Goal: Task Accomplishment & Management: Manage account settings

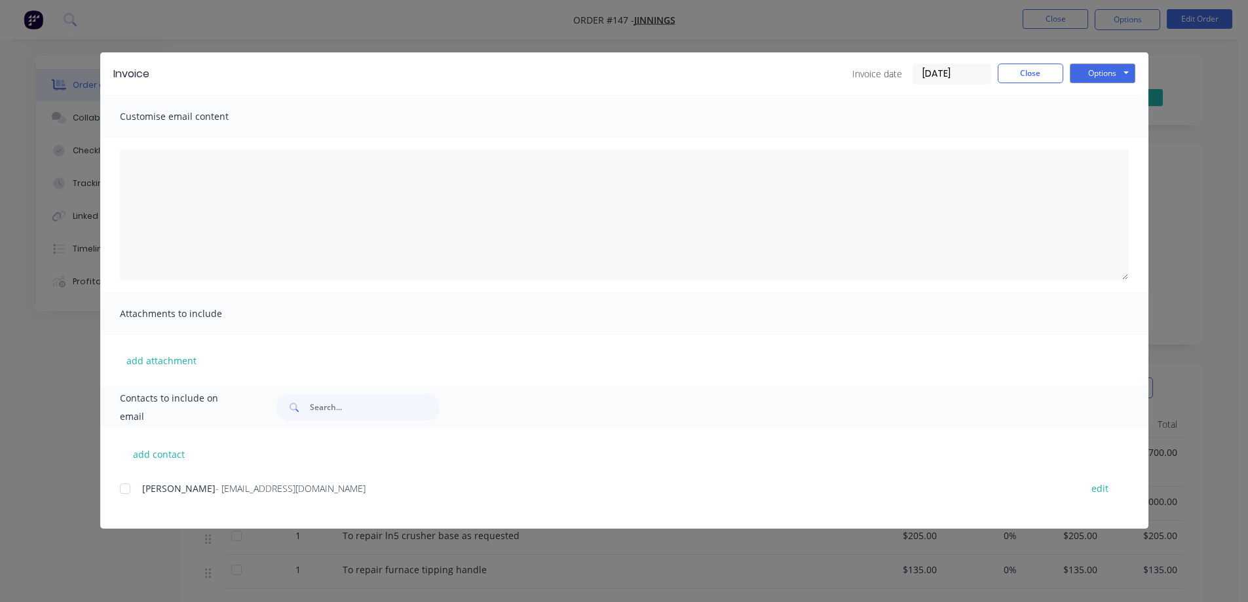
scroll to position [131, 0]
click at [1027, 69] on button "Close" at bounding box center [1031, 74] width 66 height 20
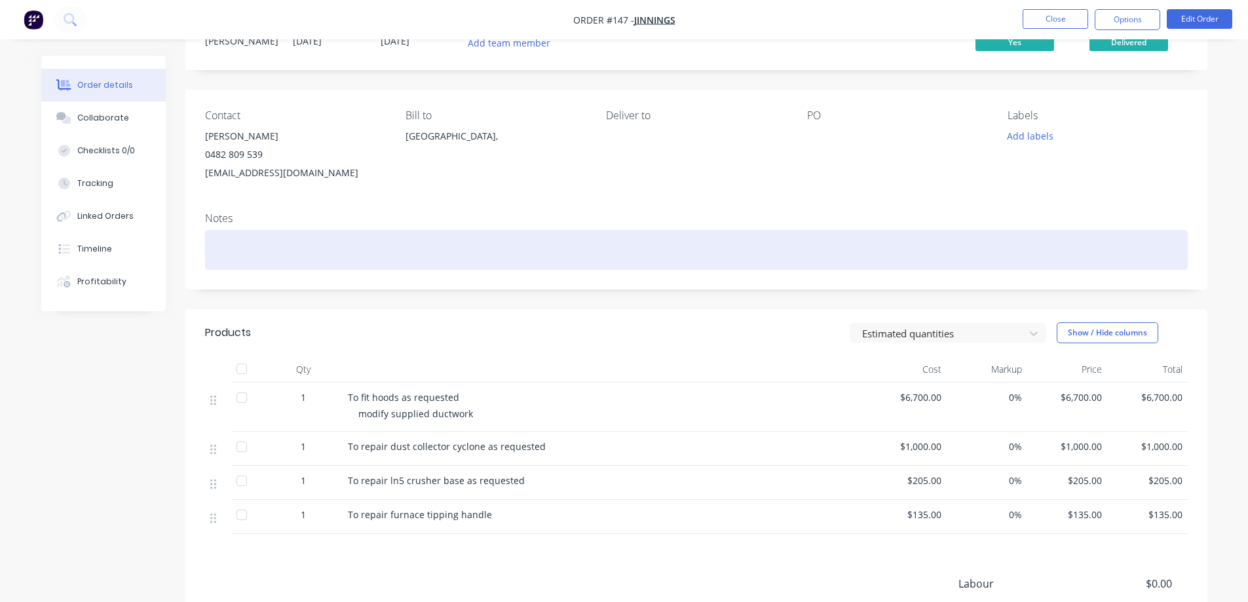
scroll to position [0, 0]
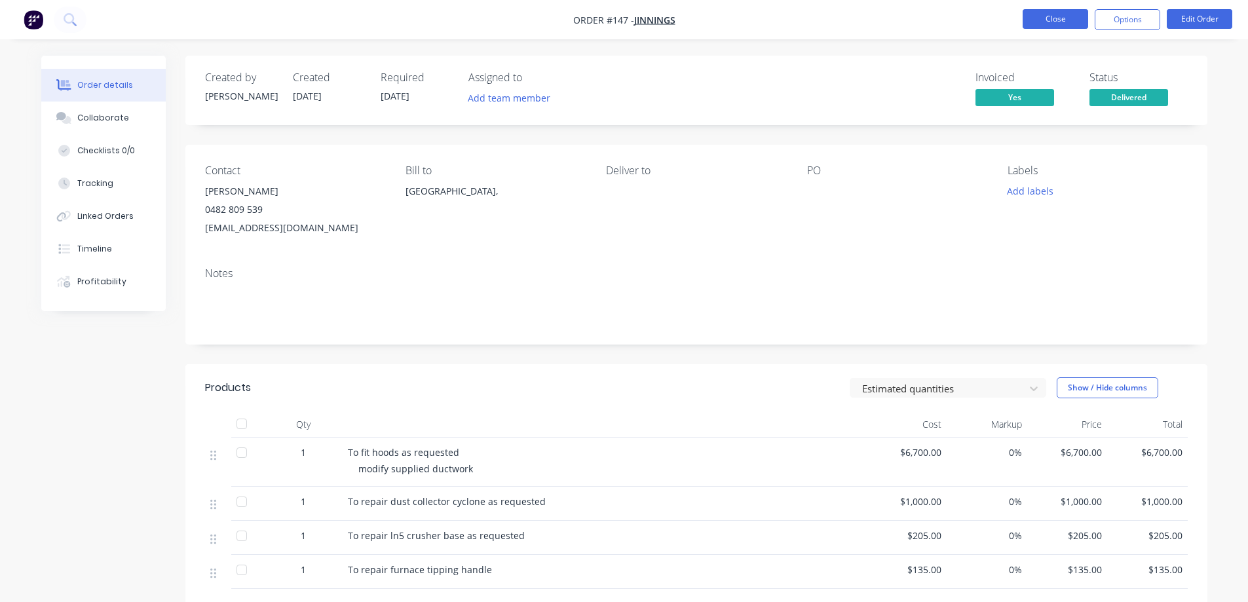
click at [1043, 15] on button "Close" at bounding box center [1056, 19] width 66 height 20
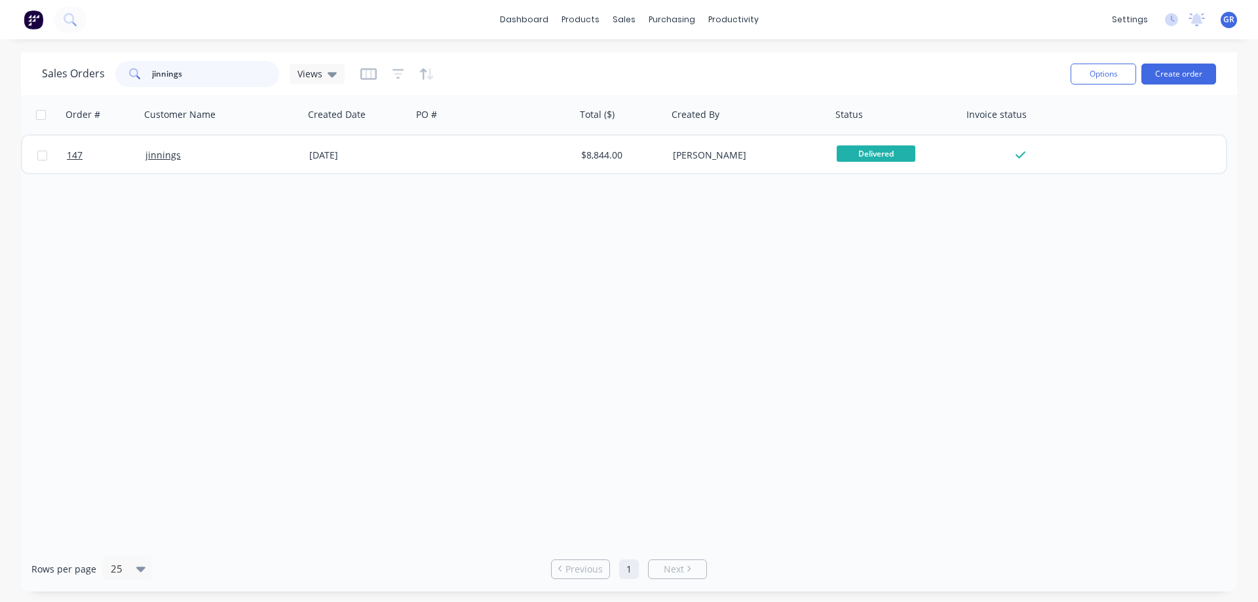
drag, startPoint x: 173, startPoint y: 74, endPoint x: 107, endPoint y: 66, distance: 66.0
click at [97, 66] on div "Sales Orders jinnings Views" at bounding box center [193, 74] width 303 height 26
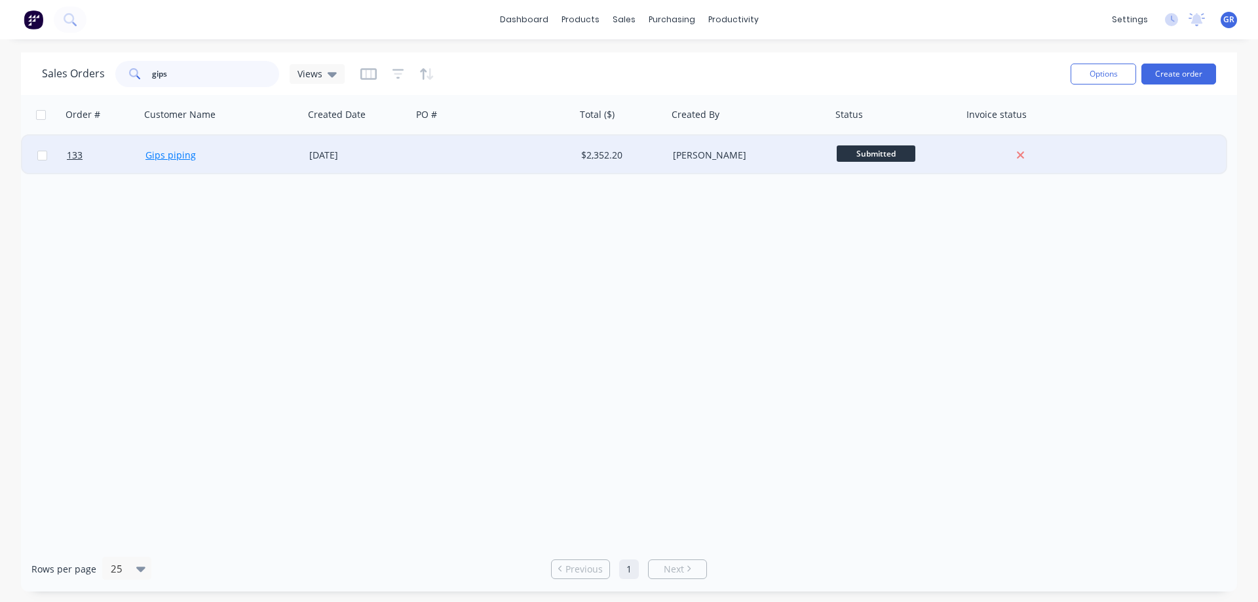
type input "gips"
click at [179, 153] on link "Gips piping" at bounding box center [170, 155] width 50 height 12
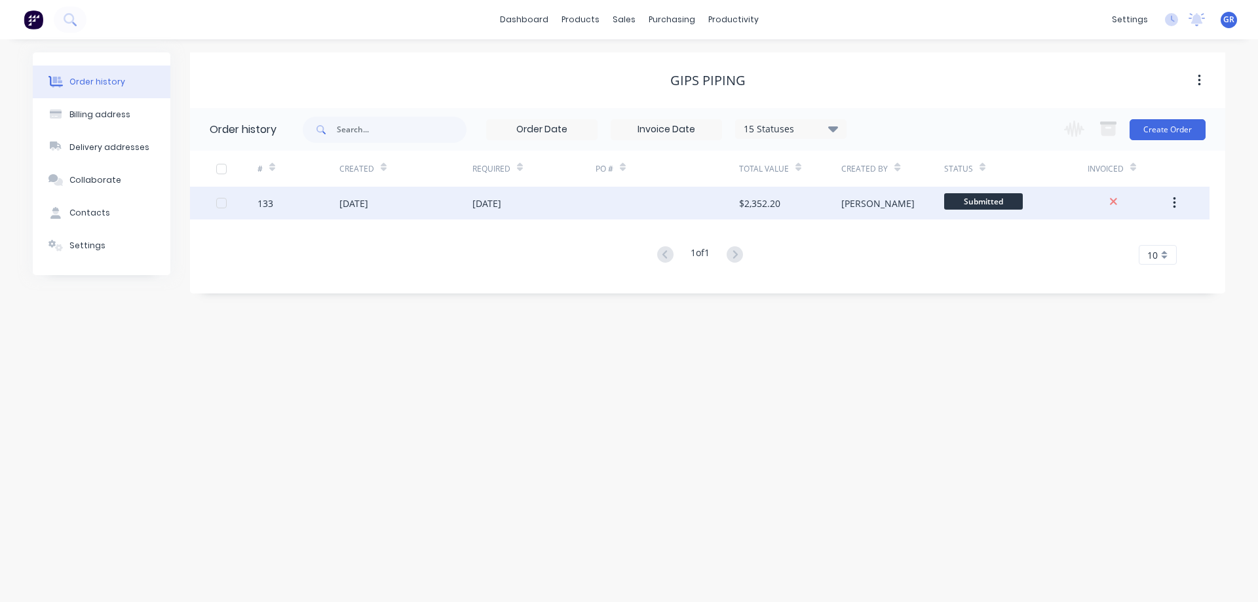
click at [431, 204] on div "[DATE]" at bounding box center [405, 203] width 133 height 33
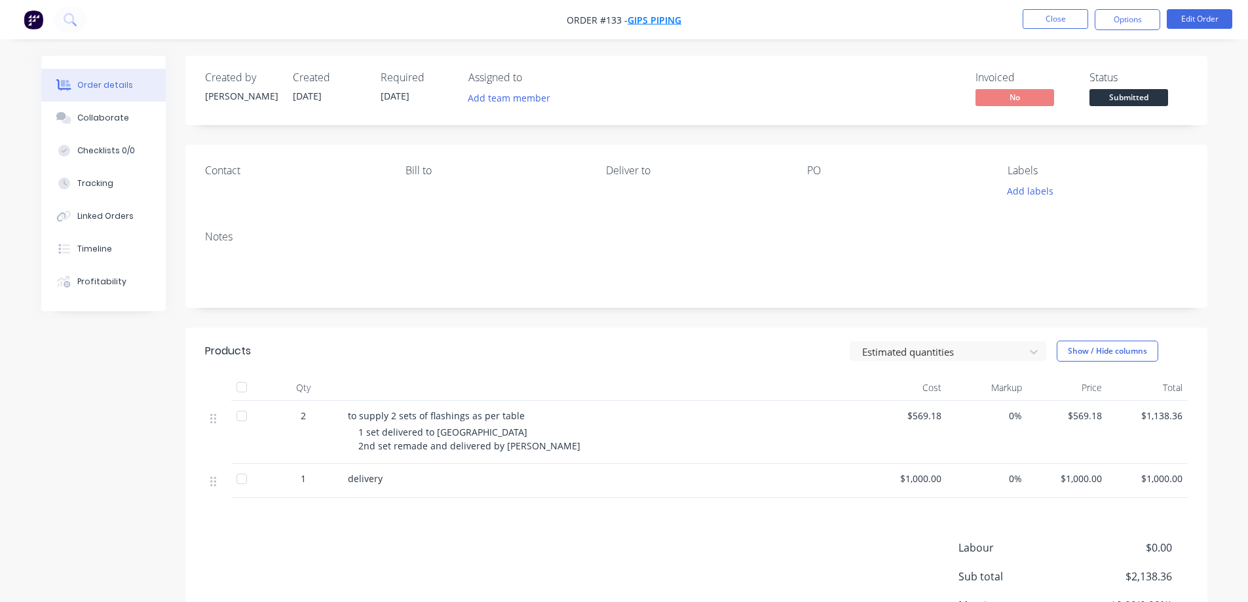
click at [651, 22] on span "Gips piping" at bounding box center [655, 20] width 54 height 12
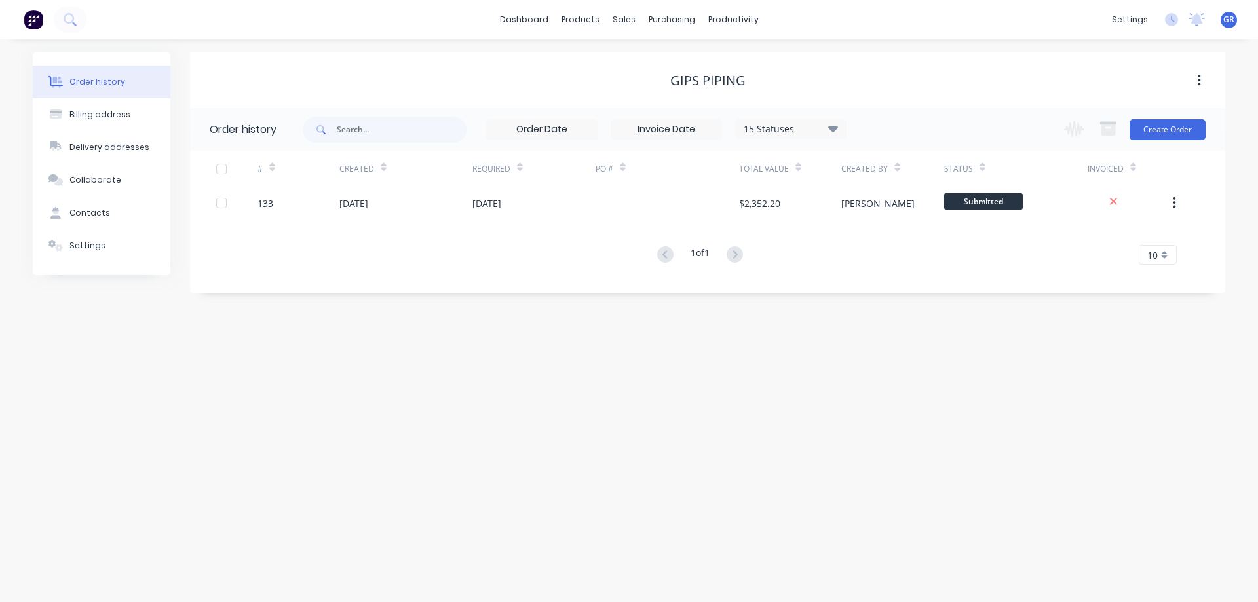
click at [1199, 76] on icon "button" at bounding box center [1199, 81] width 3 height 12
click at [949, 73] on div "Gips piping" at bounding box center [707, 81] width 1035 height 16
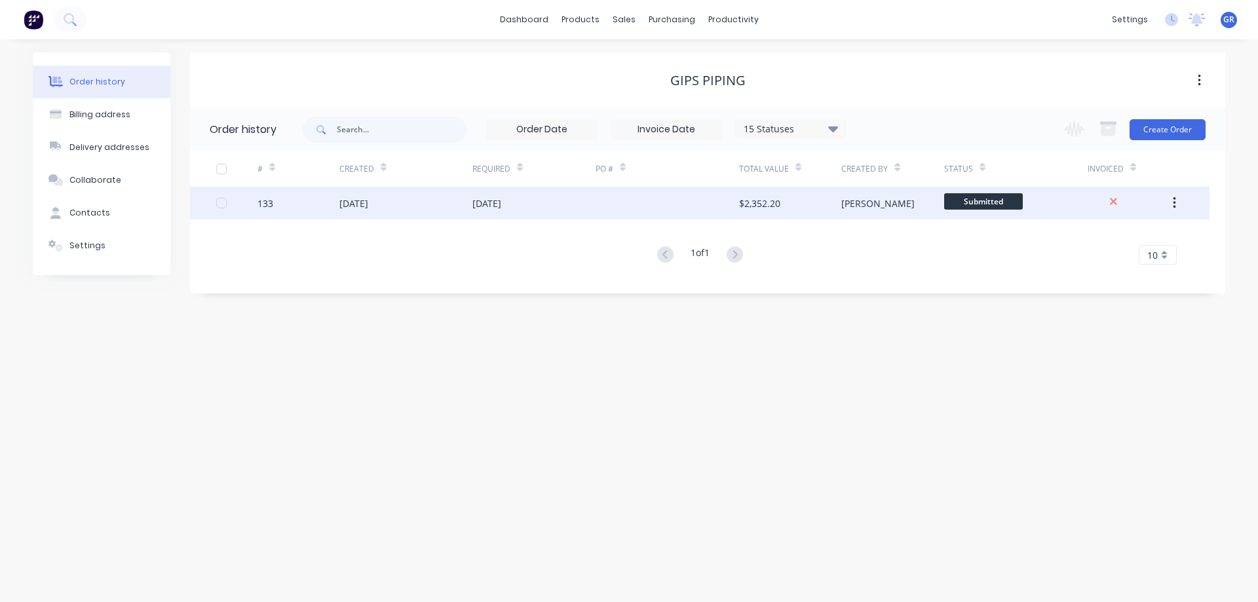
click at [1174, 205] on icon "button" at bounding box center [1174, 203] width 3 height 14
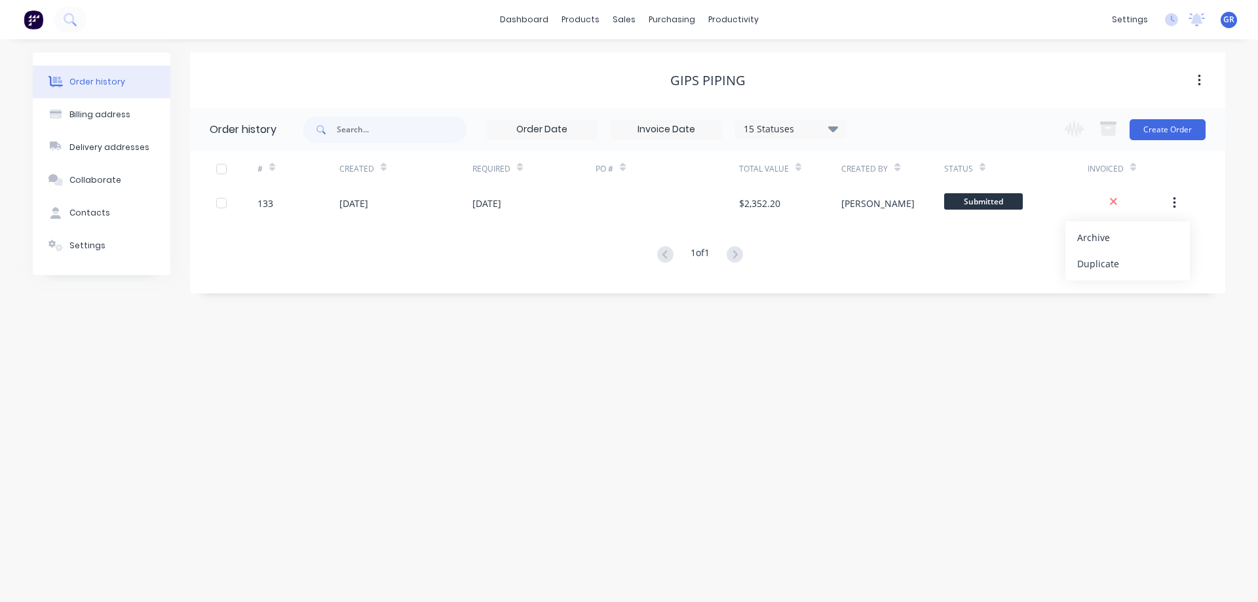
click at [530, 307] on div "Order history Billing address Delivery addresses Collaborate Contacts Settings …" at bounding box center [629, 320] width 1258 height 563
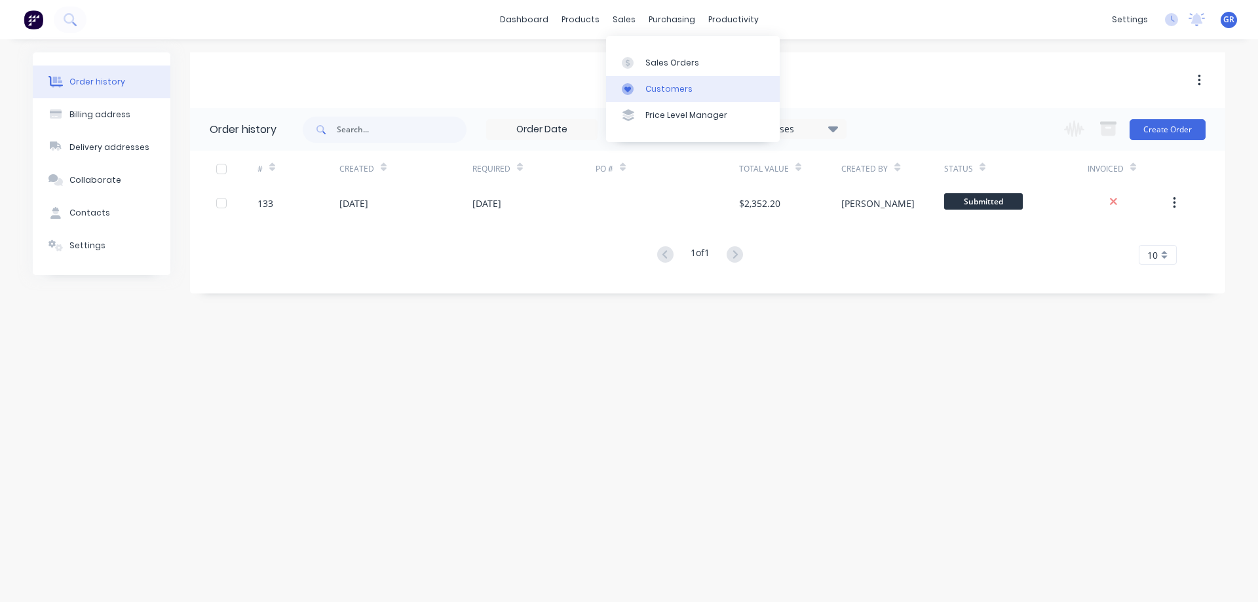
click at [659, 96] on link "Customers" at bounding box center [693, 89] width 174 height 26
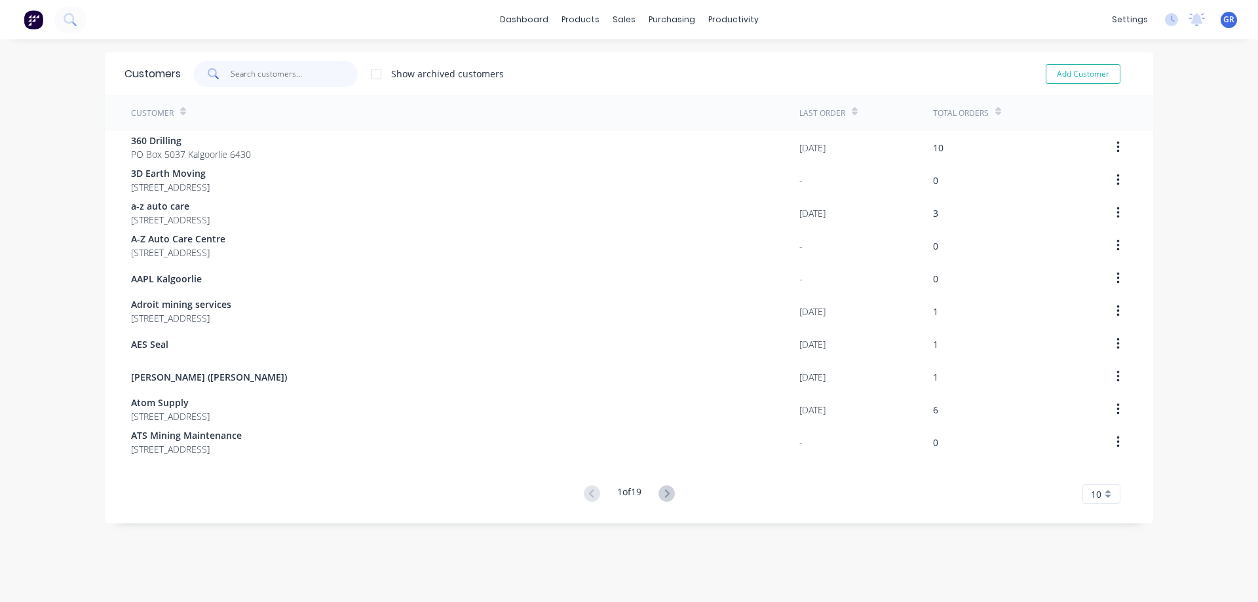
click at [282, 75] on input "text" at bounding box center [295, 74] width 128 height 26
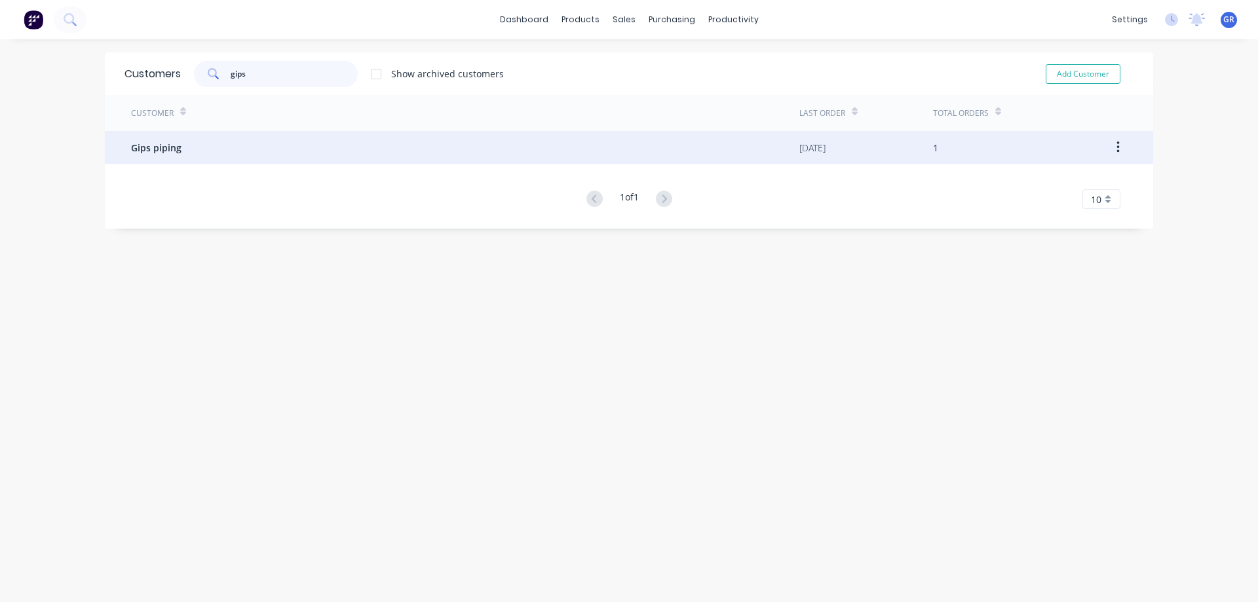
type input "gips"
click at [1117, 145] on icon "button" at bounding box center [1118, 147] width 3 height 14
click at [153, 145] on span "Gips piping" at bounding box center [156, 148] width 50 height 14
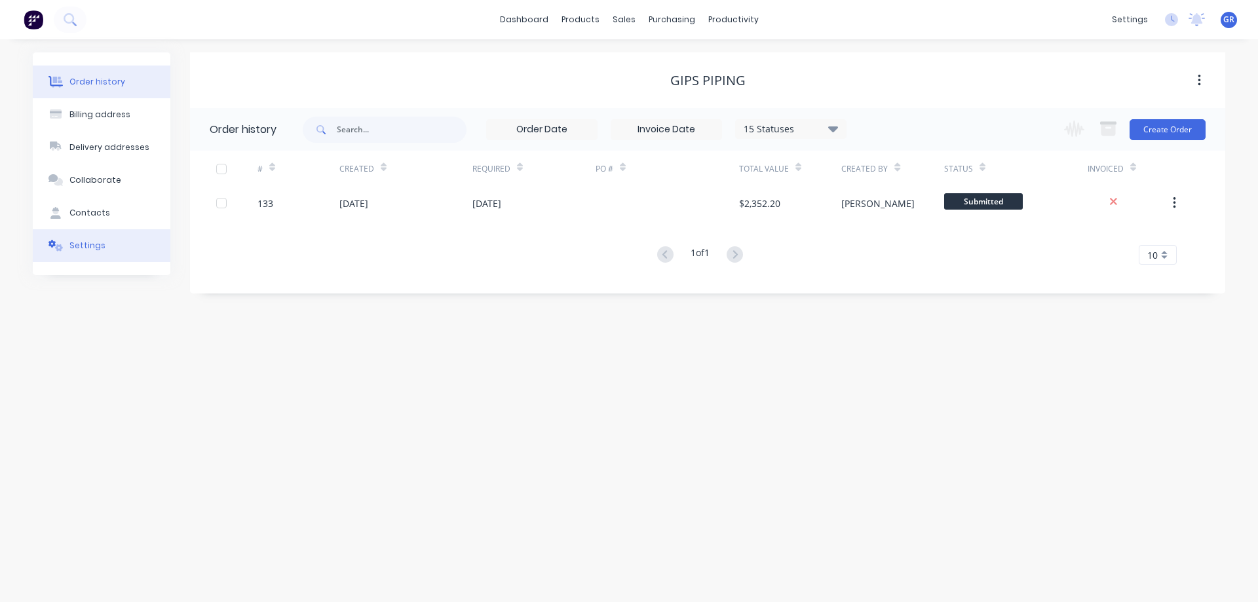
click at [81, 240] on div "Settings" at bounding box center [87, 246] width 36 height 12
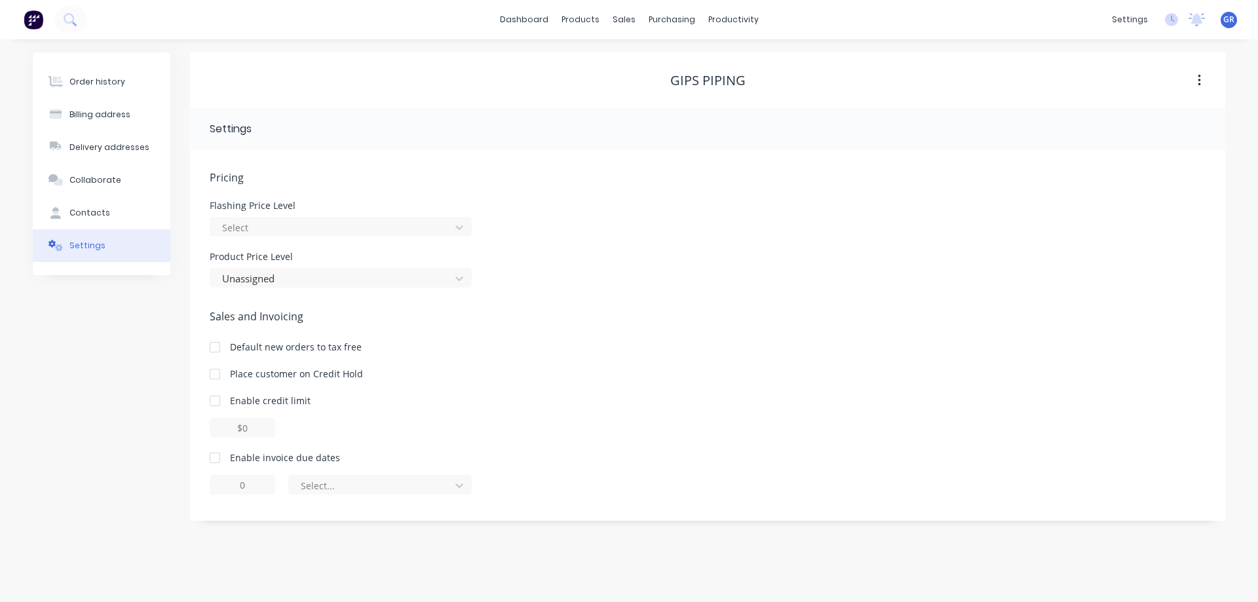
click at [1204, 82] on button "button" at bounding box center [1199, 81] width 31 height 24
click at [89, 213] on div "Contacts" at bounding box center [89, 213] width 41 height 12
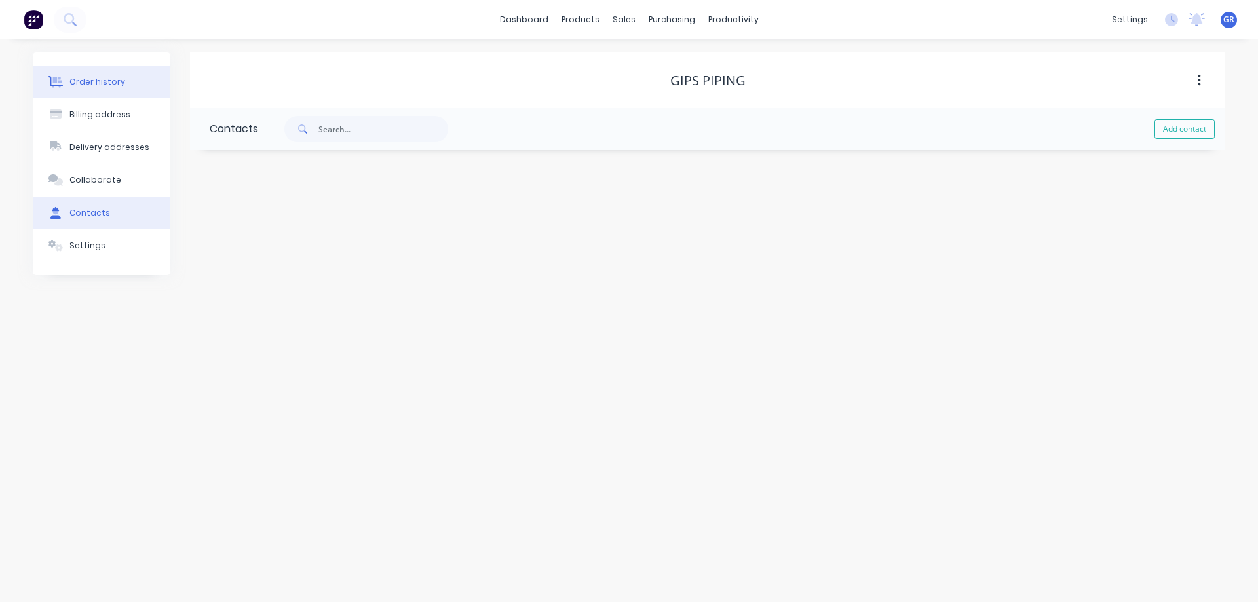
click at [106, 88] on button "Order history" at bounding box center [102, 82] width 138 height 33
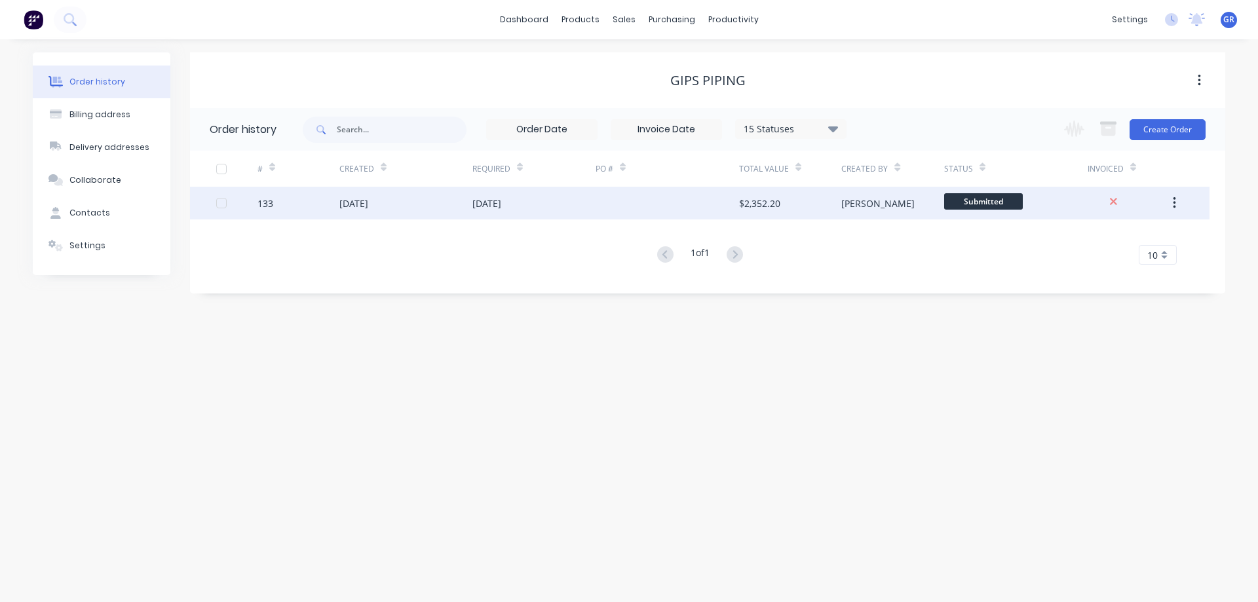
click at [534, 204] on div "[DATE]" at bounding box center [533, 203] width 123 height 33
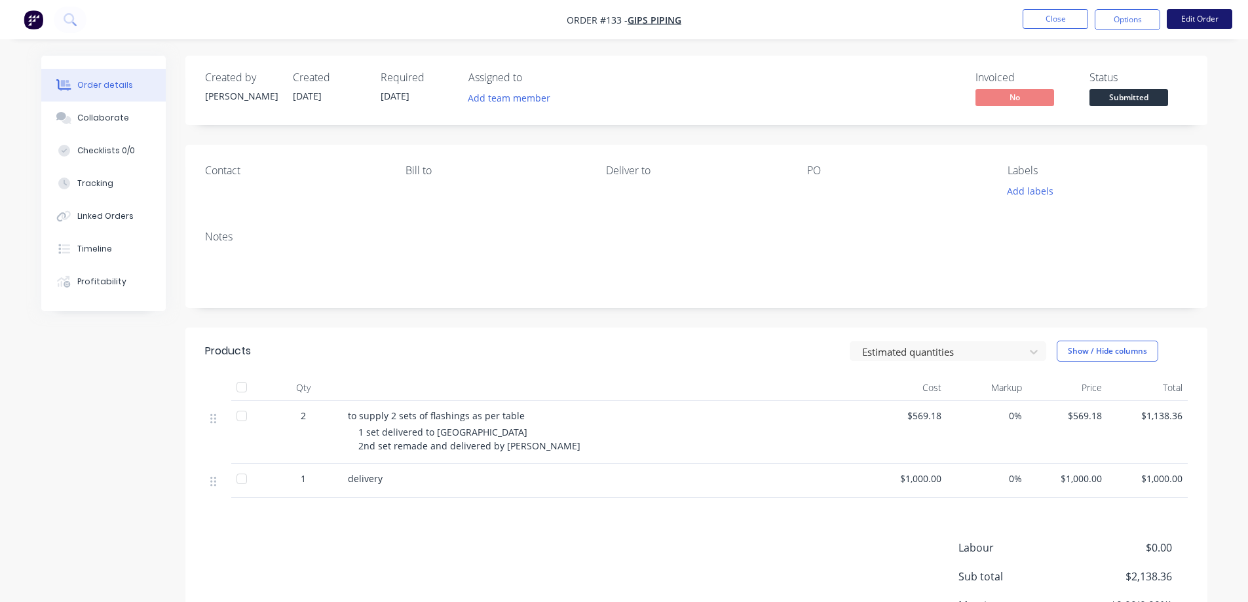
click at [1195, 20] on button "Edit Order" at bounding box center [1200, 19] width 66 height 20
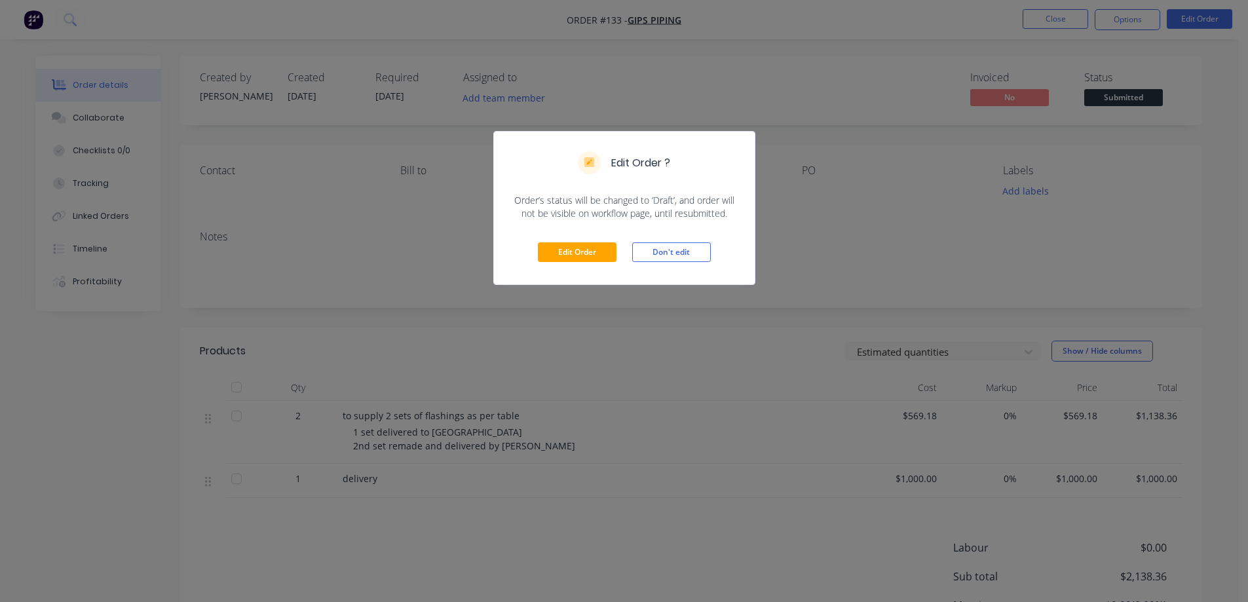
click at [1124, 31] on div "Edit Order ? Order’s status will be changed to ‘Draft’, and order will not be v…" at bounding box center [624, 301] width 1248 height 602
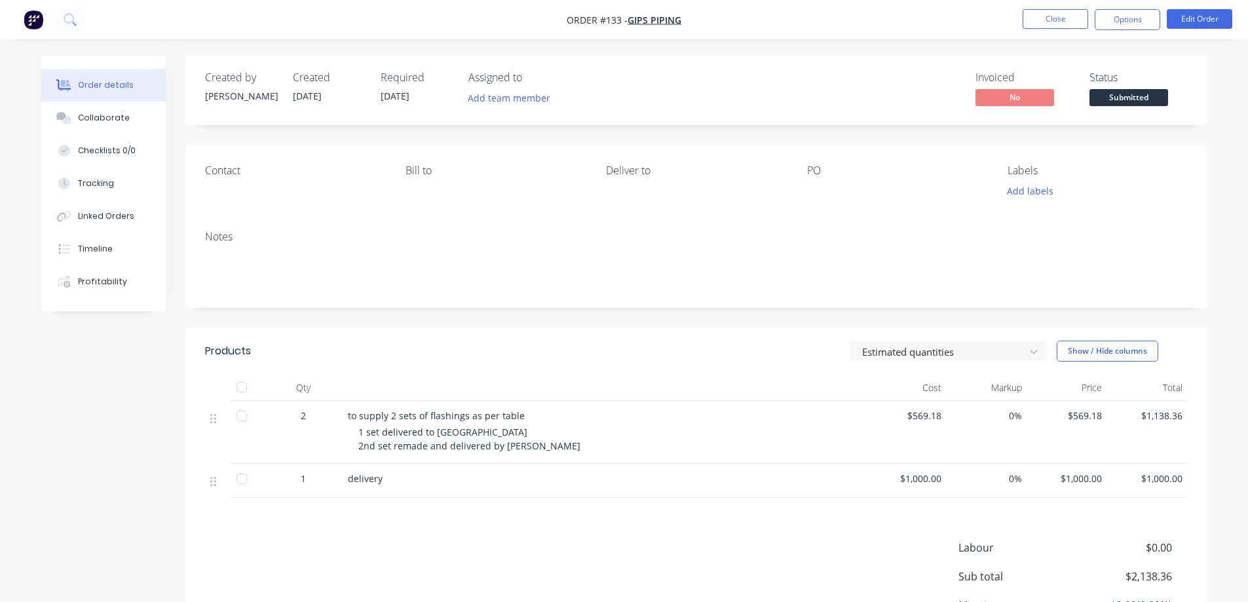
click at [1163, 13] on ul "Close Options Edit Order" at bounding box center [1127, 19] width 241 height 21
click at [1145, 18] on button "Options" at bounding box center [1128, 19] width 66 height 21
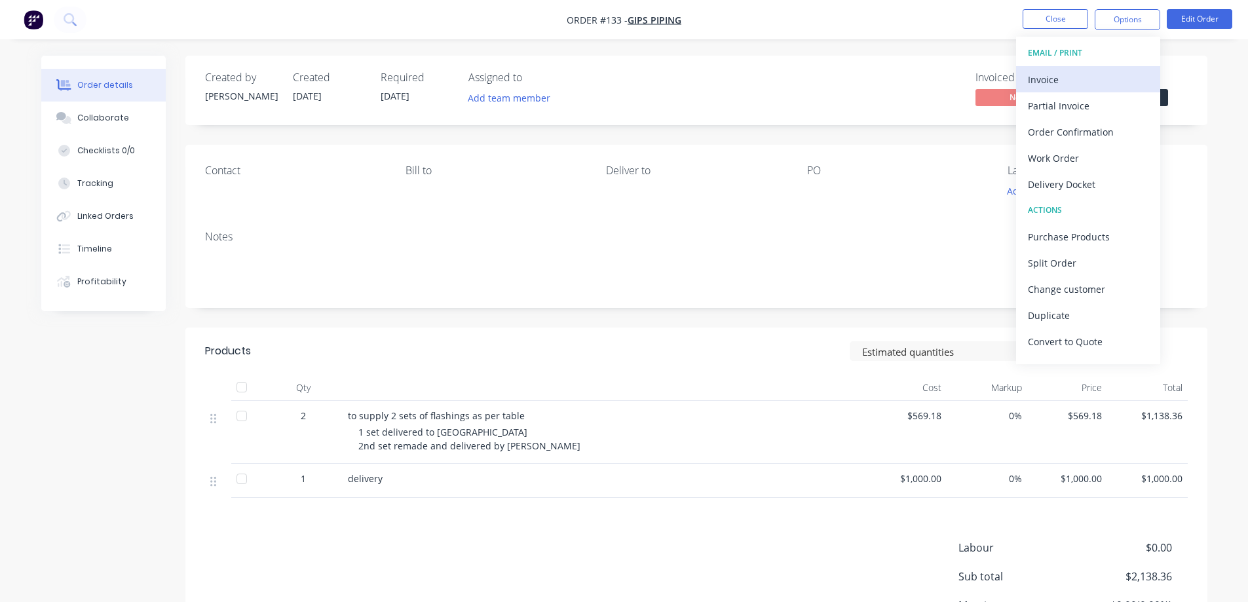
click at [1041, 76] on div "Invoice" at bounding box center [1088, 79] width 121 height 19
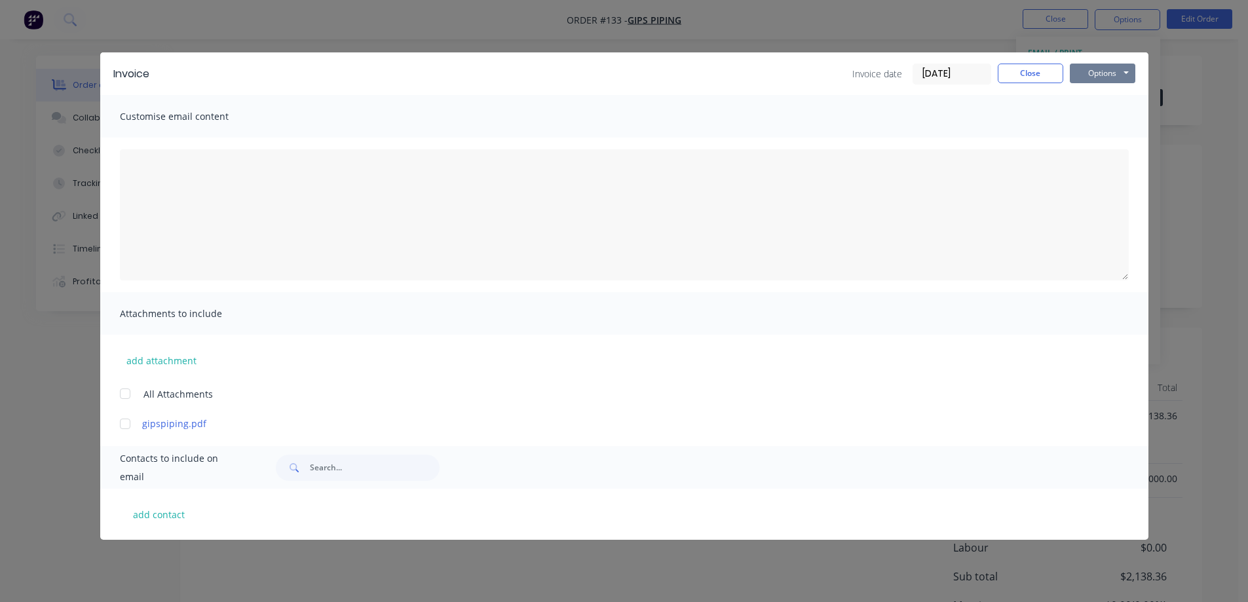
click at [1098, 70] on button "Options" at bounding box center [1103, 74] width 66 height 20
click at [1098, 117] on button "Print" at bounding box center [1112, 118] width 84 height 22
click at [1007, 70] on button "Close" at bounding box center [1031, 74] width 66 height 20
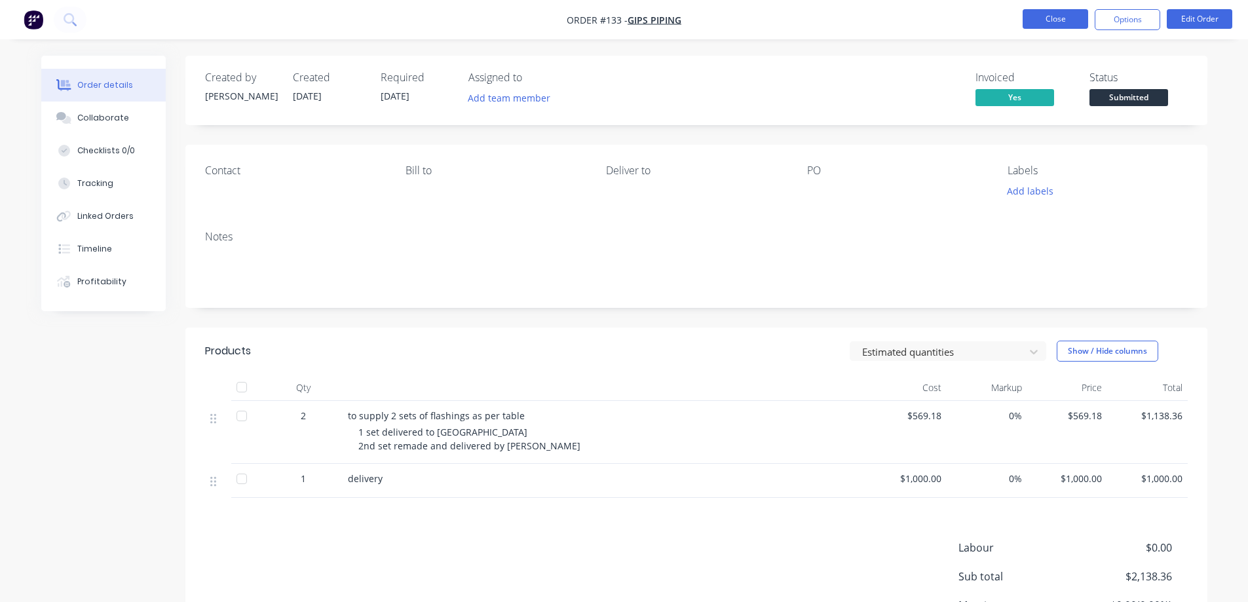
click at [1071, 22] on button "Close" at bounding box center [1056, 19] width 66 height 20
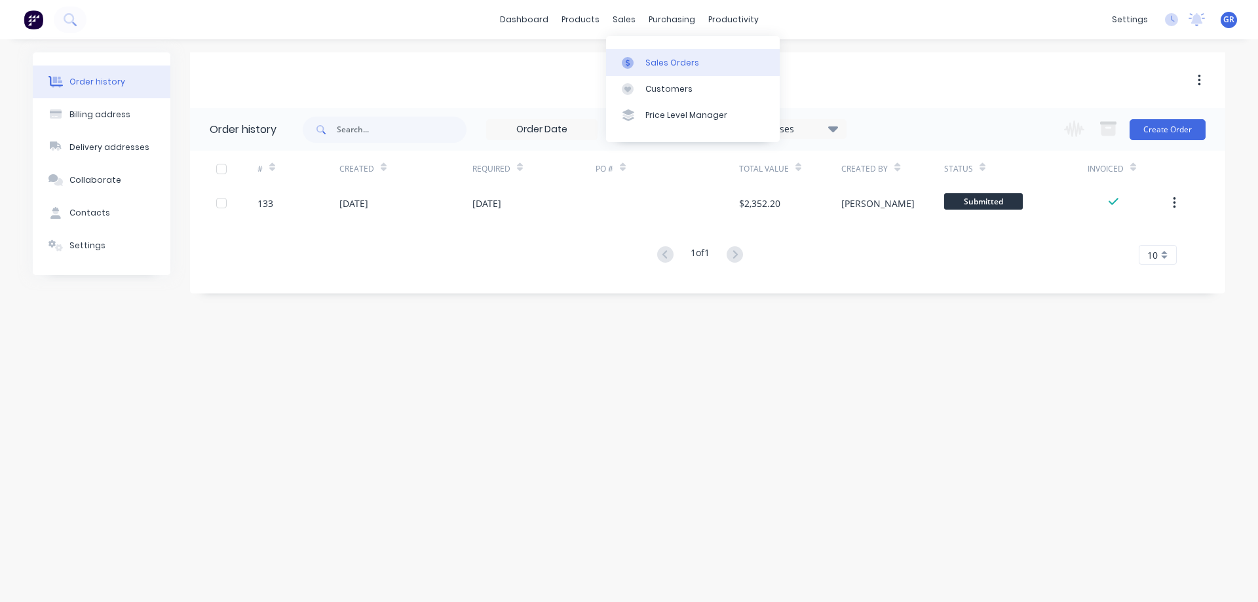
click at [658, 65] on div "Sales Orders" at bounding box center [672, 63] width 54 height 12
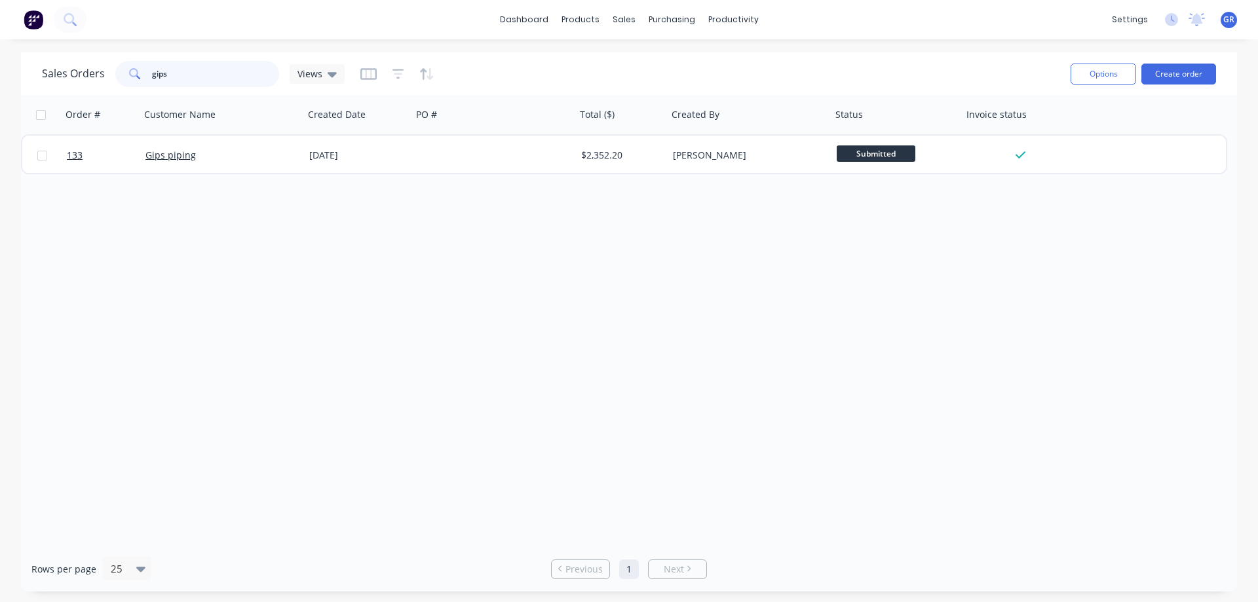
drag, startPoint x: 187, startPoint y: 78, endPoint x: 112, endPoint y: 73, distance: 74.8
click at [112, 73] on div "Sales Orders gips Views" at bounding box center [193, 74] width 303 height 26
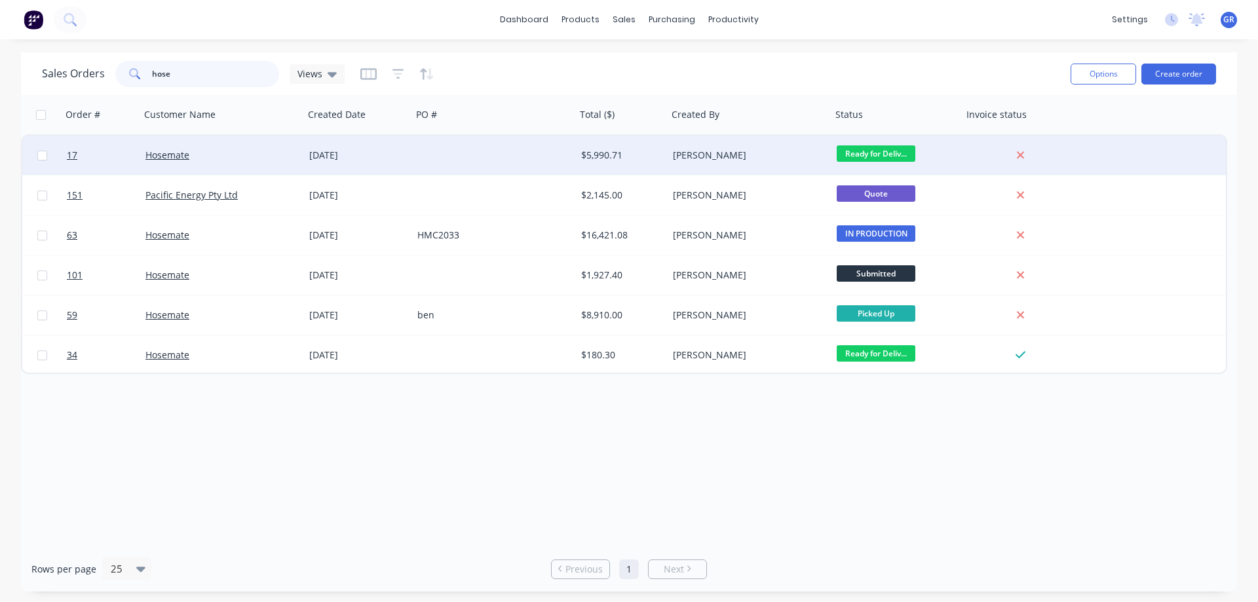
type input "hose"
click at [189, 162] on div "Hosemate" at bounding box center [222, 155] width 164 height 39
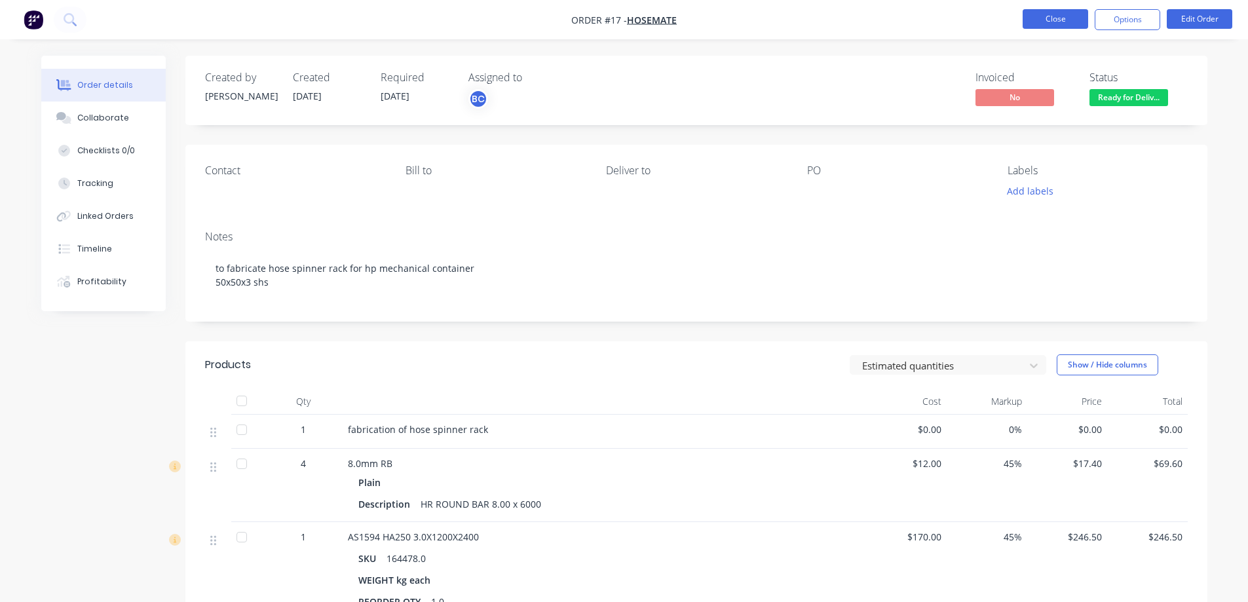
click at [1039, 20] on button "Close" at bounding box center [1056, 19] width 66 height 20
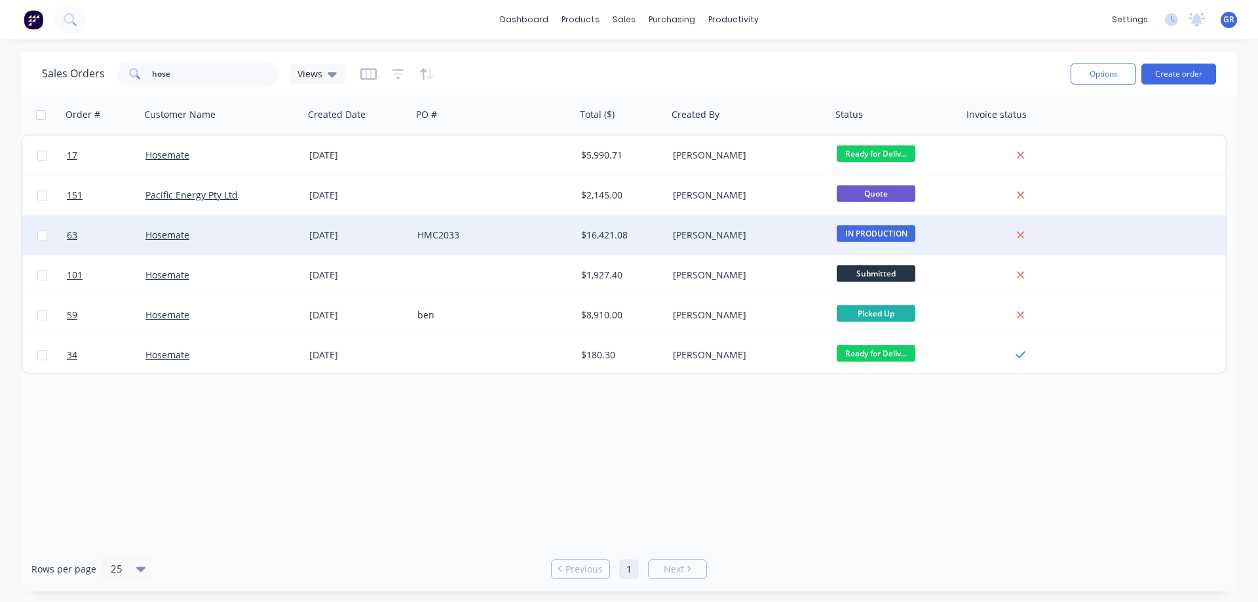
click at [204, 233] on div "Hosemate" at bounding box center [217, 235] width 145 height 13
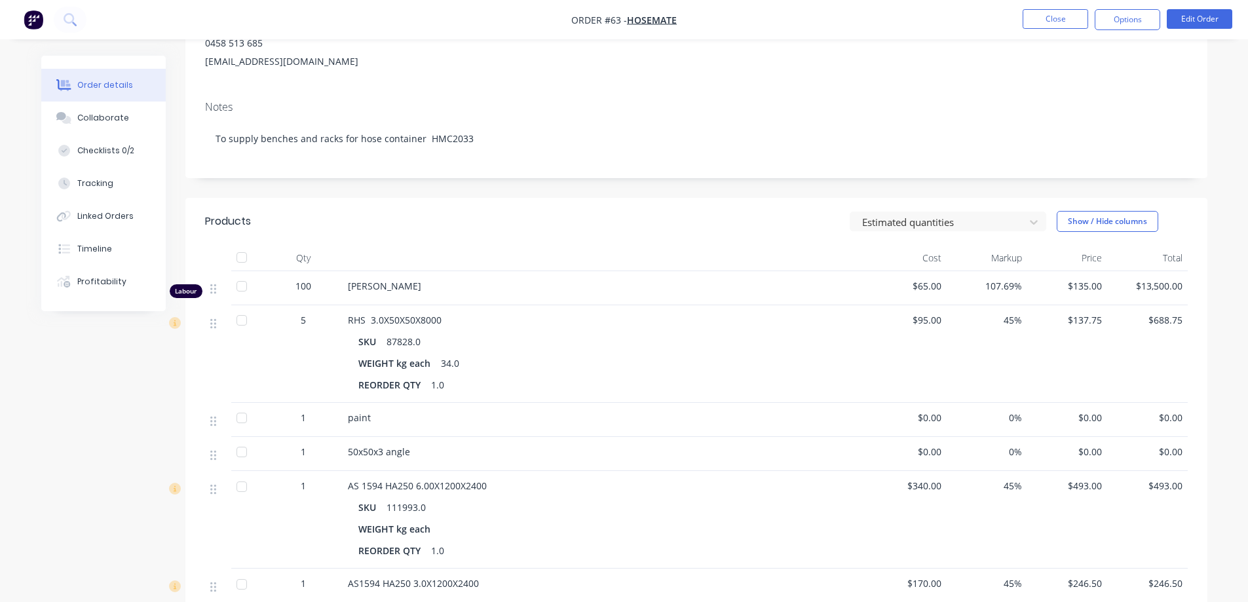
scroll to position [131, 0]
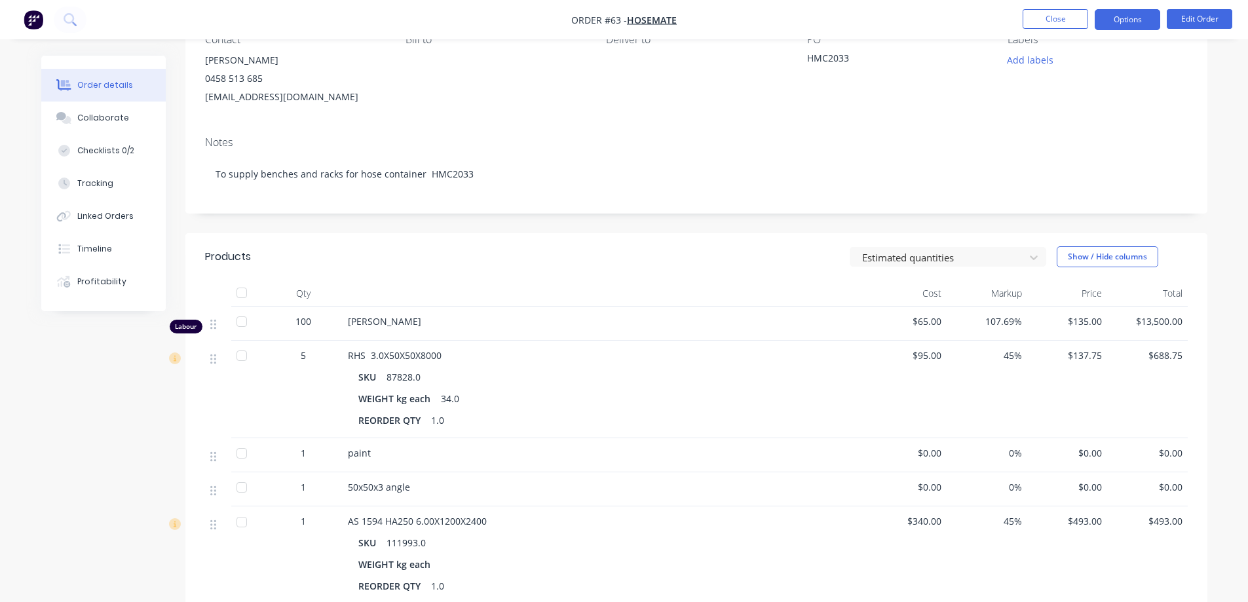
click at [1123, 23] on button "Options" at bounding box center [1128, 19] width 66 height 21
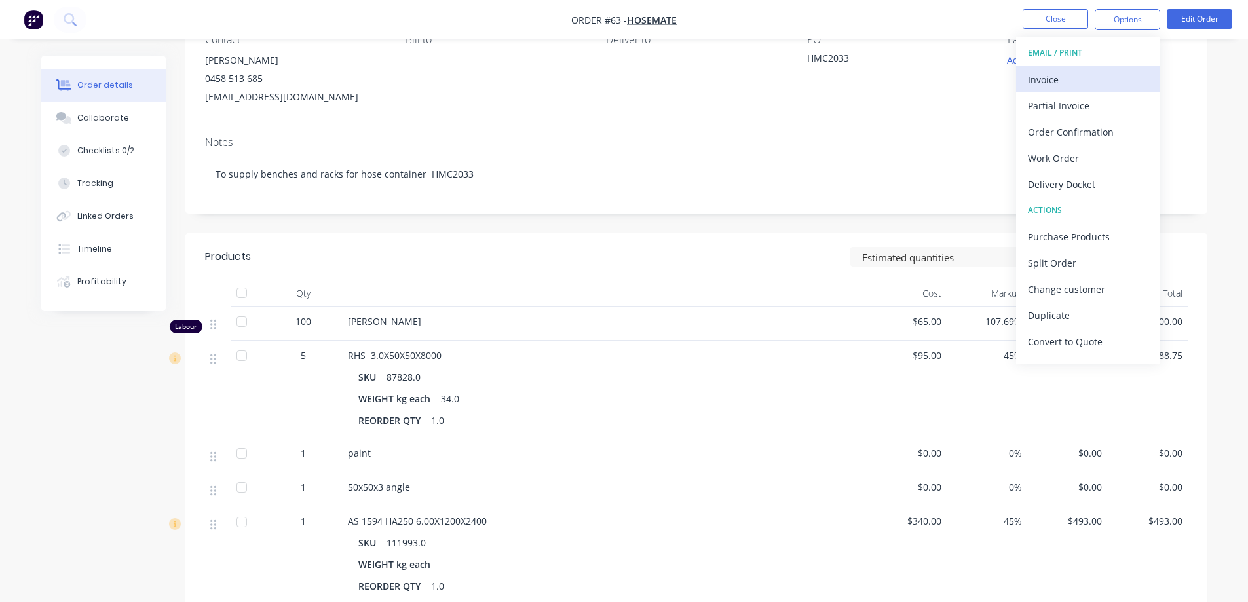
click at [1069, 78] on div "Invoice" at bounding box center [1088, 79] width 121 height 19
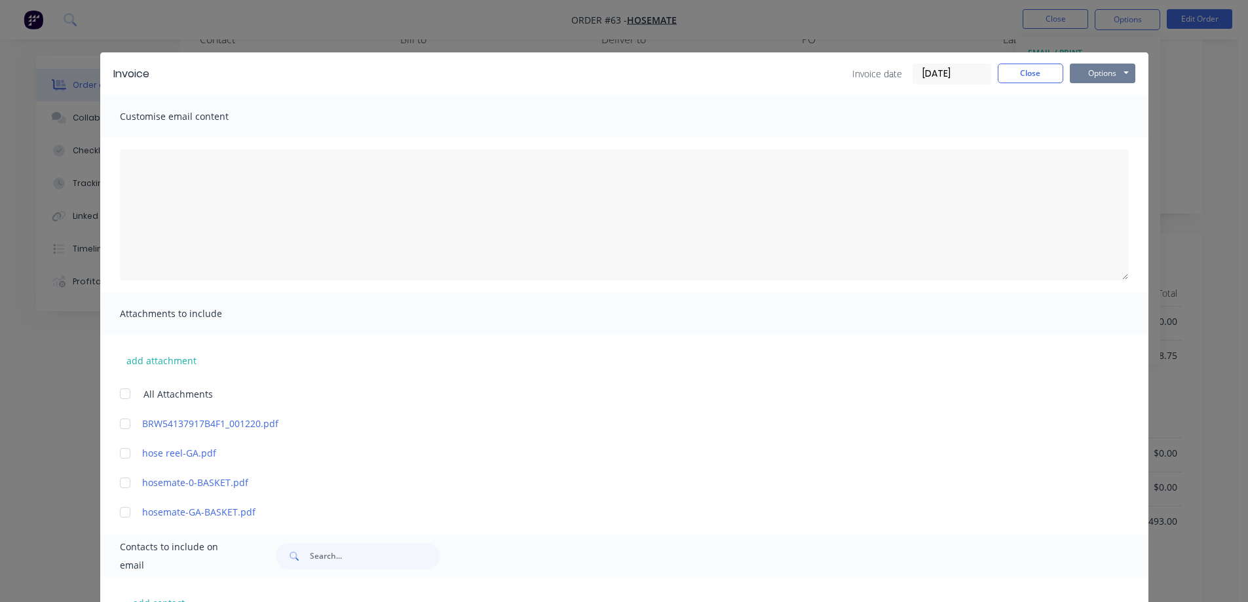
click at [1083, 73] on button "Options" at bounding box center [1103, 74] width 66 height 20
click at [1085, 103] on button "Preview" at bounding box center [1112, 97] width 84 height 22
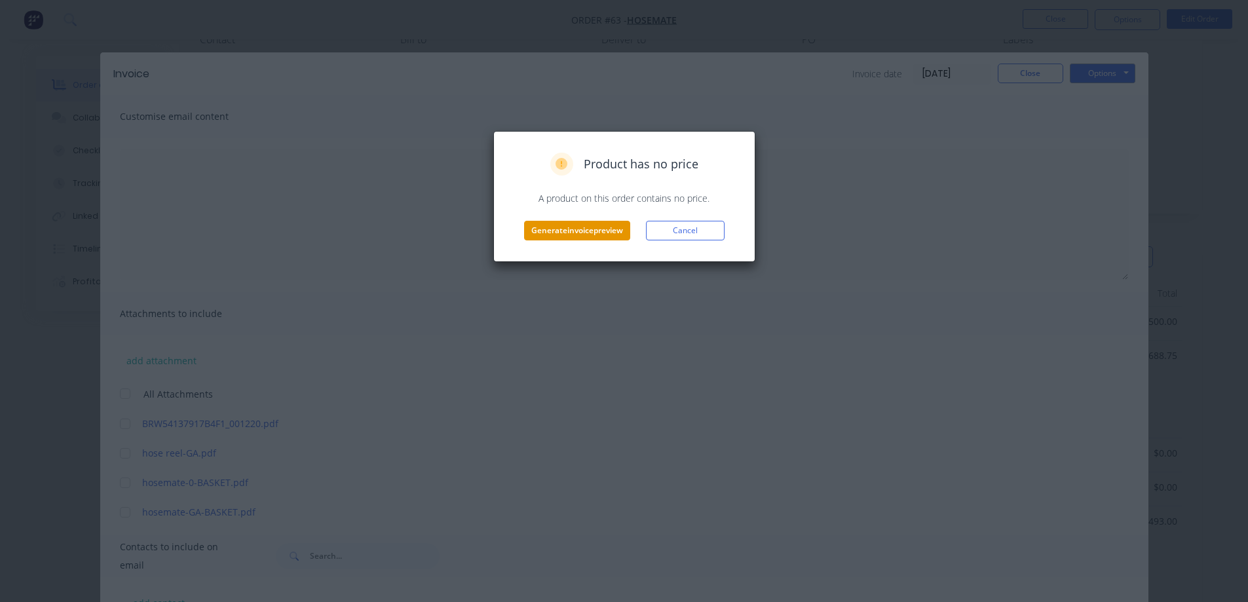
click at [558, 229] on button "Generate invoice preview" at bounding box center [577, 231] width 106 height 20
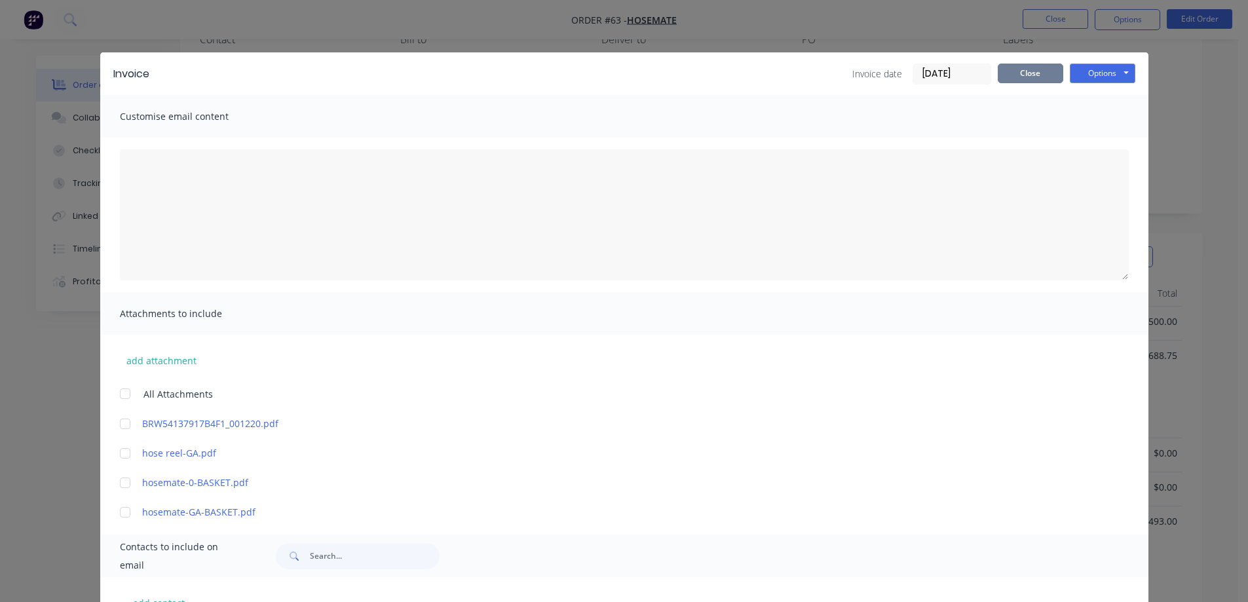
click at [1033, 71] on button "Close" at bounding box center [1031, 74] width 66 height 20
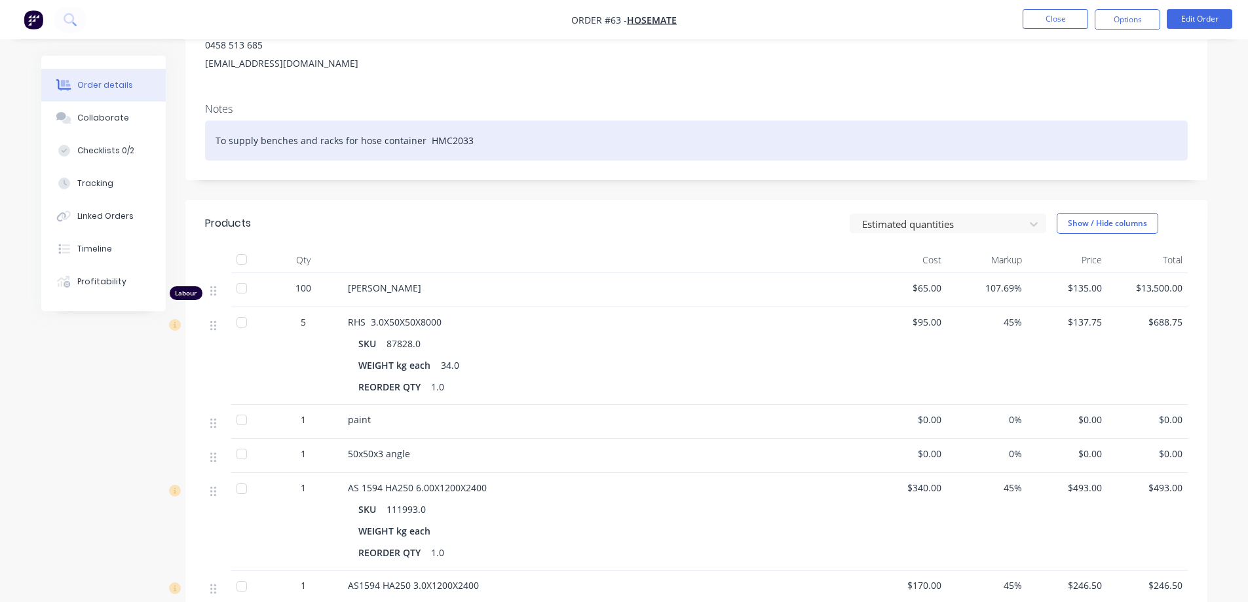
scroll to position [197, 0]
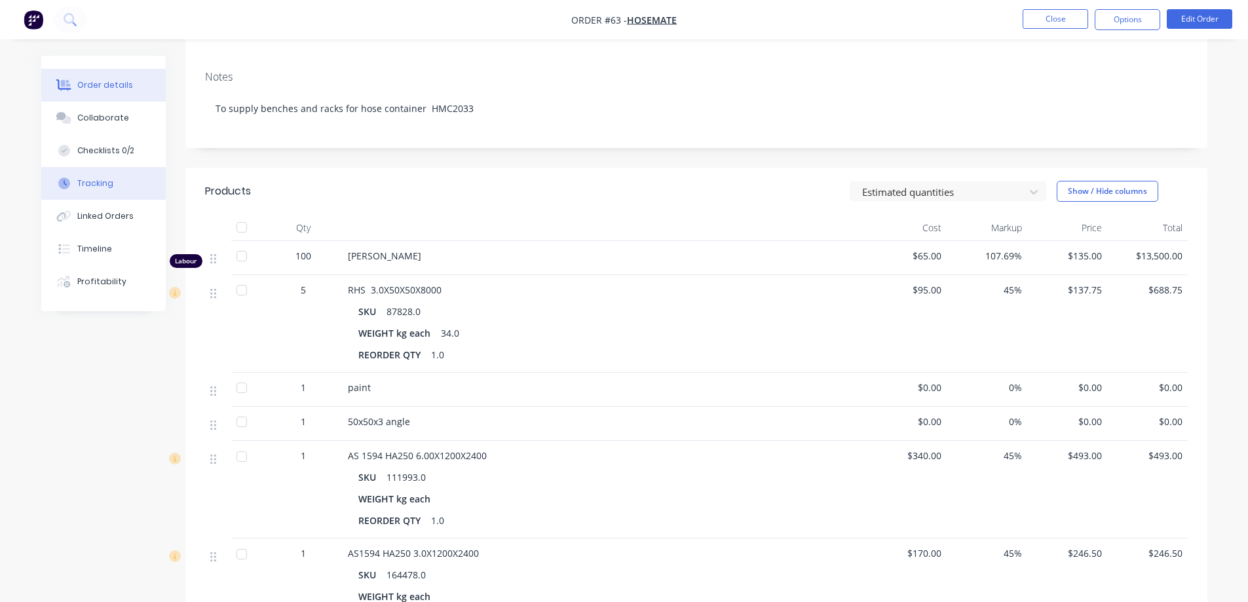
click at [107, 180] on div "Tracking" at bounding box center [95, 184] width 36 height 12
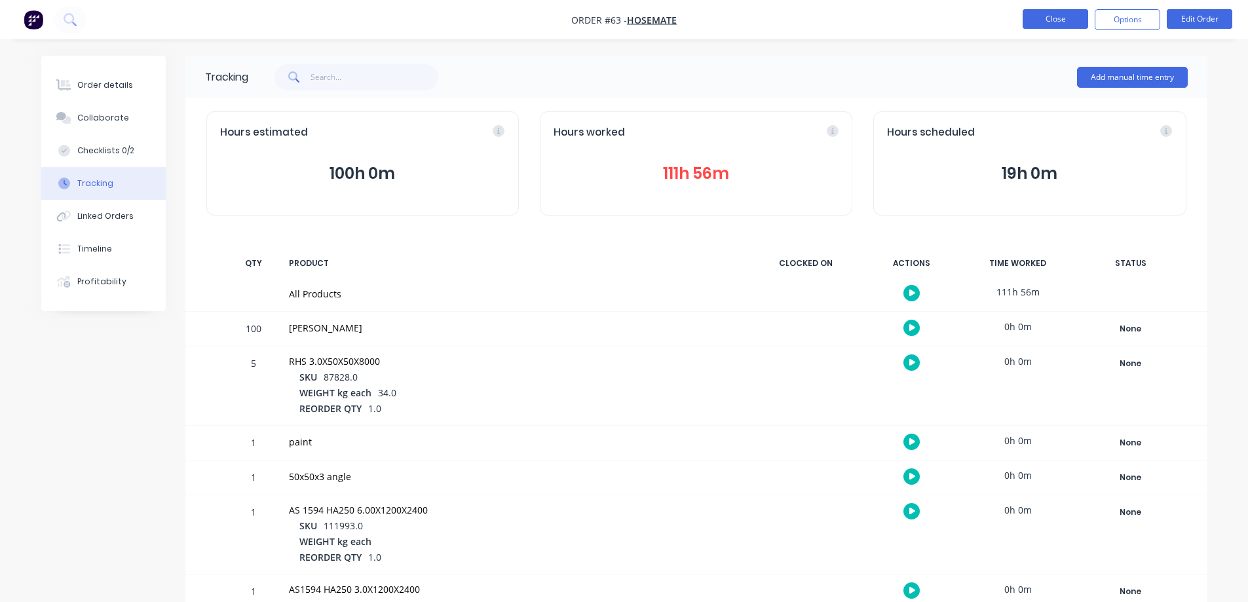
click at [1068, 24] on button "Close" at bounding box center [1056, 19] width 66 height 20
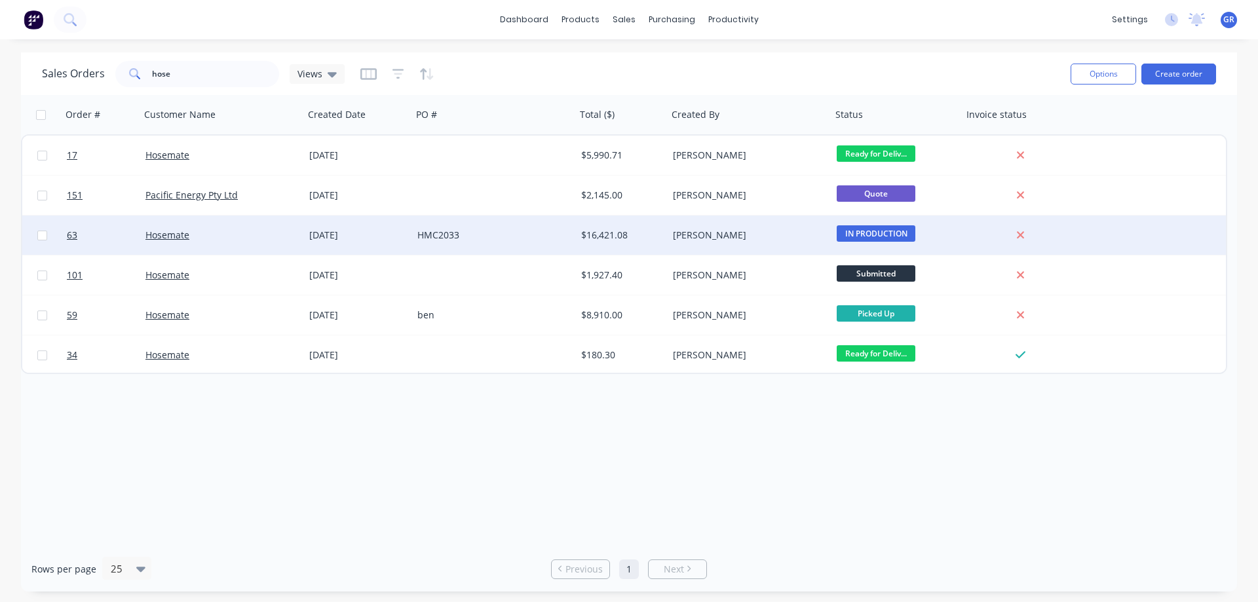
click at [245, 236] on div "Hosemate" at bounding box center [217, 235] width 145 height 13
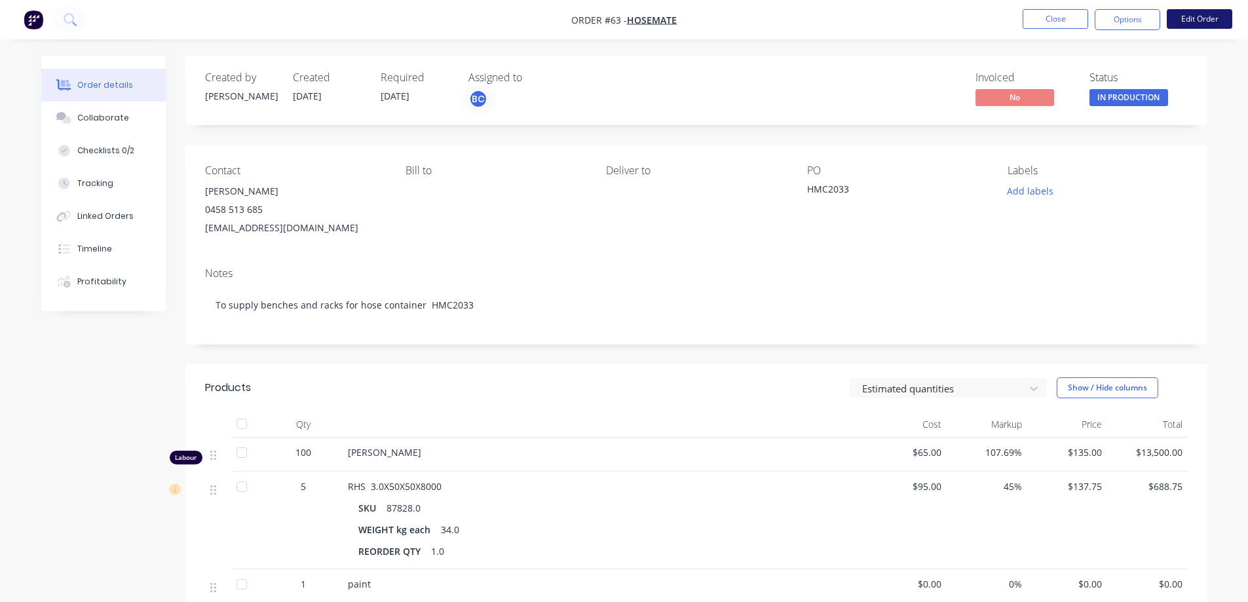
click at [1205, 26] on button "Edit Order" at bounding box center [1200, 19] width 66 height 20
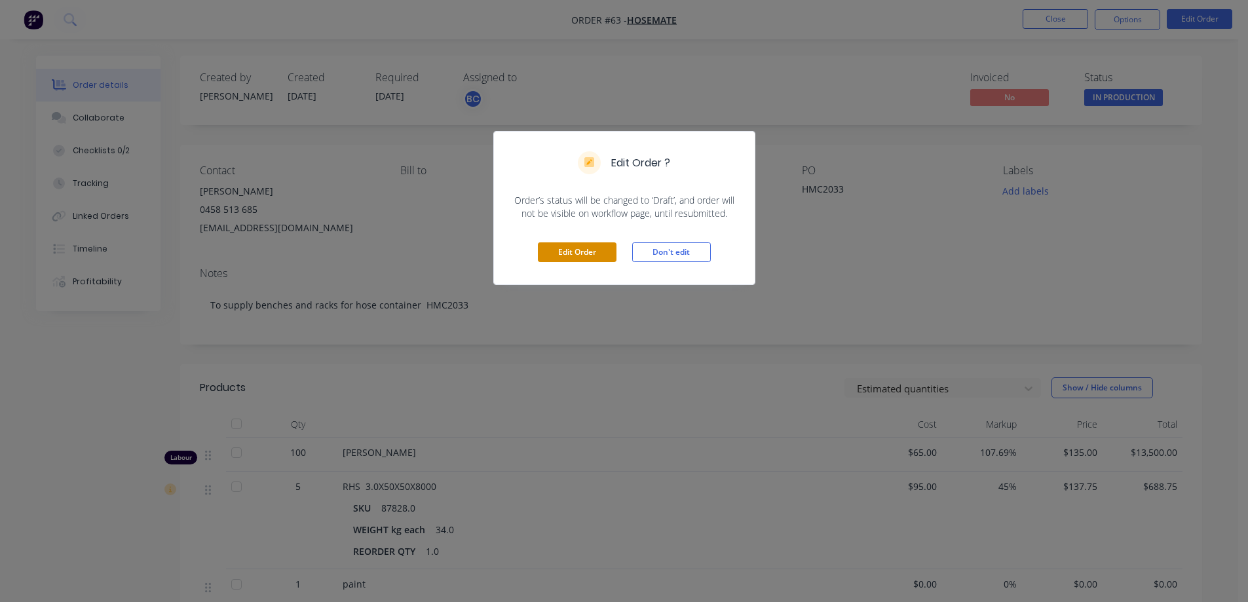
click at [564, 252] on button "Edit Order" at bounding box center [577, 252] width 79 height 20
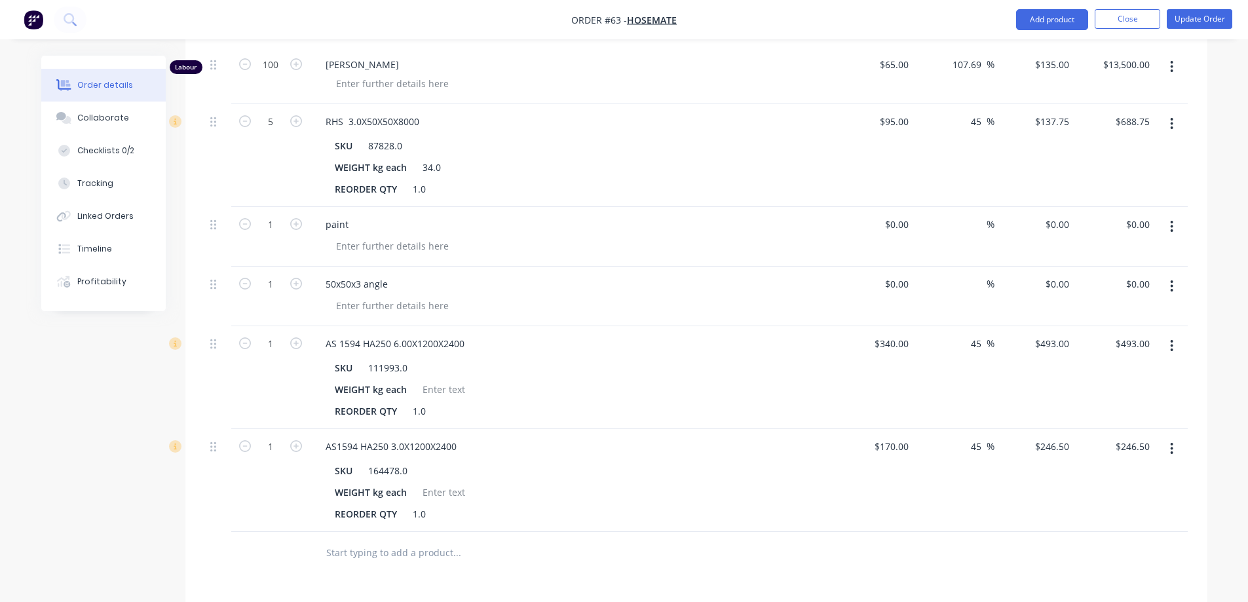
scroll to position [655, 0]
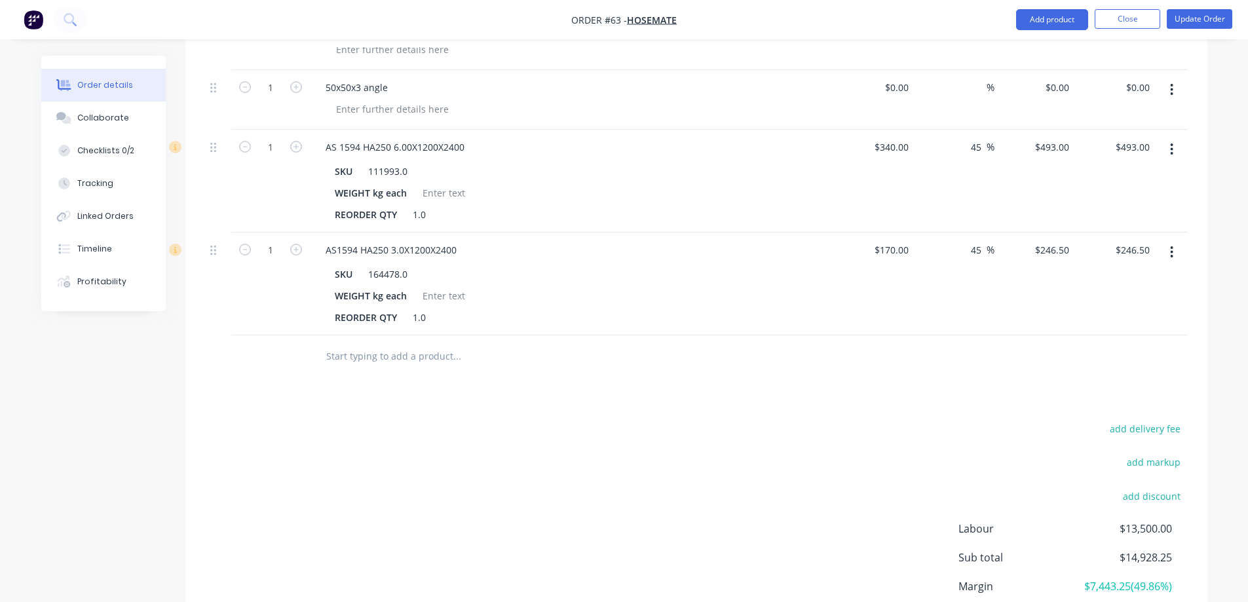
click at [368, 343] on input "text" at bounding box center [457, 356] width 262 height 26
type input "t"
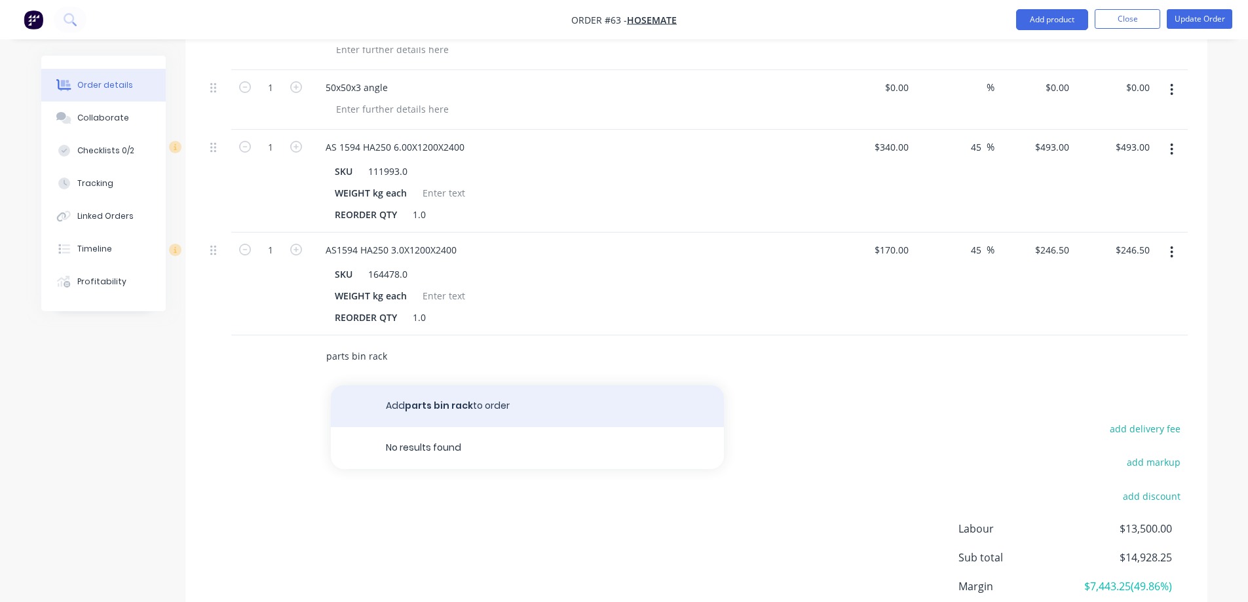
type input "parts bin rack"
click at [391, 387] on button "Add parts bin rack to order" at bounding box center [527, 406] width 393 height 42
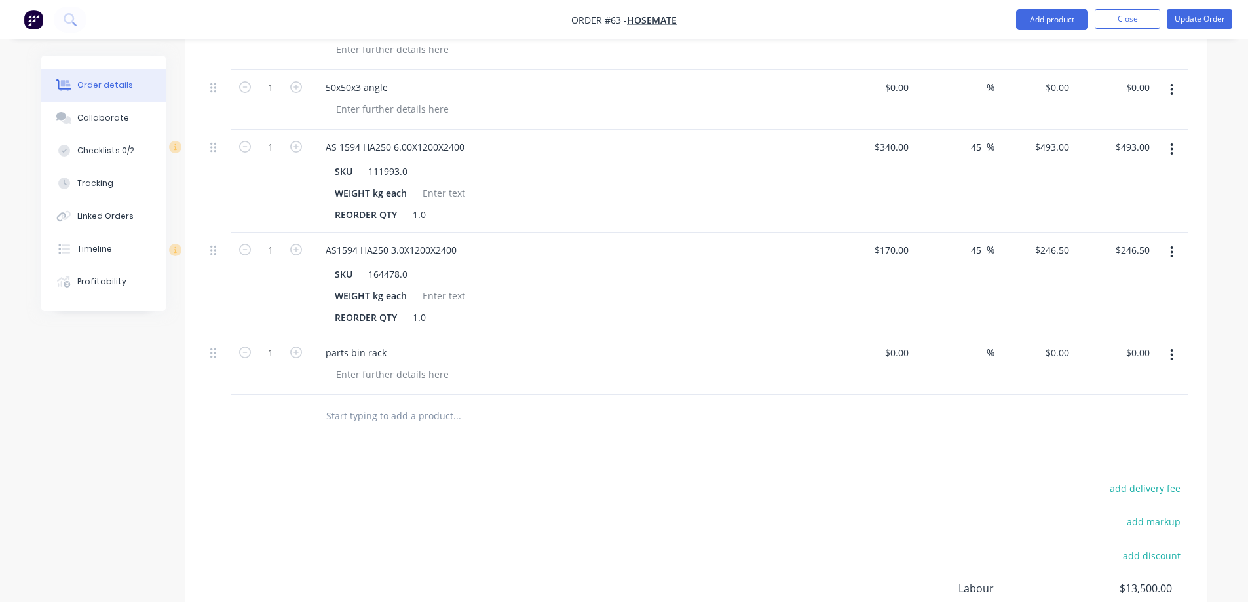
click at [372, 403] on input "text" at bounding box center [457, 416] width 262 height 26
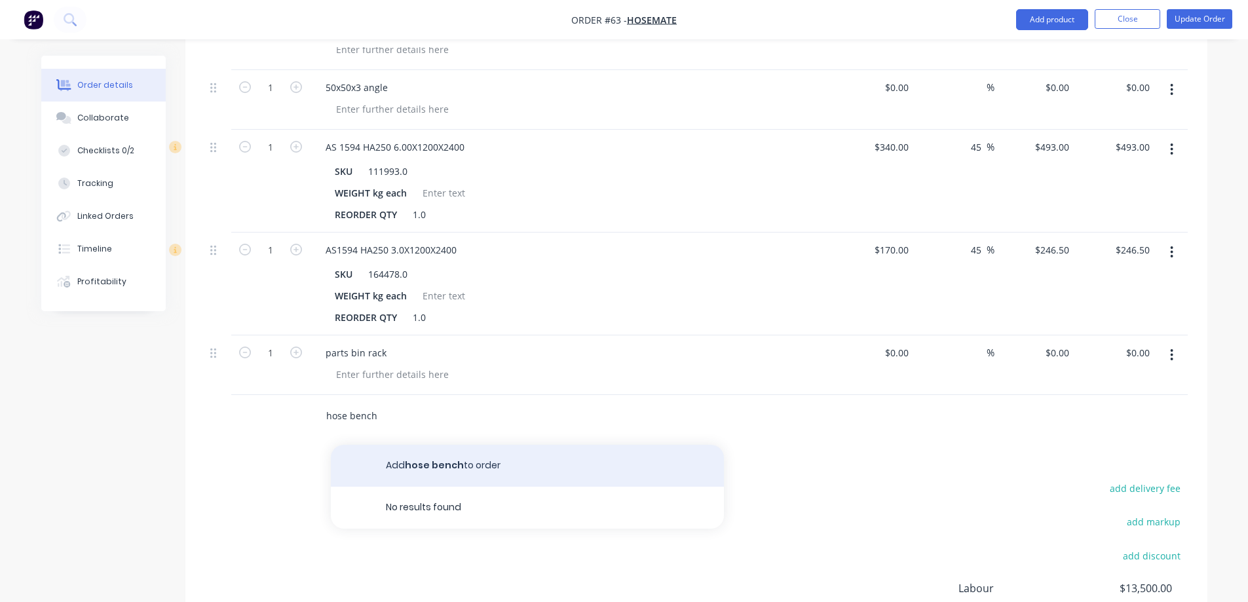
type input "hose bench"
click at [438, 445] on button "Add hose bench to order" at bounding box center [527, 466] width 393 height 42
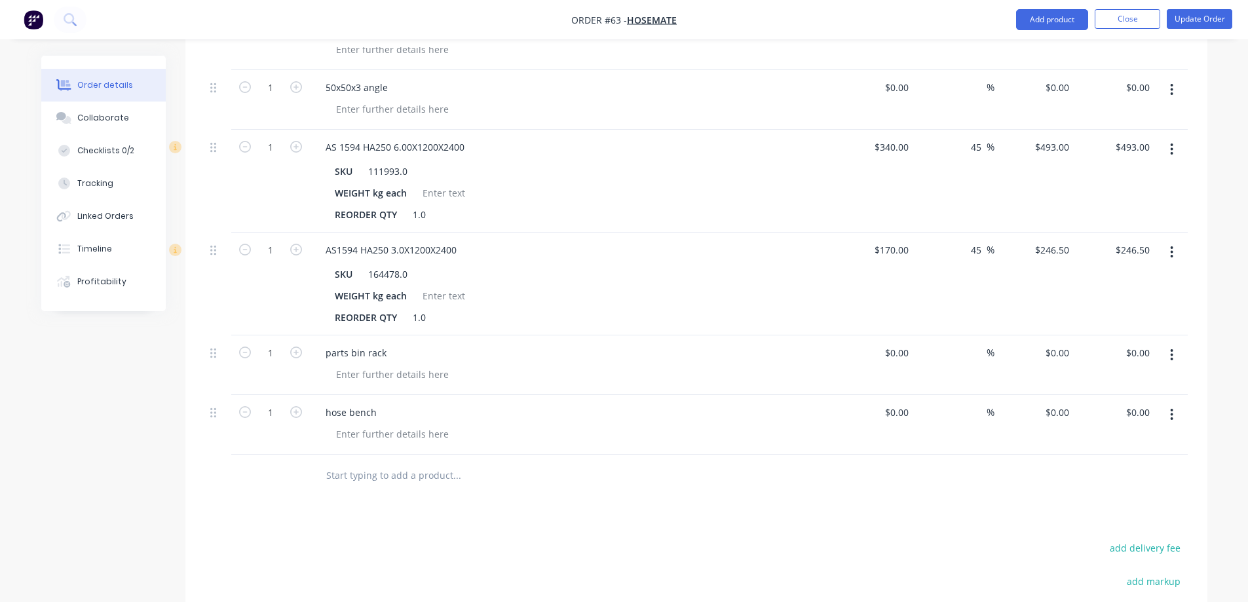
click at [402, 463] on input "text" at bounding box center [457, 476] width 262 height 26
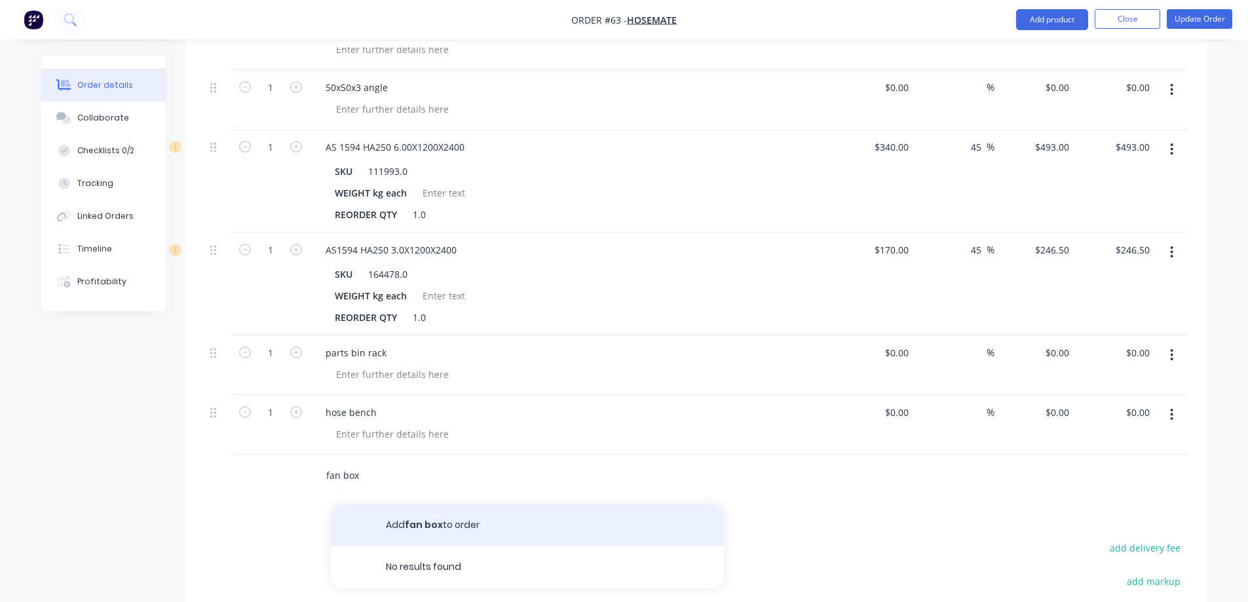
type input "fan box"
click at [450, 508] on button "Add fan box to order" at bounding box center [527, 526] width 393 height 42
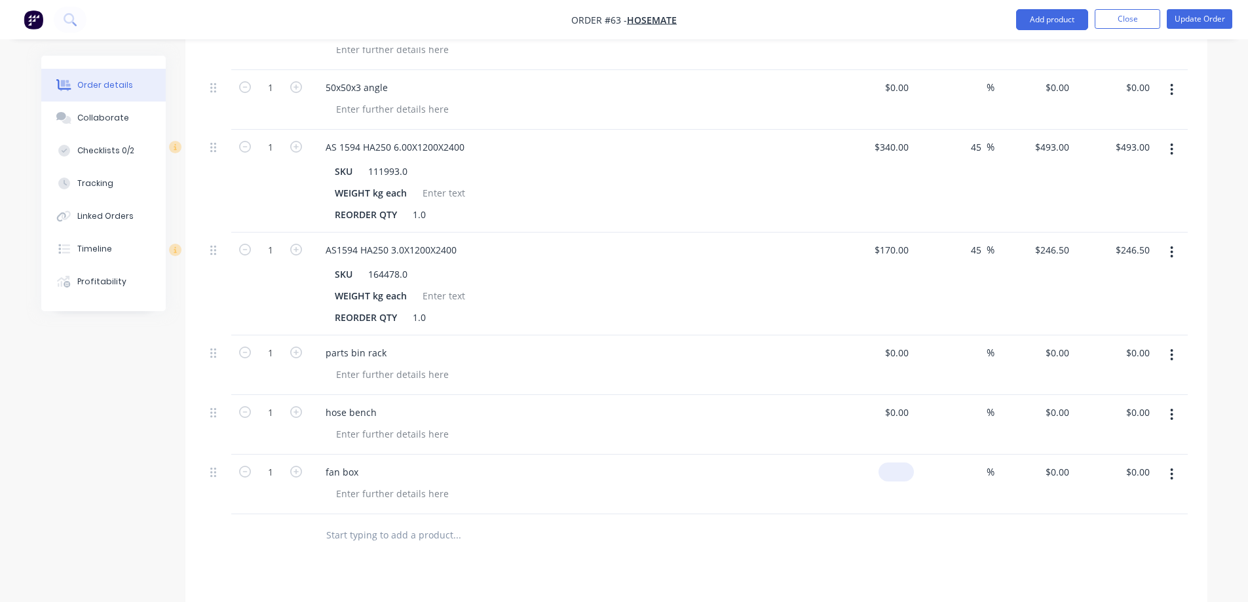
click at [900, 463] on input at bounding box center [899, 472] width 30 height 19
type input "665"
type input "$665.00"
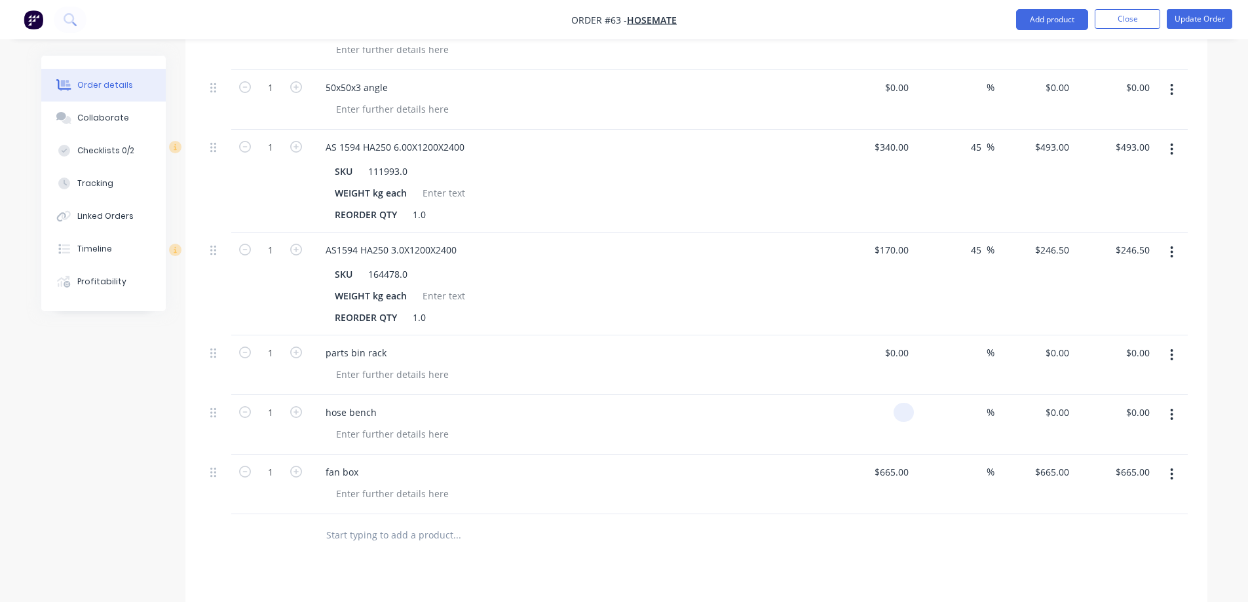
click at [908, 403] on input at bounding box center [906, 412] width 15 height 19
type input "5564"
type input "$5,564.00"
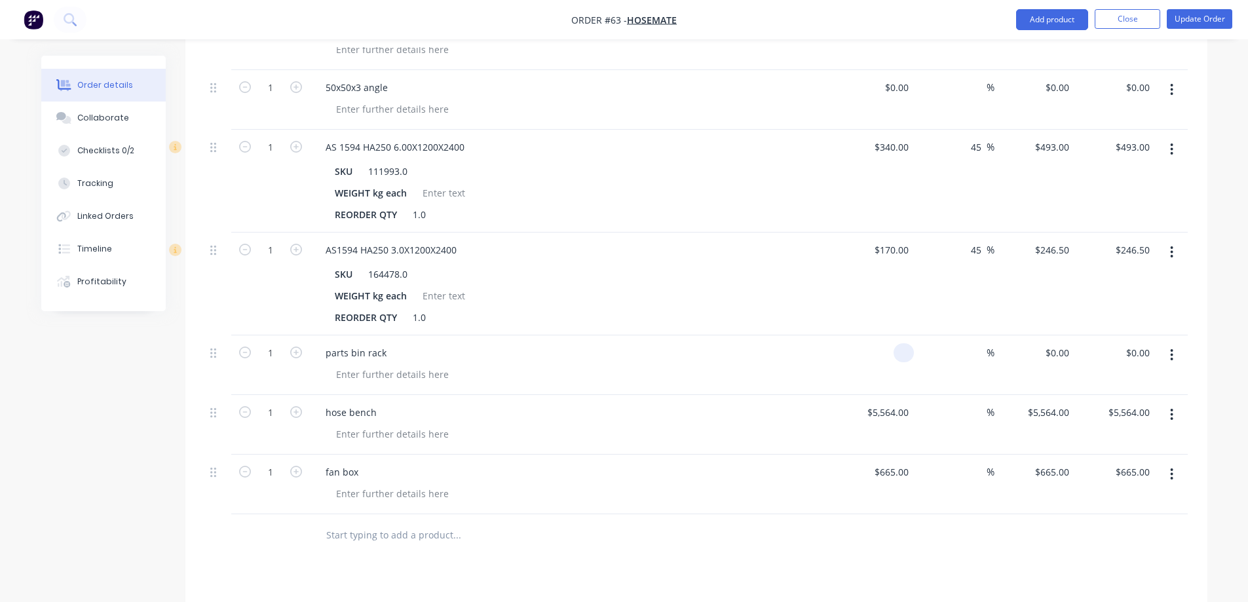
click at [893, 341] on div at bounding box center [874, 366] width 81 height 60
type input "$3,045.00"
click at [863, 343] on div "$3,045.00 3045" at bounding box center [874, 366] width 81 height 60
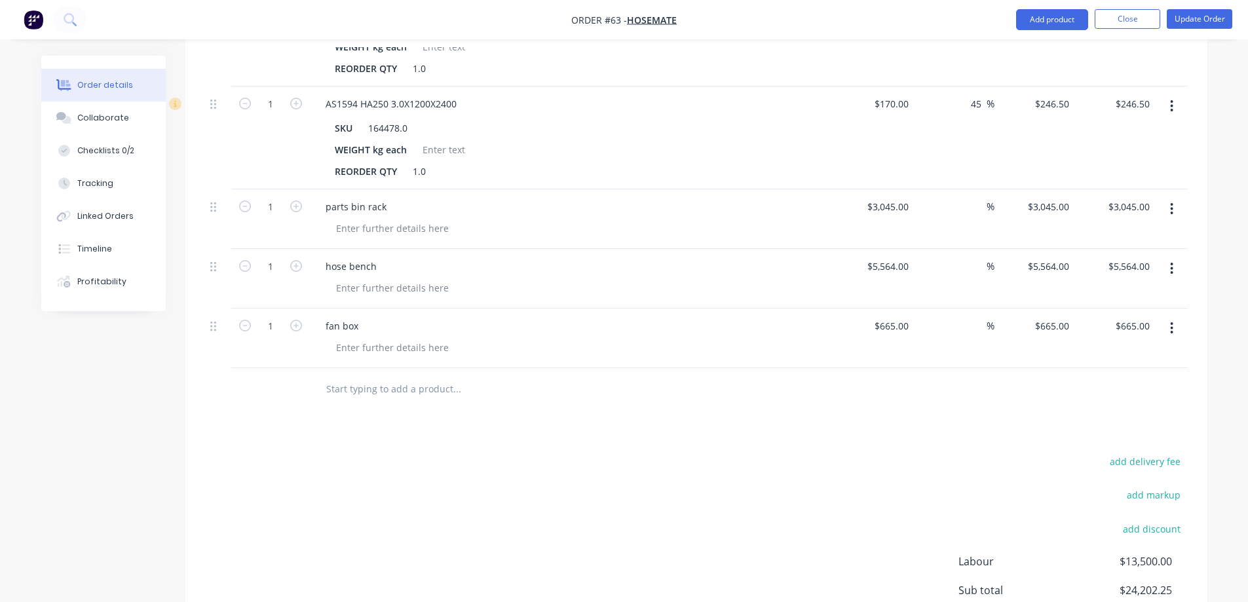
scroll to position [729, 0]
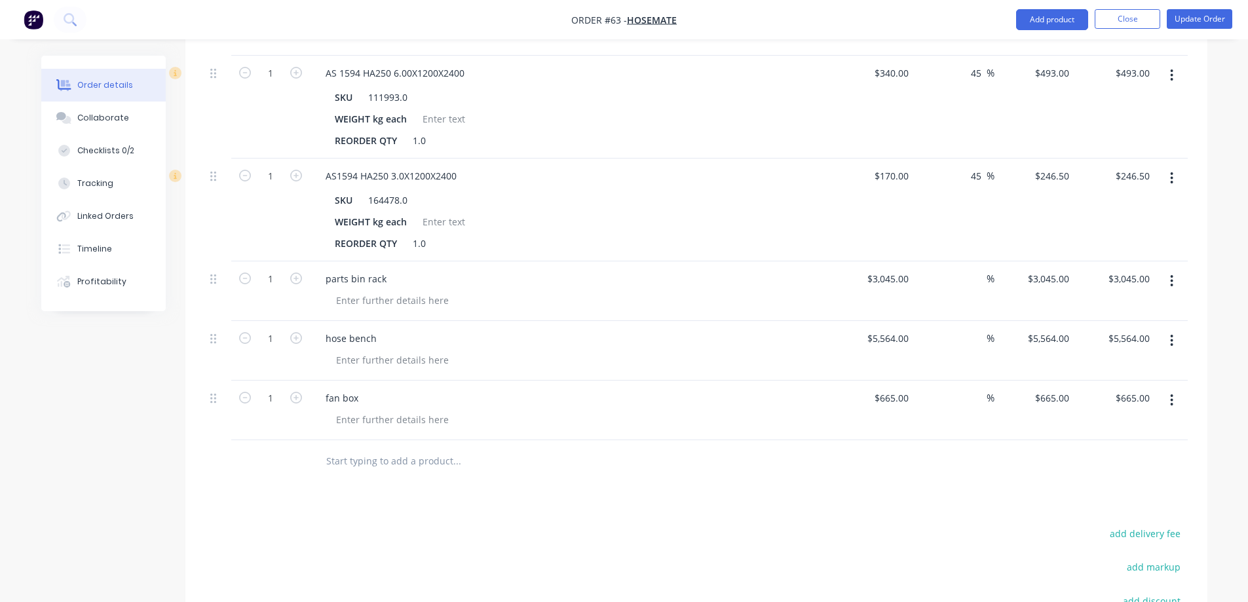
click at [1172, 275] on icon "button" at bounding box center [1172, 281] width 3 height 12
click at [751, 410] on div at bounding box center [577, 419] width 503 height 19
click at [250, 273] on icon "button" at bounding box center [245, 279] width 12 height 12
type input "0"
type input "$0.00"
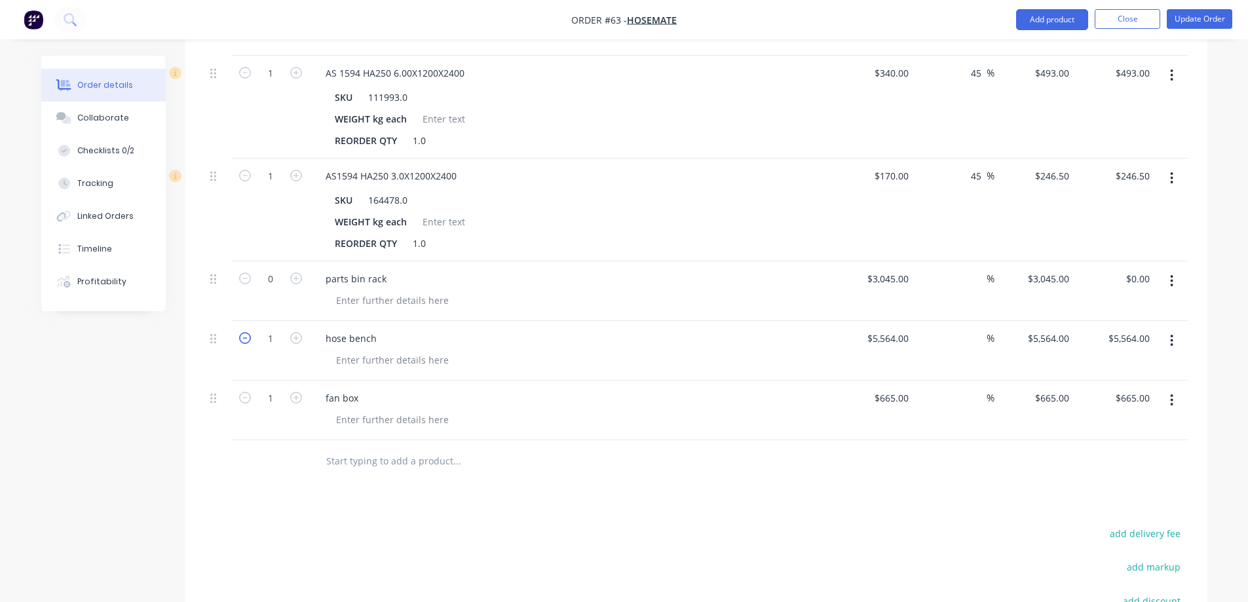
click at [248, 332] on icon "button" at bounding box center [245, 338] width 12 height 12
type input "0"
type input "$0.00"
click at [245, 392] on icon "button" at bounding box center [245, 398] width 12 height 12
type input "0"
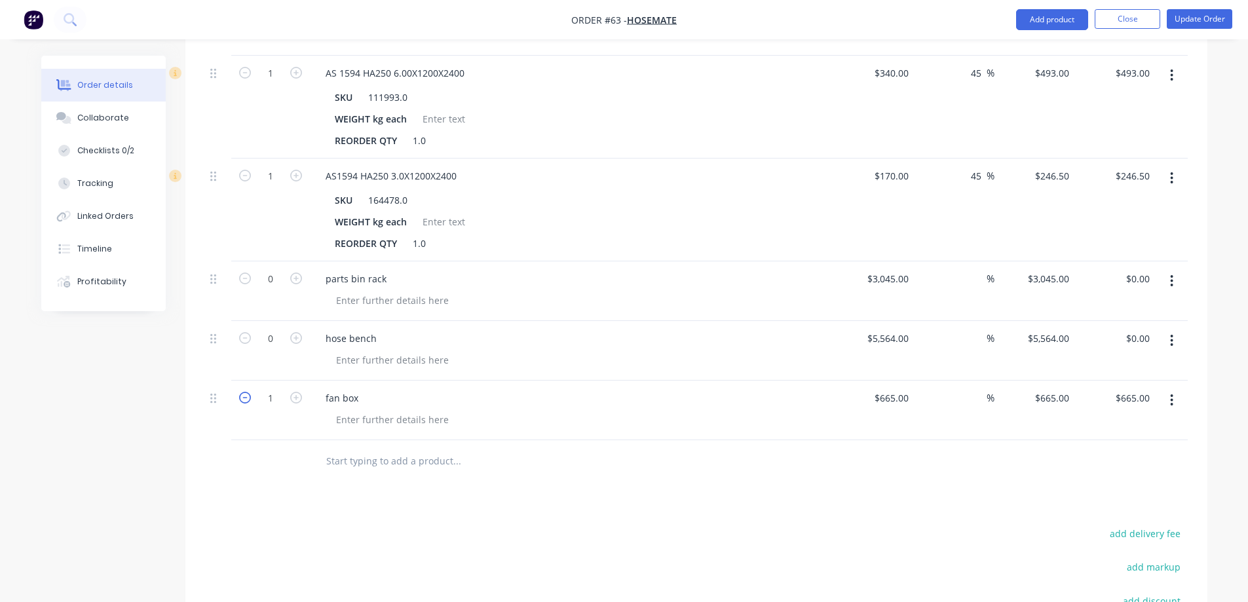
type input "$0.00"
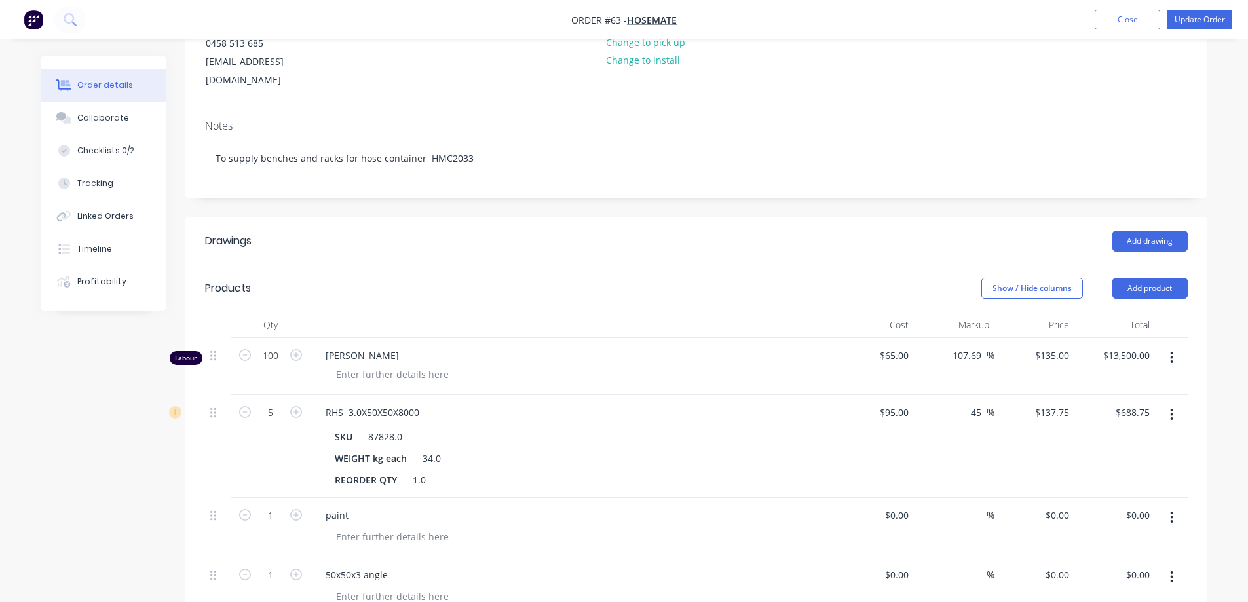
scroll to position [9, 0]
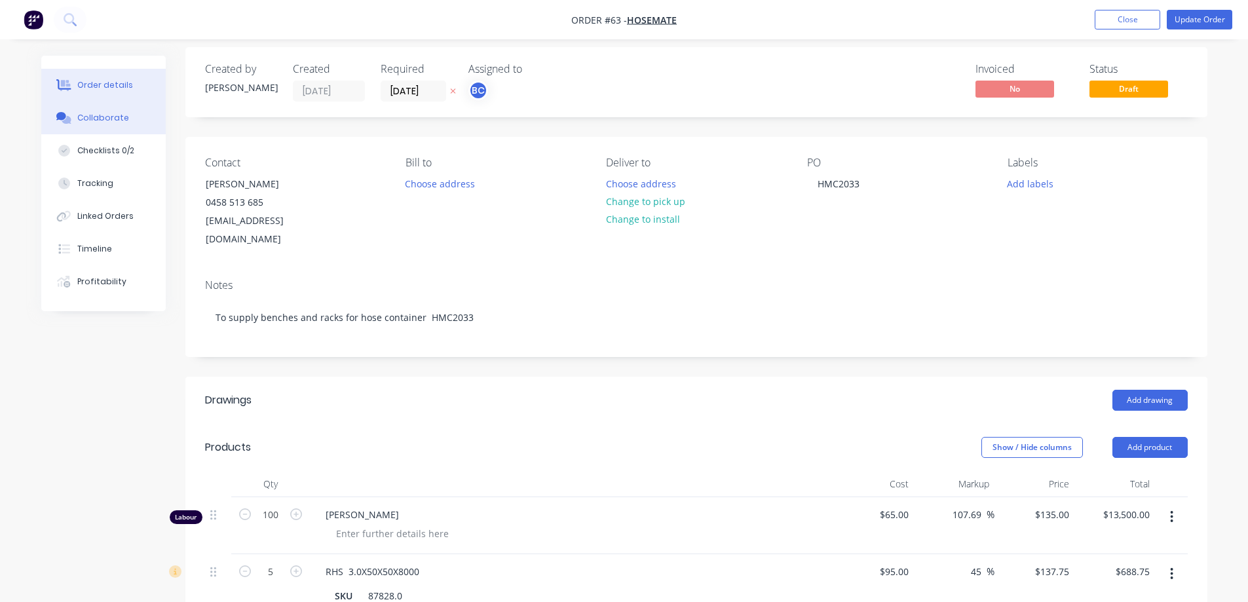
click at [104, 113] on div "Collaborate" at bounding box center [103, 118] width 52 height 12
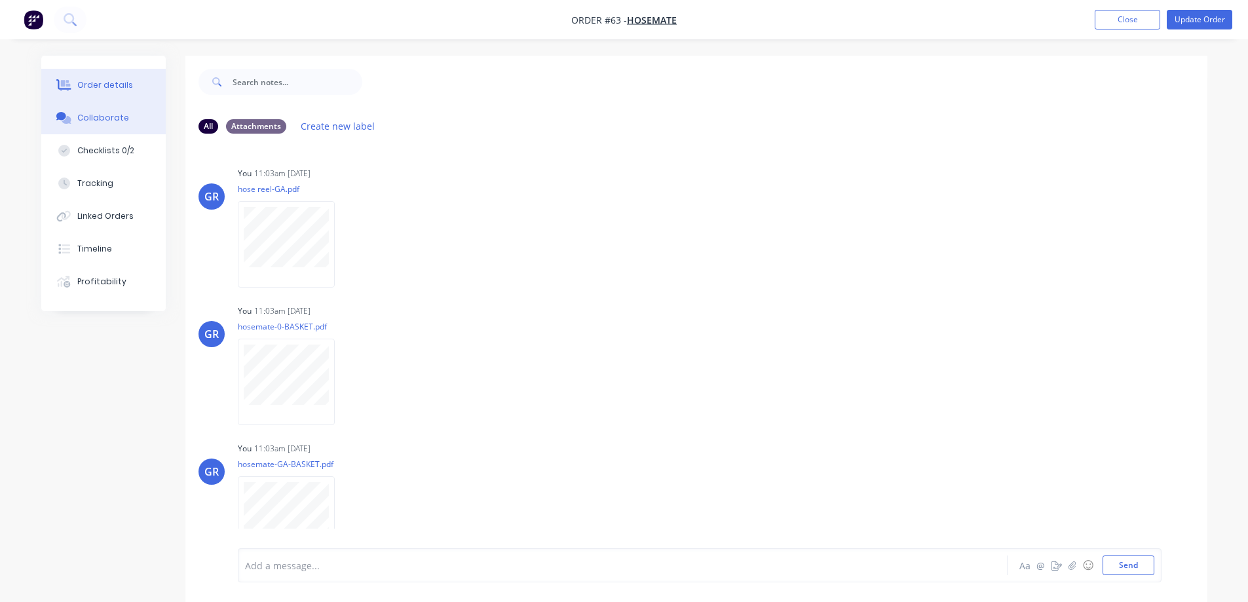
click at [98, 84] on div "Order details" at bounding box center [105, 85] width 56 height 12
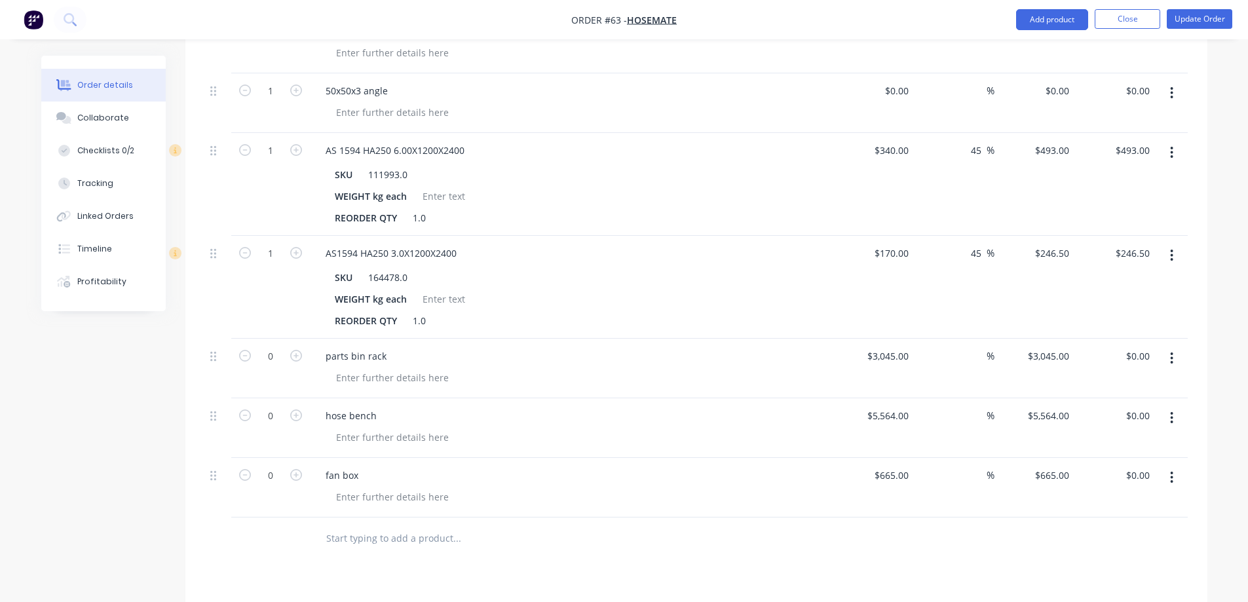
scroll to position [655, 0]
click at [340, 522] on input "text" at bounding box center [457, 535] width 262 height 26
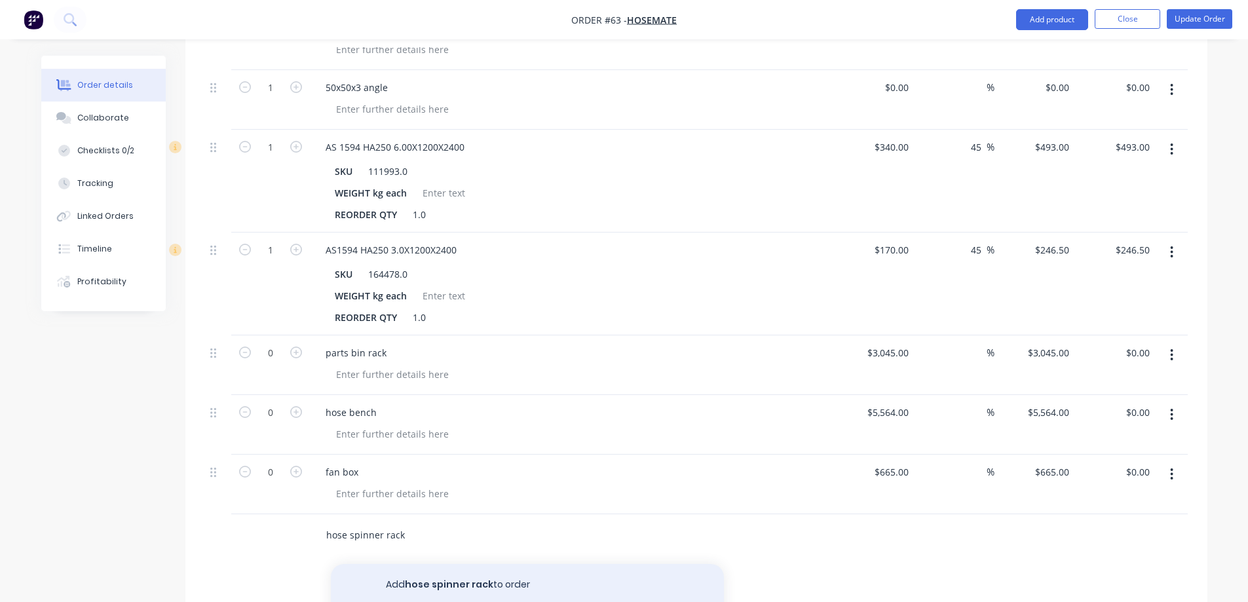
type input "hose spinner rack"
click at [406, 564] on button "Add hose spinner rack to order" at bounding box center [527, 585] width 393 height 42
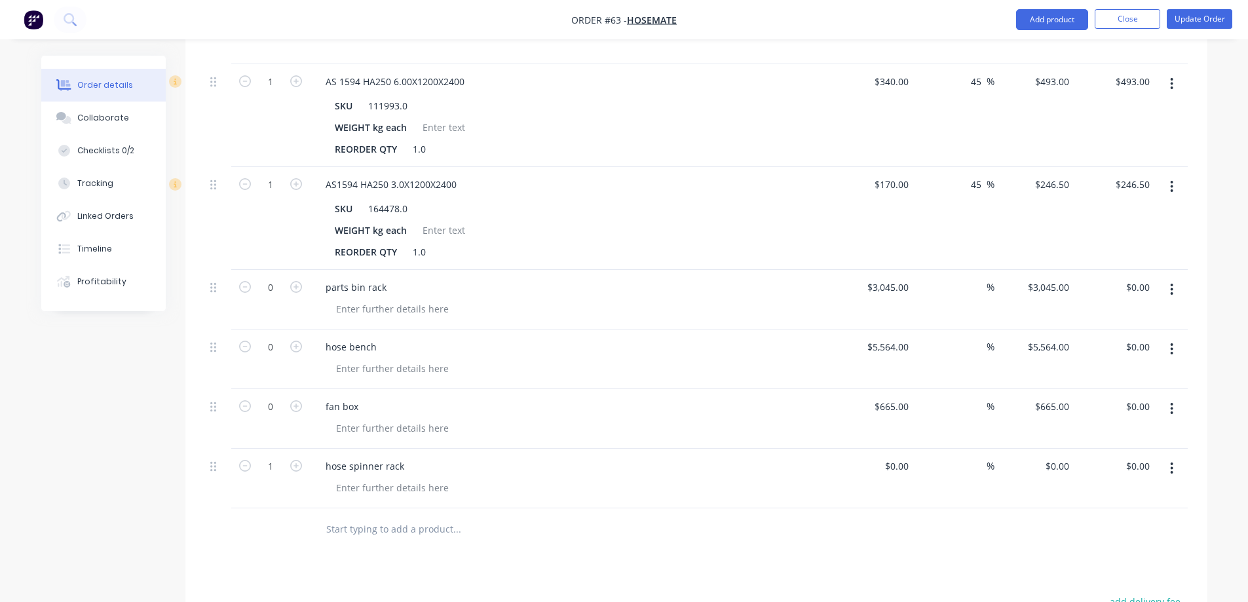
scroll to position [590, 0]
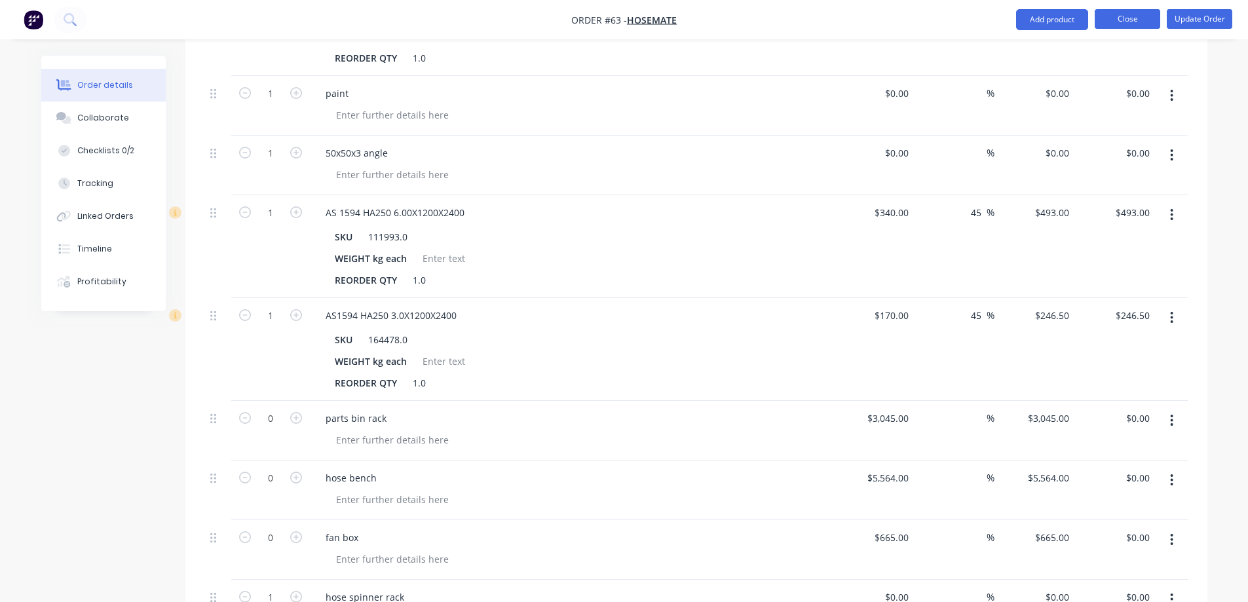
click at [1142, 16] on button "Close" at bounding box center [1128, 19] width 66 height 20
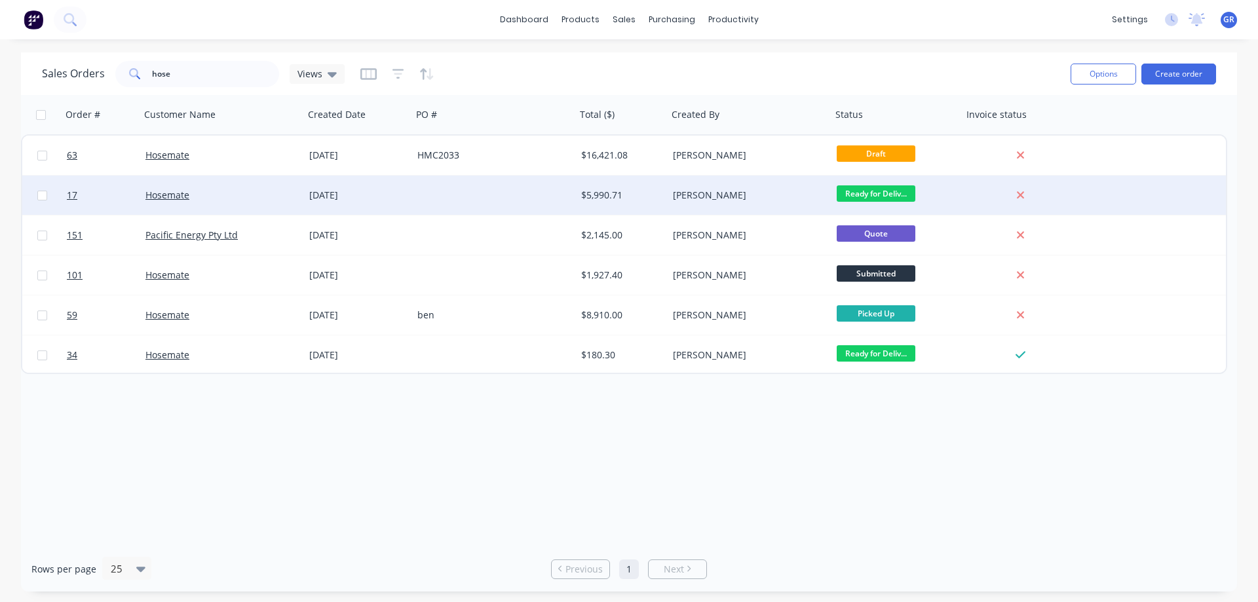
click at [408, 198] on div "[DATE]" at bounding box center [358, 195] width 108 height 39
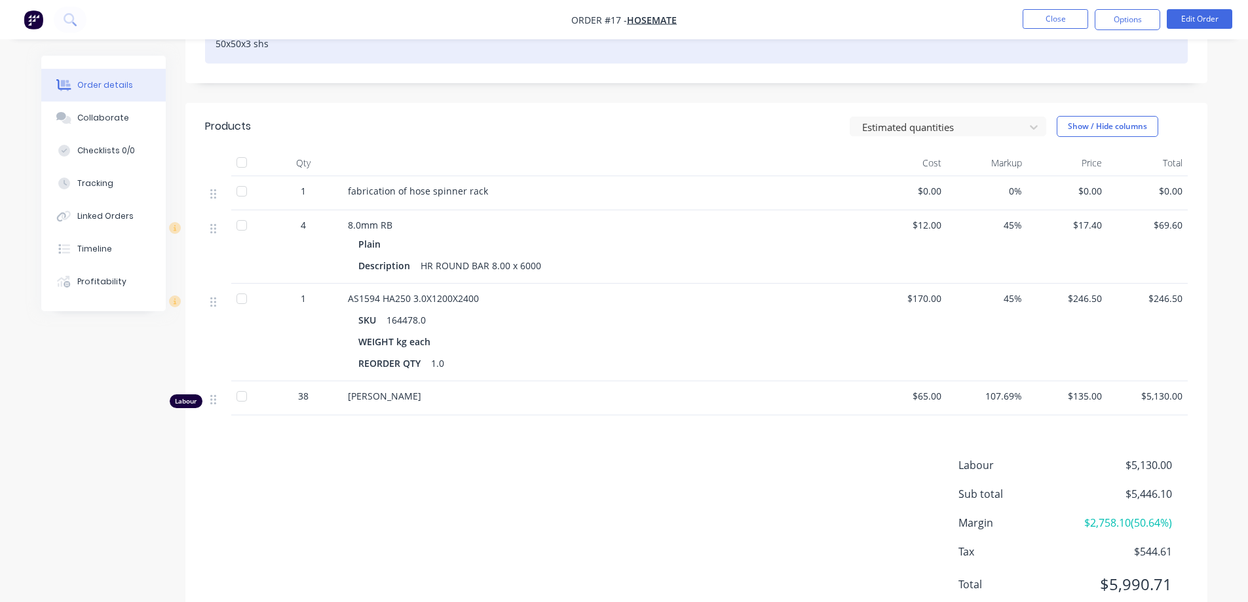
scroll to position [285, 0]
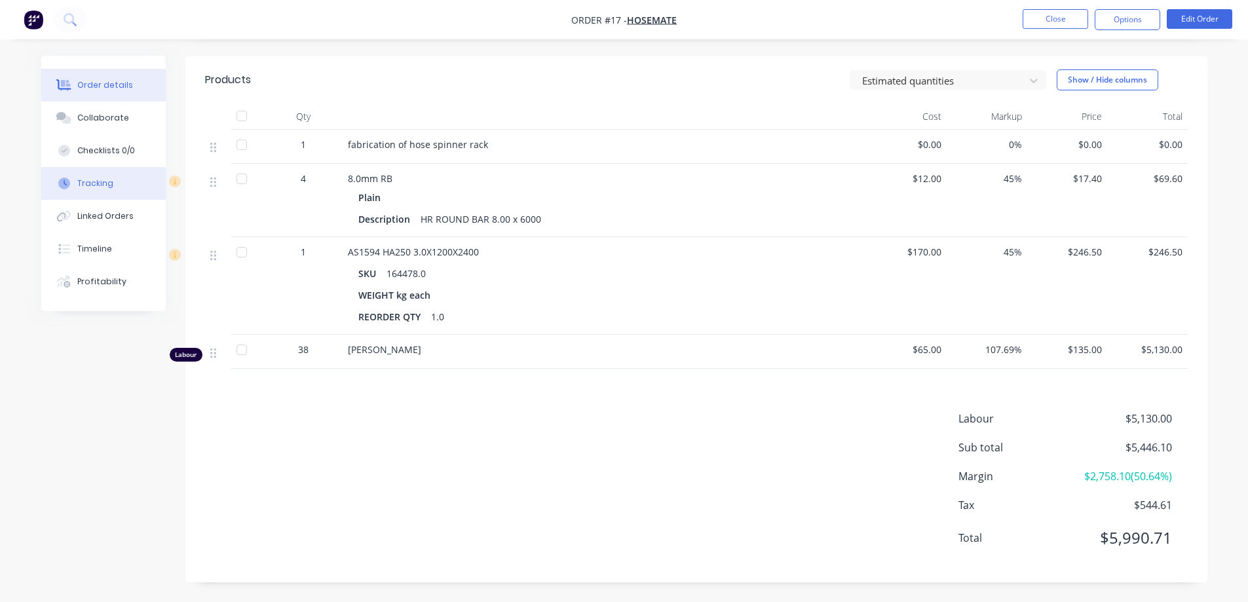
click at [99, 182] on div "Tracking" at bounding box center [95, 184] width 36 height 12
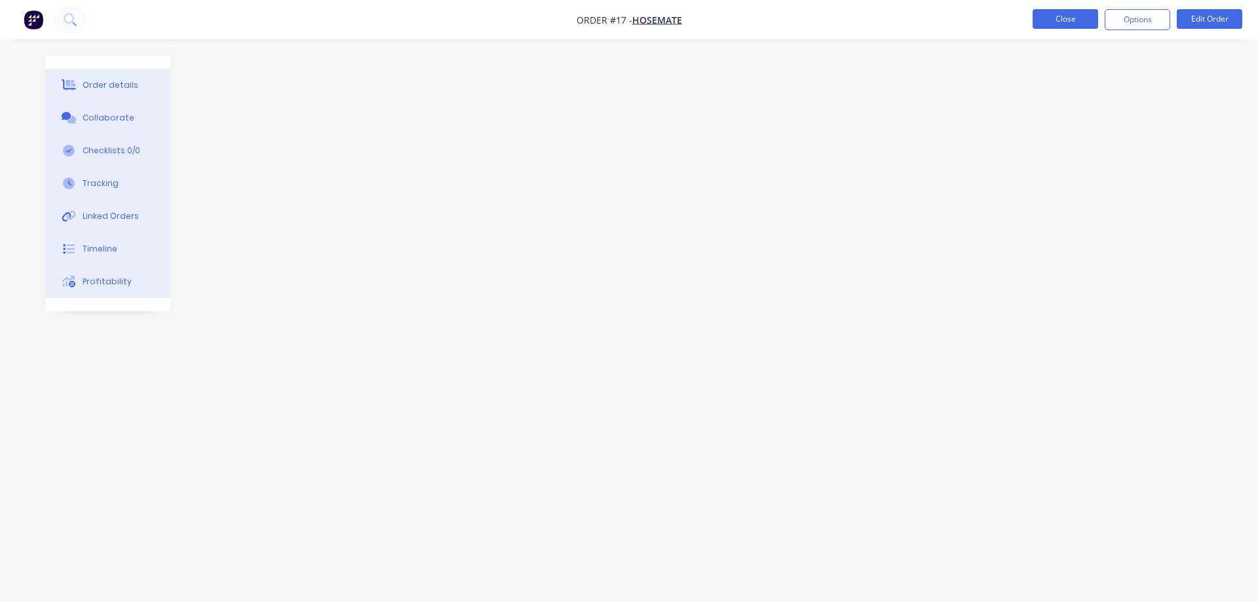
click at [1049, 20] on button "Close" at bounding box center [1066, 19] width 66 height 20
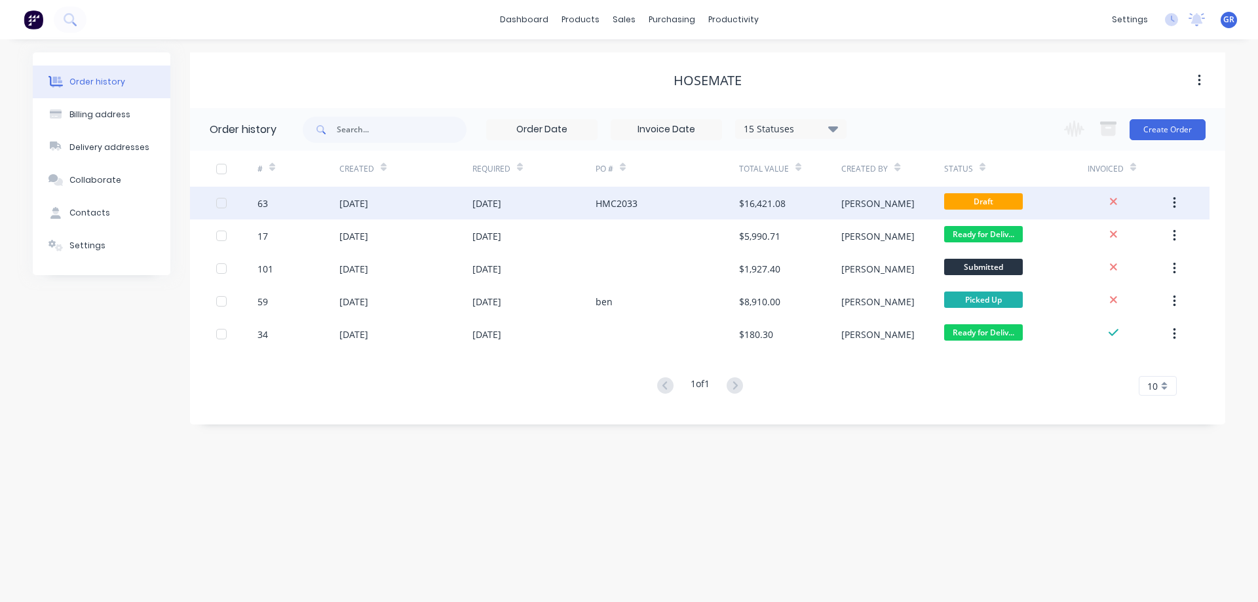
click at [433, 198] on div "[DATE]" at bounding box center [405, 203] width 133 height 33
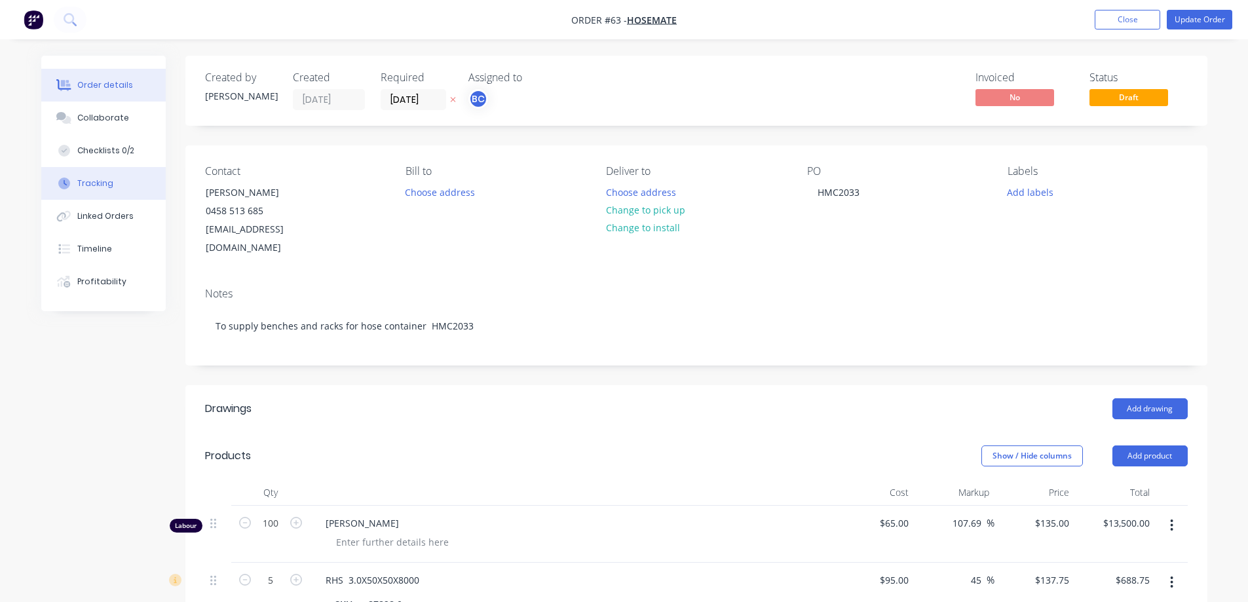
click at [114, 182] on button "Tracking" at bounding box center [103, 183] width 125 height 33
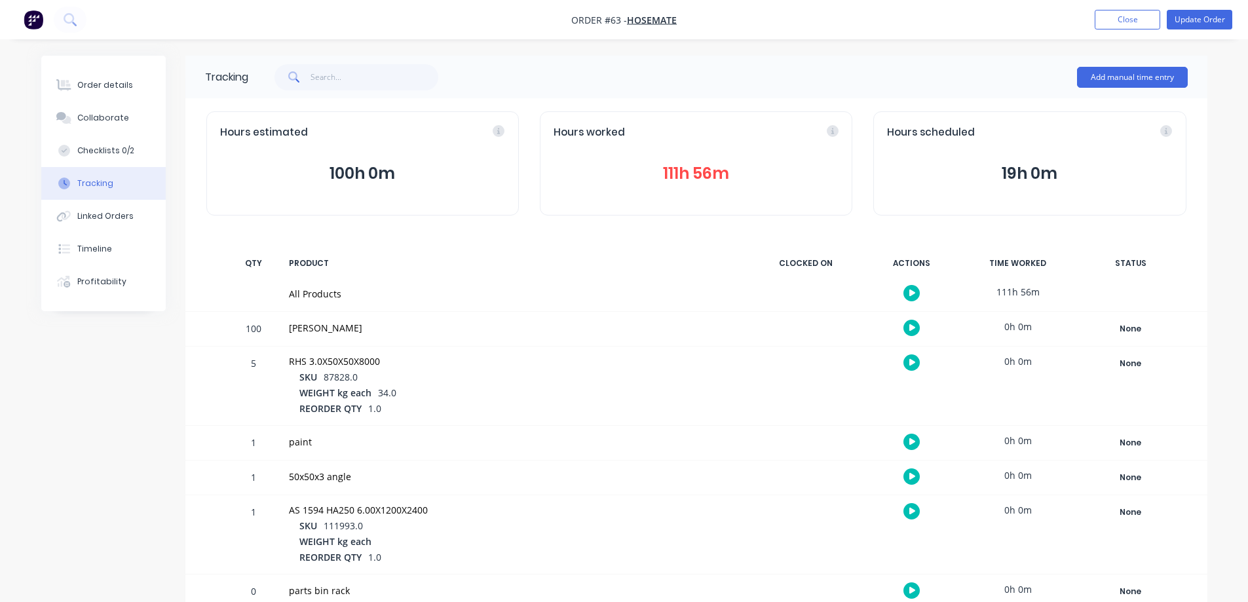
click at [679, 174] on button "111h 56m" at bounding box center [696, 173] width 285 height 25
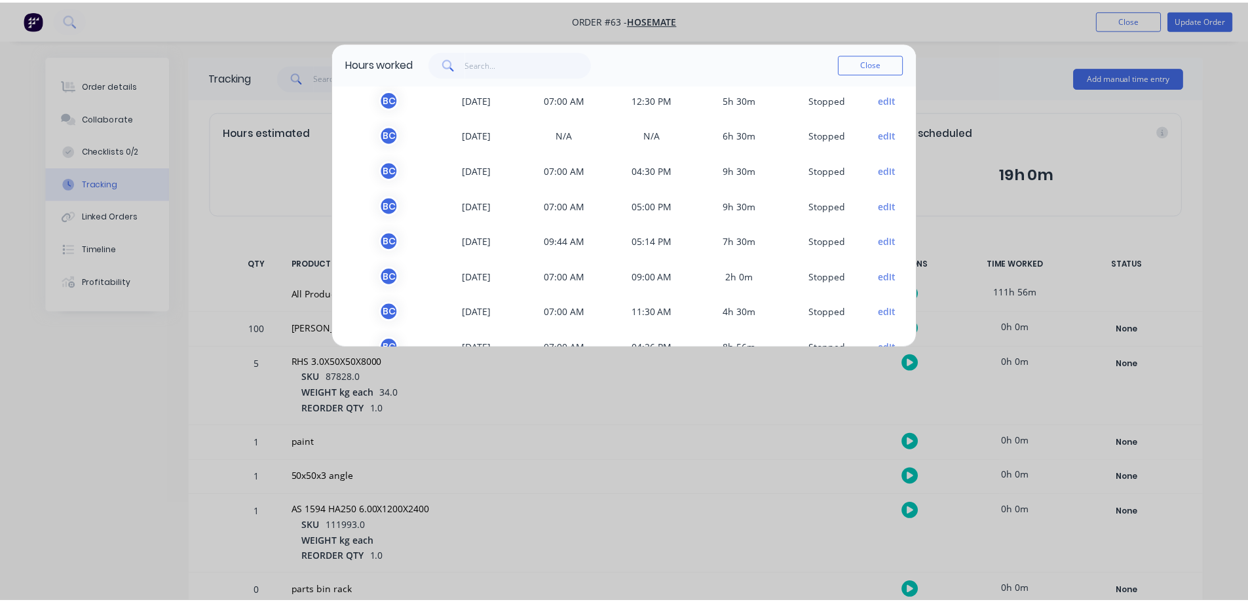
scroll to position [232, 0]
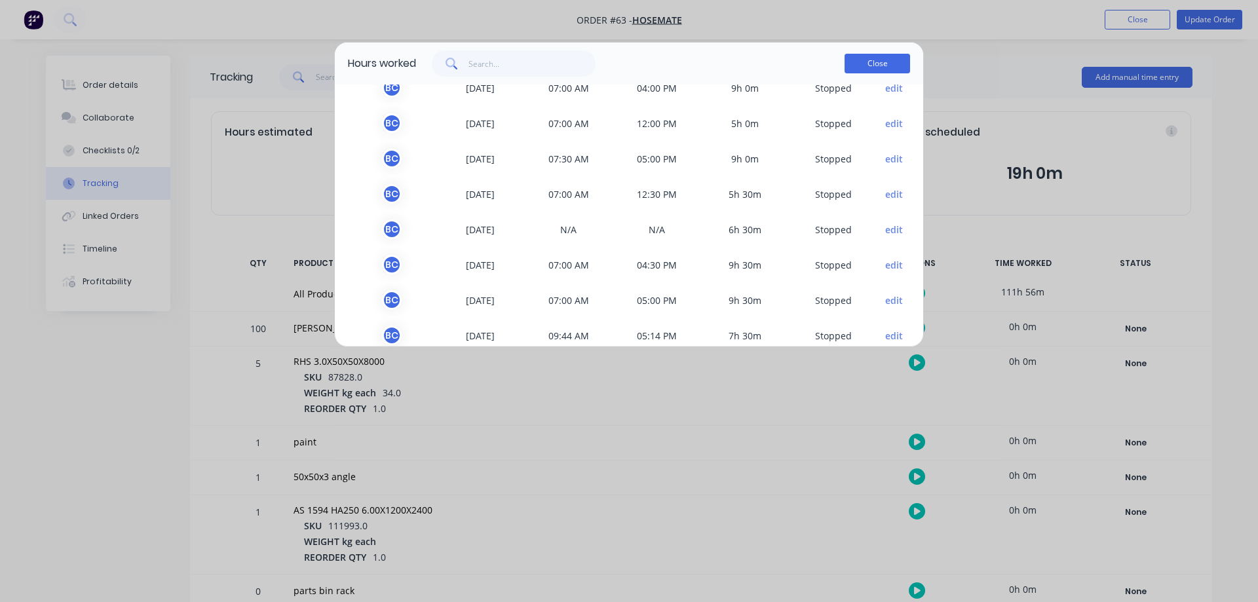
click at [875, 55] on button "Close" at bounding box center [878, 64] width 66 height 20
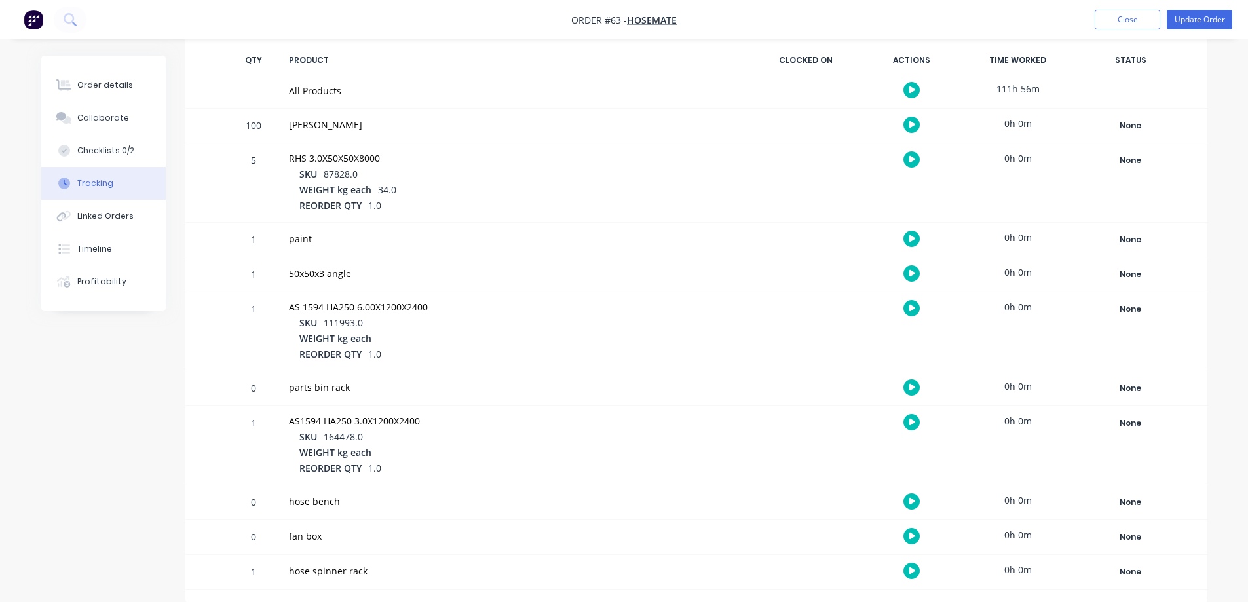
scroll to position [204, 0]
click at [1121, 18] on button "Close" at bounding box center [1128, 20] width 66 height 20
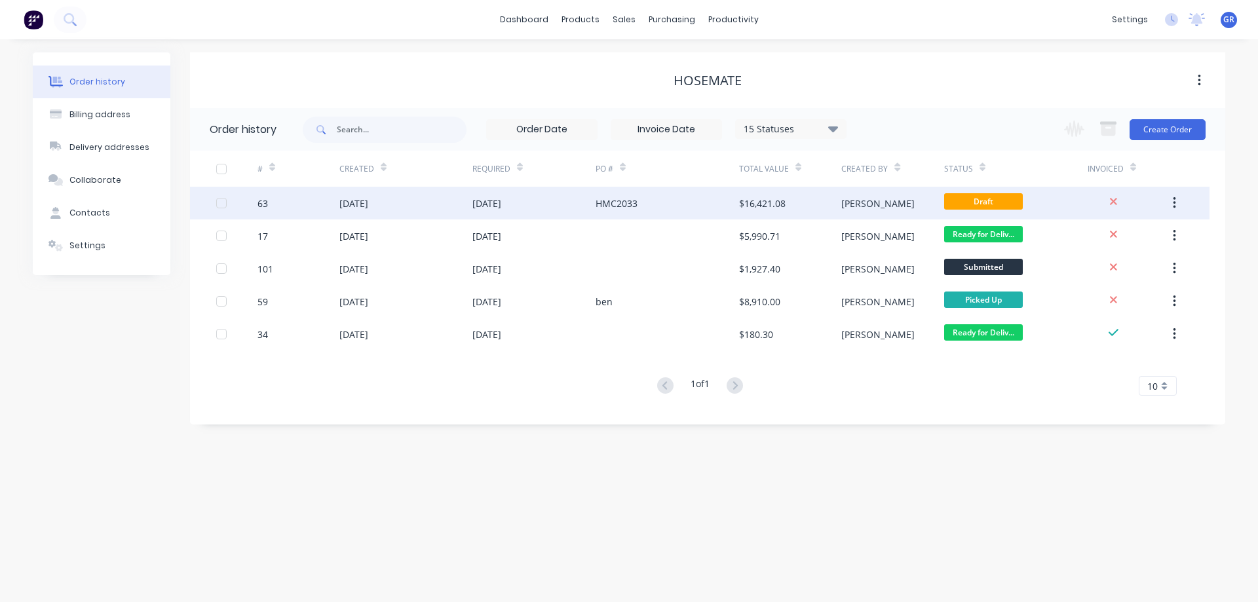
click at [433, 204] on div "[DATE]" at bounding box center [405, 203] width 133 height 33
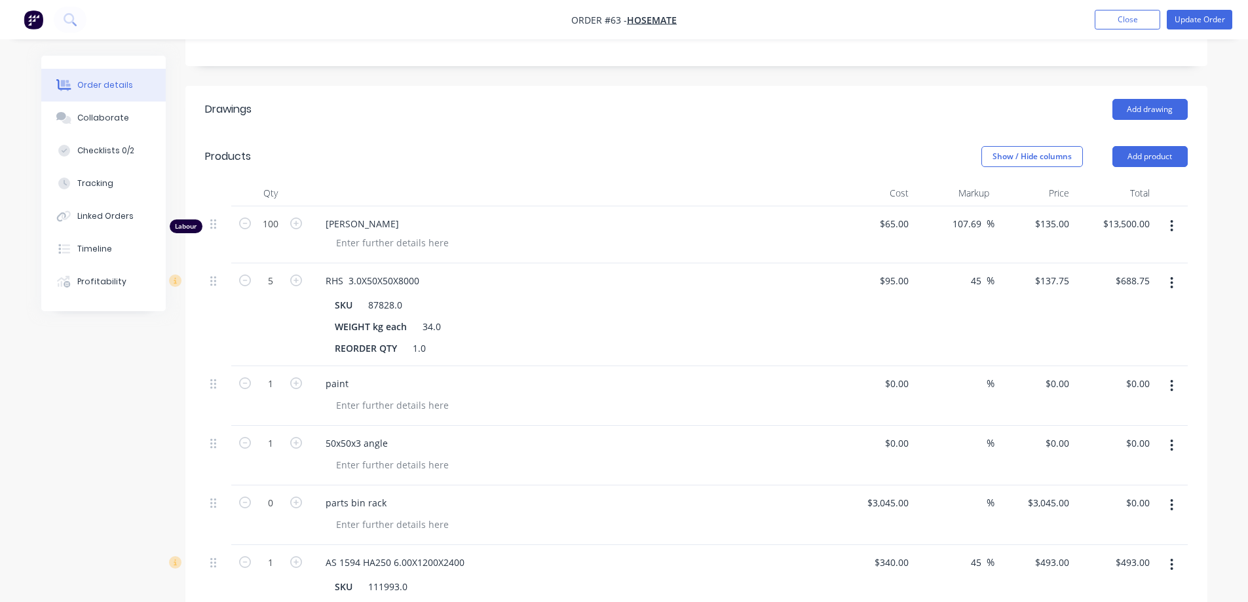
scroll to position [328, 0]
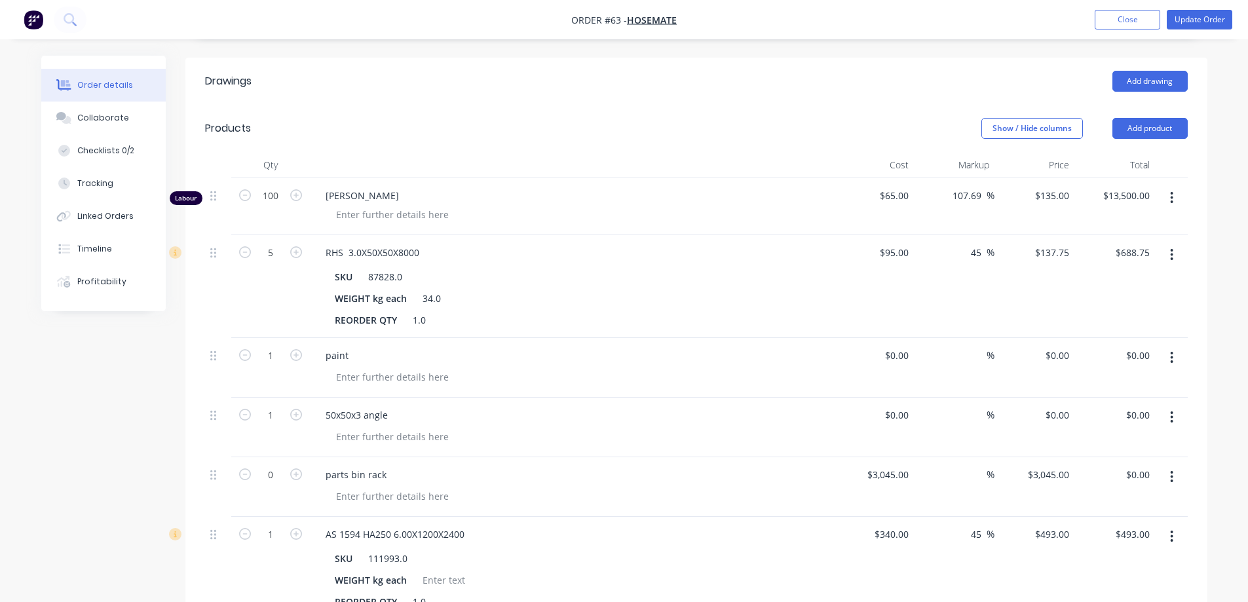
click at [1170, 248] on icon "button" at bounding box center [1171, 255] width 3 height 14
click at [1134, 358] on div "Delete" at bounding box center [1125, 367] width 101 height 19
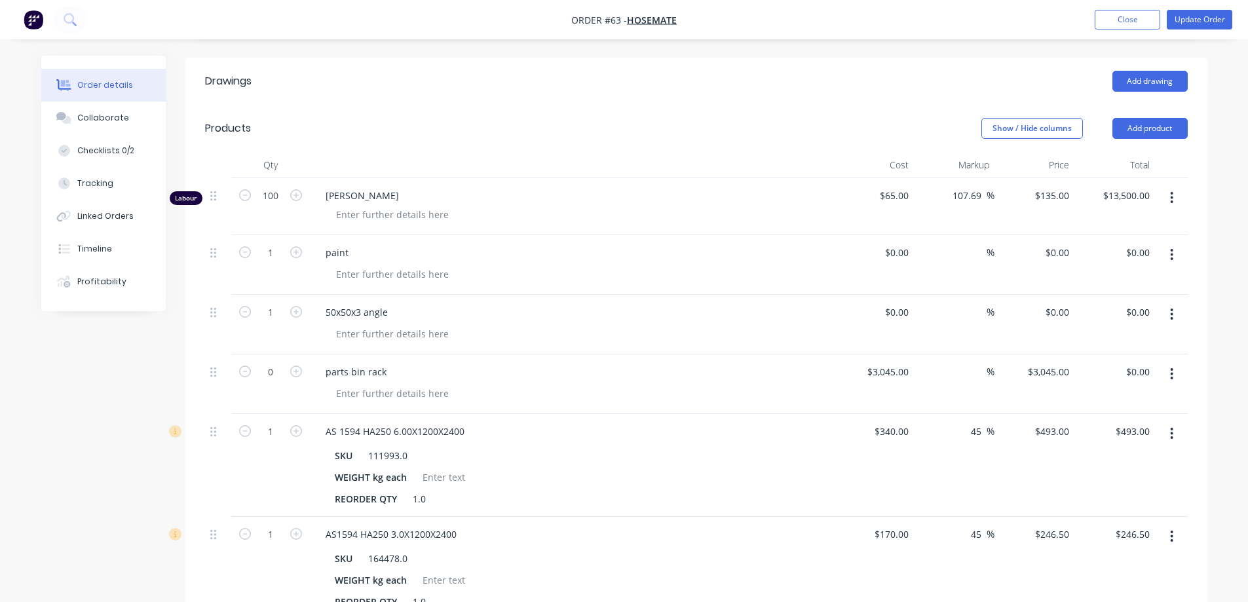
click at [1171, 248] on icon "button" at bounding box center [1171, 255] width 3 height 14
click at [1117, 355] on button "Delete" at bounding box center [1126, 368] width 125 height 26
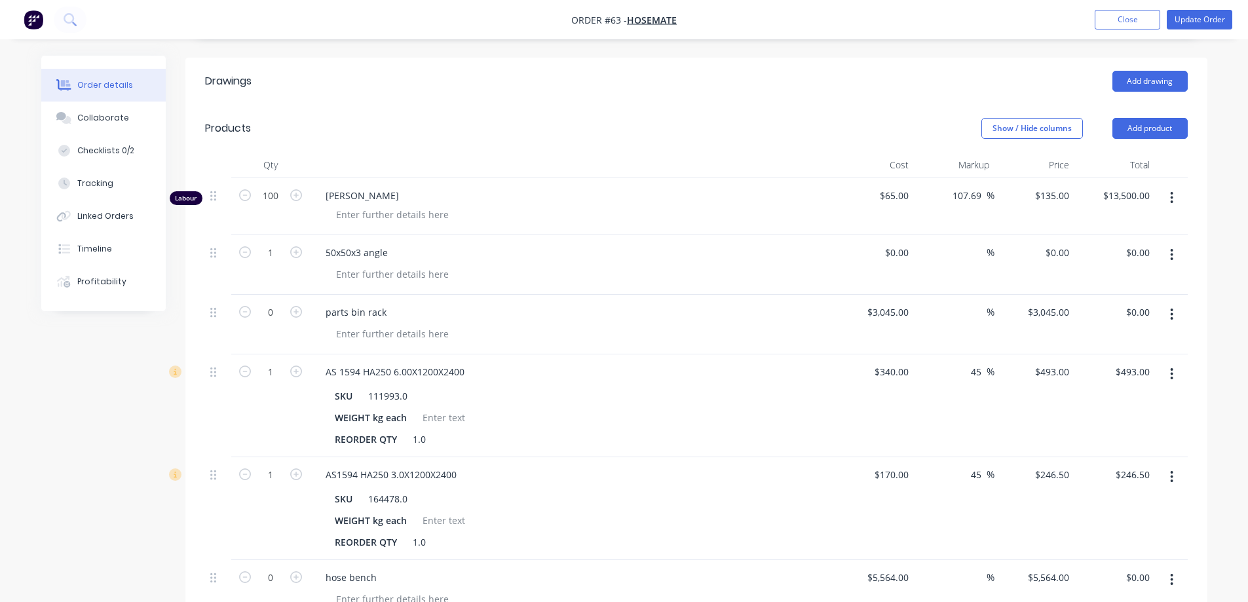
click at [1172, 249] on icon "button" at bounding box center [1172, 255] width 3 height 12
click at [1155, 358] on div "Delete" at bounding box center [1125, 367] width 101 height 19
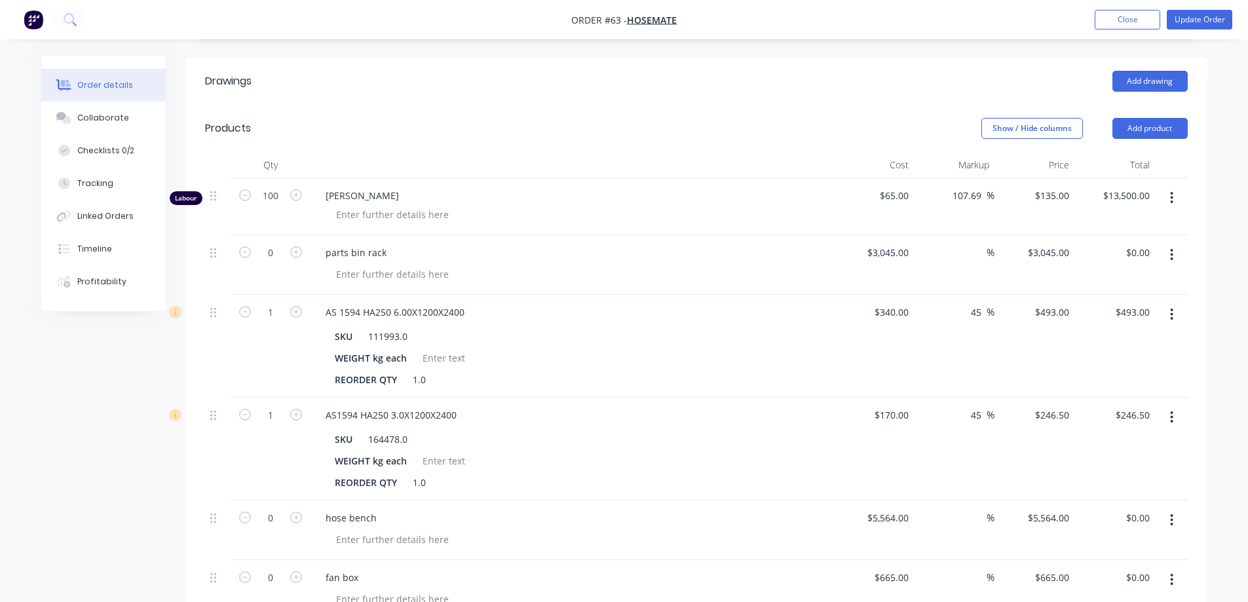
click at [1170, 248] on icon "button" at bounding box center [1171, 255] width 3 height 14
click at [818, 324] on div "SKU 111993.0 WEIGHT kg each REORDER QTY 1.0" at bounding box center [572, 356] width 514 height 65
click at [1170, 191] on icon "button" at bounding box center [1171, 198] width 3 height 14
click at [1138, 301] on div "Delete" at bounding box center [1125, 310] width 101 height 19
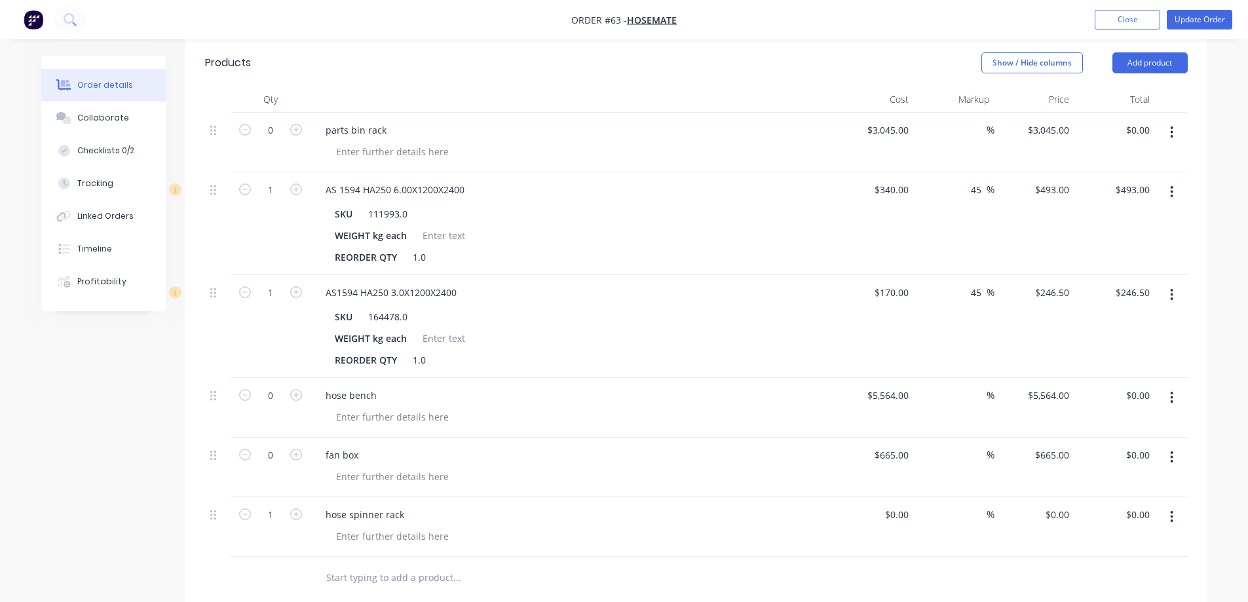
scroll to position [459, 0]
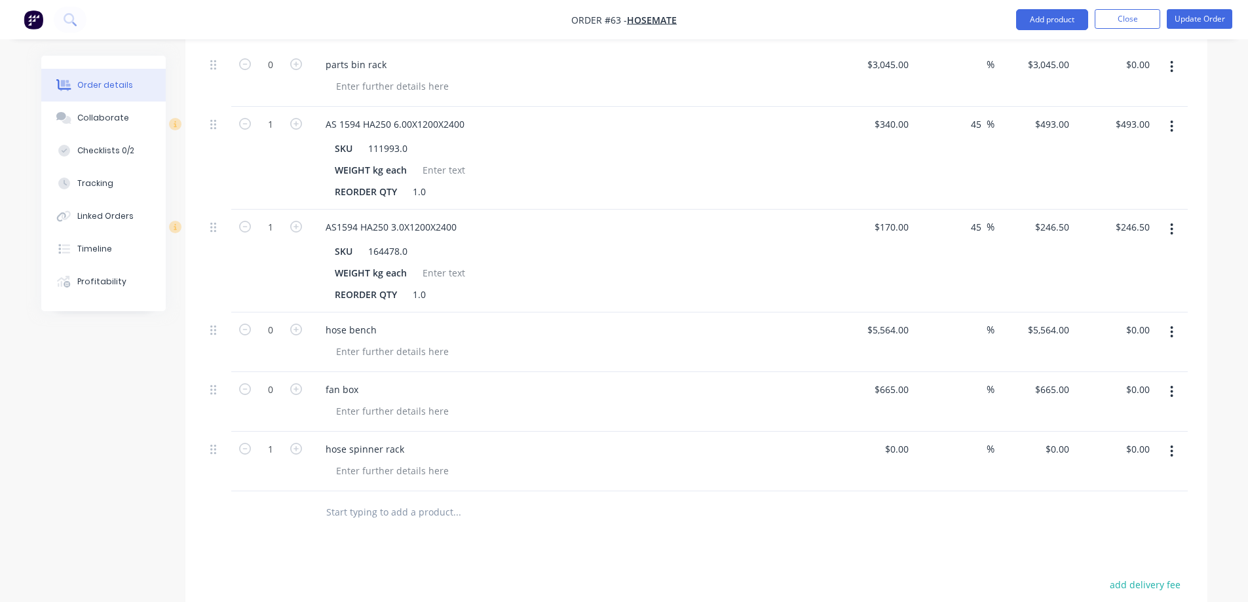
click at [1172, 121] on icon "button" at bounding box center [1172, 127] width 3 height 12
click at [1131, 230] on div "Delete" at bounding box center [1125, 239] width 101 height 19
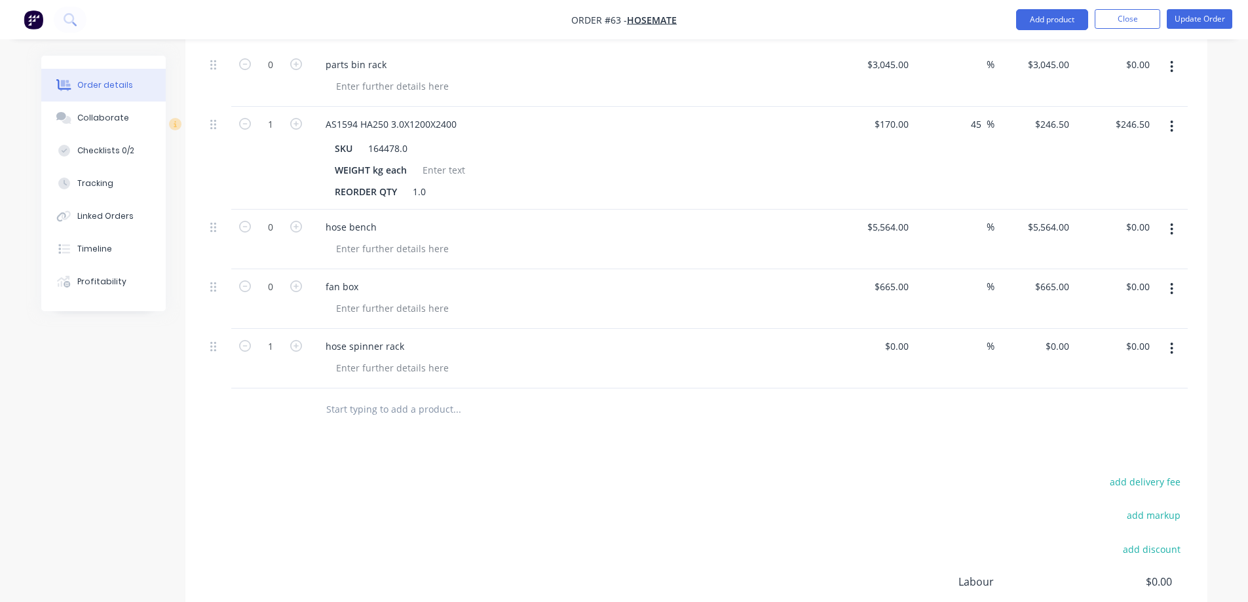
click at [1170, 119] on icon "button" at bounding box center [1171, 126] width 3 height 14
click at [1143, 230] on div "Delete" at bounding box center [1125, 239] width 101 height 19
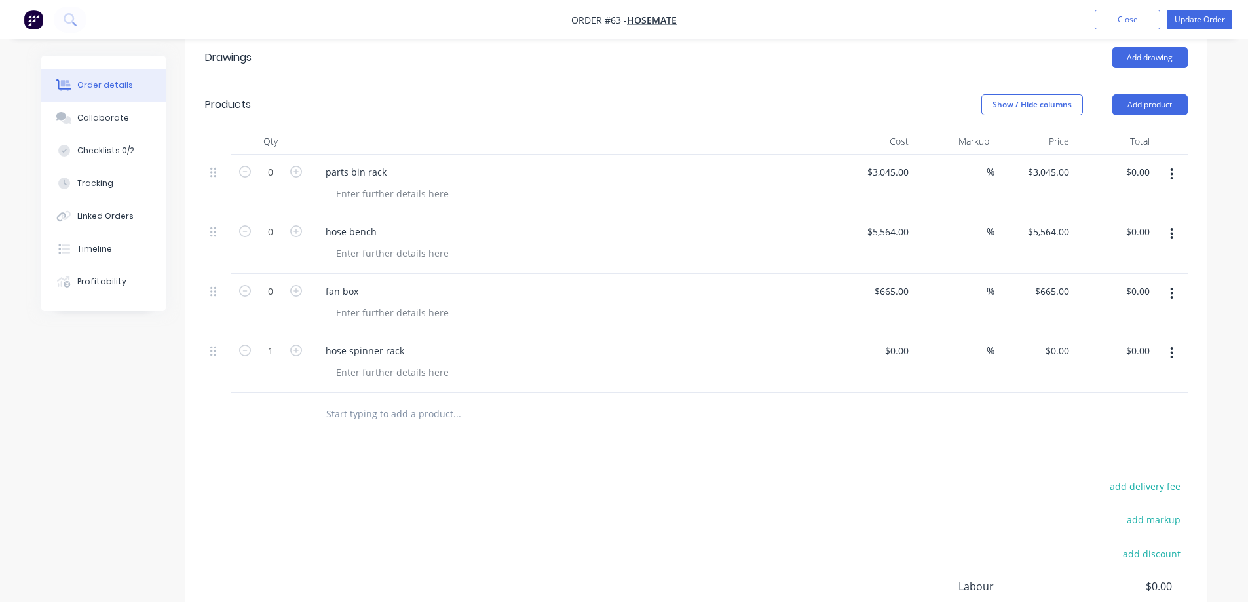
scroll to position [328, 0]
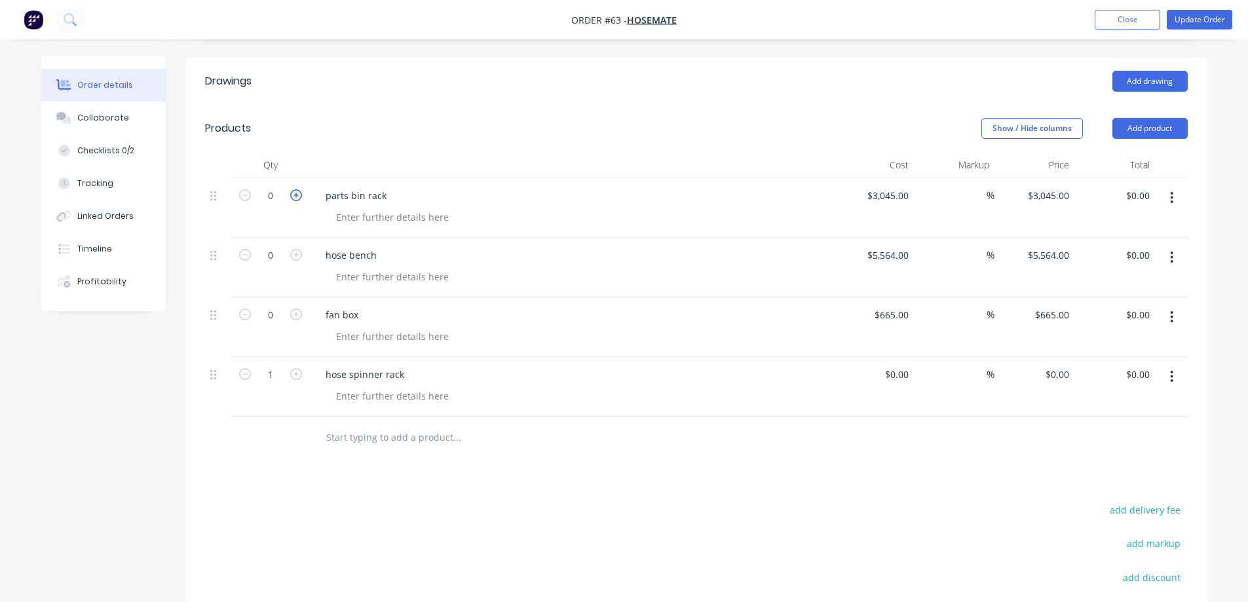
click at [295, 189] on icon "button" at bounding box center [296, 195] width 12 height 12
type input "1"
type input "$3,045.00"
click at [292, 249] on icon "button" at bounding box center [296, 255] width 12 height 12
type input "1"
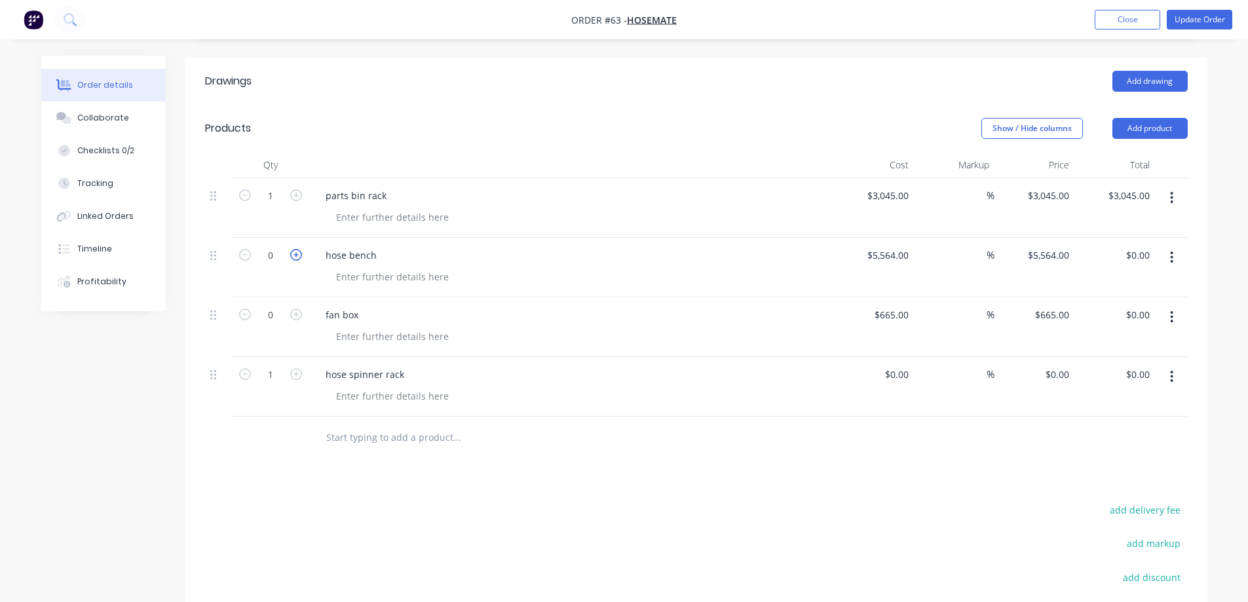
type input "$5,564.00"
click at [292, 309] on icon "button" at bounding box center [296, 315] width 12 height 12
type input "1"
type input "$665.00"
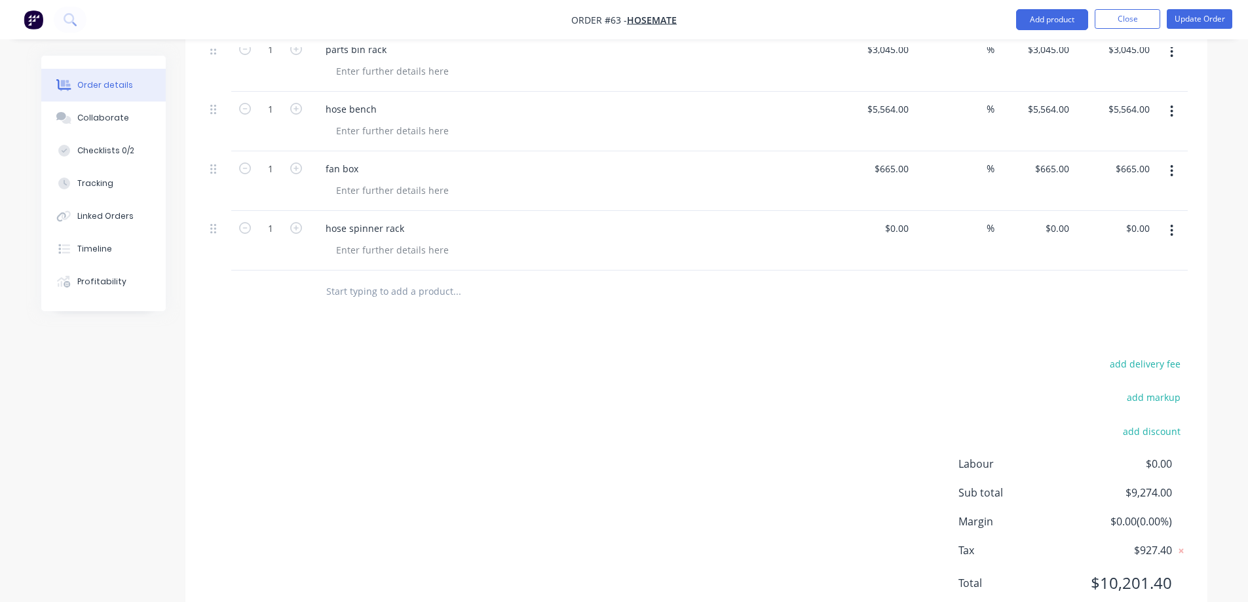
scroll to position [501, 0]
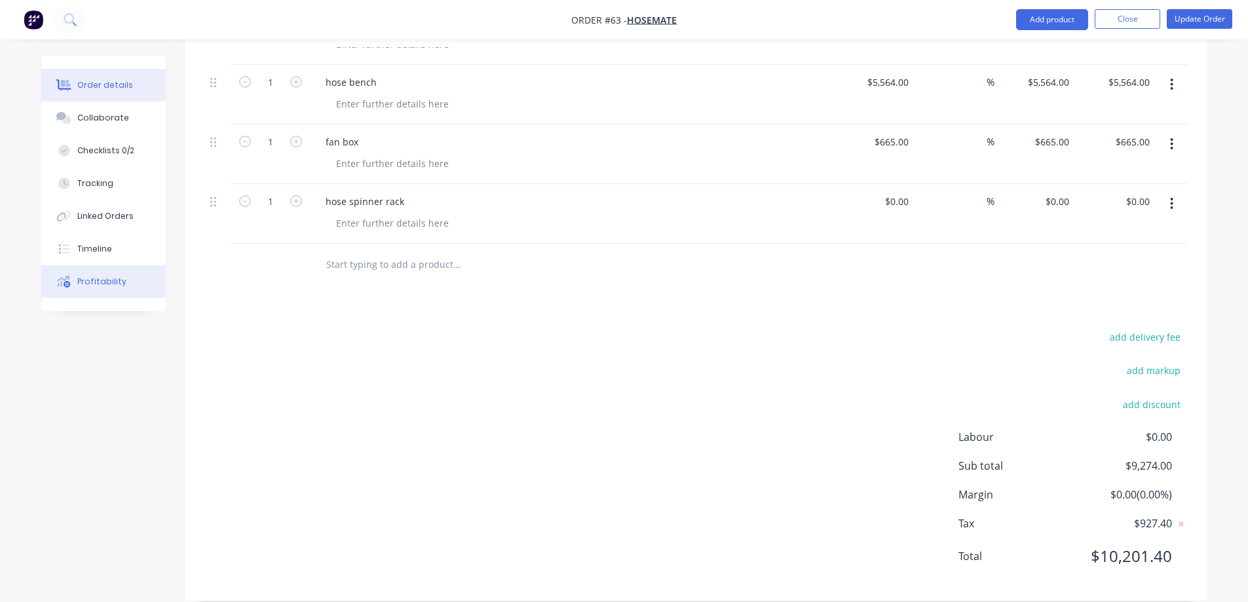
click at [95, 280] on div "Profitability" at bounding box center [101, 282] width 49 height 12
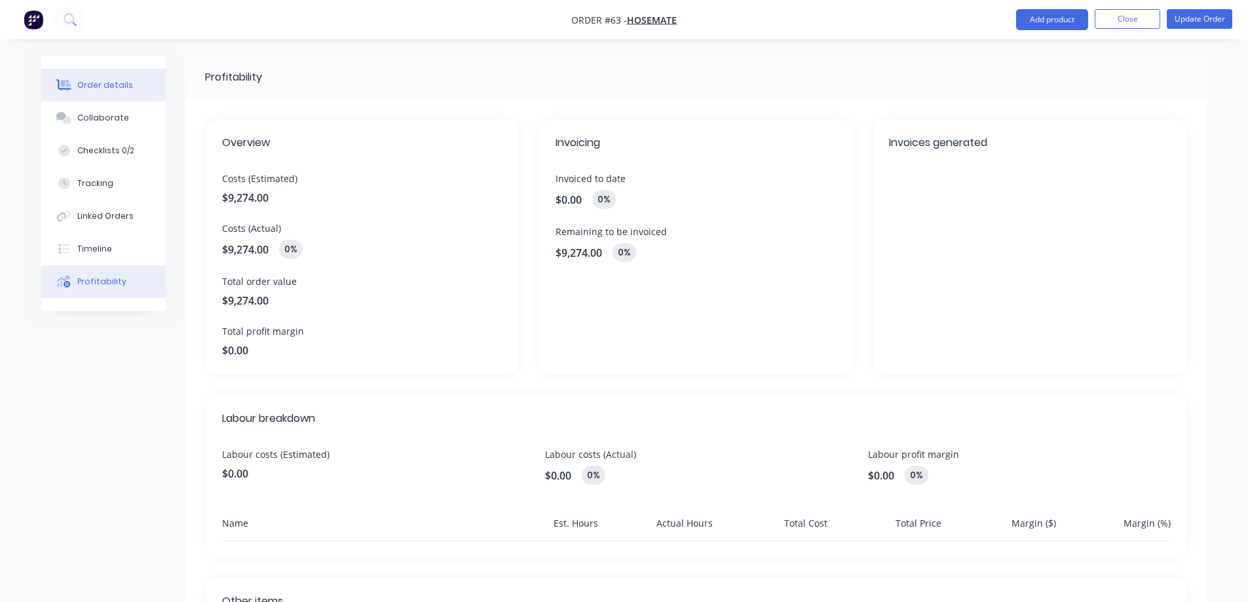
click at [117, 88] on div "Order details" at bounding box center [105, 85] width 56 height 12
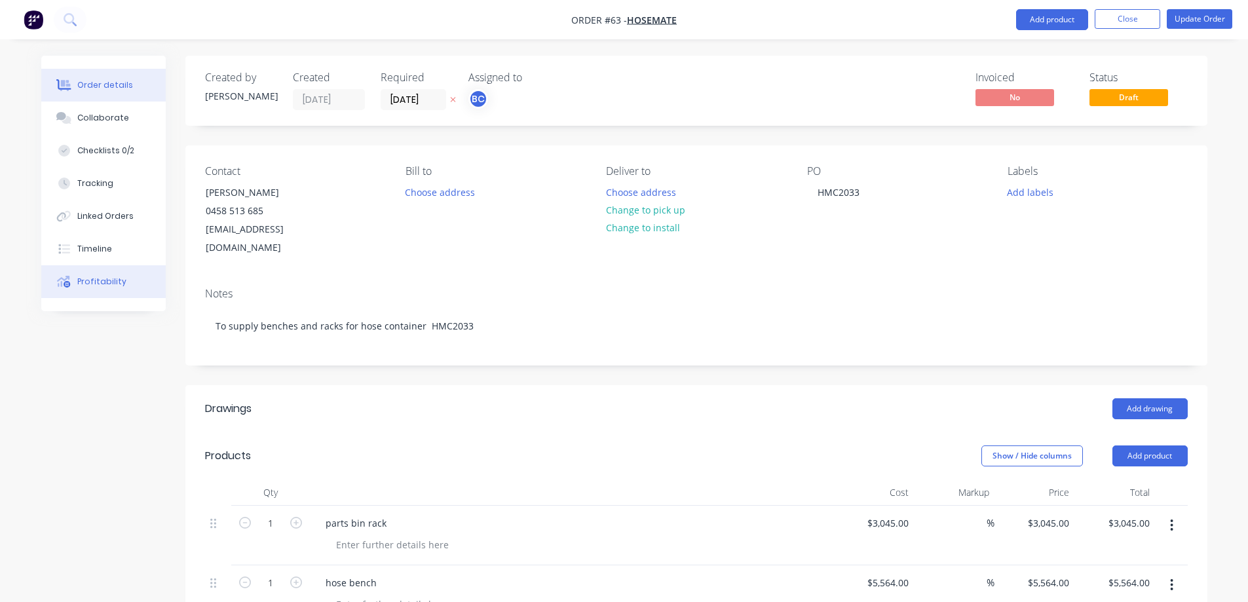
click at [98, 288] on button "Profitability" at bounding box center [103, 281] width 125 height 33
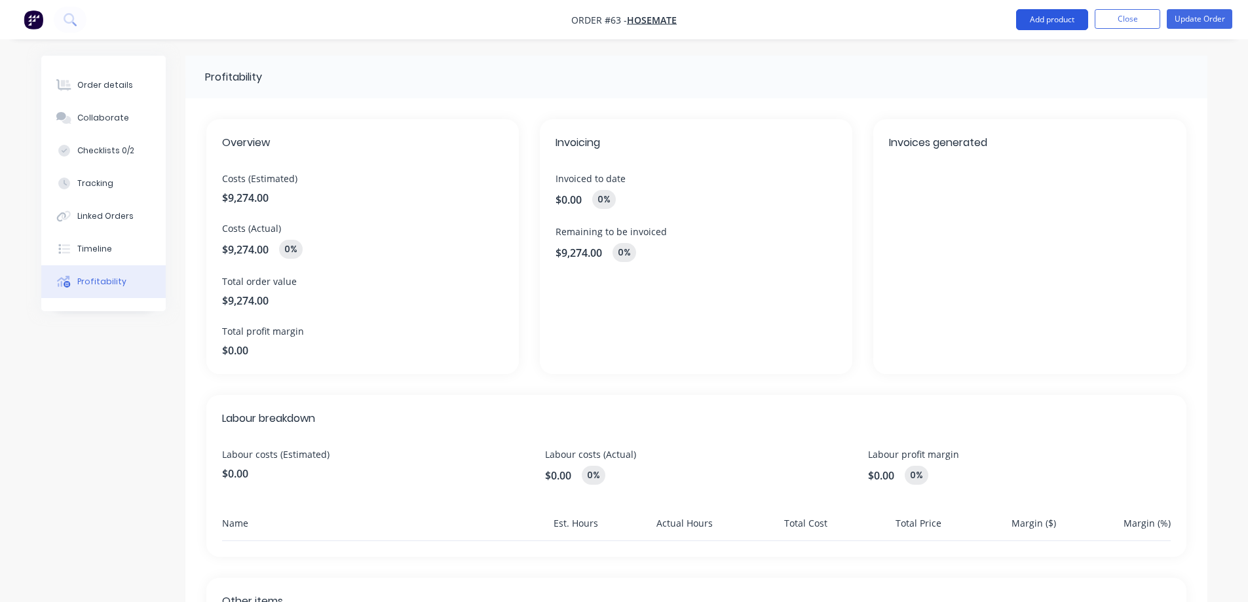
click at [1028, 23] on button "Add product" at bounding box center [1052, 19] width 72 height 21
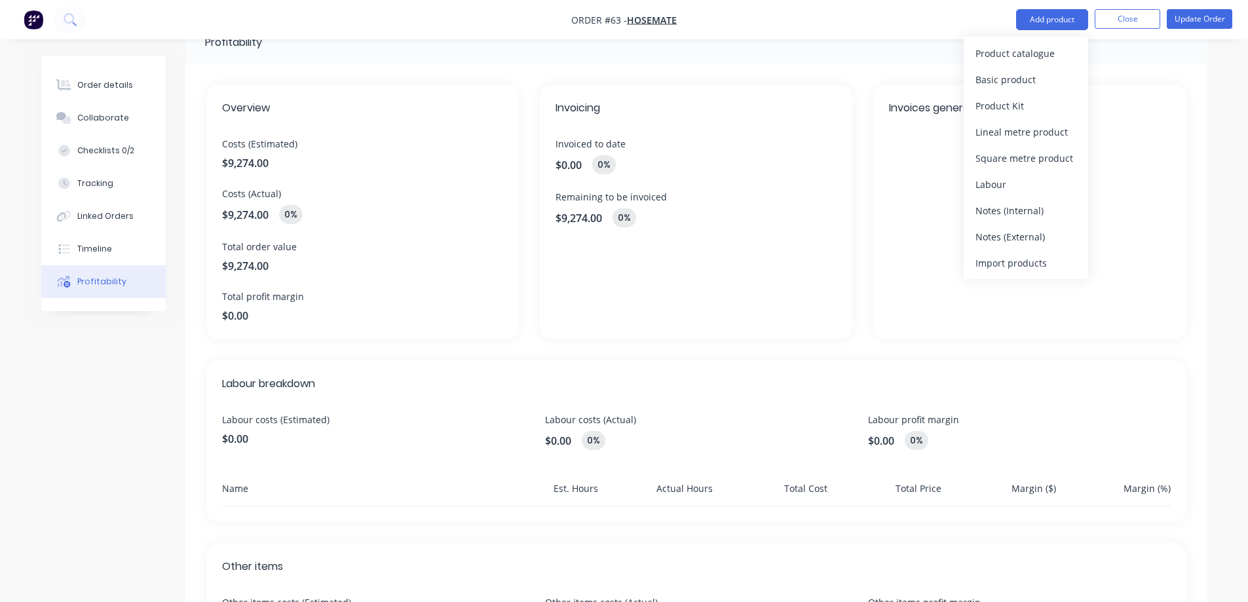
scroll to position [66, 0]
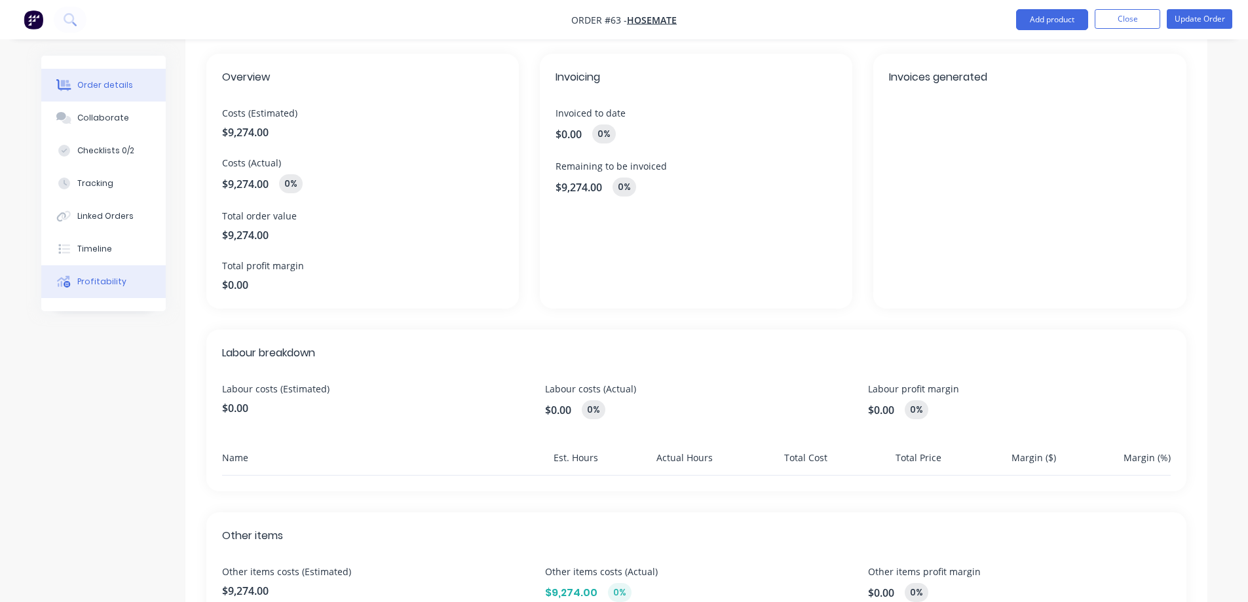
click at [121, 83] on div "Order details" at bounding box center [105, 85] width 56 height 12
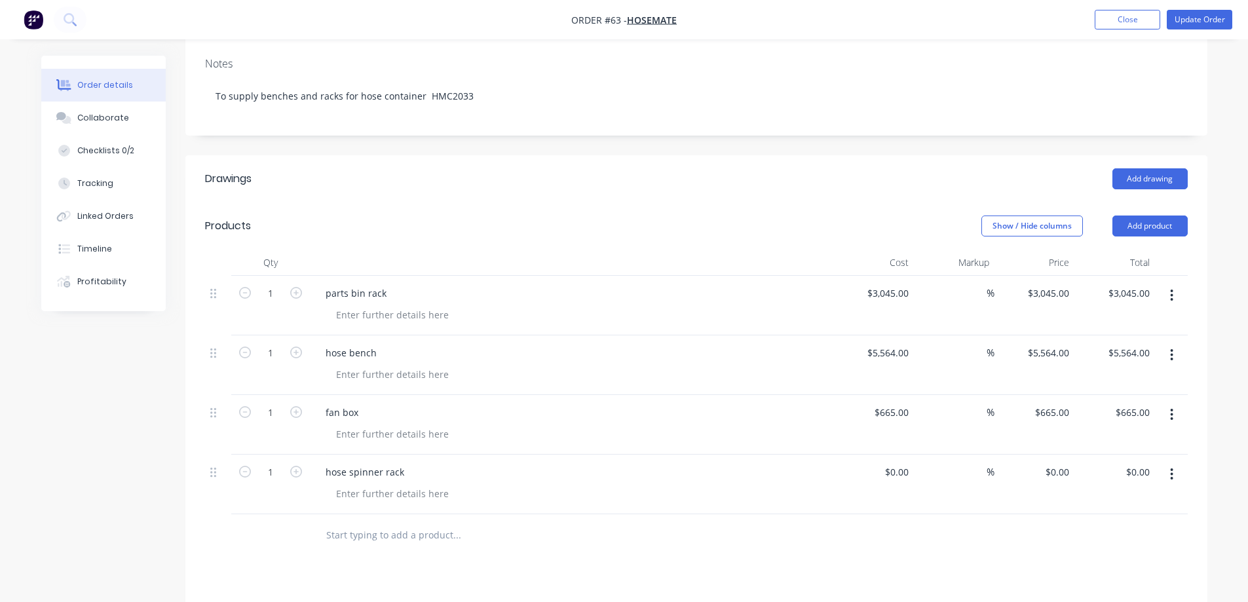
scroll to position [262, 0]
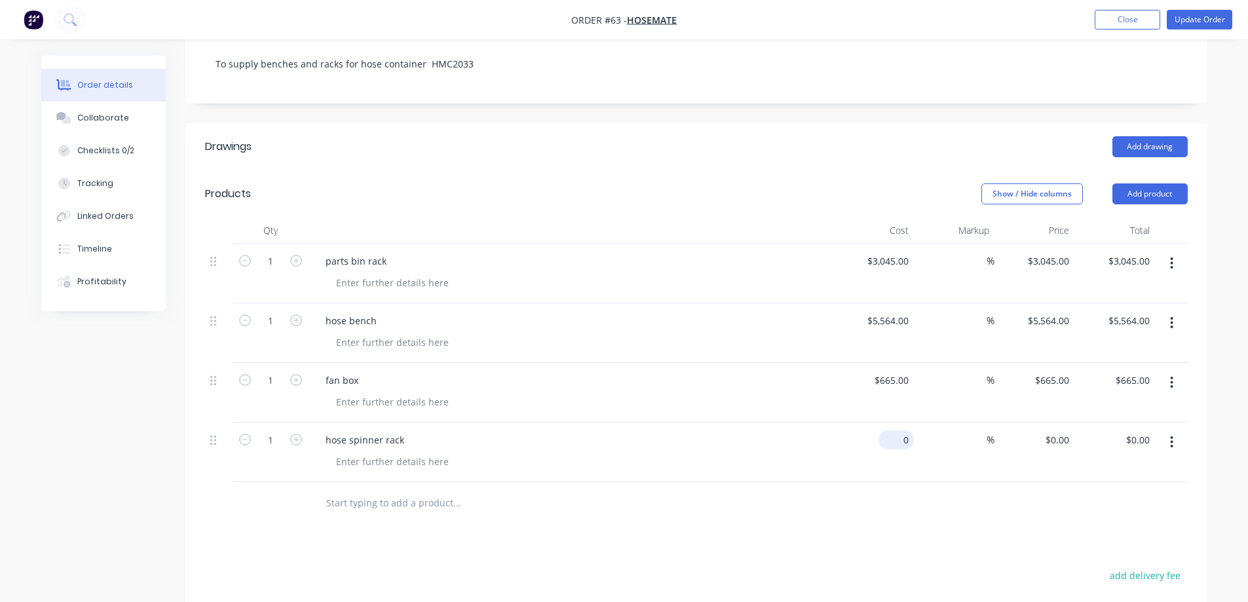
click at [898, 431] on div "0 $0.00" at bounding box center [874, 453] width 81 height 60
type input "$7,147.00"
click at [839, 454] on div "$7,147.00 $7,147.00" at bounding box center [874, 453] width 81 height 60
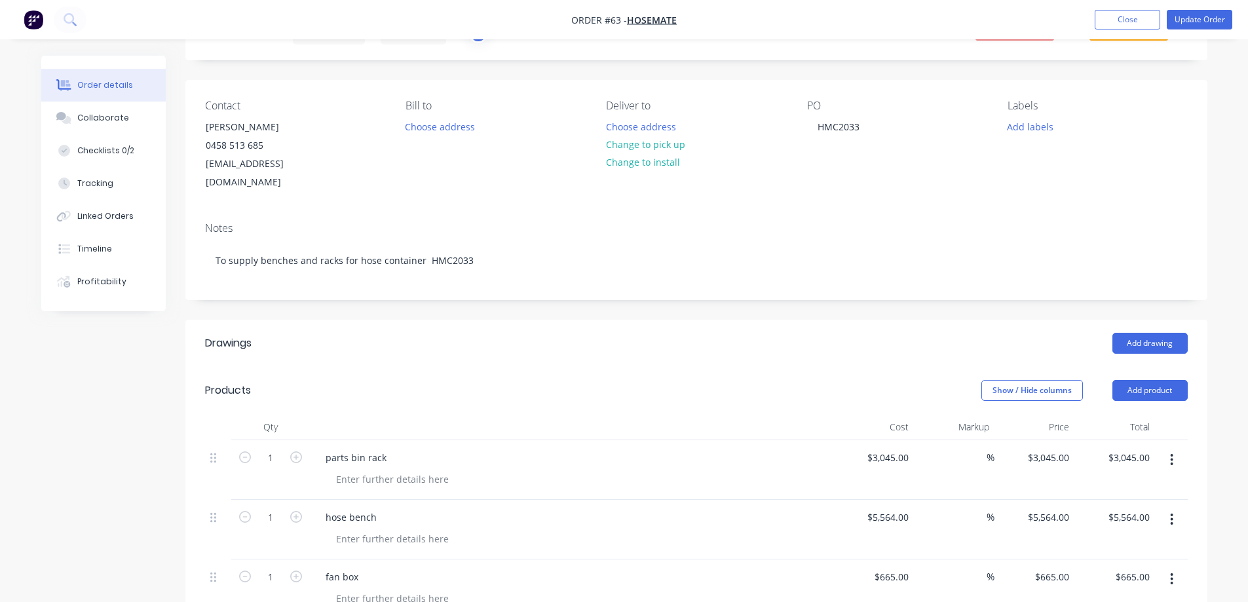
scroll to position [42, 0]
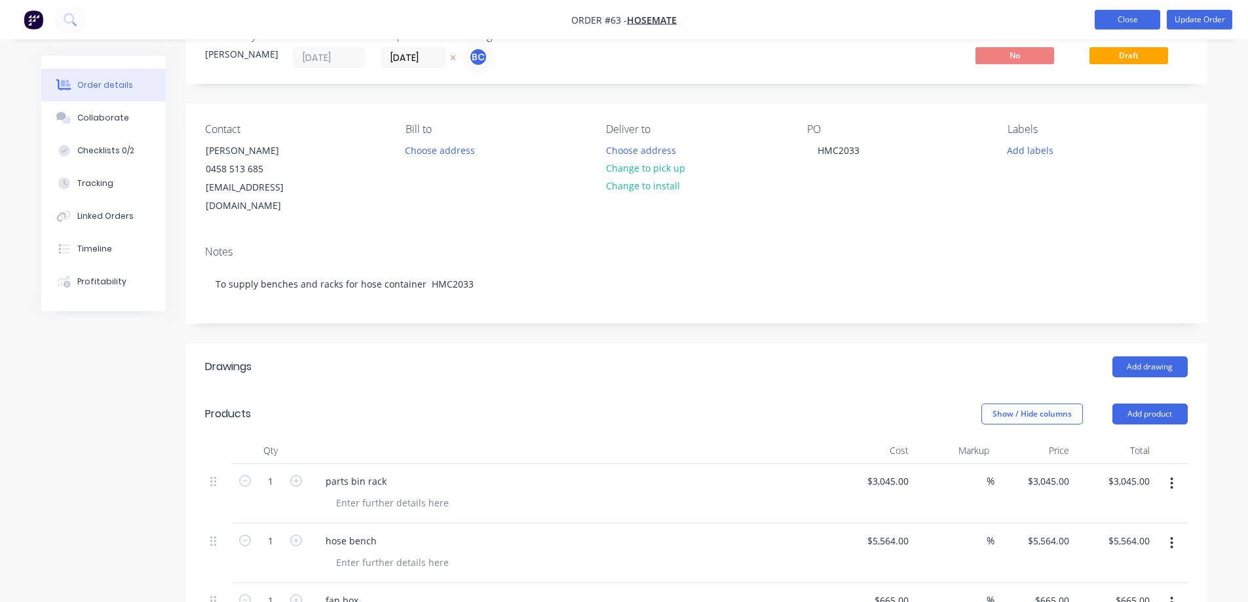
click at [1102, 16] on button "Close" at bounding box center [1128, 20] width 66 height 20
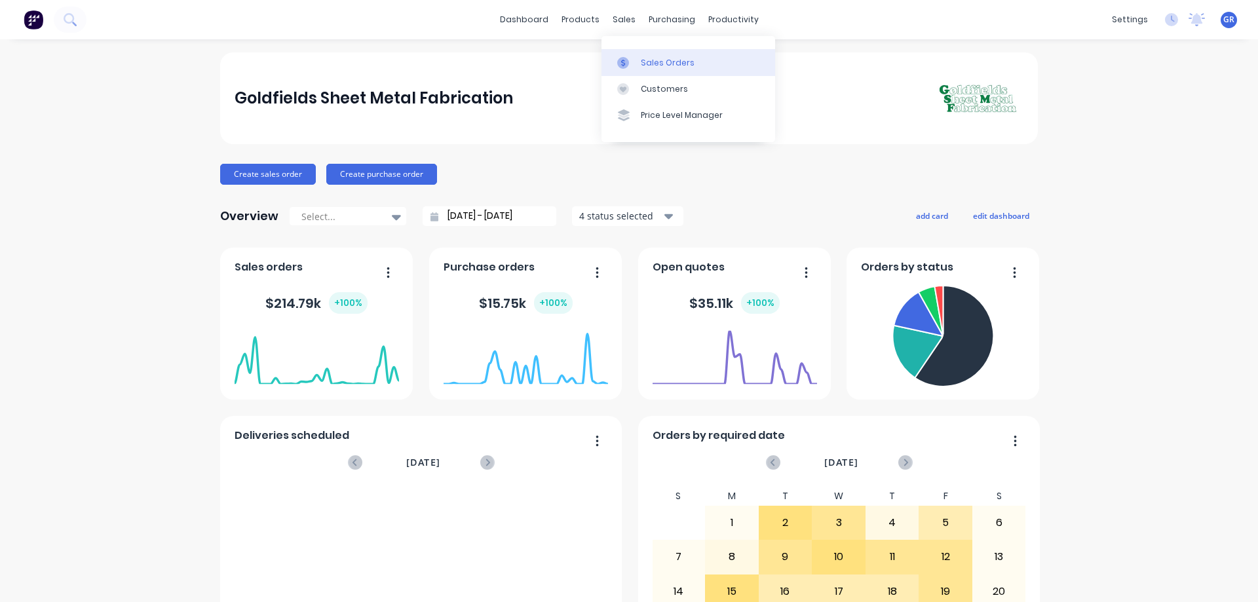
click at [638, 53] on link "Sales Orders" at bounding box center [689, 62] width 174 height 26
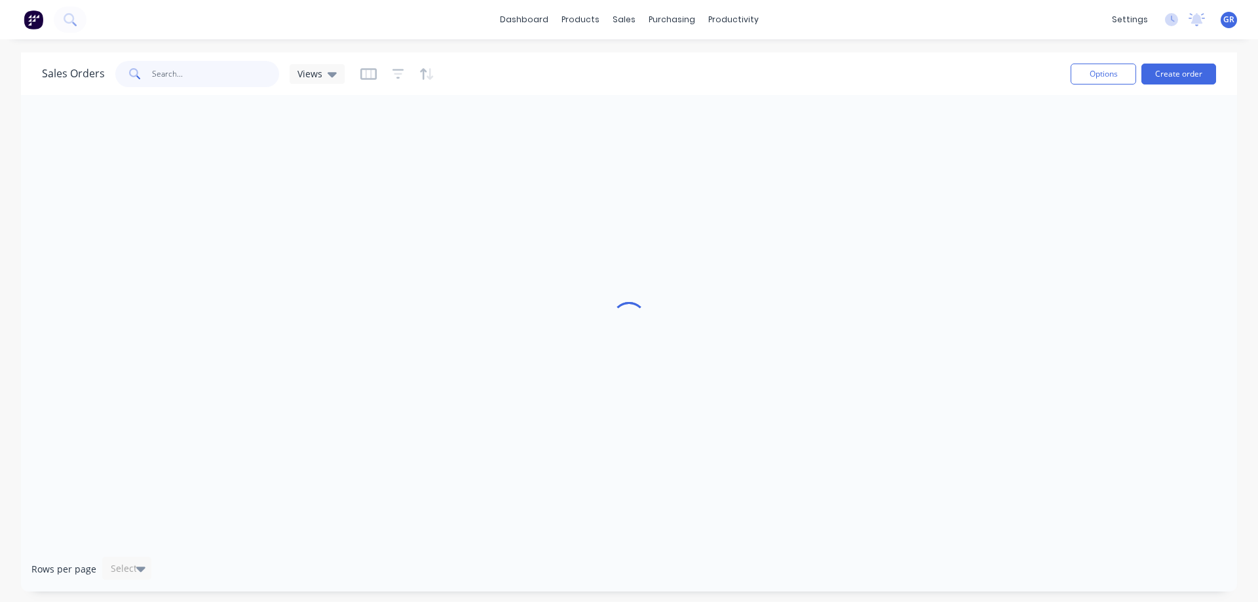
click at [185, 70] on input "text" at bounding box center [216, 74] width 128 height 26
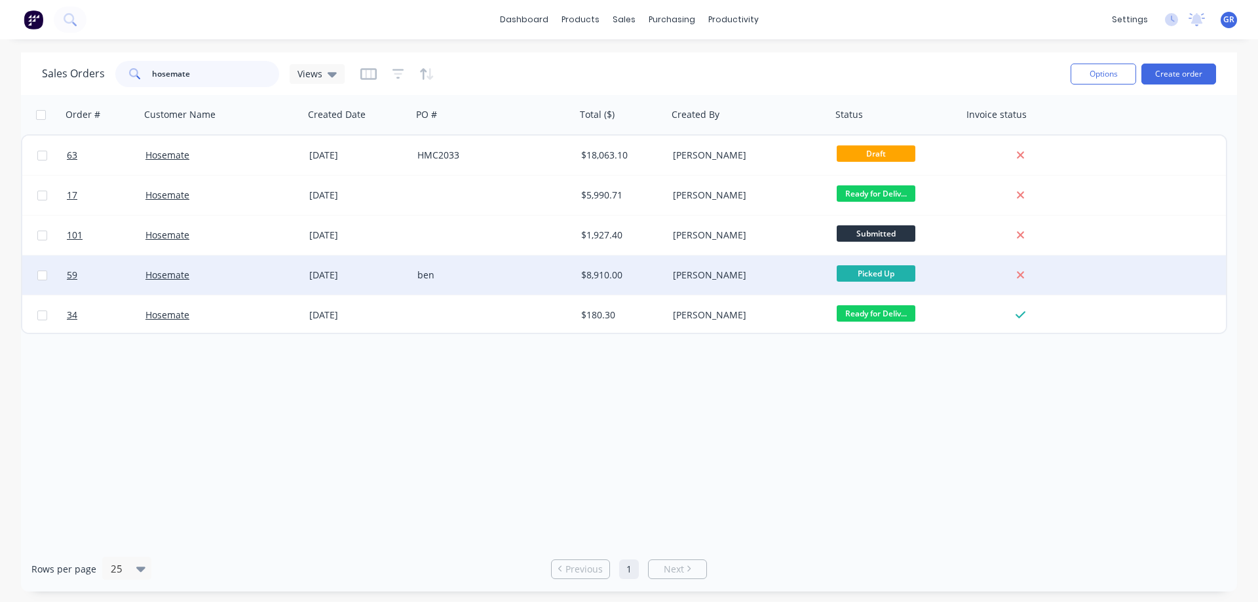
type input "hosemate"
click at [214, 269] on div "Hosemate" at bounding box center [217, 275] width 145 height 13
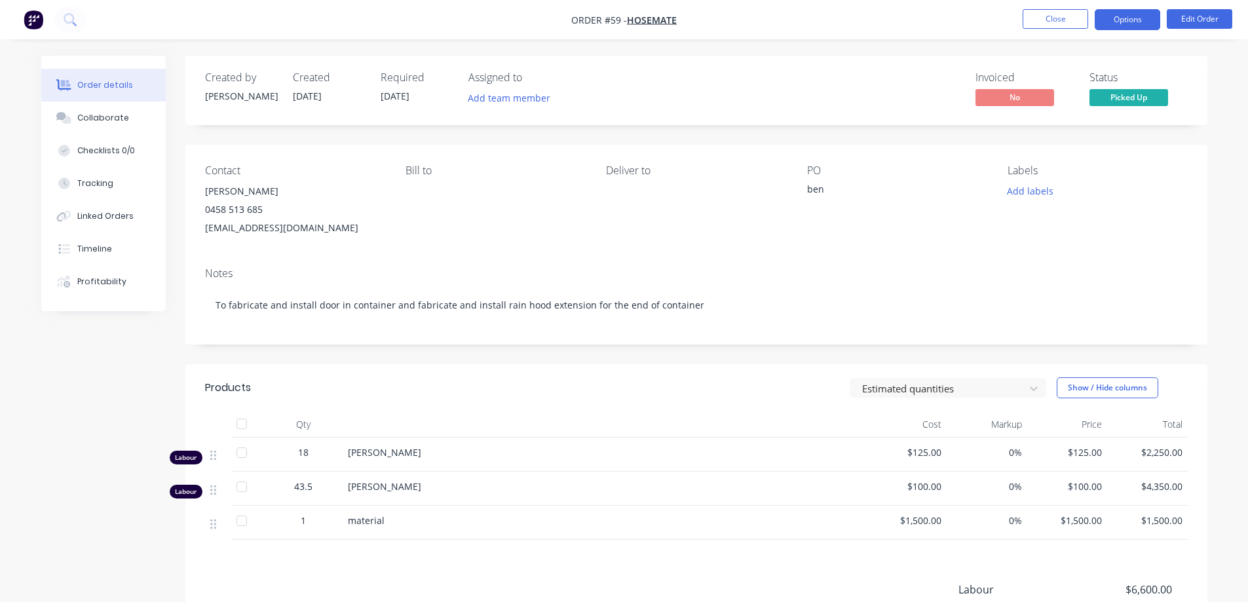
click at [1126, 23] on button "Options" at bounding box center [1128, 19] width 66 height 21
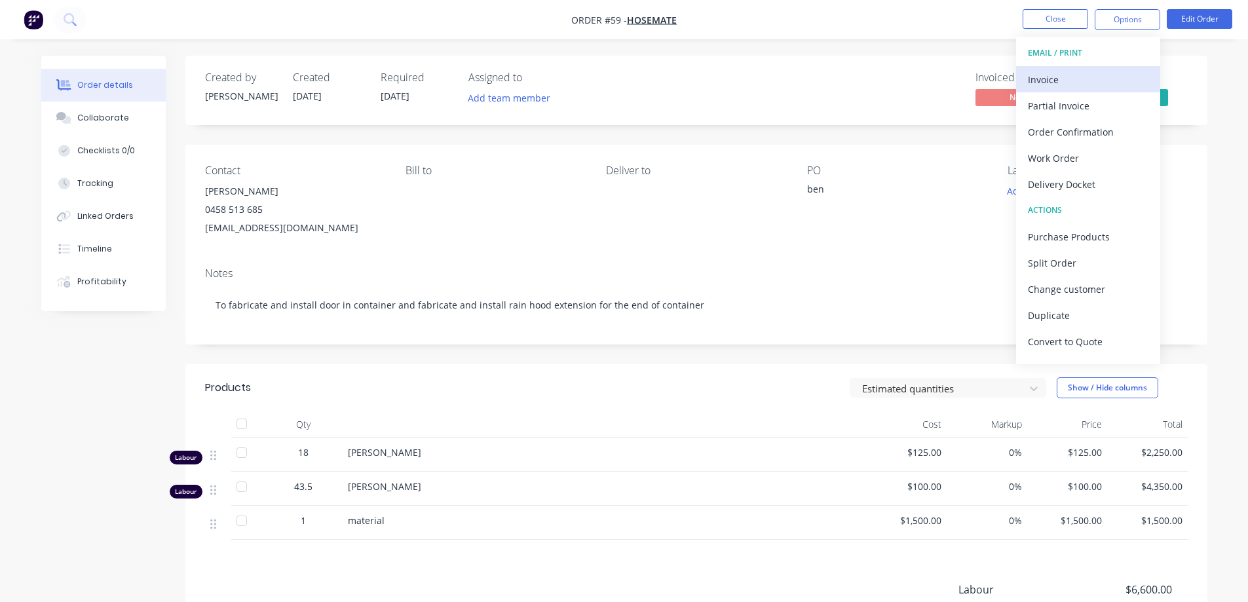
click at [1084, 76] on div "Invoice" at bounding box center [1088, 79] width 121 height 19
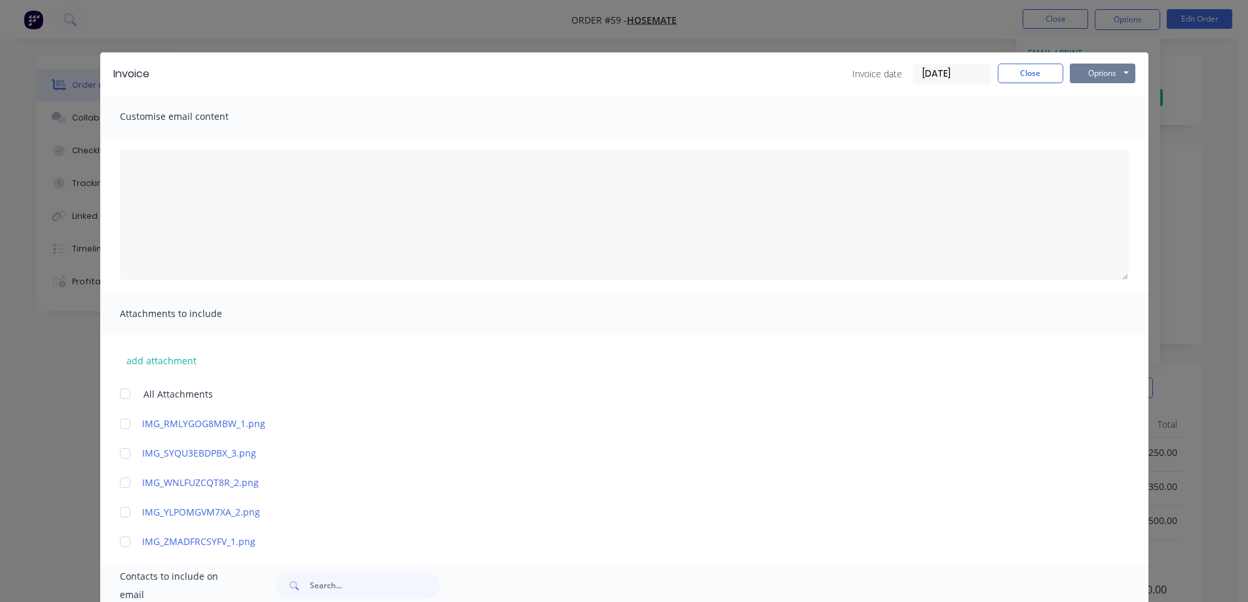
click at [1092, 69] on button "Options" at bounding box center [1103, 74] width 66 height 20
click at [1091, 116] on button "Print" at bounding box center [1112, 118] width 84 height 22
click at [1007, 77] on button "Close" at bounding box center [1031, 74] width 66 height 20
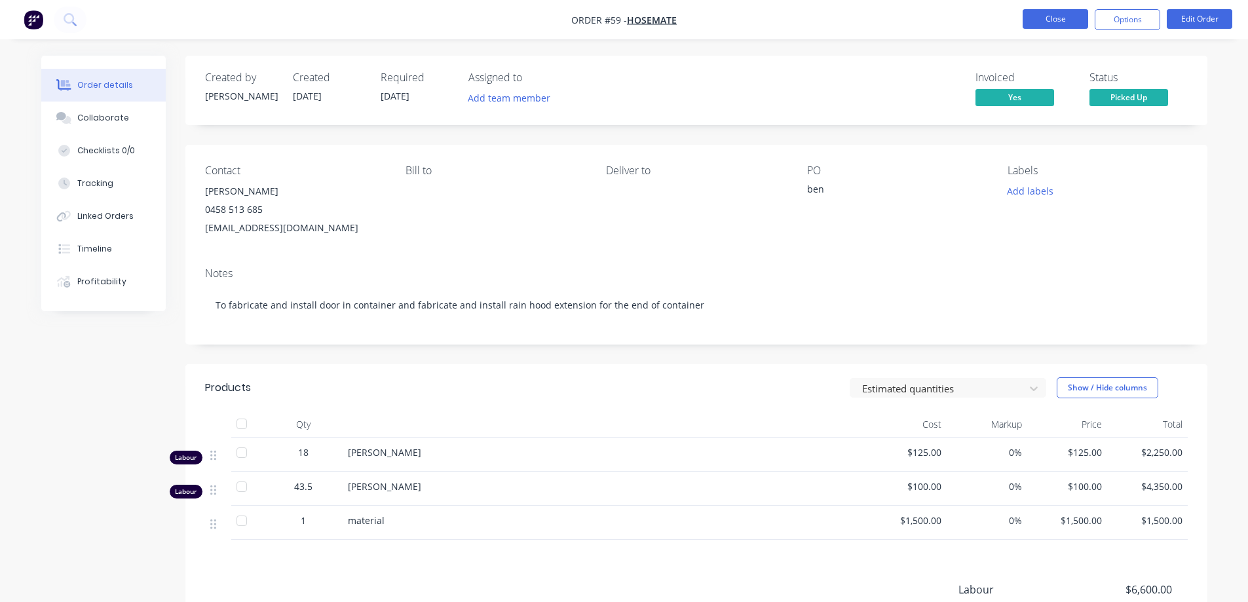
click at [1048, 10] on button "Close" at bounding box center [1056, 19] width 66 height 20
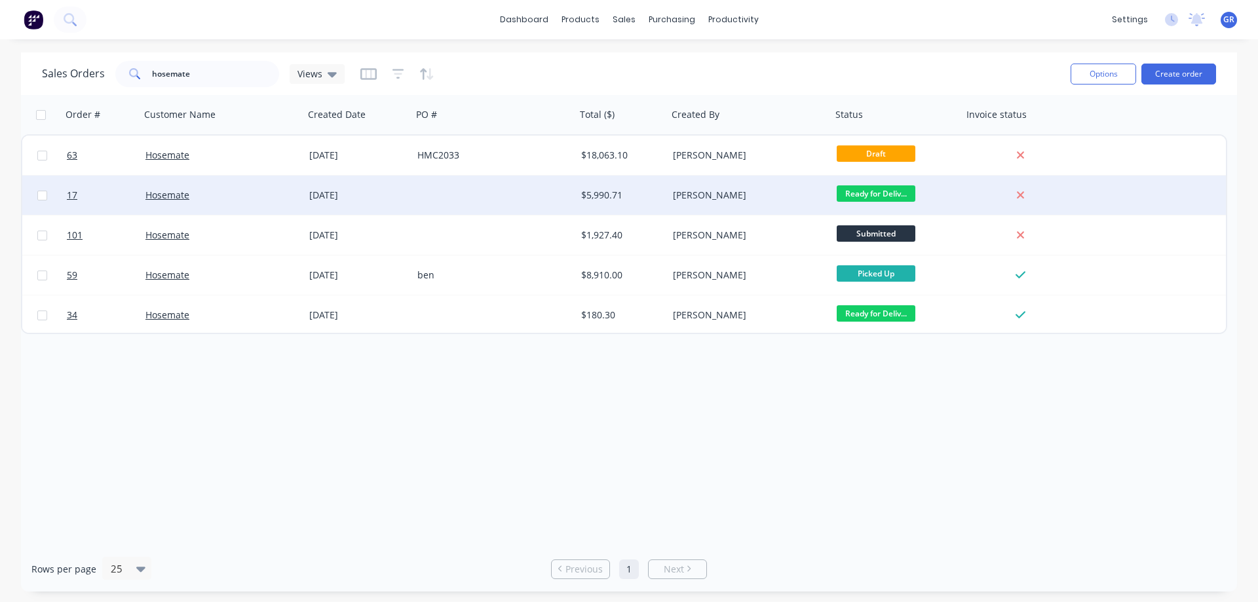
click at [533, 195] on div at bounding box center [494, 195] width 164 height 39
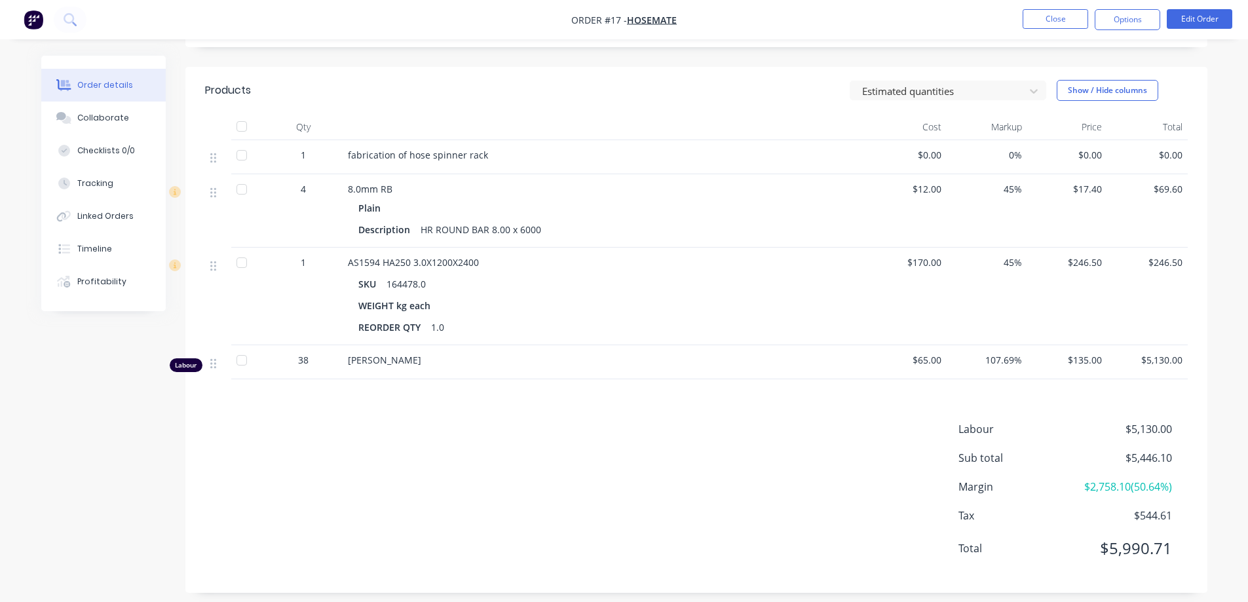
scroll to position [285, 0]
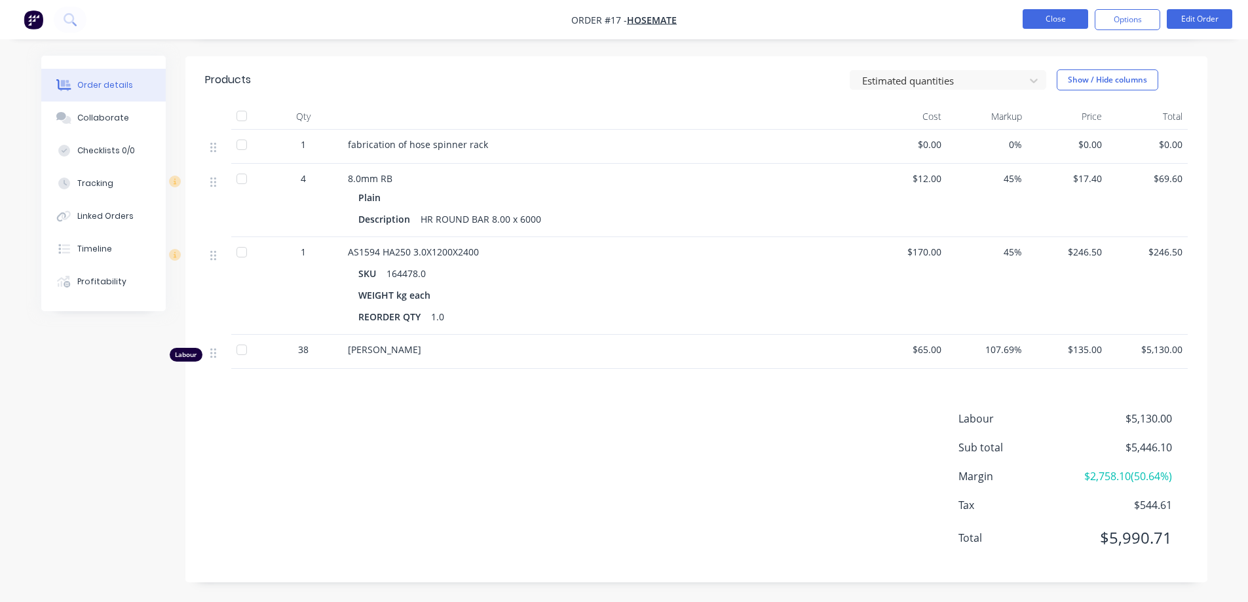
click at [1051, 16] on button "Close" at bounding box center [1056, 19] width 66 height 20
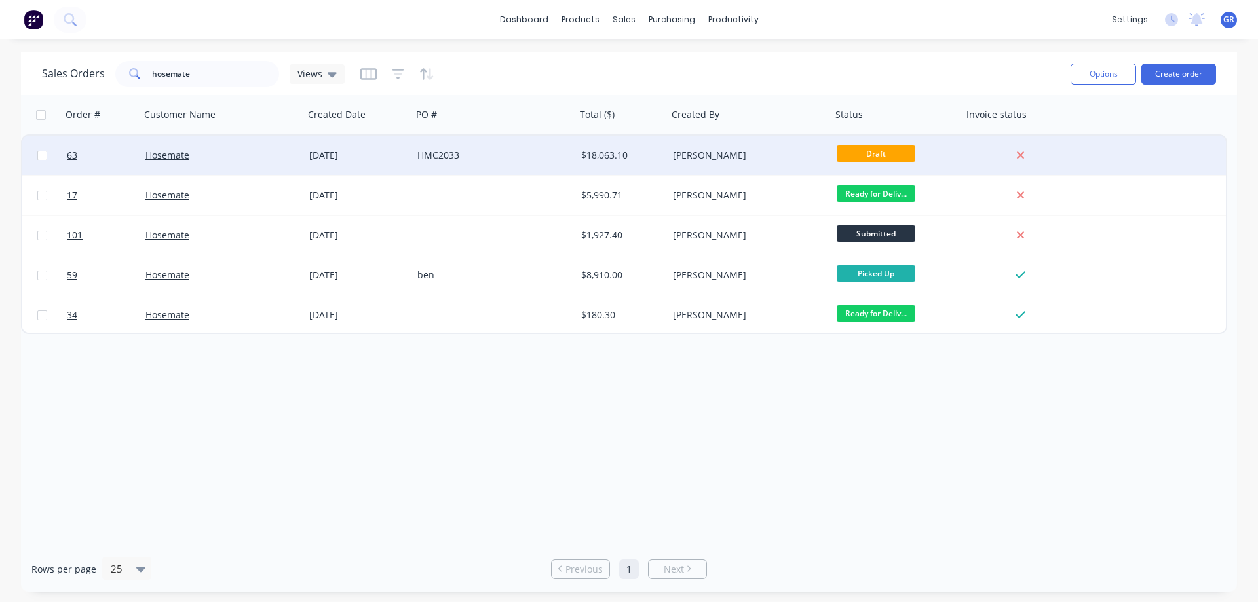
click at [495, 149] on div "HMC2033" at bounding box center [489, 155] width 145 height 13
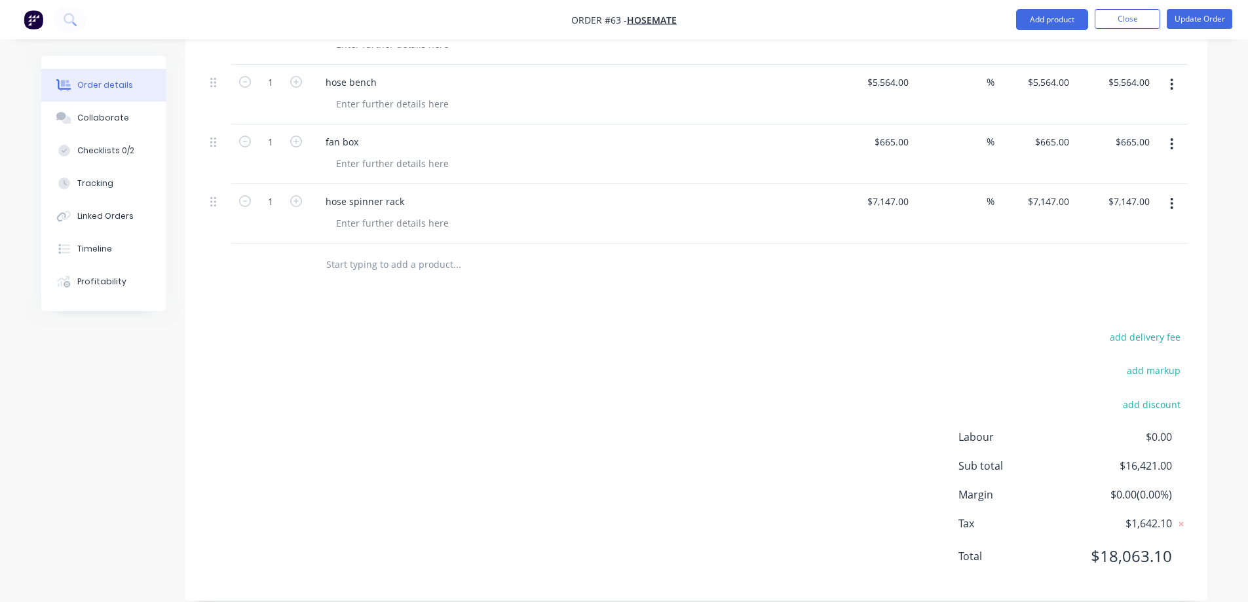
scroll to position [435, 0]
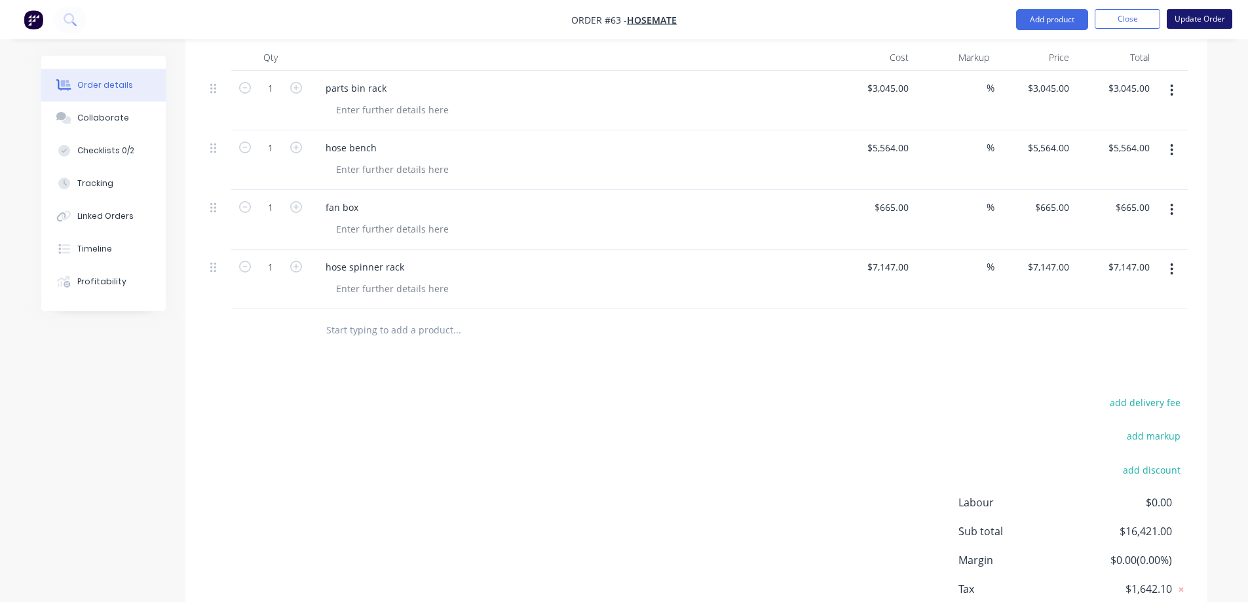
click at [1189, 18] on button "Update Order" at bounding box center [1200, 19] width 66 height 20
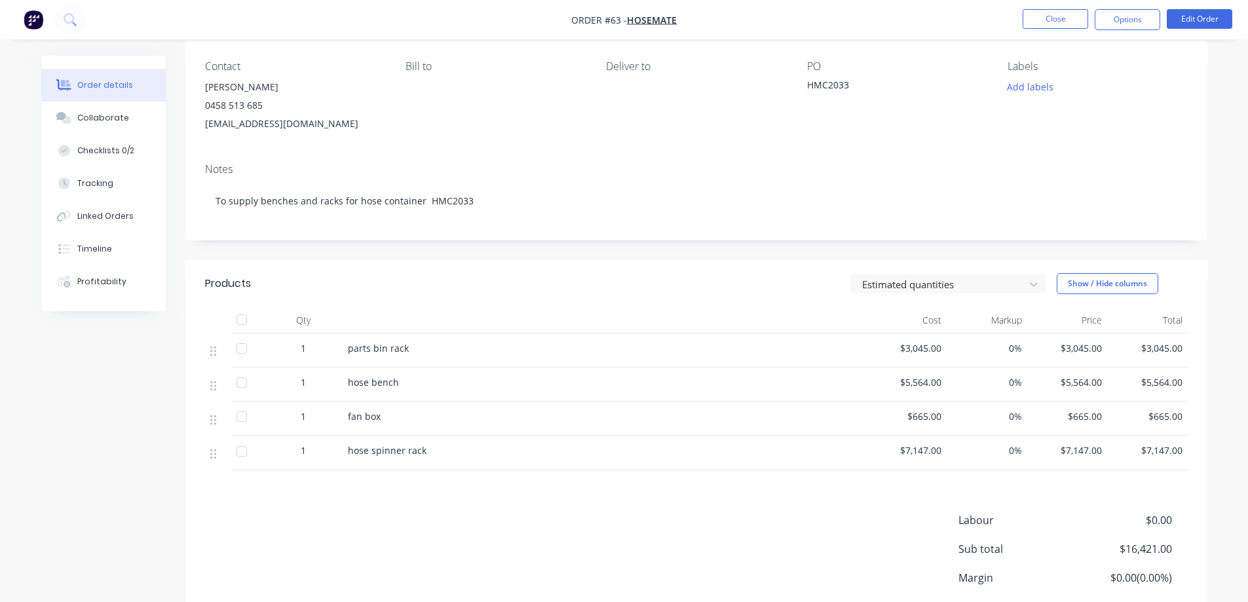
scroll to position [75, 0]
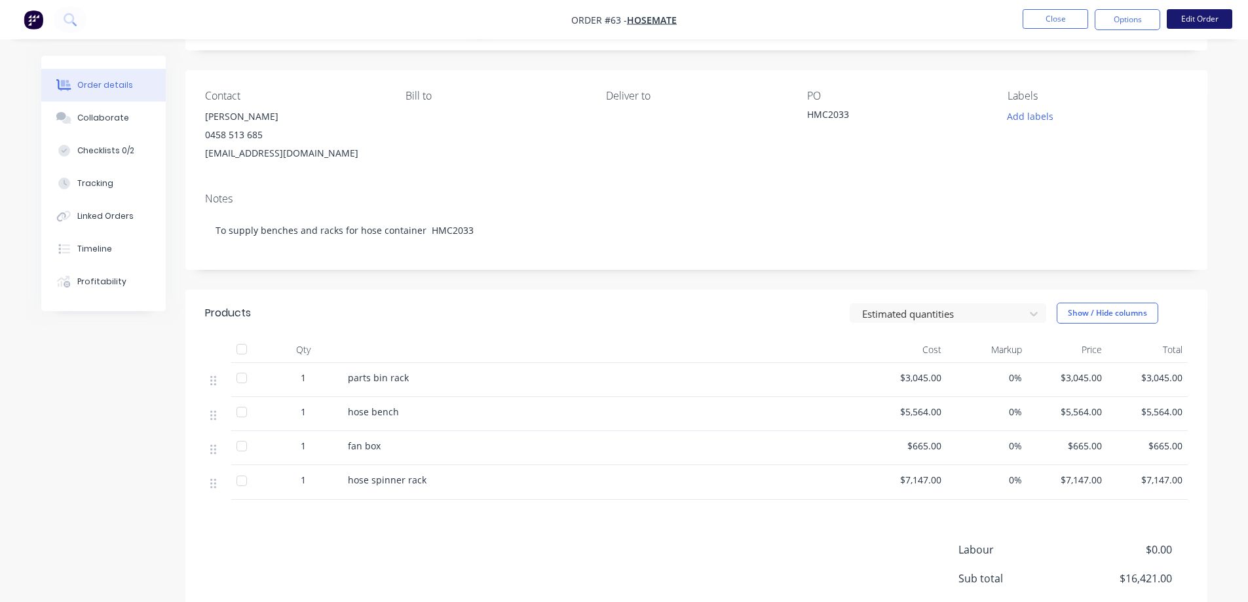
click at [1186, 14] on button "Edit Order" at bounding box center [1200, 19] width 66 height 20
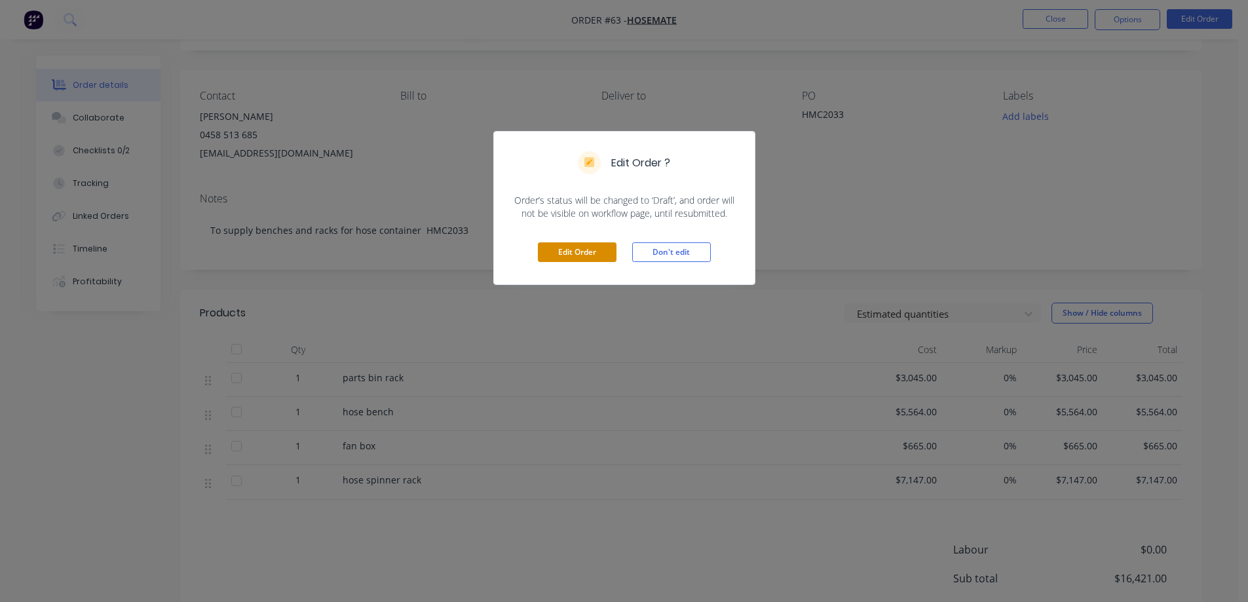
click at [590, 254] on button "Edit Order" at bounding box center [577, 252] width 79 height 20
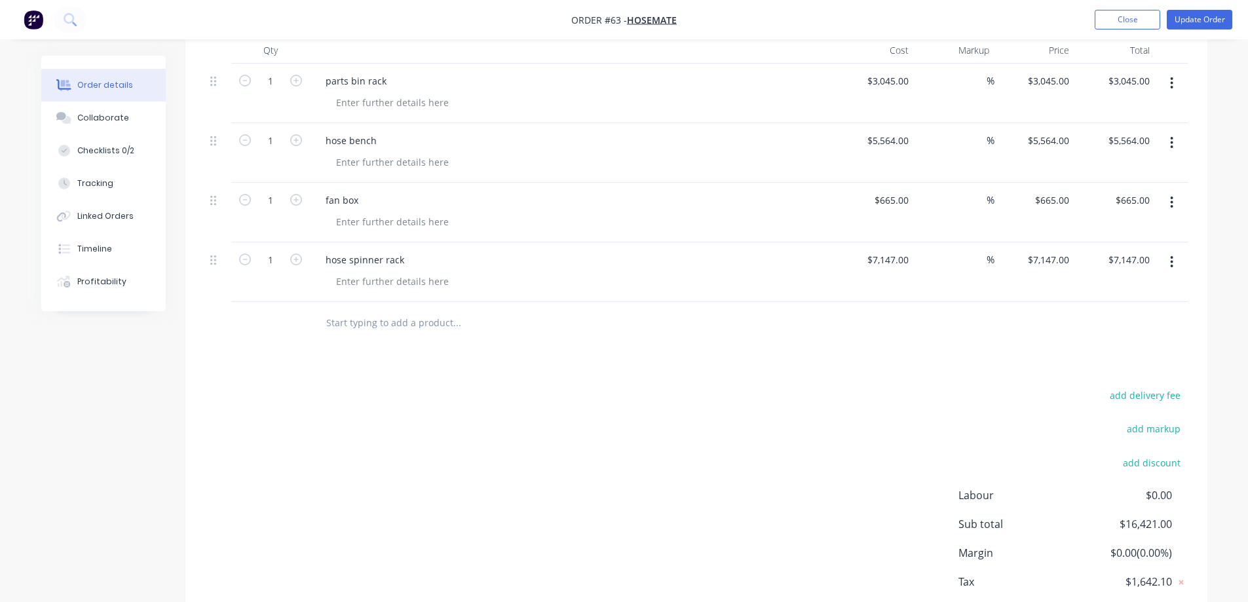
scroll to position [459, 0]
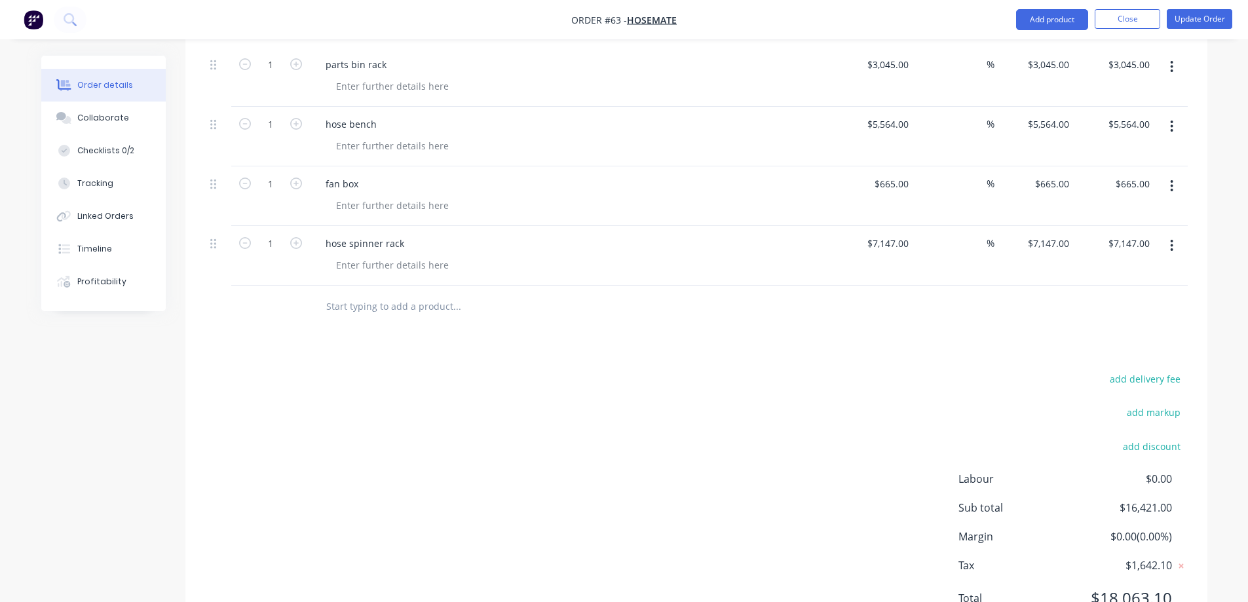
click at [370, 294] on input "text" at bounding box center [457, 307] width 262 height 26
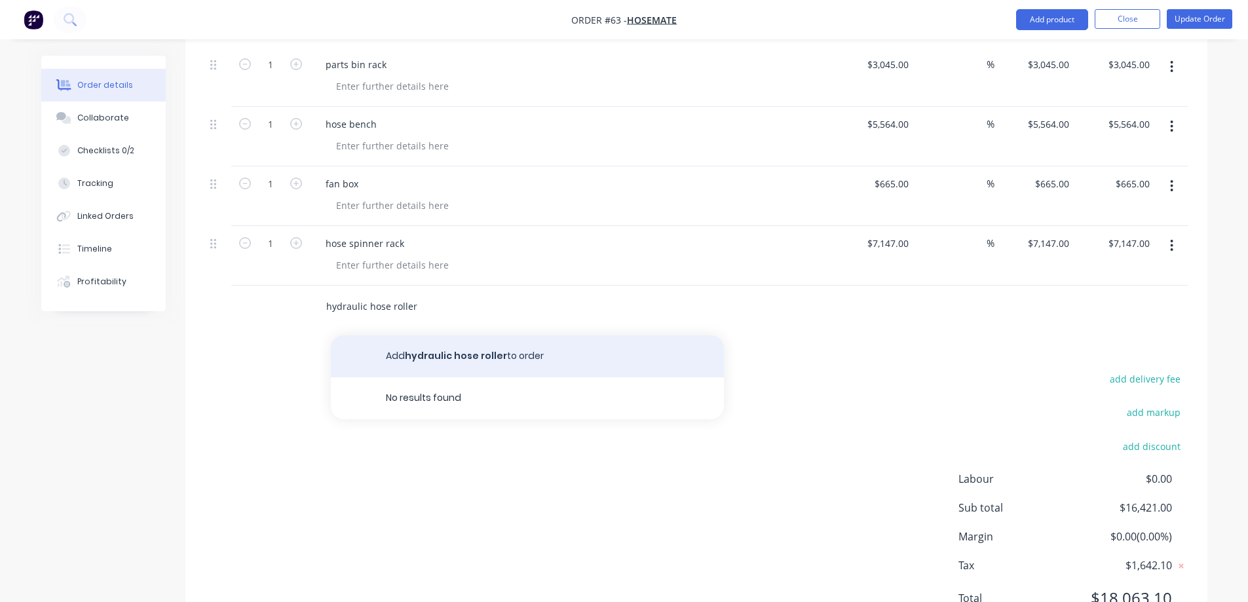
type input "hydraulic hose roller"
click at [466, 336] on button "Add hydraulic hose roller to order" at bounding box center [527, 357] width 393 height 42
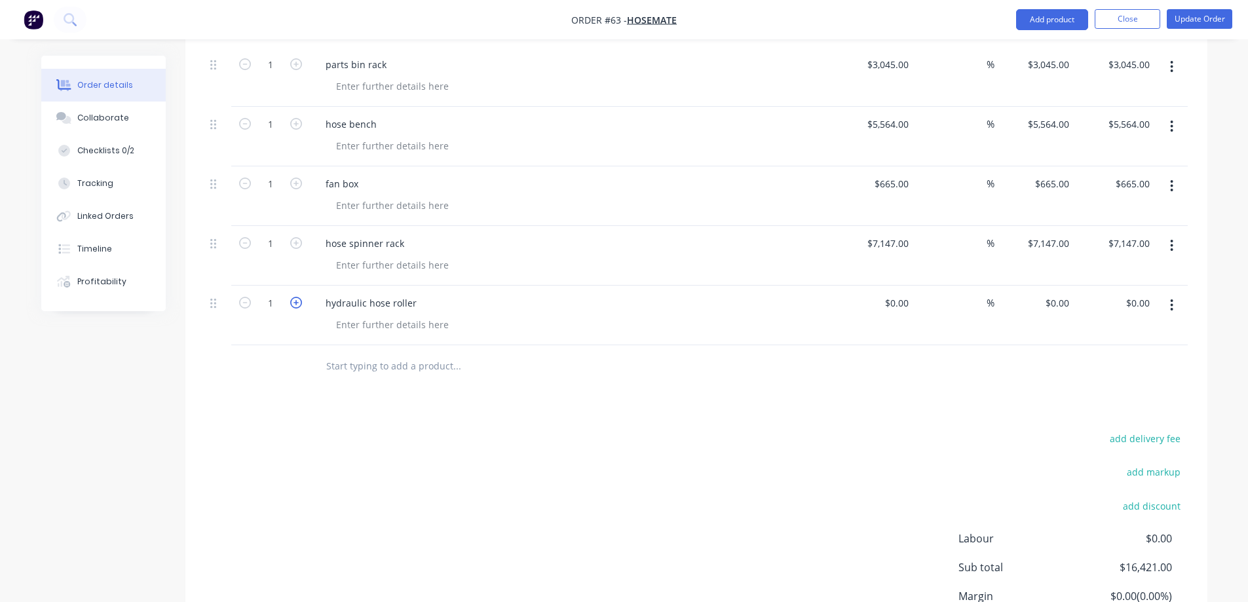
click at [297, 297] on icon "button" at bounding box center [296, 303] width 12 height 12
type input "2"
type input "$5,147.00"
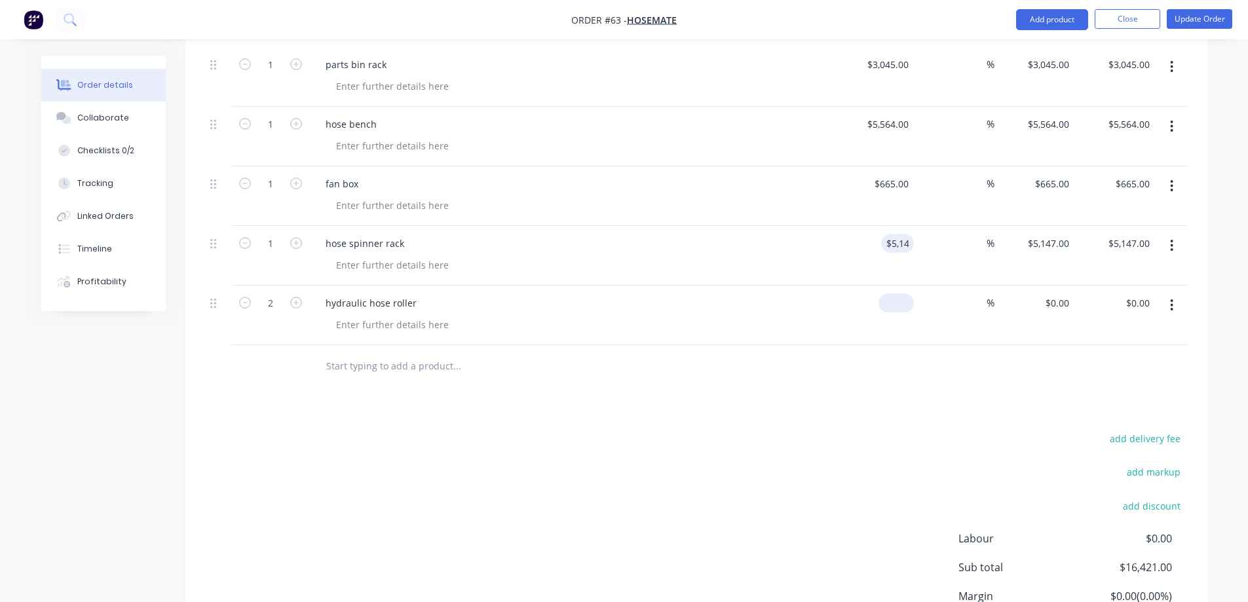
click at [895, 294] on div "$0.00" at bounding box center [896, 303] width 35 height 19
type input "1"
type input "2"
type input "$1,000.00"
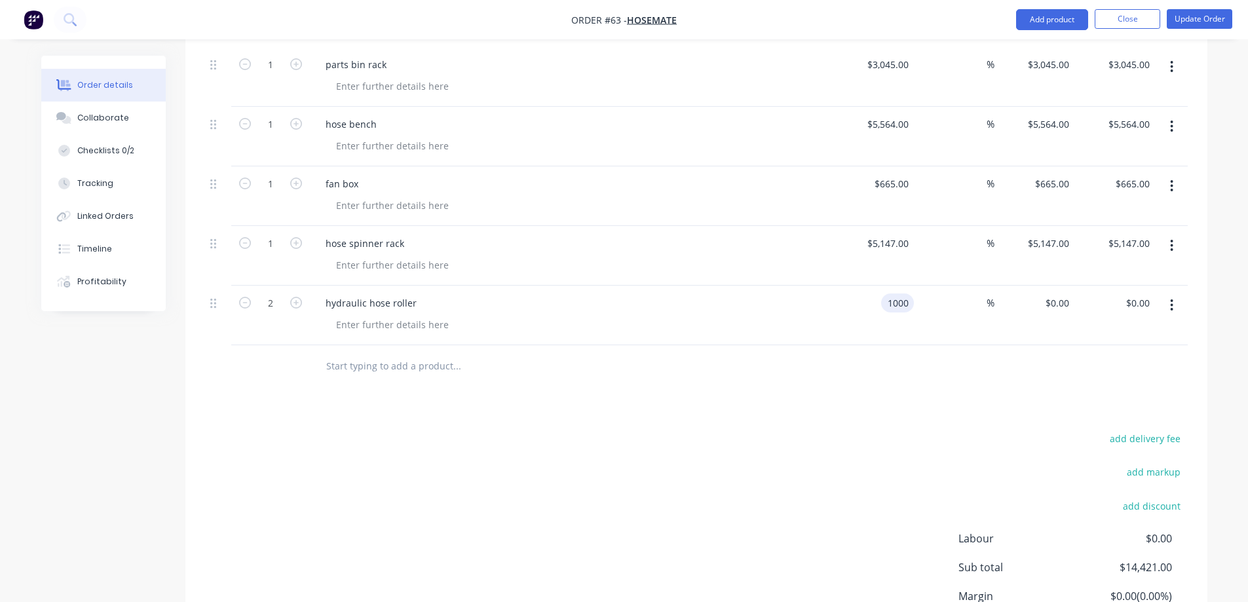
type input "$2,000.00"
click at [813, 345] on div at bounding box center [696, 366] width 983 height 43
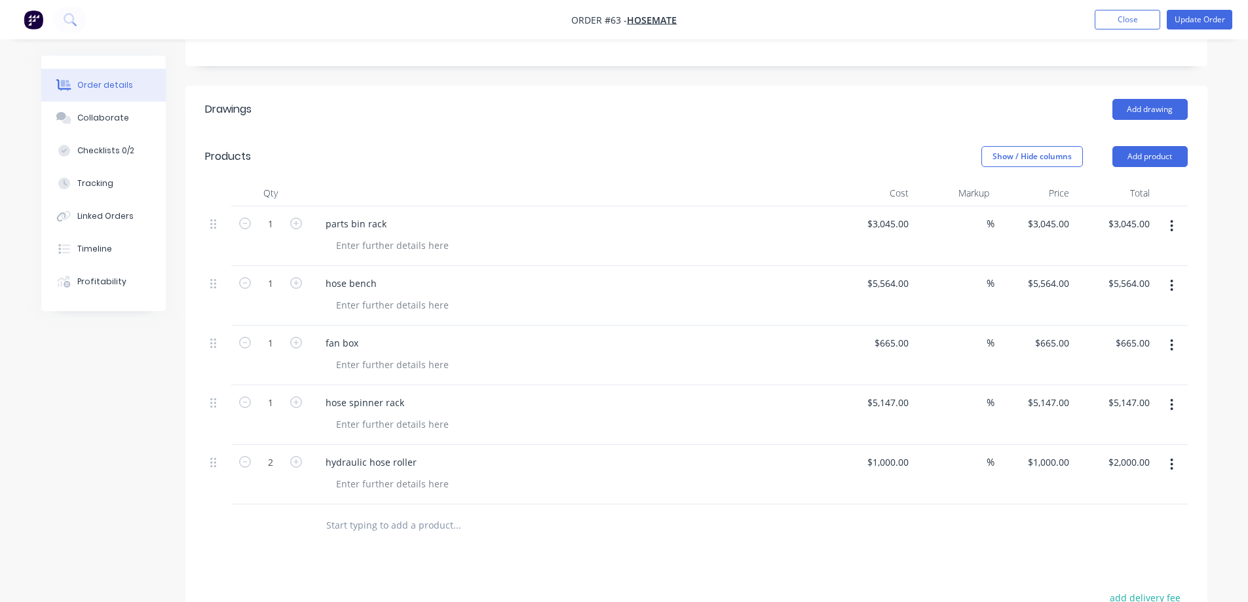
scroll to position [298, 0]
click at [1206, 13] on button "Update Order" at bounding box center [1200, 20] width 66 height 20
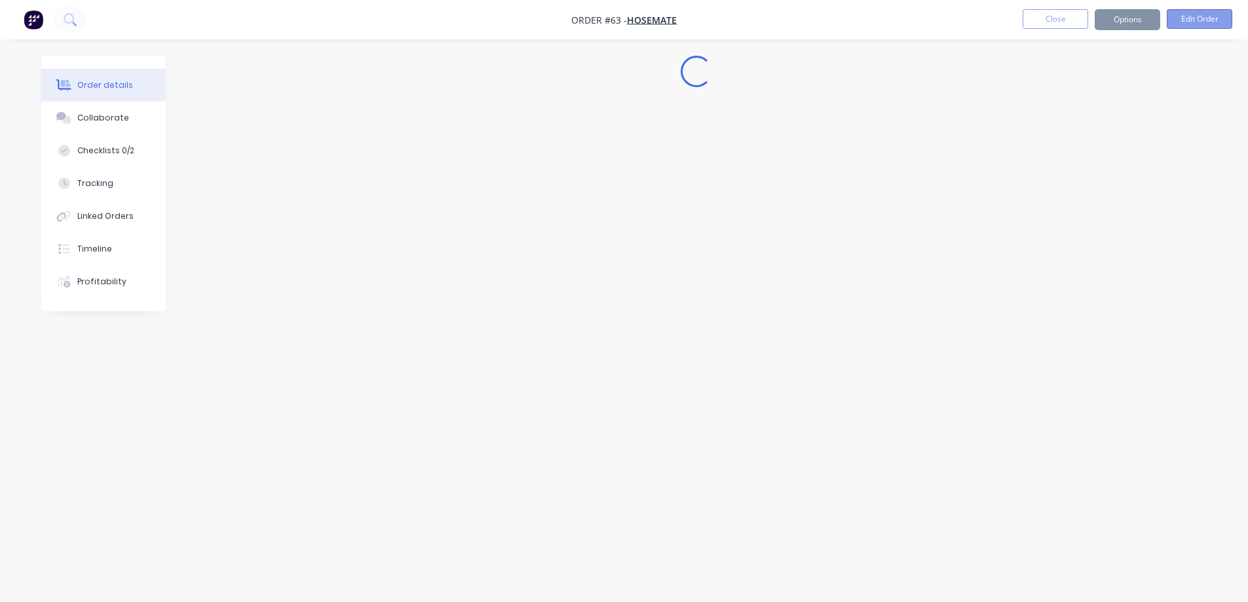
scroll to position [0, 0]
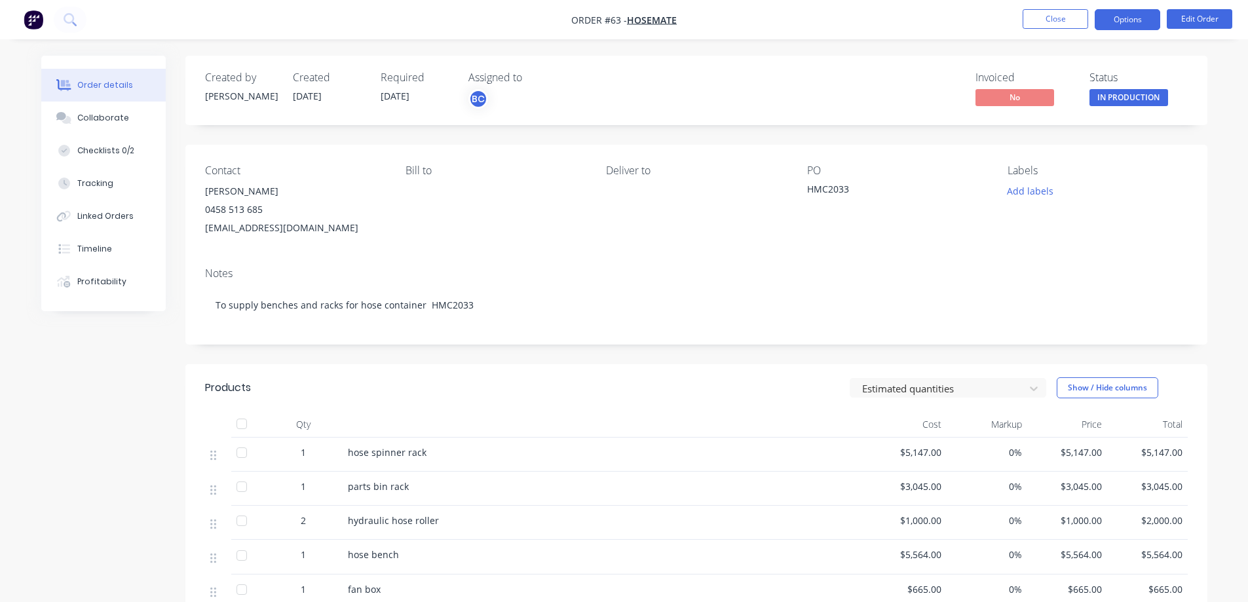
click at [1125, 22] on button "Options" at bounding box center [1128, 19] width 66 height 21
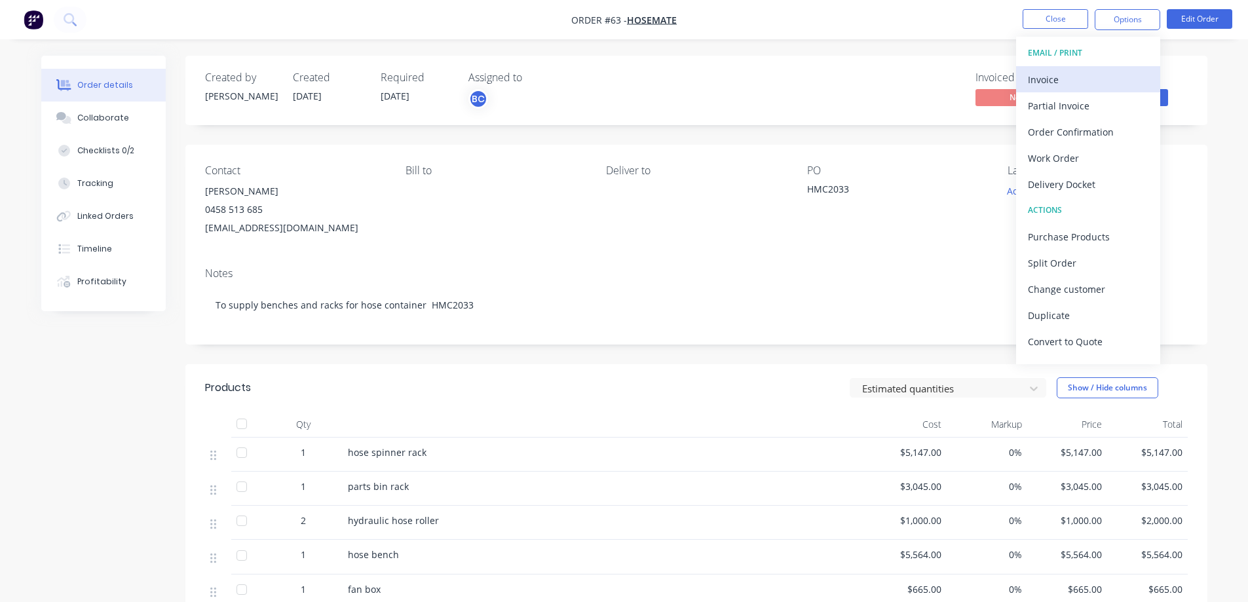
click at [1048, 74] on div "Invoice" at bounding box center [1088, 79] width 121 height 19
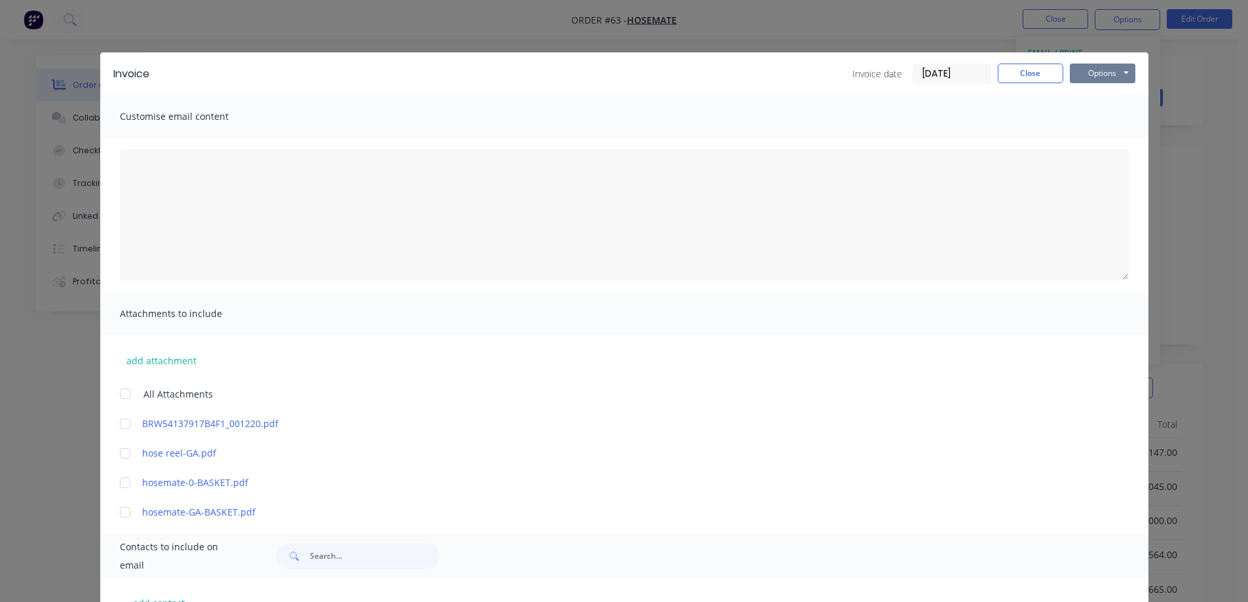
click at [1094, 71] on button "Options" at bounding box center [1103, 74] width 66 height 20
click at [1084, 117] on button "Print" at bounding box center [1112, 118] width 84 height 22
click at [1040, 73] on button "Close" at bounding box center [1031, 74] width 66 height 20
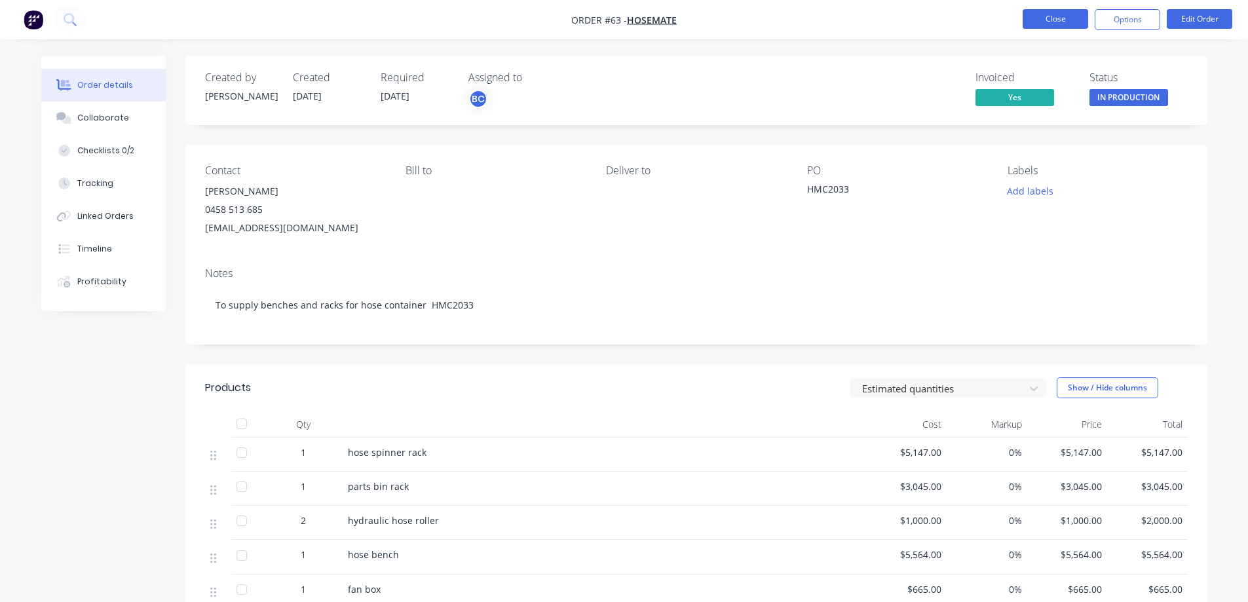
click at [1050, 27] on button "Close" at bounding box center [1056, 19] width 66 height 20
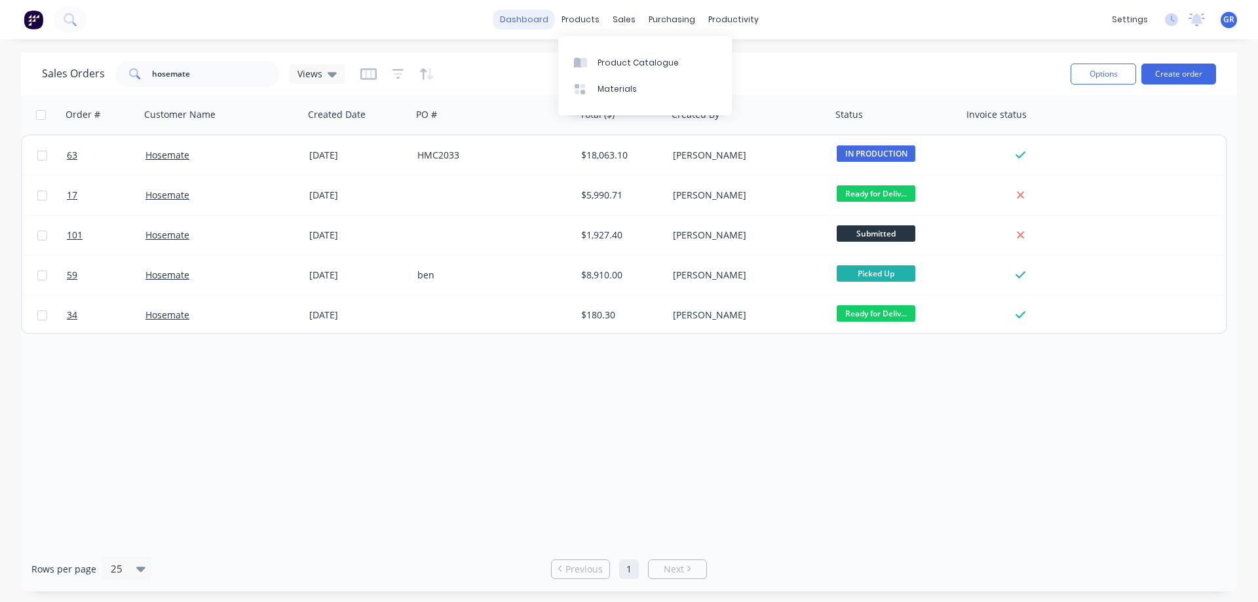
click at [541, 24] on link "dashboard" at bounding box center [524, 20] width 62 height 20
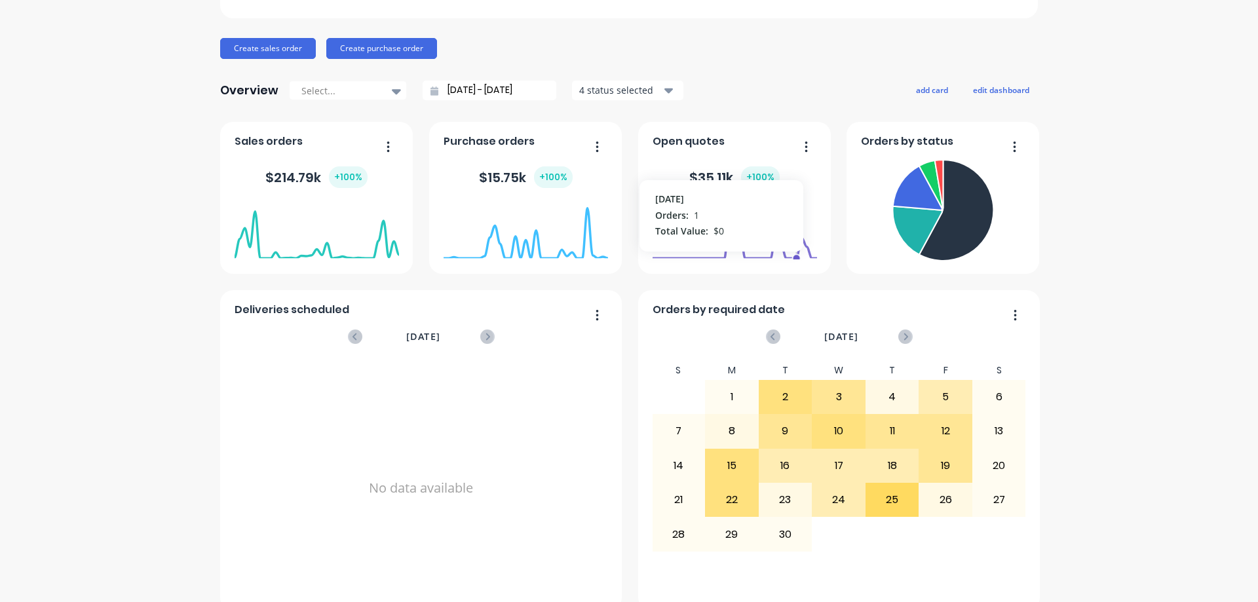
scroll to position [131, 0]
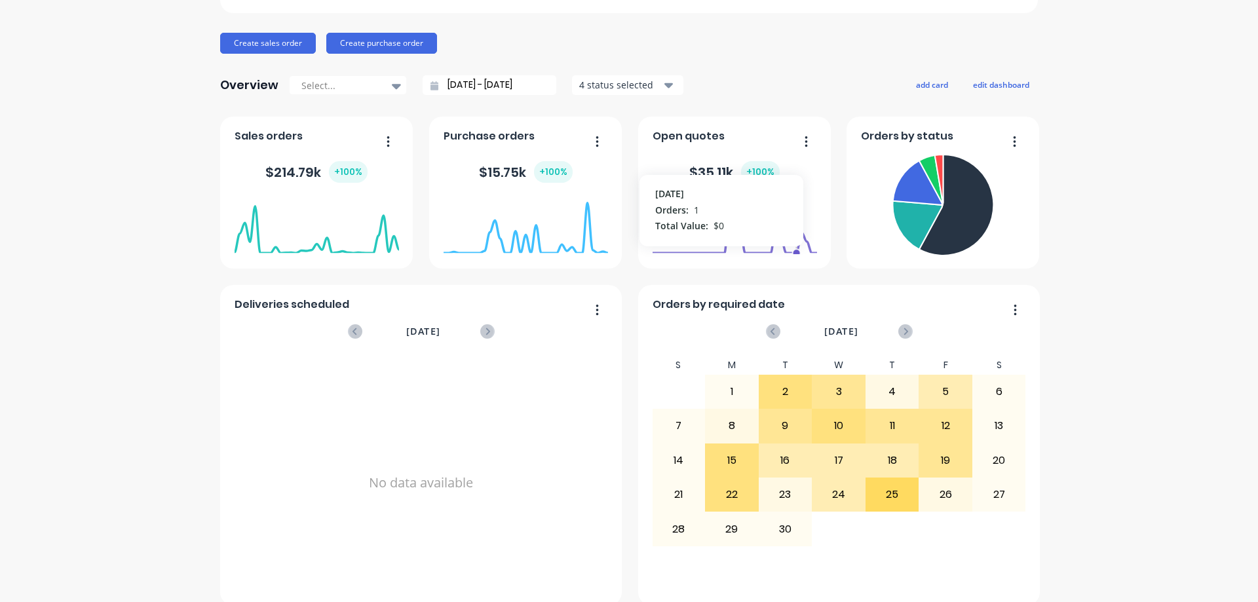
click at [136, 233] on div "Goldfields Sheet Metal Fabrication Create sales order Create purchase order Ove…" at bounding box center [629, 431] width 1258 height 1021
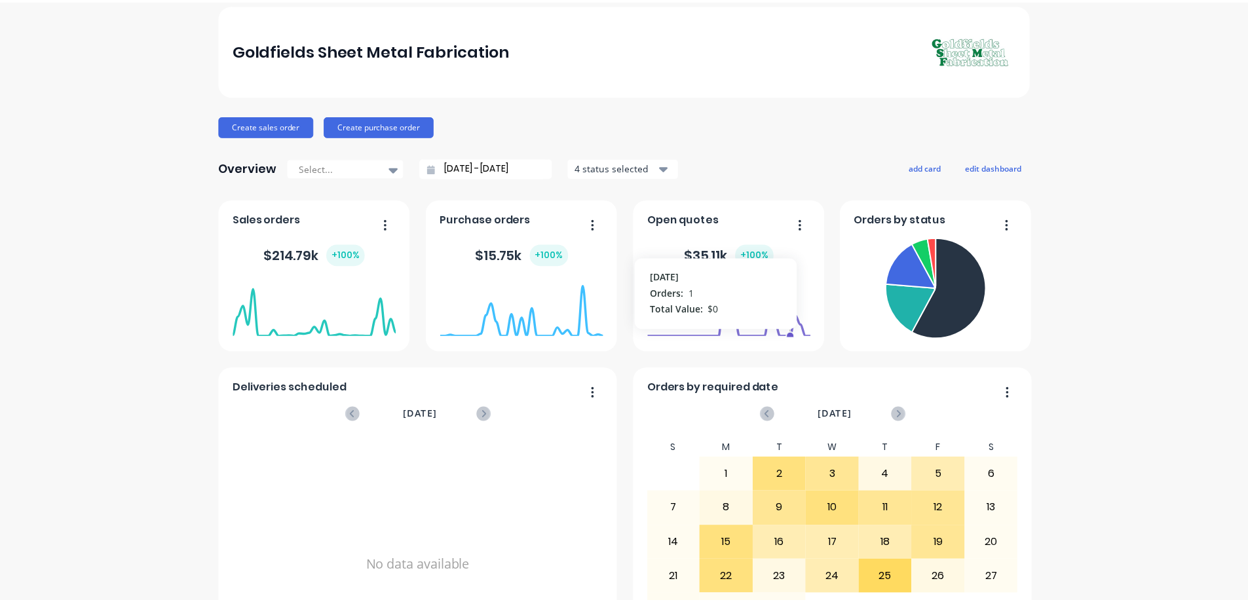
scroll to position [0, 0]
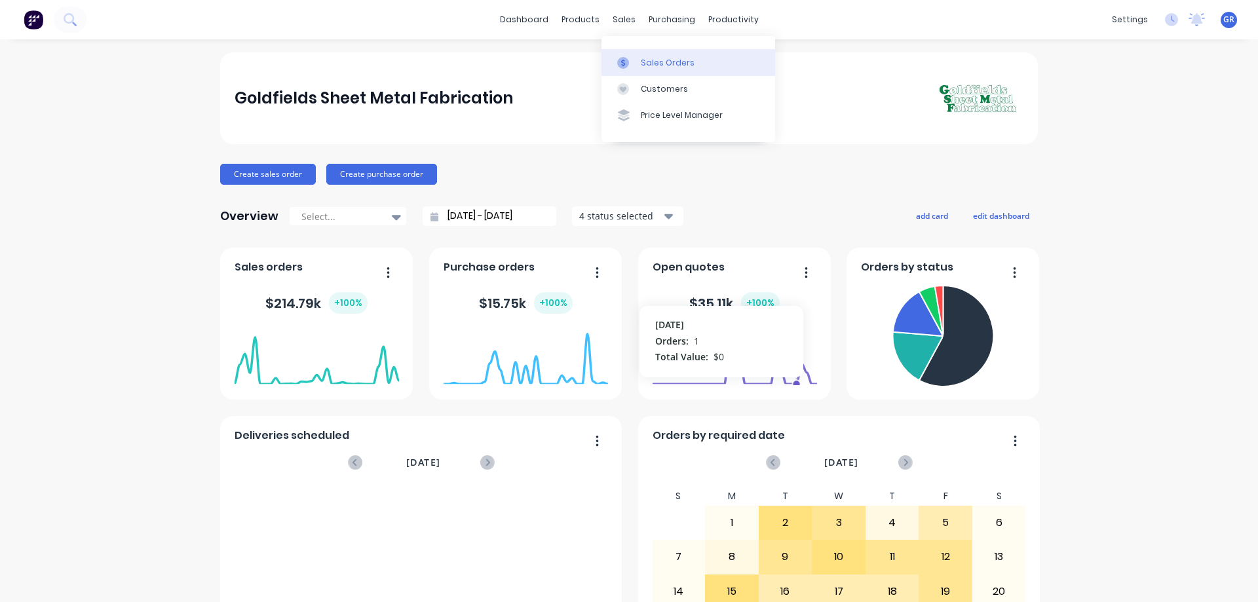
click at [645, 58] on div "Sales Orders" at bounding box center [668, 63] width 54 height 12
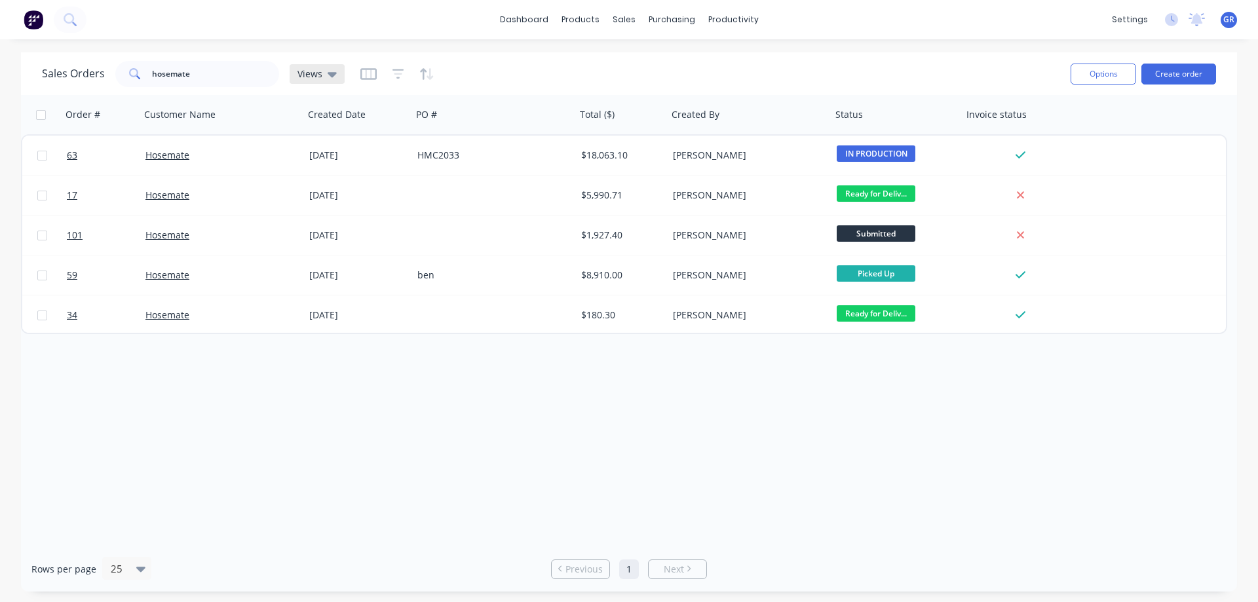
click at [329, 73] on icon at bounding box center [332, 74] width 9 height 5
click at [330, 73] on icon at bounding box center [332, 74] width 9 height 5
drag, startPoint x: 194, startPoint y: 75, endPoint x: 113, endPoint y: 68, distance: 81.5
click at [113, 68] on div "Sales Orders hosemate Views" at bounding box center [193, 74] width 303 height 26
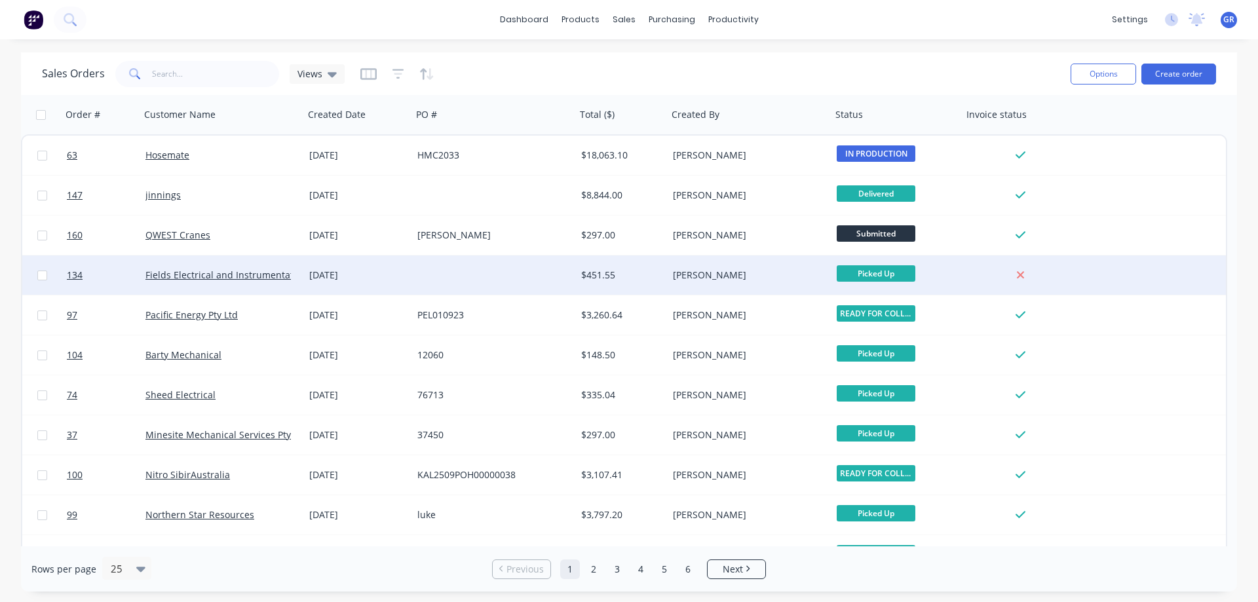
click at [415, 277] on div at bounding box center [494, 275] width 164 height 39
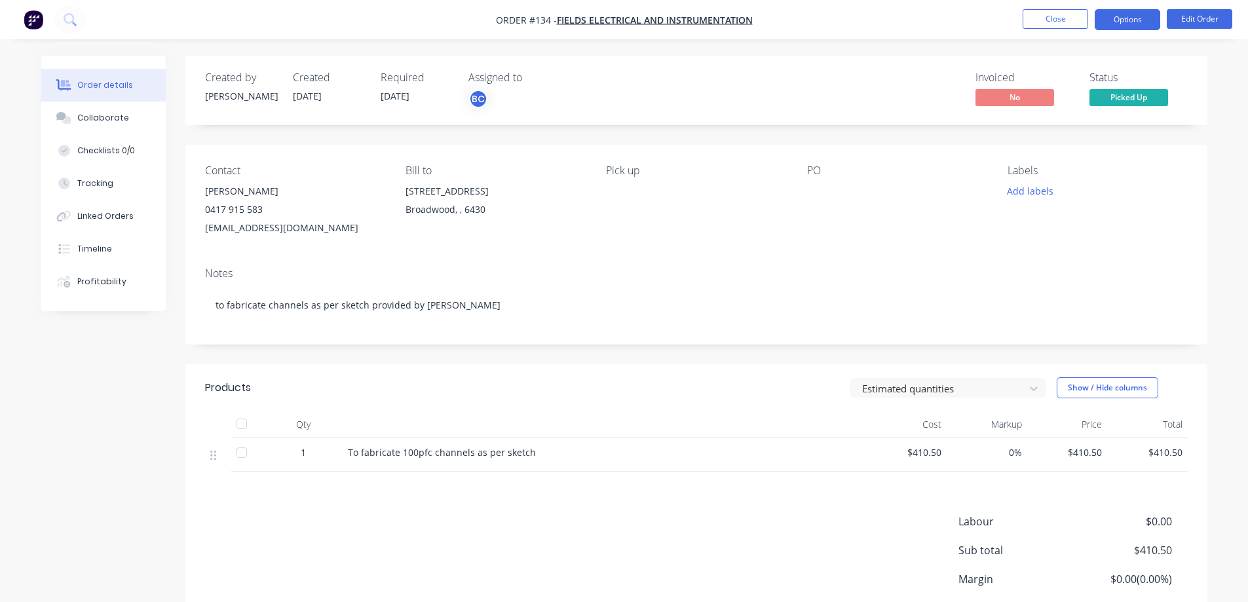
click at [1153, 25] on button "Options" at bounding box center [1128, 19] width 66 height 21
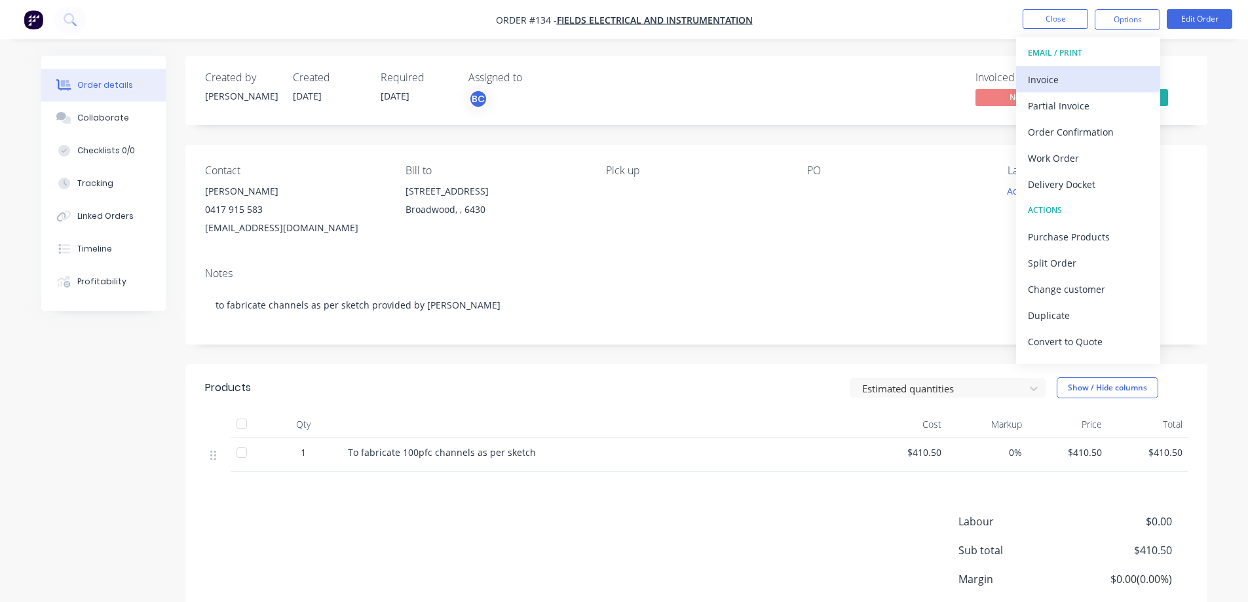
click at [1037, 76] on div "Invoice" at bounding box center [1088, 79] width 121 height 19
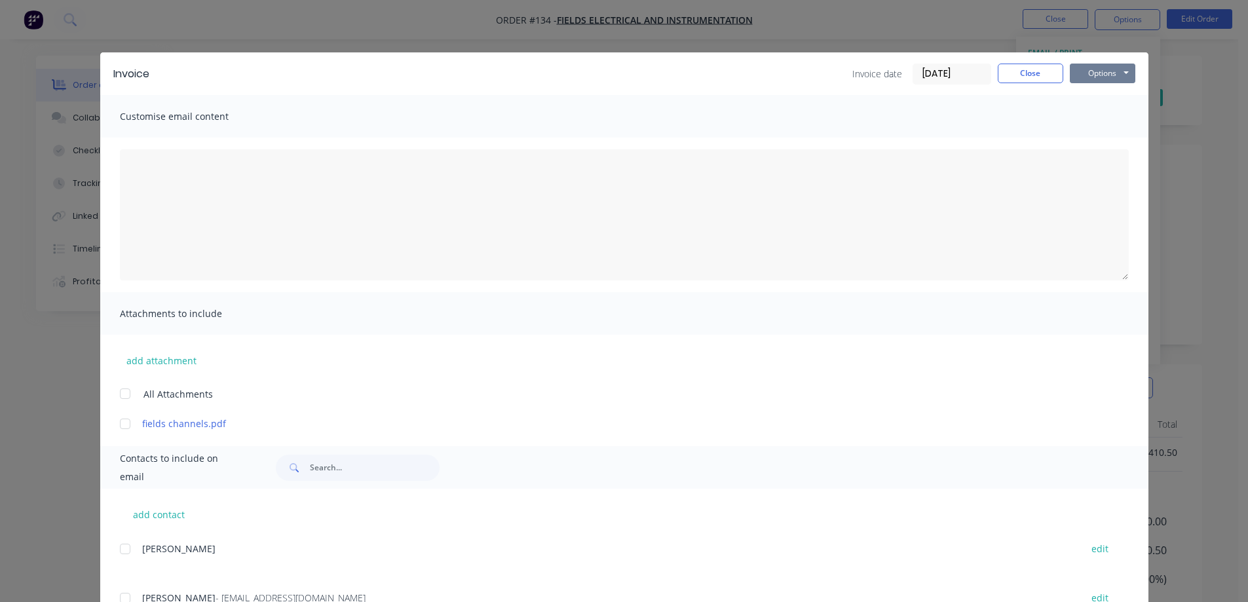
click at [1111, 76] on button "Options" at bounding box center [1103, 74] width 66 height 20
click at [1106, 98] on button "Preview" at bounding box center [1112, 97] width 84 height 22
click at [1035, 75] on button "Close" at bounding box center [1031, 74] width 66 height 20
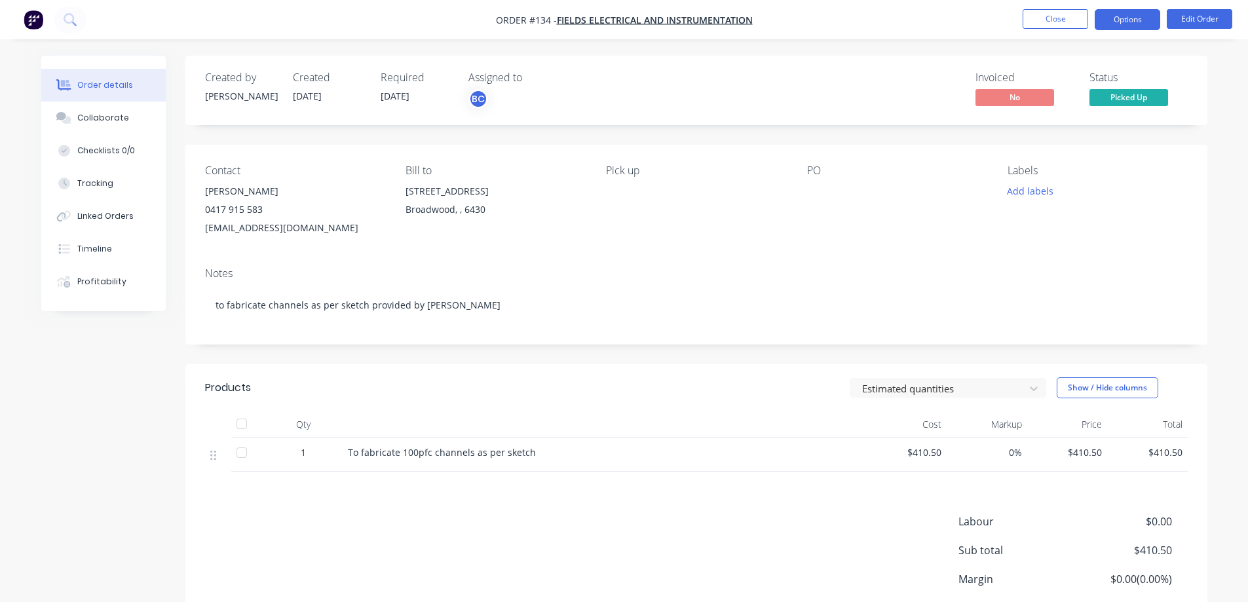
click at [1119, 23] on button "Options" at bounding box center [1128, 19] width 66 height 21
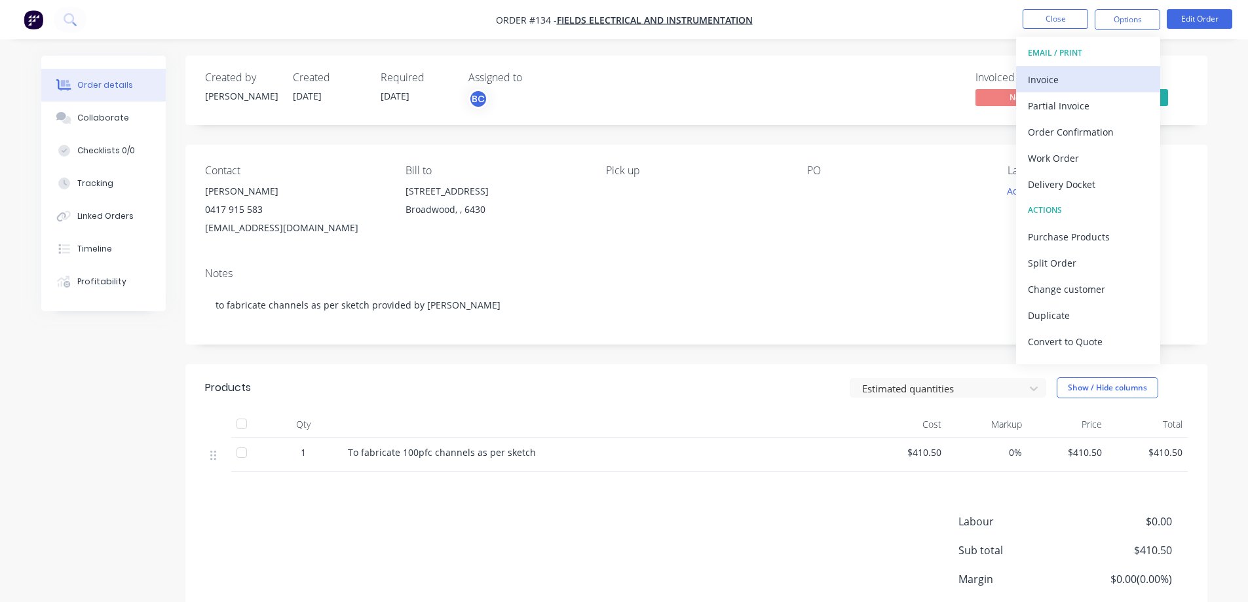
click at [1085, 88] on div "Invoice" at bounding box center [1088, 79] width 121 height 19
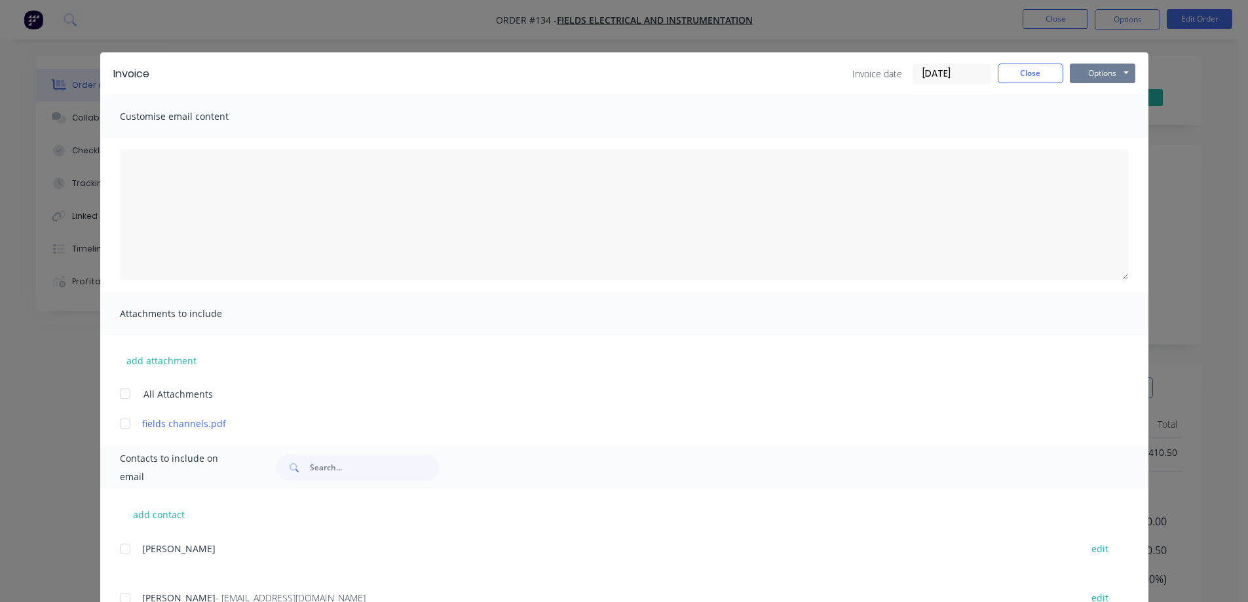
click at [1078, 73] on button "Options" at bounding box center [1103, 74] width 66 height 20
click at [1088, 122] on button "Print" at bounding box center [1112, 118] width 84 height 22
click at [1012, 75] on button "Close" at bounding box center [1031, 74] width 66 height 20
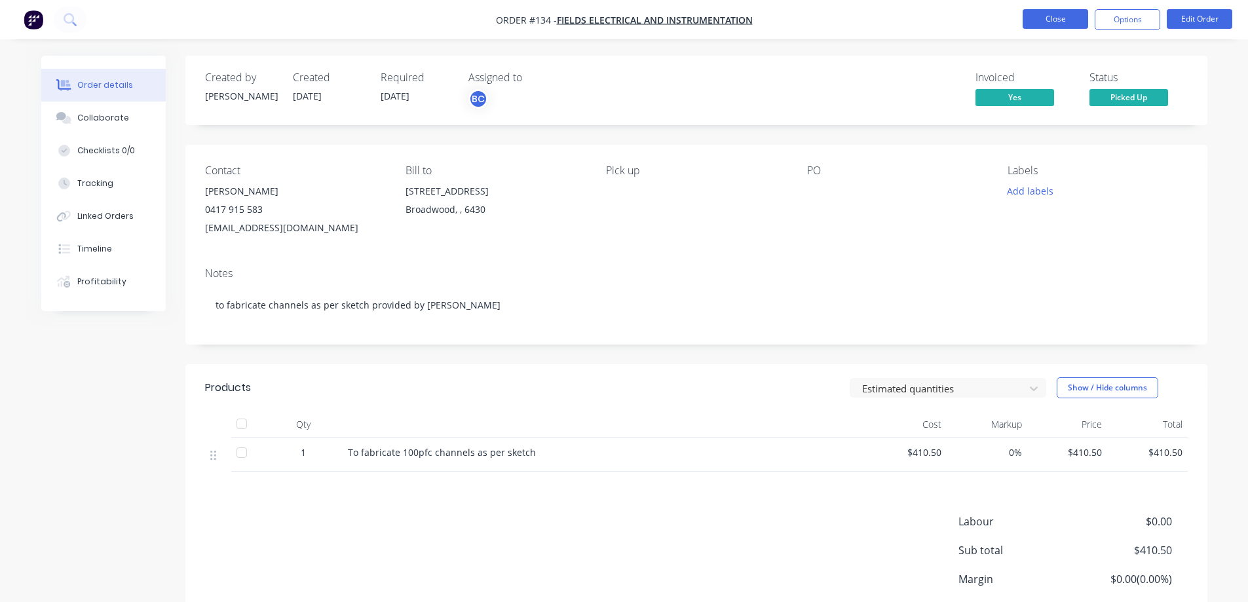
click at [1060, 17] on button "Close" at bounding box center [1056, 19] width 66 height 20
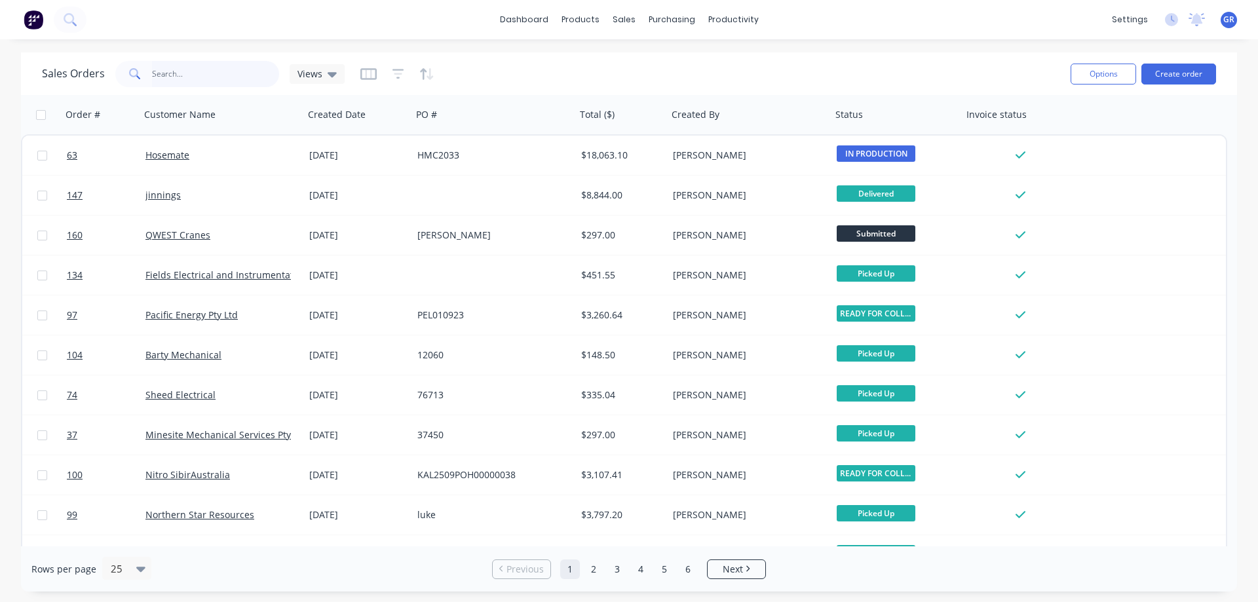
click at [186, 72] on input "text" at bounding box center [216, 74] width 128 height 26
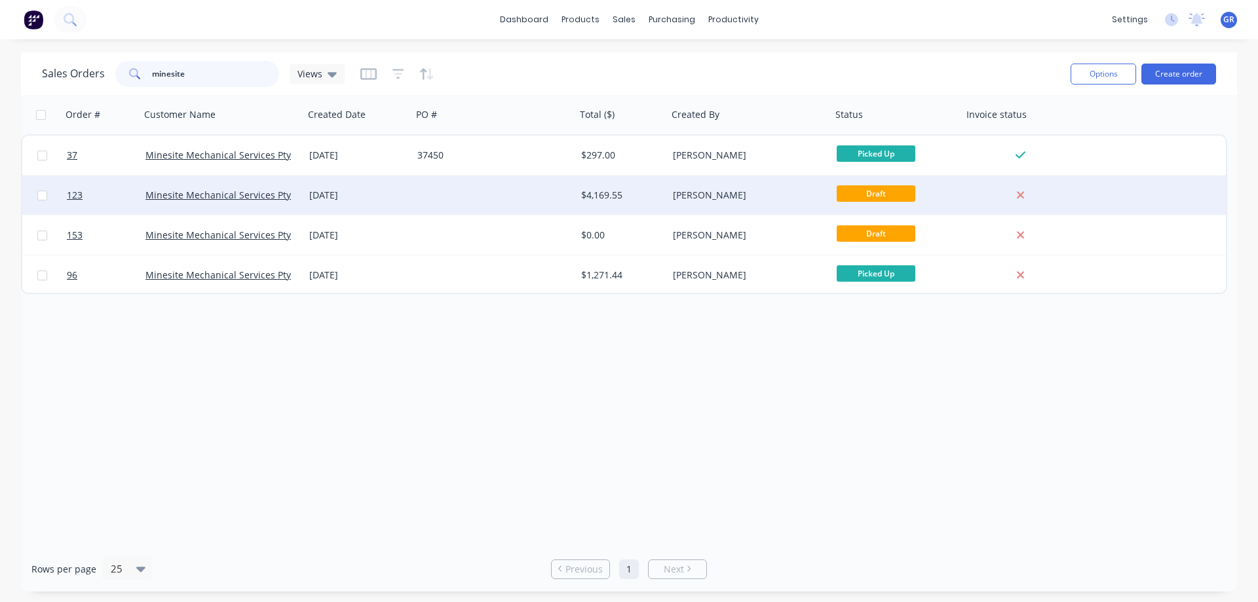
type input "minesite"
click at [467, 198] on div at bounding box center [494, 195] width 164 height 39
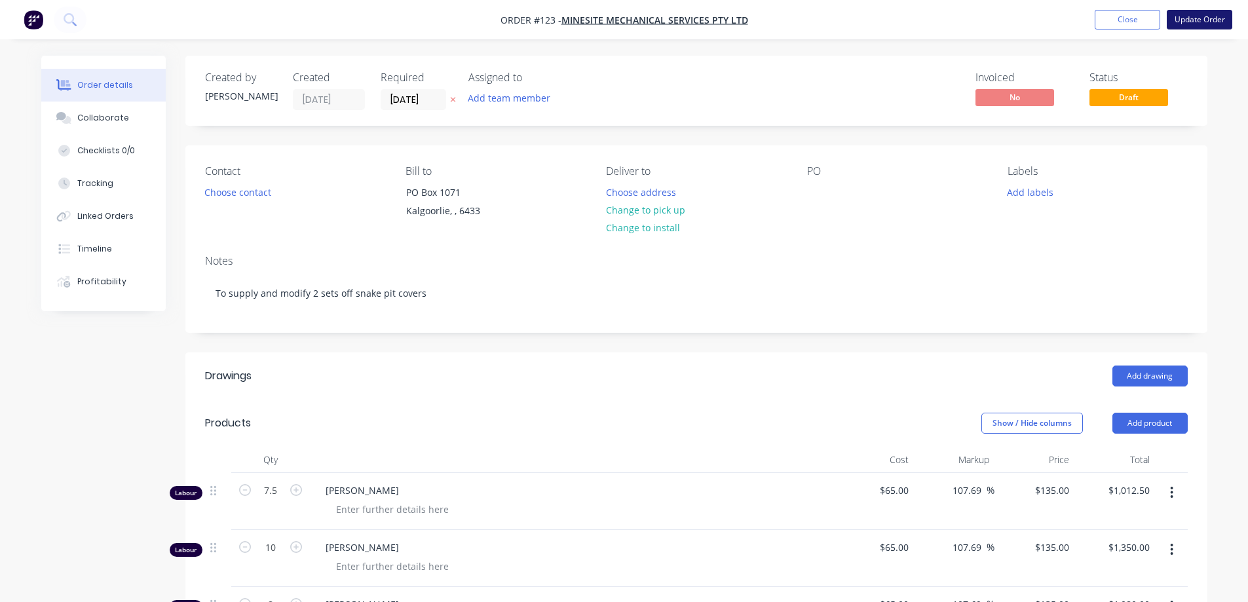
click at [1191, 24] on button "Update Order" at bounding box center [1200, 20] width 66 height 20
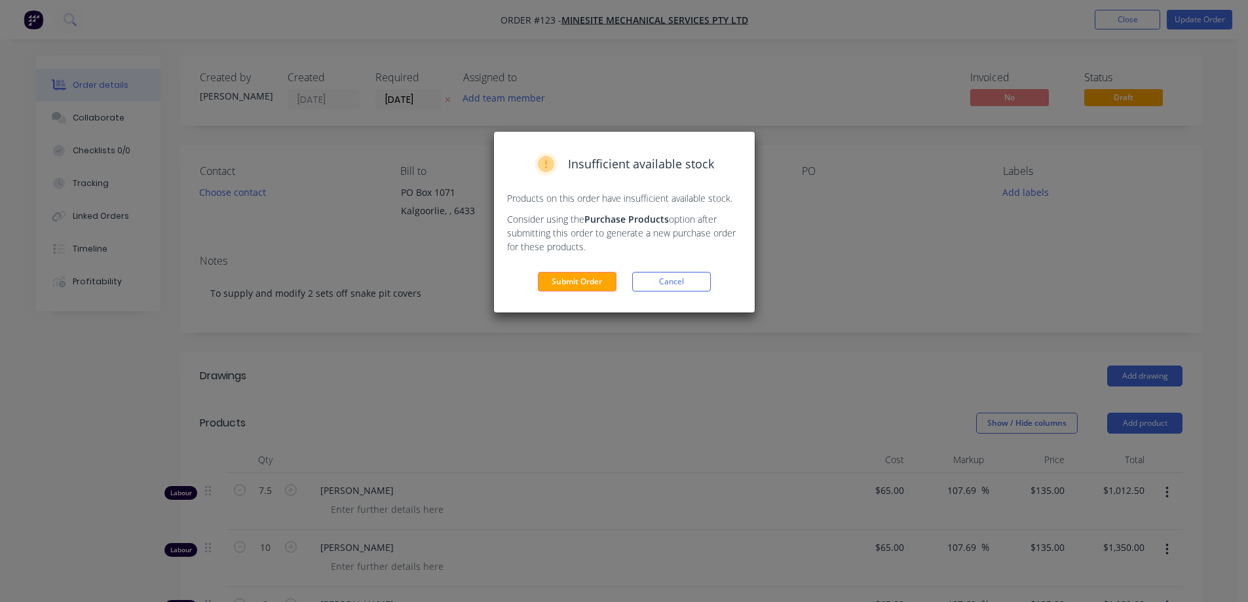
click at [576, 269] on div "Insufficient available stock Products on this order have insufficient available…" at bounding box center [624, 222] width 261 height 181
click at [575, 277] on button "Submit Order" at bounding box center [577, 282] width 79 height 20
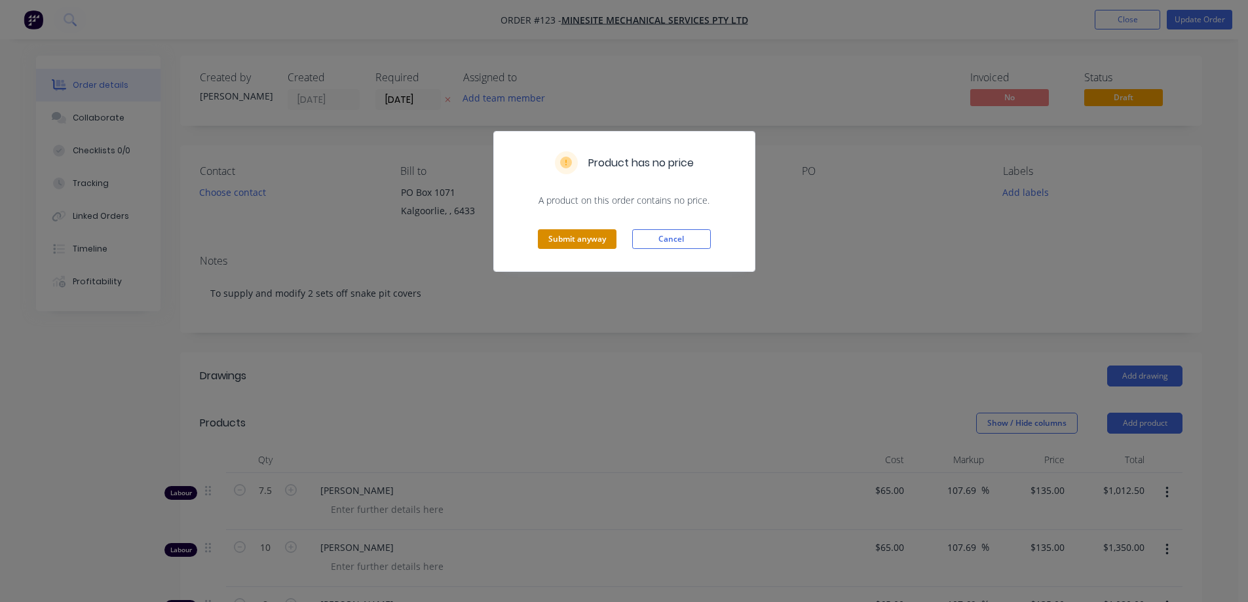
click at [558, 241] on button "Submit anyway" at bounding box center [577, 239] width 79 height 20
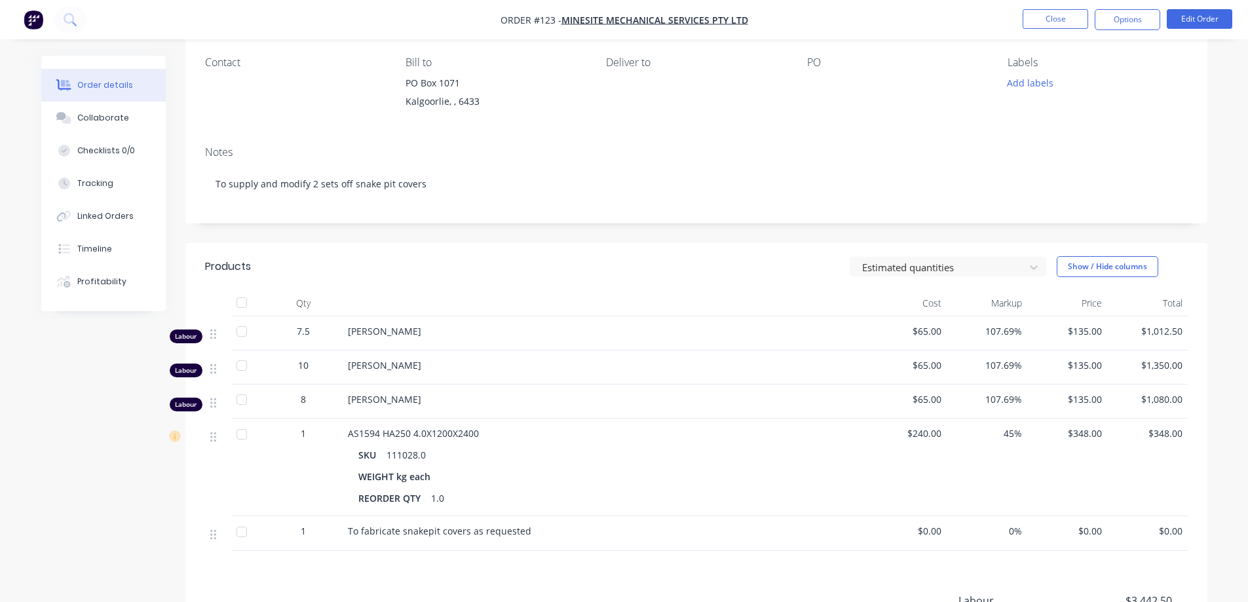
scroll to position [131, 0]
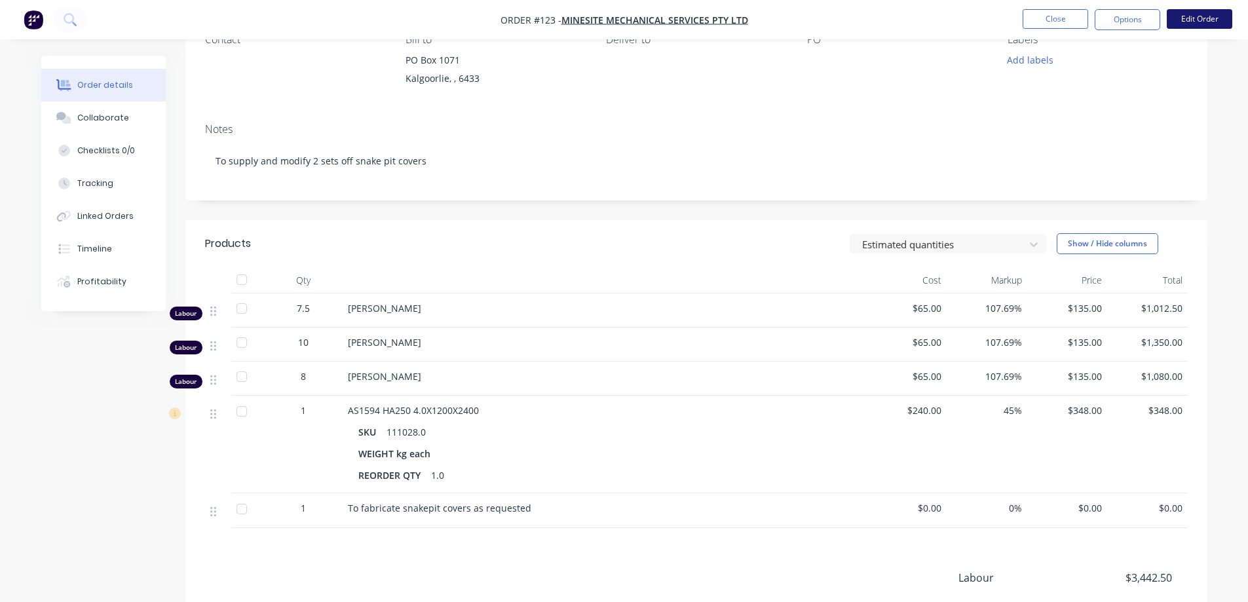
click at [1195, 13] on button "Edit Order" at bounding box center [1200, 19] width 66 height 20
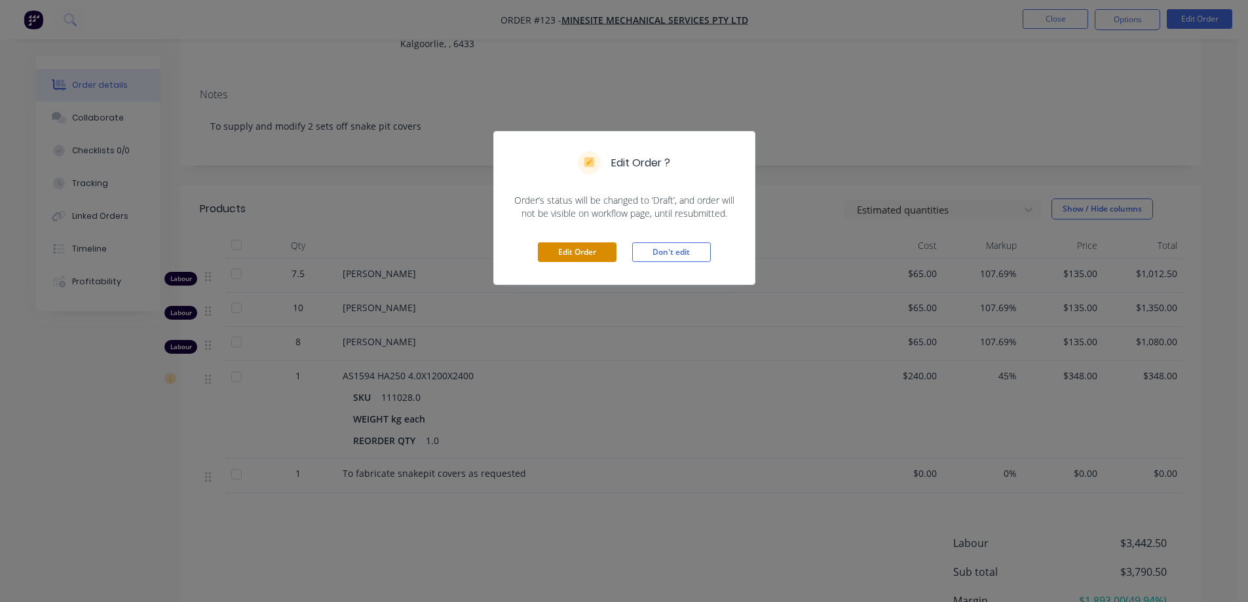
scroll to position [197, 0]
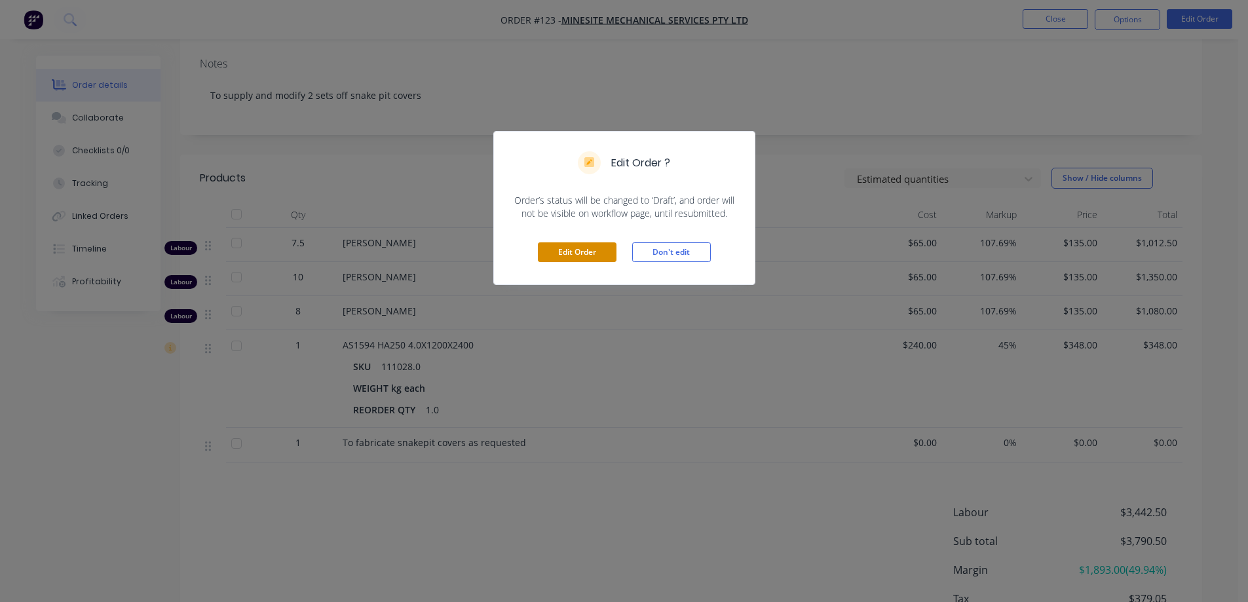
click at [579, 251] on button "Edit Order" at bounding box center [577, 252] width 79 height 20
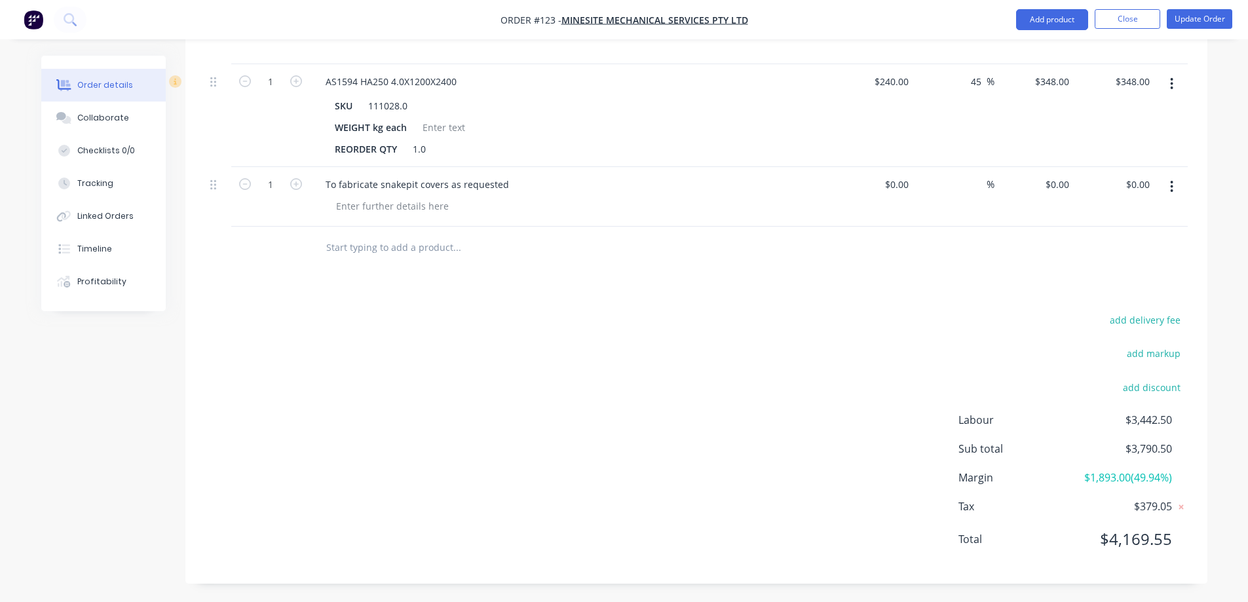
scroll to position [581, 0]
click at [885, 183] on div "0 $0.00" at bounding box center [874, 196] width 81 height 60
type input "$3,790.50"
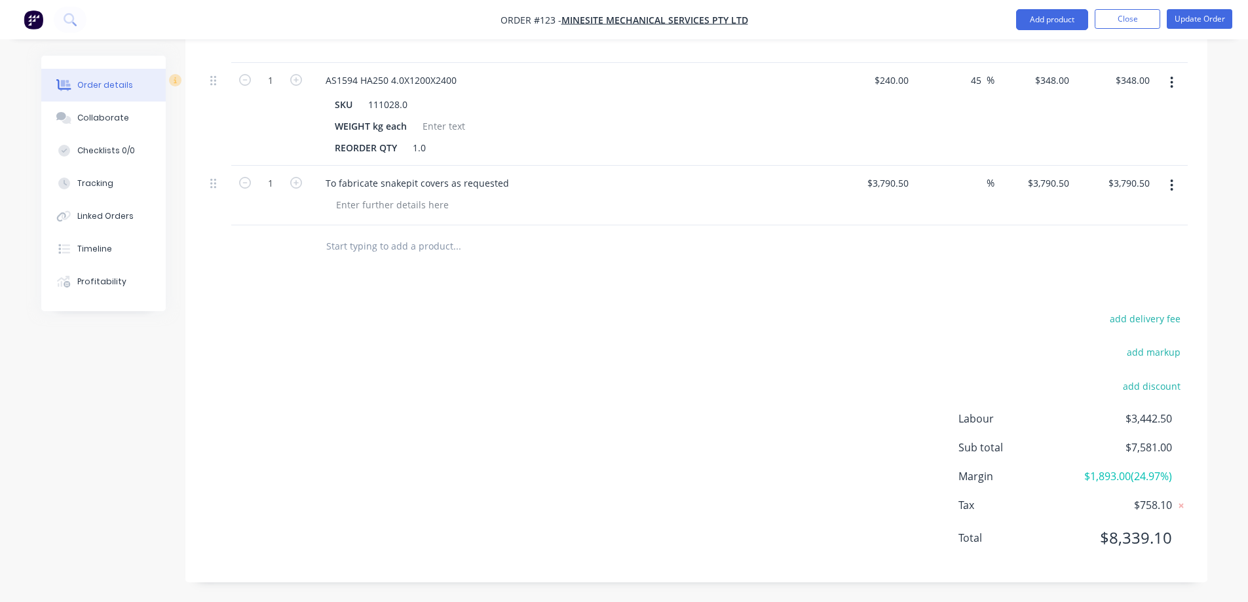
click at [831, 342] on div "add delivery fee add markup add discount Labour $3,442.50 Sub total $7,581.00 M…" at bounding box center [696, 436] width 983 height 253
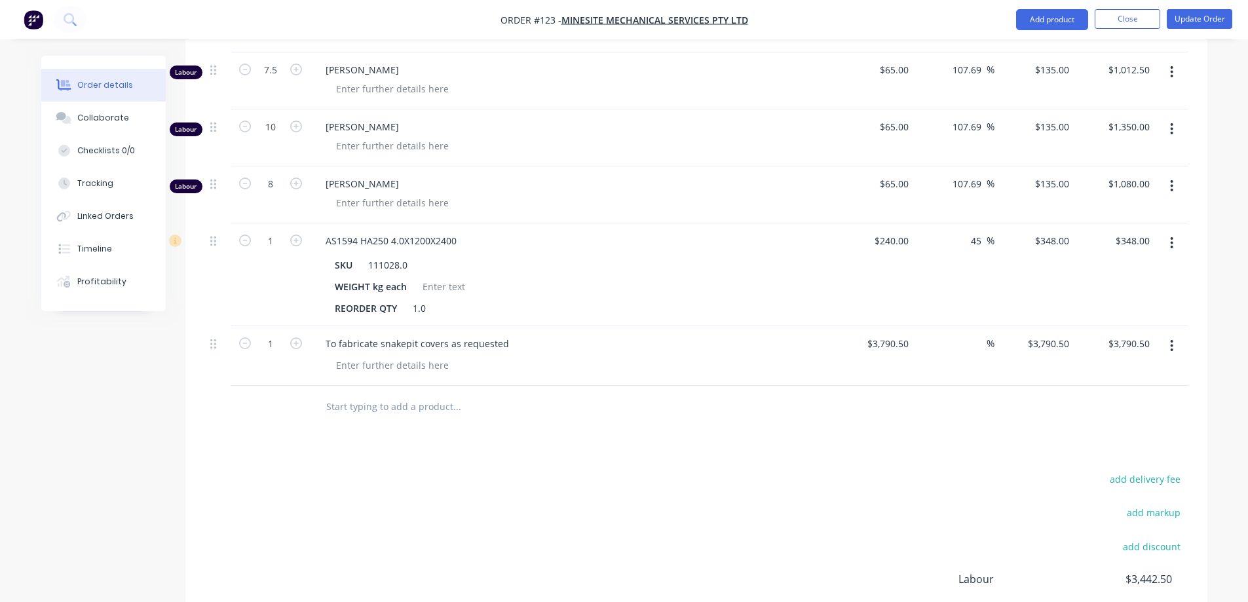
scroll to position [450, 0]
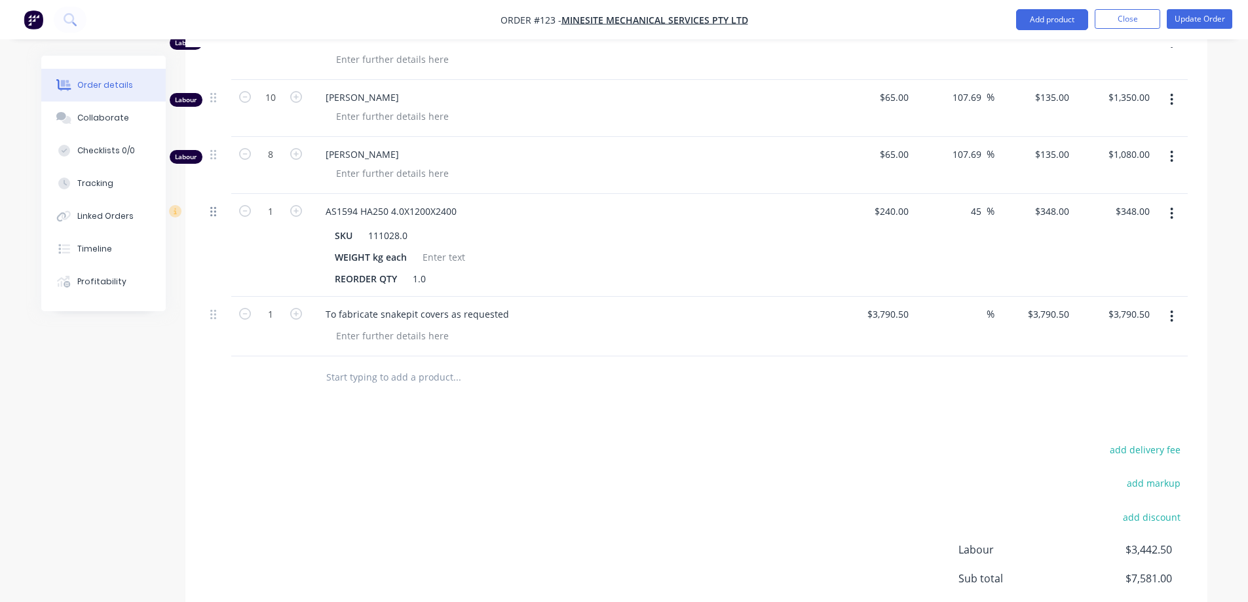
click at [213, 214] on icon at bounding box center [213, 212] width 6 height 12
click at [247, 214] on icon "button" at bounding box center [245, 211] width 12 height 12
type input "0"
type input "$0.00"
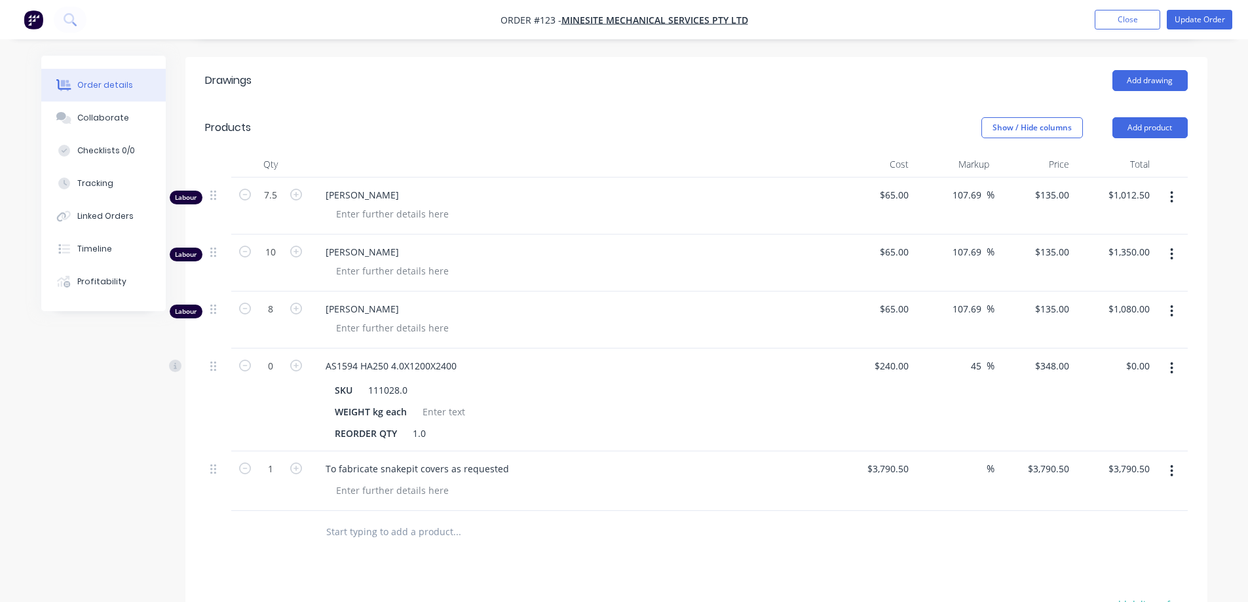
scroll to position [319, 0]
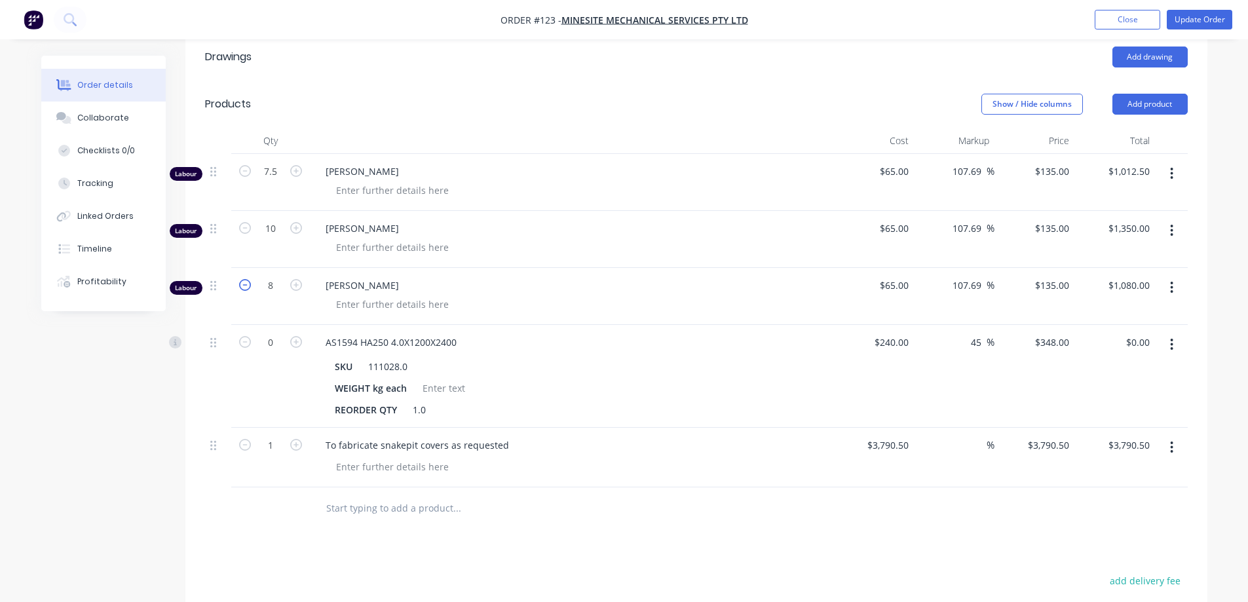
click at [250, 287] on icon "button" at bounding box center [245, 285] width 12 height 12
type input "7"
type input "$945.00"
click at [250, 287] on icon "button" at bounding box center [245, 285] width 12 height 12
type input "6"
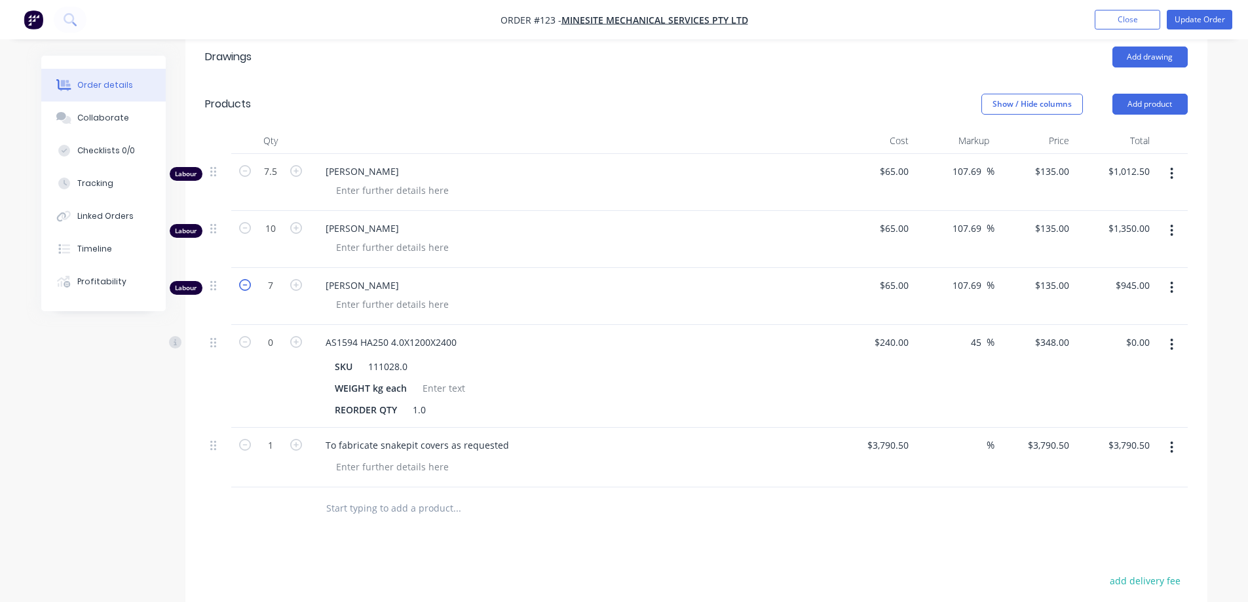
type input "$810.00"
click at [250, 287] on icon "button" at bounding box center [245, 285] width 12 height 12
type input "5"
type input "$675.00"
click at [250, 287] on icon "button" at bounding box center [245, 285] width 12 height 12
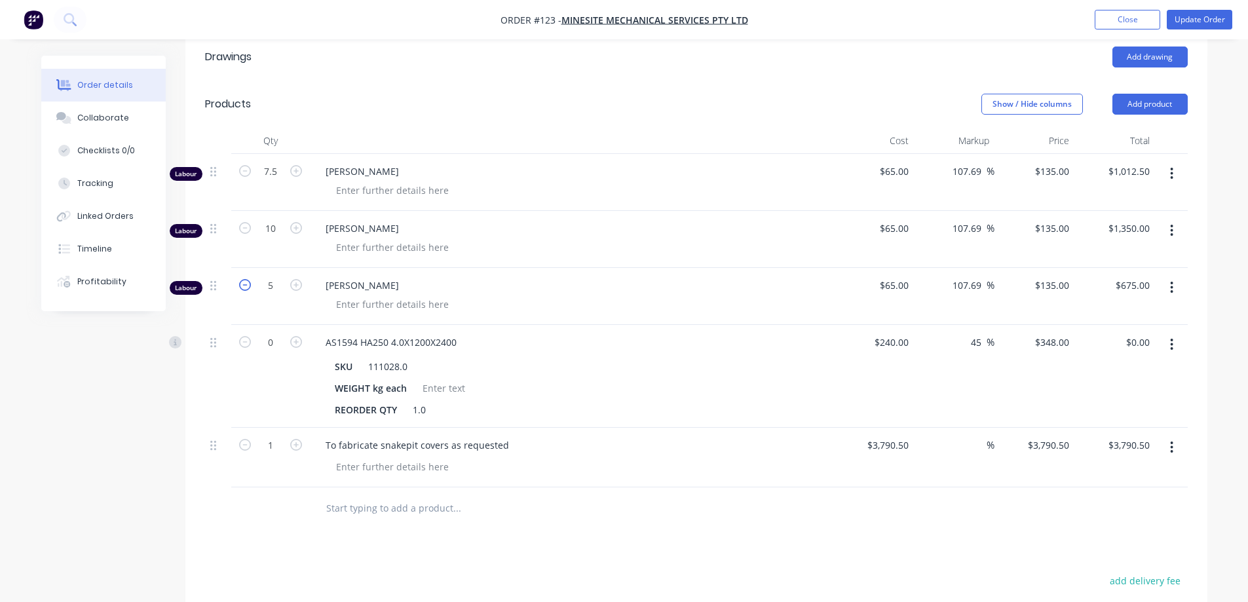
type input "4"
type input "$540.00"
click at [250, 287] on icon "button" at bounding box center [245, 285] width 12 height 12
type input "3"
type input "$405.00"
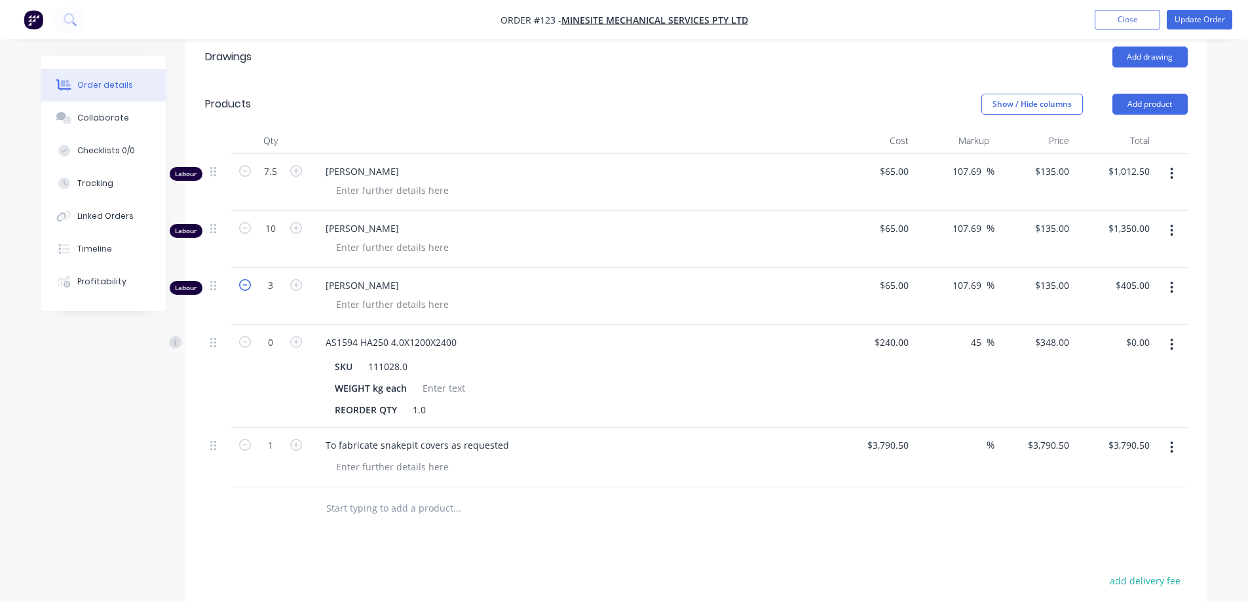
click at [250, 287] on icon "button" at bounding box center [245, 285] width 12 height 12
type input "2"
type input "$270.00"
click at [250, 287] on icon "button" at bounding box center [245, 285] width 12 height 12
type input "1"
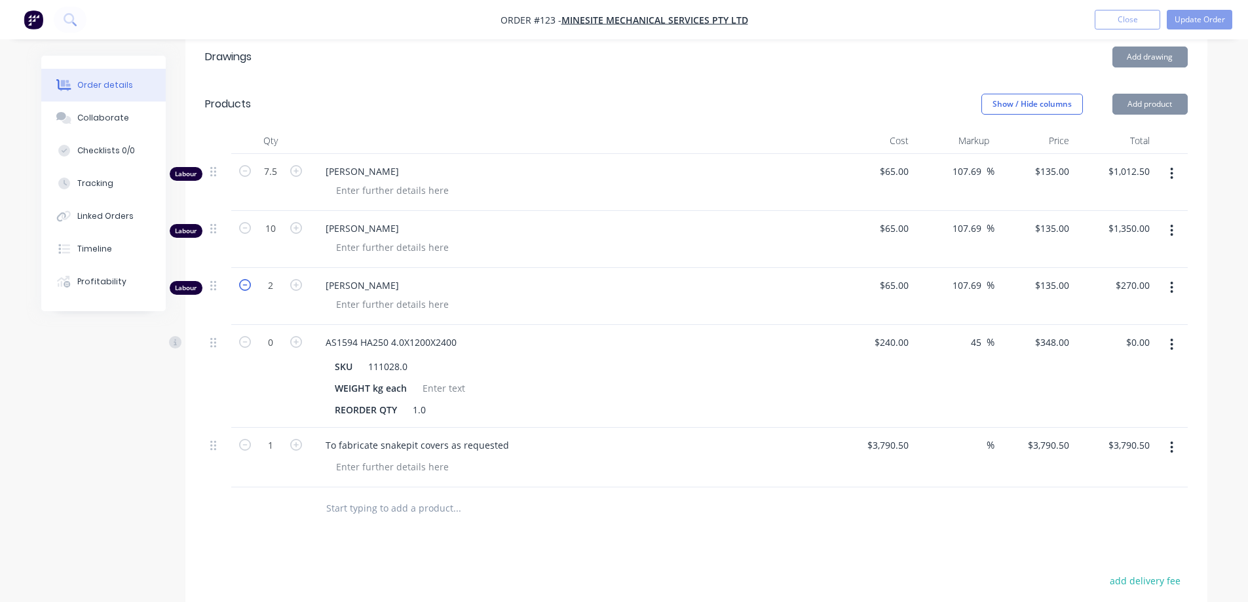
type input "$135.00"
click at [250, 287] on icon "button" at bounding box center [245, 285] width 12 height 12
type input "0"
type input "$0.00"
click at [245, 227] on icon "button" at bounding box center [245, 228] width 12 height 12
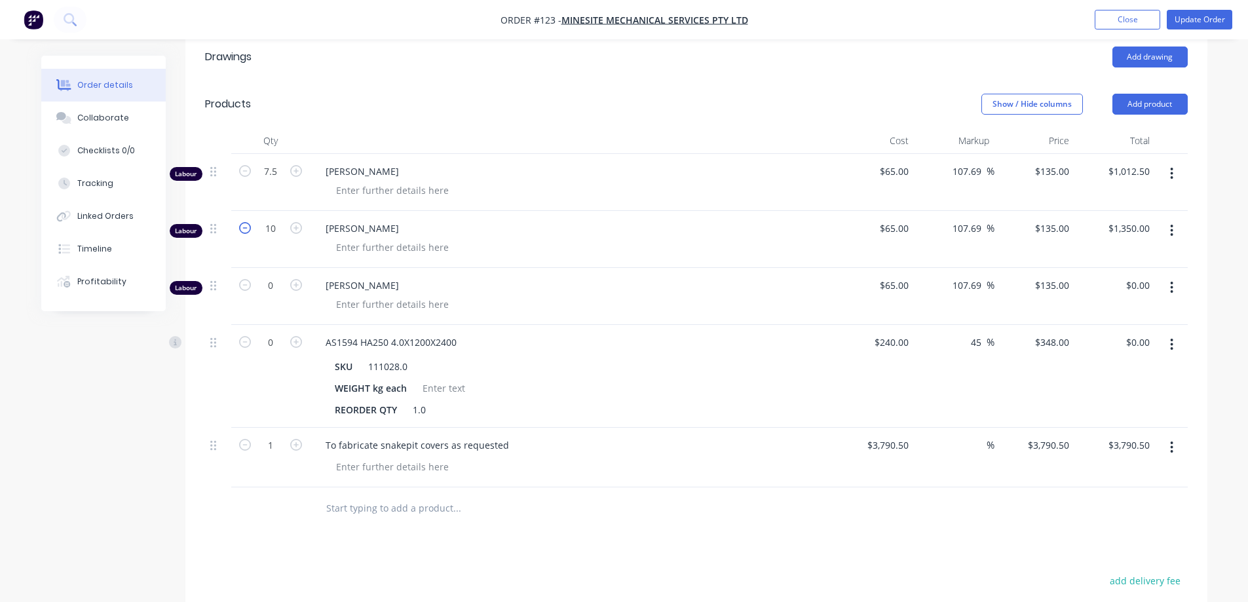
type input "9"
type input "$1,215.00"
click at [245, 227] on icon "button" at bounding box center [245, 228] width 12 height 12
type input "8"
type input "$1,080.00"
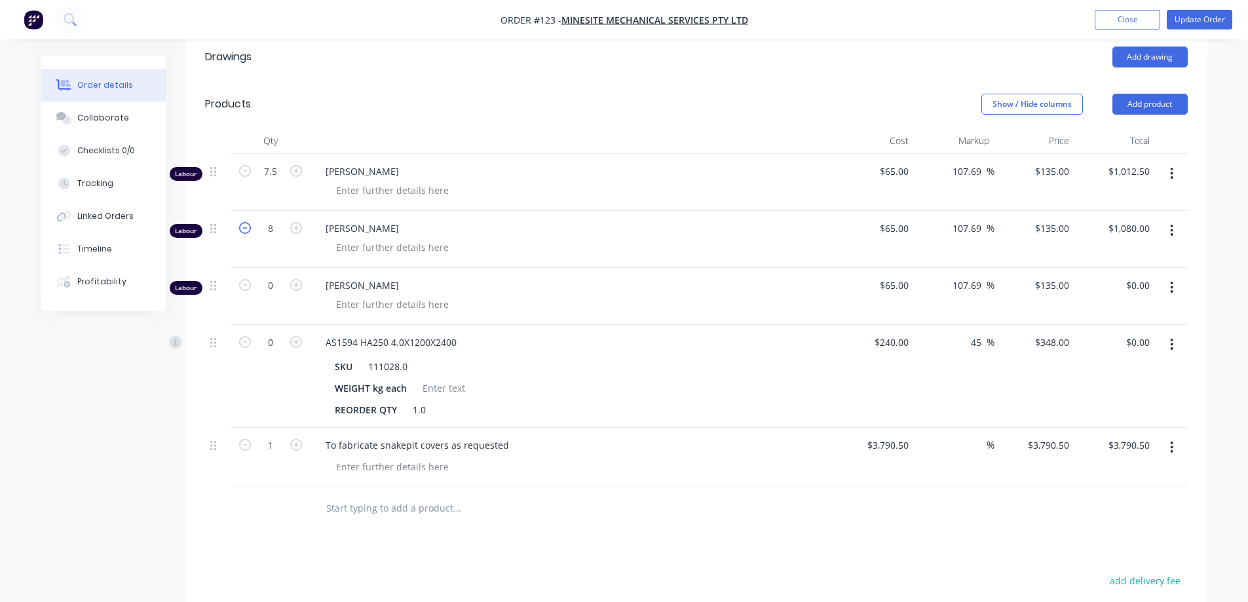
click at [245, 227] on icon "button" at bounding box center [245, 228] width 12 height 12
type input "7"
type input "$945.00"
click at [245, 227] on icon "button" at bounding box center [245, 228] width 12 height 12
type input "6"
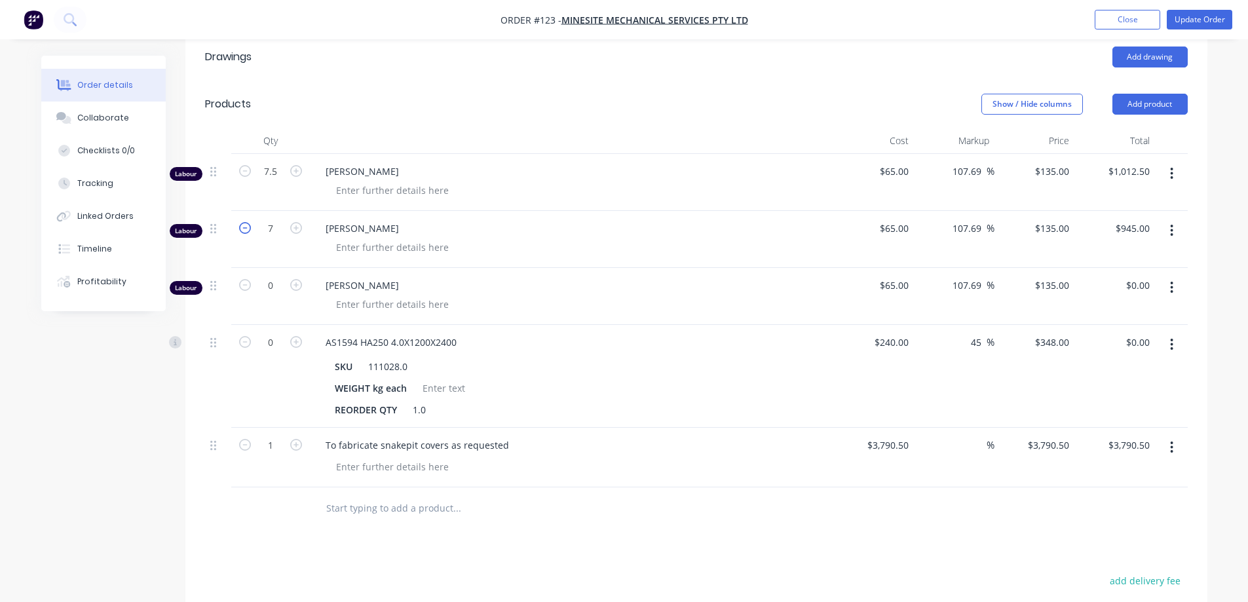
type input "$810.00"
click at [245, 227] on icon "button" at bounding box center [245, 228] width 12 height 12
type input "5"
type input "$675.00"
click at [245, 227] on icon "button" at bounding box center [245, 228] width 12 height 12
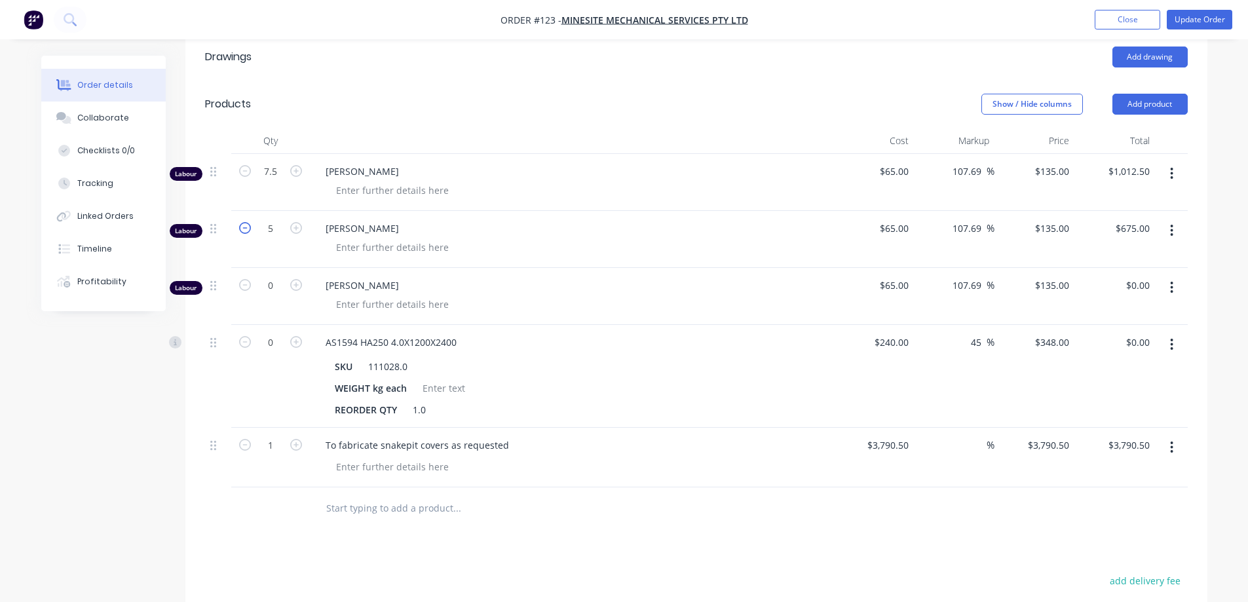
type input "4"
type input "$540.00"
click at [245, 227] on icon "button" at bounding box center [245, 228] width 12 height 12
type input "3"
type input "$405.00"
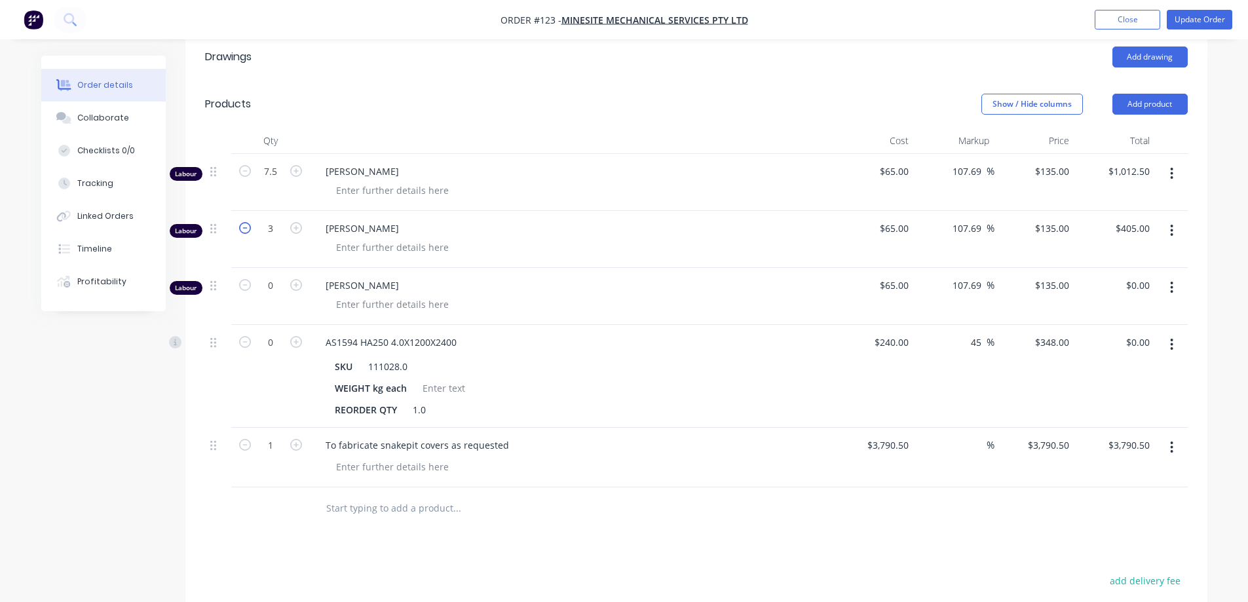
click at [245, 227] on icon "button" at bounding box center [245, 228] width 12 height 12
type input "2"
type input "$270.00"
click at [245, 227] on icon "button" at bounding box center [245, 228] width 12 height 12
type input "1"
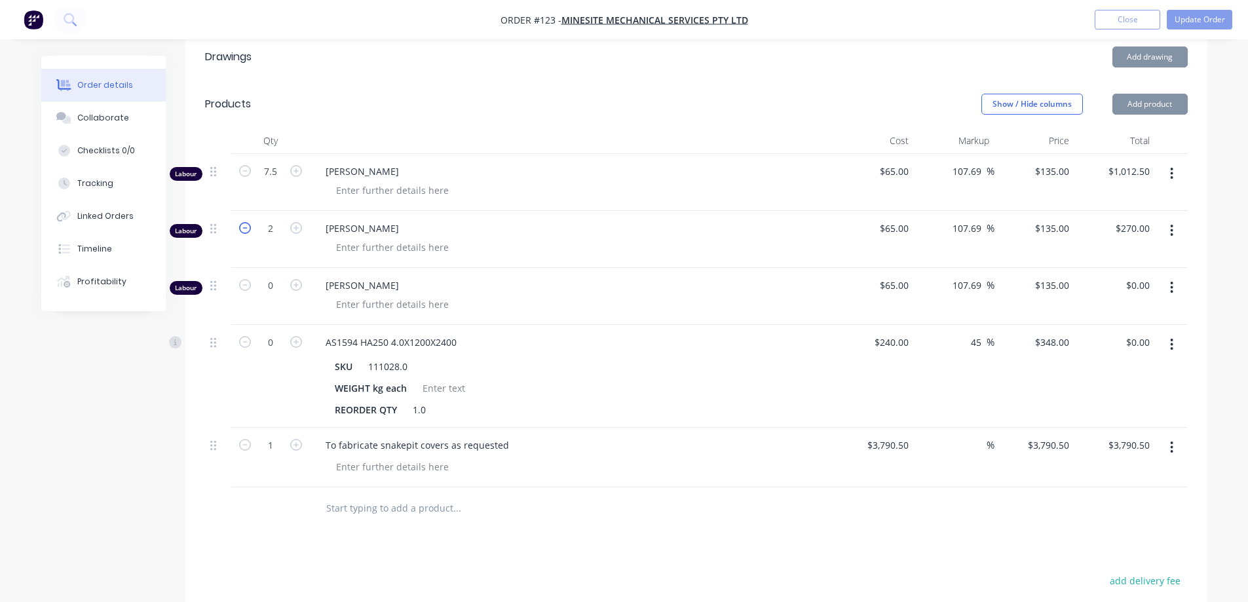
type input "$135.00"
click at [245, 227] on icon "button" at bounding box center [245, 228] width 12 height 12
type input "0"
type input "$0.00"
click at [238, 169] on button "button" at bounding box center [245, 170] width 17 height 14
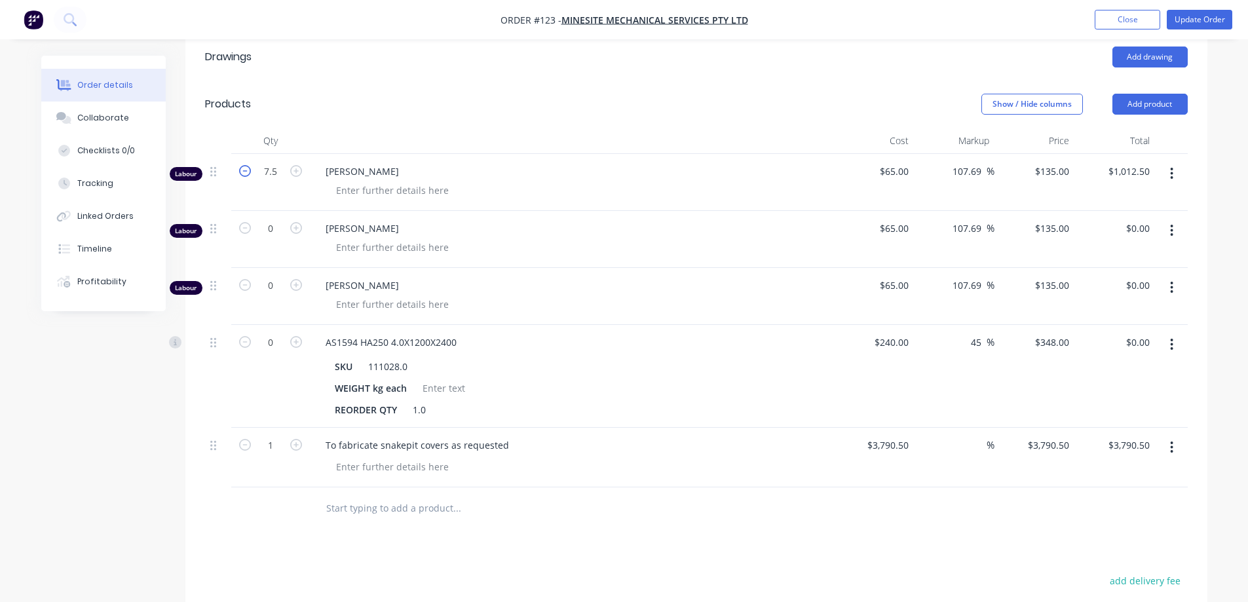
type input "6.5"
type input "$877.50"
click at [246, 170] on icon "button" at bounding box center [245, 171] width 12 height 12
type input "5.5"
type input "$742.50"
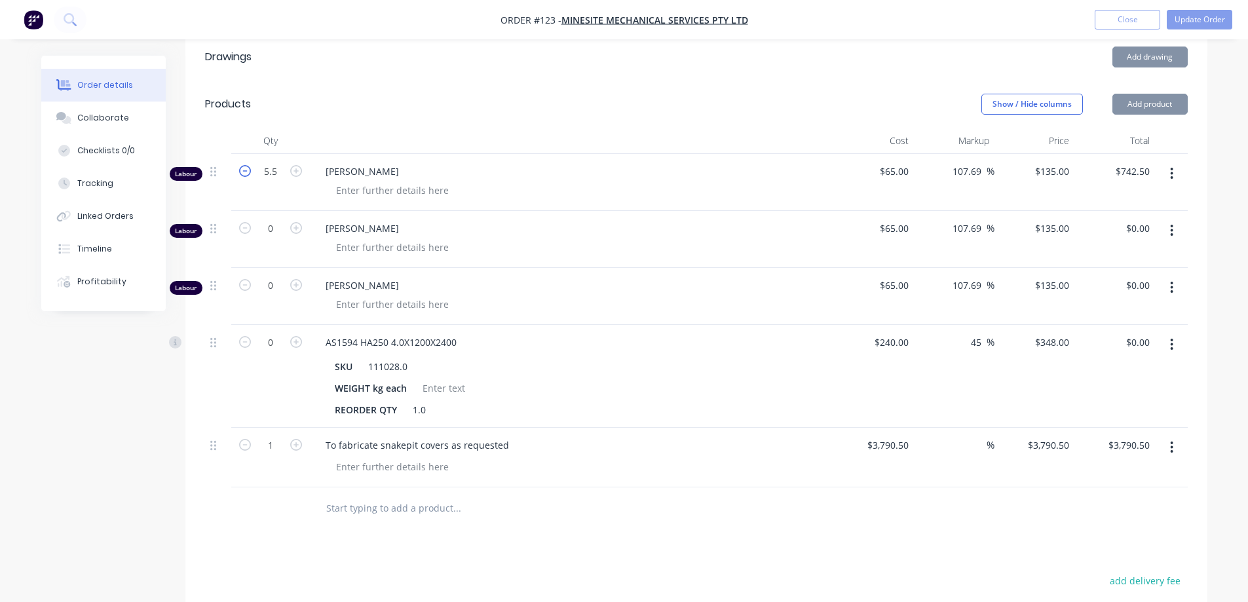
click at [246, 171] on icon "button" at bounding box center [245, 171] width 12 height 12
type input "4.5"
type input "$607.50"
click at [246, 171] on icon "button" at bounding box center [245, 171] width 12 height 12
type input "3.5"
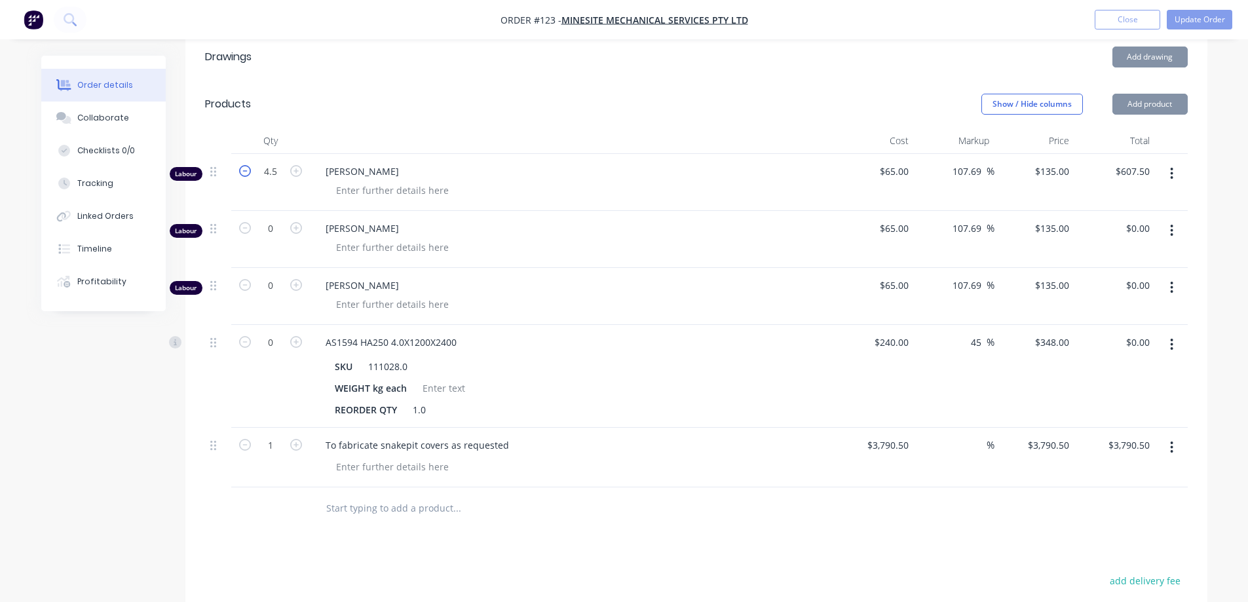
type input "$472.50"
click at [246, 171] on icon "button" at bounding box center [245, 171] width 12 height 12
type input "2.5"
type input "$337.50"
click at [246, 171] on icon "button" at bounding box center [245, 171] width 12 height 12
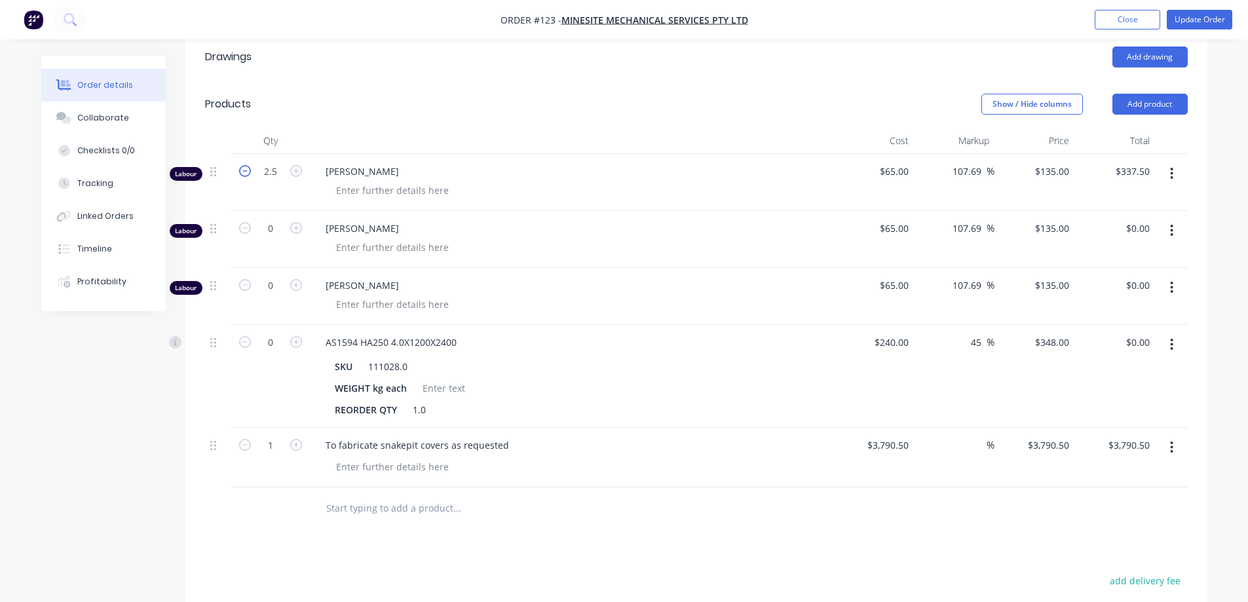
type input "1.5"
type input "$202.50"
click at [246, 171] on icon "button" at bounding box center [245, 171] width 12 height 12
type input "0.5"
type input "$67.50"
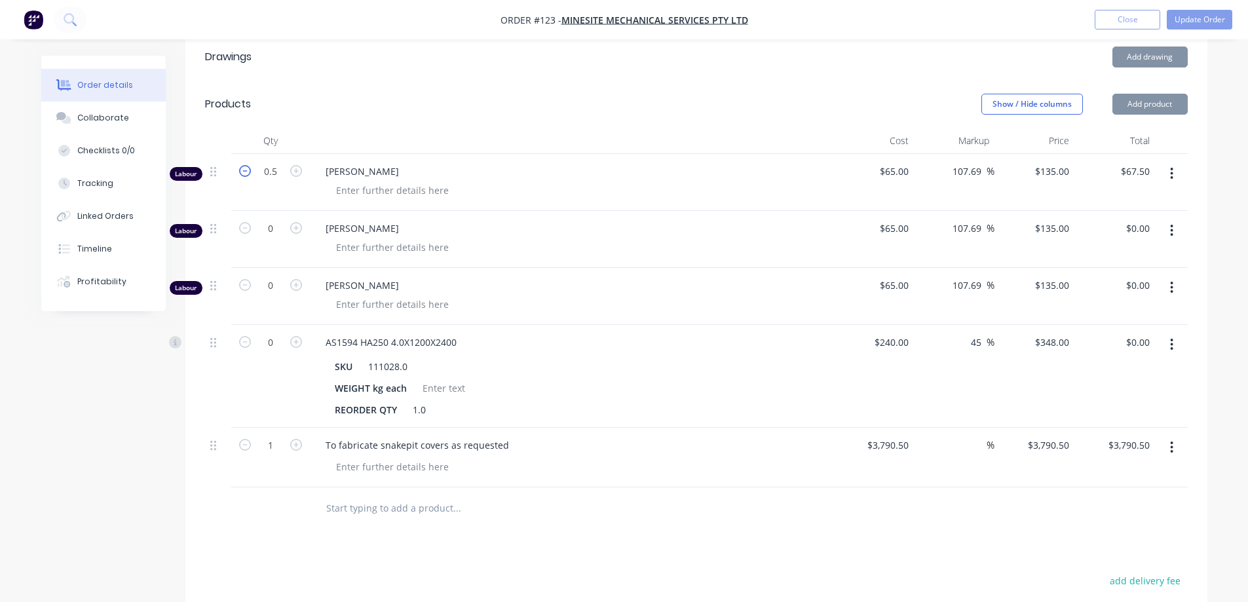
click at [246, 171] on icon "button" at bounding box center [245, 171] width 12 height 12
click at [280, 177] on input "0.5" at bounding box center [271, 172] width 34 height 20
type input "0"
type input "$0.00"
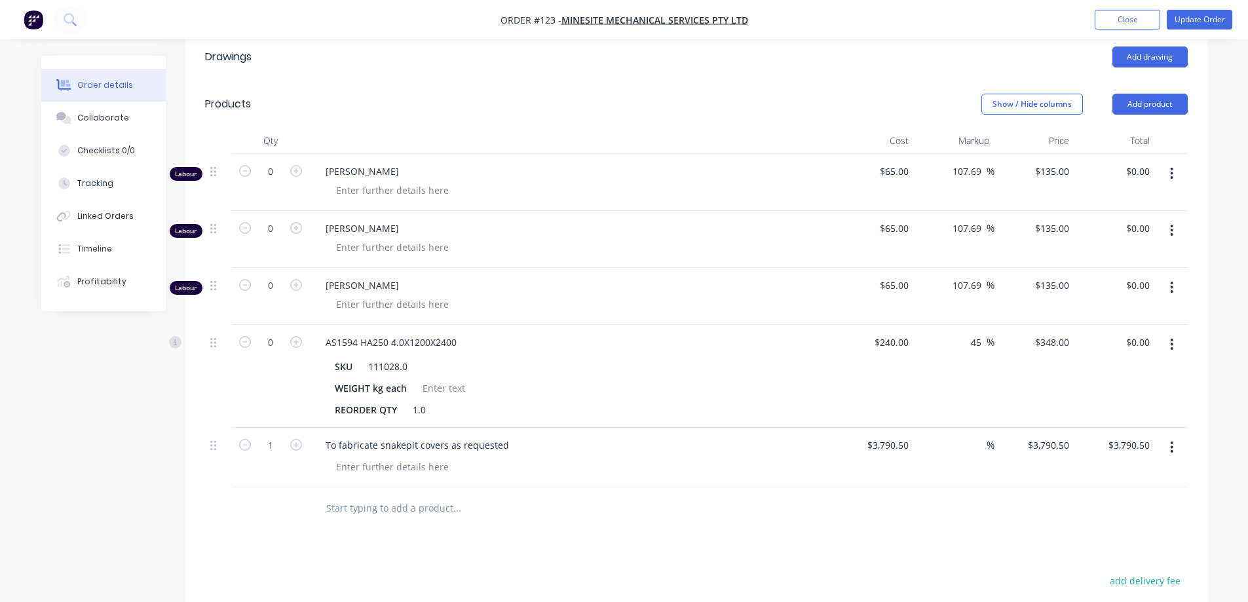
click at [251, 537] on div "Drawings Add drawing Products Show / Hide columns Add product Qty Cost Markup P…" at bounding box center [696, 438] width 1022 height 811
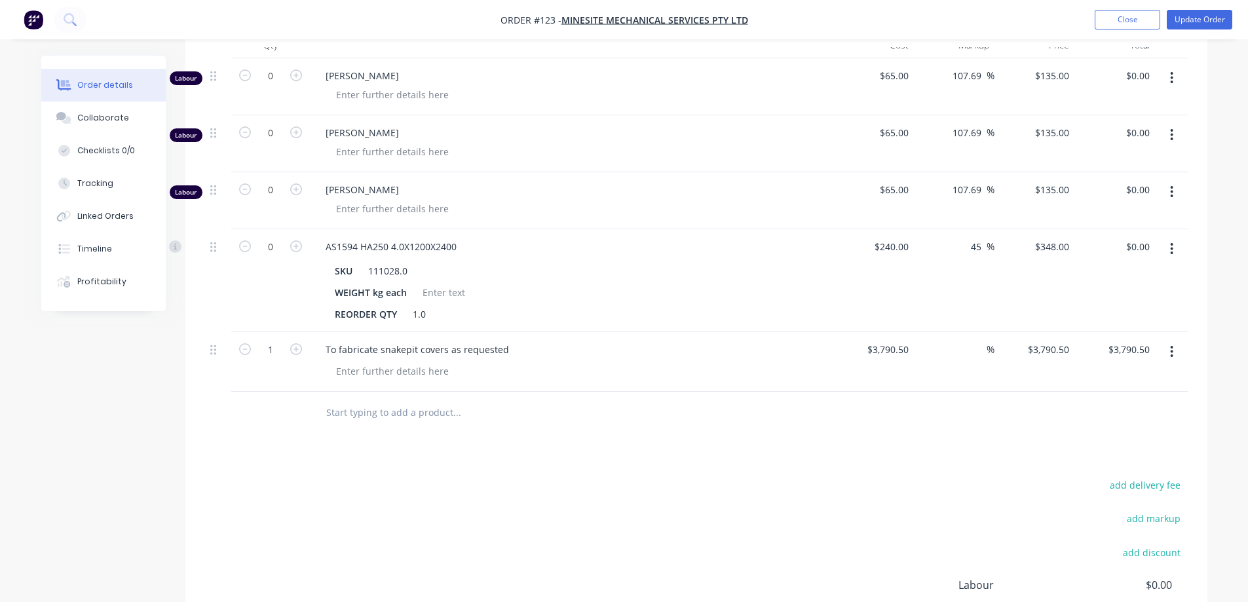
scroll to position [385, 0]
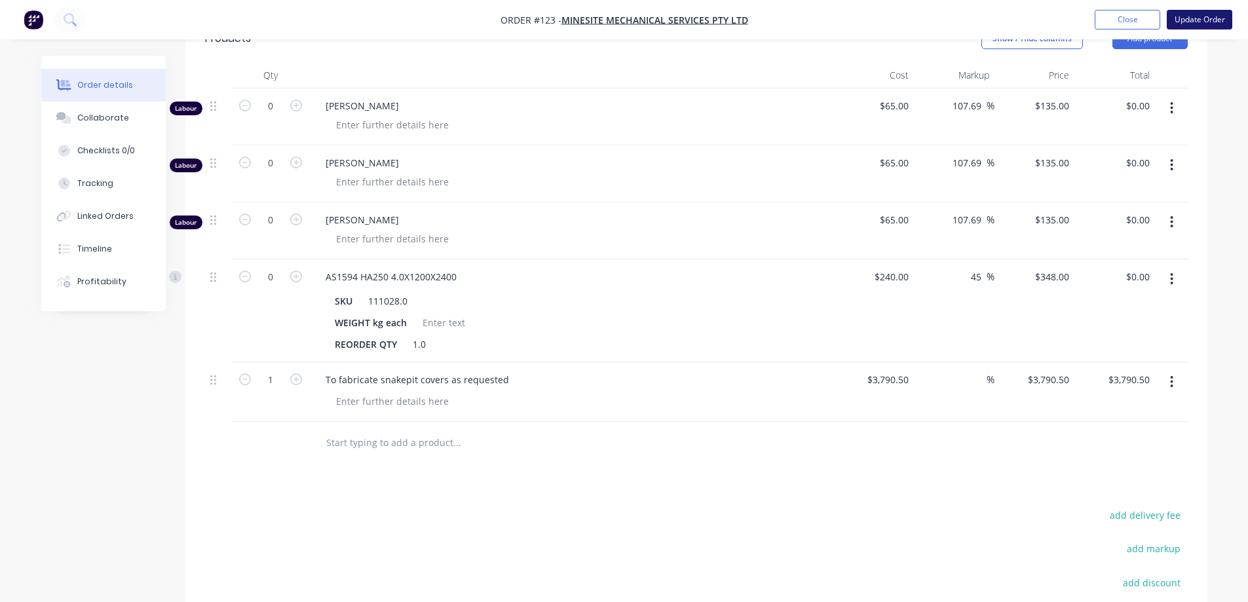
click at [1199, 19] on button "Update Order" at bounding box center [1200, 20] width 66 height 20
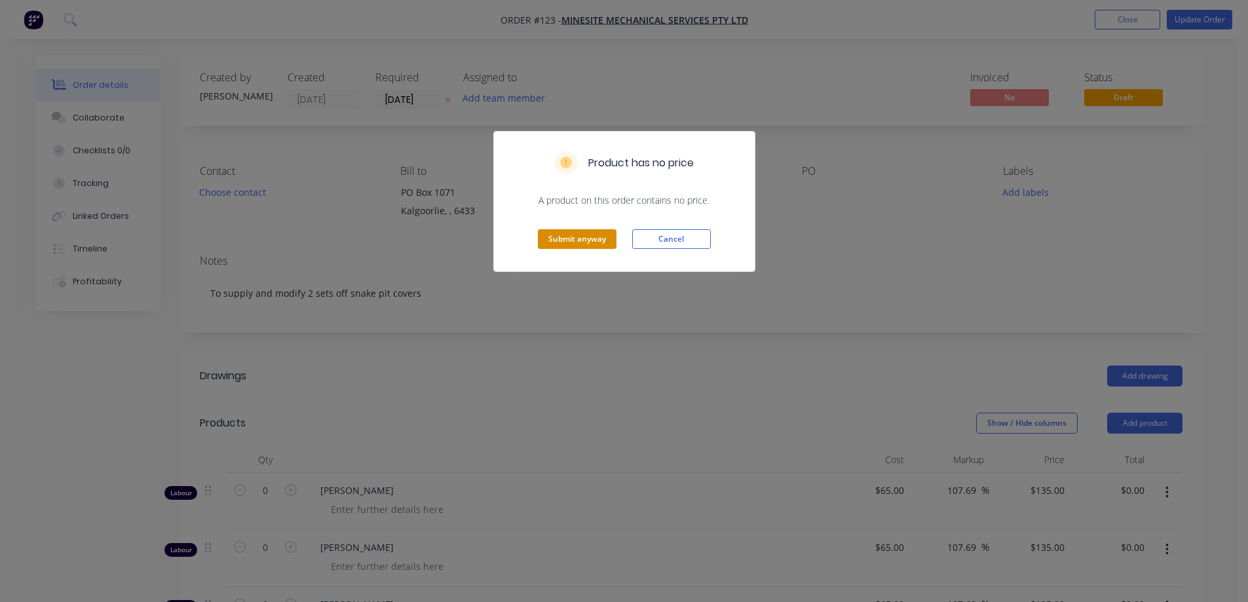
click at [579, 239] on button "Submit anyway" at bounding box center [577, 239] width 79 height 20
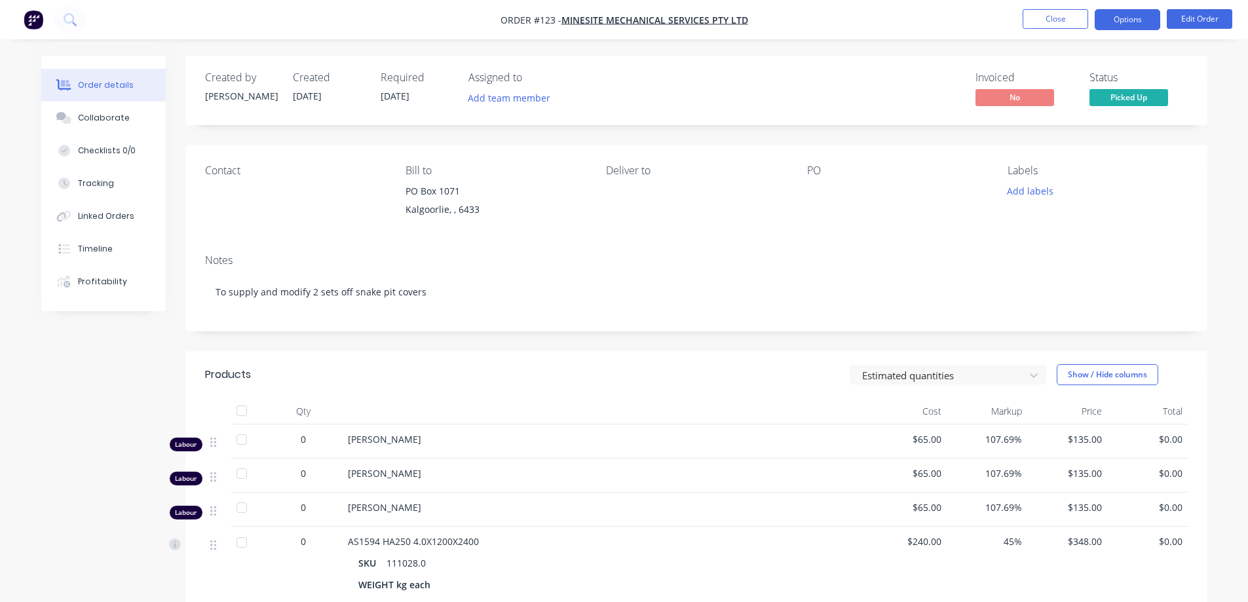
click at [1129, 20] on button "Options" at bounding box center [1128, 19] width 66 height 21
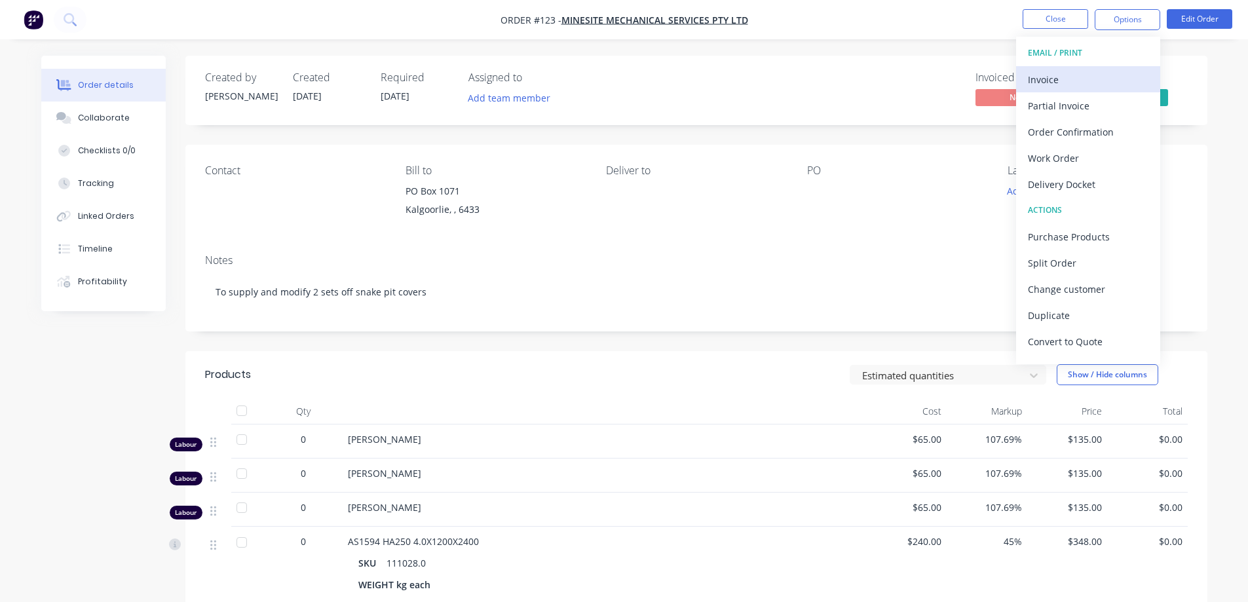
click at [1070, 79] on div "Invoice" at bounding box center [1088, 79] width 121 height 19
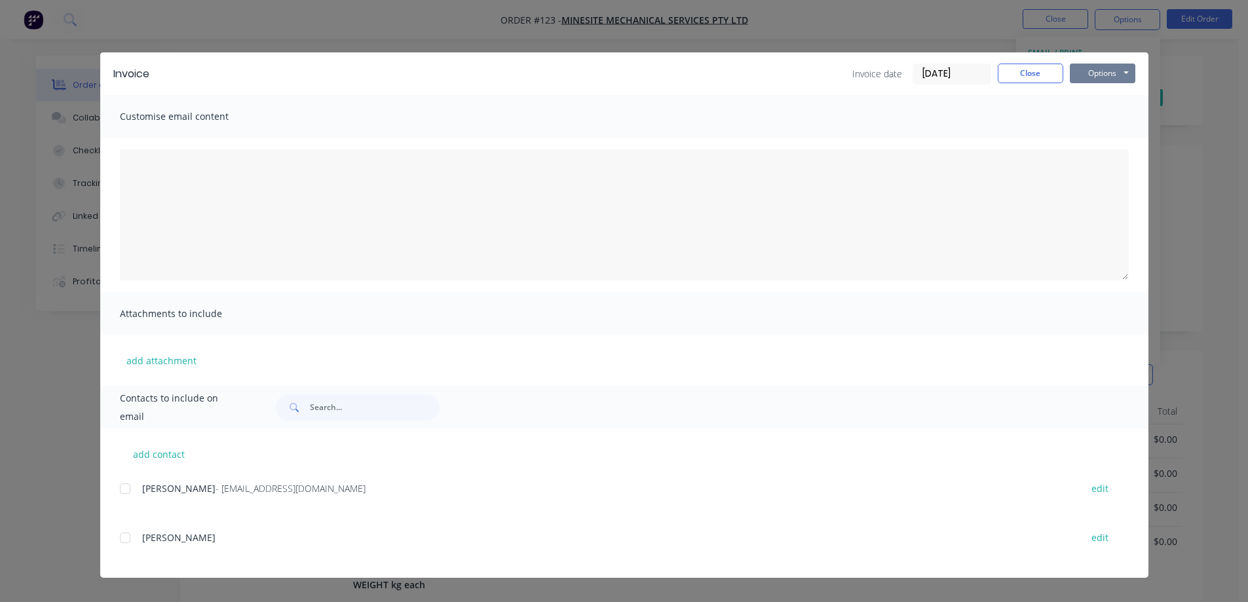
click at [1111, 70] on button "Options" at bounding box center [1103, 74] width 66 height 20
click at [1100, 119] on button "Print" at bounding box center [1112, 118] width 84 height 22
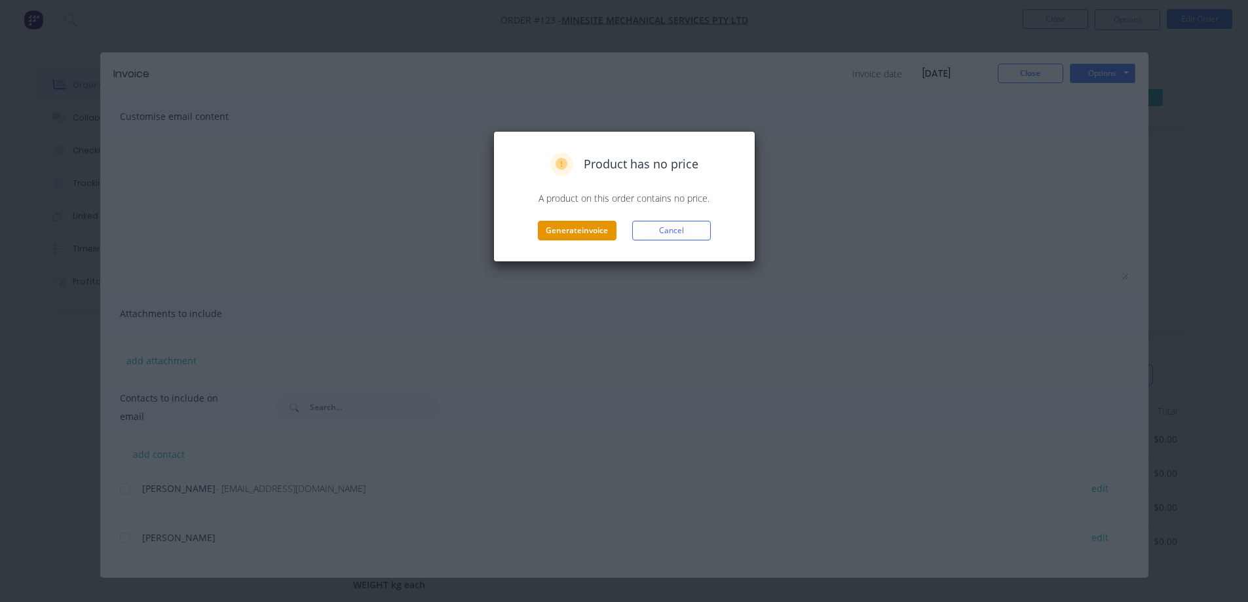
click at [577, 229] on button "Generate invoice" at bounding box center [577, 231] width 79 height 20
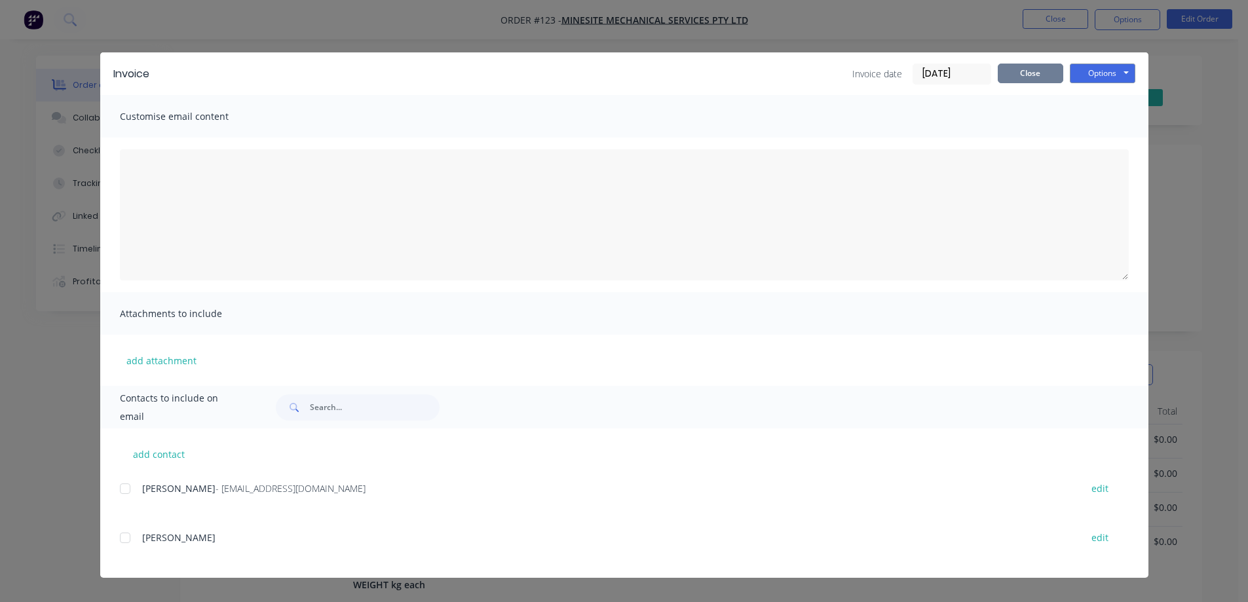
click at [1031, 70] on button "Close" at bounding box center [1031, 74] width 66 height 20
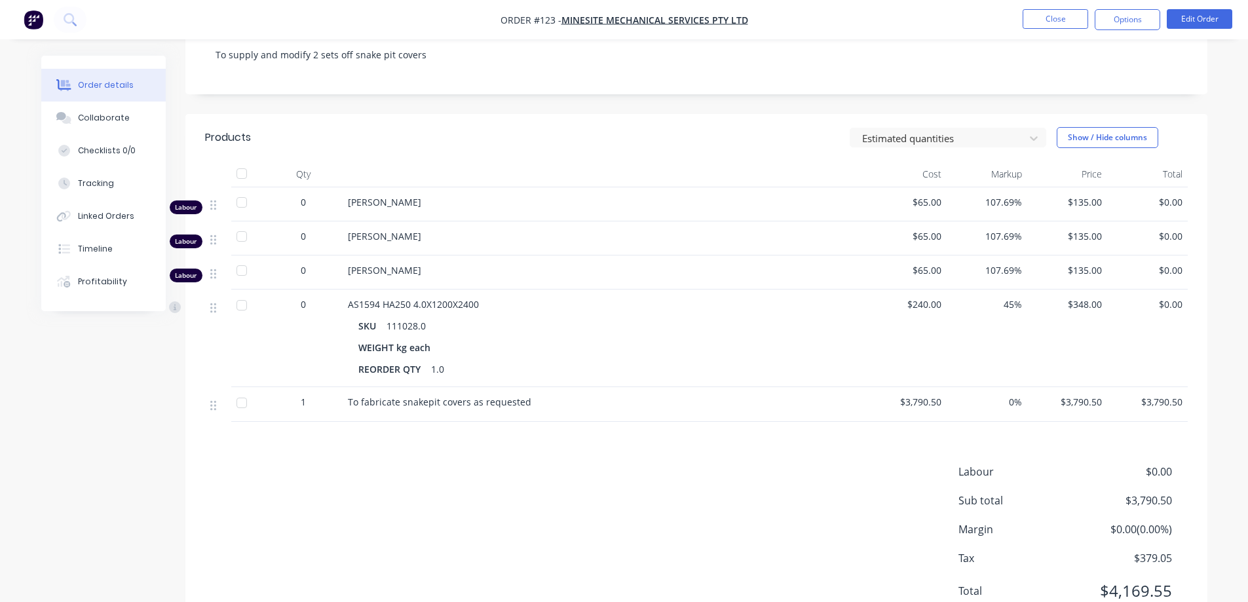
scroll to position [262, 0]
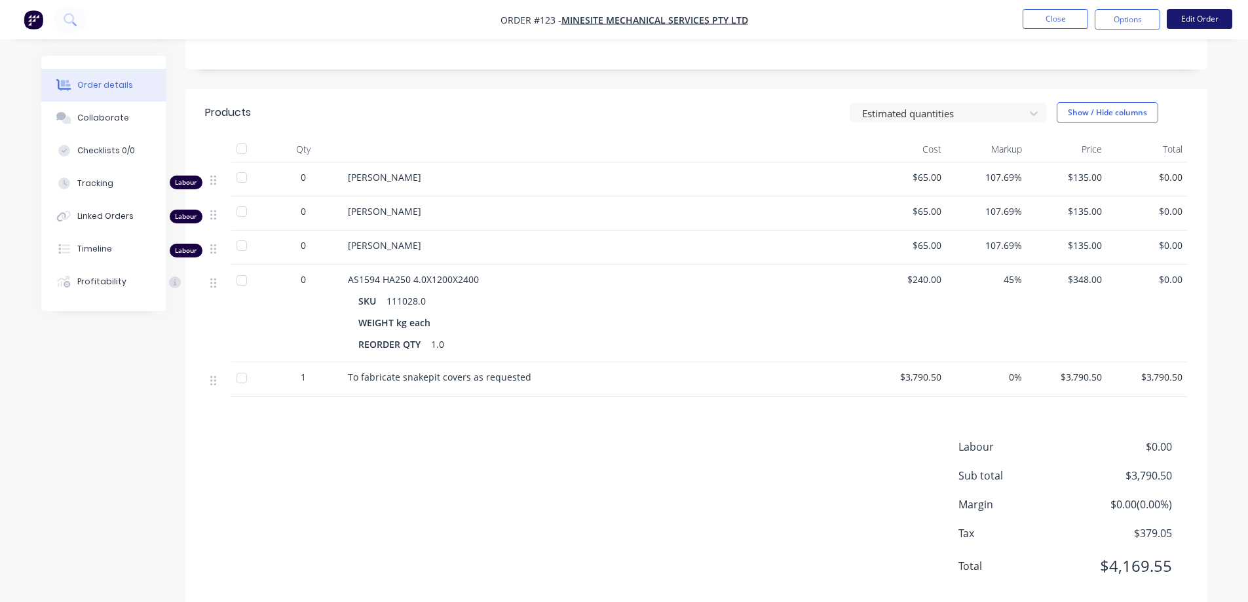
click at [1214, 12] on button "Edit Order" at bounding box center [1200, 19] width 66 height 20
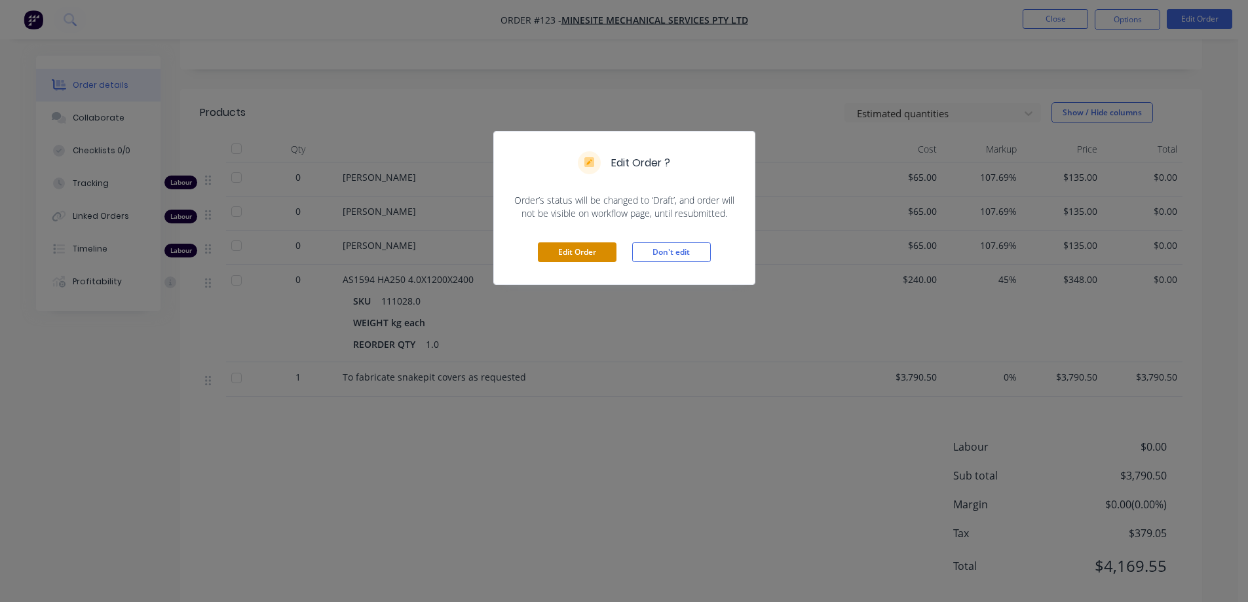
click at [596, 246] on button "Edit Order" at bounding box center [577, 252] width 79 height 20
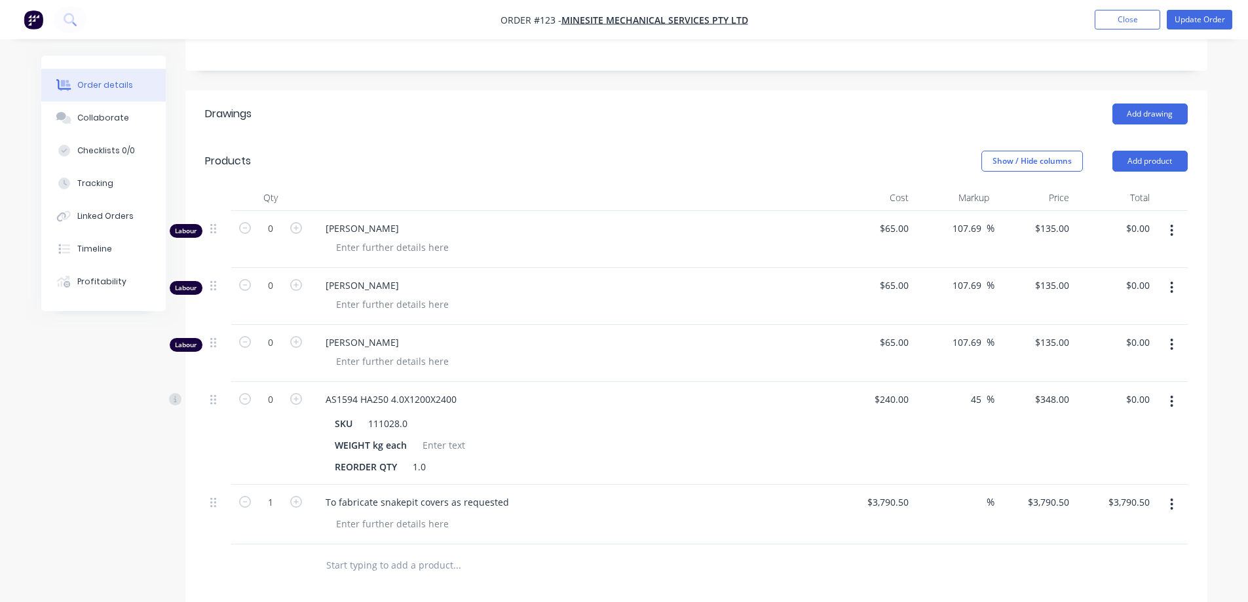
click at [1172, 228] on icon "button" at bounding box center [1171, 230] width 3 height 14
click at [1127, 338] on div "Delete" at bounding box center [1125, 343] width 101 height 19
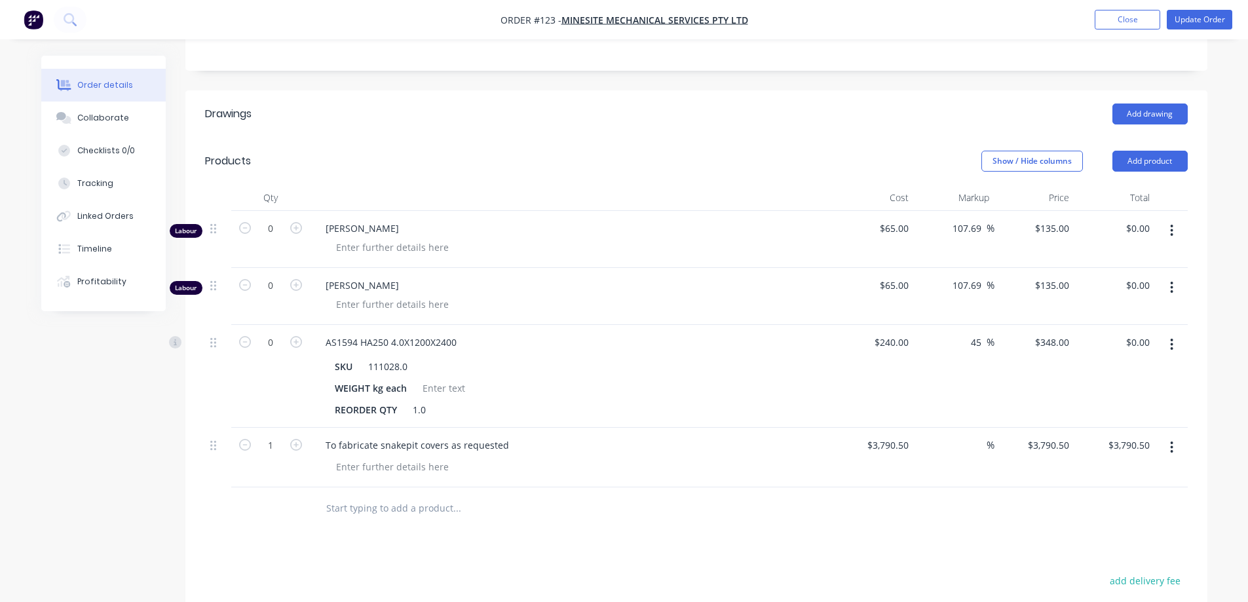
click at [1174, 237] on button "button" at bounding box center [1172, 231] width 31 height 24
click at [1149, 344] on div "Delete" at bounding box center [1125, 343] width 101 height 19
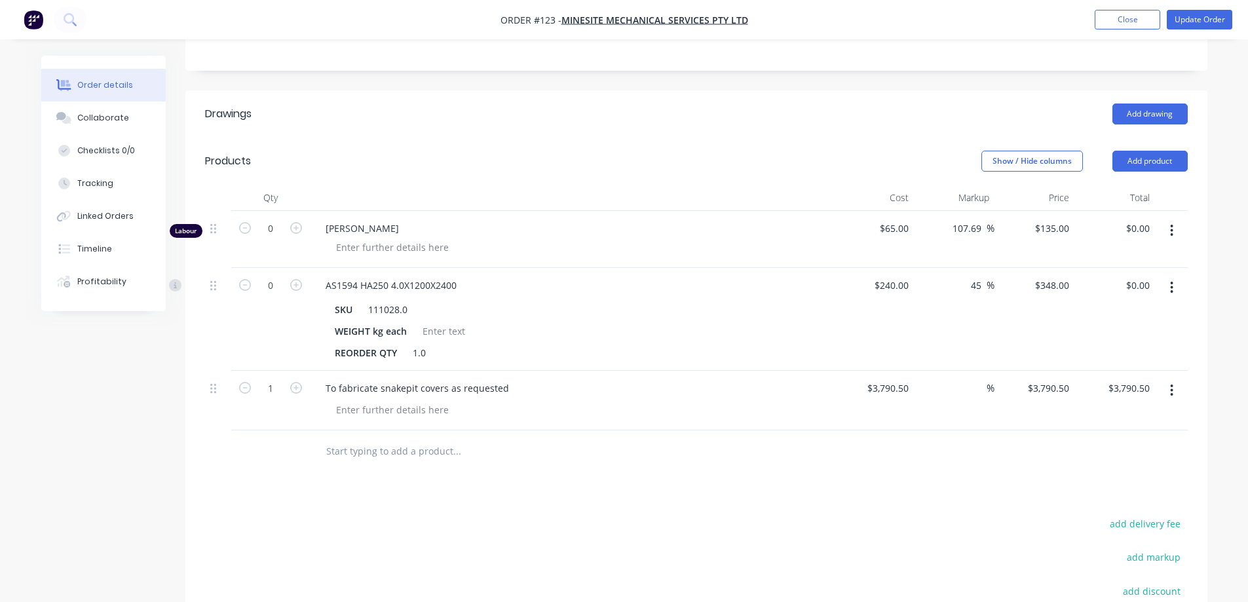
click at [1168, 235] on button "button" at bounding box center [1172, 231] width 31 height 24
click at [1148, 348] on div "Delete" at bounding box center [1125, 343] width 101 height 19
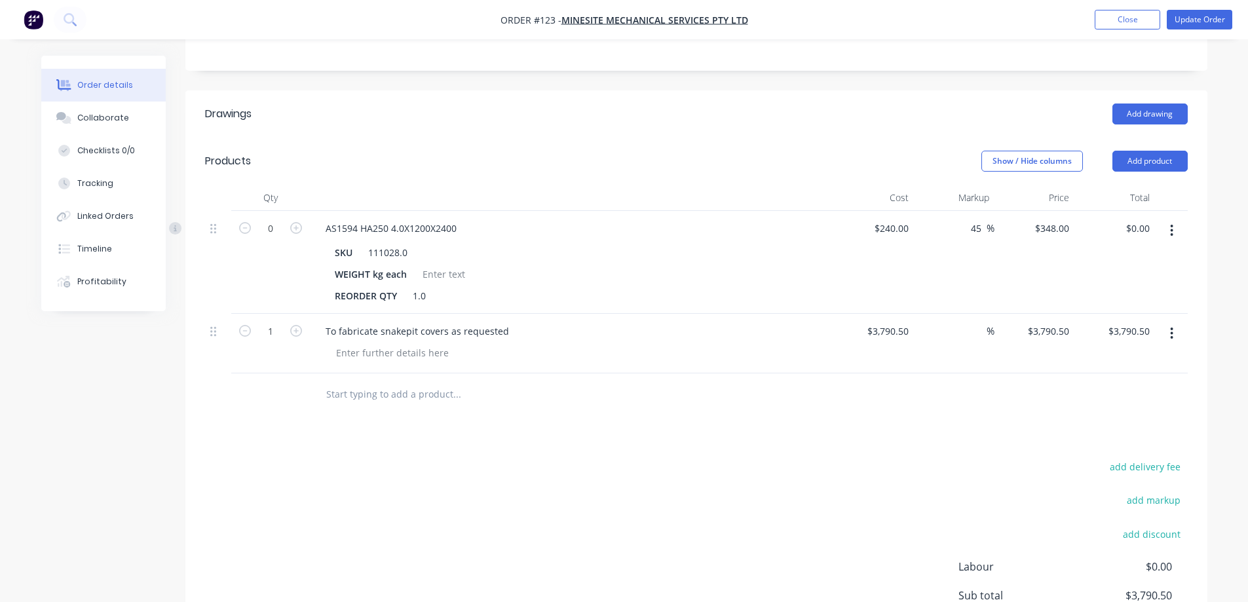
click at [1177, 228] on button "button" at bounding box center [1172, 231] width 31 height 24
click at [1126, 344] on div "Delete" at bounding box center [1125, 343] width 101 height 19
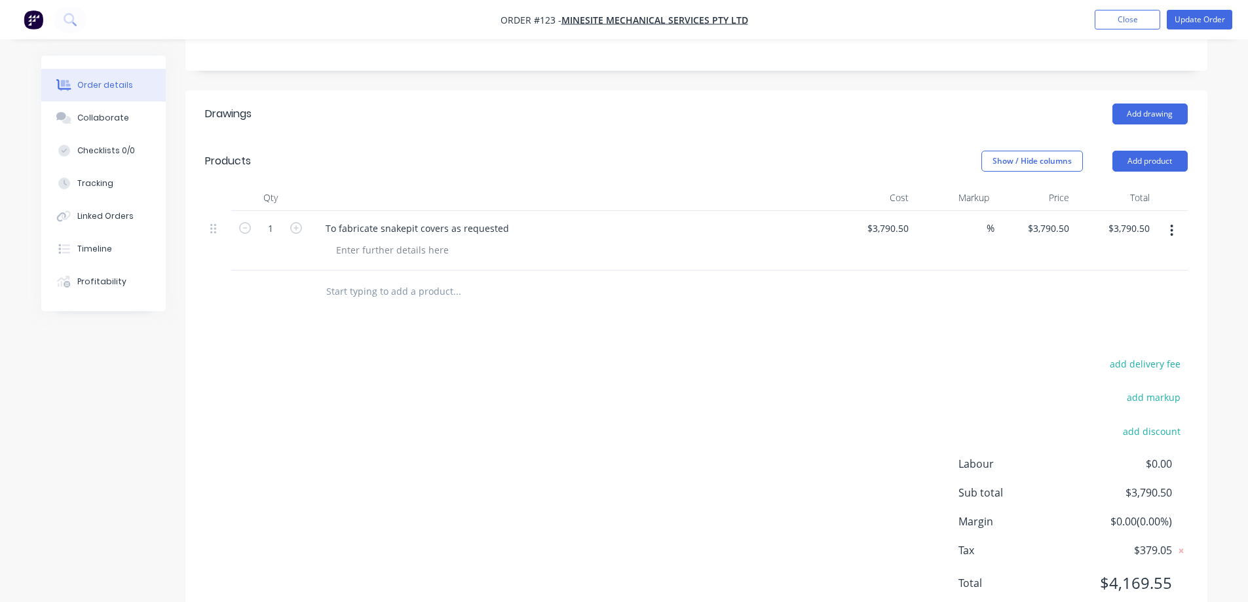
drag, startPoint x: 697, startPoint y: 446, endPoint x: 713, endPoint y: 382, distance: 66.3
click at [697, 446] on div "add delivery fee add markup add discount Labour $0.00 Sub total $3,790.50 Margi…" at bounding box center [696, 481] width 983 height 253
click at [1194, 18] on button "Update Order" at bounding box center [1200, 20] width 66 height 20
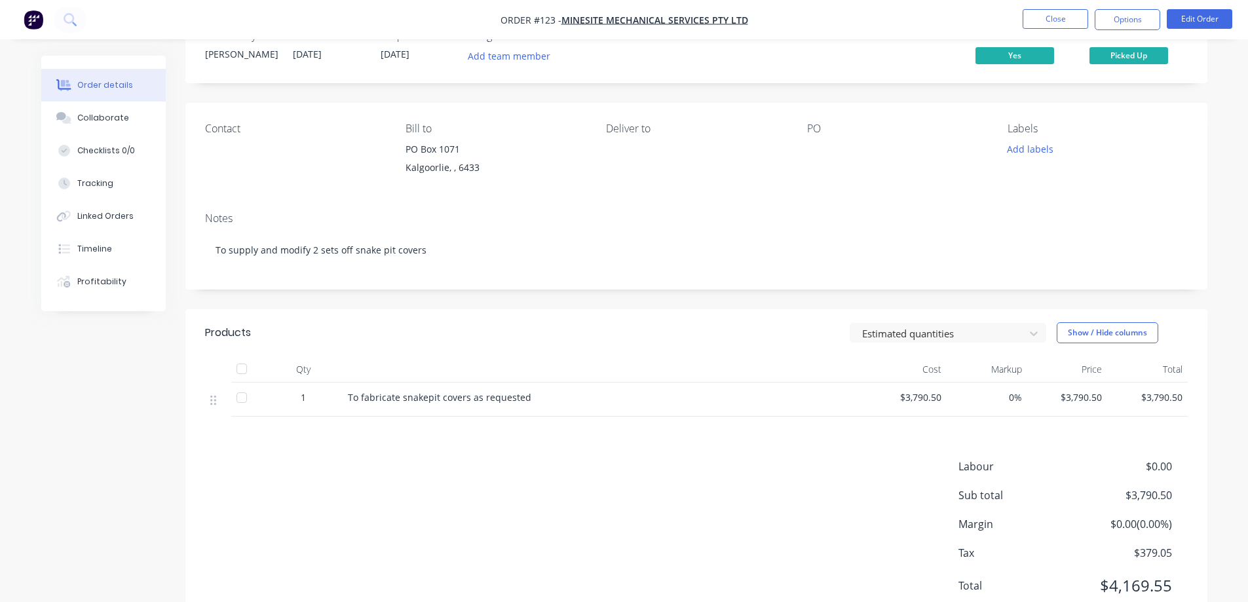
scroll to position [90, 0]
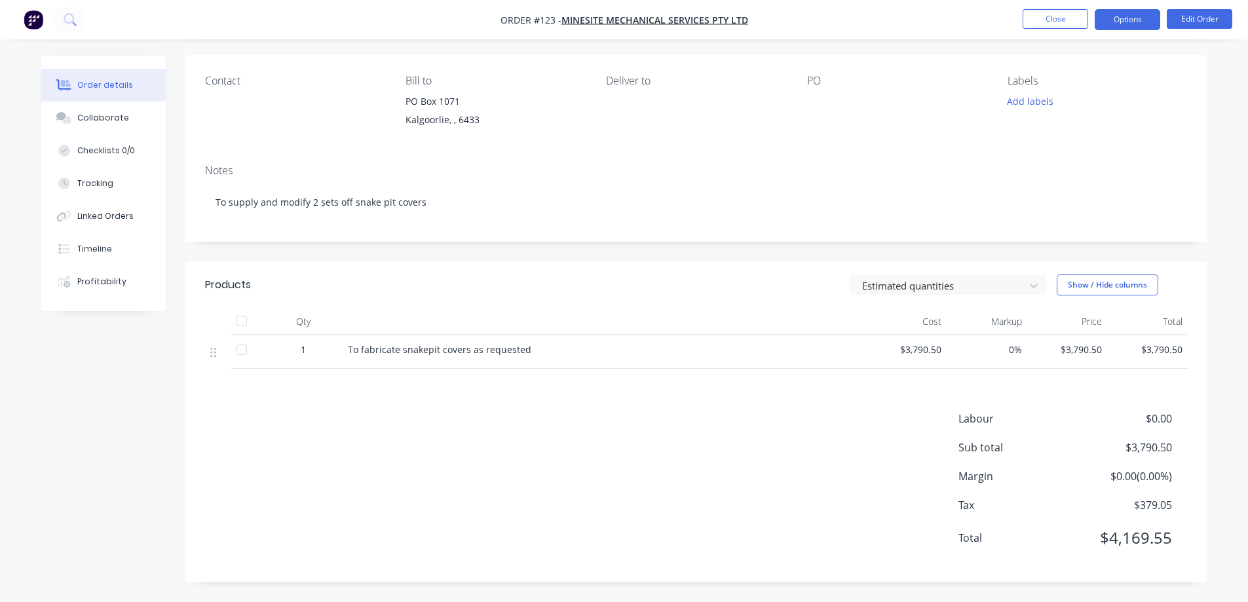
click at [1137, 22] on button "Options" at bounding box center [1128, 19] width 66 height 21
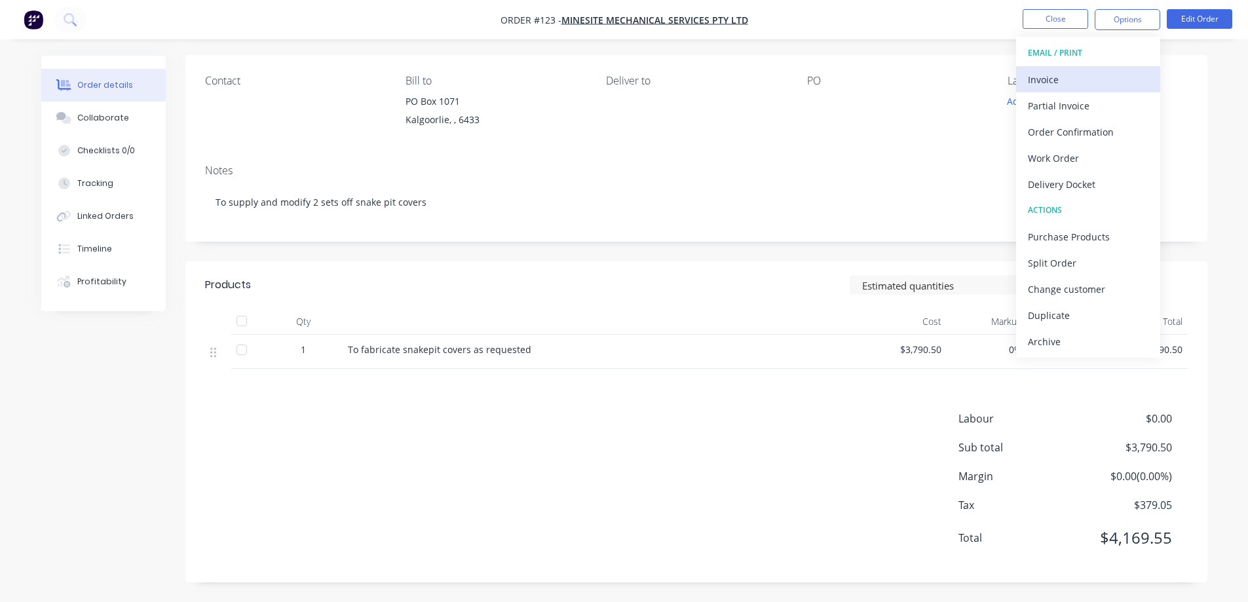
click at [1074, 90] on button "Invoice" at bounding box center [1088, 79] width 144 height 26
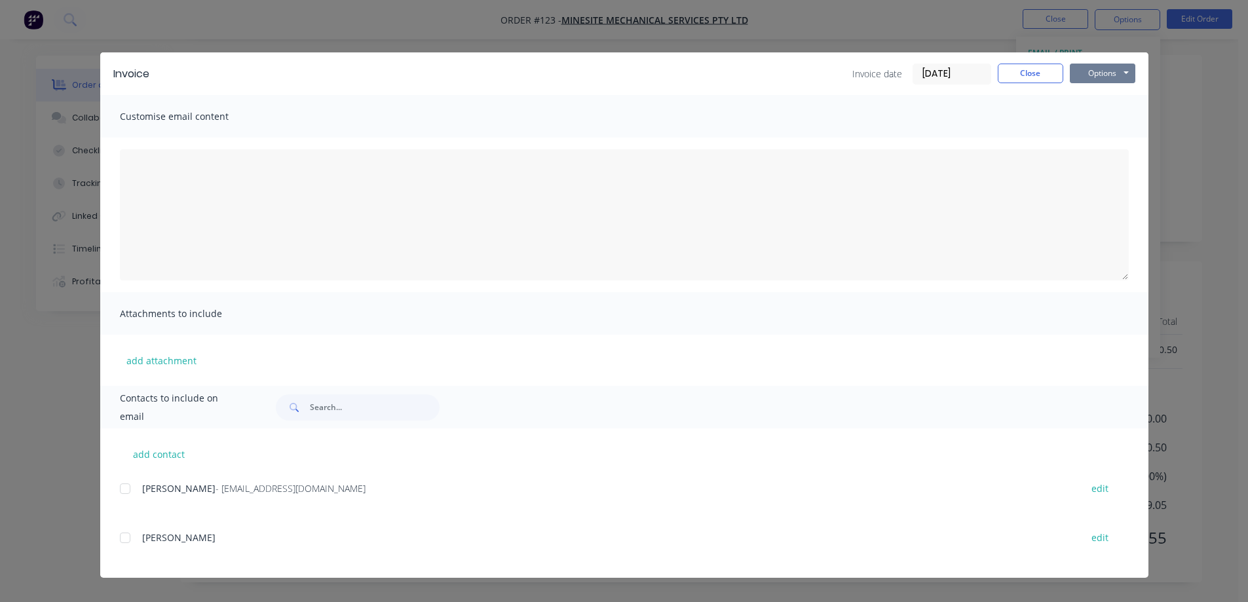
click at [1107, 77] on button "Options" at bounding box center [1103, 74] width 66 height 20
click at [1098, 121] on button "Print" at bounding box center [1112, 118] width 84 height 22
click at [1009, 75] on button "Close" at bounding box center [1031, 74] width 66 height 20
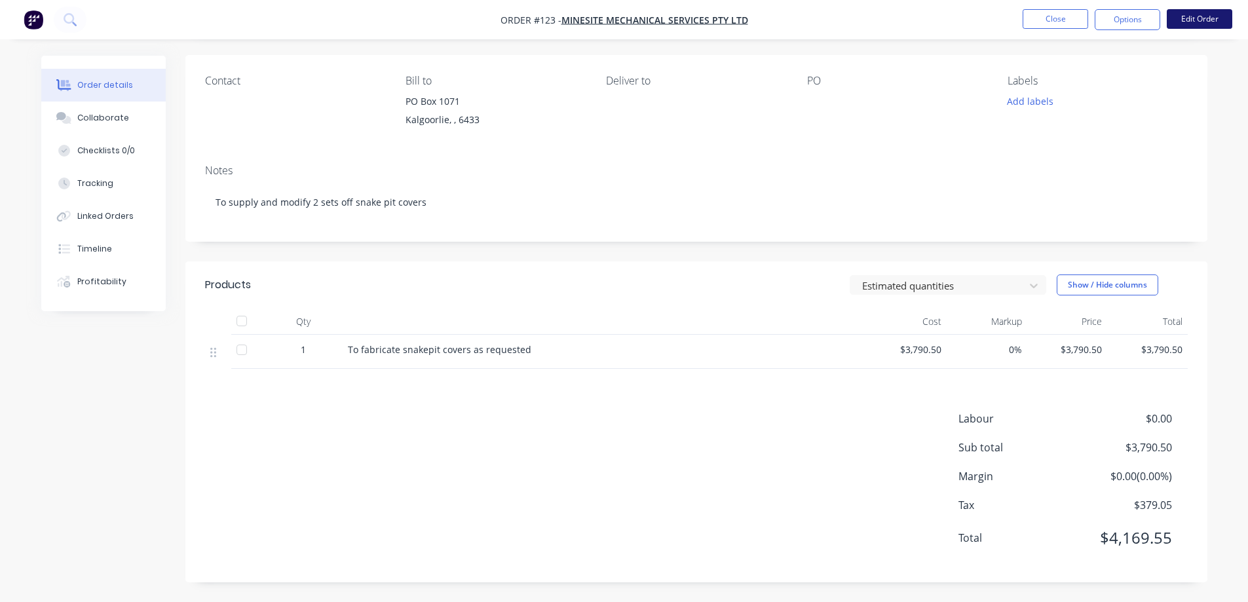
click at [1188, 16] on button "Edit Order" at bounding box center [1200, 19] width 66 height 20
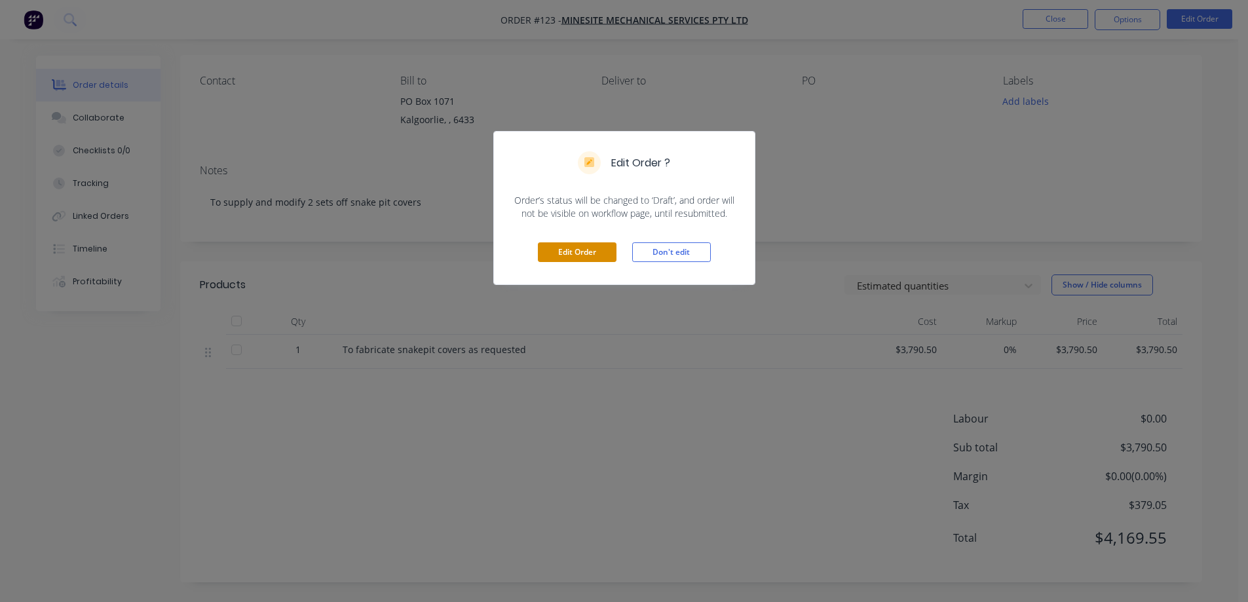
click at [581, 245] on button "Edit Order" at bounding box center [577, 252] width 79 height 20
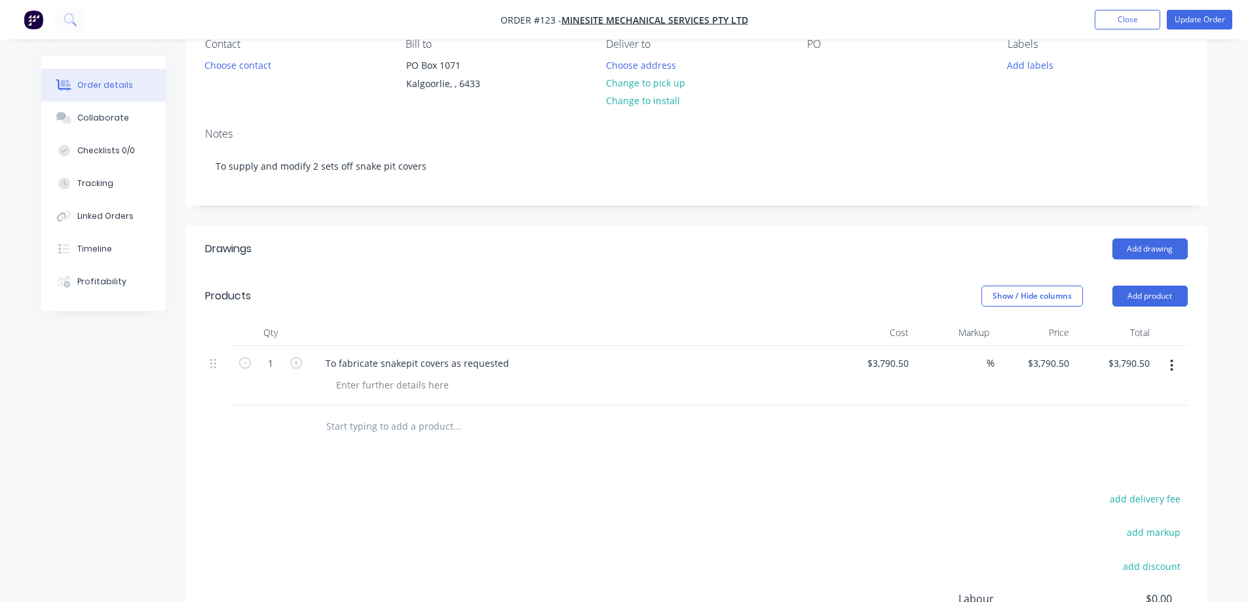
scroll to position [131, 0]
click at [295, 358] on icon "button" at bounding box center [296, 359] width 12 height 12
type input "2"
type input "$7,581.00"
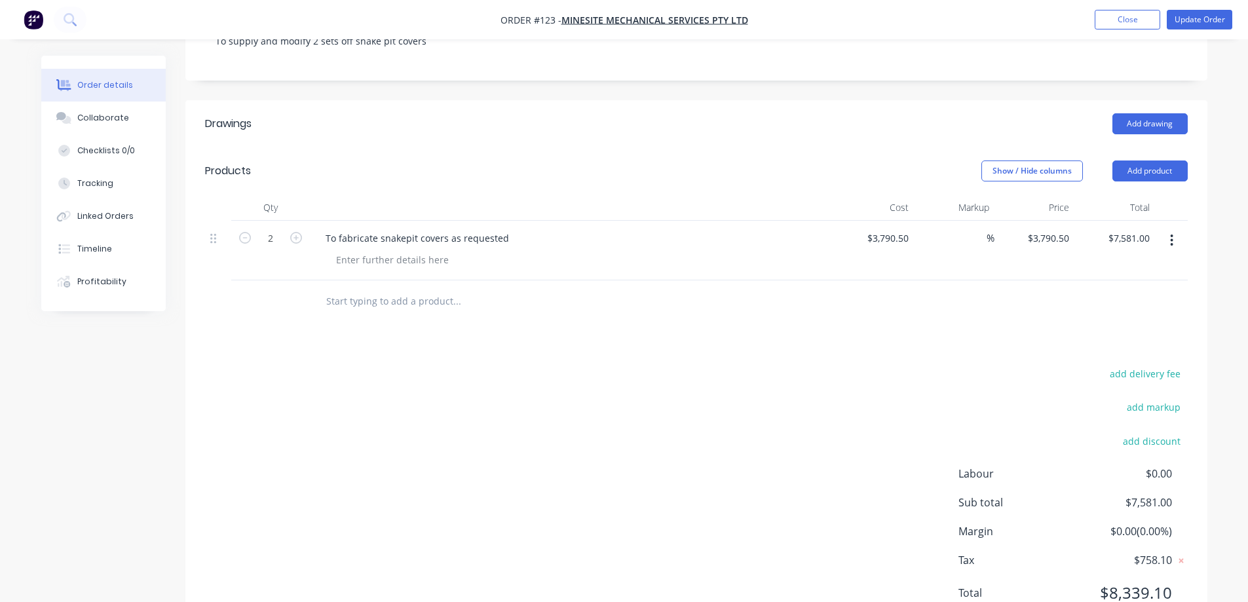
scroll to position [262, 0]
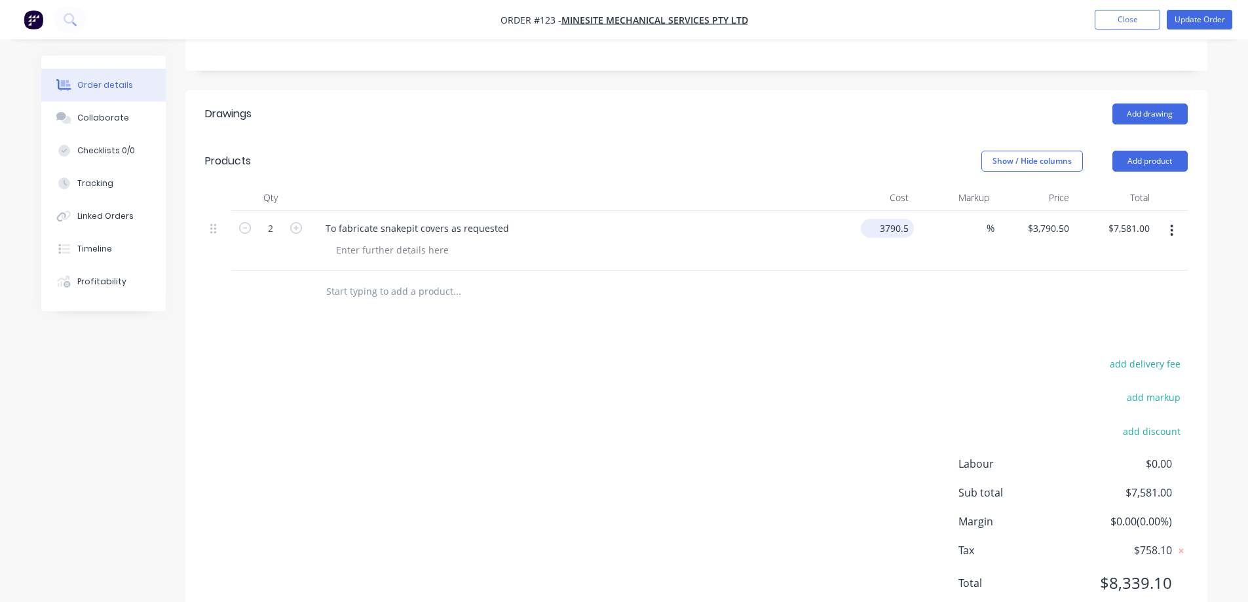
click at [908, 229] on input "3790.5" at bounding box center [890, 228] width 48 height 19
type input "$1,895.00"
type input "$3,790.00"
click at [893, 297] on div at bounding box center [696, 292] width 983 height 43
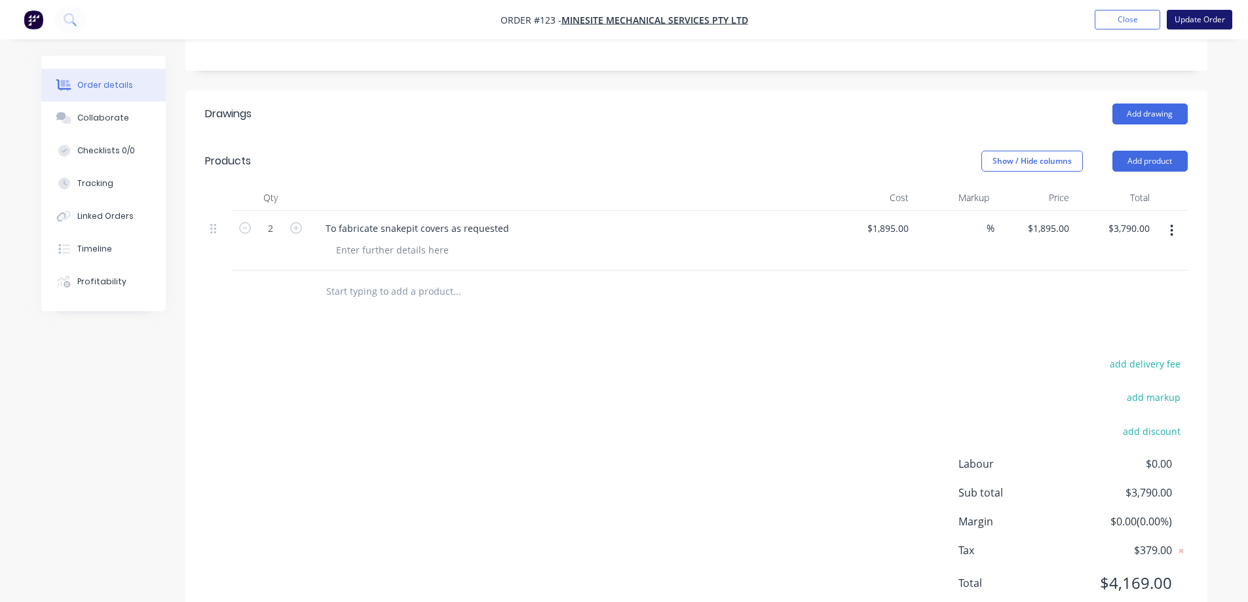
click at [1187, 24] on button "Update Order" at bounding box center [1200, 20] width 66 height 20
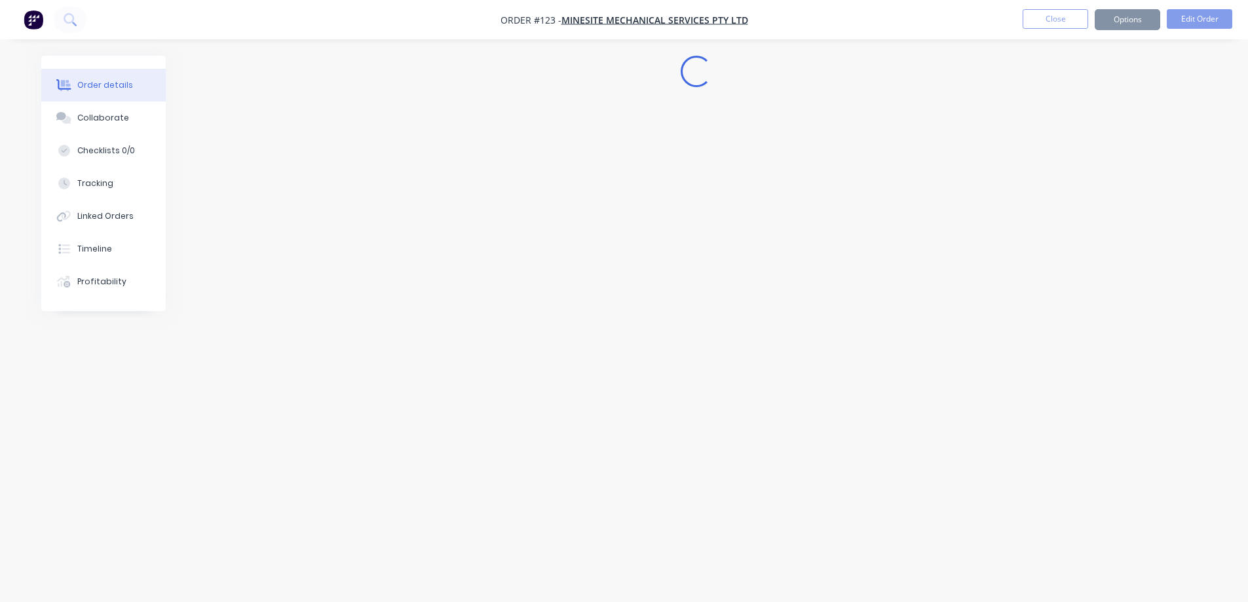
scroll to position [0, 0]
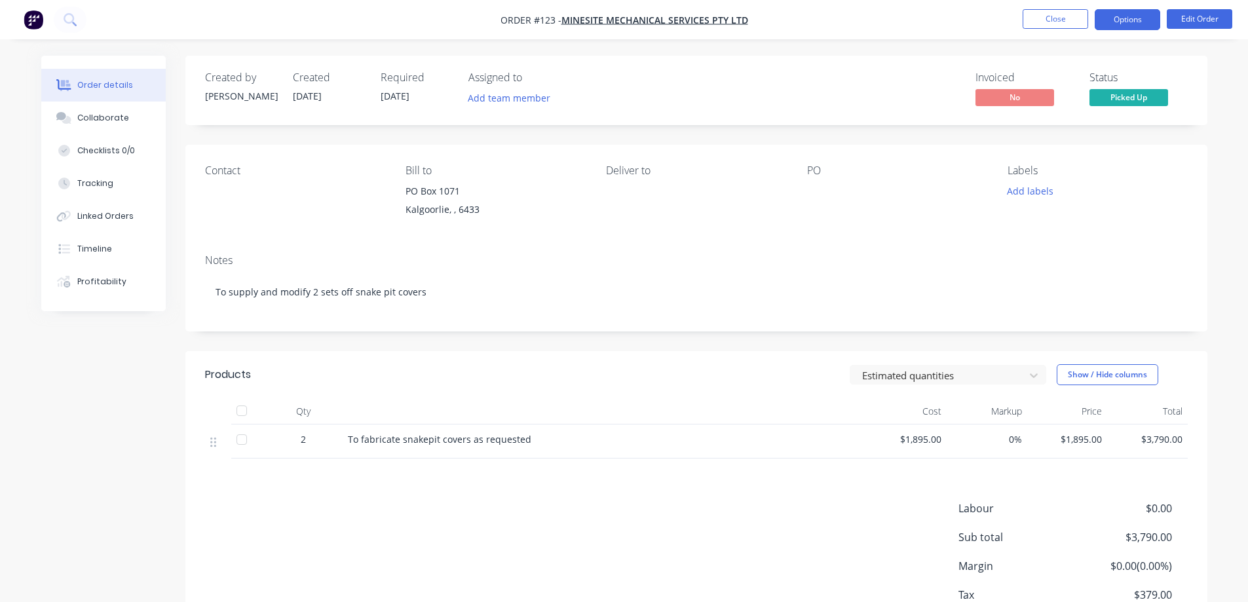
click at [1125, 15] on button "Options" at bounding box center [1128, 19] width 66 height 21
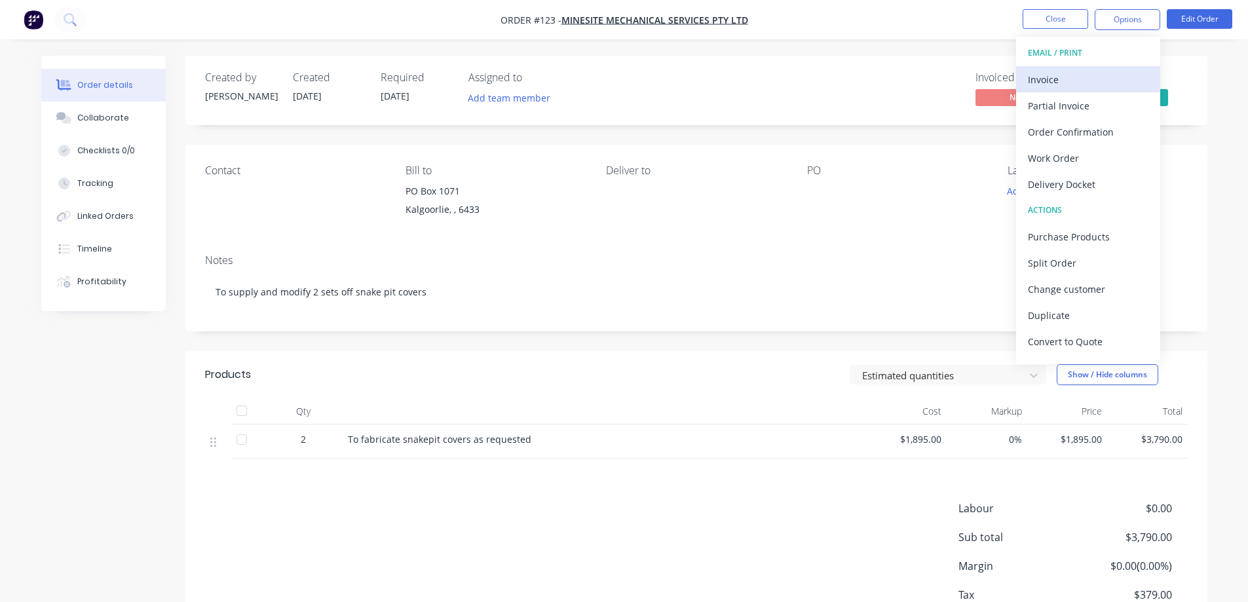
click at [1087, 75] on div "Invoice" at bounding box center [1088, 79] width 121 height 19
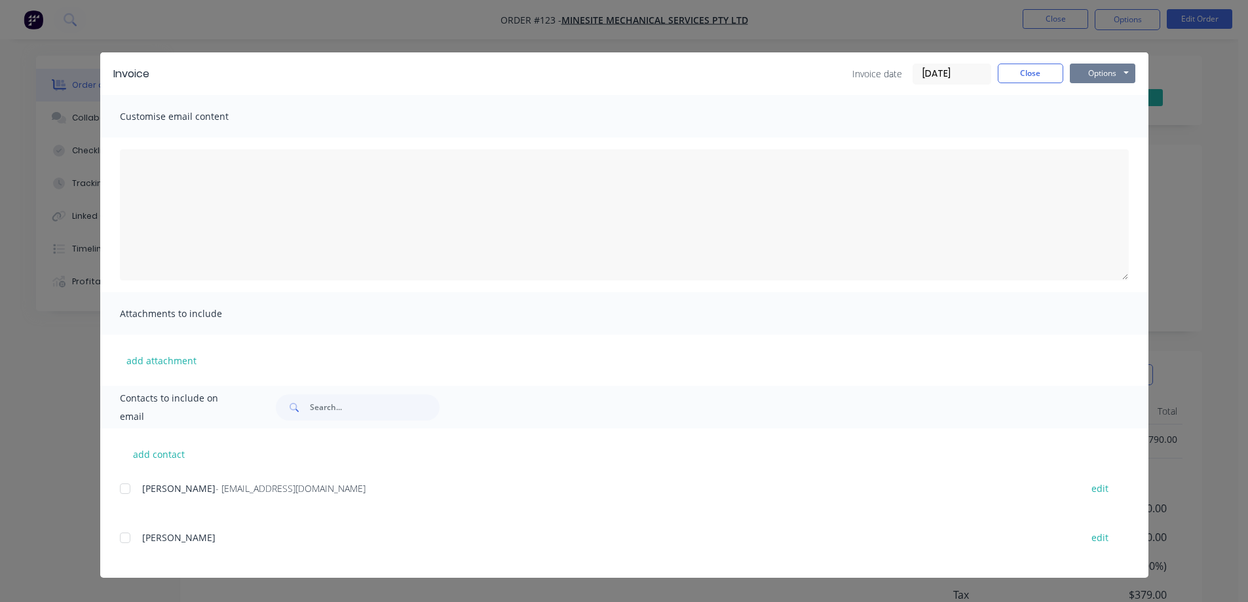
click at [1090, 77] on button "Options" at bounding box center [1103, 74] width 66 height 20
click at [1094, 119] on button "Print" at bounding box center [1112, 118] width 84 height 22
click at [1016, 66] on button "Close" at bounding box center [1031, 74] width 66 height 20
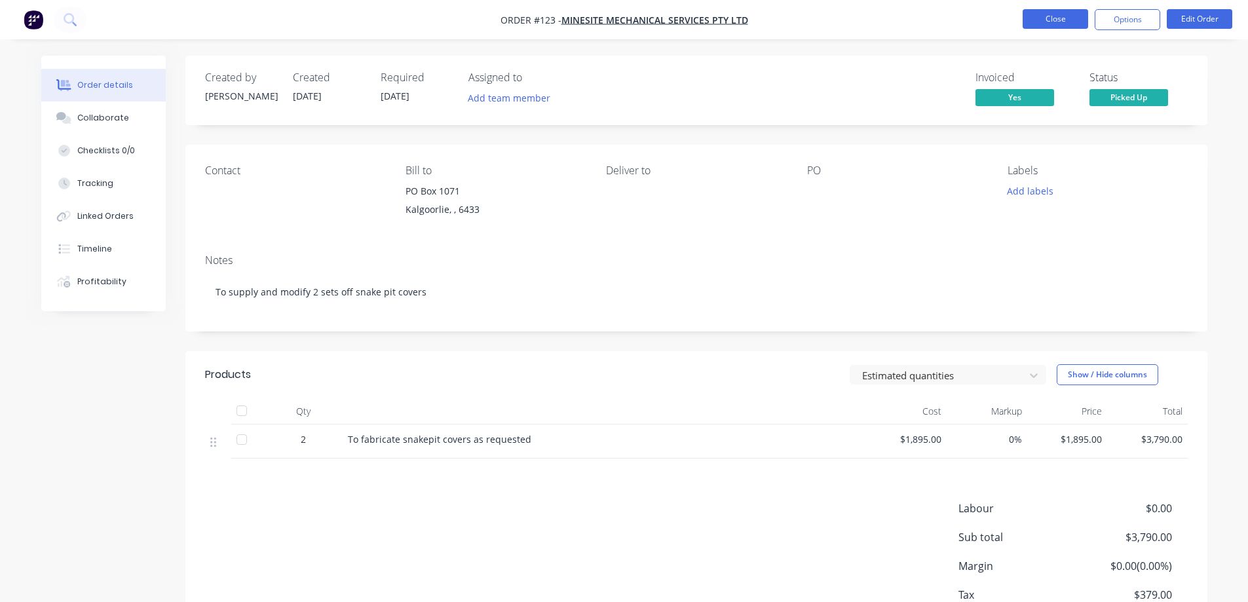
click at [1050, 20] on button "Close" at bounding box center [1056, 19] width 66 height 20
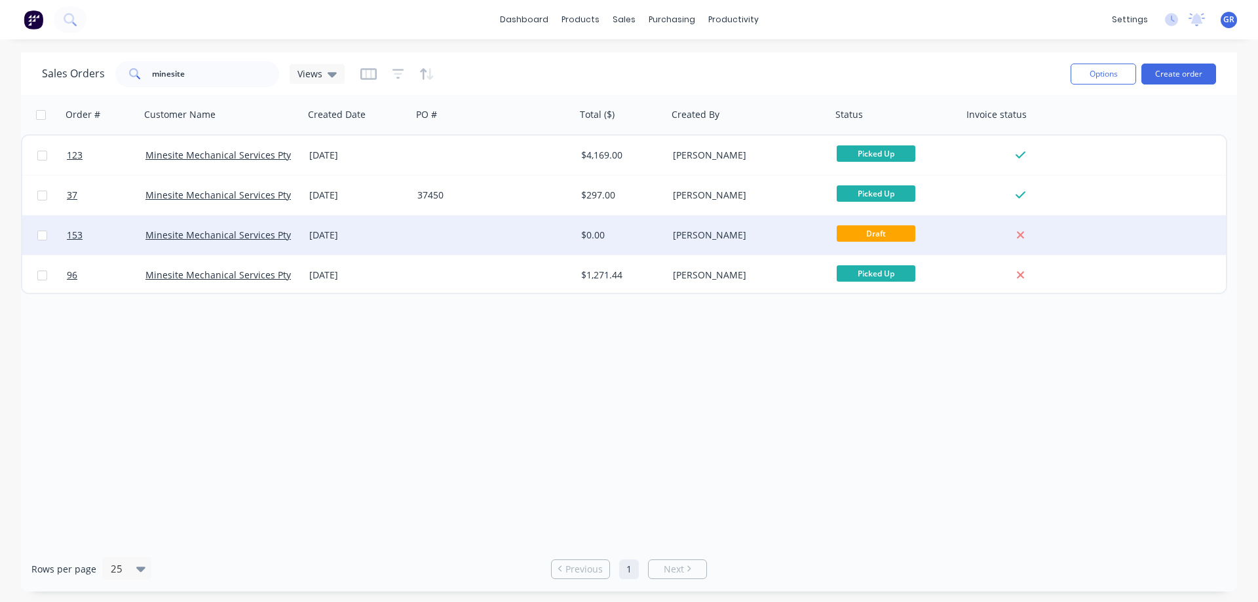
click at [418, 231] on div at bounding box center [494, 235] width 164 height 39
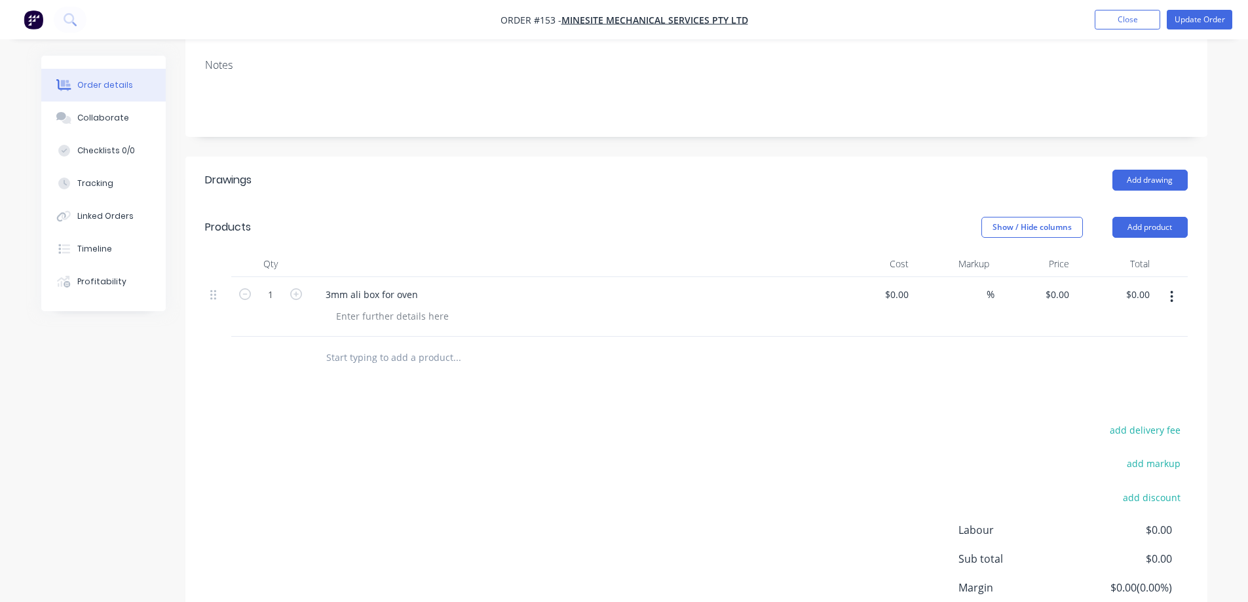
scroll to position [197, 0]
click at [1181, 16] on button "Update Order" at bounding box center [1200, 20] width 66 height 20
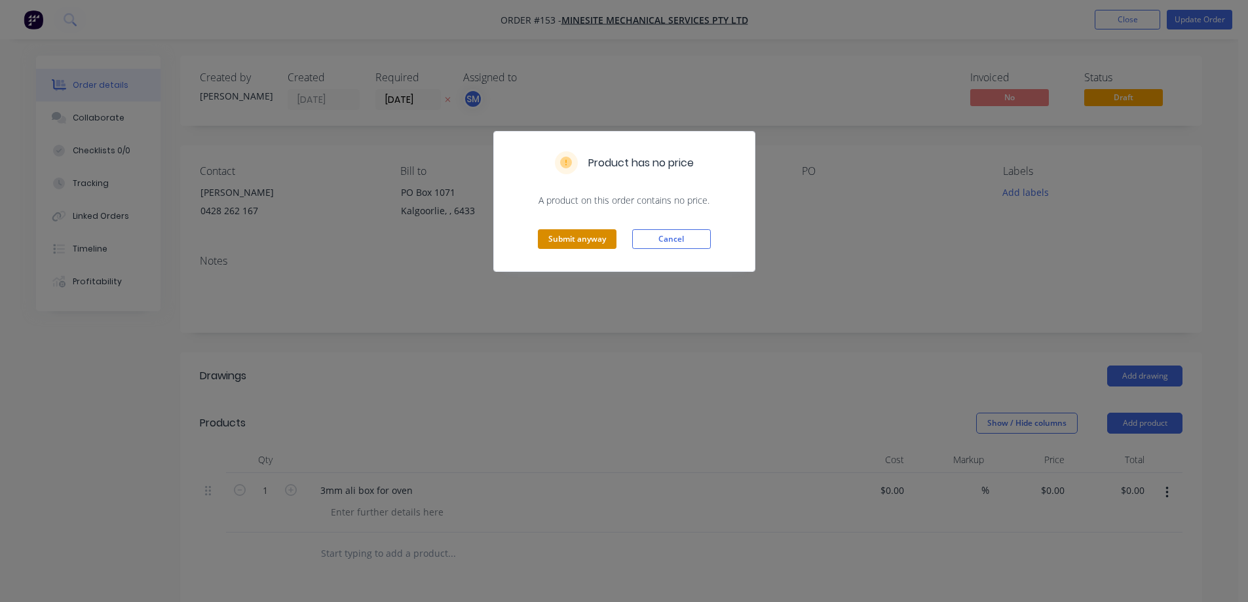
click at [605, 235] on button "Submit anyway" at bounding box center [577, 239] width 79 height 20
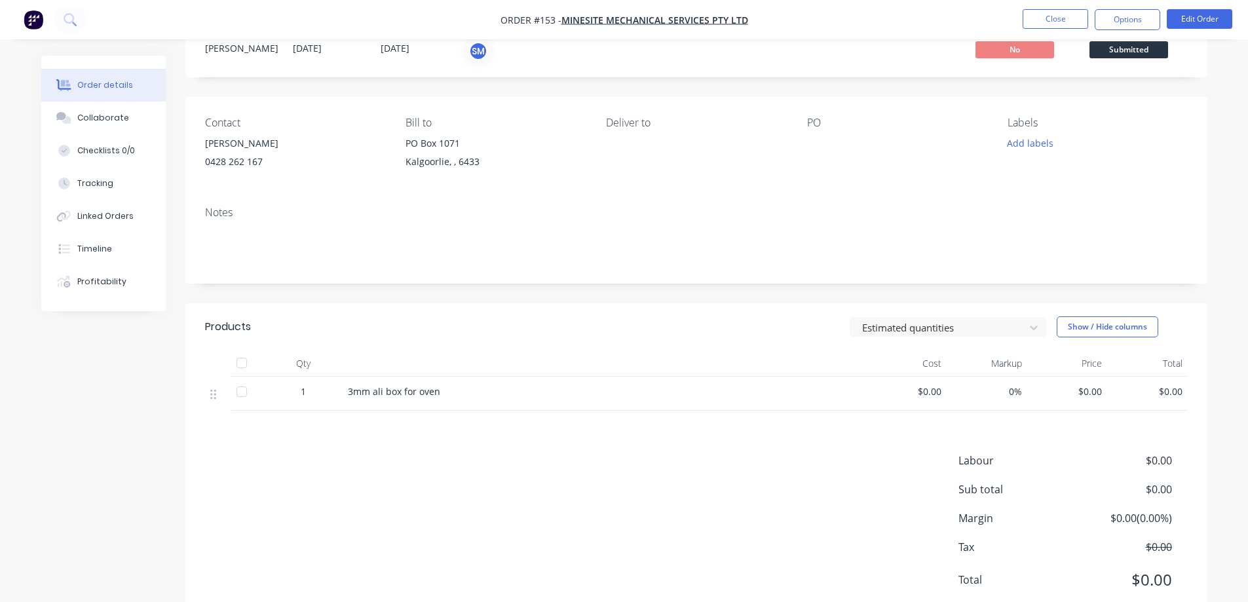
scroll to position [24, 0]
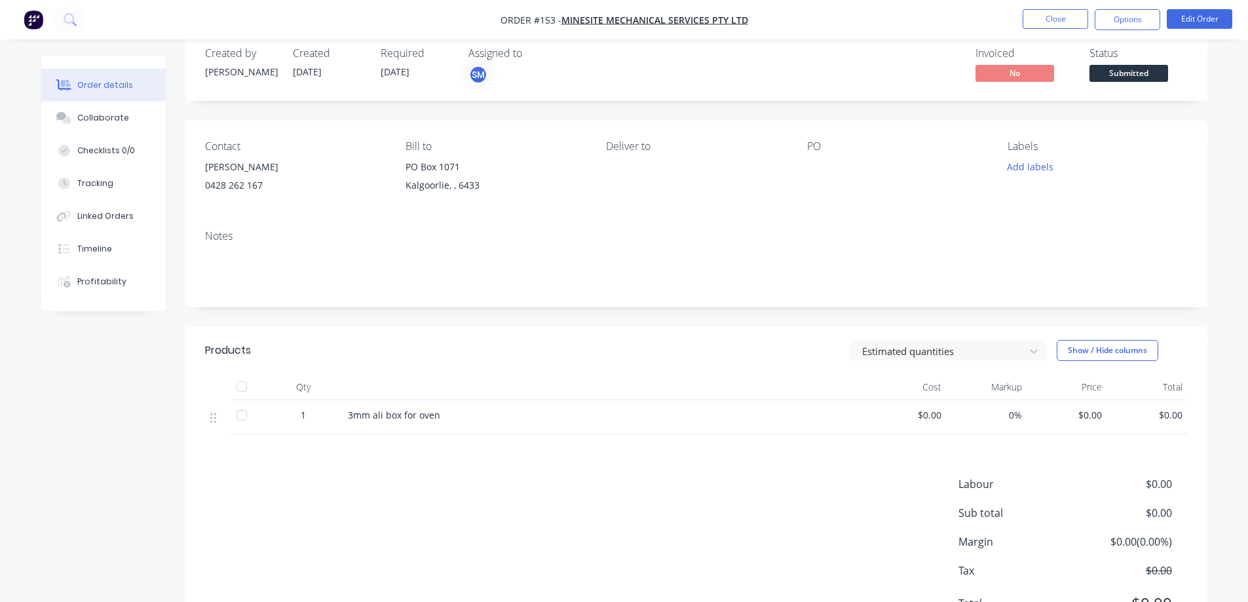
click at [922, 417] on span "$0.00" at bounding box center [907, 415] width 70 height 14
click at [1195, 20] on button "Edit Order" at bounding box center [1200, 19] width 66 height 20
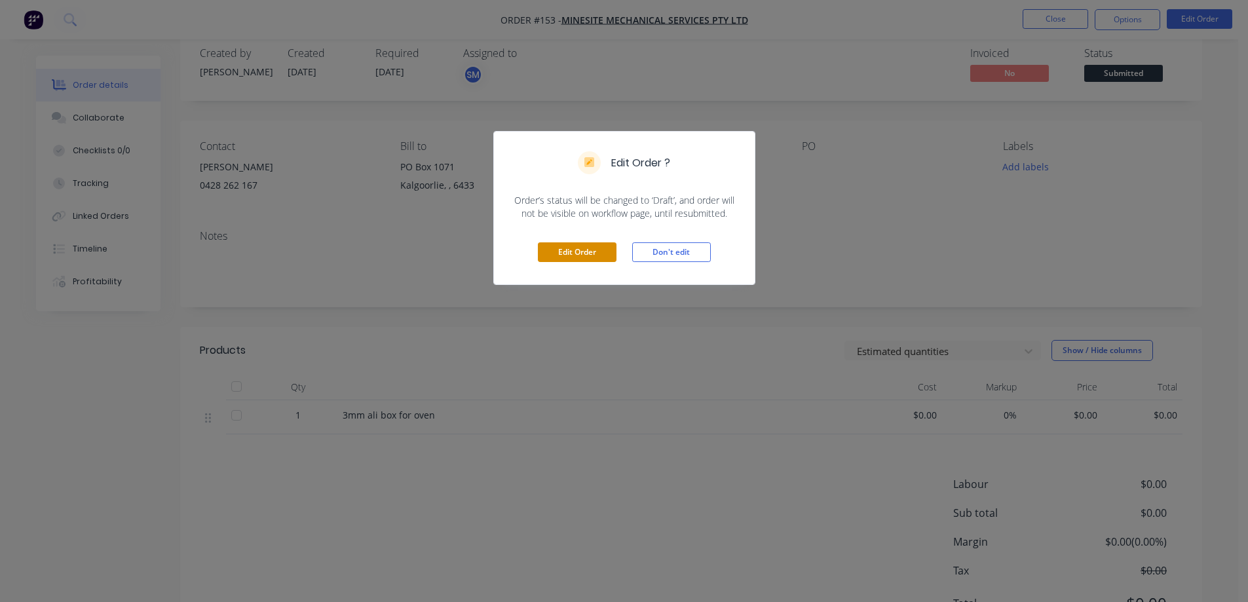
click at [564, 252] on button "Edit Order" at bounding box center [577, 252] width 79 height 20
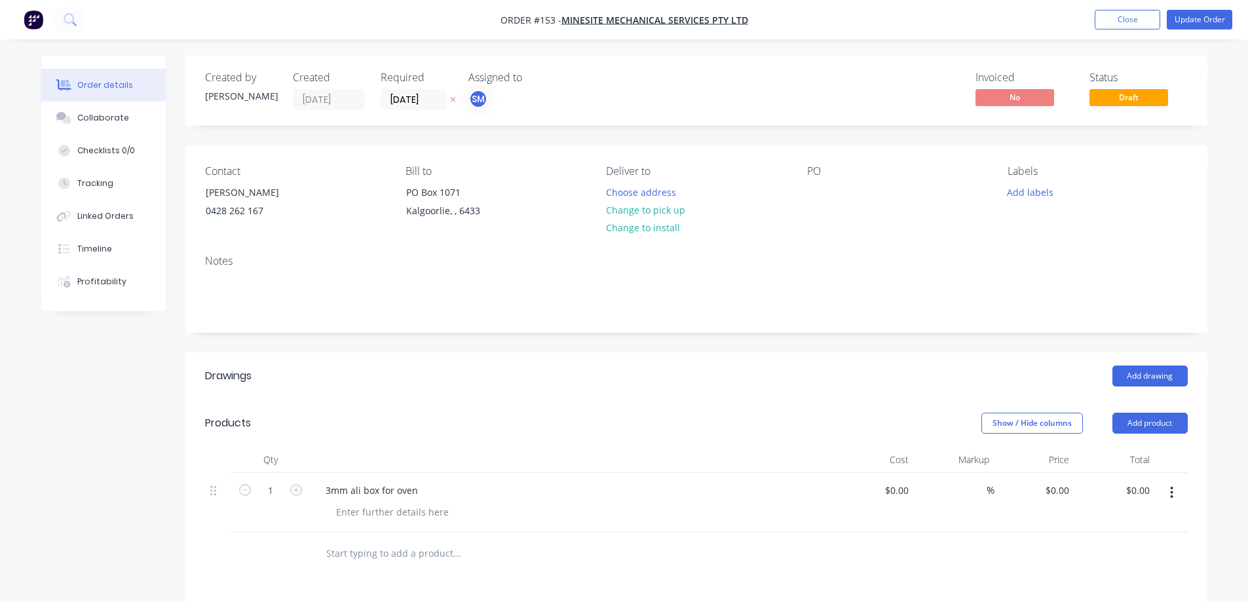
scroll to position [66, 0]
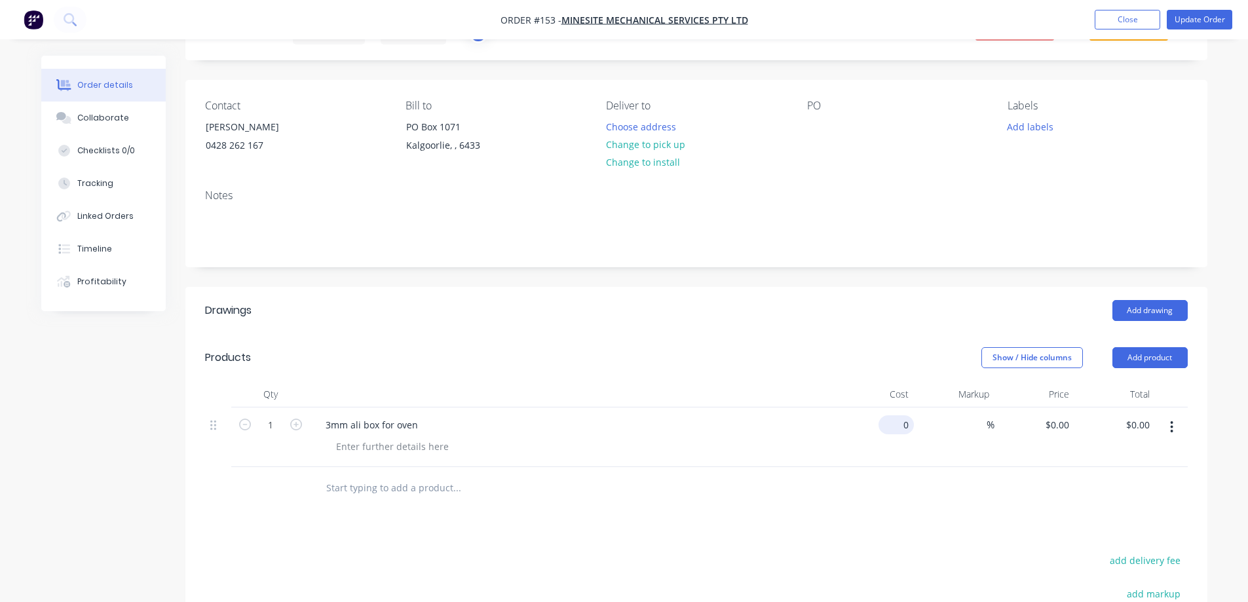
click at [906, 423] on input "0" at bounding box center [899, 424] width 30 height 19
type input "$250.00"
click at [853, 458] on div "$250.00 $250.00" at bounding box center [874, 438] width 81 height 60
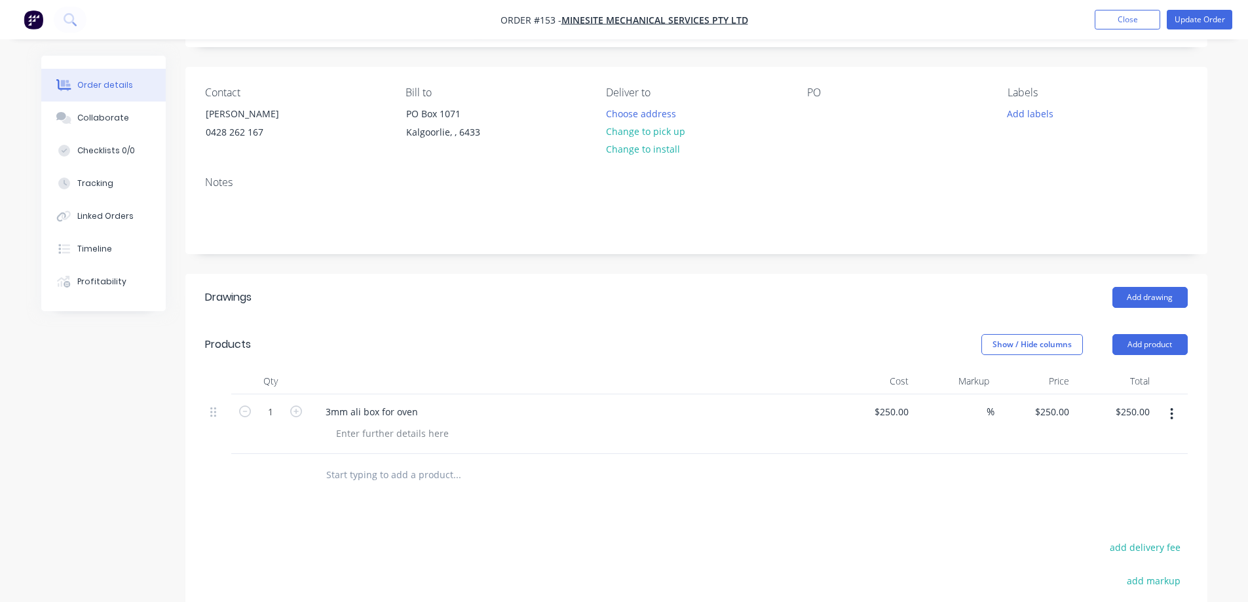
scroll to position [0, 0]
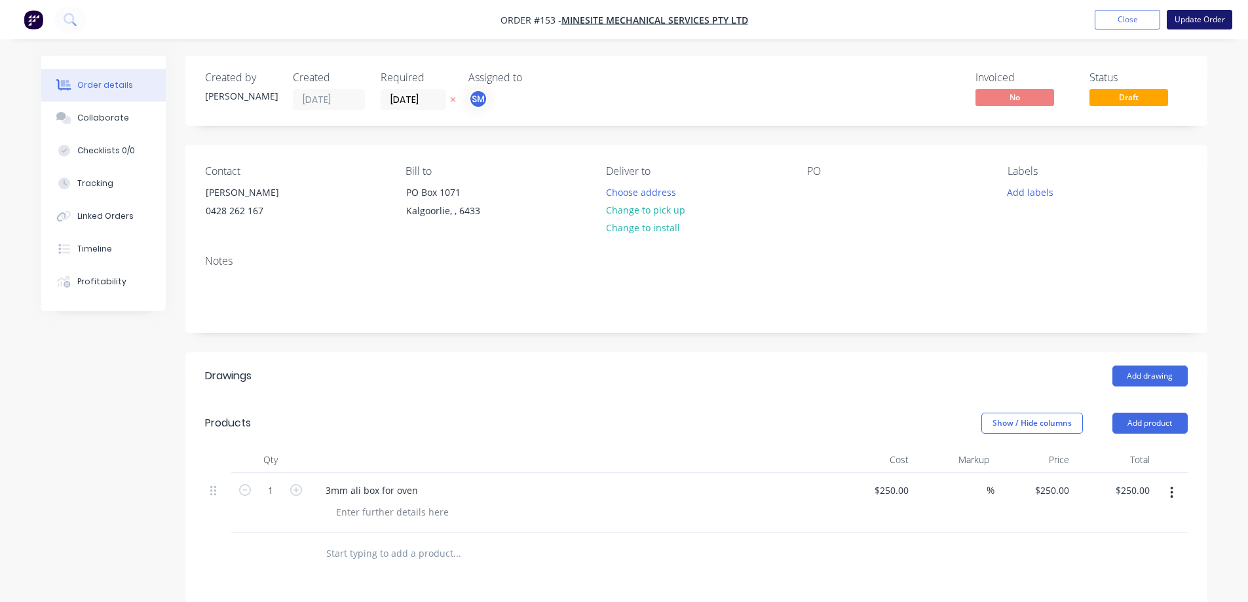
click at [1202, 16] on button "Update Order" at bounding box center [1200, 20] width 66 height 20
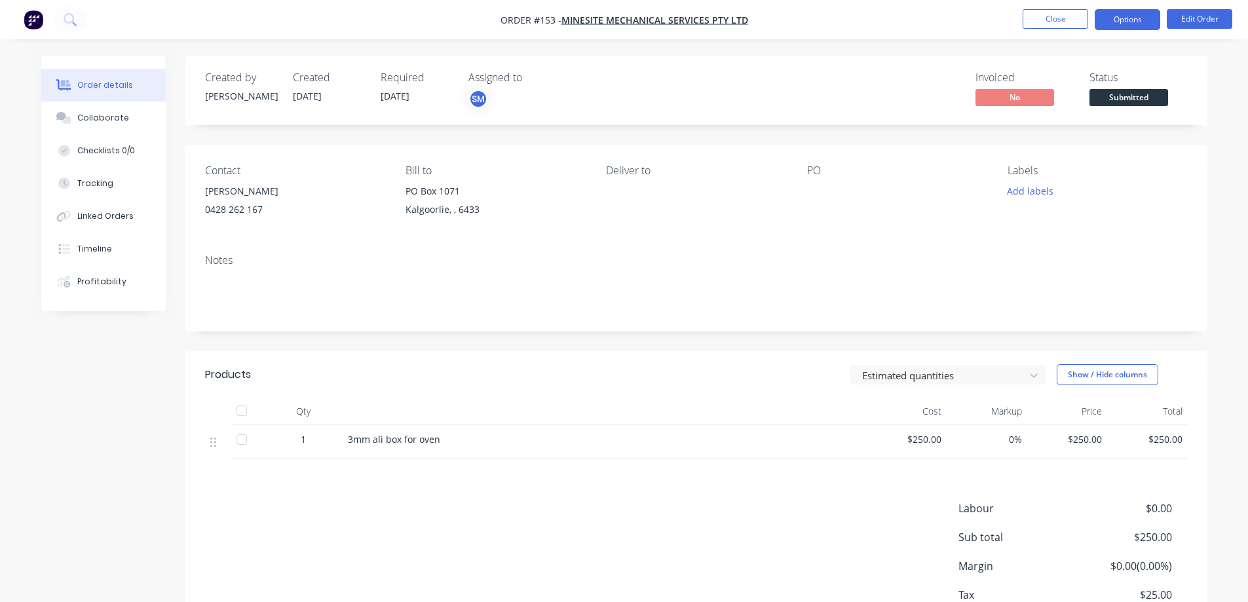
click at [1126, 22] on button "Options" at bounding box center [1128, 19] width 66 height 21
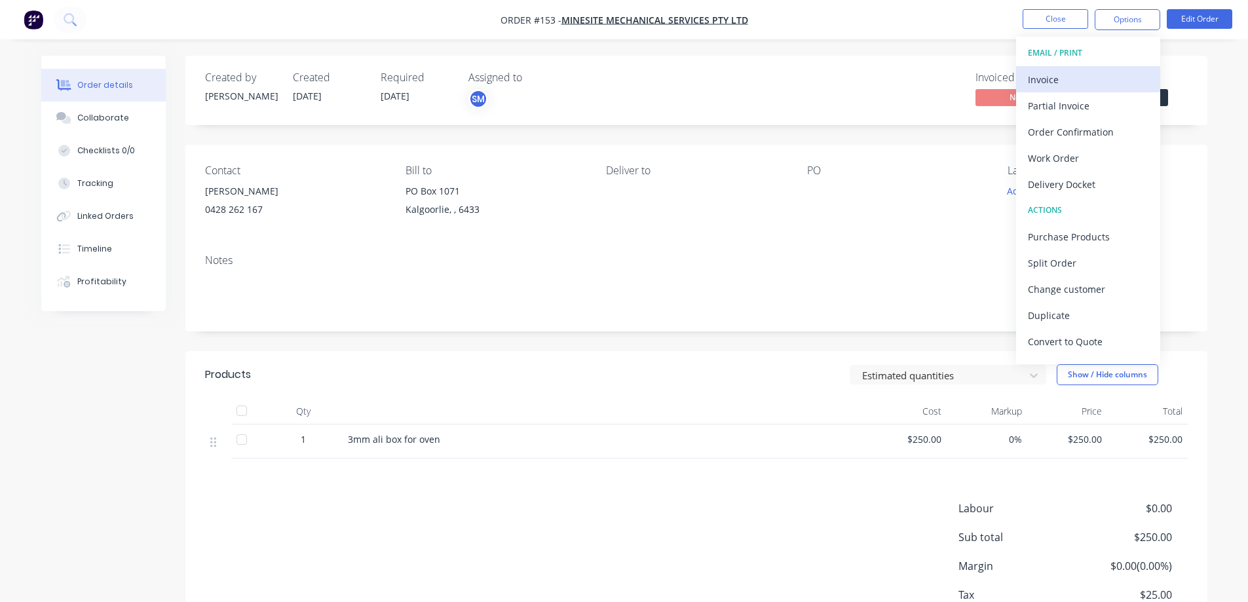
click at [1075, 75] on div "Invoice" at bounding box center [1088, 79] width 121 height 19
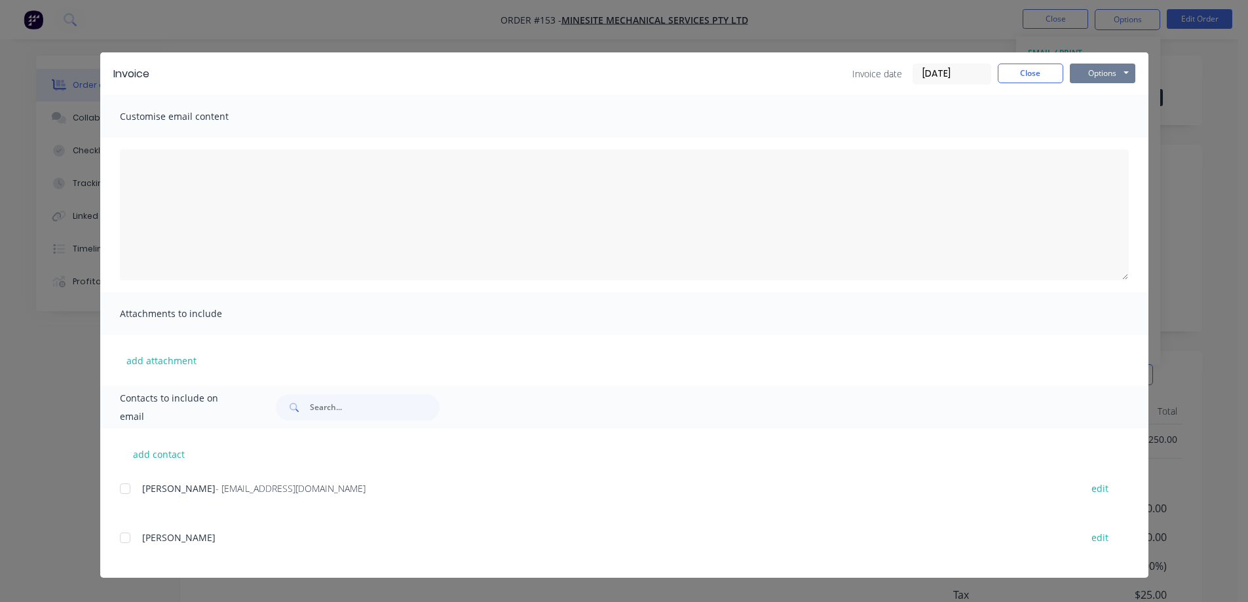
click at [1104, 71] on button "Options" at bounding box center [1103, 74] width 66 height 20
click at [1094, 115] on button "Print" at bounding box center [1112, 118] width 84 height 22
click at [1029, 69] on button "Close" at bounding box center [1031, 74] width 66 height 20
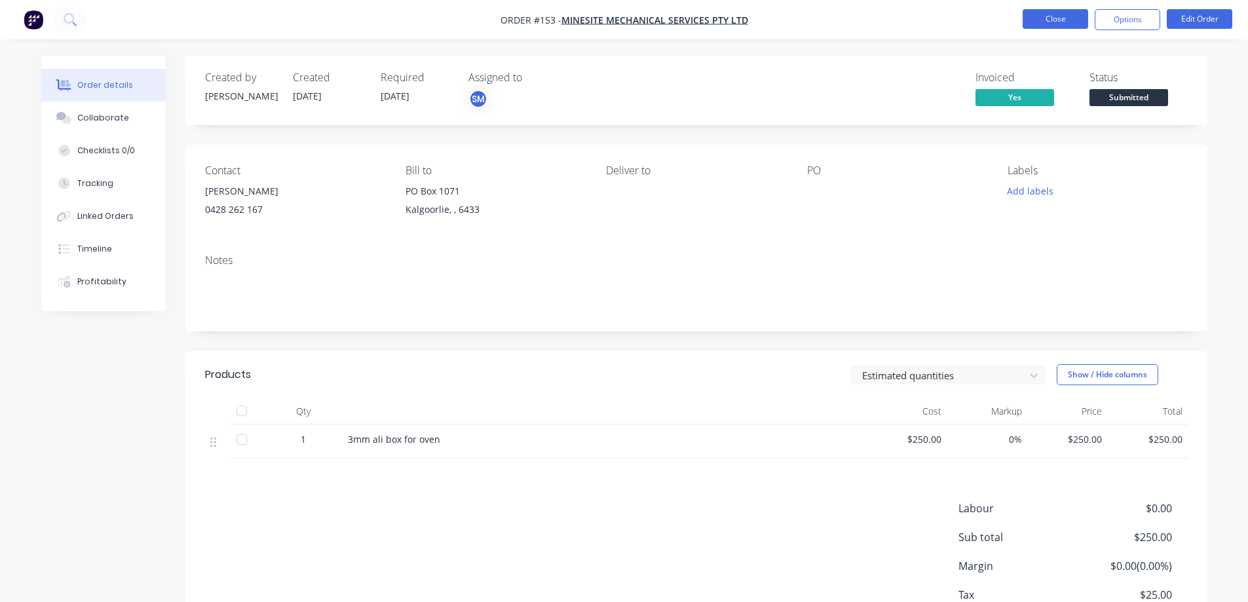
click at [1044, 21] on button "Close" at bounding box center [1056, 19] width 66 height 20
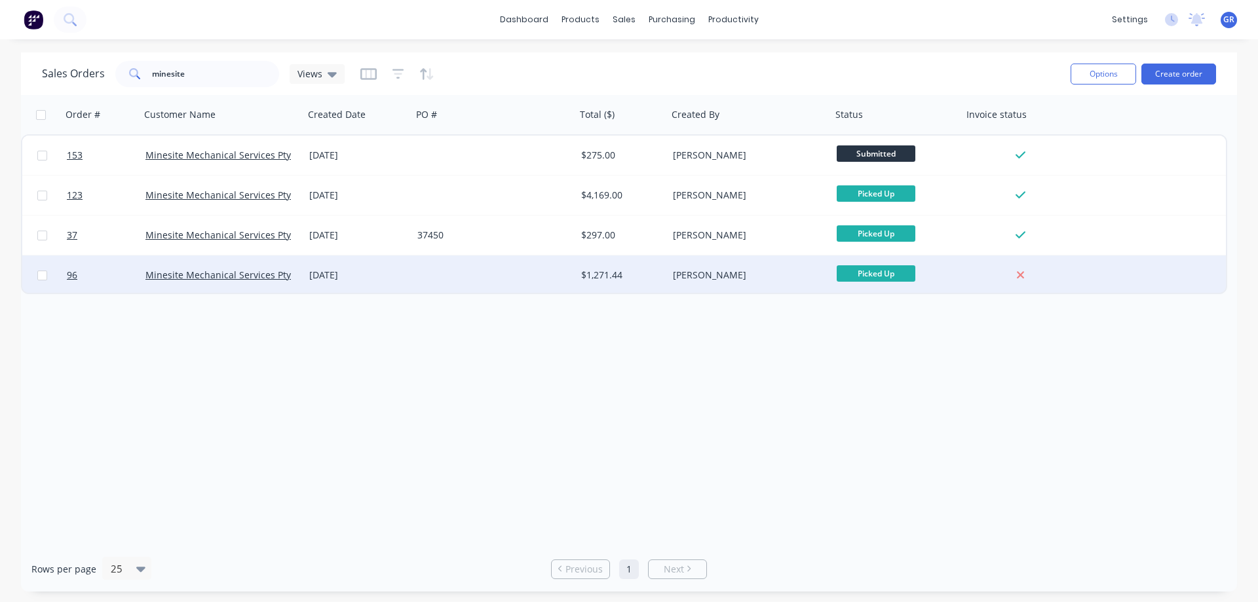
click at [465, 275] on div at bounding box center [494, 275] width 164 height 39
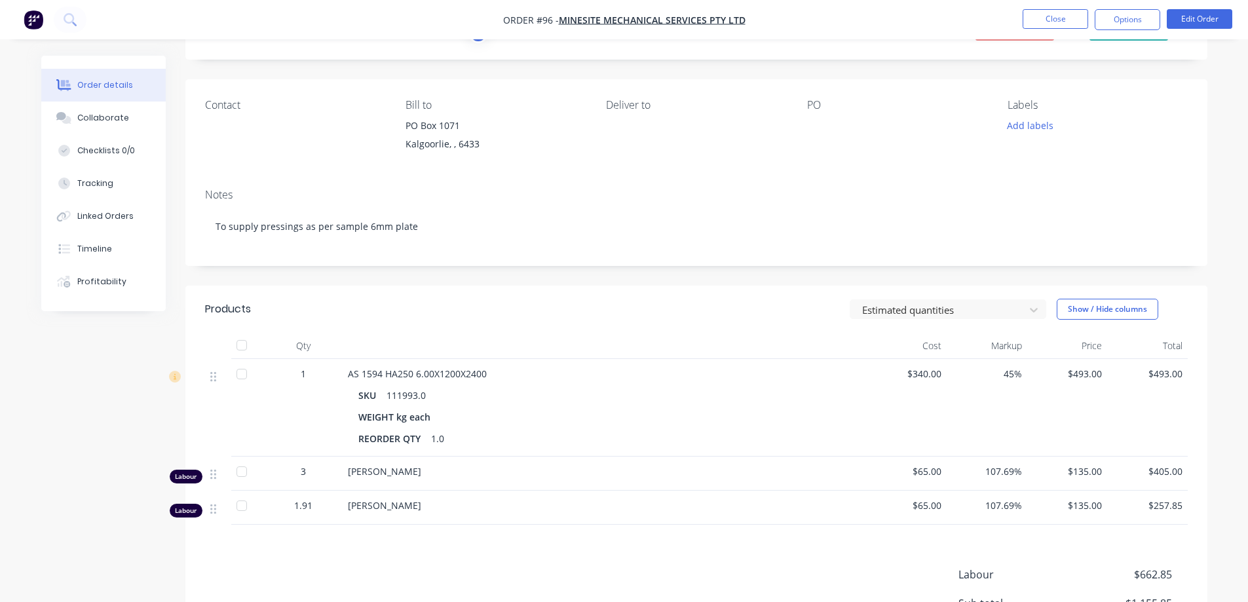
scroll to position [131, 0]
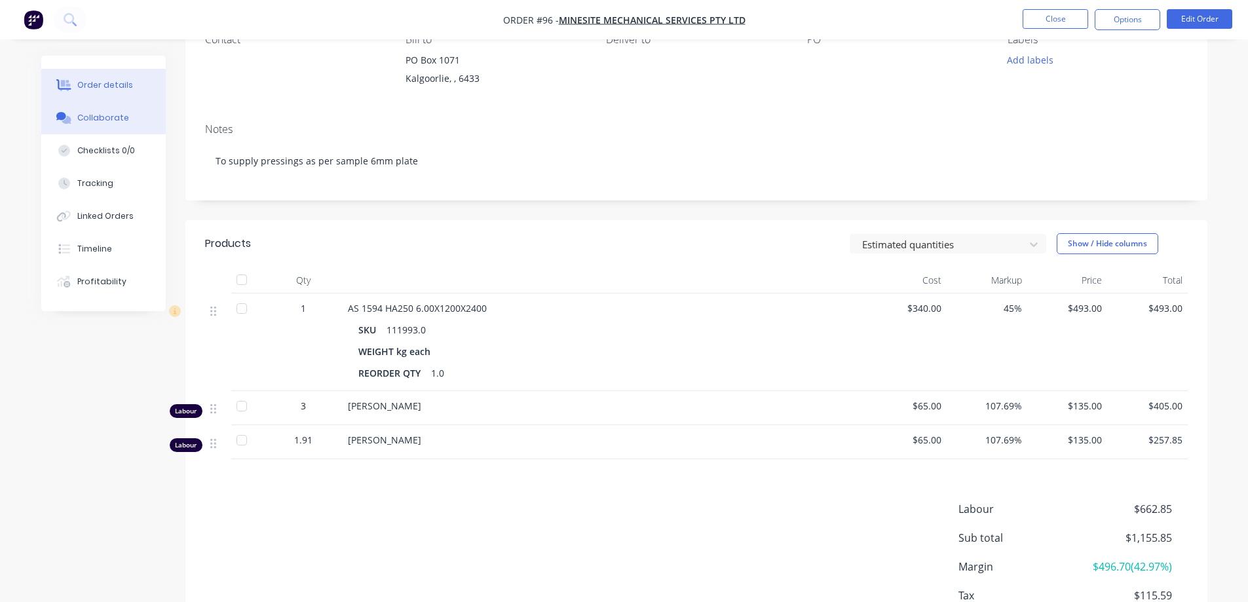
click at [107, 121] on div "Collaborate" at bounding box center [103, 118] width 52 height 12
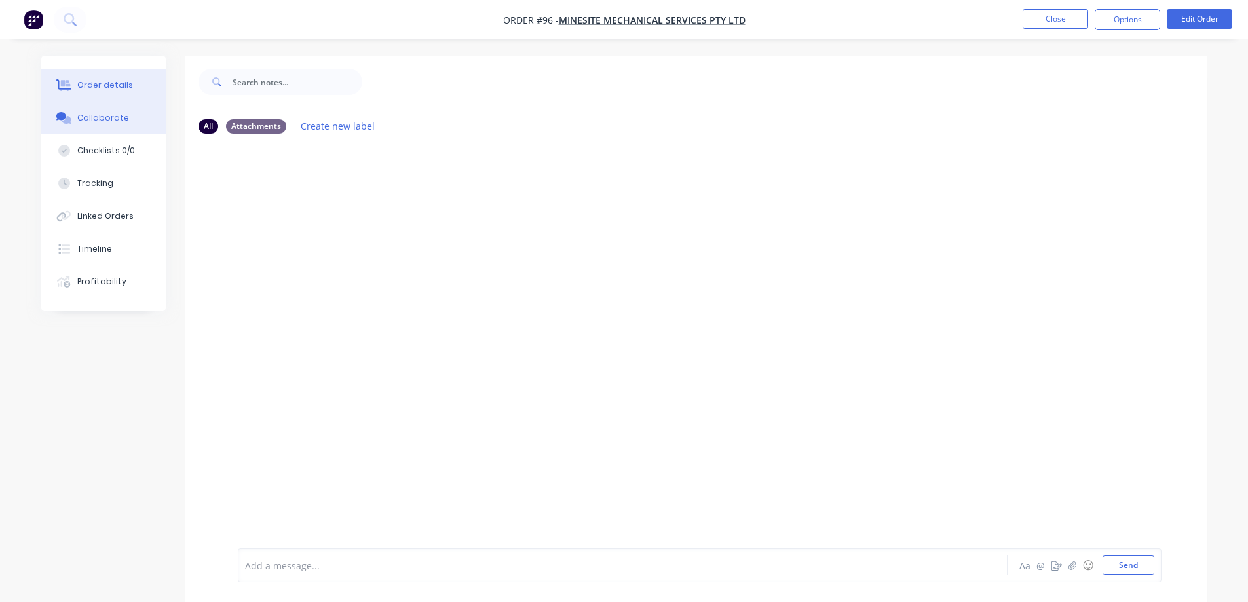
click at [103, 81] on div "Order details" at bounding box center [105, 85] width 56 height 12
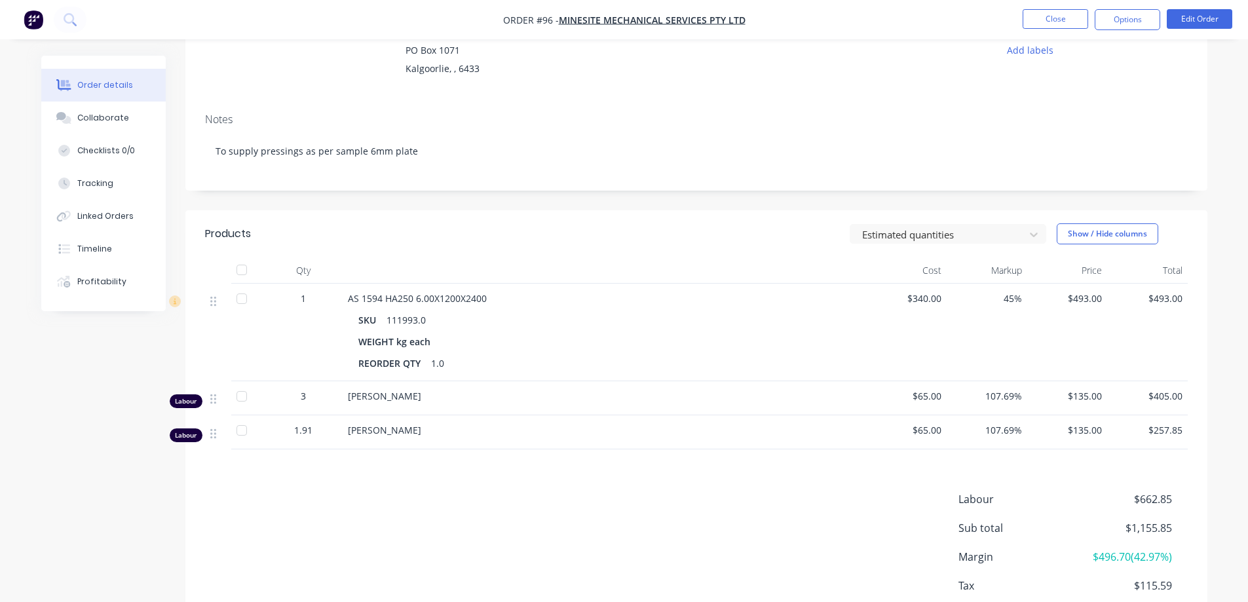
scroll to position [66, 0]
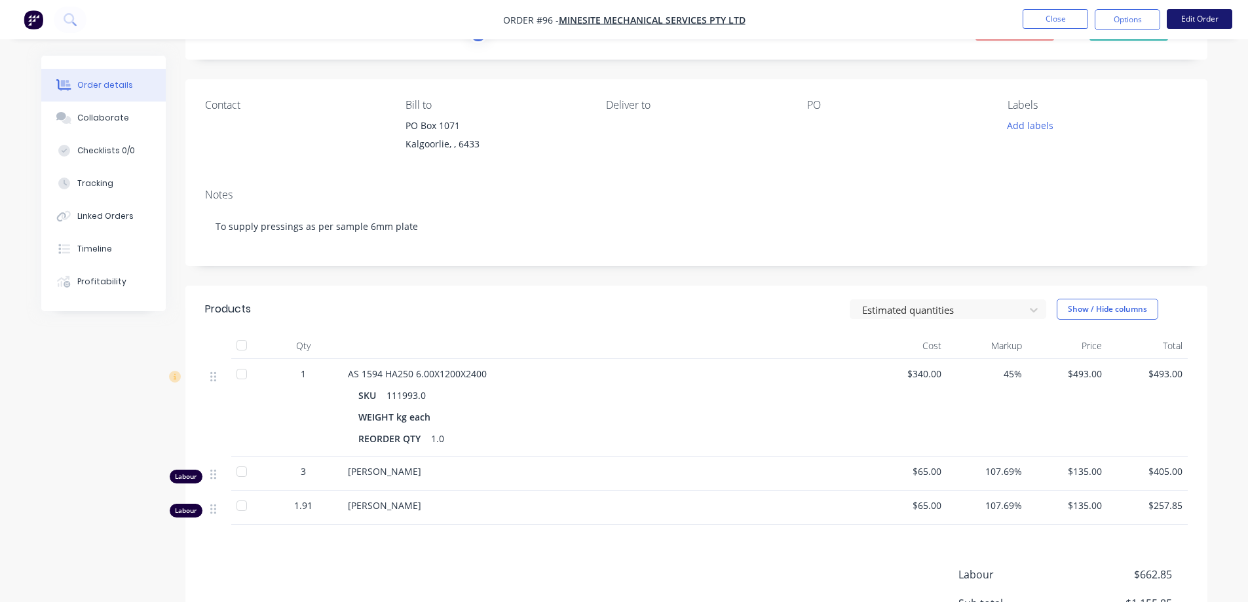
click at [1184, 19] on button "Edit Order" at bounding box center [1200, 19] width 66 height 20
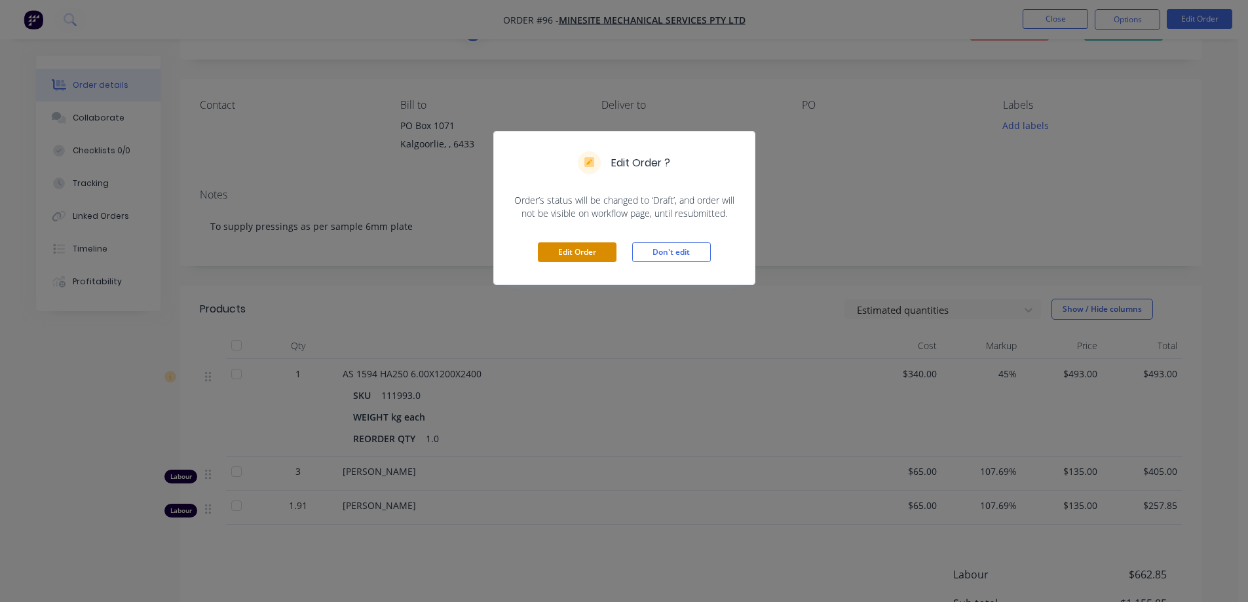
click at [583, 248] on button "Edit Order" at bounding box center [577, 252] width 79 height 20
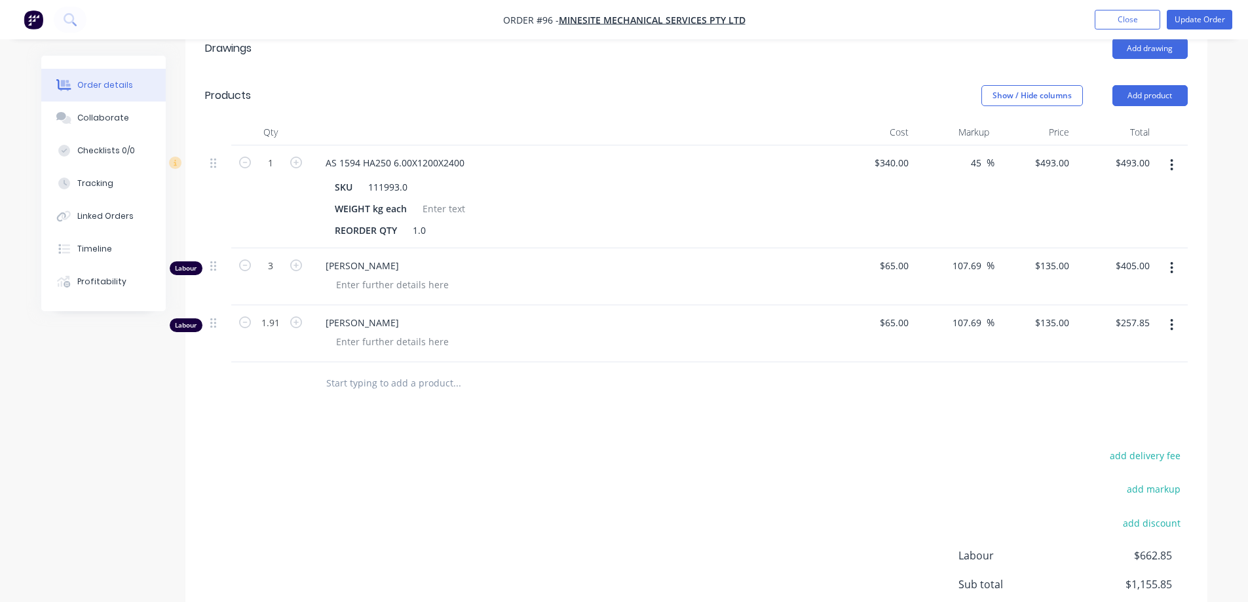
scroll to position [393, 0]
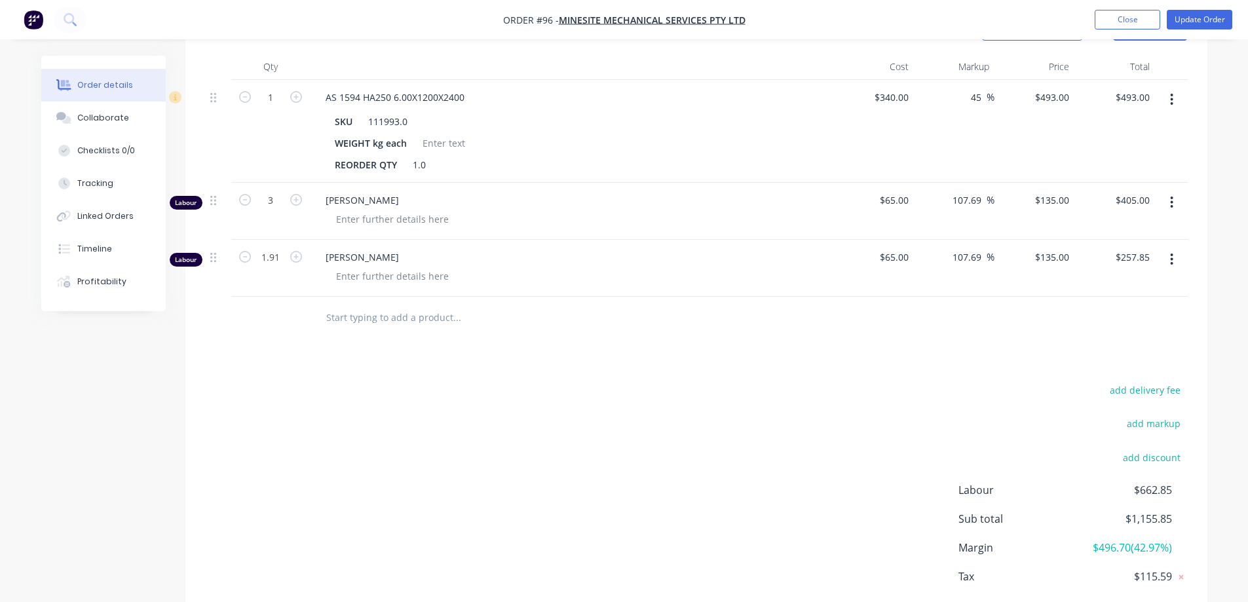
drag, startPoint x: 423, startPoint y: 322, endPoint x: 422, endPoint y: 313, distance: 9.3
click at [423, 317] on input "text" at bounding box center [457, 318] width 262 height 26
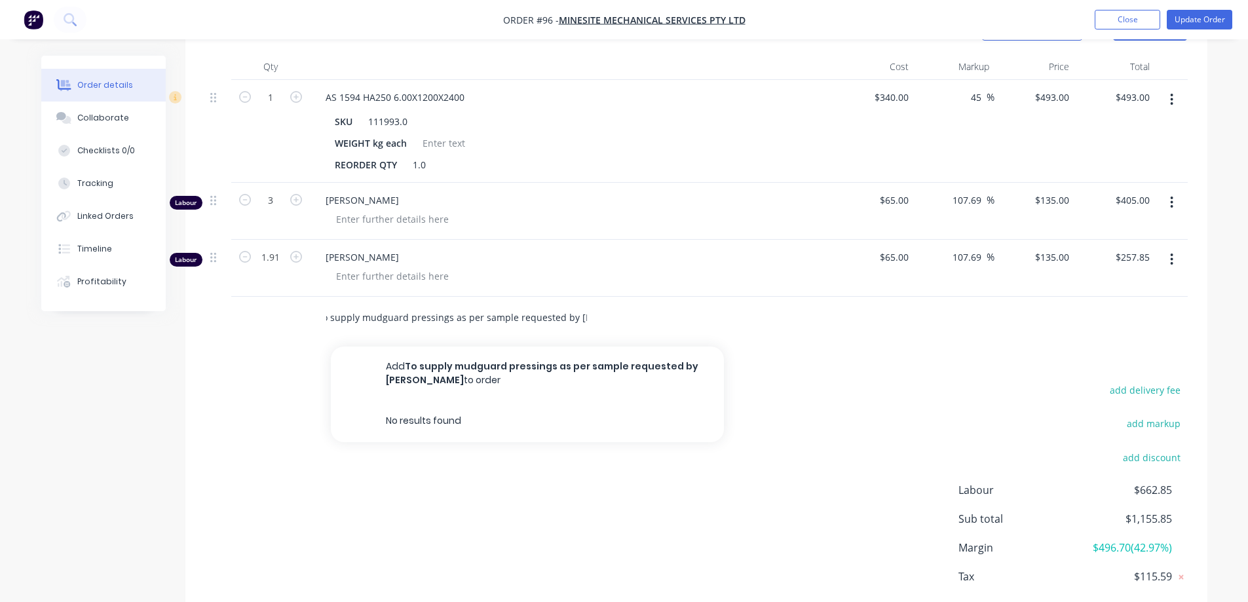
scroll to position [0, 11]
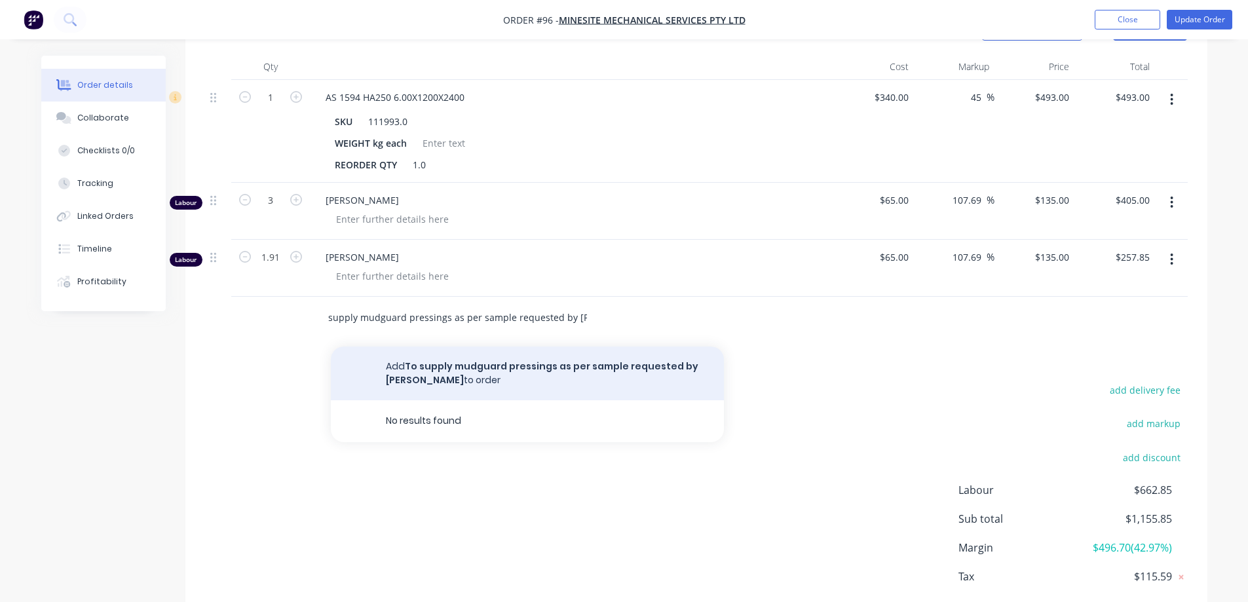
type input "To supply mudguard pressings as per sample requested by paul"
click at [477, 365] on button "Add To supply mudguard pressings as per sample requested by paul to order" at bounding box center [527, 374] width 393 height 54
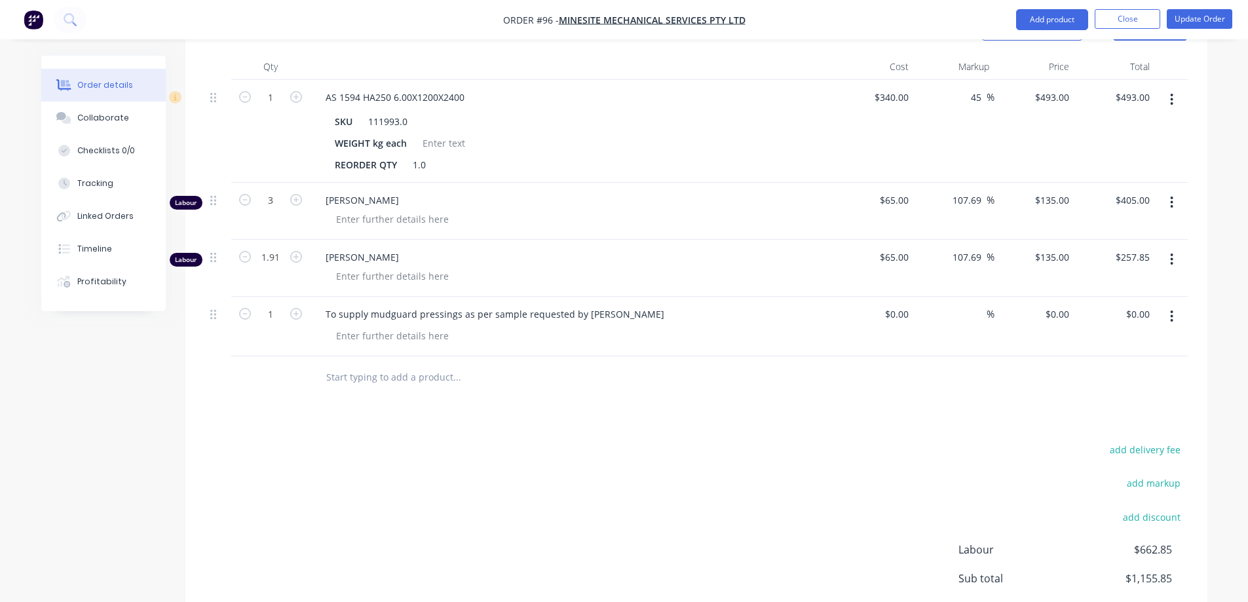
scroll to position [524, 0]
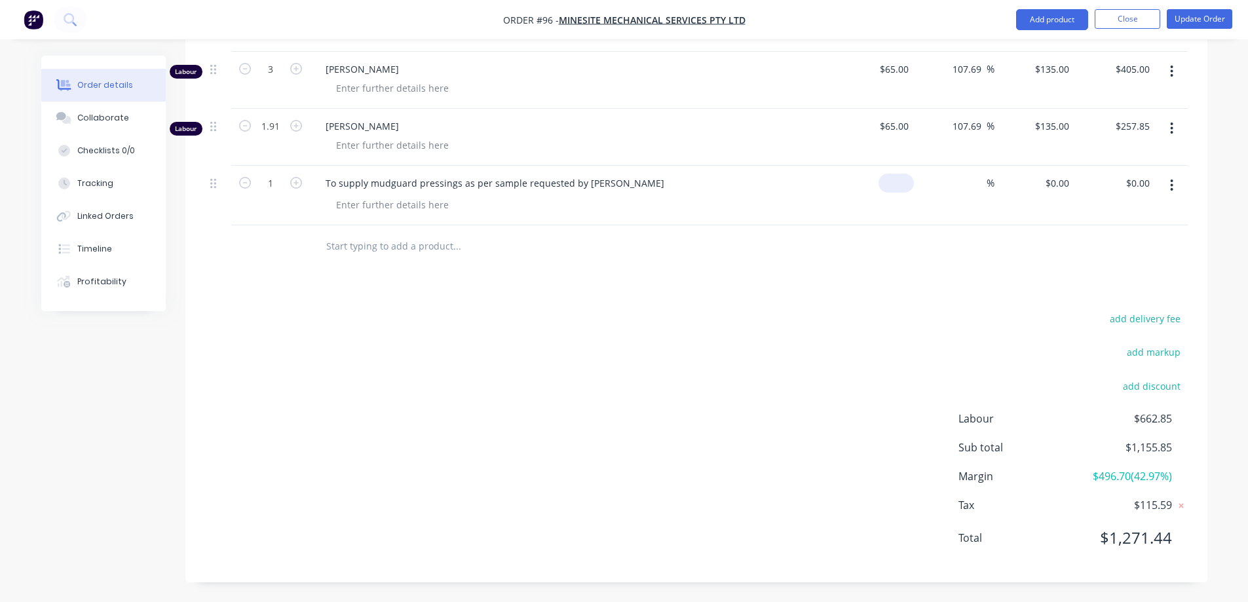
click at [898, 185] on div "$0.00" at bounding box center [896, 183] width 35 height 19
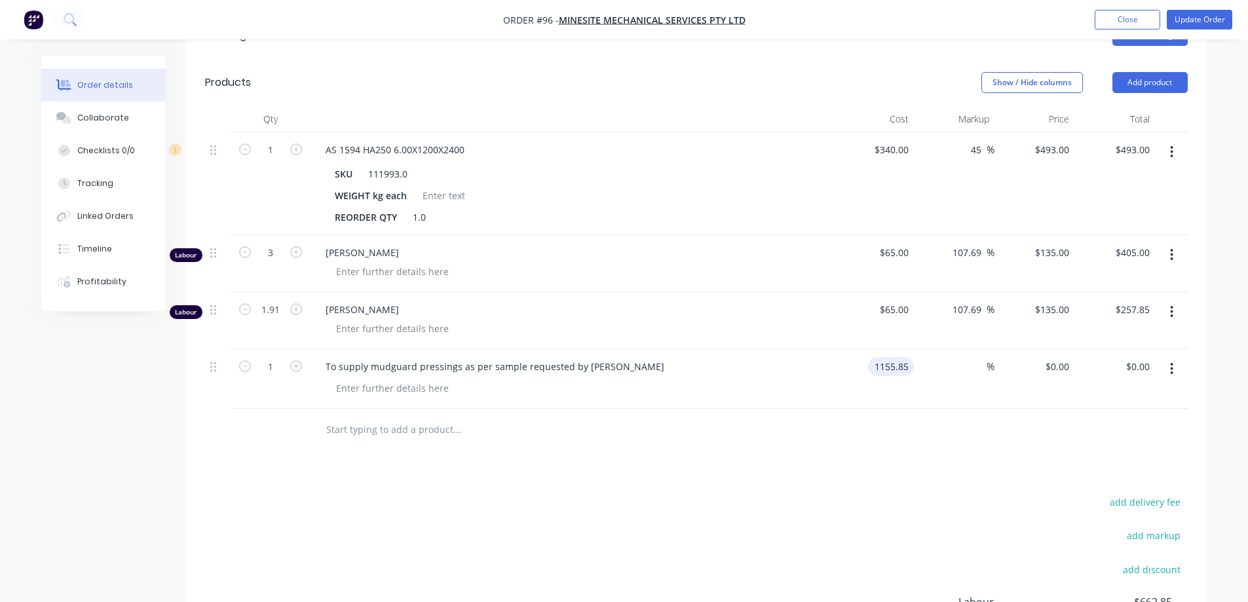
scroll to position [328, 0]
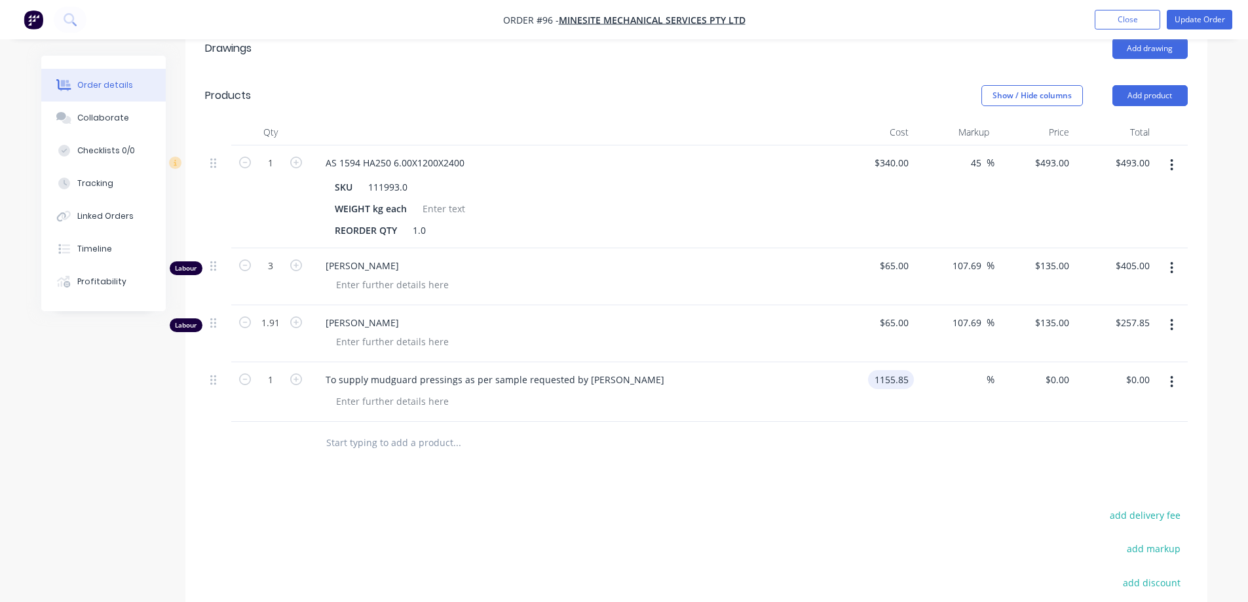
type input "$1,155.85"
click at [1174, 169] on icon "button" at bounding box center [1171, 165] width 3 height 14
click at [1081, 273] on div "Delete" at bounding box center [1125, 278] width 101 height 19
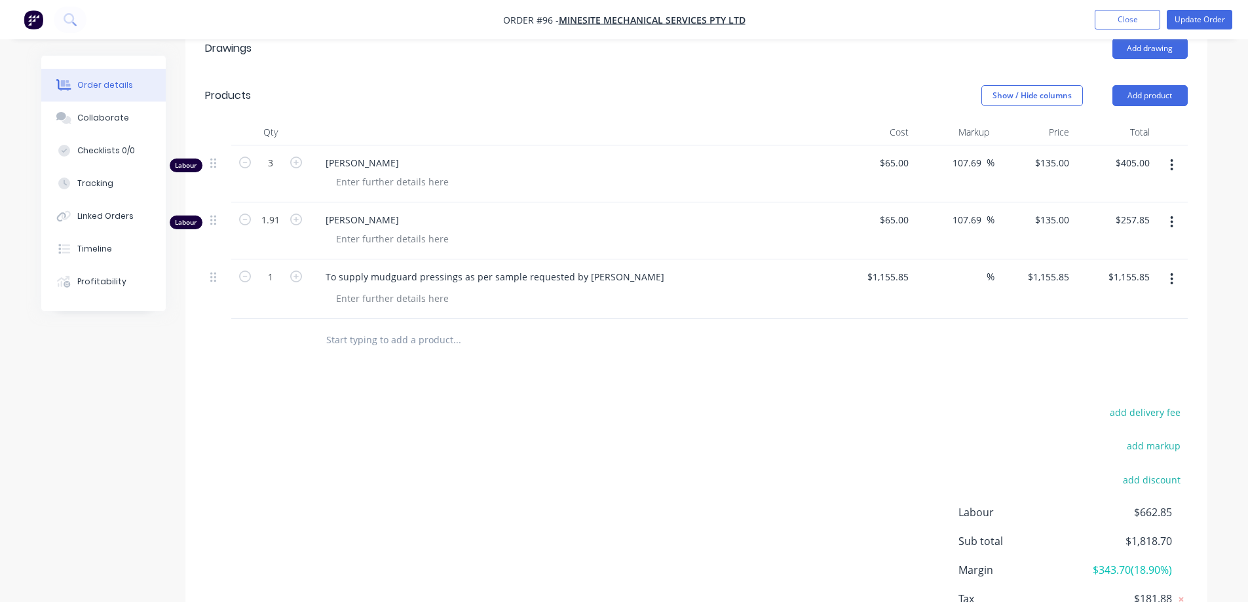
click at [1175, 165] on button "button" at bounding box center [1172, 165] width 31 height 24
click at [1134, 279] on div "Delete" at bounding box center [1125, 278] width 101 height 19
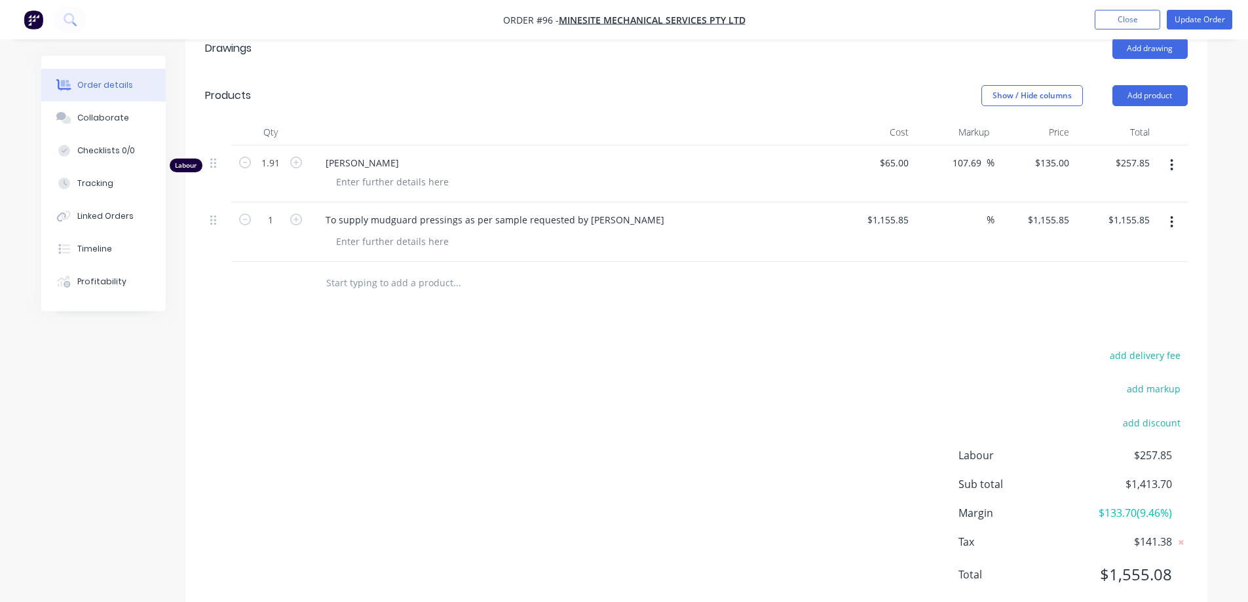
click at [1173, 164] on icon "button" at bounding box center [1172, 165] width 3 height 12
click at [1148, 276] on div "Delete" at bounding box center [1125, 278] width 101 height 19
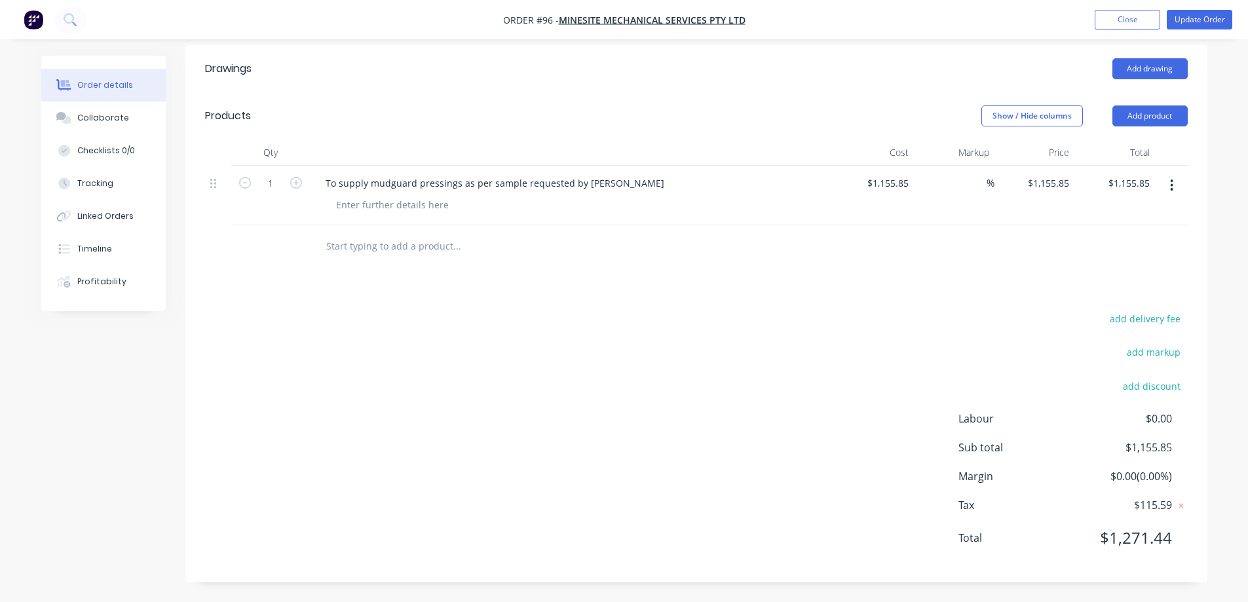
scroll to position [307, 0]
click at [771, 330] on div "add delivery fee add markup add discount Labour $0.00 Sub total $1,155.85 Margi…" at bounding box center [696, 436] width 983 height 253
click at [1208, 18] on button "Update Order" at bounding box center [1200, 20] width 66 height 20
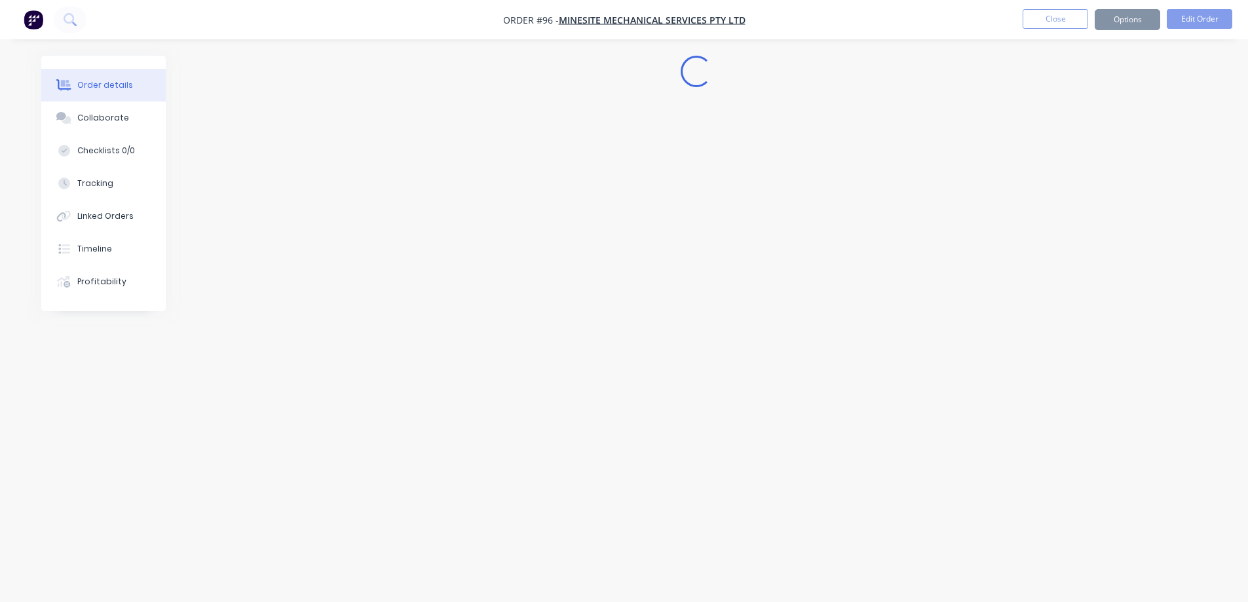
scroll to position [0, 0]
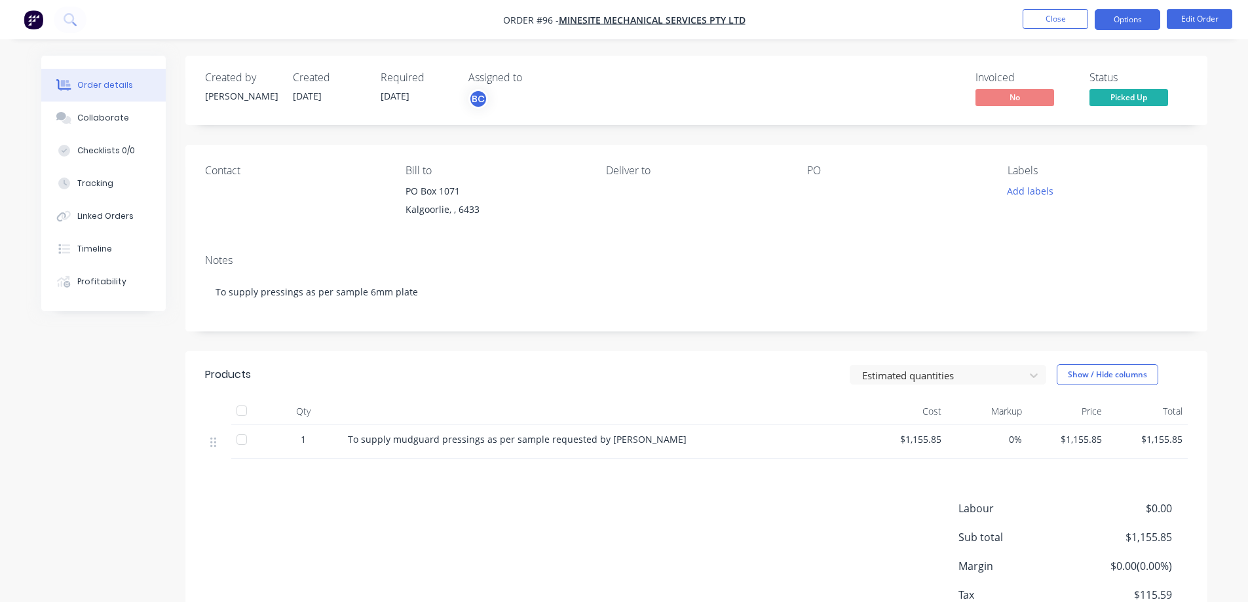
click at [1123, 20] on button "Options" at bounding box center [1128, 19] width 66 height 21
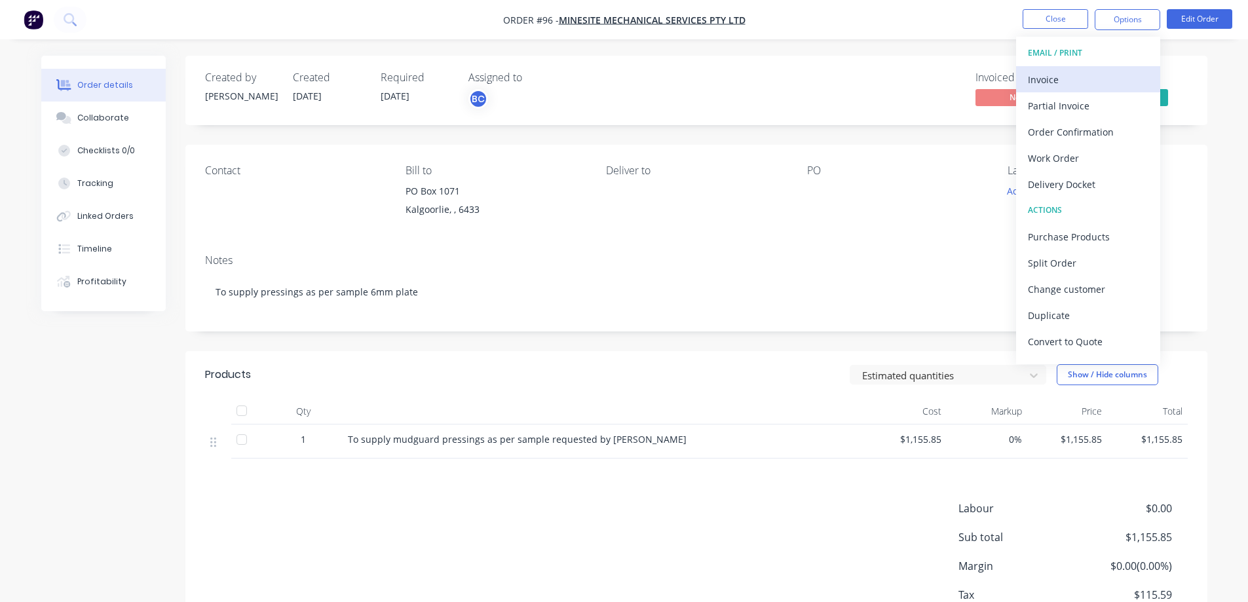
click at [1081, 81] on div "Invoice" at bounding box center [1088, 79] width 121 height 19
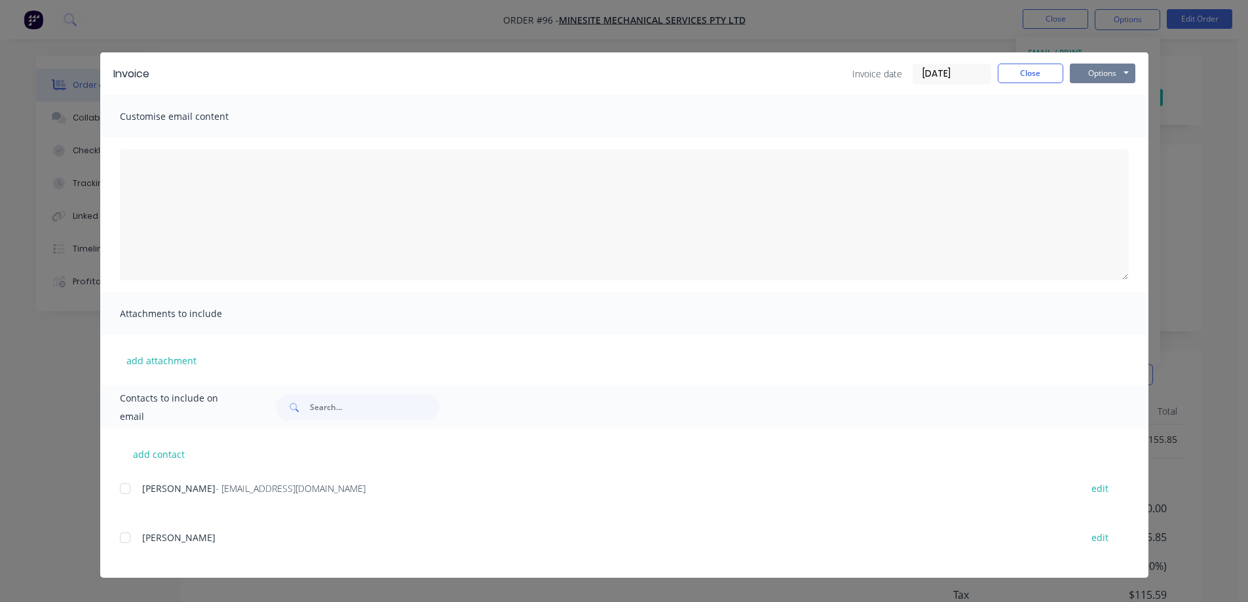
click at [1098, 72] on button "Options" at bounding box center [1103, 74] width 66 height 20
click at [1100, 120] on button "Print" at bounding box center [1112, 118] width 84 height 22
click at [1052, 71] on button "Close" at bounding box center [1031, 74] width 66 height 20
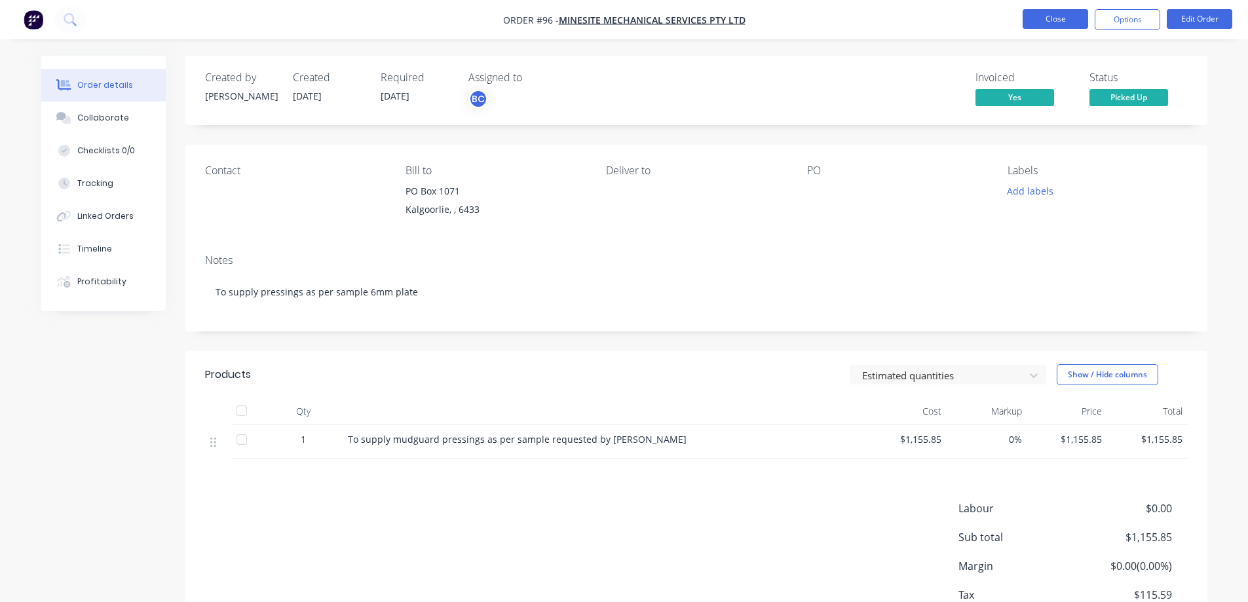
click at [1057, 19] on button "Close" at bounding box center [1056, 19] width 66 height 20
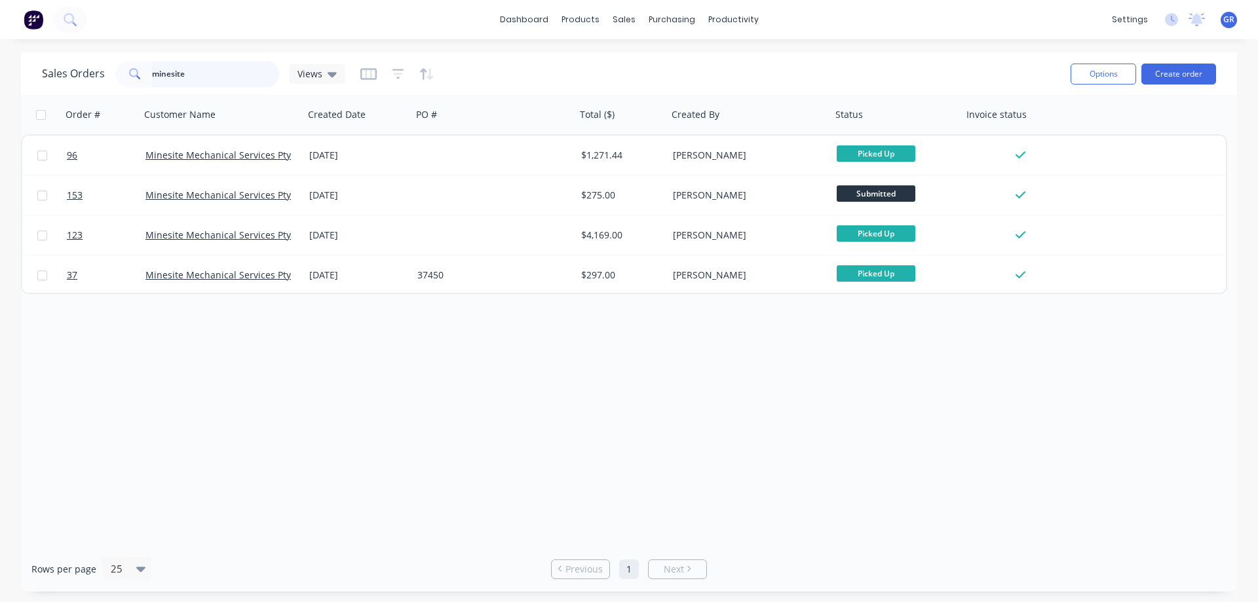
click at [264, 75] on input "minesite" at bounding box center [216, 74] width 128 height 26
type input "m"
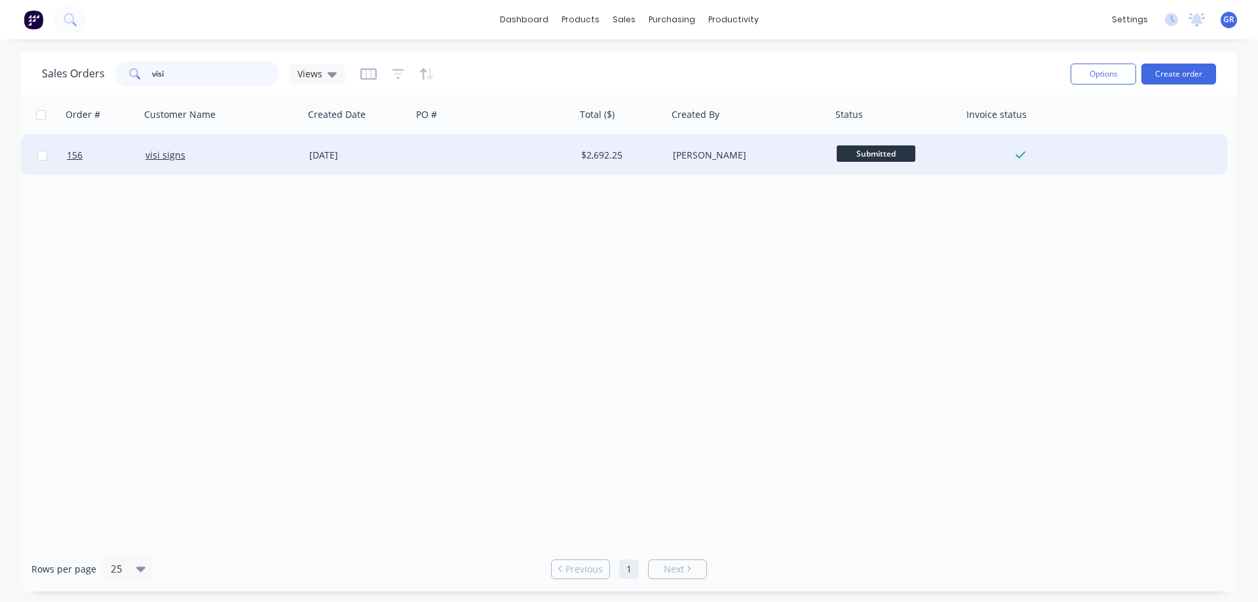
type input "visi"
click at [237, 159] on div "visi signs" at bounding box center [217, 155] width 145 height 13
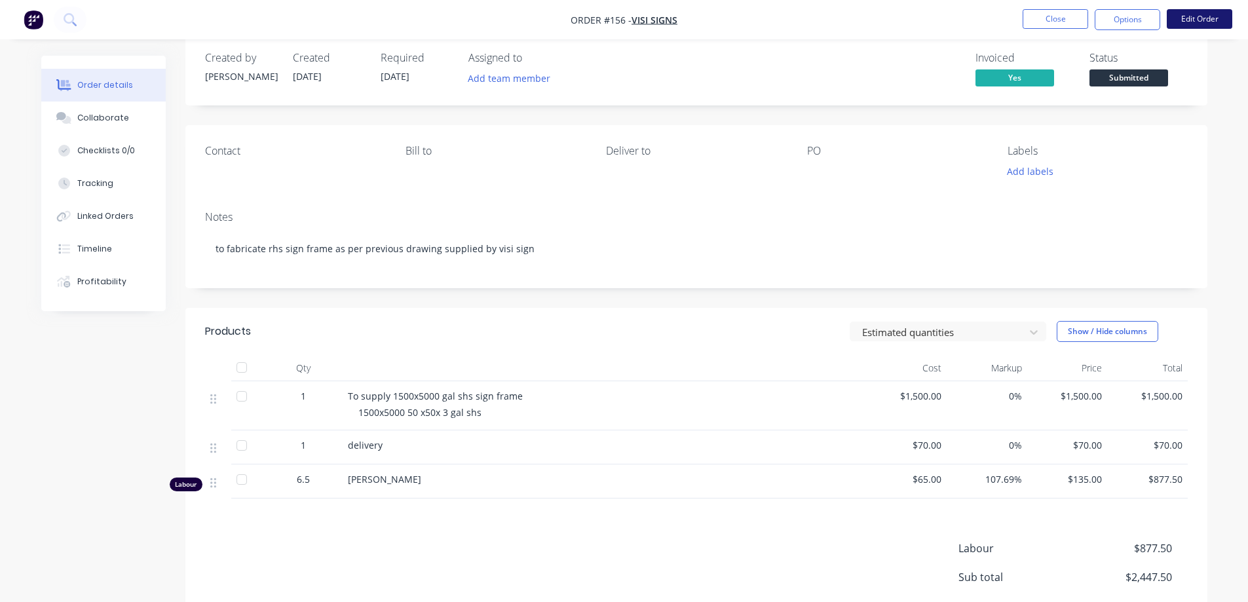
scroll to position [18, 0]
click at [1182, 19] on button "Edit Order" at bounding box center [1200, 19] width 66 height 20
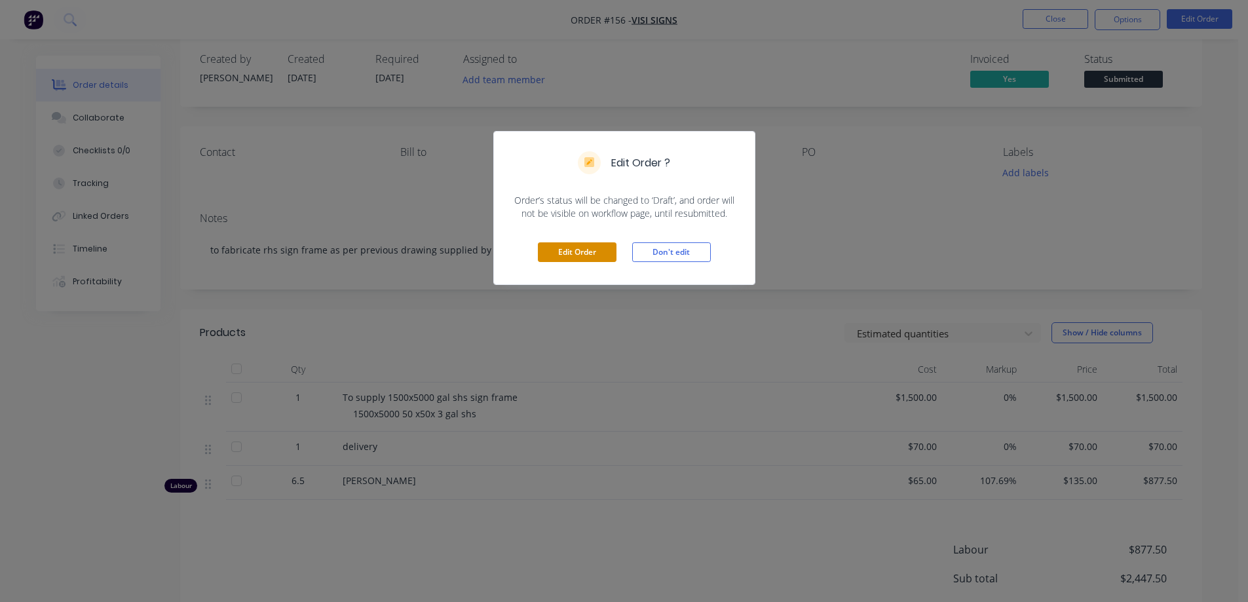
click at [568, 250] on button "Edit Order" at bounding box center [577, 252] width 79 height 20
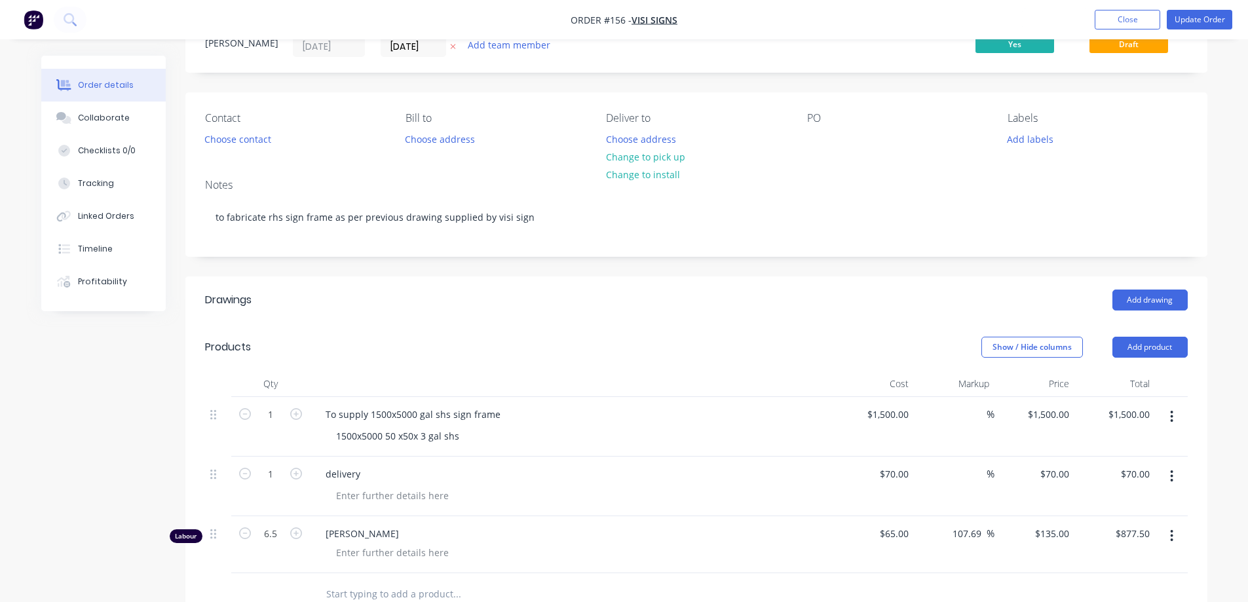
scroll to position [262, 0]
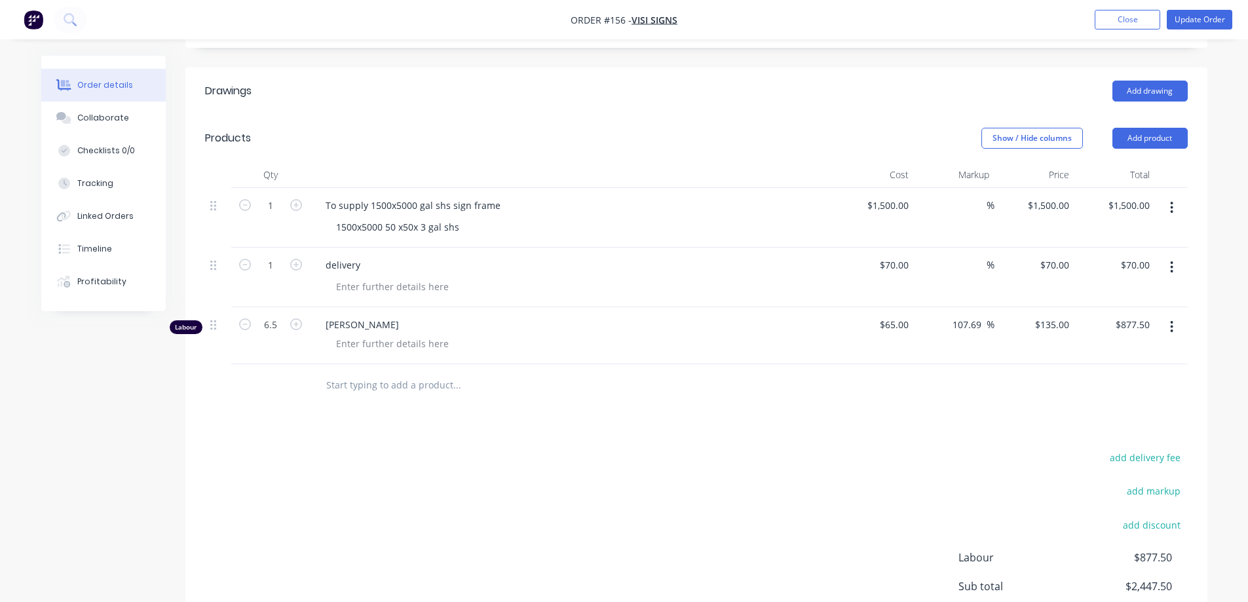
click at [1172, 327] on icon "button" at bounding box center [1172, 327] width 3 height 12
click at [1092, 435] on div "Delete" at bounding box center [1125, 440] width 101 height 19
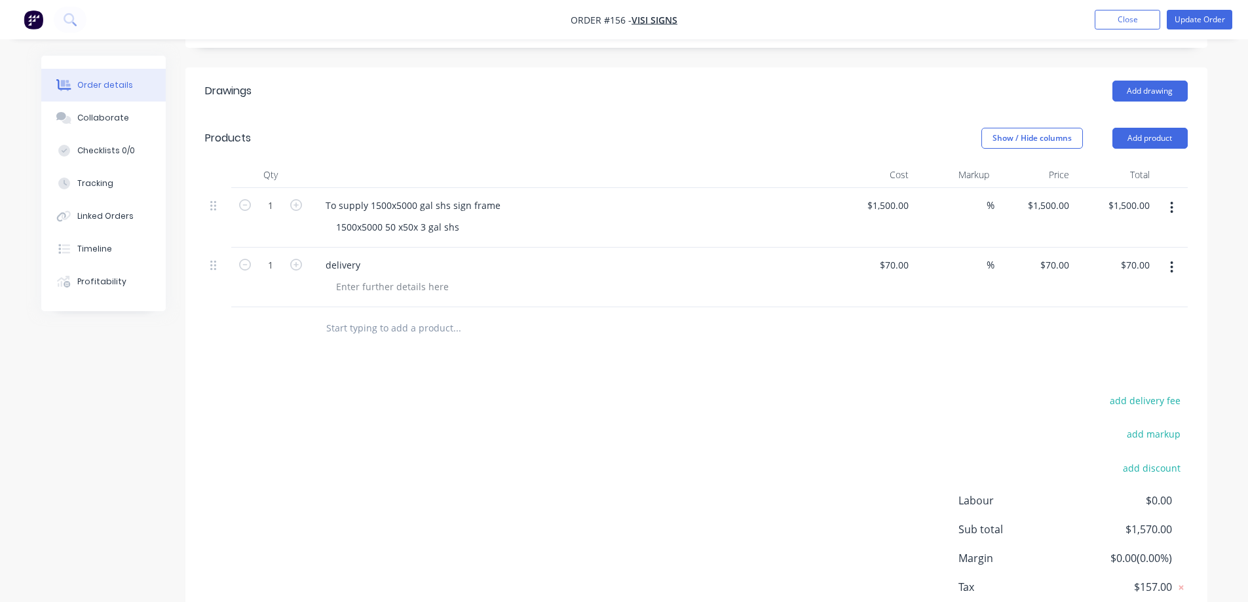
click at [1172, 271] on icon "button" at bounding box center [1172, 267] width 3 height 12
click at [889, 400] on div "add delivery fee add markup add discount Labour $0.00 Sub total $1,570.00 Margi…" at bounding box center [696, 518] width 983 height 253
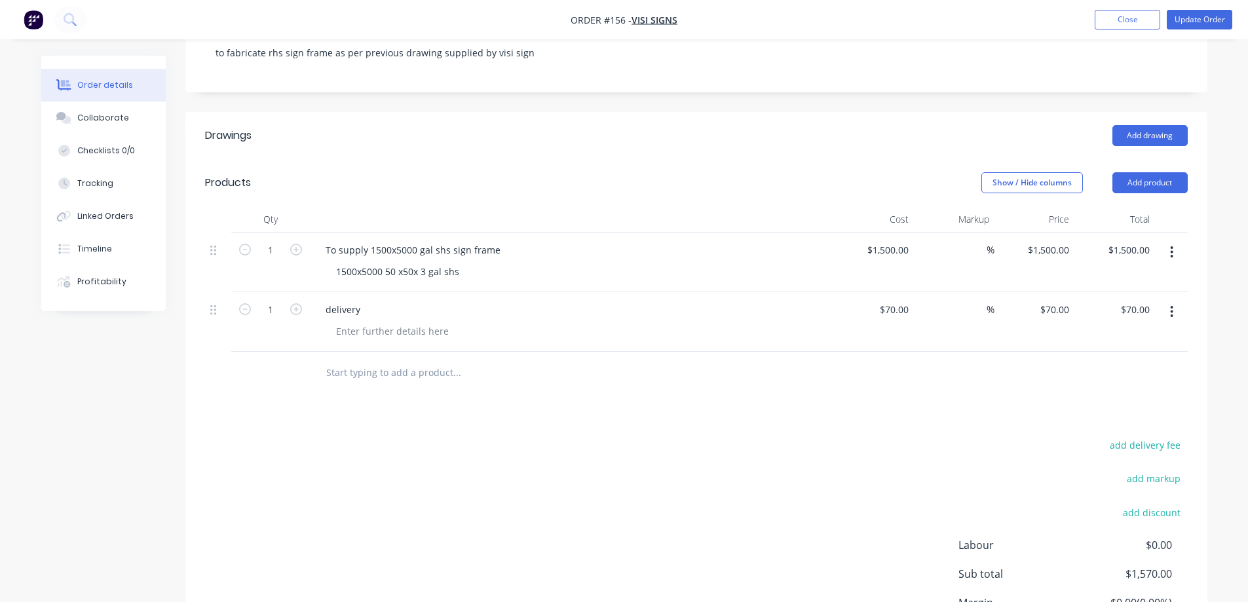
scroll to position [213, 0]
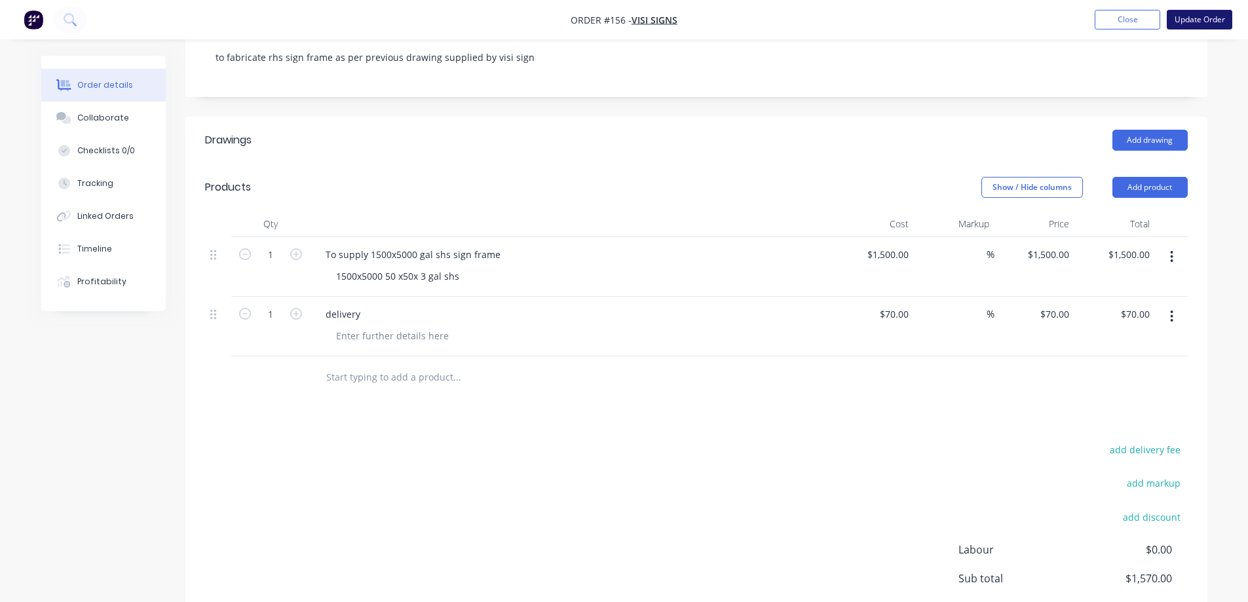
click at [1213, 22] on button "Update Order" at bounding box center [1200, 20] width 66 height 20
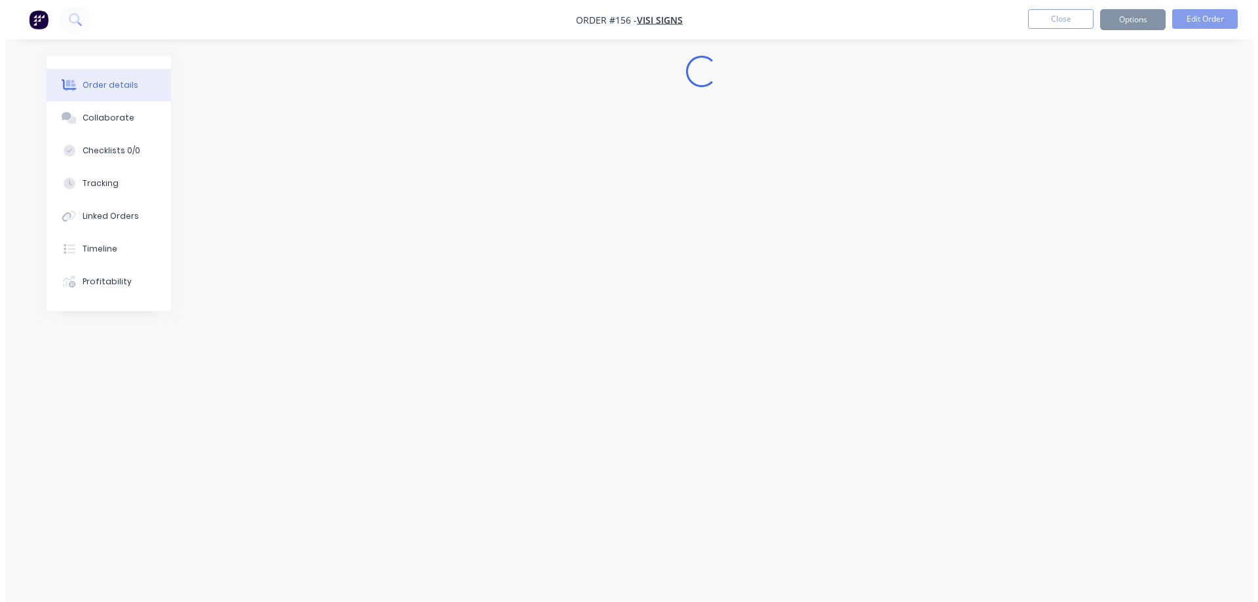
scroll to position [0, 0]
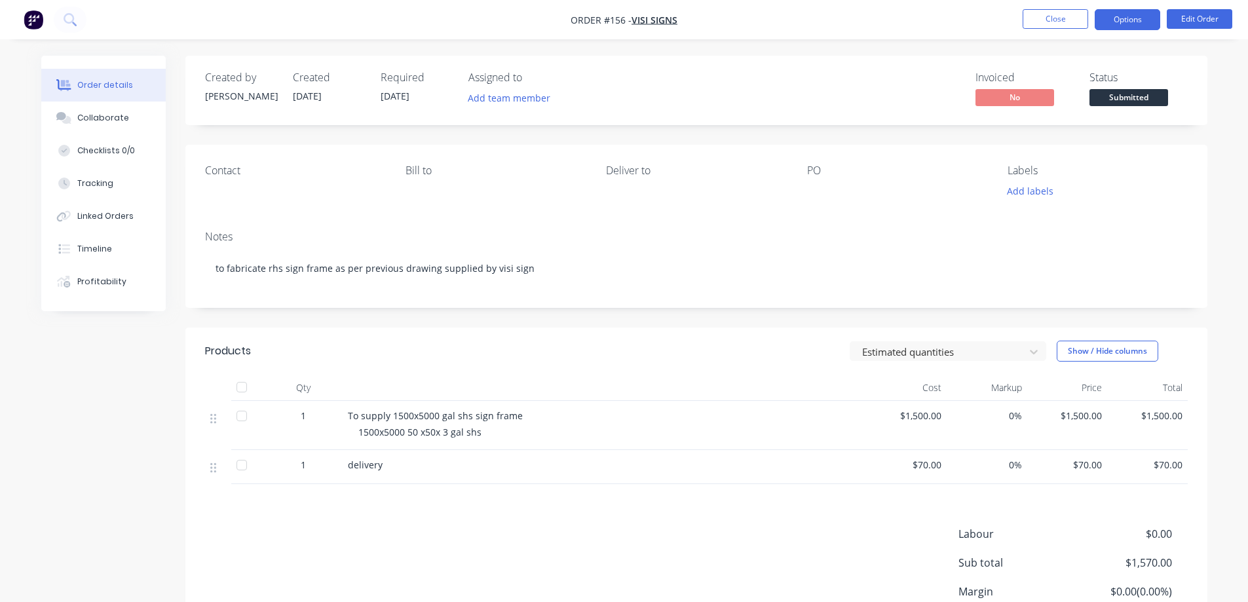
click at [1136, 16] on button "Options" at bounding box center [1128, 19] width 66 height 21
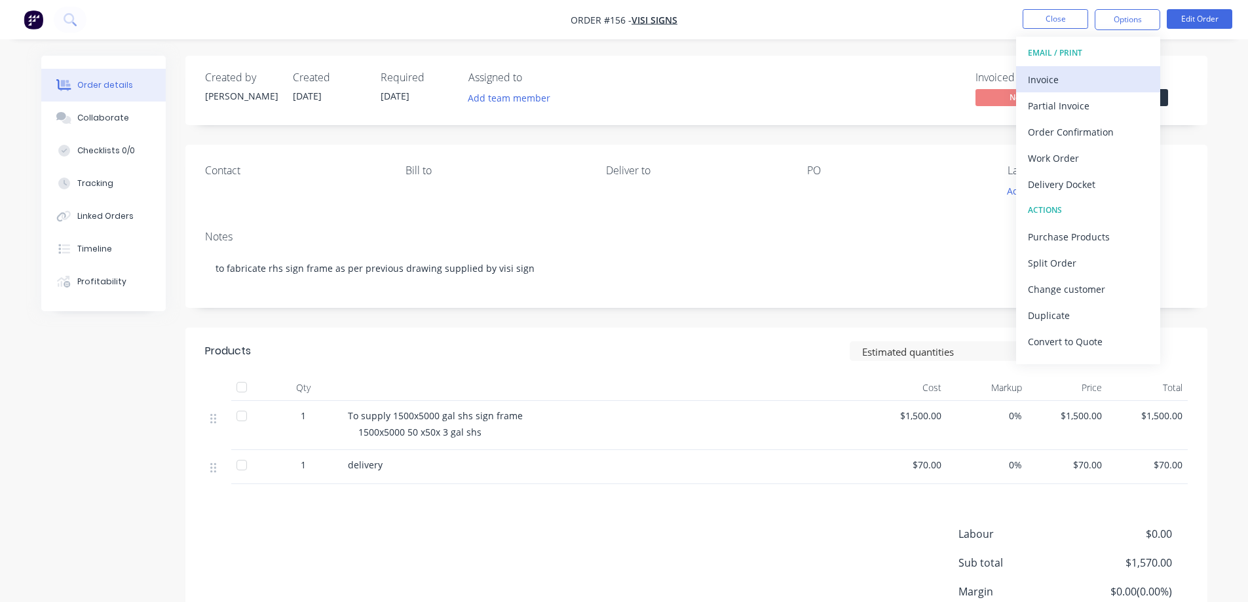
click at [1071, 83] on div "Invoice" at bounding box center [1088, 79] width 121 height 19
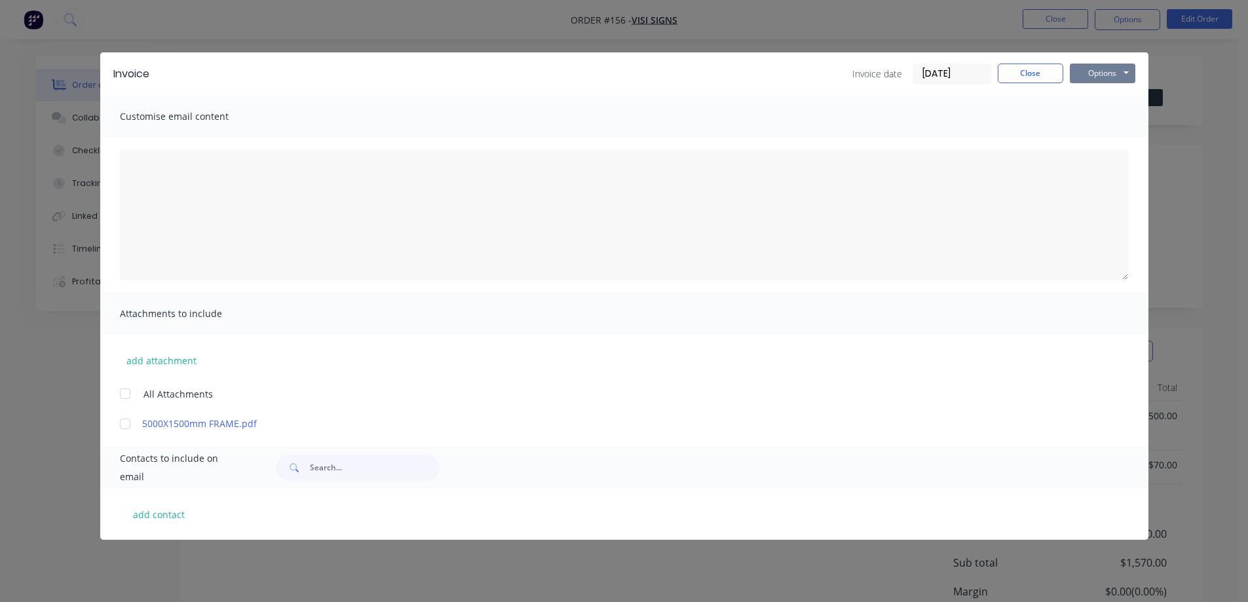
click at [1089, 70] on button "Options" at bounding box center [1103, 74] width 66 height 20
click at [1093, 111] on button "Print" at bounding box center [1112, 118] width 84 height 22
click at [1035, 77] on button "Close" at bounding box center [1031, 74] width 66 height 20
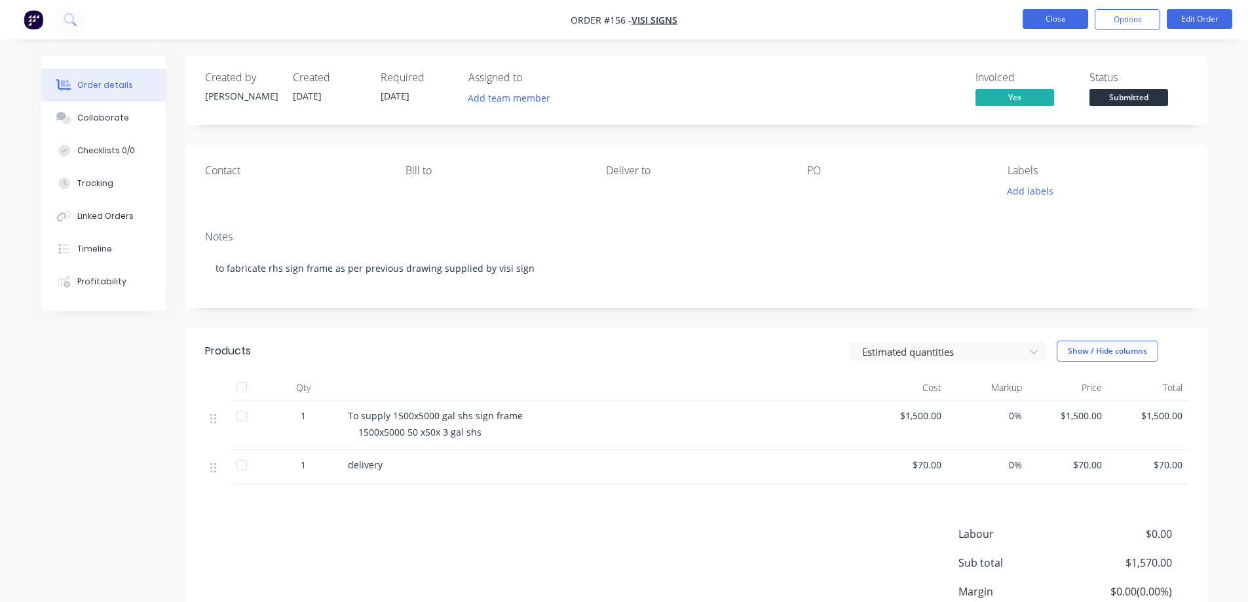
click at [1071, 15] on button "Close" at bounding box center [1056, 19] width 66 height 20
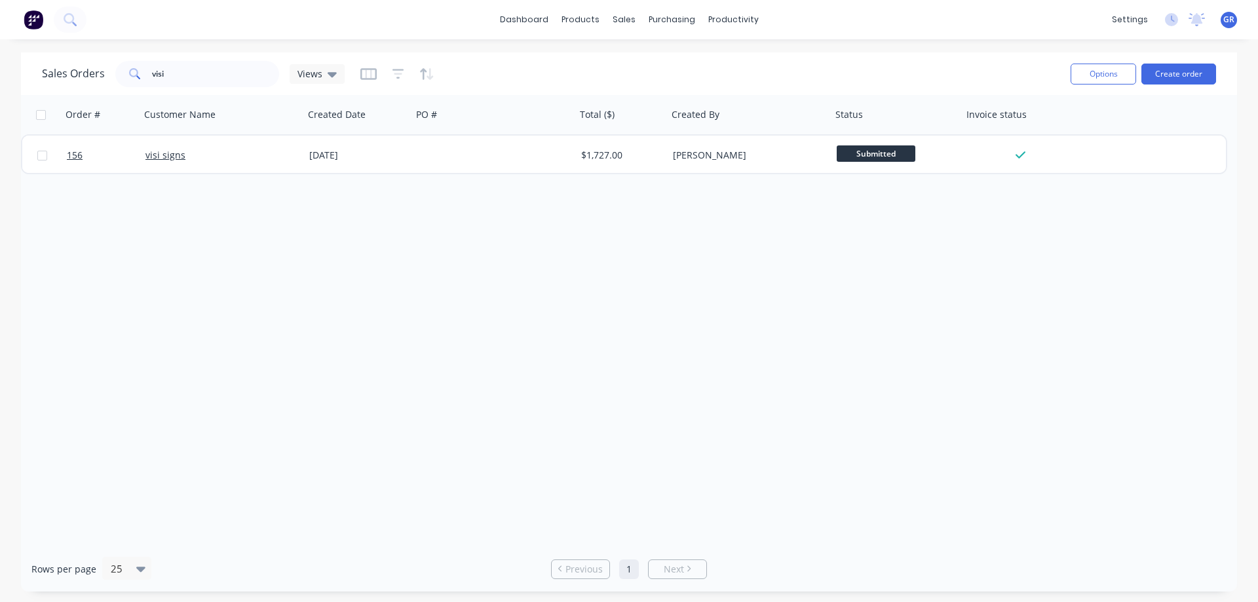
click at [572, 66] on div "Sales Orders visi Views" at bounding box center [551, 74] width 1018 height 32
click at [649, 62] on div "Sales Orders" at bounding box center [672, 63] width 54 height 12
click at [183, 70] on input "visi" at bounding box center [216, 74] width 128 height 26
type input "v"
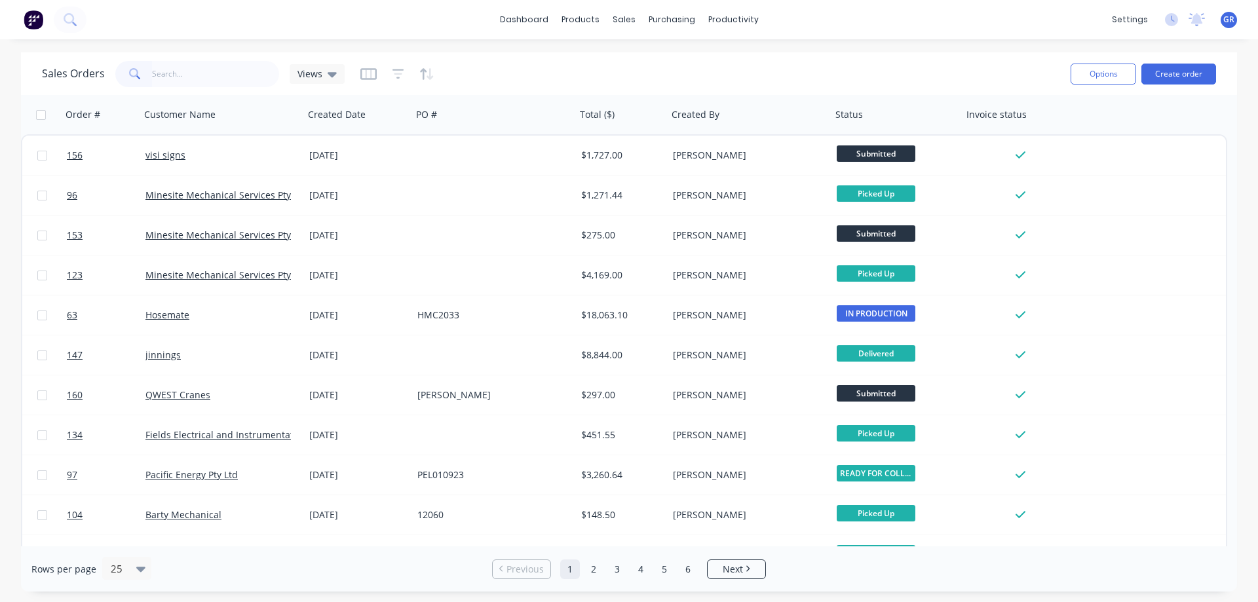
click at [467, 54] on div "Sales Orders Views Options Create order" at bounding box center [629, 73] width 1216 height 43
click at [1064, 119] on icon "button" at bounding box center [1062, 114] width 12 height 10
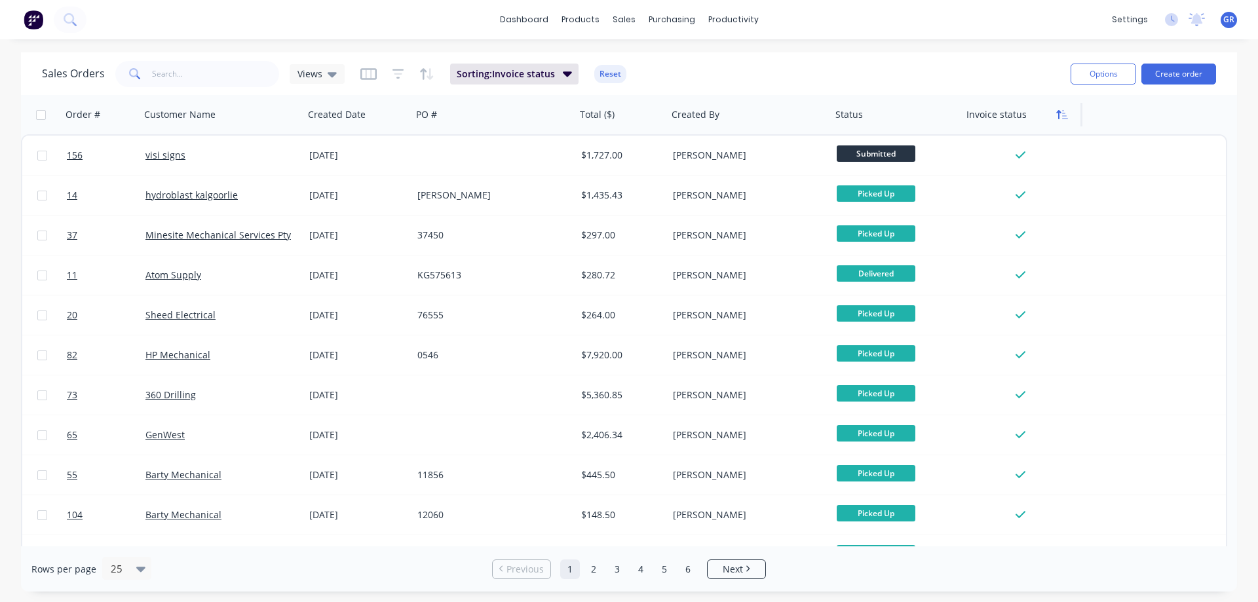
click at [1059, 111] on icon "button" at bounding box center [1058, 114] width 5 height 9
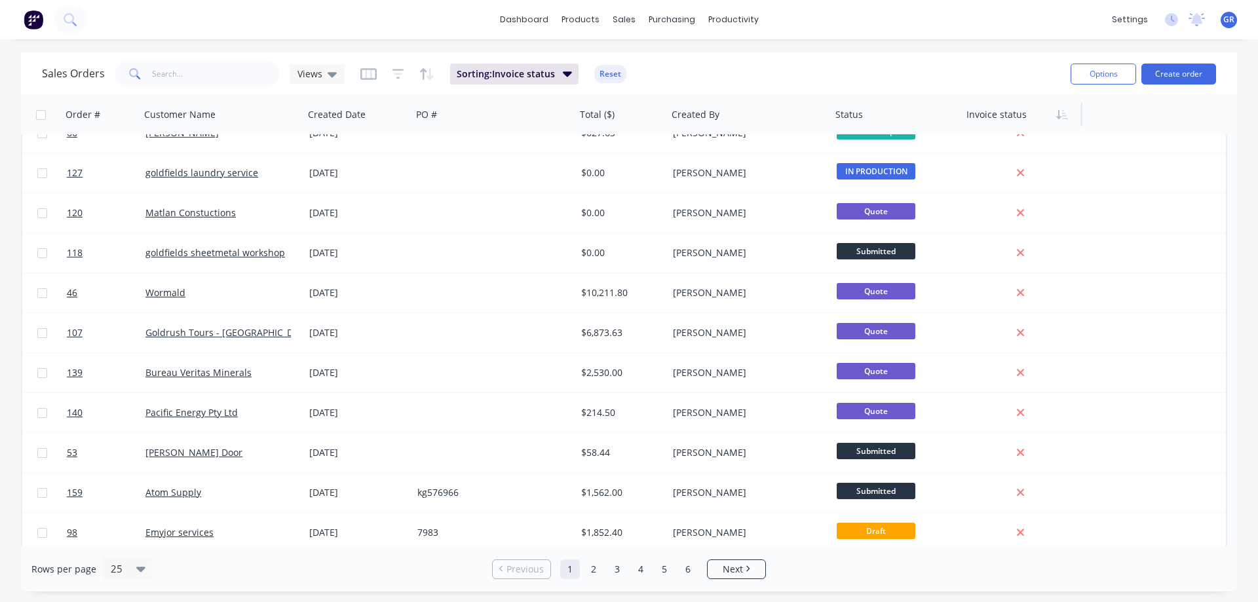
scroll to position [587, 0]
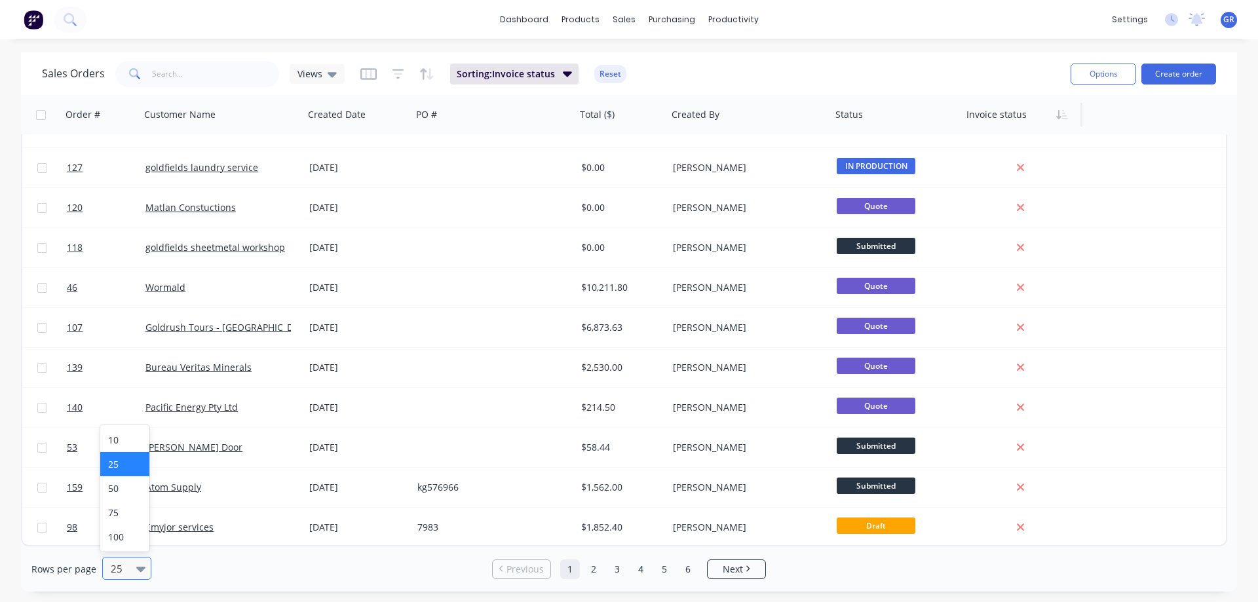
click at [140, 570] on icon at bounding box center [140, 569] width 9 height 5
click at [126, 531] on div "100" at bounding box center [124, 537] width 49 height 24
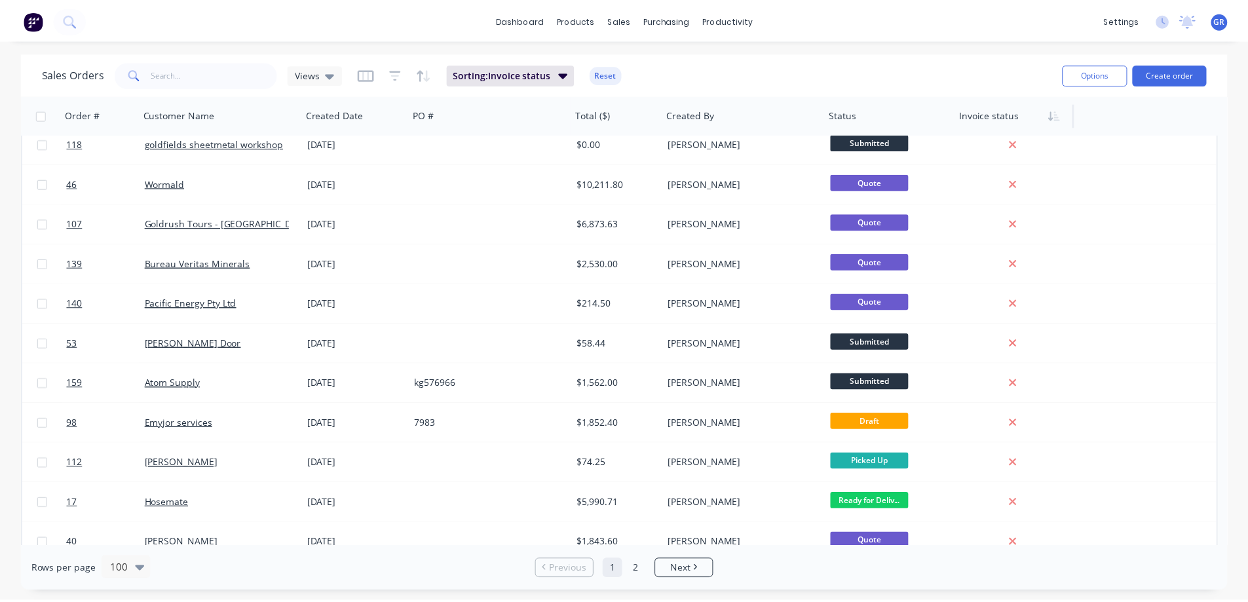
scroll to position [721, 0]
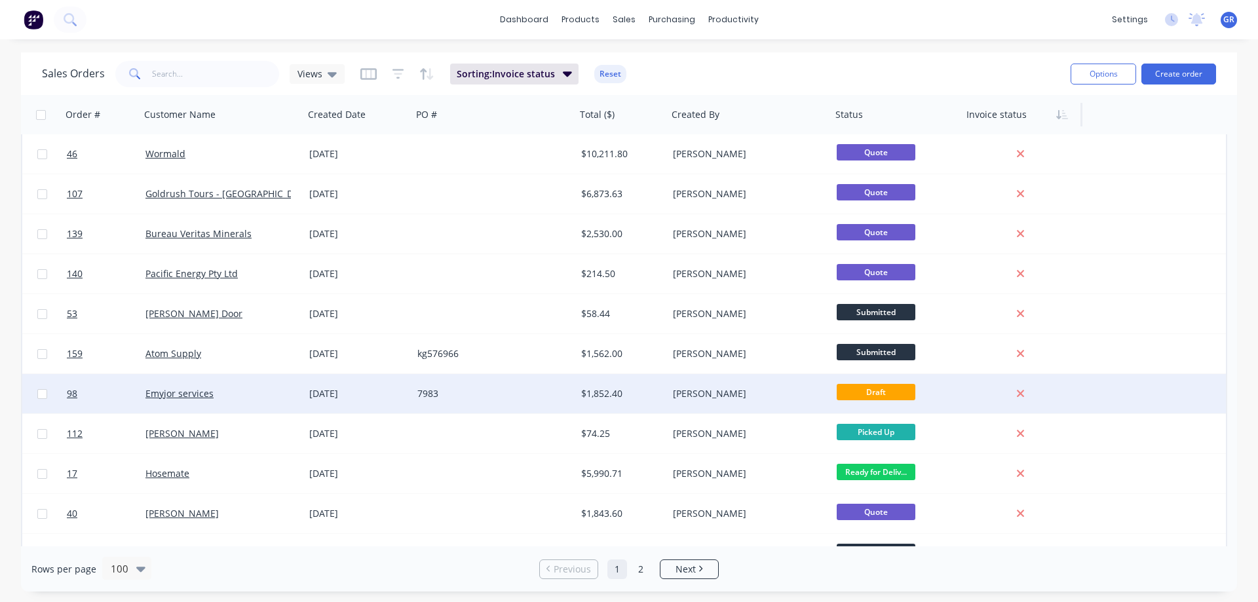
click at [491, 397] on div "7983" at bounding box center [489, 393] width 145 height 13
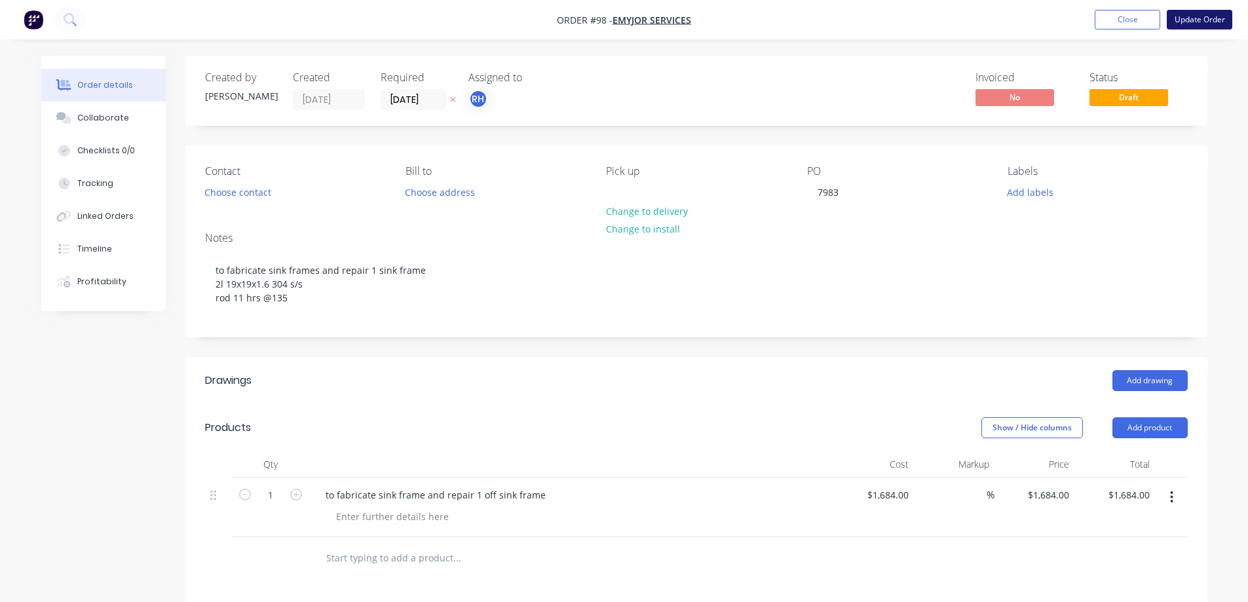
click at [1191, 19] on button "Update Order" at bounding box center [1200, 20] width 66 height 20
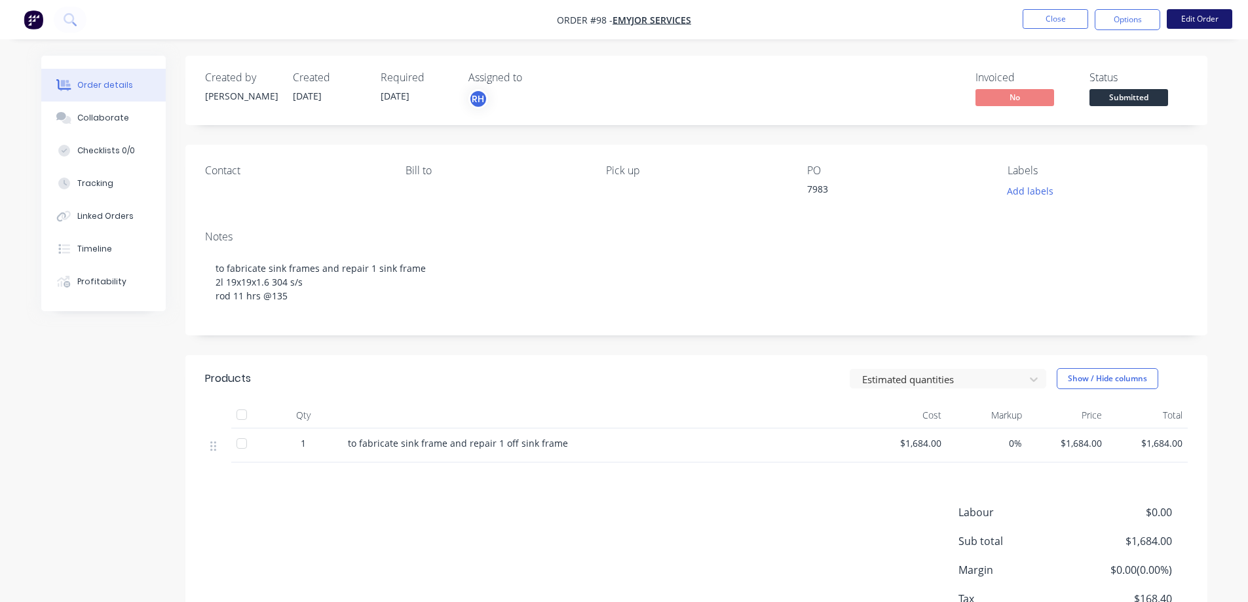
click at [1182, 19] on button "Edit Order" at bounding box center [1200, 19] width 66 height 20
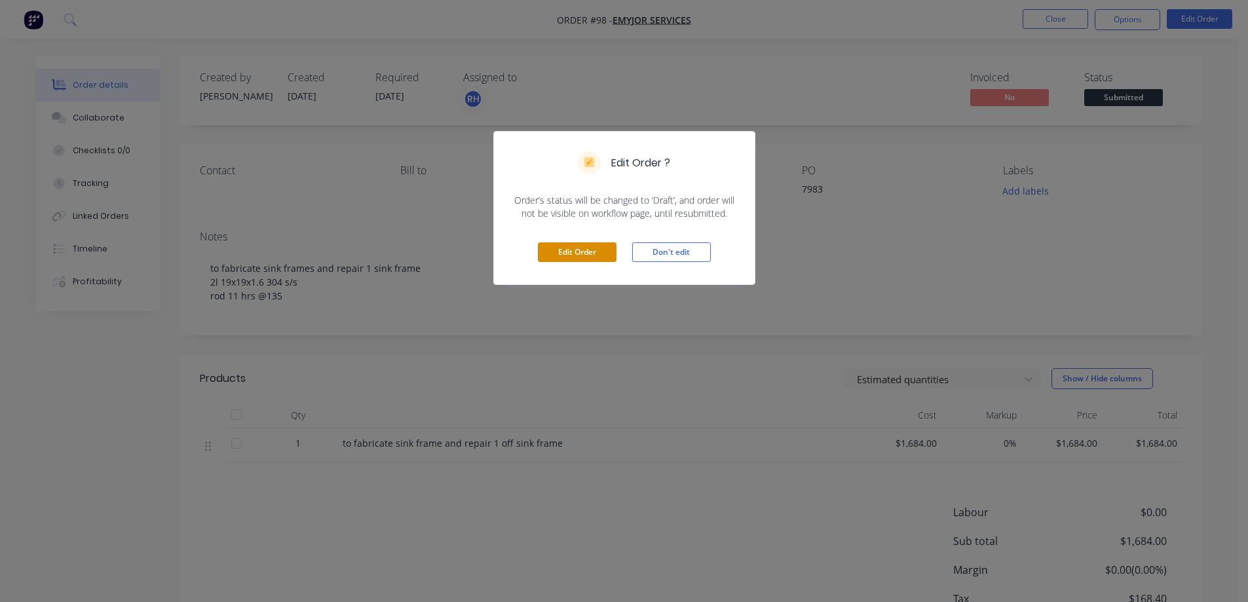
click at [566, 256] on button "Edit Order" at bounding box center [577, 252] width 79 height 20
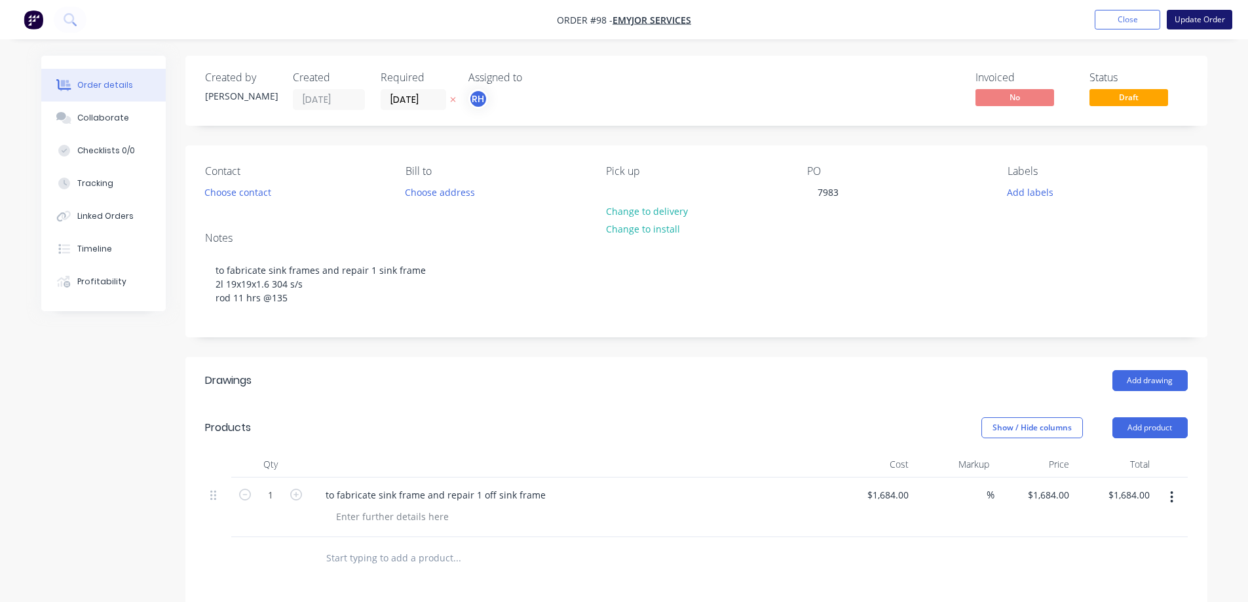
click at [1200, 19] on button "Update Order" at bounding box center [1200, 20] width 66 height 20
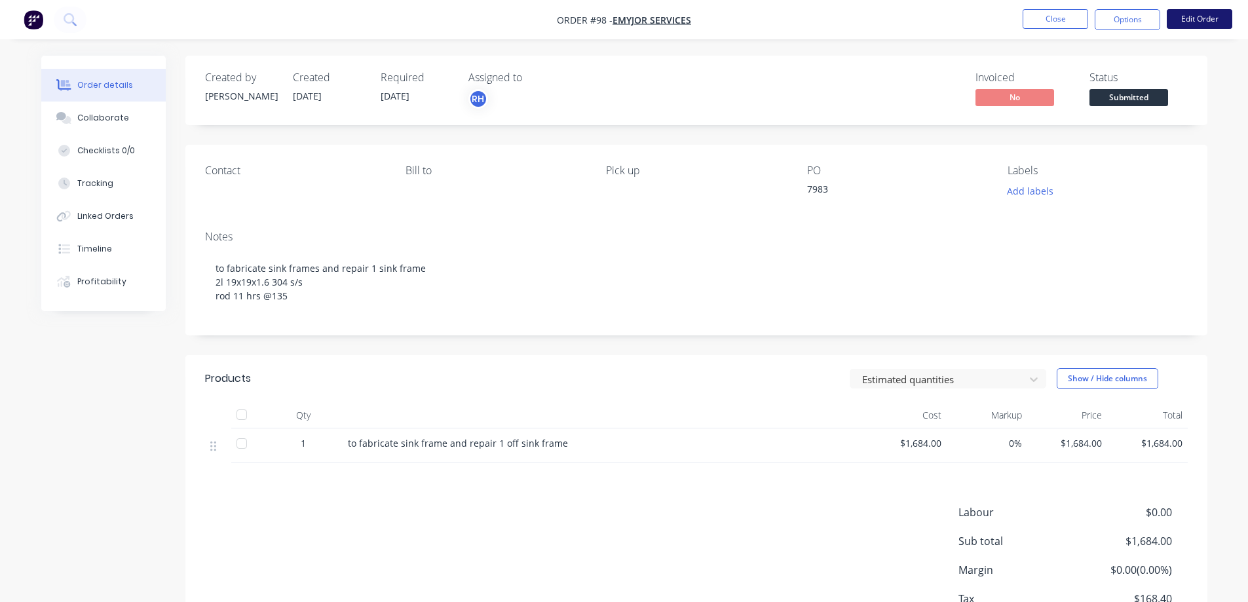
click at [1199, 19] on button "Edit Order" at bounding box center [1200, 19] width 66 height 20
click at [1147, 15] on button "Options" at bounding box center [1128, 19] width 66 height 21
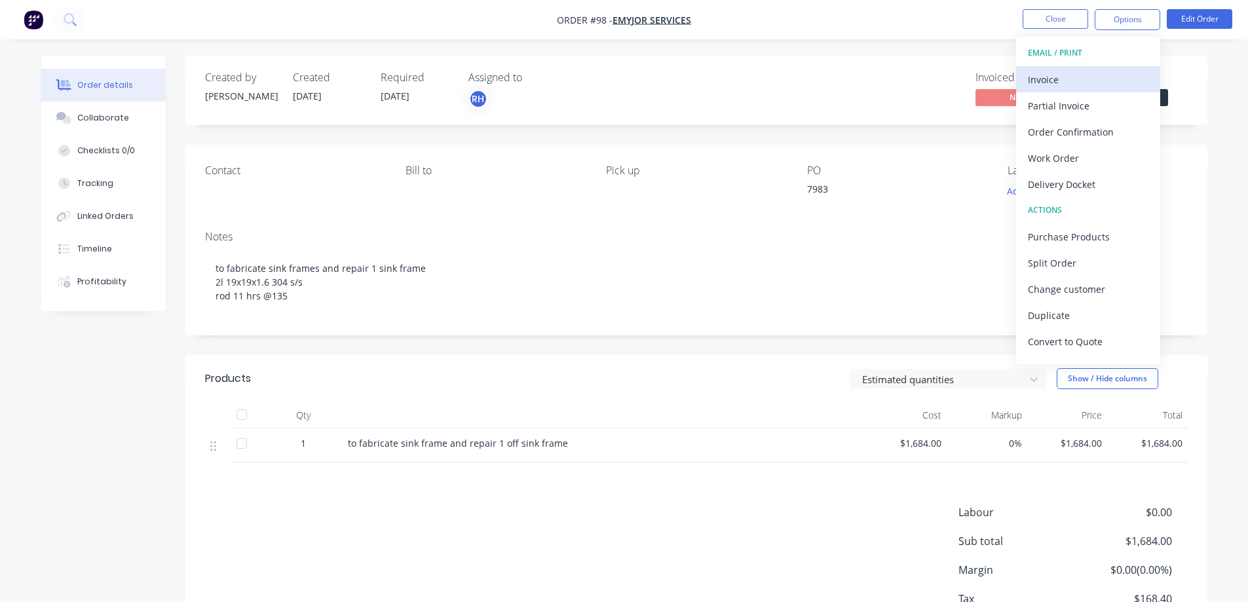
click at [1079, 78] on div "Invoice" at bounding box center [1088, 79] width 121 height 19
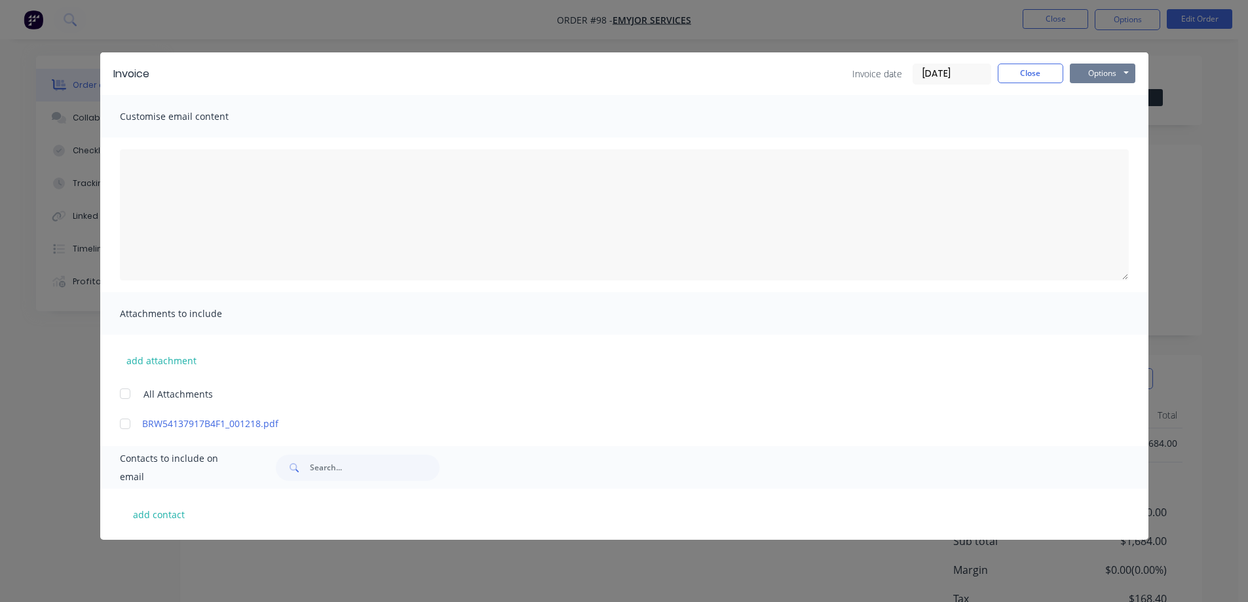
click at [1081, 68] on button "Options" at bounding box center [1103, 74] width 66 height 20
click at [1112, 125] on button "Print" at bounding box center [1112, 118] width 84 height 22
click at [1040, 72] on button "Close" at bounding box center [1031, 74] width 66 height 20
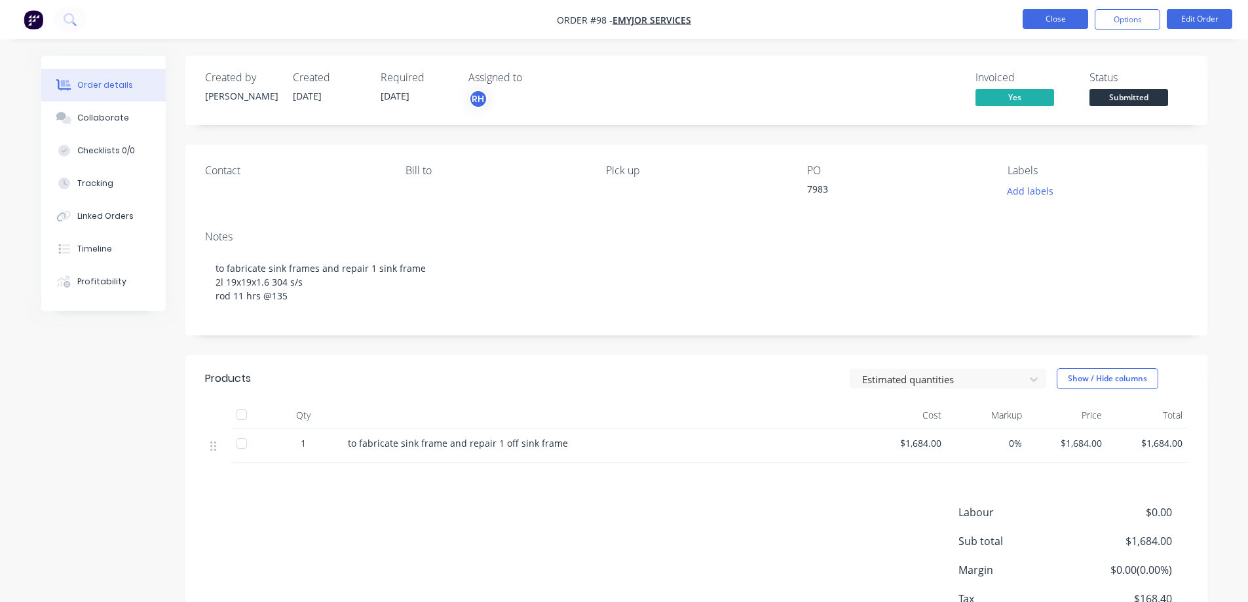
click at [1063, 18] on button "Close" at bounding box center [1056, 19] width 66 height 20
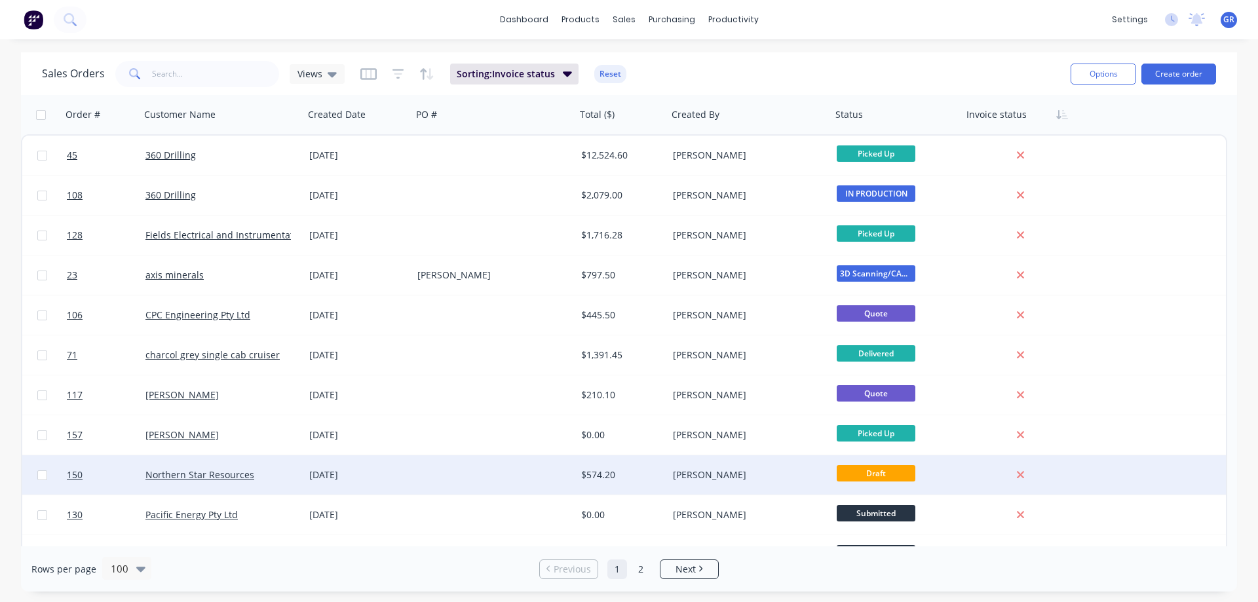
click at [451, 483] on div at bounding box center [494, 474] width 164 height 39
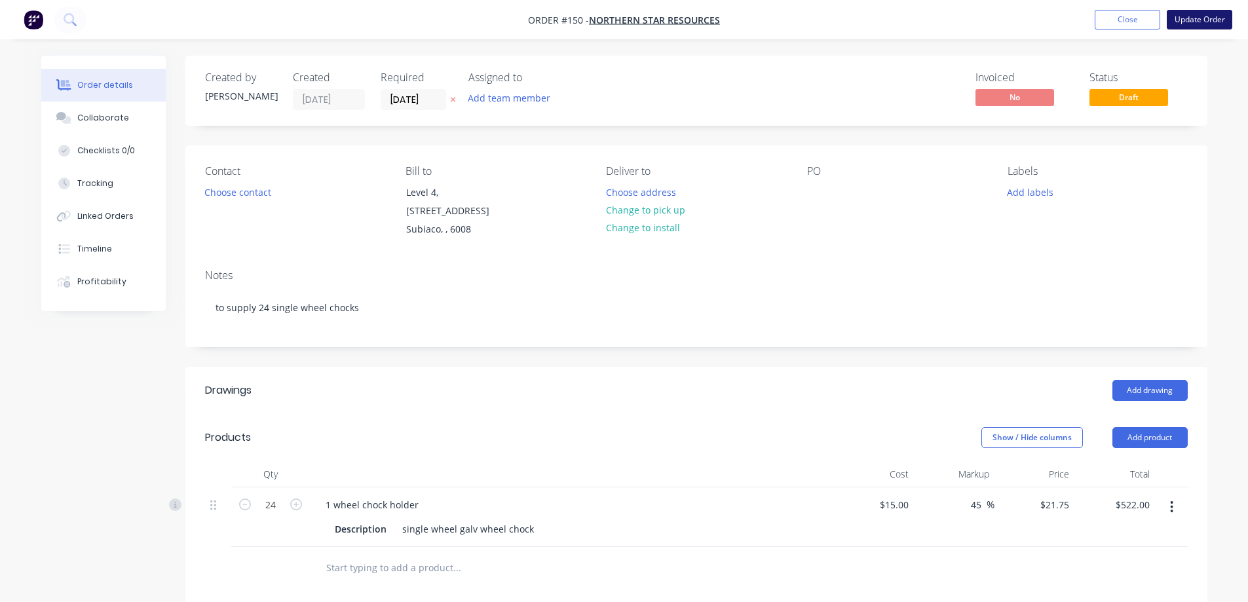
click at [1181, 17] on button "Update Order" at bounding box center [1200, 20] width 66 height 20
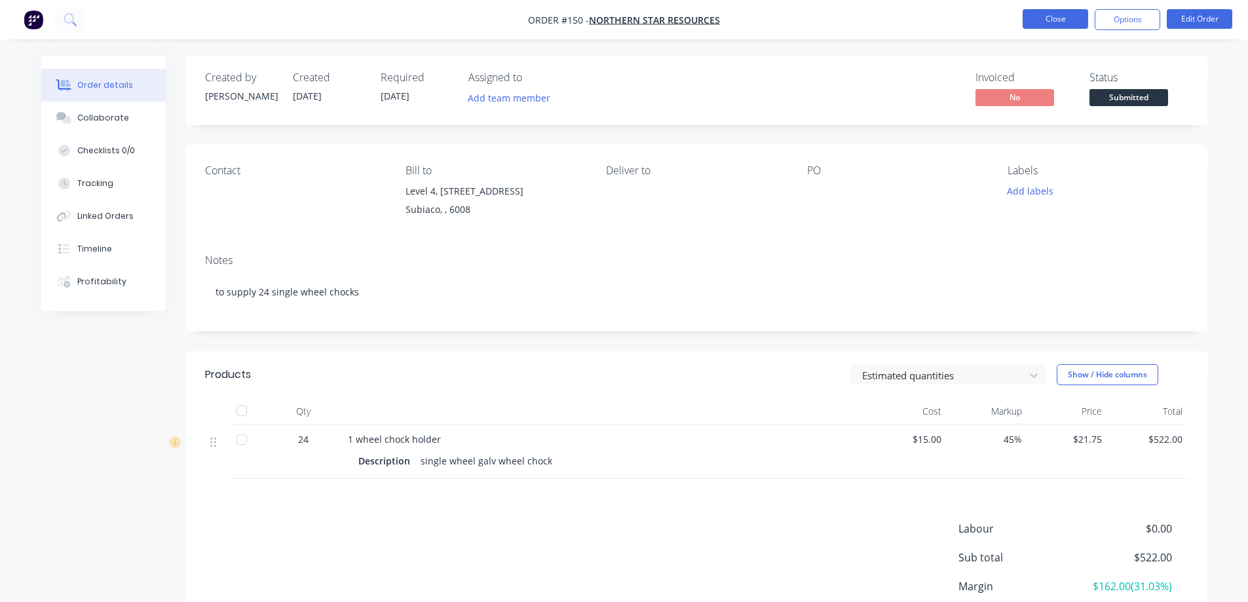
click at [1068, 25] on button "Close" at bounding box center [1056, 19] width 66 height 20
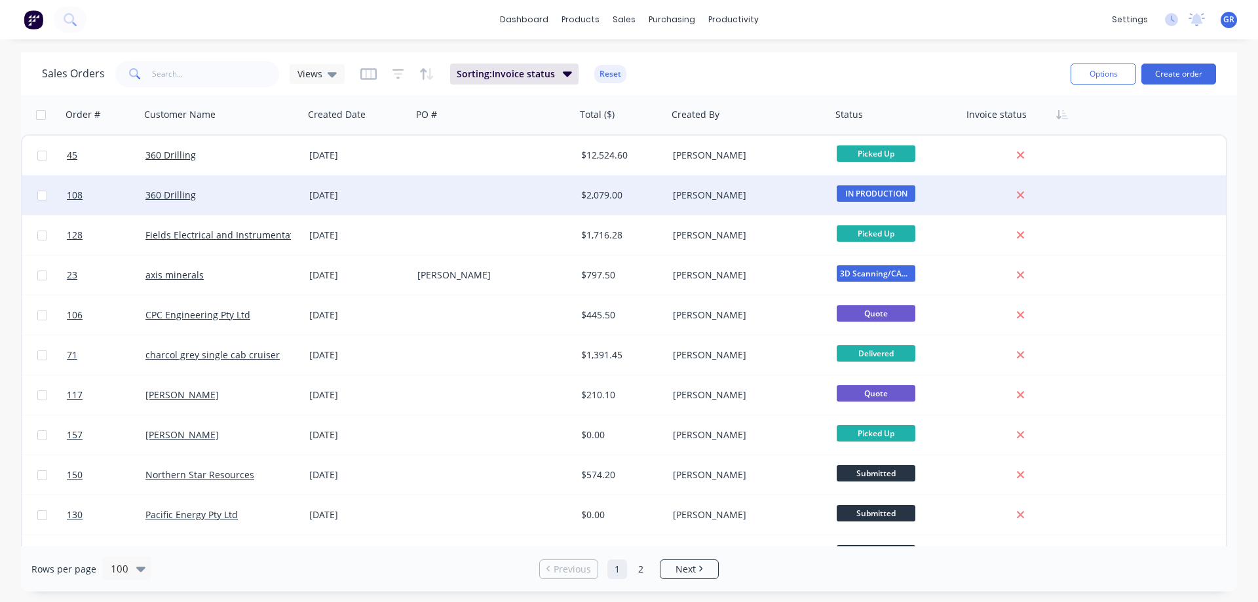
click at [448, 198] on div at bounding box center [494, 195] width 164 height 39
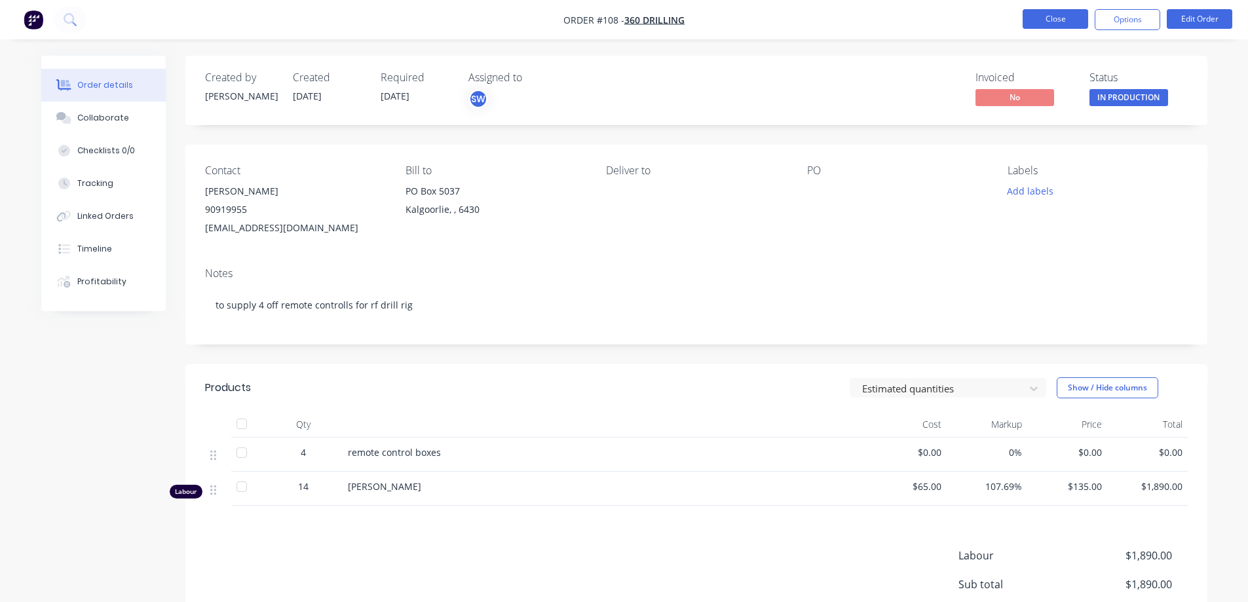
click at [1047, 22] on button "Close" at bounding box center [1056, 19] width 66 height 20
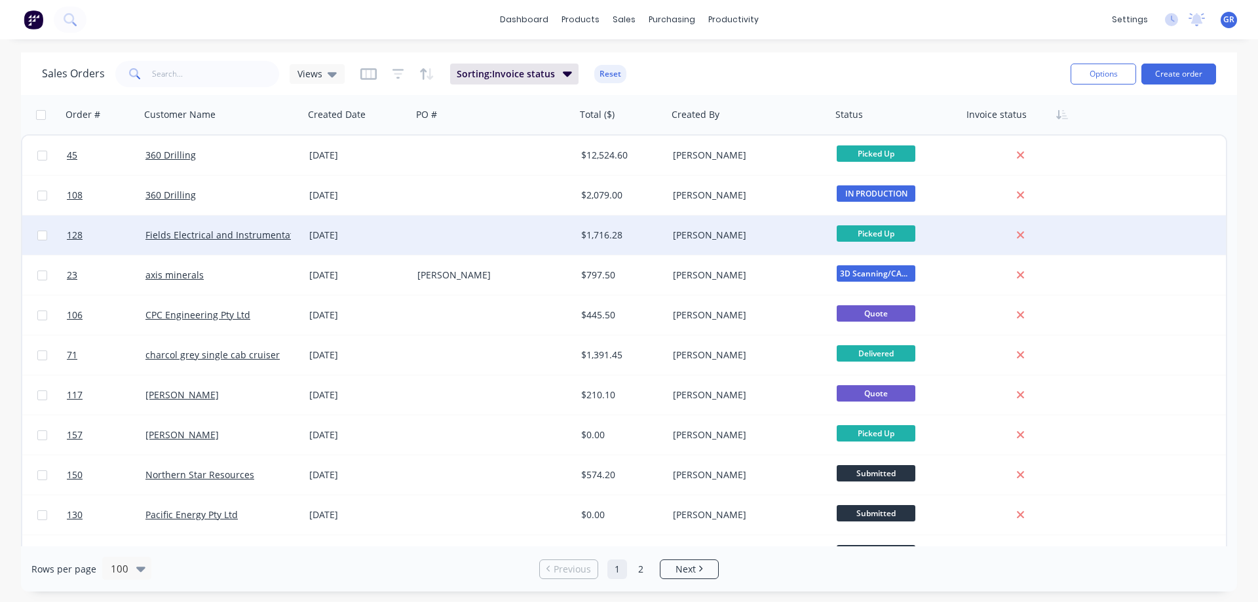
click at [490, 236] on div at bounding box center [494, 235] width 164 height 39
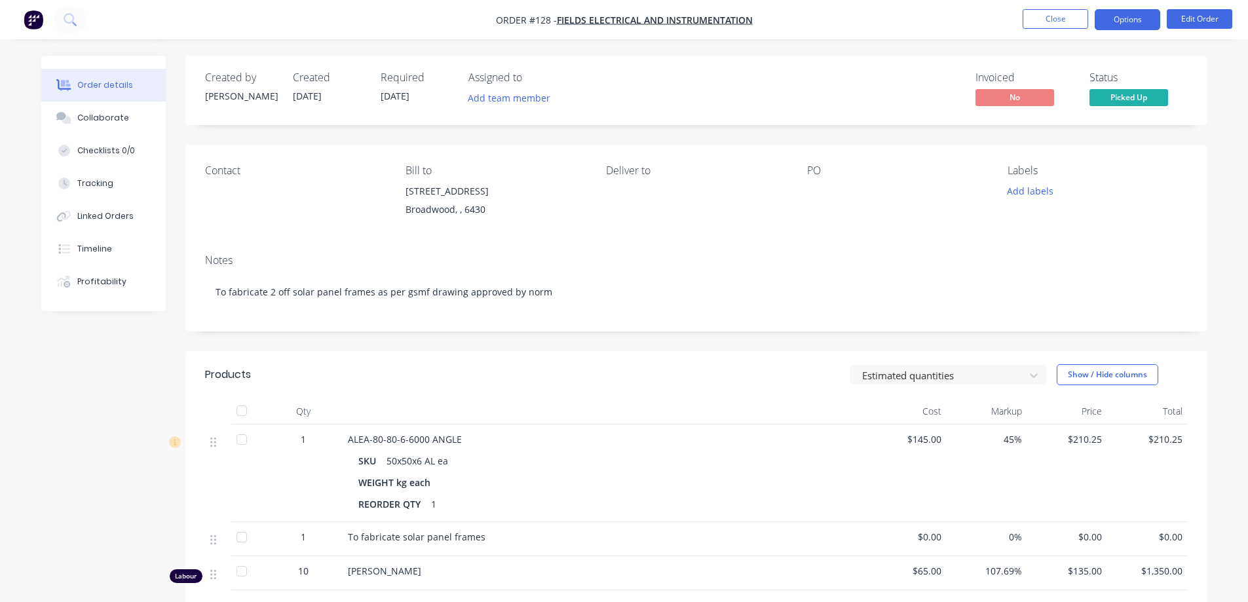
click at [1124, 21] on button "Options" at bounding box center [1128, 19] width 66 height 21
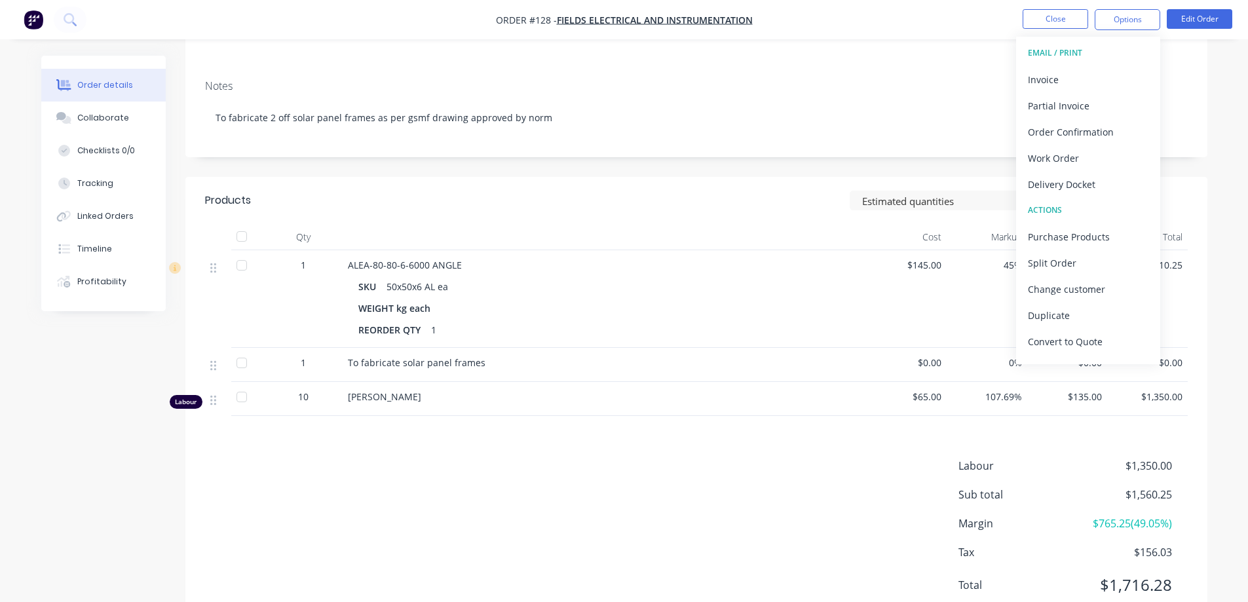
scroll to position [221, 0]
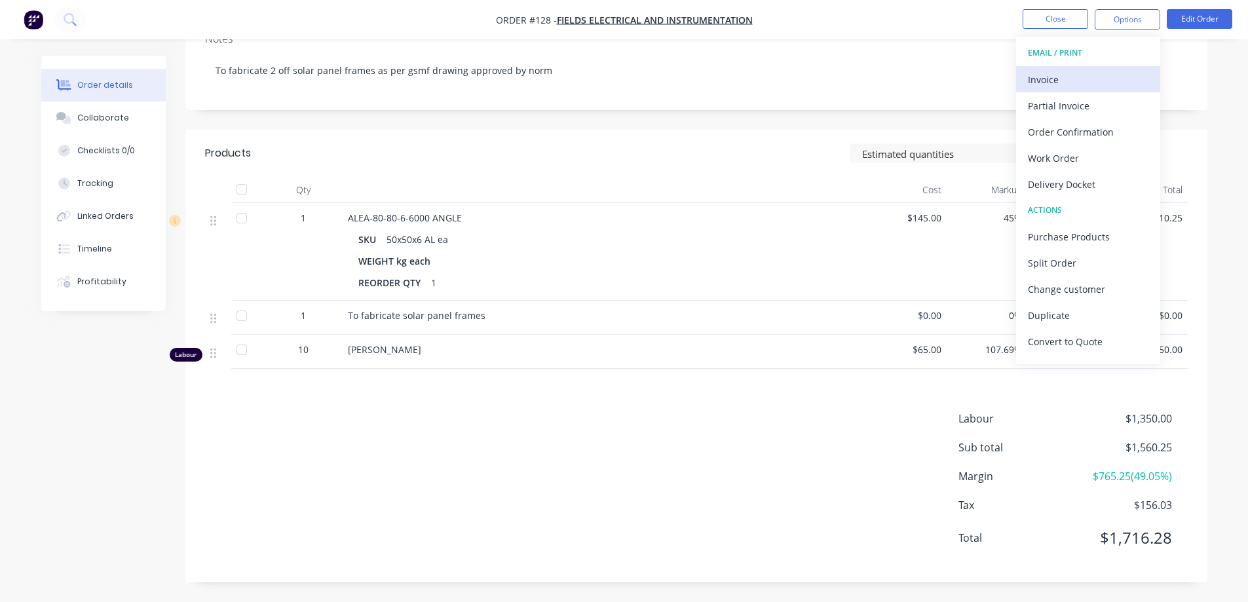
click at [1045, 81] on div "Invoice" at bounding box center [1088, 79] width 121 height 19
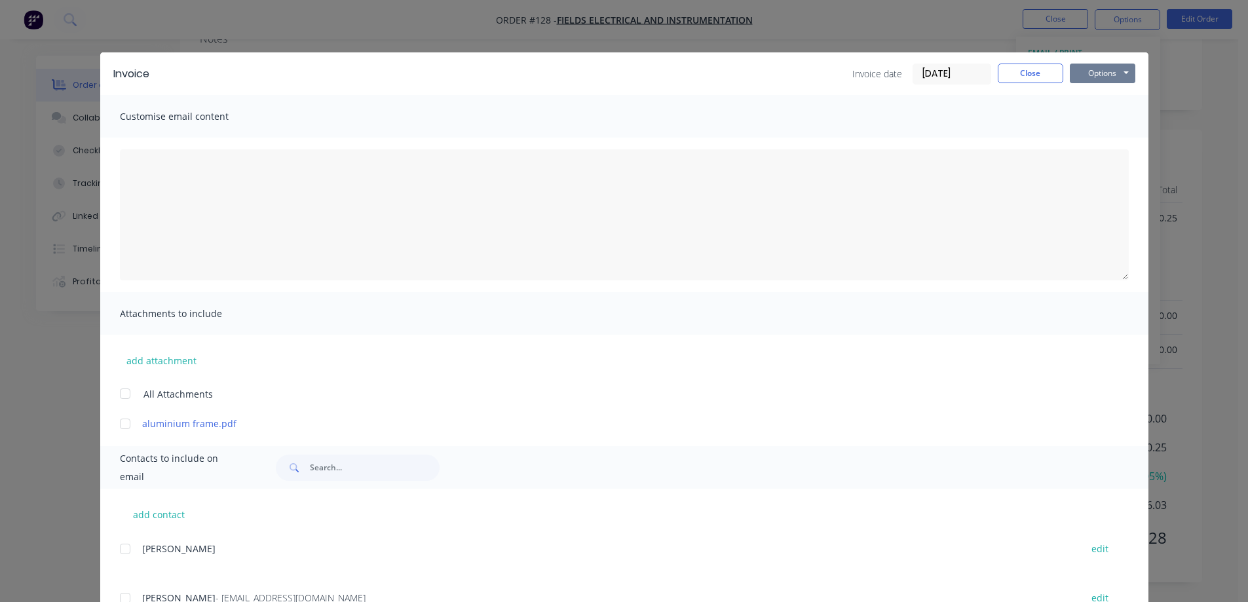
click at [1090, 74] on button "Options" at bounding box center [1103, 74] width 66 height 20
click at [1090, 117] on button "Print" at bounding box center [1112, 118] width 84 height 22
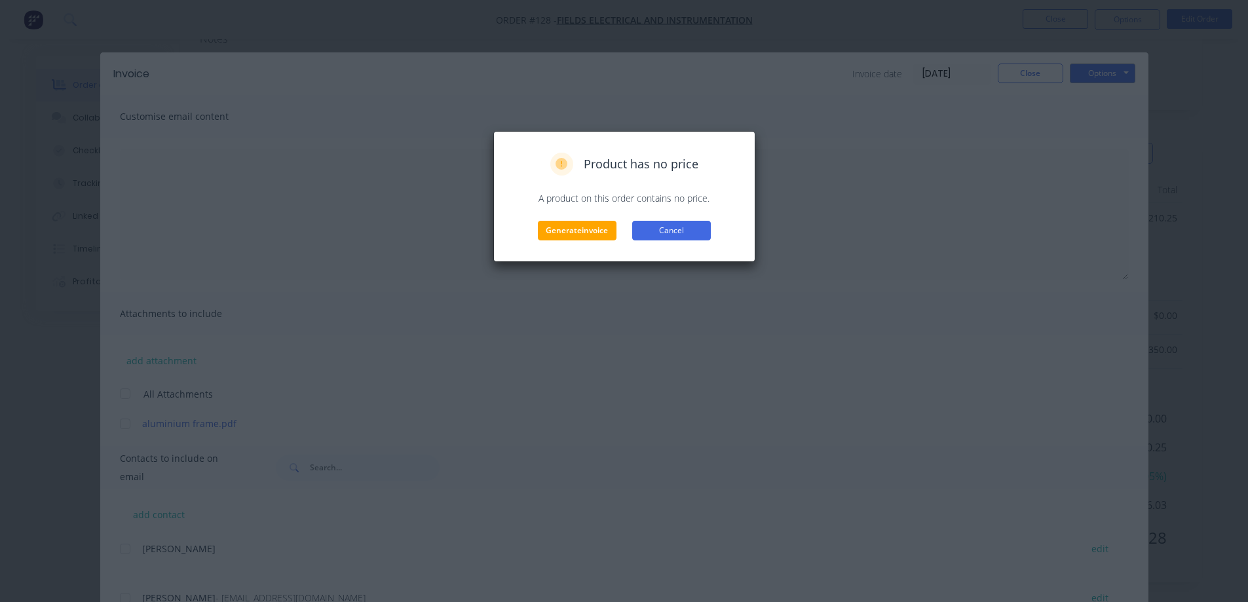
click at [660, 227] on button "Cancel" at bounding box center [671, 231] width 79 height 20
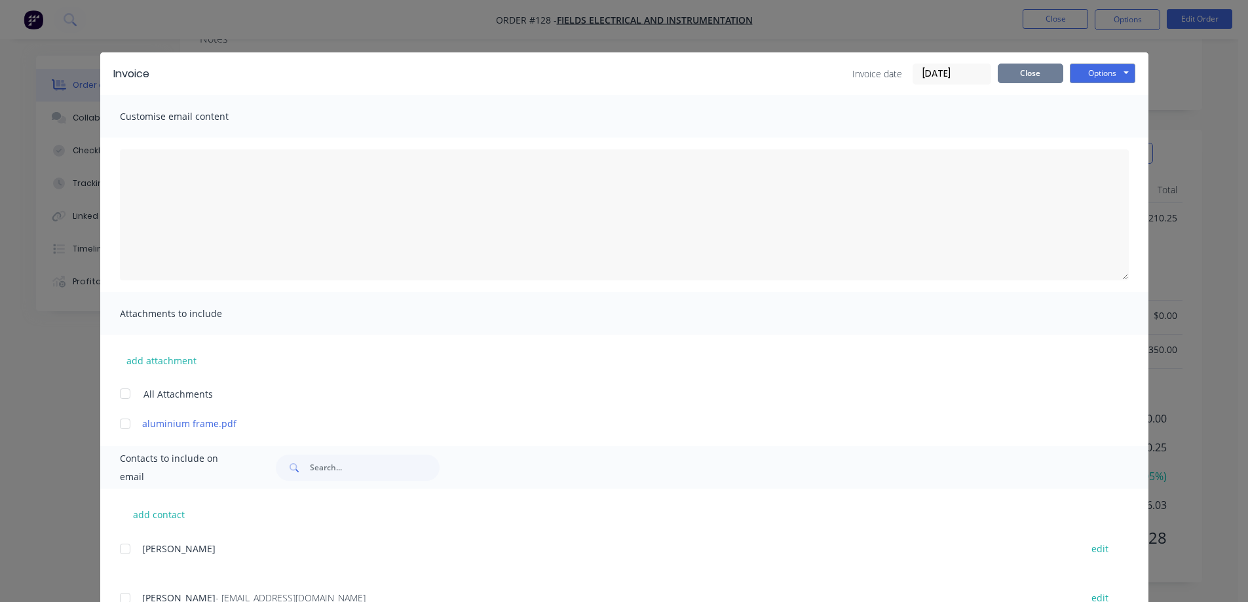
click at [1033, 73] on button "Close" at bounding box center [1031, 74] width 66 height 20
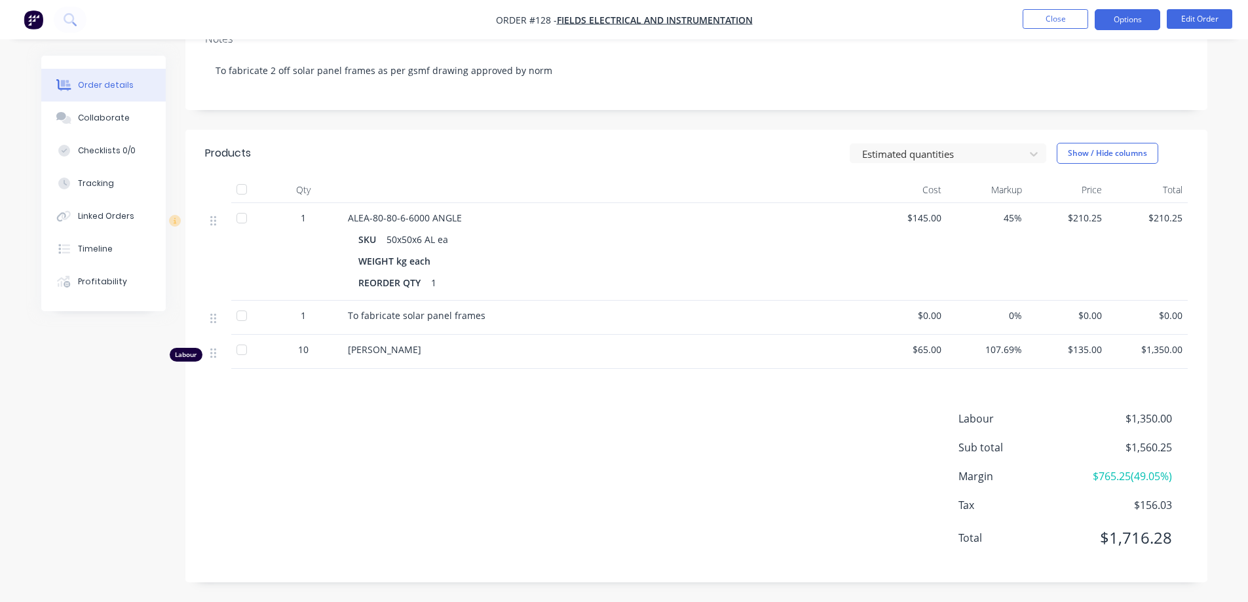
click at [1115, 20] on button "Options" at bounding box center [1128, 19] width 66 height 21
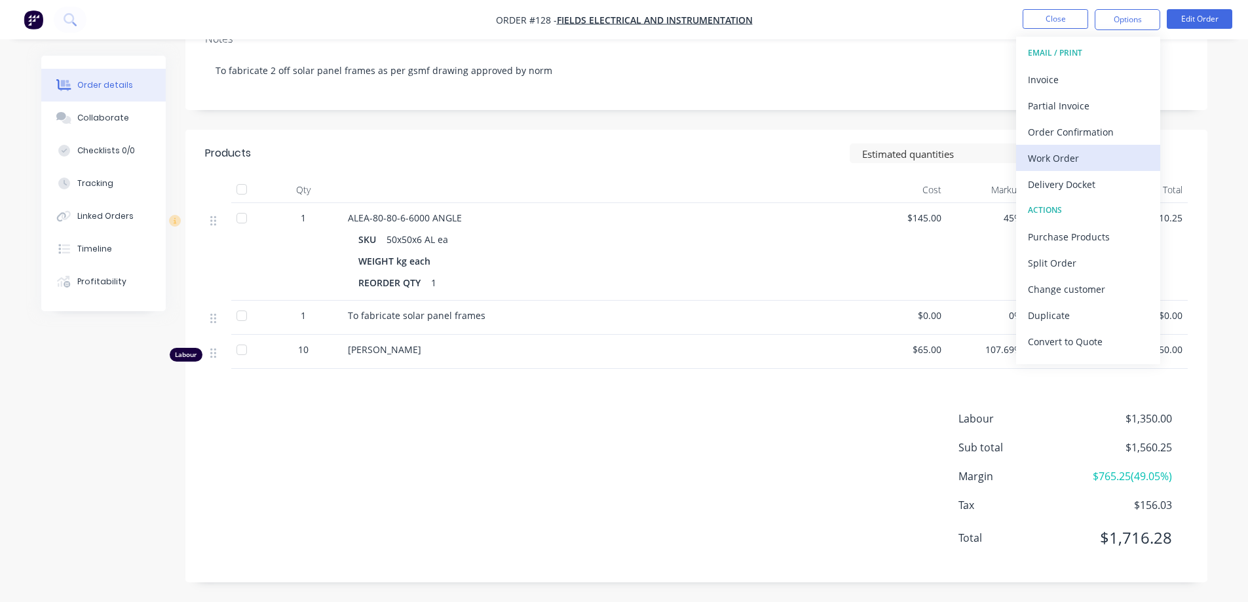
click at [1066, 159] on div "Work Order" at bounding box center [1088, 158] width 121 height 19
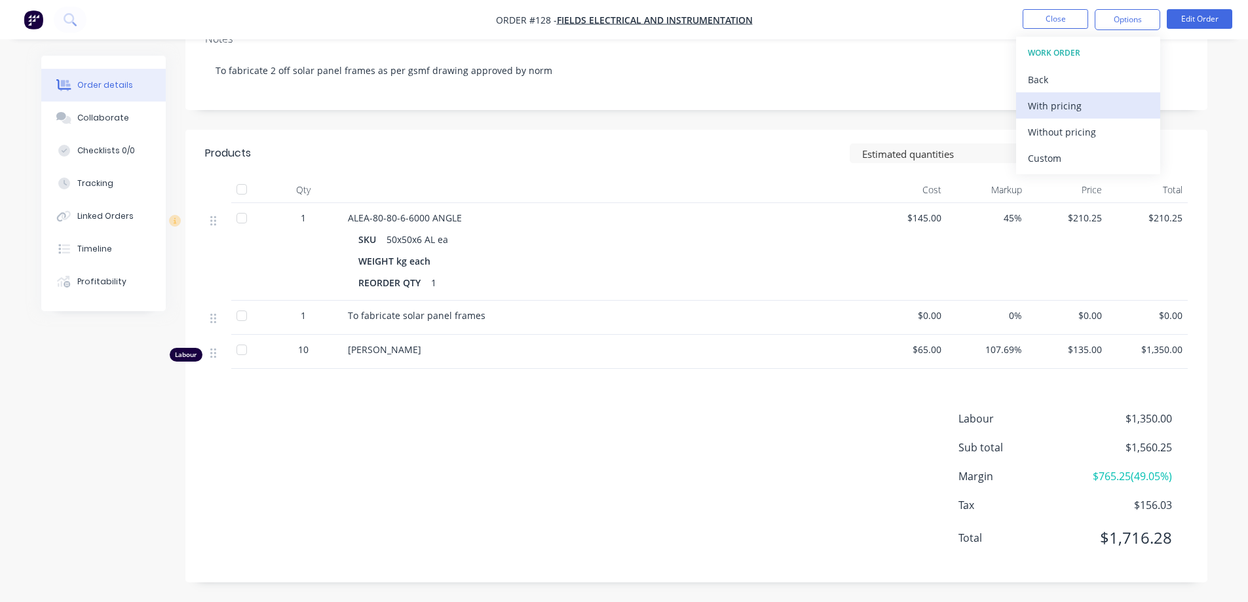
click at [1076, 109] on div "With pricing" at bounding box center [1088, 105] width 121 height 19
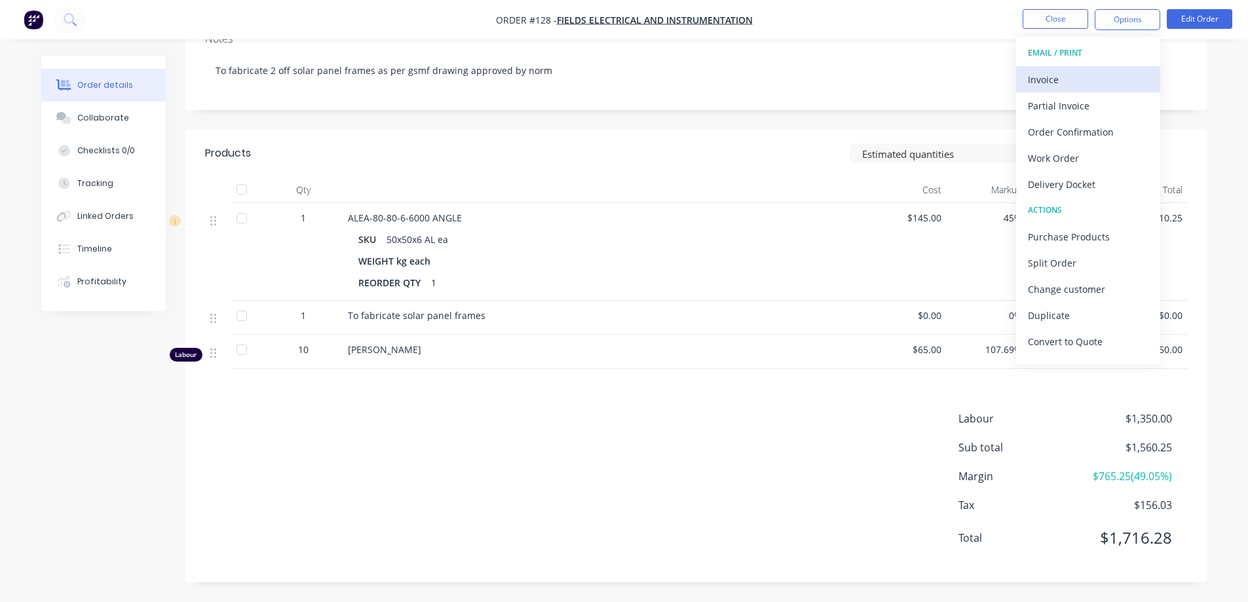
click at [1077, 75] on div "Invoice" at bounding box center [1088, 79] width 121 height 19
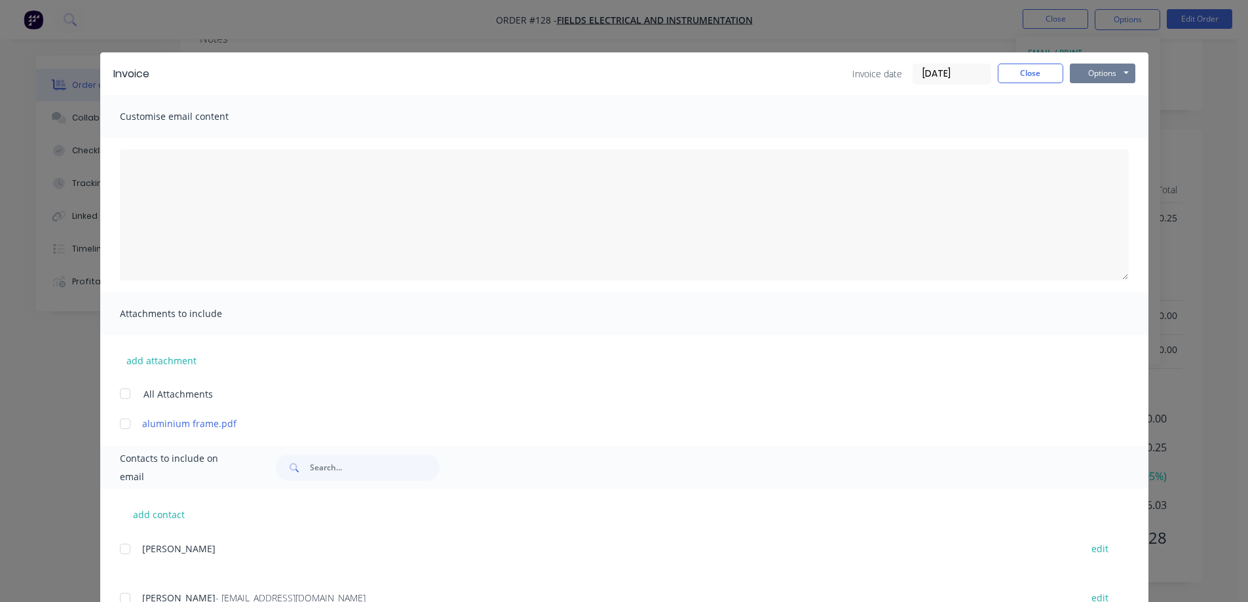
click at [1081, 69] on button "Options" at bounding box center [1103, 74] width 66 height 20
click at [1082, 118] on button "Print" at bounding box center [1112, 118] width 84 height 22
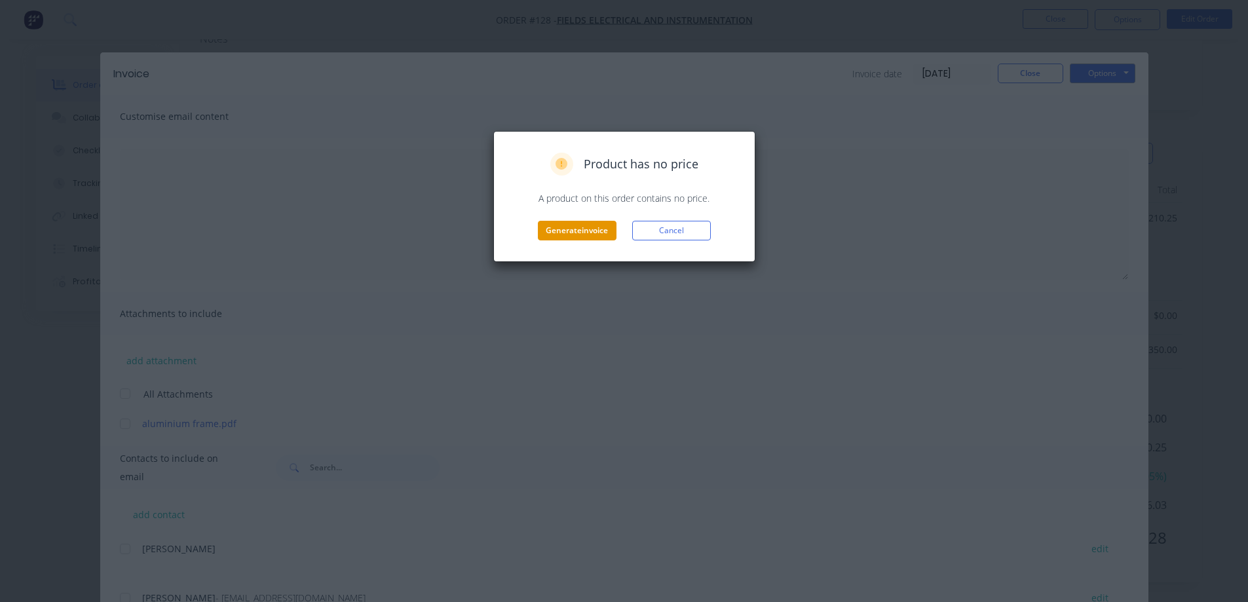
click at [554, 235] on button "Generate invoice" at bounding box center [577, 231] width 79 height 20
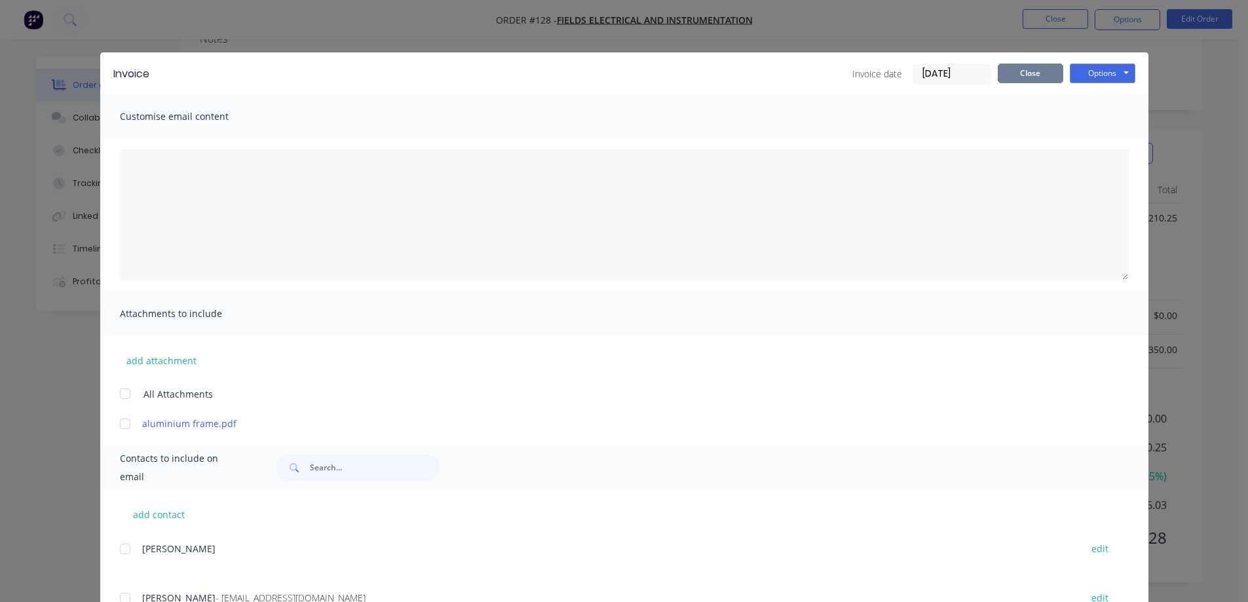
click at [1033, 74] on button "Close" at bounding box center [1031, 74] width 66 height 20
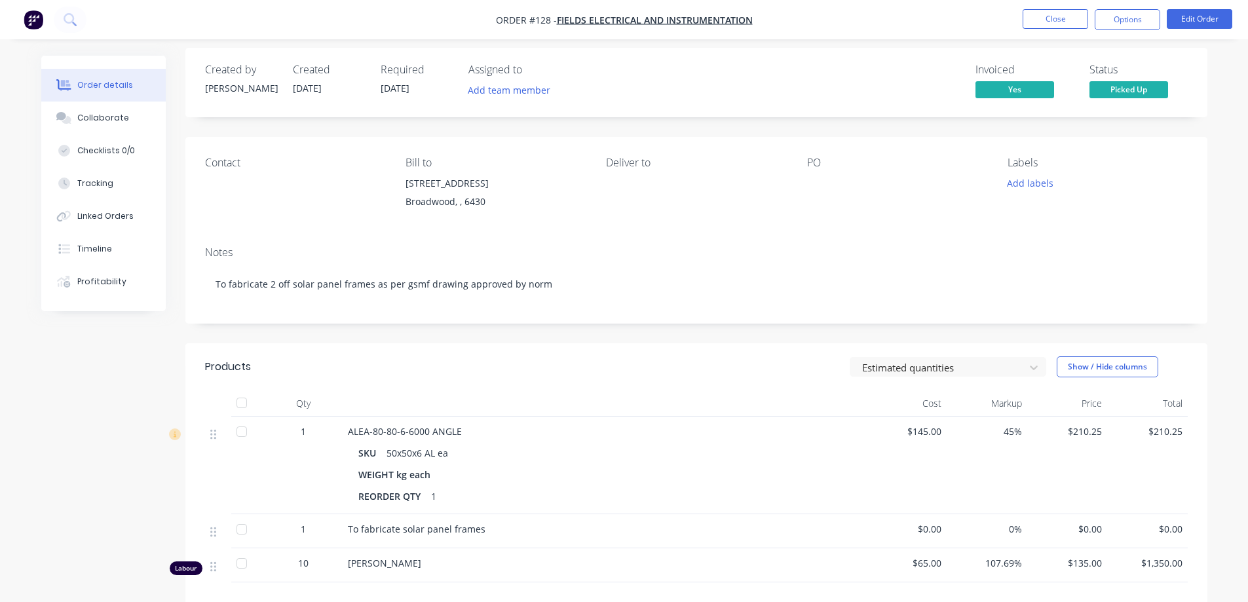
scroll to position [0, 0]
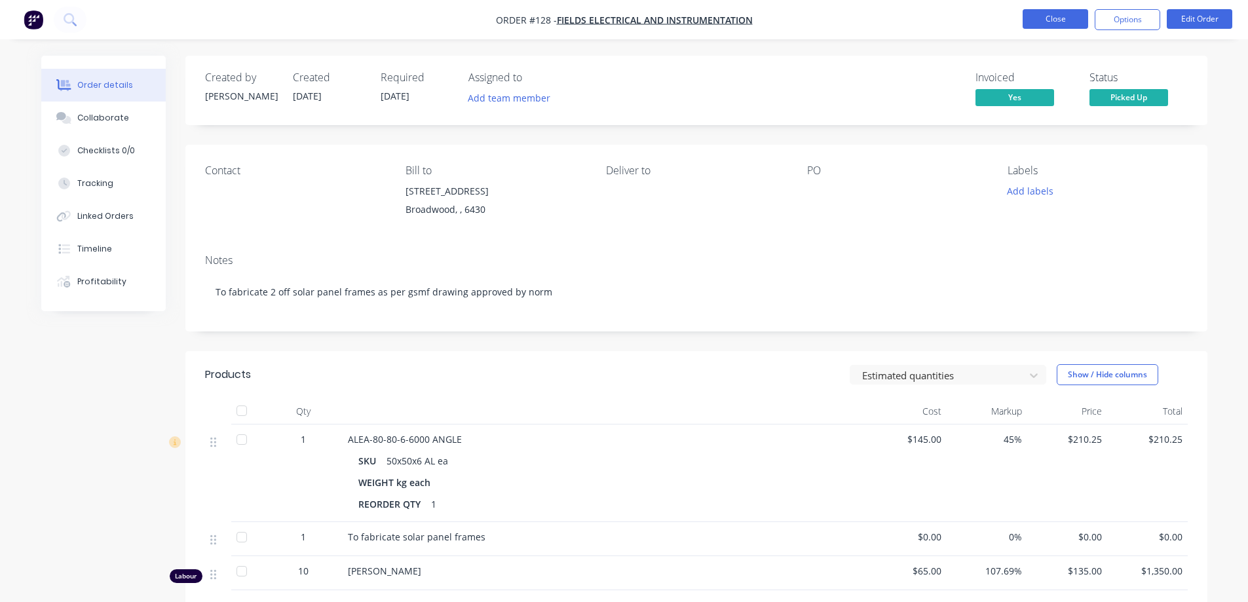
click at [1061, 14] on button "Close" at bounding box center [1056, 19] width 66 height 20
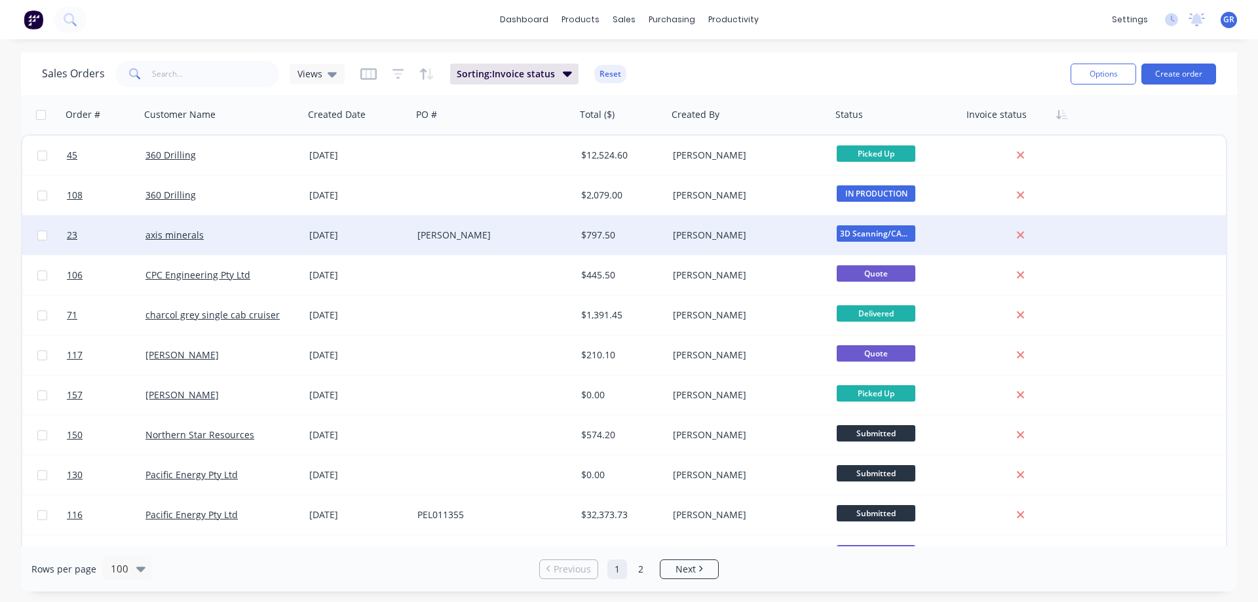
click at [468, 235] on div "steve" at bounding box center [489, 235] width 145 height 13
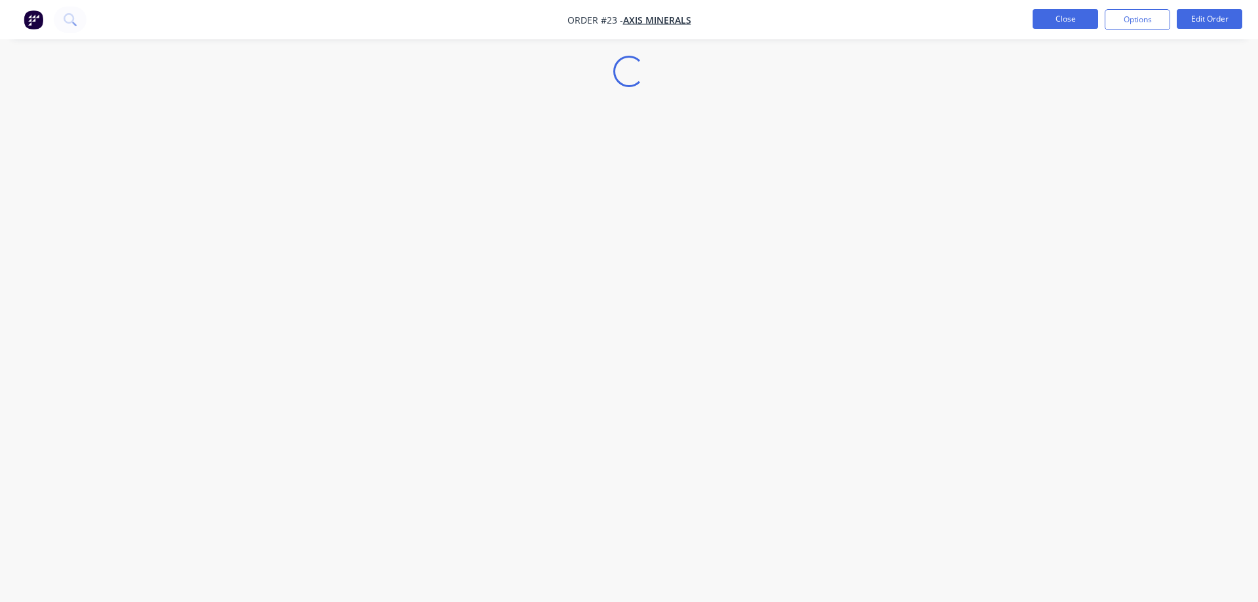
click at [1066, 18] on button "Close" at bounding box center [1066, 19] width 66 height 20
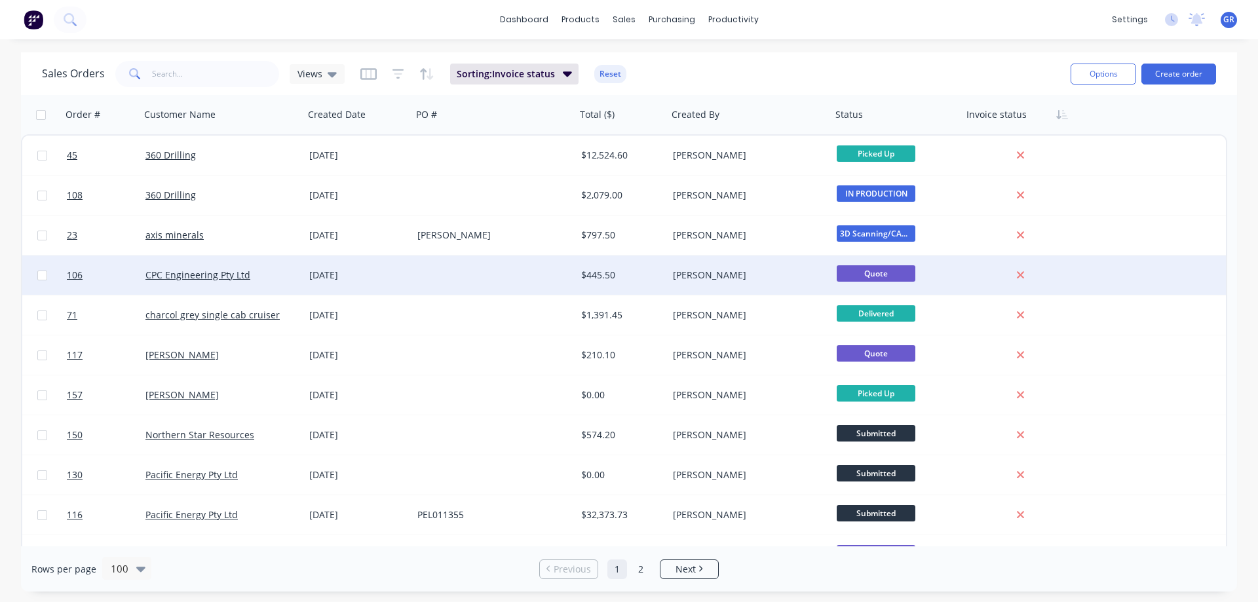
click at [469, 275] on div at bounding box center [494, 275] width 164 height 39
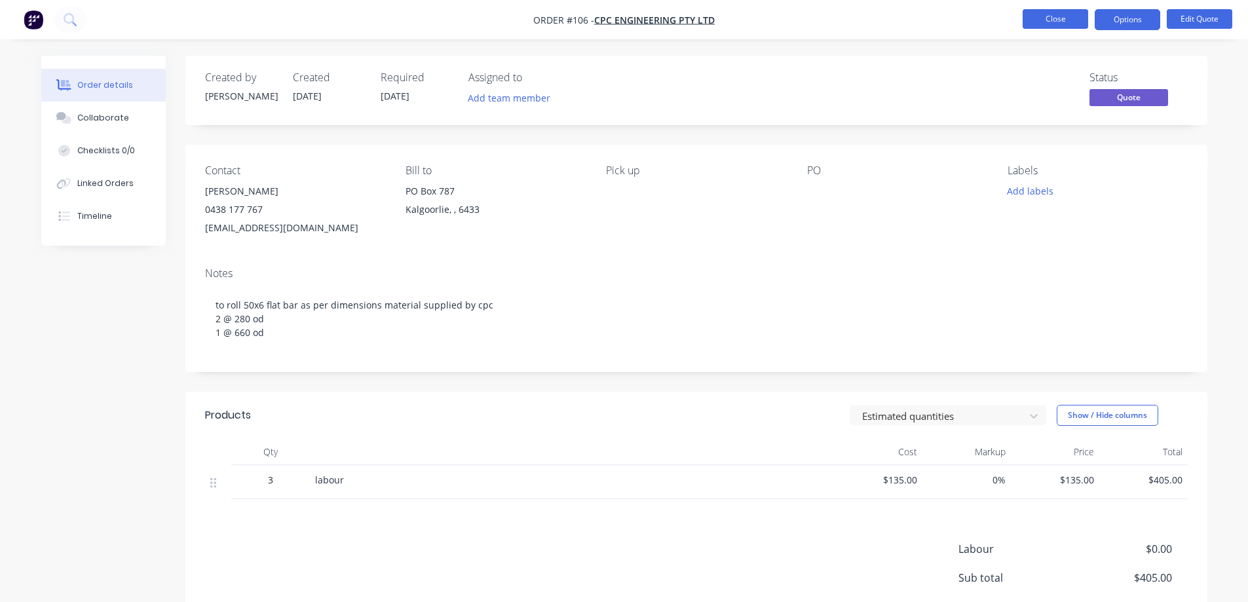
click at [1046, 16] on button "Close" at bounding box center [1056, 19] width 66 height 20
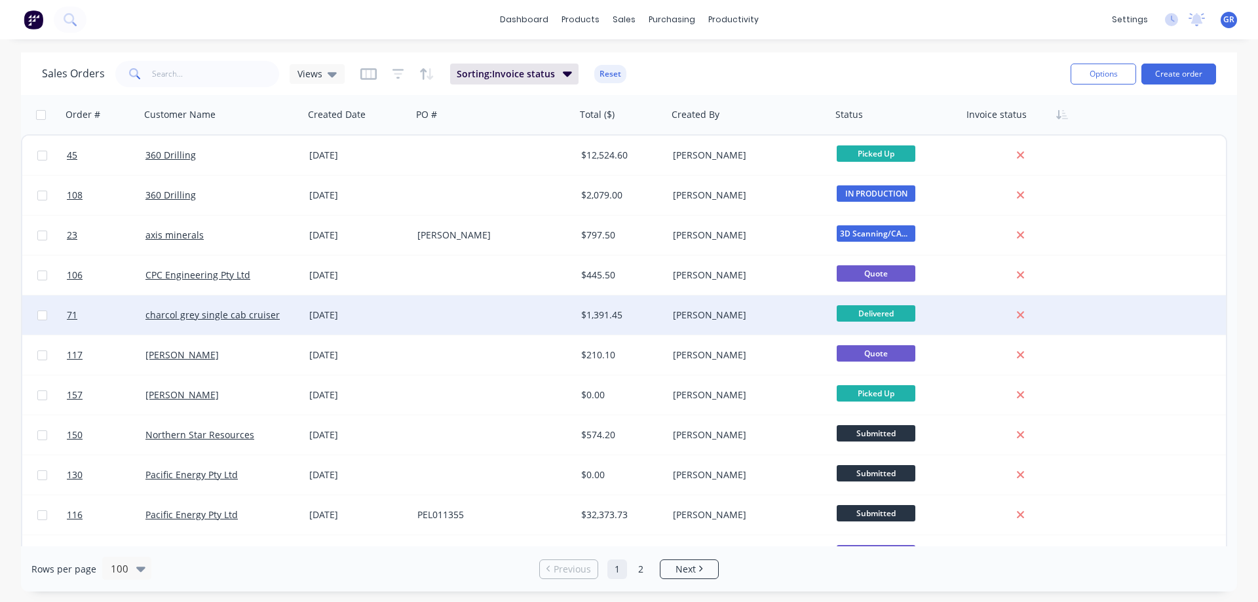
click at [483, 310] on div at bounding box center [494, 315] width 164 height 39
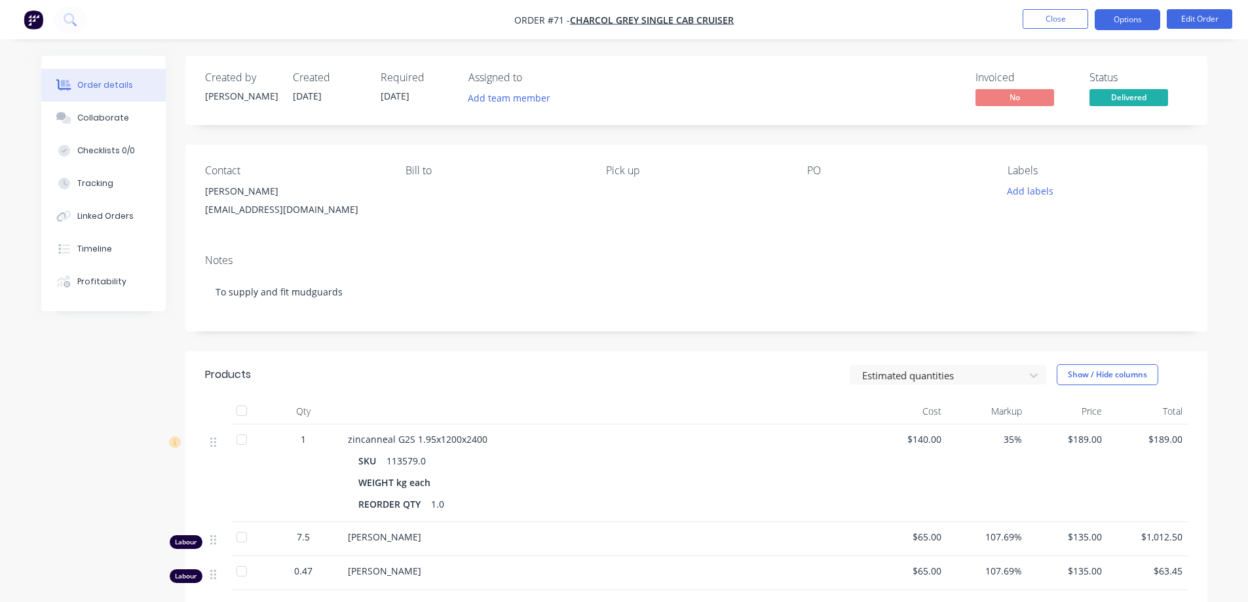
click at [1130, 20] on button "Options" at bounding box center [1128, 19] width 66 height 21
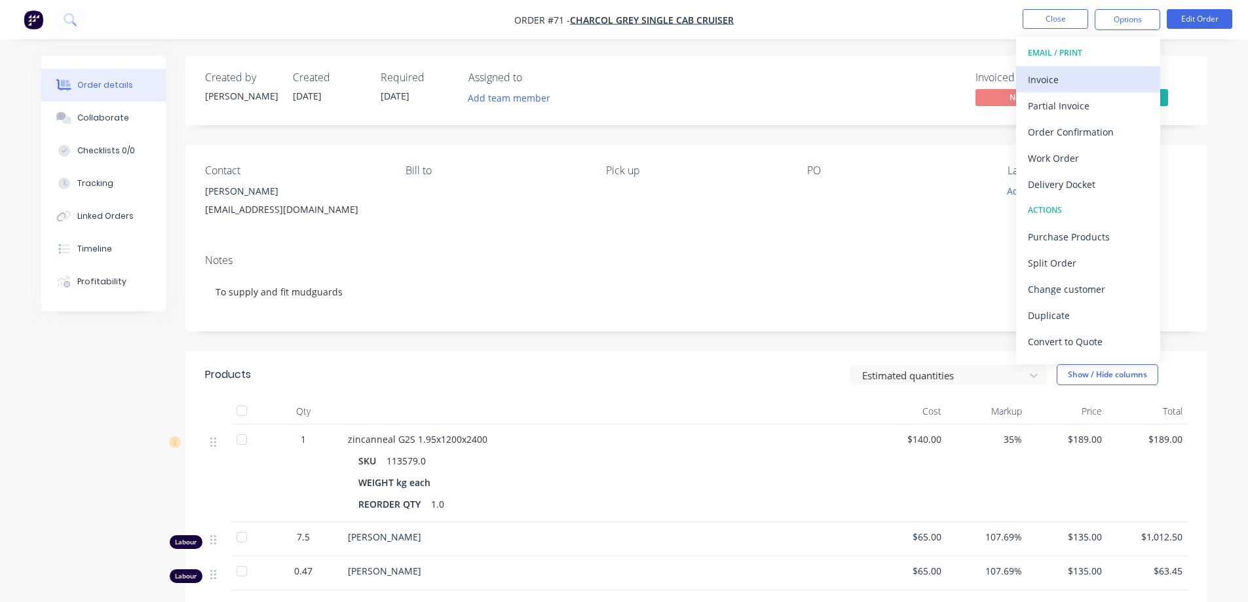
click at [1074, 83] on div "Invoice" at bounding box center [1088, 79] width 121 height 19
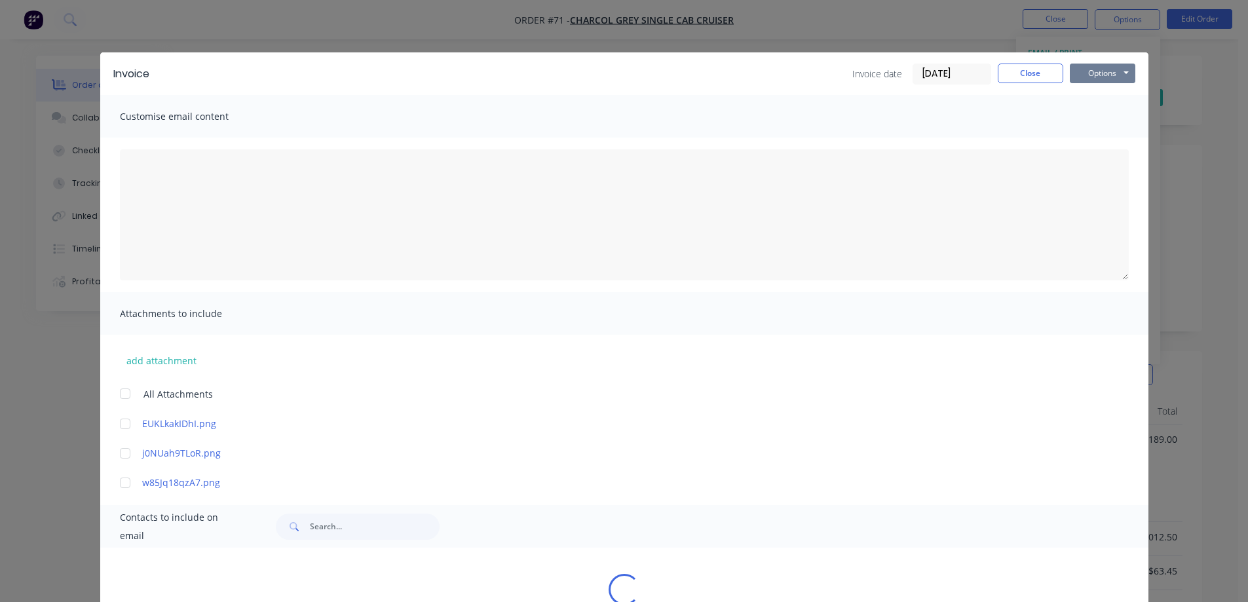
click at [1095, 72] on button "Options" at bounding box center [1103, 74] width 66 height 20
click at [1095, 122] on button "Print" at bounding box center [1112, 118] width 84 height 22
click at [1023, 71] on button "Close" at bounding box center [1031, 74] width 66 height 20
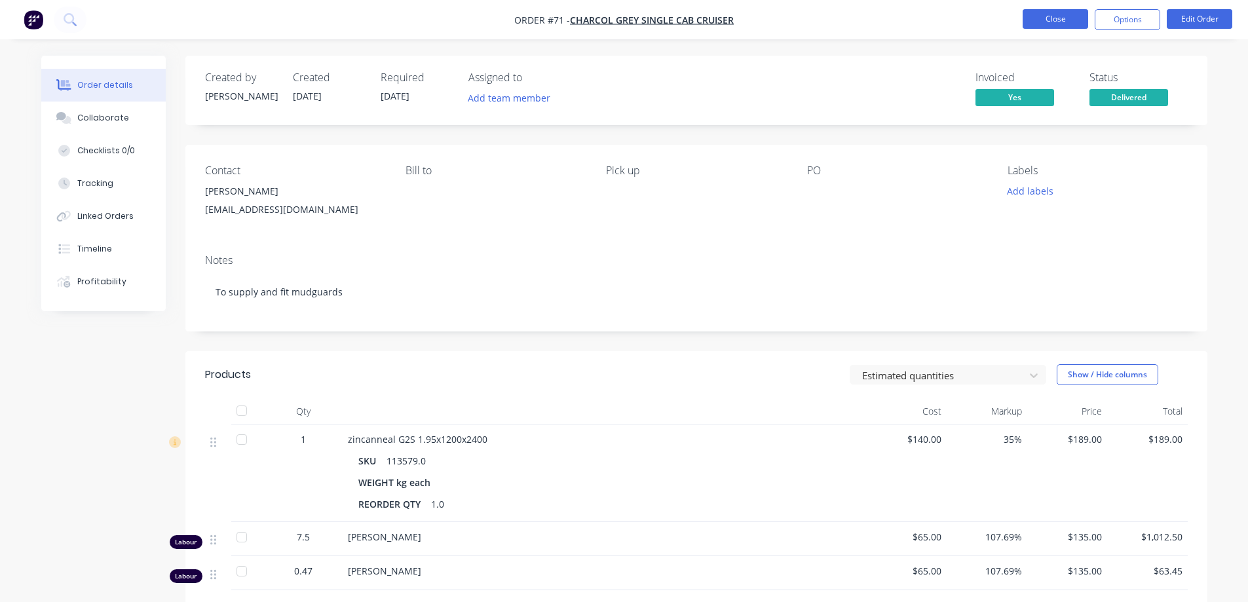
click at [1081, 21] on button "Close" at bounding box center [1056, 19] width 66 height 20
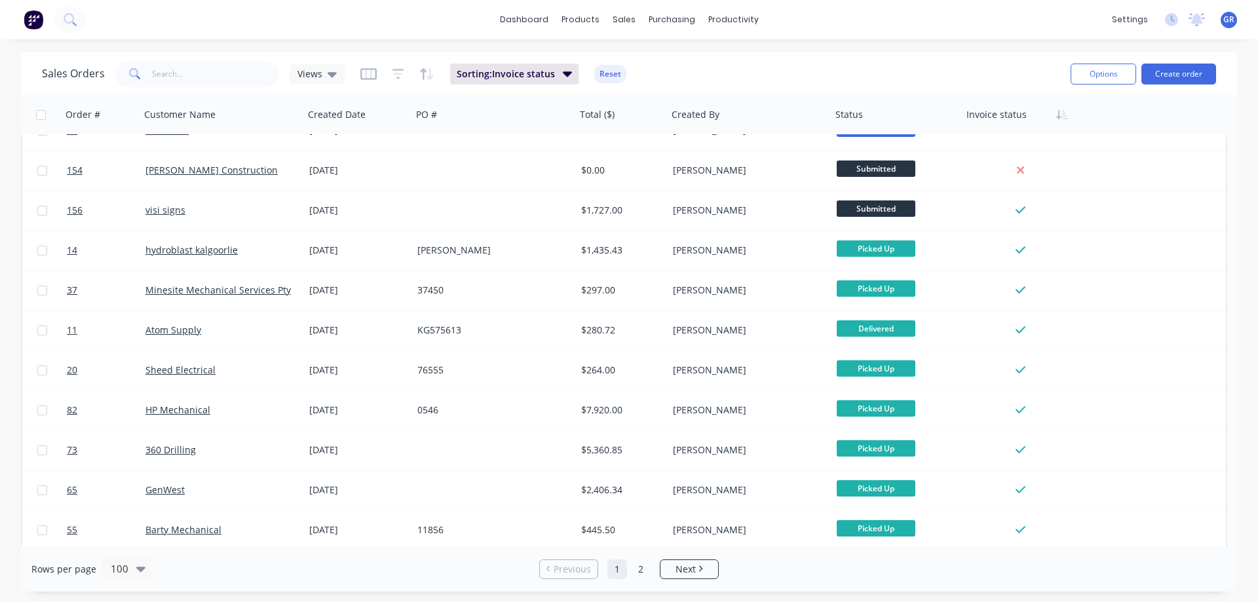
scroll to position [2228, 0]
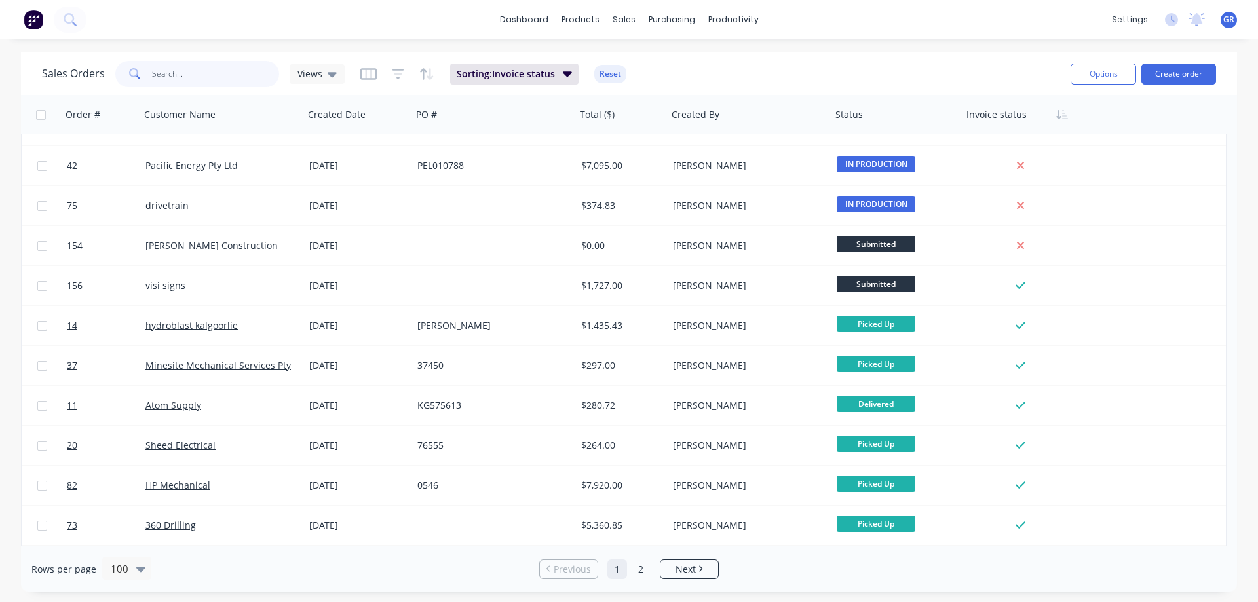
click at [193, 81] on input "text" at bounding box center [216, 74] width 128 height 26
type input "char"
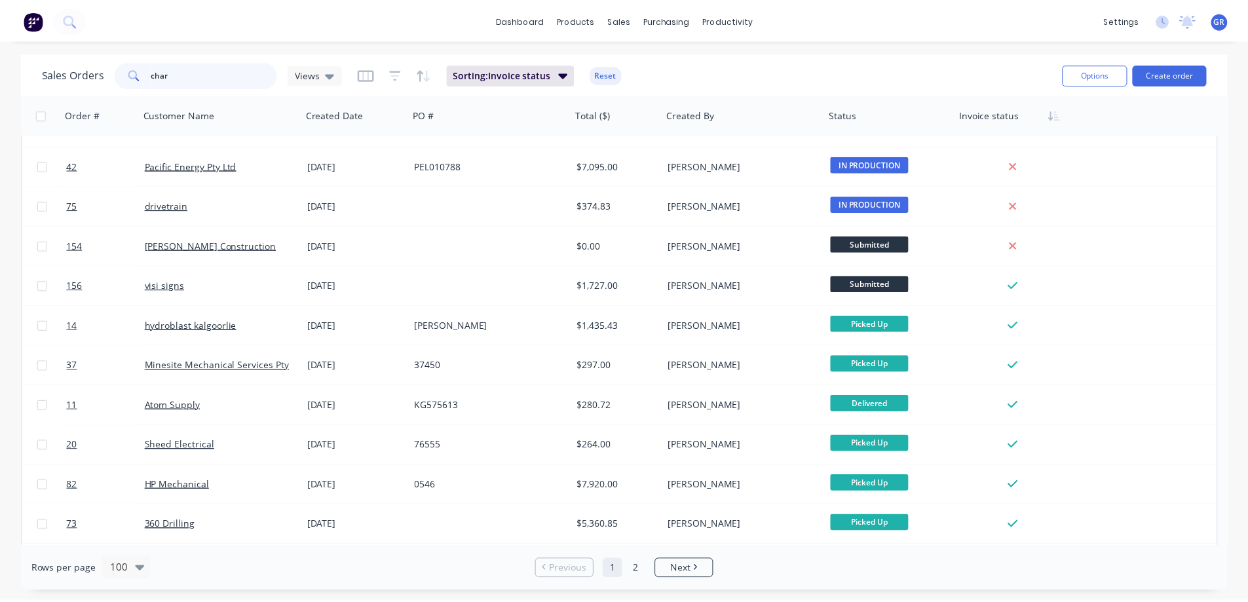
scroll to position [0, 0]
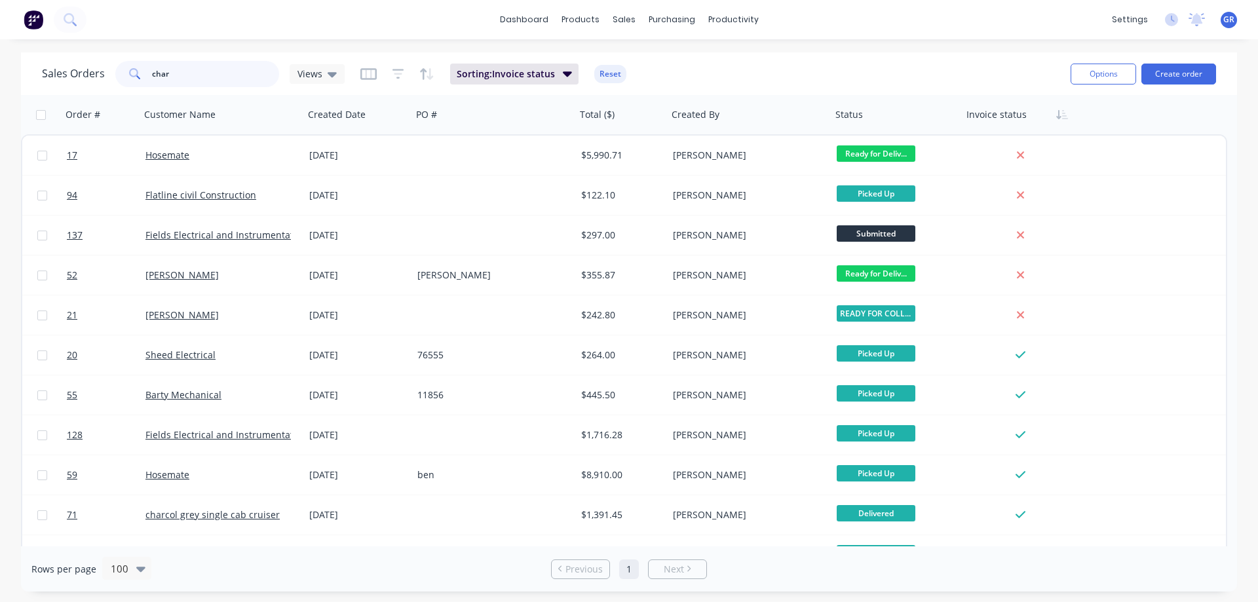
drag, startPoint x: 172, startPoint y: 73, endPoint x: 98, endPoint y: 69, distance: 74.2
click at [98, 69] on div "Sales Orders char Views" at bounding box center [193, 74] width 303 height 26
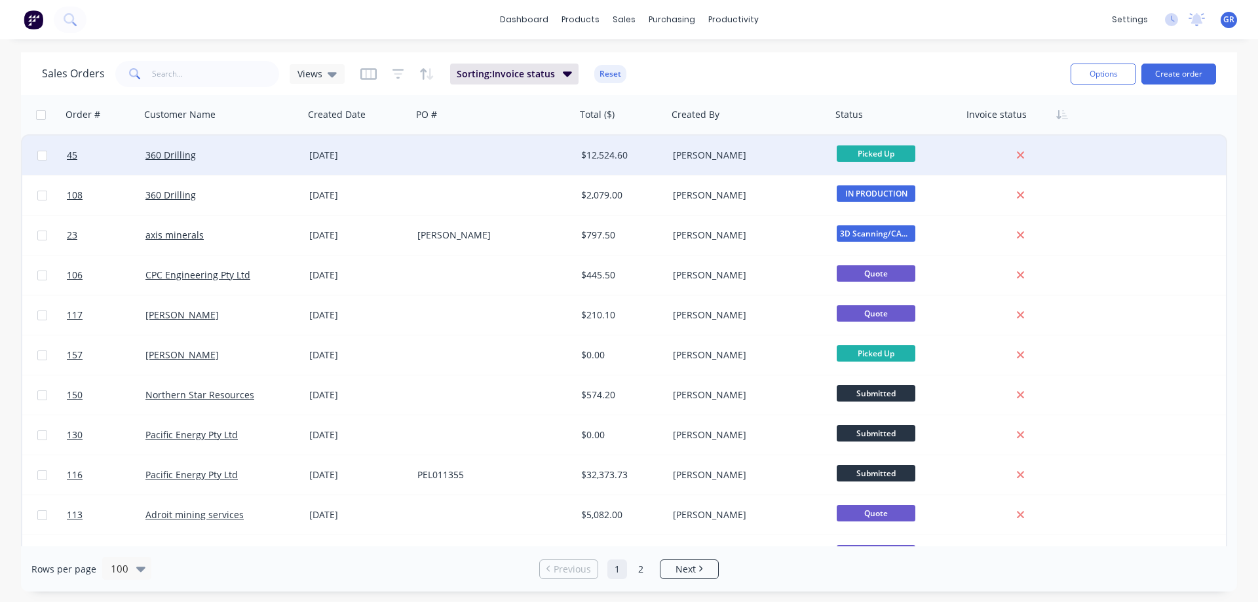
click at [388, 155] on div "22 Aug 2025" at bounding box center [358, 155] width 98 height 13
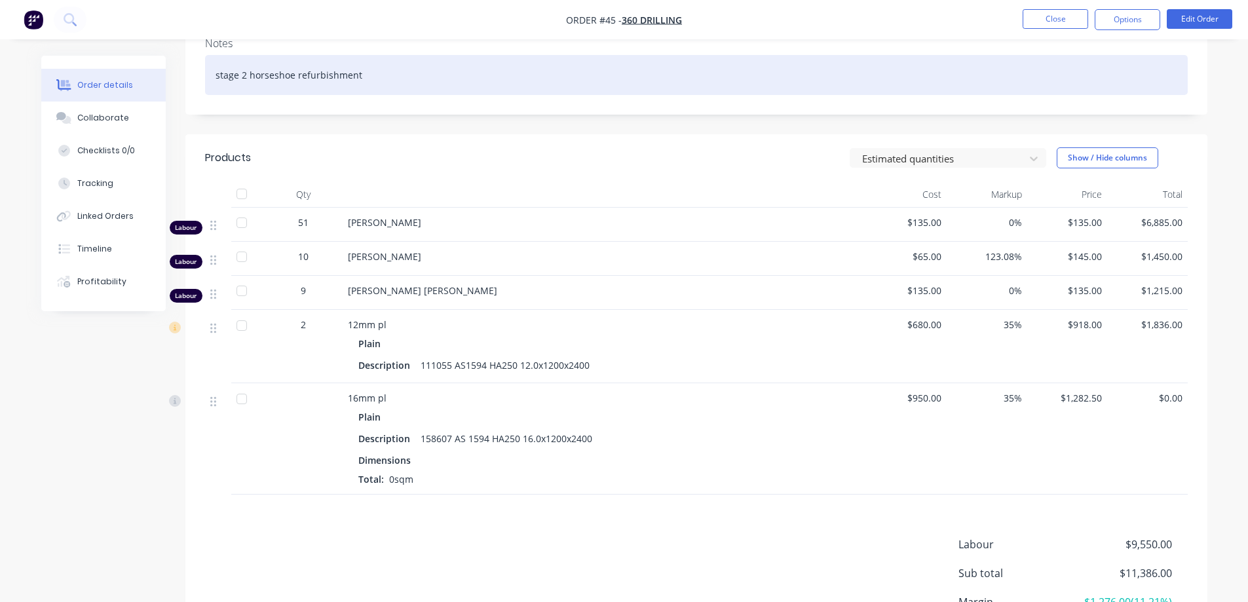
scroll to position [212, 0]
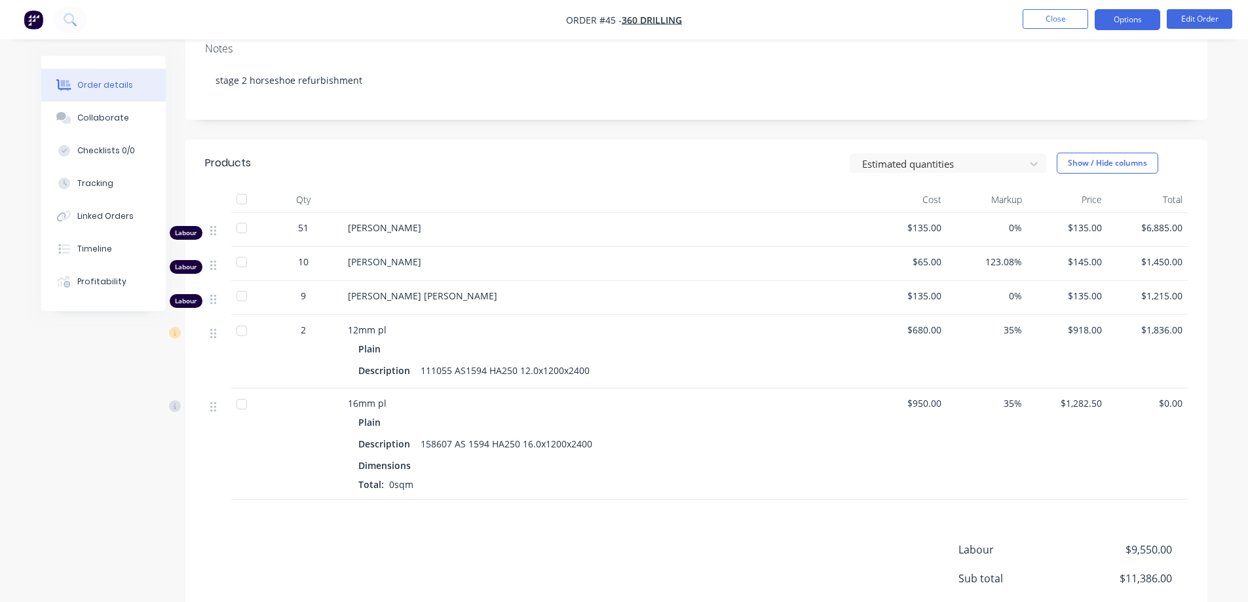
click at [1113, 20] on button "Options" at bounding box center [1128, 19] width 66 height 21
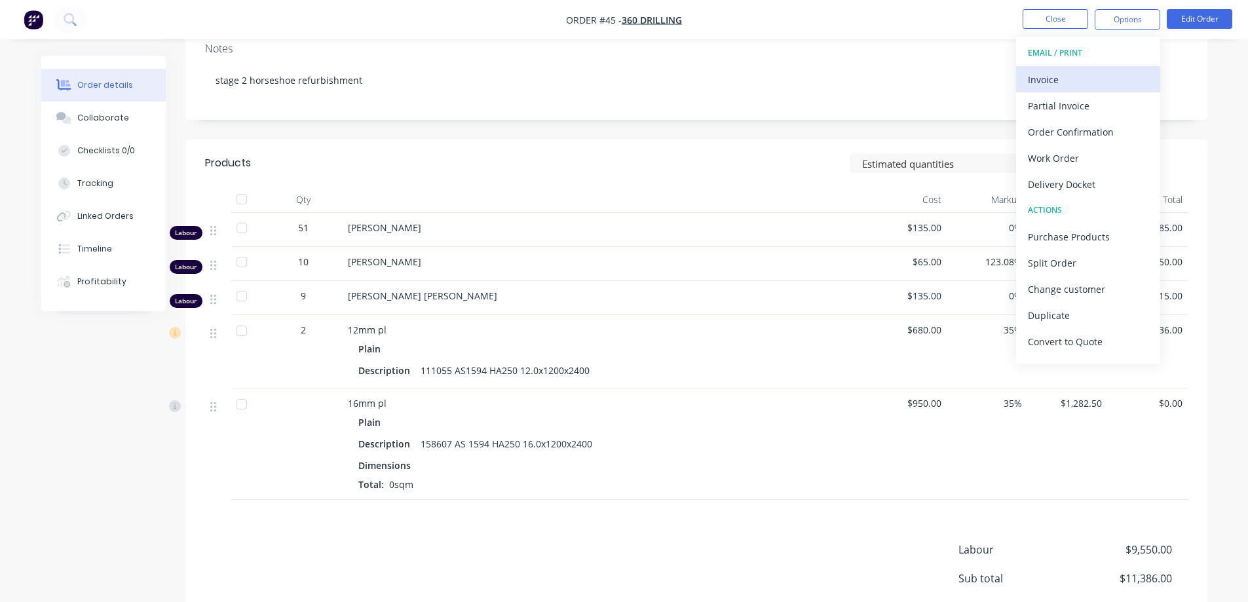
click at [1031, 80] on div "Invoice" at bounding box center [1088, 79] width 121 height 19
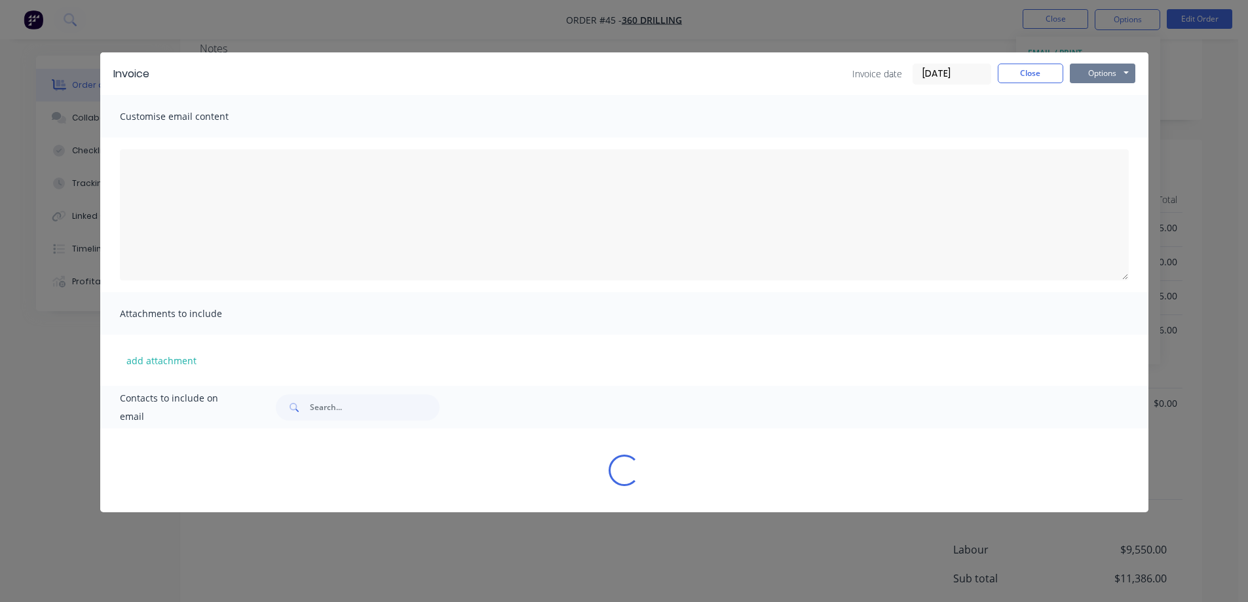
click at [1093, 74] on button "Options" at bounding box center [1103, 74] width 66 height 20
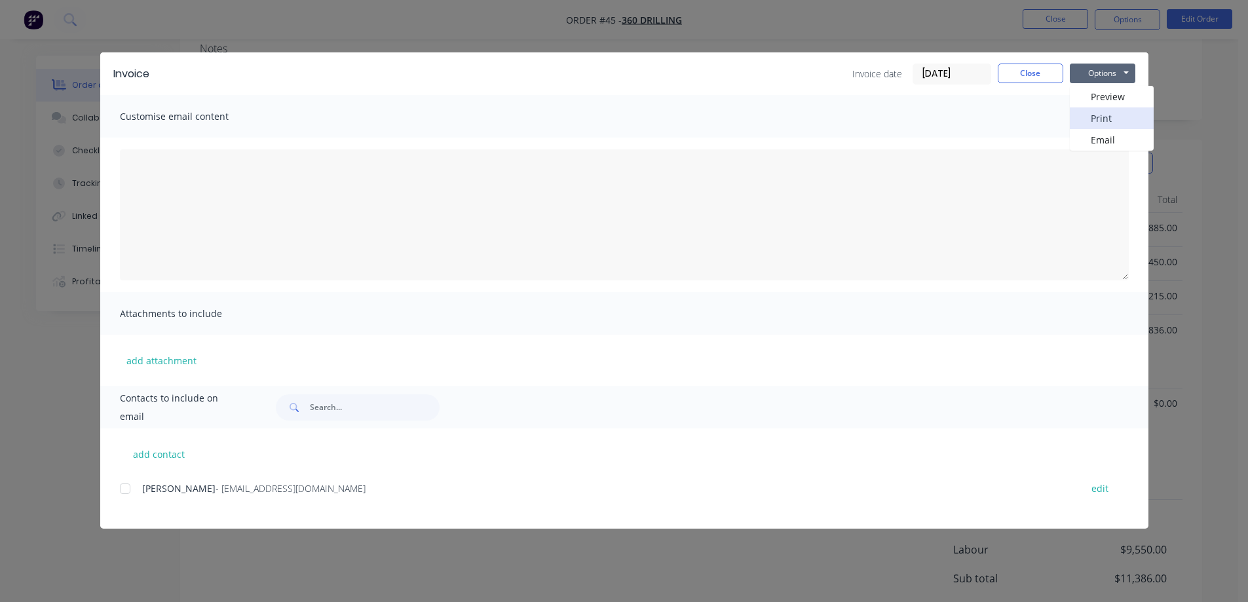
click at [1100, 119] on button "Print" at bounding box center [1112, 118] width 84 height 22
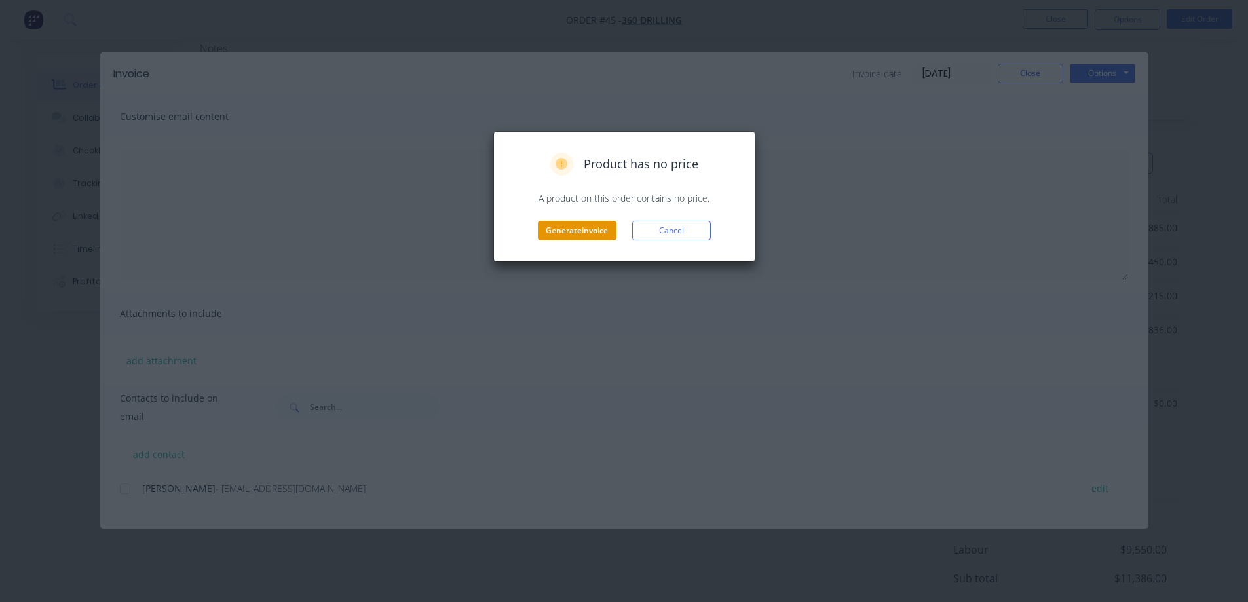
click at [566, 229] on button "Generate invoice" at bounding box center [577, 231] width 79 height 20
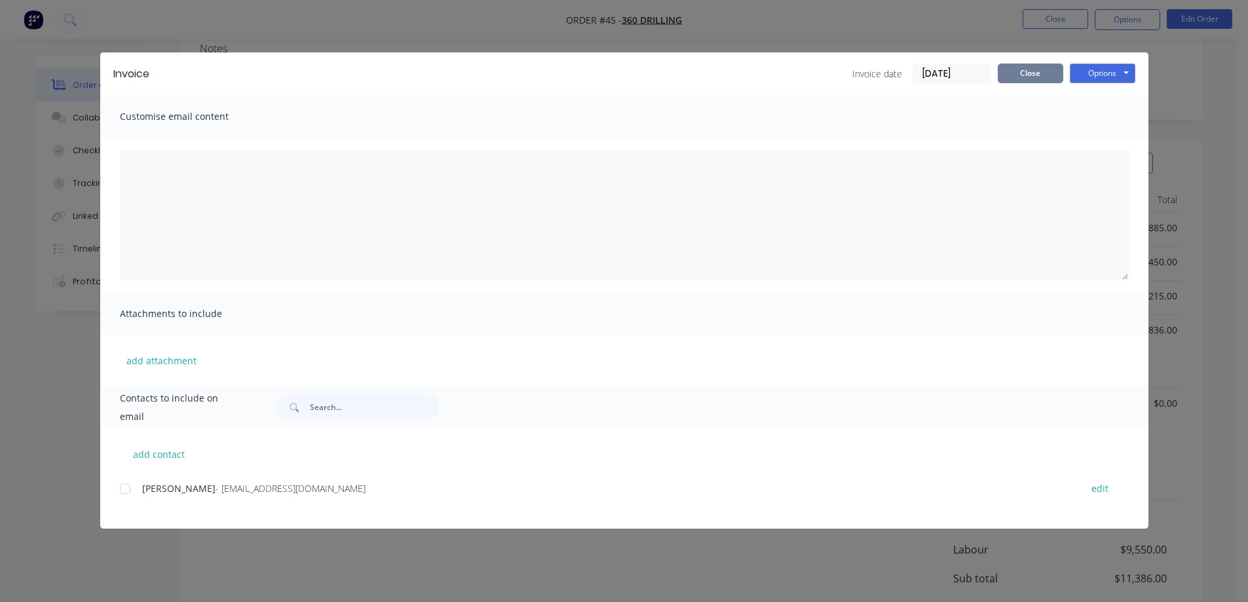
click at [1021, 77] on button "Close" at bounding box center [1031, 74] width 66 height 20
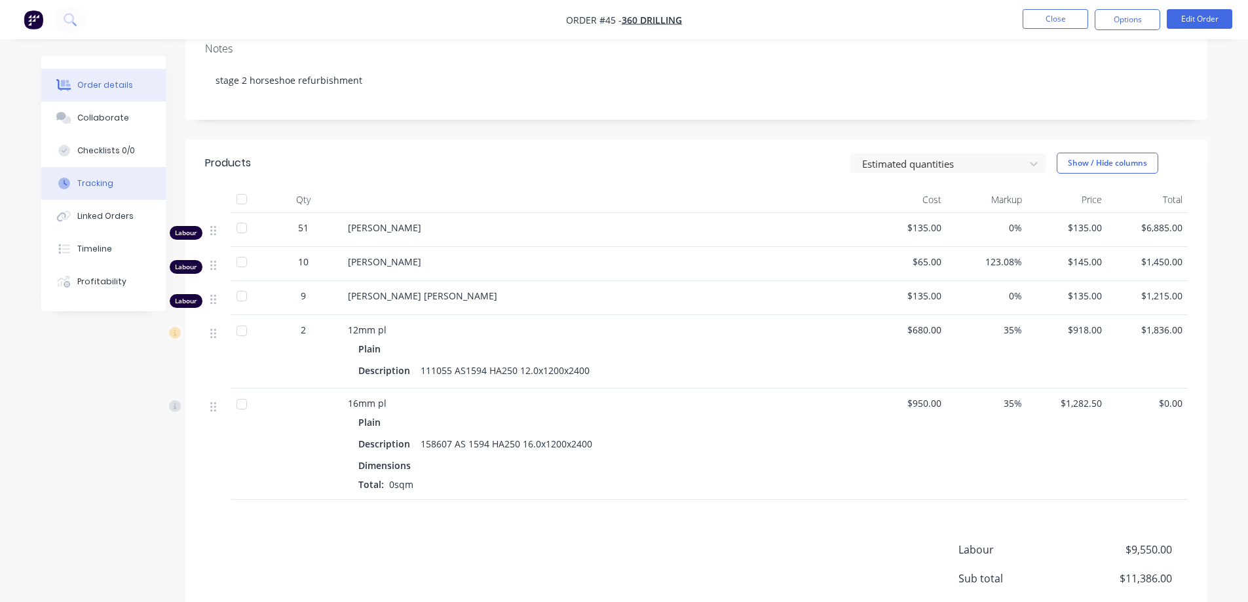
click at [92, 180] on div "Tracking" at bounding box center [95, 184] width 36 height 12
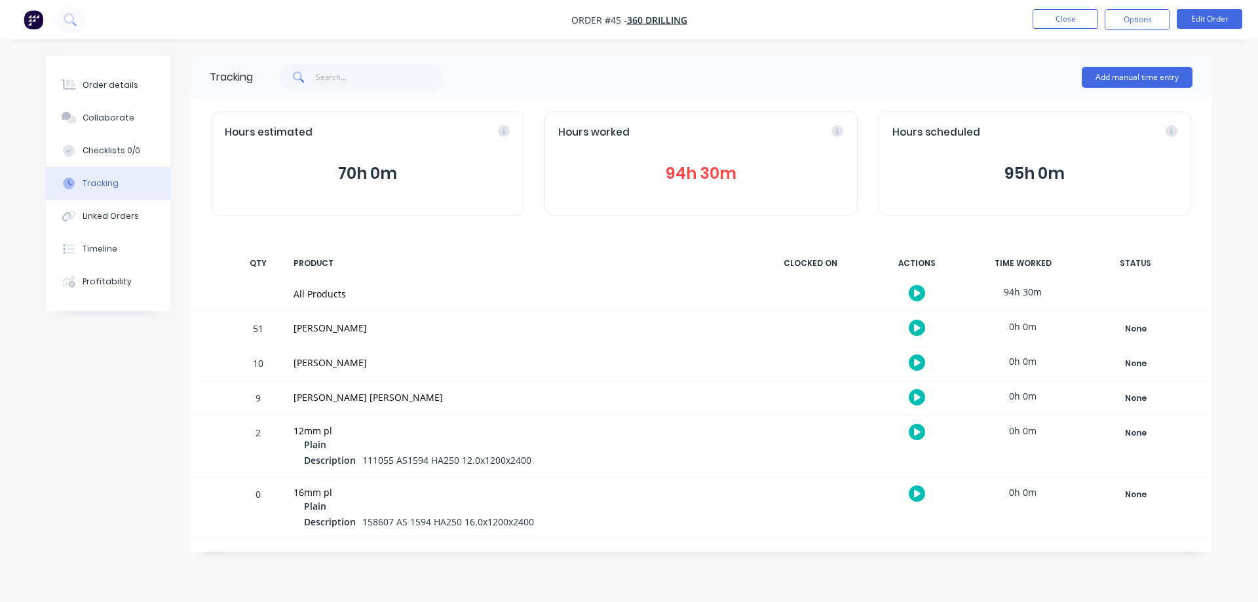
click at [687, 174] on button "94h 30m" at bounding box center [700, 173] width 285 height 25
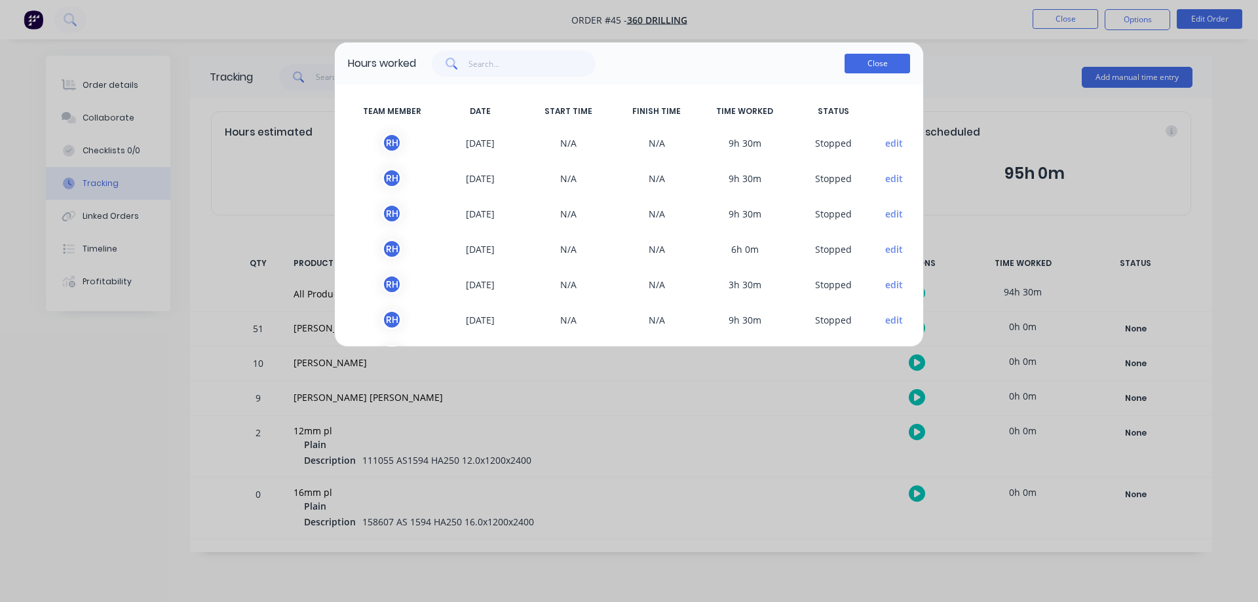
click at [877, 61] on button "Close" at bounding box center [878, 64] width 66 height 20
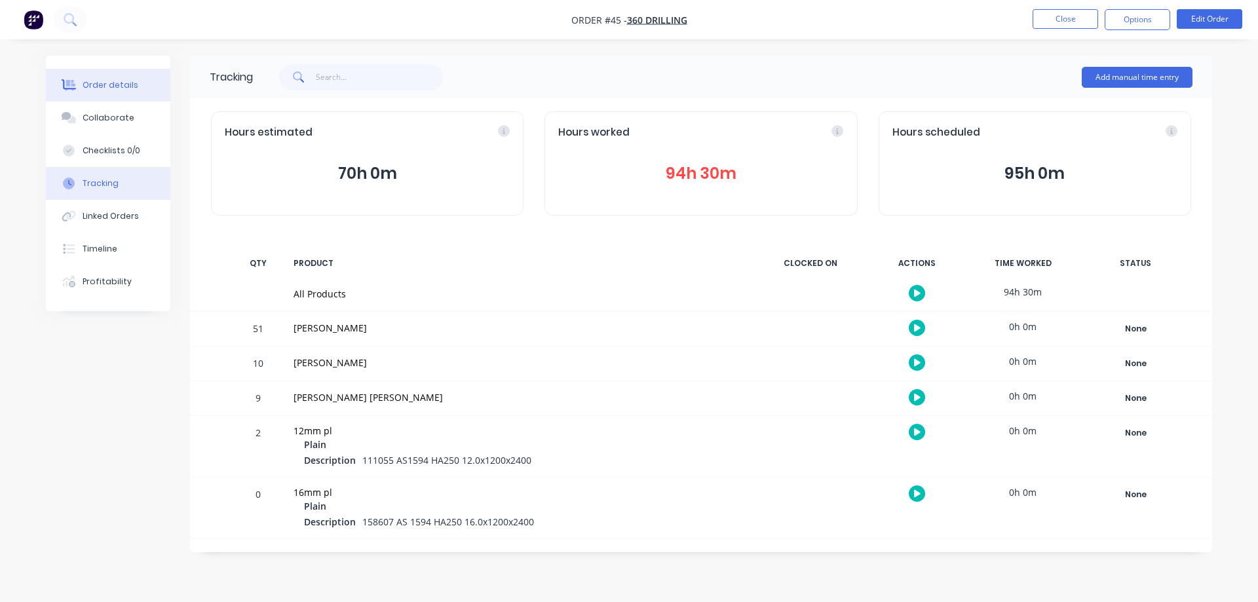
click at [90, 89] on div "Order details" at bounding box center [111, 85] width 56 height 12
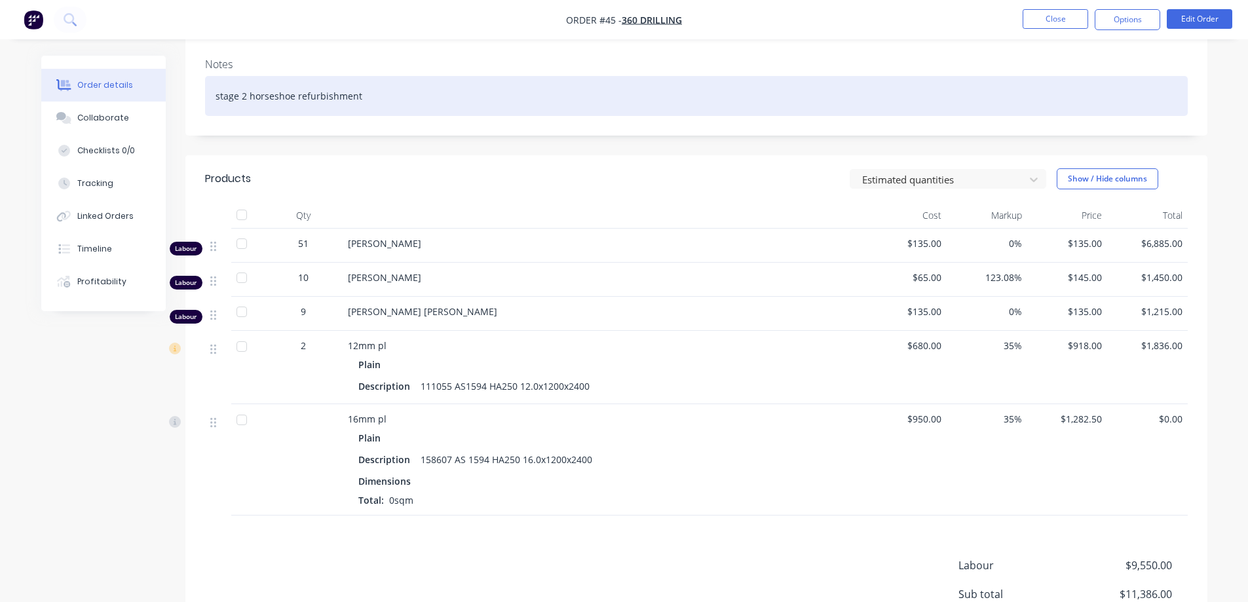
scroll to position [197, 0]
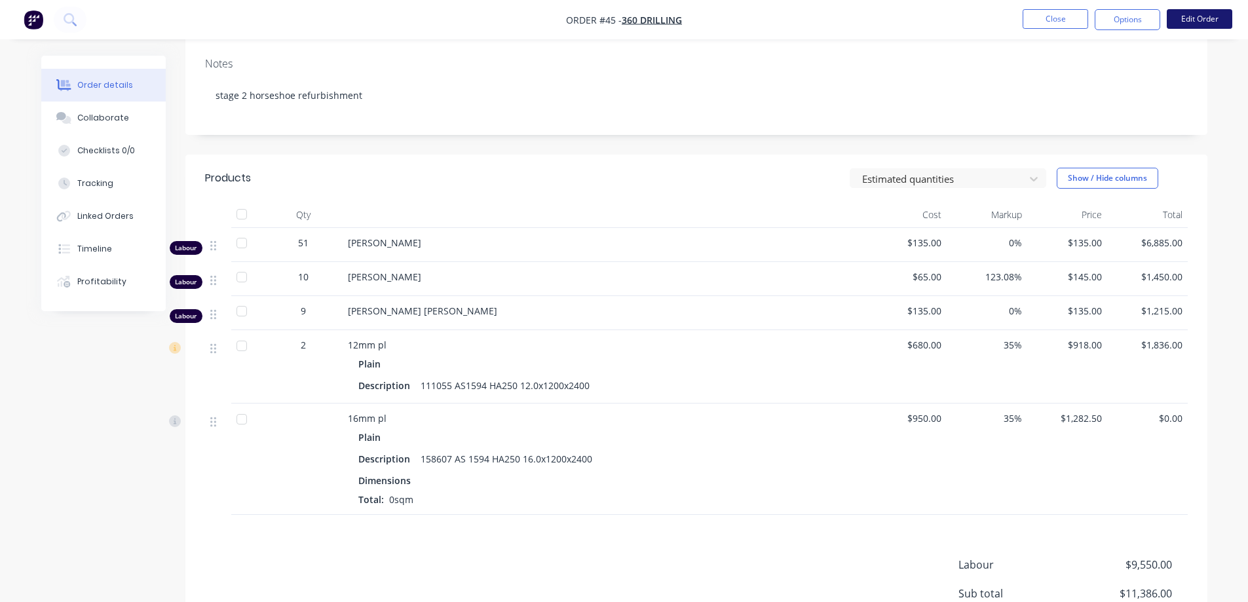
click at [1201, 17] on button "Edit Order" at bounding box center [1200, 19] width 66 height 20
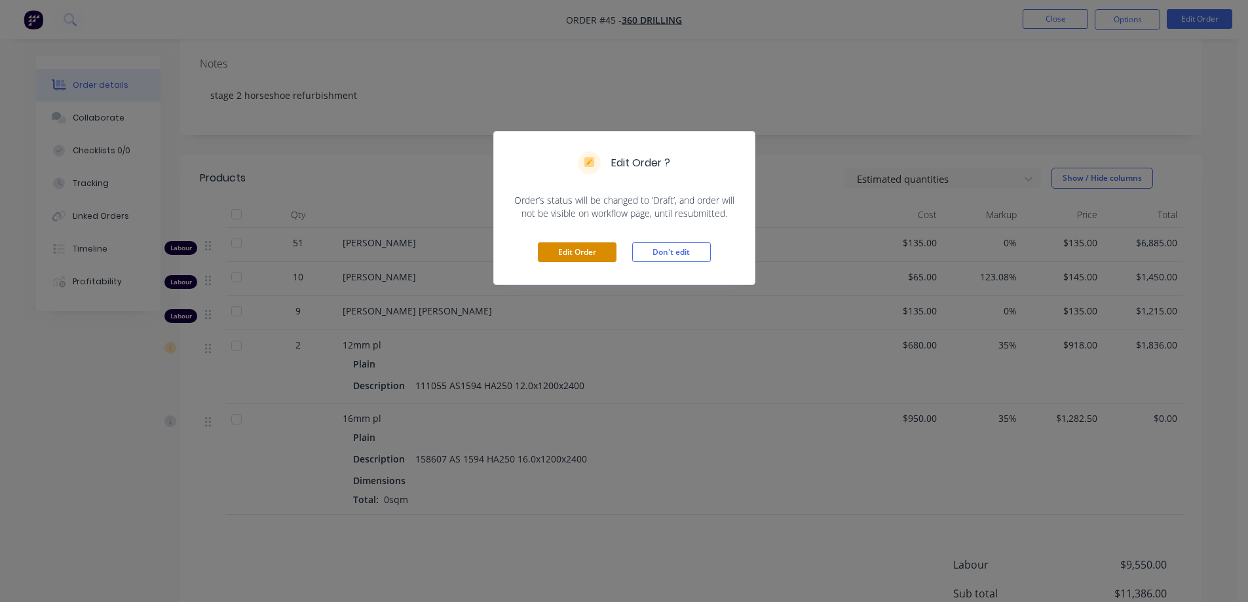
click at [602, 250] on button "Edit Order" at bounding box center [577, 252] width 79 height 20
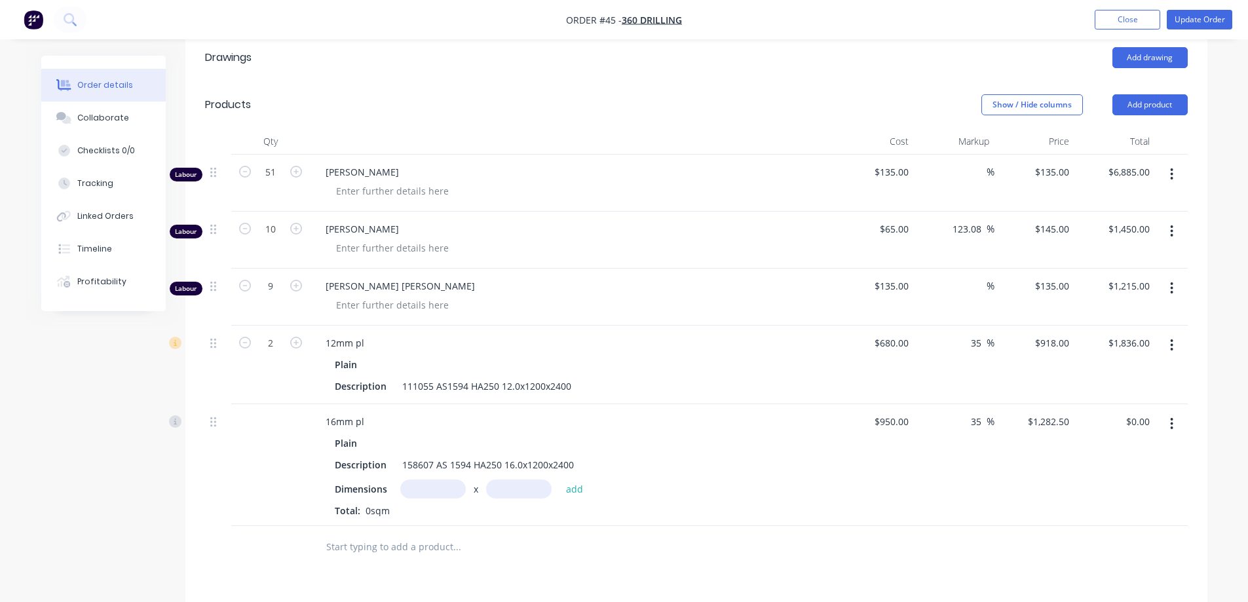
scroll to position [328, 0]
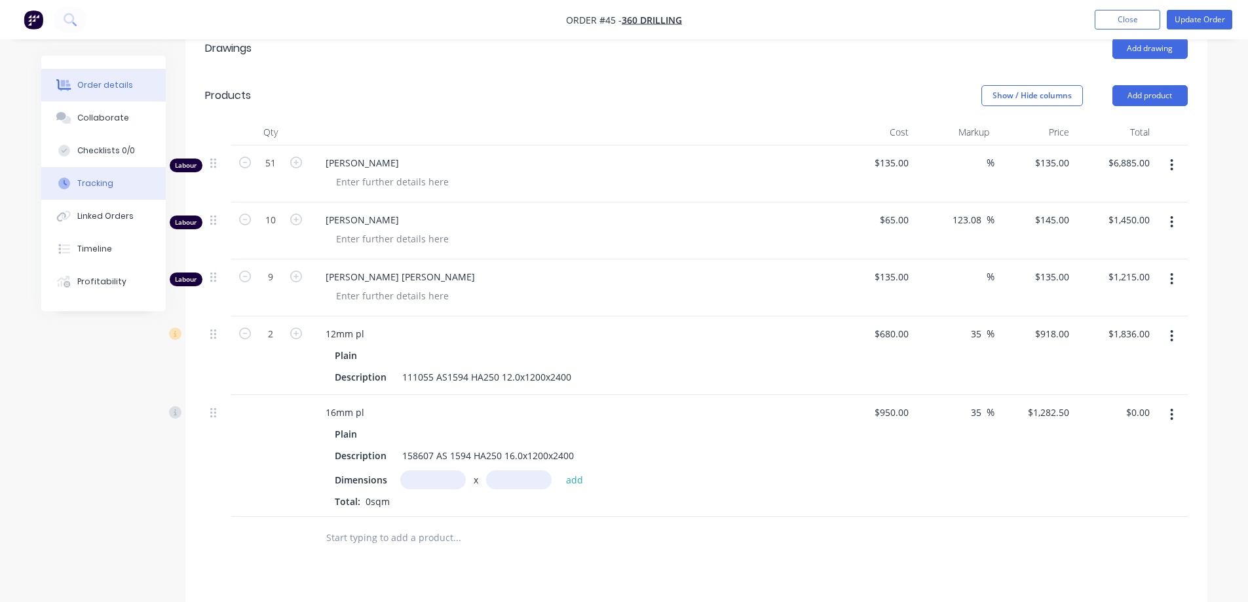
click at [100, 191] on button "Tracking" at bounding box center [103, 183] width 125 height 33
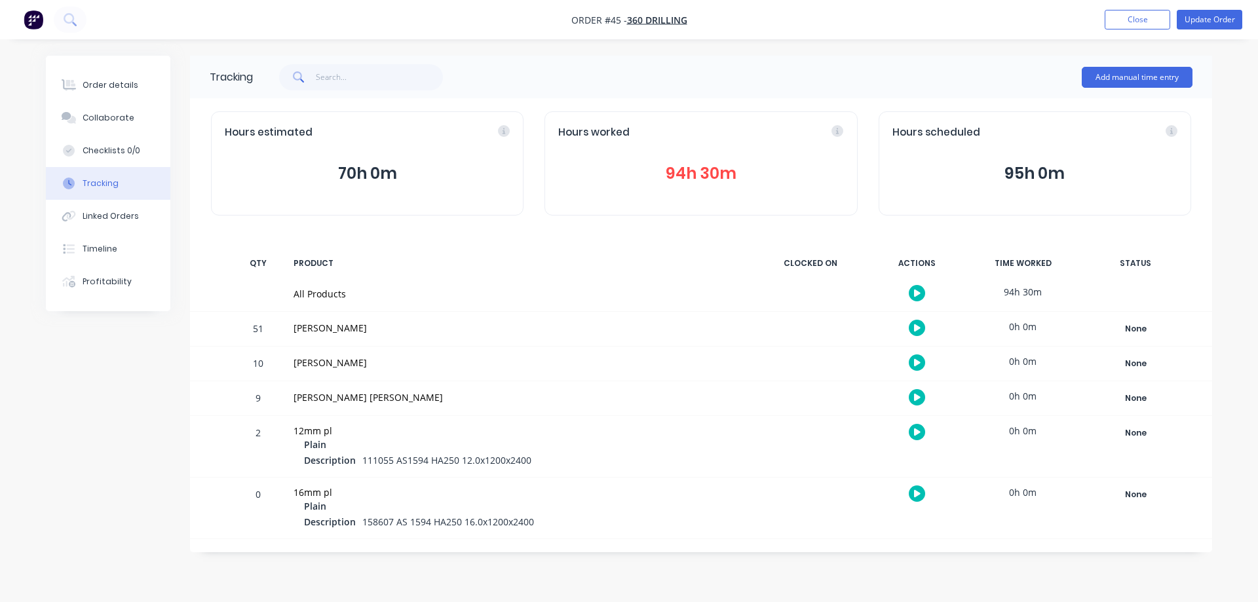
click at [674, 172] on button "94h 30m" at bounding box center [700, 173] width 285 height 25
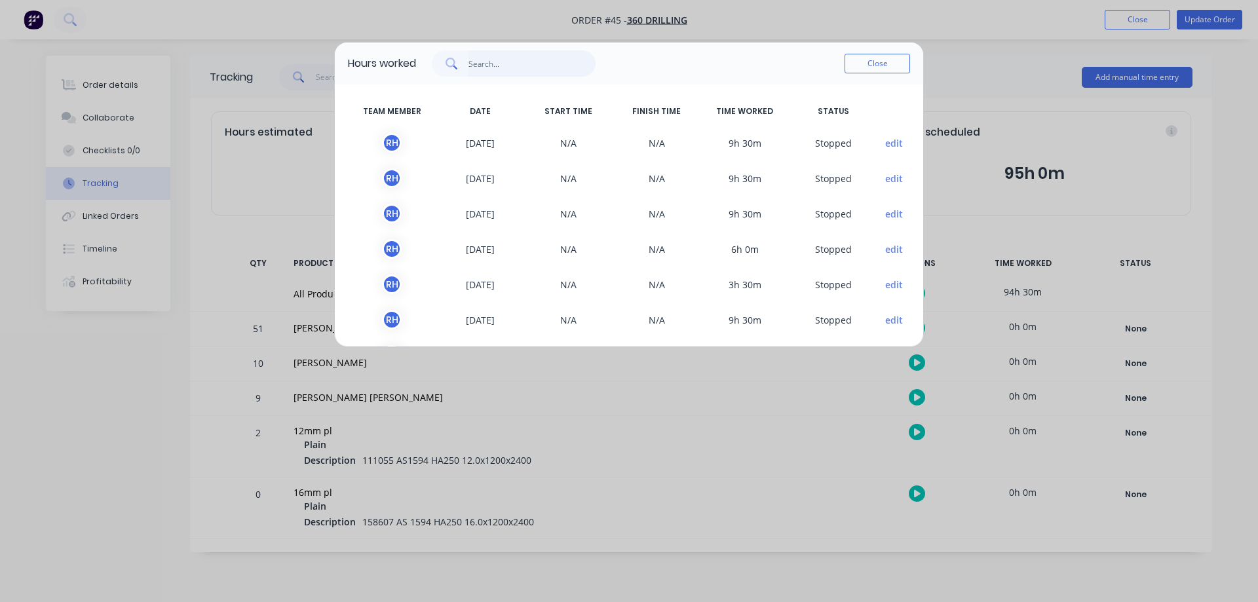
click at [496, 64] on input "text" at bounding box center [533, 63] width 128 height 26
type input "rod"
click at [392, 141] on div "R H" at bounding box center [392, 143] width 20 height 20
click at [886, 65] on button "Close" at bounding box center [878, 64] width 66 height 20
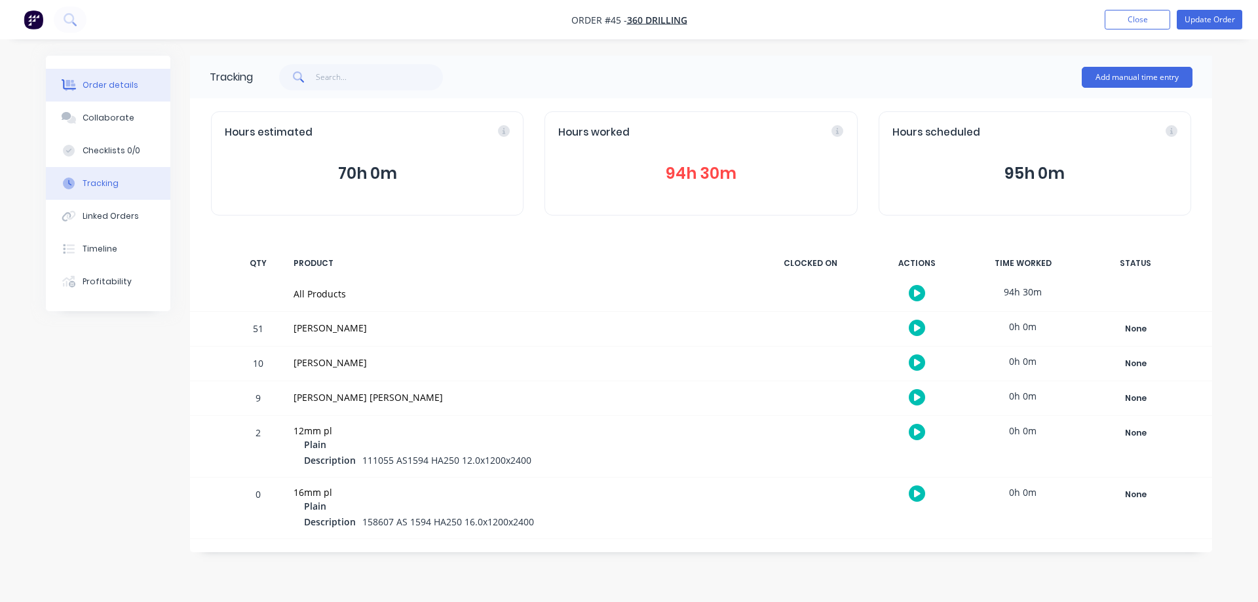
click at [100, 84] on div "Order details" at bounding box center [111, 85] width 56 height 12
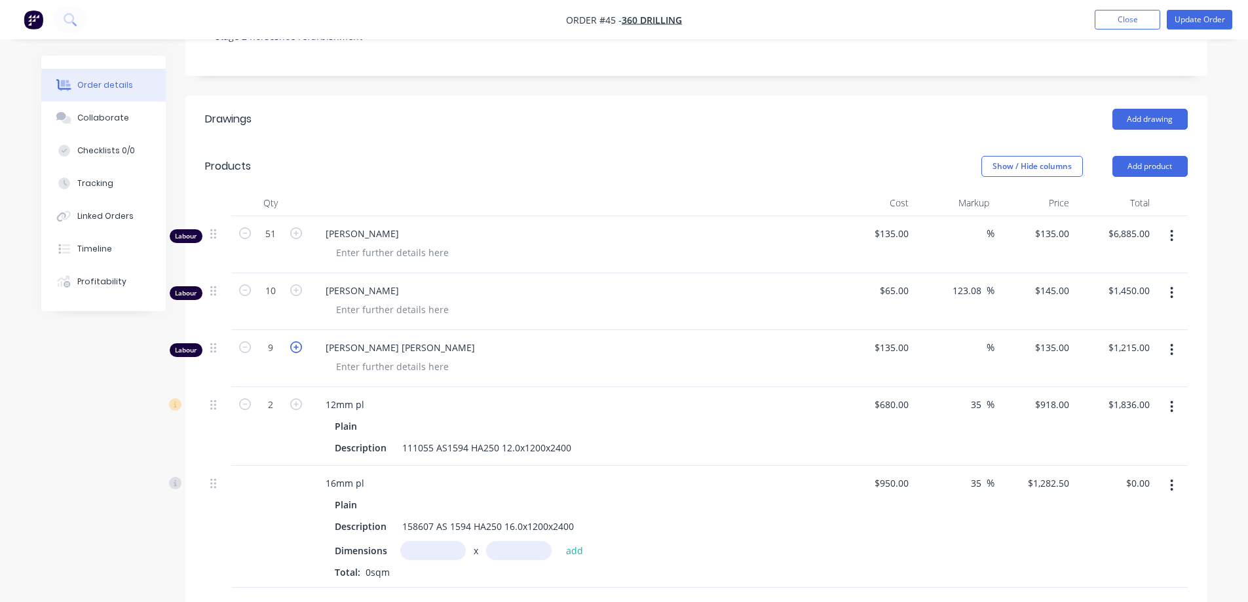
scroll to position [262, 0]
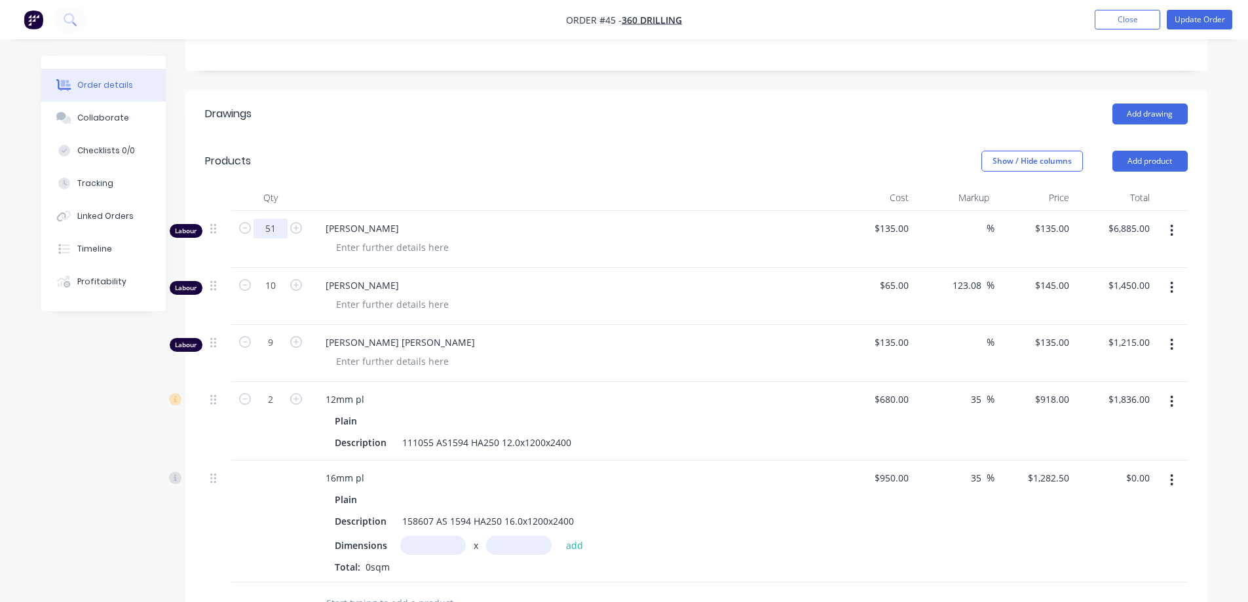
click at [275, 229] on input "51" at bounding box center [271, 229] width 34 height 20
type input "82"
type input "$11,070.00"
click at [535, 238] on div at bounding box center [577, 247] width 503 height 19
click at [103, 177] on button "Tracking" at bounding box center [103, 183] width 125 height 33
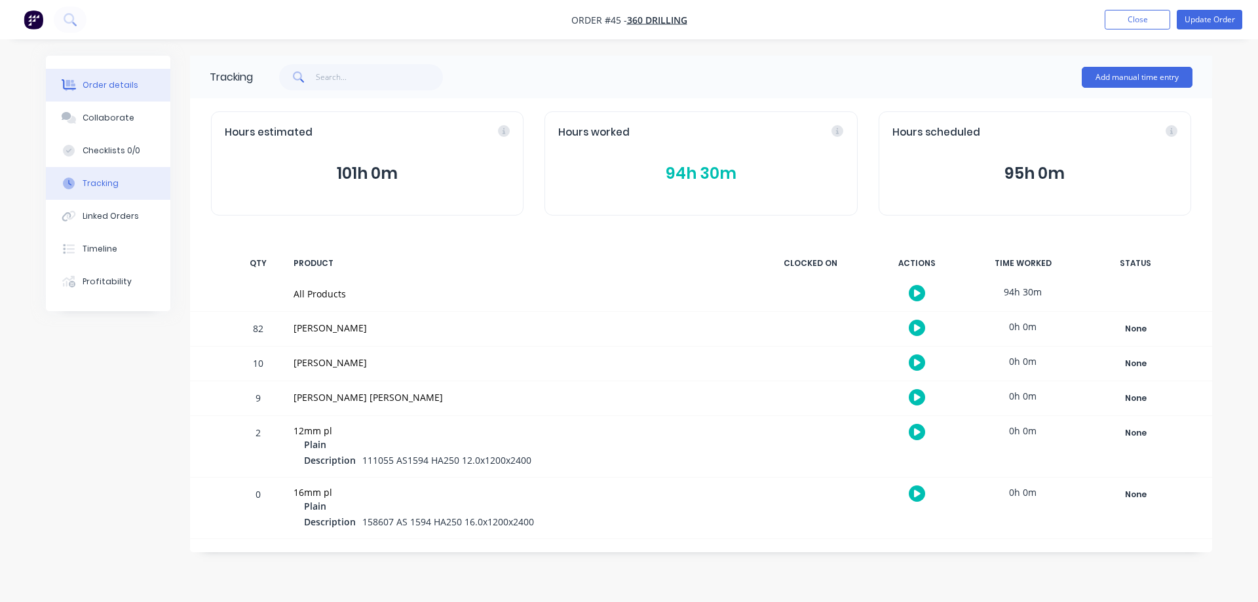
click at [92, 81] on div "Order details" at bounding box center [111, 85] width 56 height 12
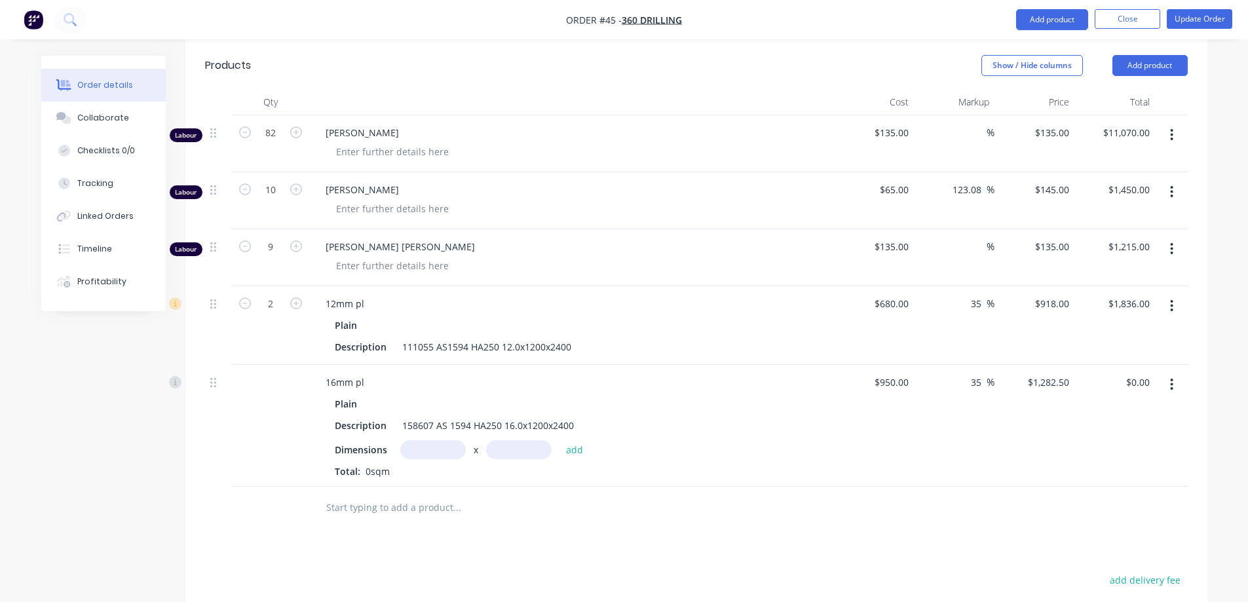
scroll to position [357, 0]
click at [300, 244] on icon "button" at bounding box center [296, 247] width 12 height 12
type input "10"
type input "$1,350.00"
click at [293, 190] on icon "button" at bounding box center [296, 190] width 12 height 12
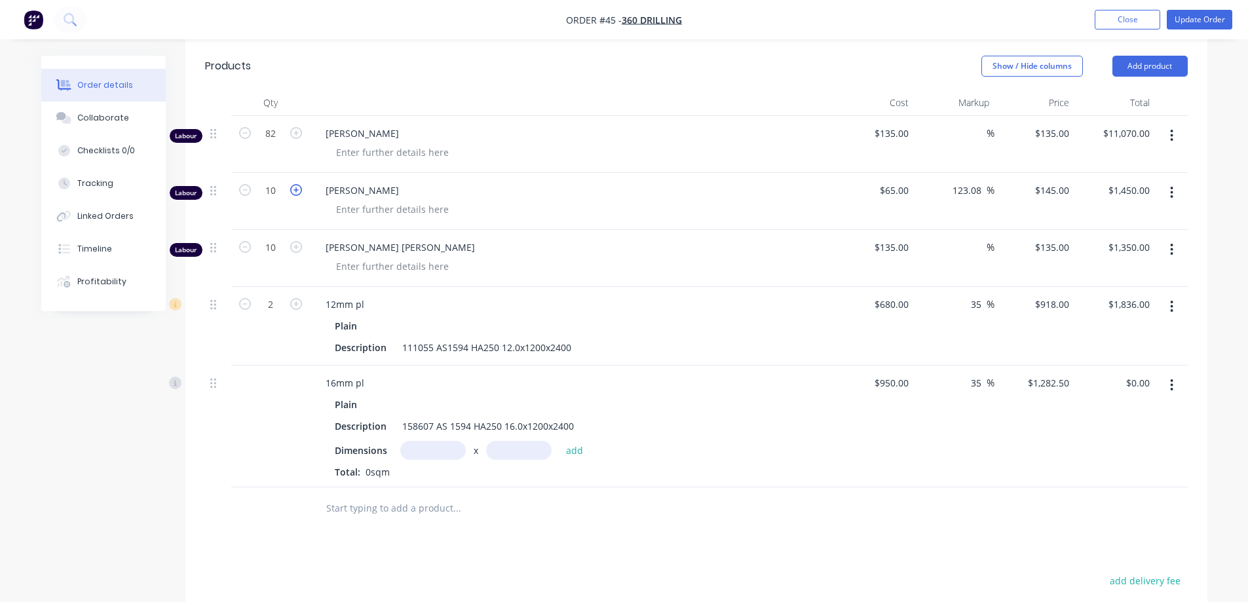
type input "11"
type input "$1,595.00"
click at [293, 190] on icon "button" at bounding box center [296, 190] width 12 height 12
type input "12"
type input "$1,740.00"
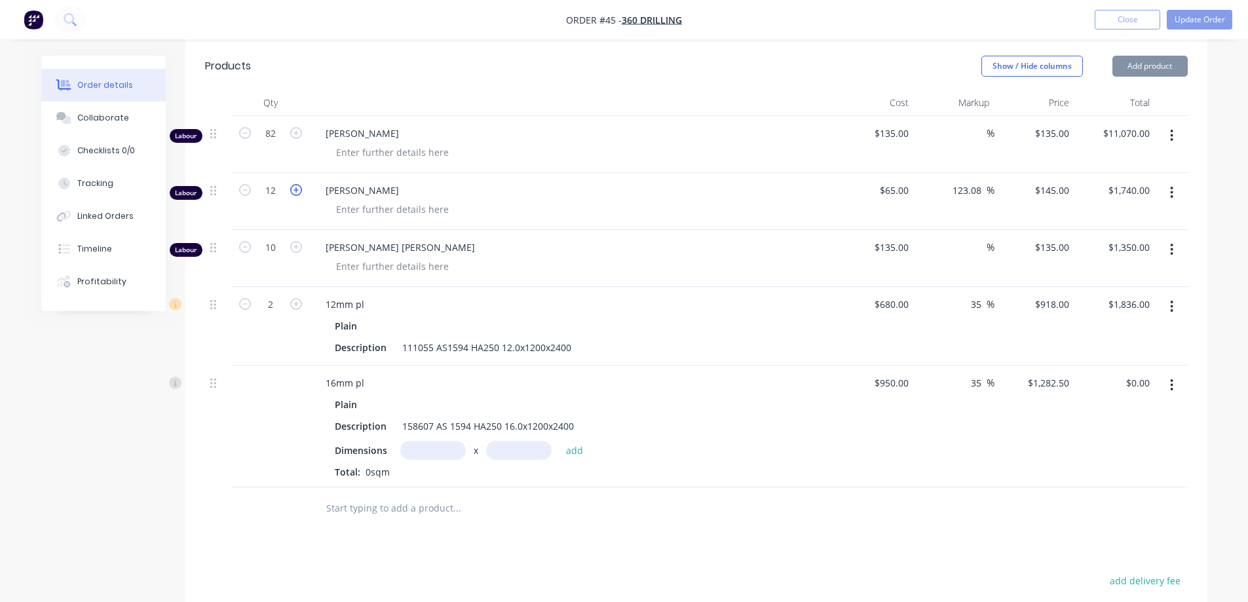
click at [293, 190] on icon "button" at bounding box center [296, 190] width 12 height 12
type input "13"
type input "$1,885.00"
click at [293, 190] on icon "button" at bounding box center [296, 190] width 12 height 12
type input "14"
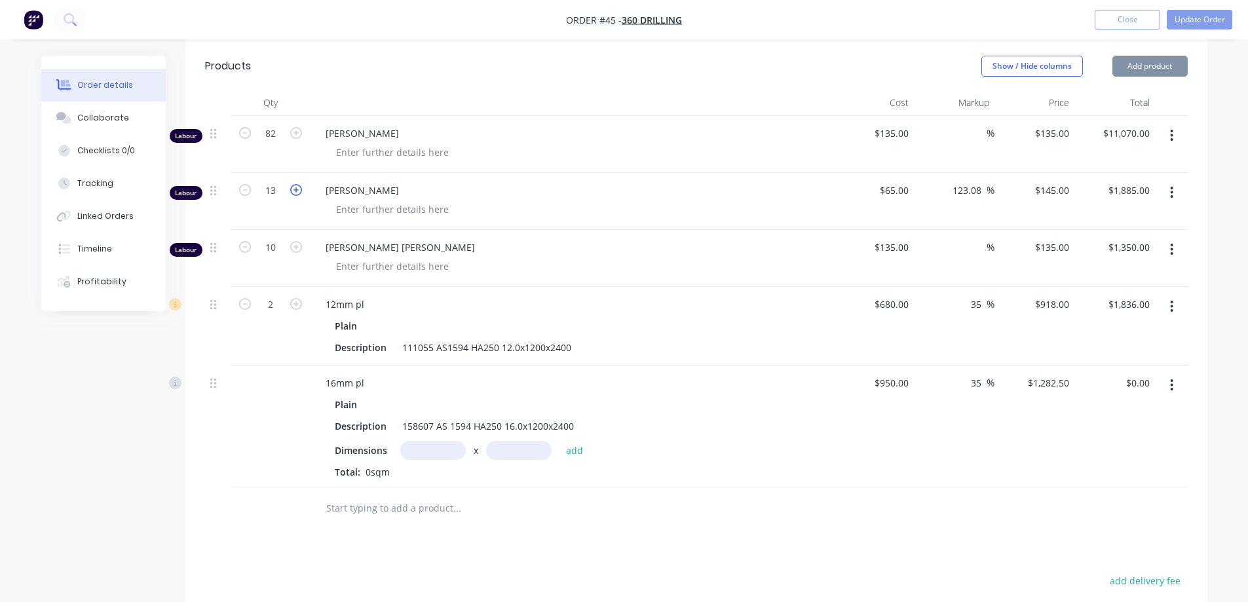
type input "$2,030.00"
click at [293, 190] on icon "button" at bounding box center [296, 190] width 12 height 12
type input "15"
type input "$2,175.00"
click at [293, 190] on icon "button" at bounding box center [296, 190] width 12 height 12
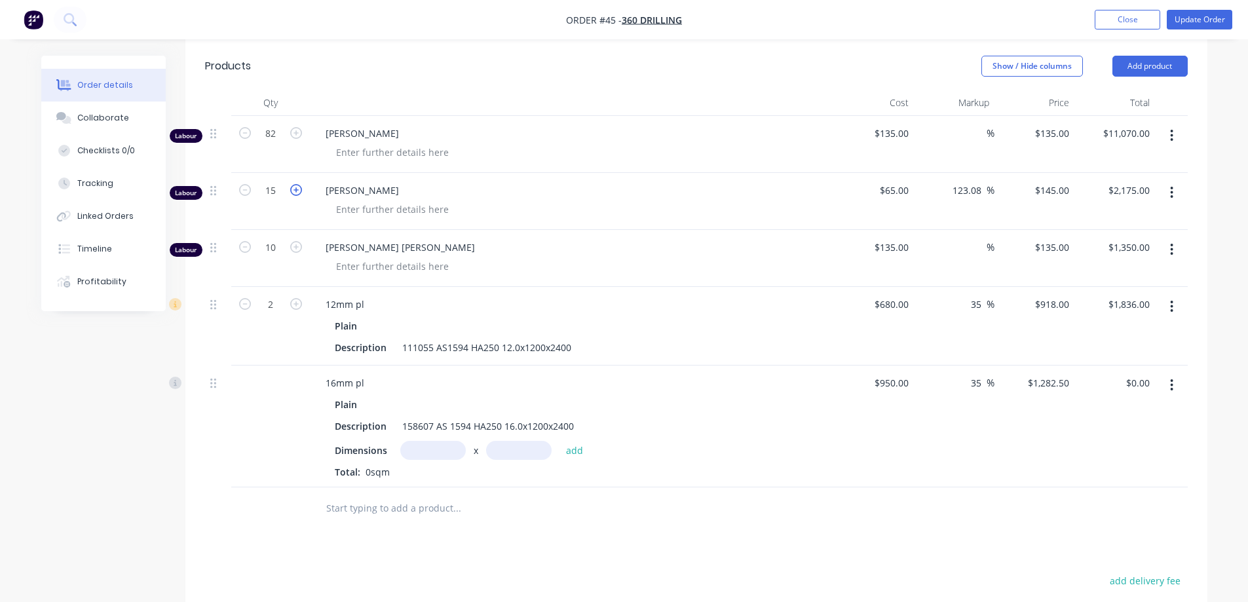
type input "16"
type input "$2,320.00"
click at [293, 190] on icon "button" at bounding box center [296, 190] width 12 height 12
type input "17"
type input "$2,465.00"
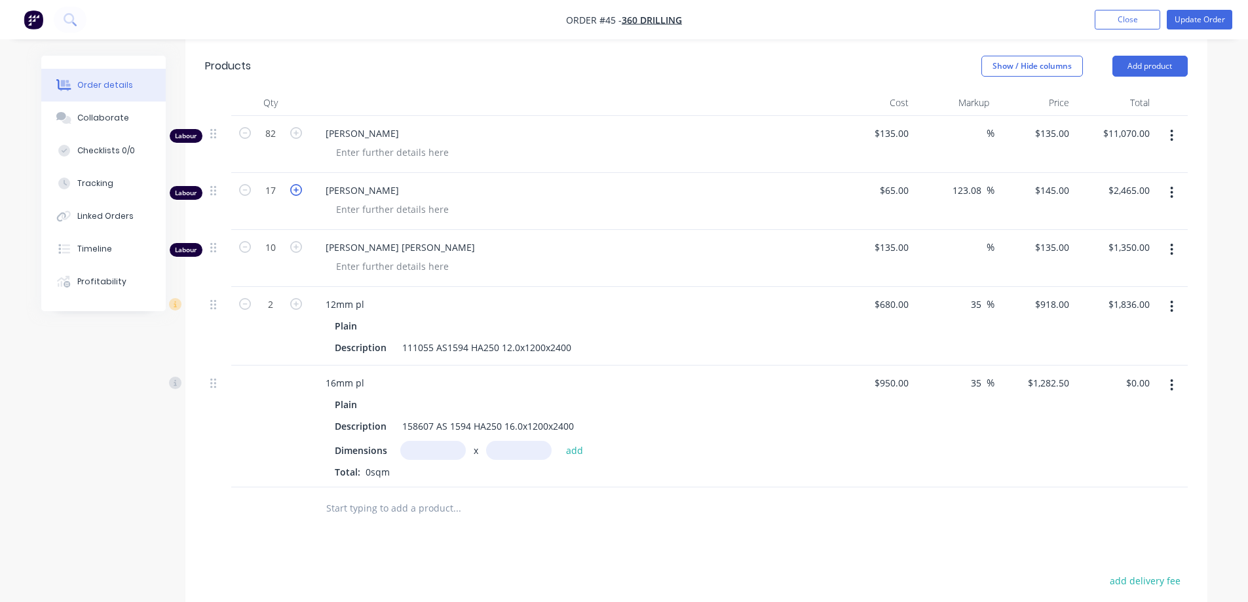
click at [293, 190] on icon "button" at bounding box center [296, 190] width 12 height 12
type input "18"
type input "$2,610.00"
click at [293, 190] on icon "button" at bounding box center [296, 190] width 12 height 12
type input "19"
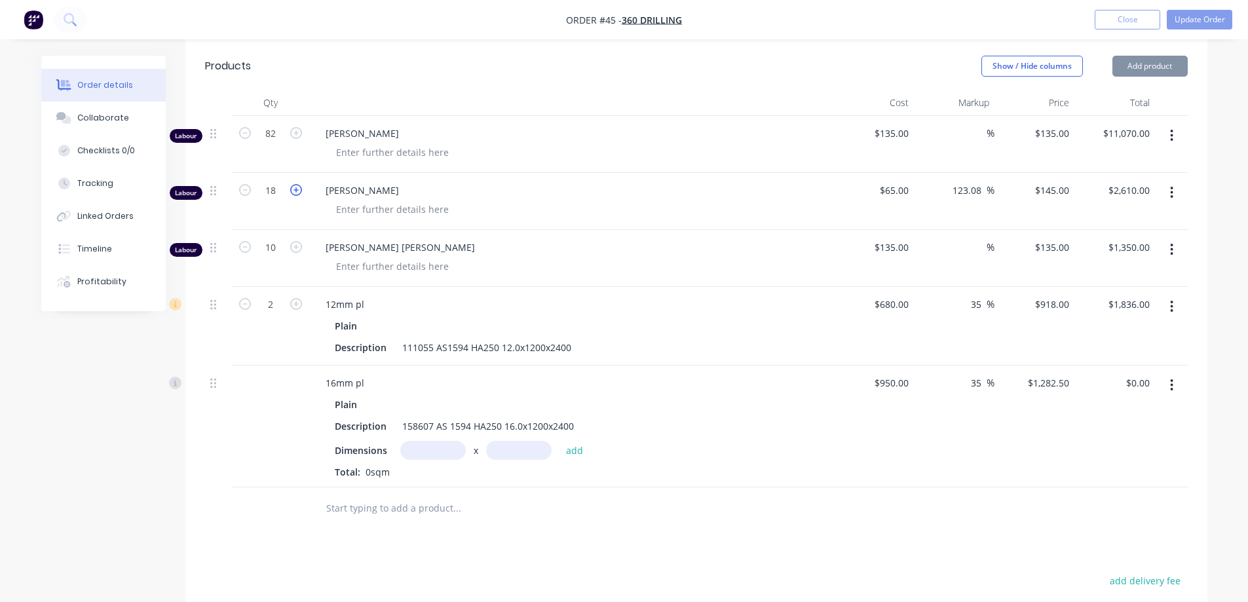
type input "$2,755.00"
click at [293, 190] on icon "button" at bounding box center [296, 190] width 12 height 12
type input "20"
type input "$2,900.00"
click at [293, 190] on icon "button" at bounding box center [296, 190] width 12 height 12
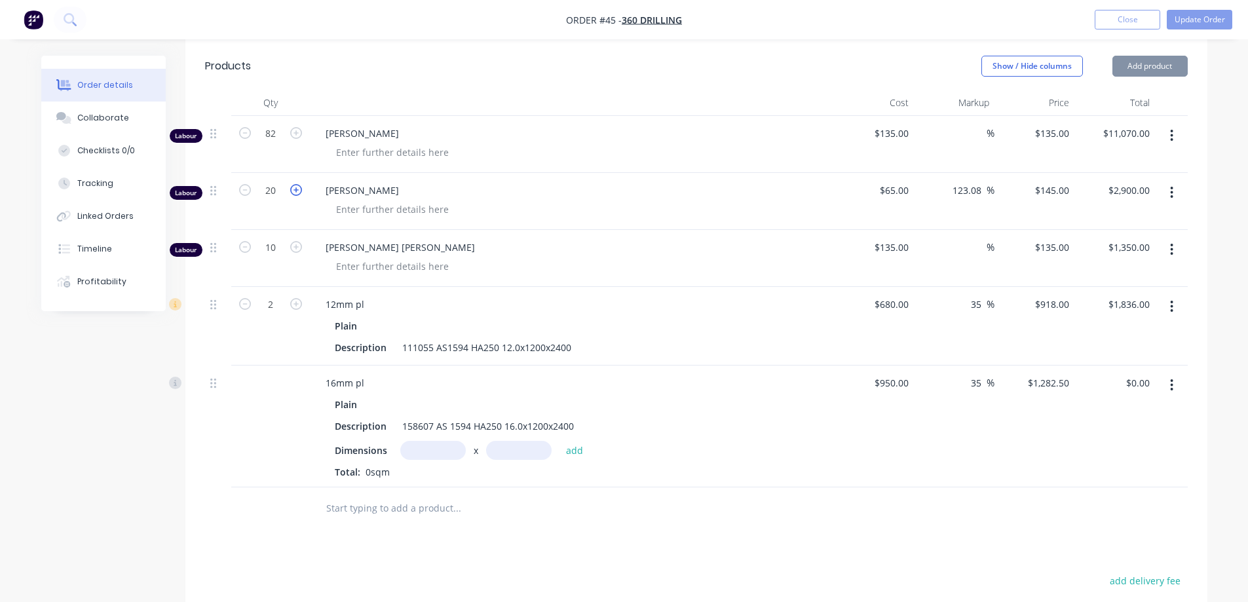
type input "21"
type input "$3,045.00"
click at [239, 186] on icon "button" at bounding box center [245, 190] width 12 height 12
type input "20"
type input "$2,900.00"
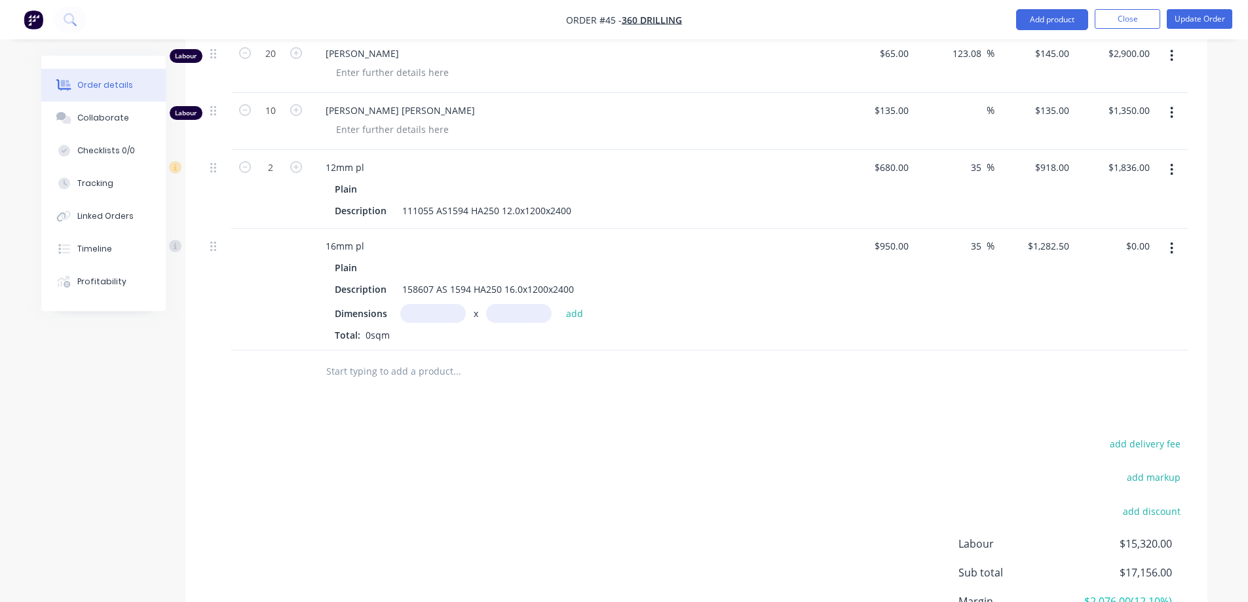
scroll to position [488, 0]
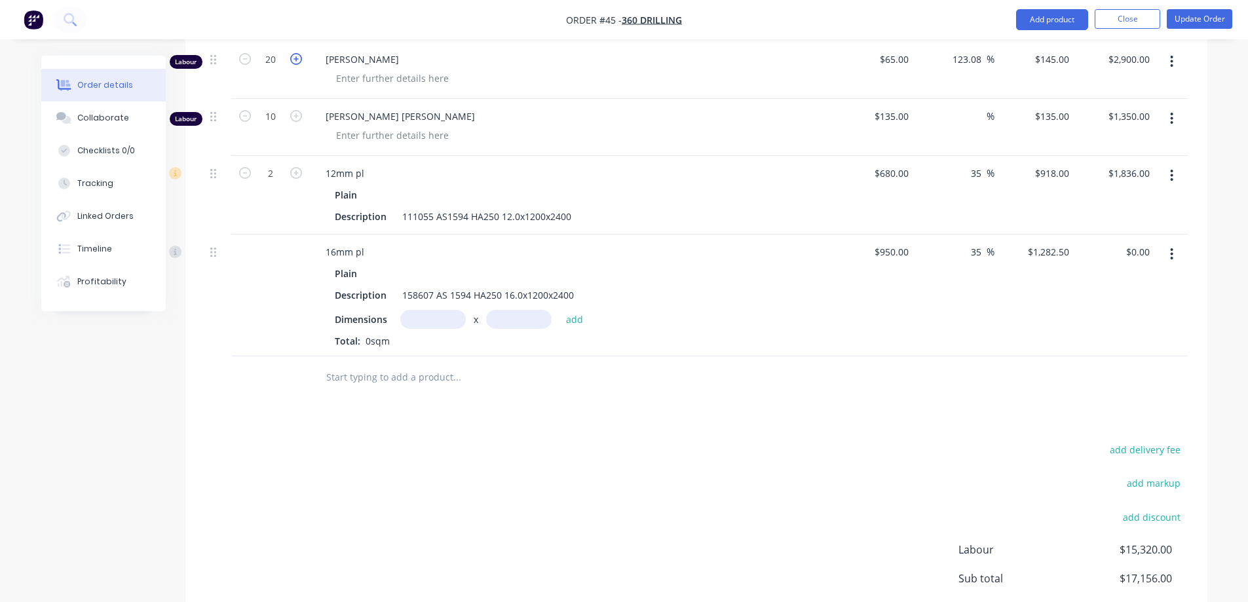
click at [297, 56] on icon "button" at bounding box center [296, 59] width 12 height 12
type input "21"
type input "$3,045.00"
click at [297, 56] on icon "button" at bounding box center [296, 59] width 12 height 12
type input "22"
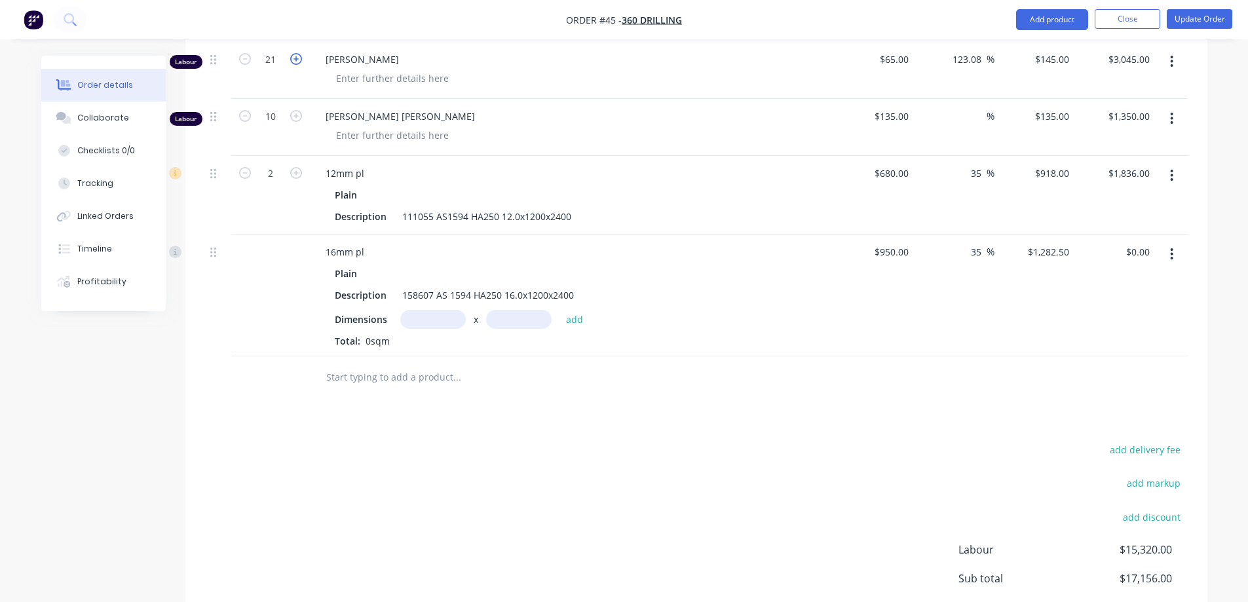
type input "$3,190.00"
click at [297, 56] on icon "button" at bounding box center [296, 59] width 12 height 12
type input "23"
type input "$3,335.00"
click at [297, 56] on icon "button" at bounding box center [296, 59] width 12 height 12
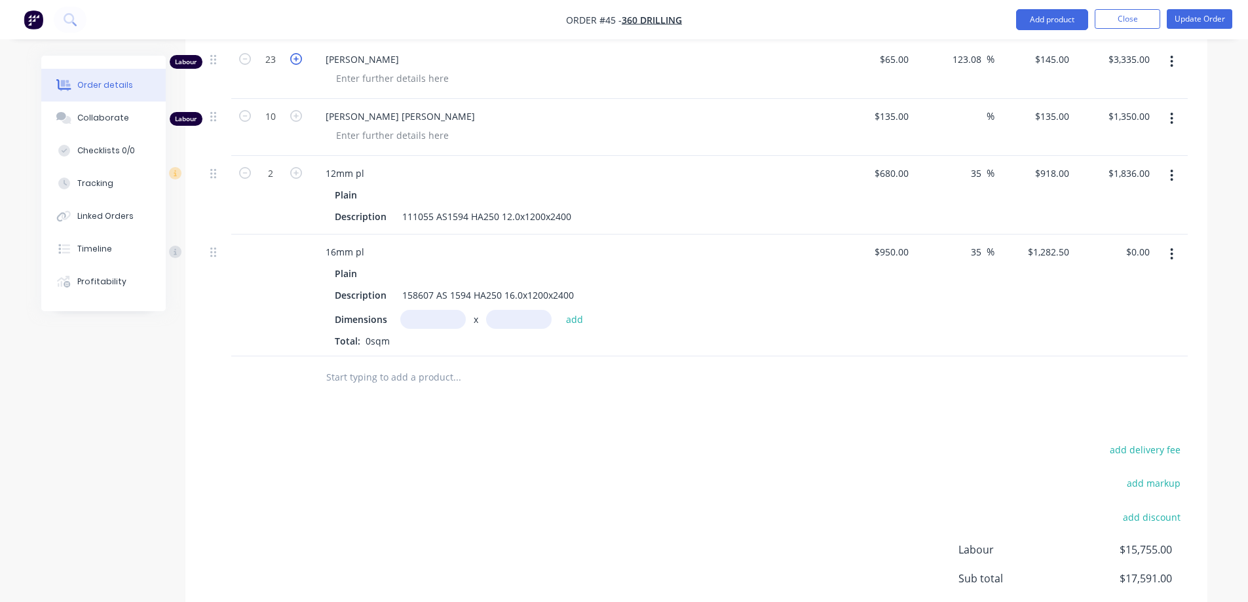
type input "24"
type input "$3,480.00"
click at [297, 56] on icon "button" at bounding box center [296, 59] width 12 height 12
type input "25"
type input "$3,625.00"
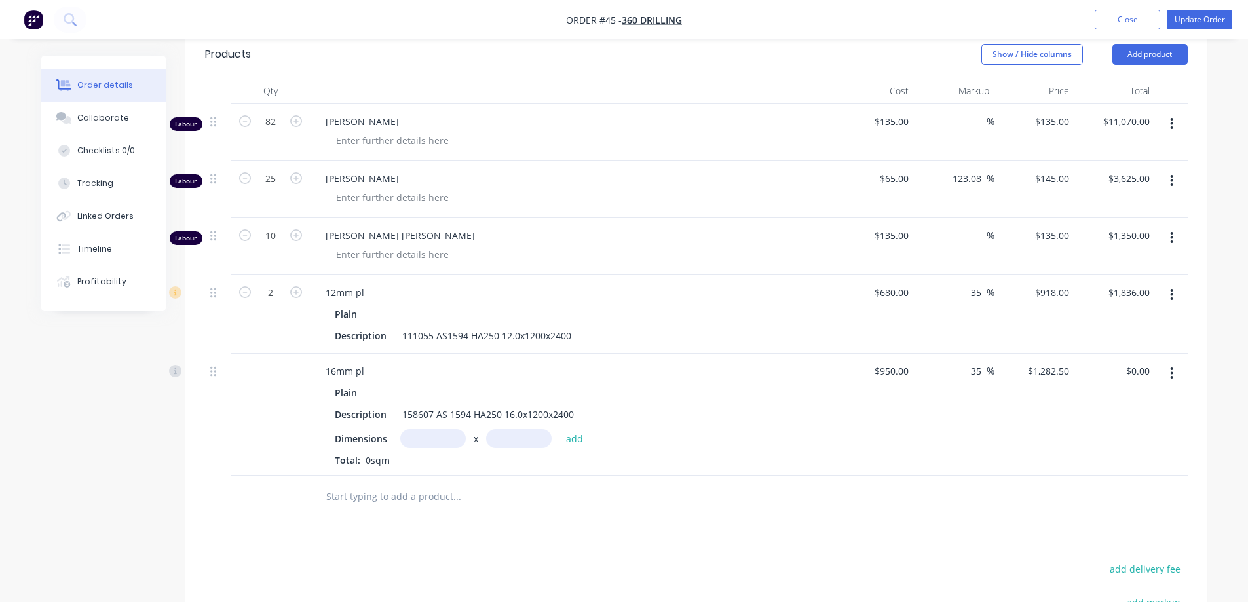
scroll to position [357, 0]
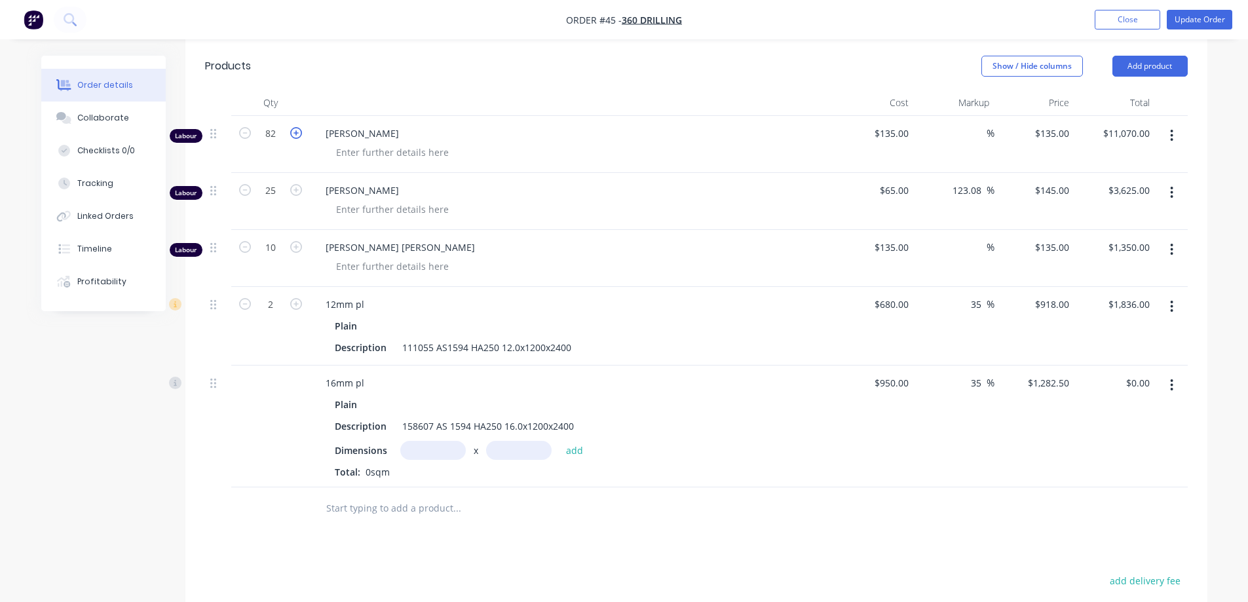
click at [298, 132] on icon "button" at bounding box center [296, 133] width 12 height 12
type input "83"
type input "$11,205.00"
click at [298, 132] on icon "button" at bounding box center [296, 133] width 12 height 12
type input "84"
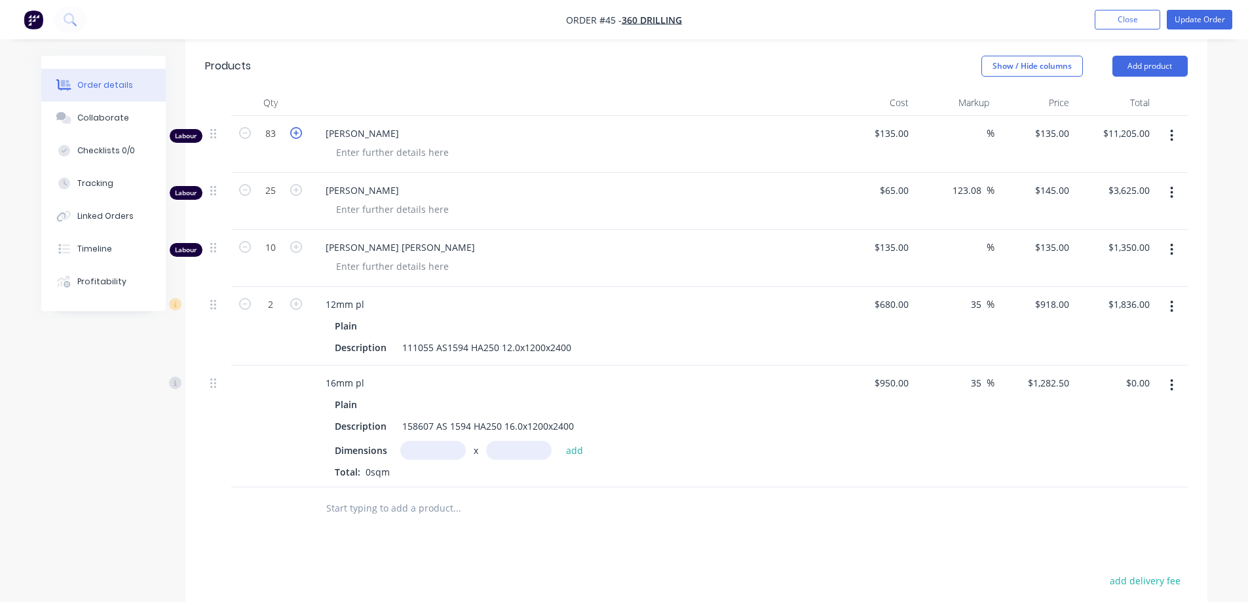
type input "$11,340.00"
click at [298, 132] on icon "button" at bounding box center [296, 133] width 12 height 12
type input "85"
type input "$11,475.00"
click at [298, 132] on icon "button" at bounding box center [296, 133] width 12 height 12
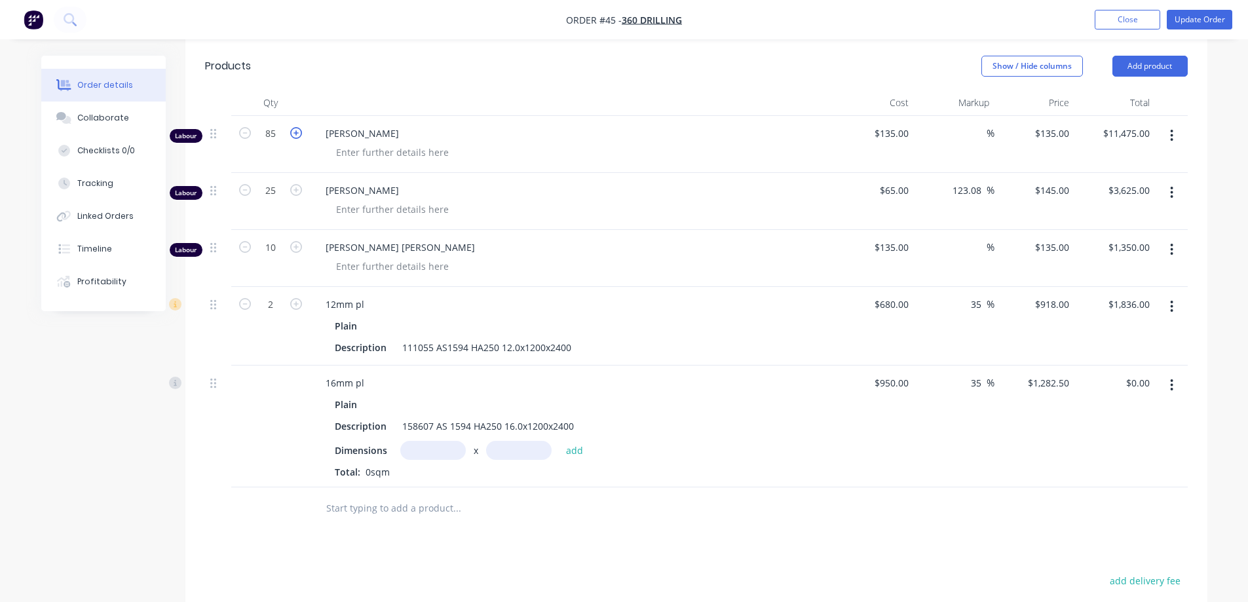
type input "86"
type input "$11,610.00"
click at [298, 132] on icon "button" at bounding box center [296, 133] width 12 height 12
type input "87"
type input "$11,745.00"
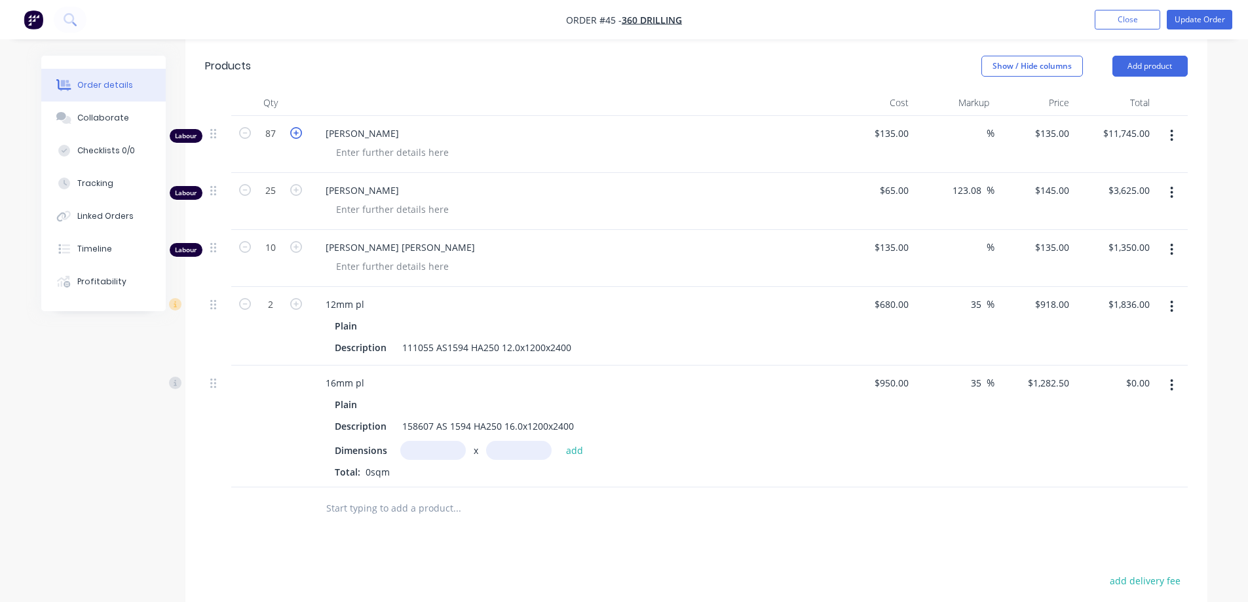
click at [298, 132] on icon "button" at bounding box center [296, 133] width 12 height 12
type input "88"
type input "$11,880.00"
click at [298, 132] on icon "button" at bounding box center [296, 133] width 12 height 12
type input "89"
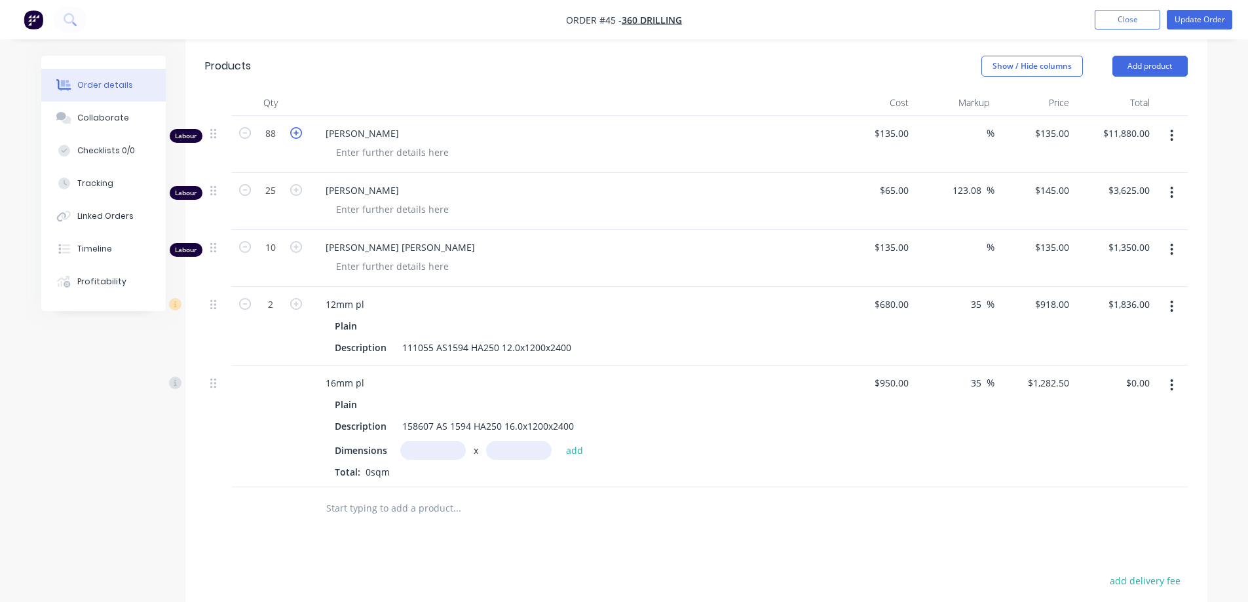
type input "$12,015.00"
click at [298, 132] on icon "button" at bounding box center [296, 133] width 12 height 12
type input "90"
type input "$12,150.00"
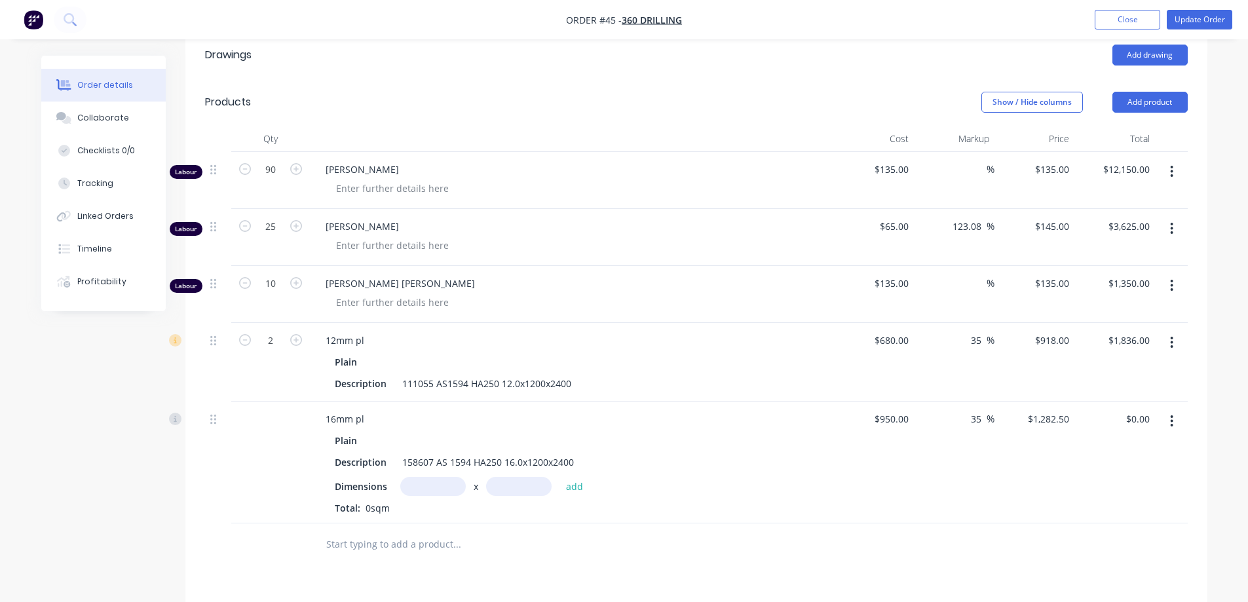
scroll to position [292, 0]
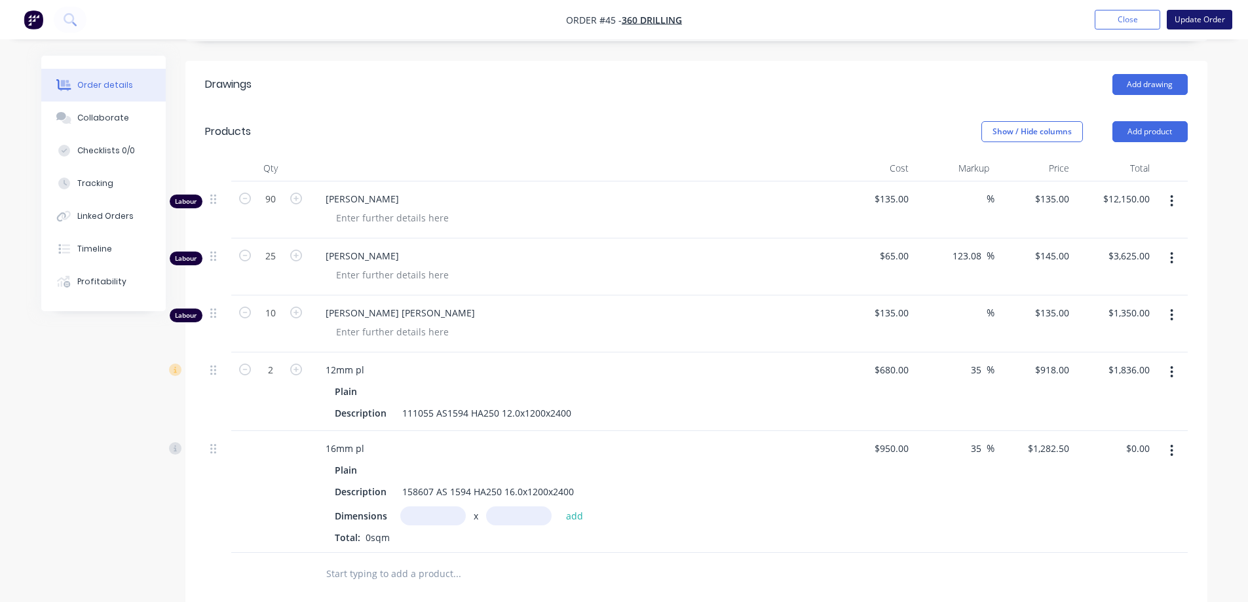
click at [1199, 20] on button "Update Order" at bounding box center [1200, 20] width 66 height 20
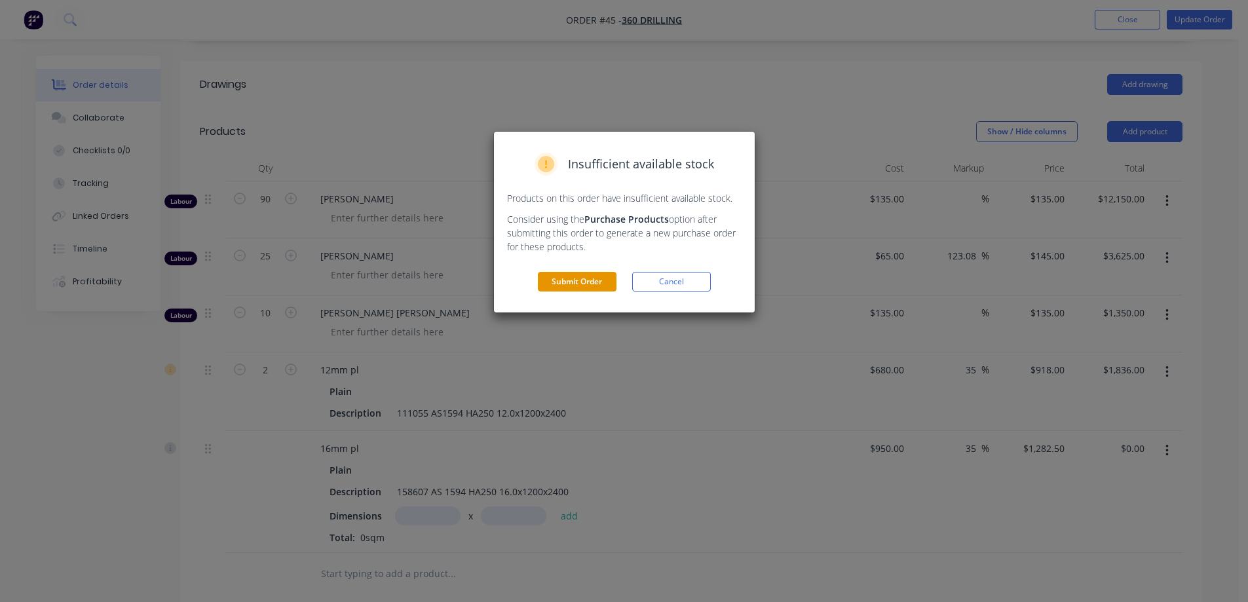
click at [589, 280] on button "Submit Order" at bounding box center [577, 282] width 79 height 20
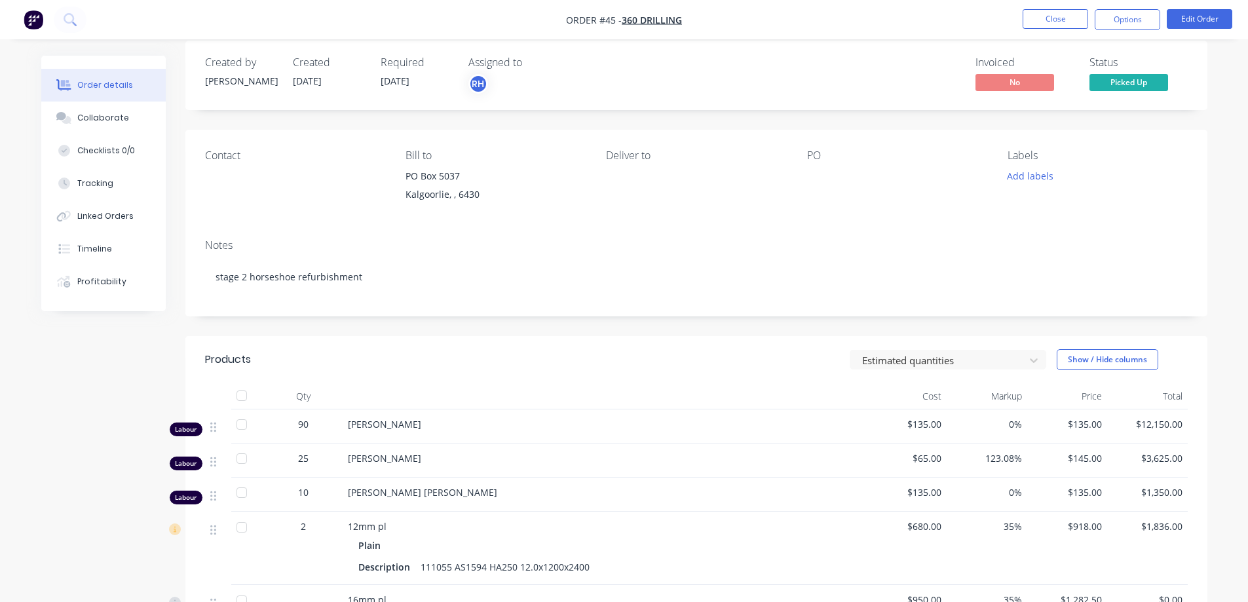
scroll to position [0, 0]
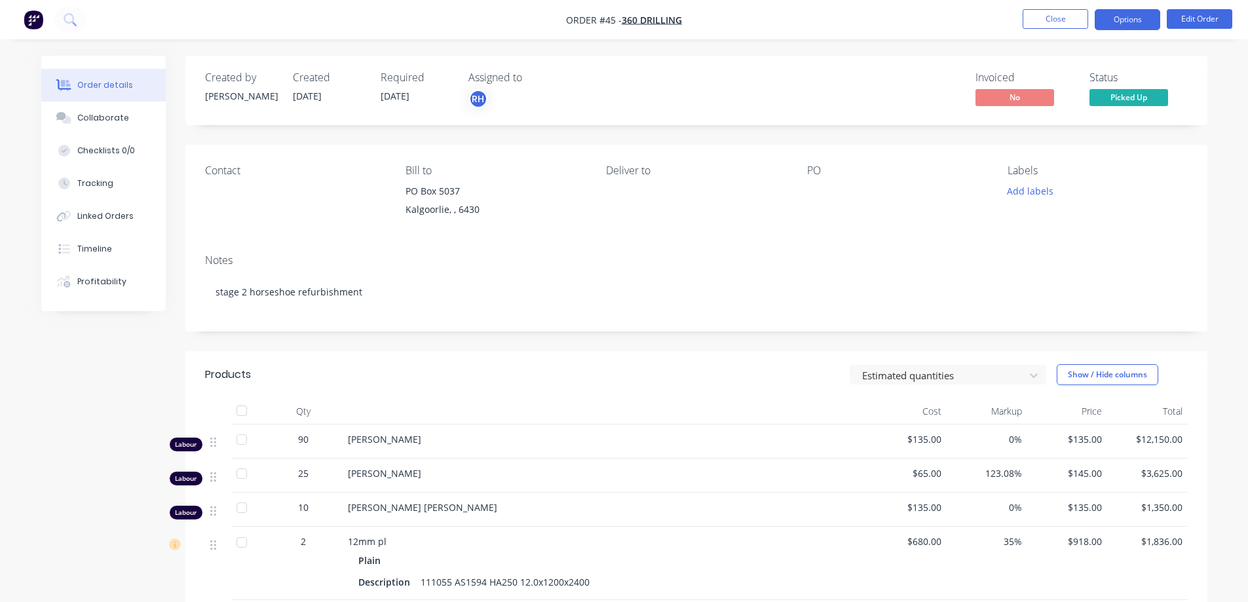
click at [1140, 23] on button "Options" at bounding box center [1128, 19] width 66 height 21
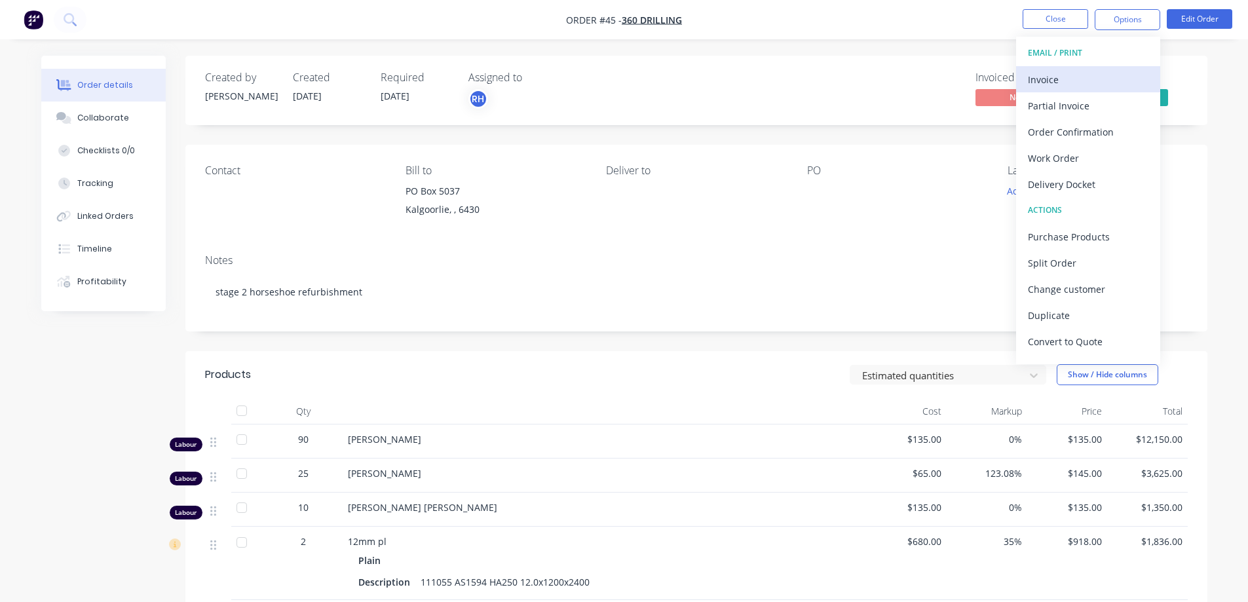
click at [1065, 80] on div "Invoice" at bounding box center [1088, 79] width 121 height 19
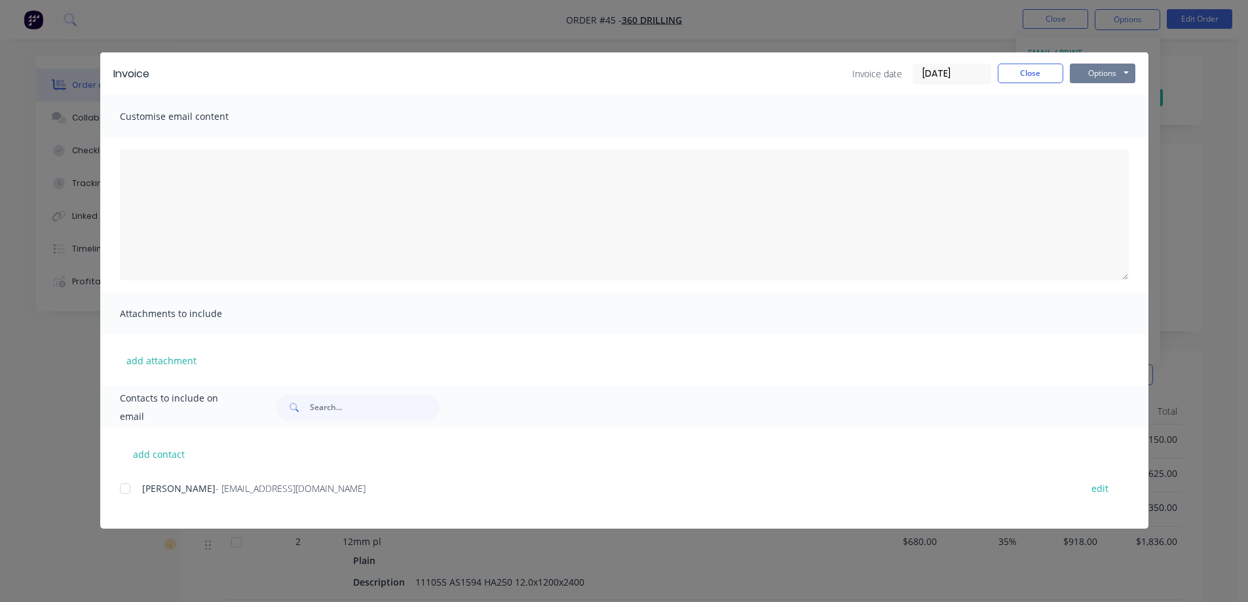
click at [1105, 67] on button "Options" at bounding box center [1103, 74] width 66 height 20
click at [1102, 114] on button "Print" at bounding box center [1112, 118] width 84 height 22
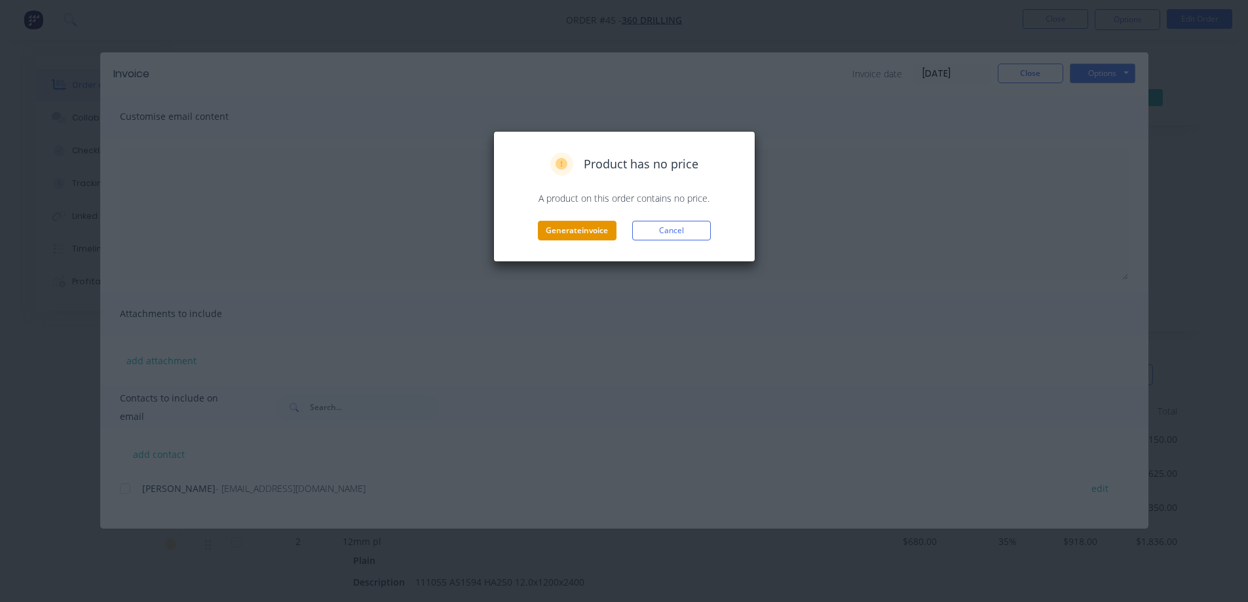
click at [581, 224] on button "Generate invoice" at bounding box center [577, 231] width 79 height 20
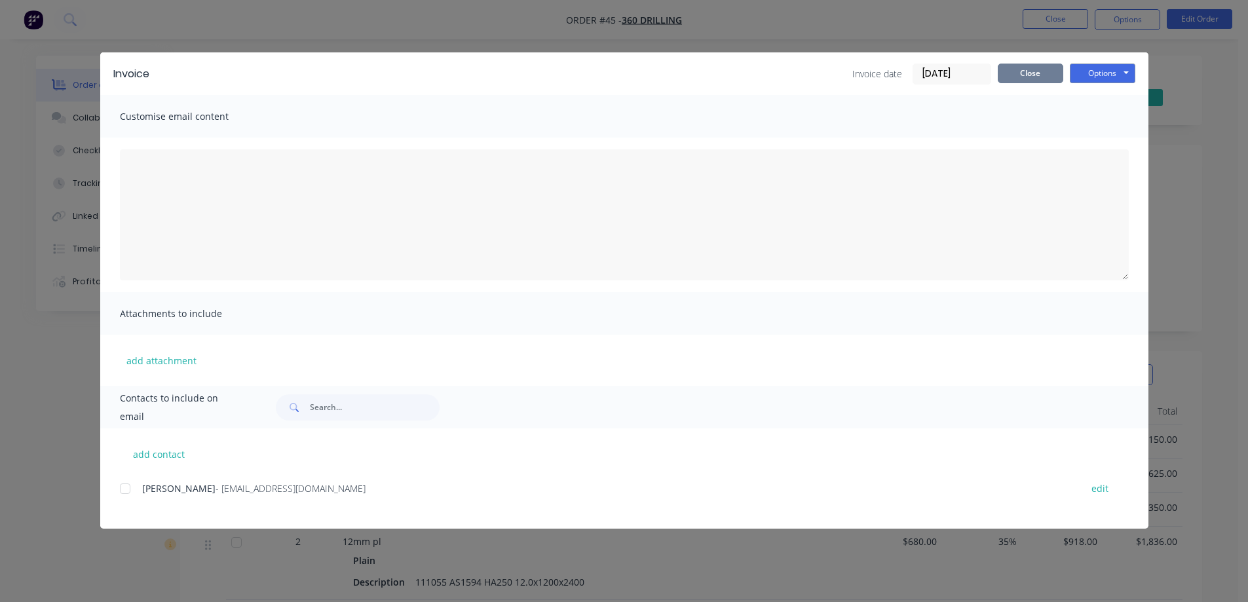
click at [1020, 79] on button "Close" at bounding box center [1031, 74] width 66 height 20
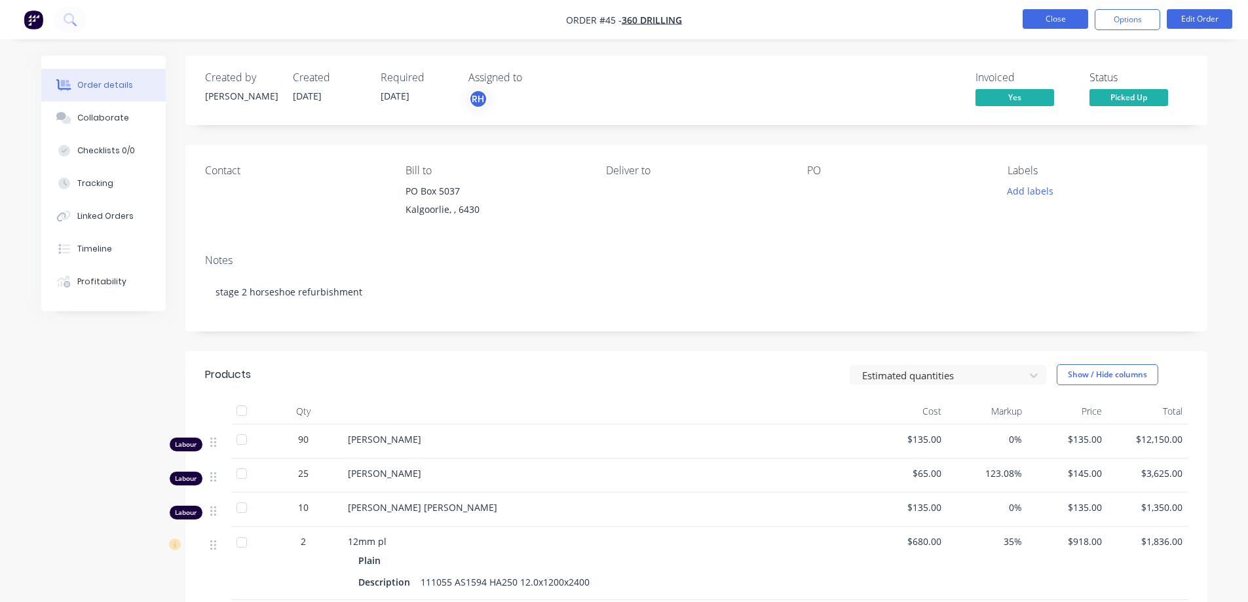
click at [1043, 20] on button "Close" at bounding box center [1056, 19] width 66 height 20
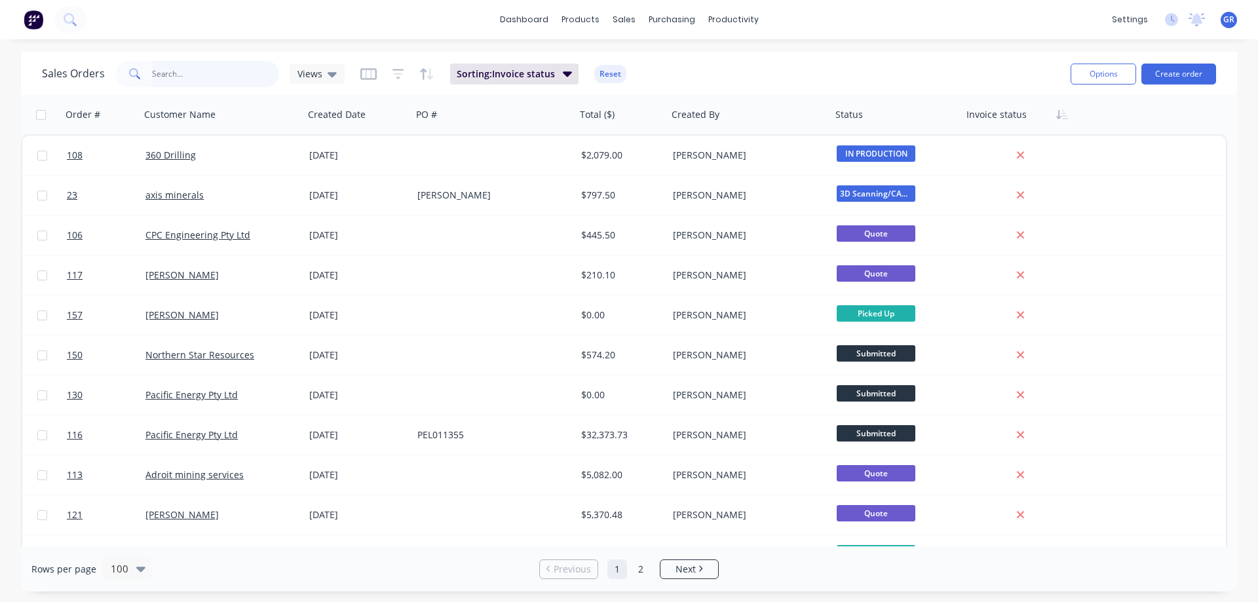
click at [170, 71] on input "text" at bounding box center [216, 74] width 128 height 26
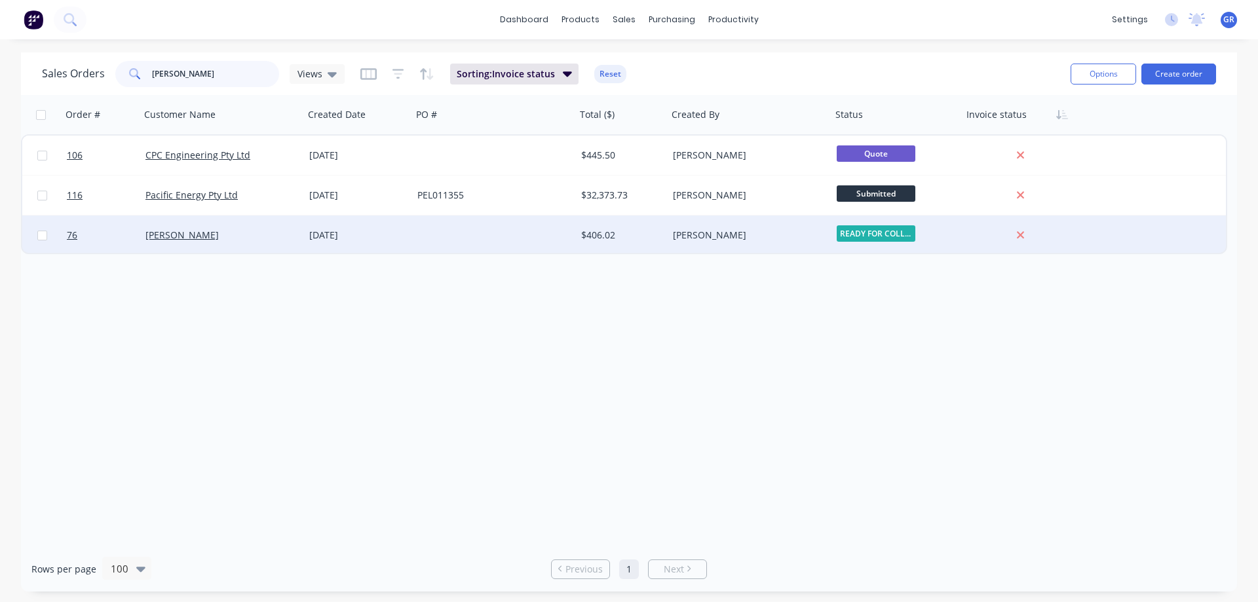
type input "peter"
click at [219, 233] on div "Peter Bleakley" at bounding box center [217, 235] width 145 height 13
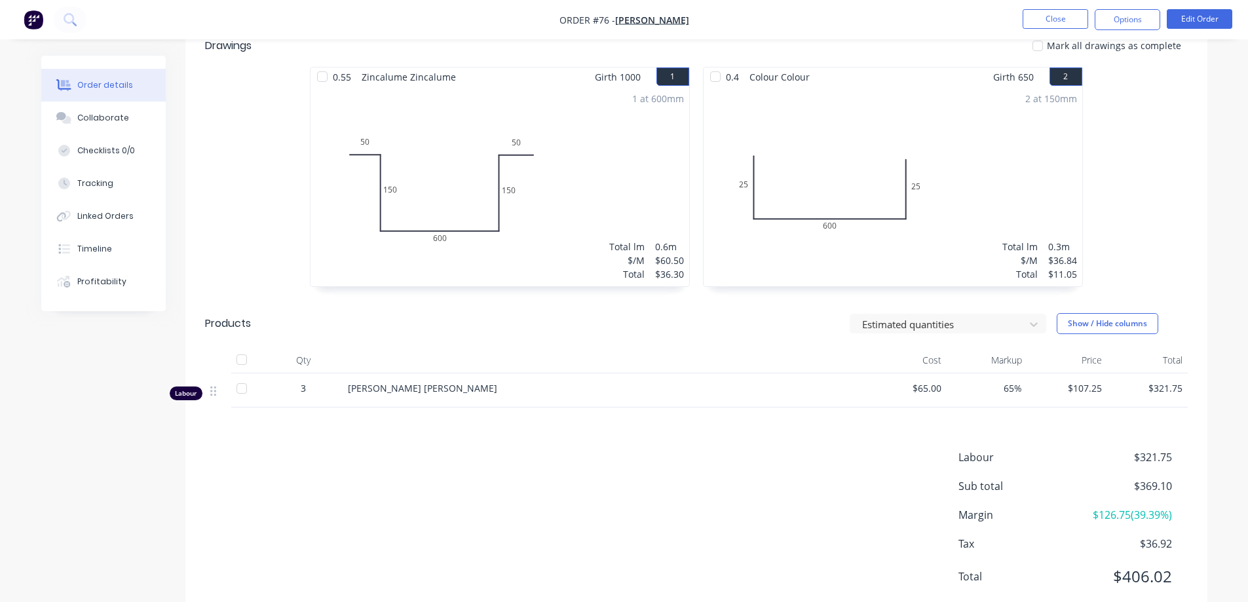
scroll to position [341, 0]
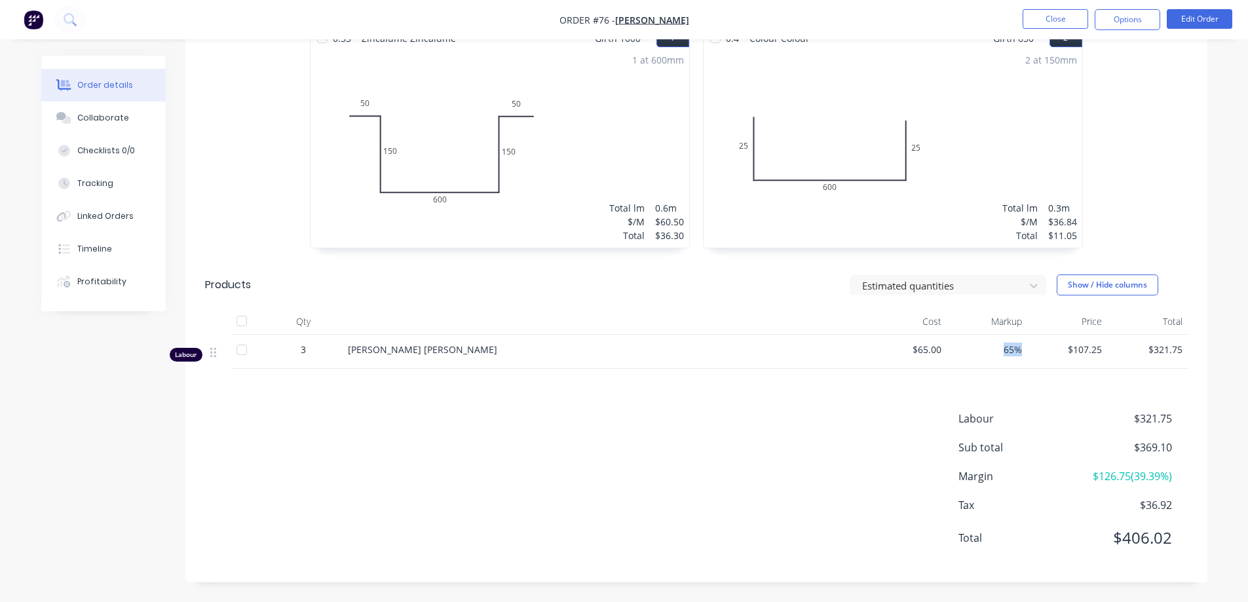
drag, startPoint x: 1022, startPoint y: 350, endPoint x: 1001, endPoint y: 352, distance: 21.1
click at [1001, 352] on div "65%" at bounding box center [987, 352] width 81 height 34
click at [1001, 352] on span "65%" at bounding box center [987, 350] width 70 height 14
click at [1197, 14] on button "Edit Order" at bounding box center [1200, 19] width 66 height 20
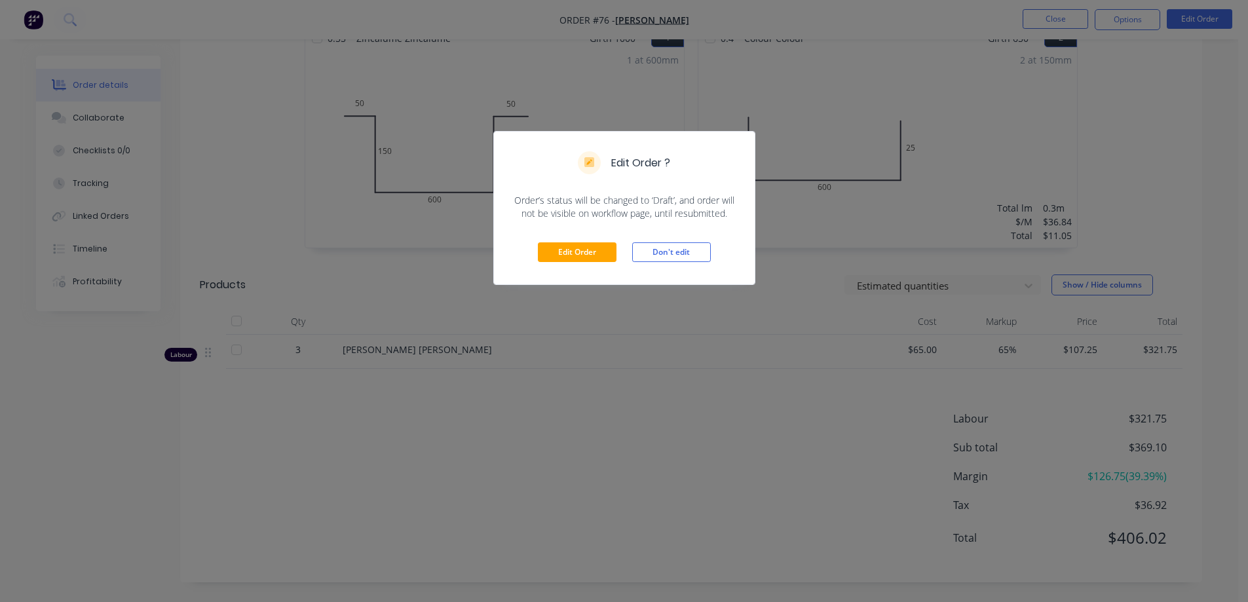
click at [538, 225] on div "Edit Order Don't edit" at bounding box center [624, 252] width 261 height 64
click at [545, 249] on button "Edit Order" at bounding box center [577, 252] width 79 height 20
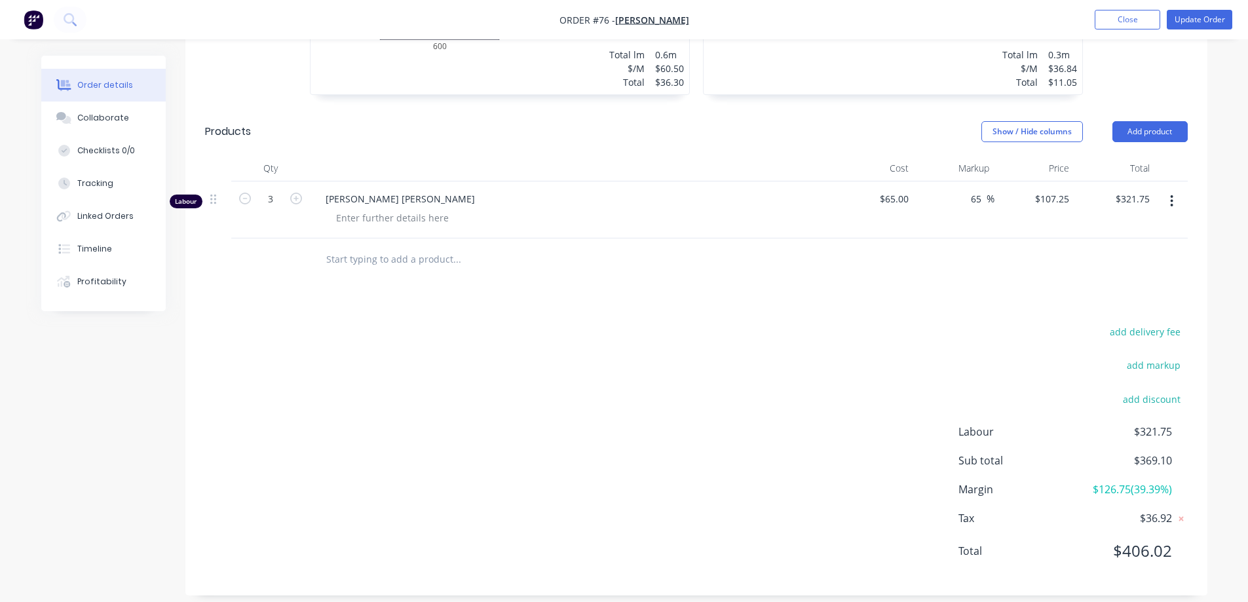
scroll to position [515, 0]
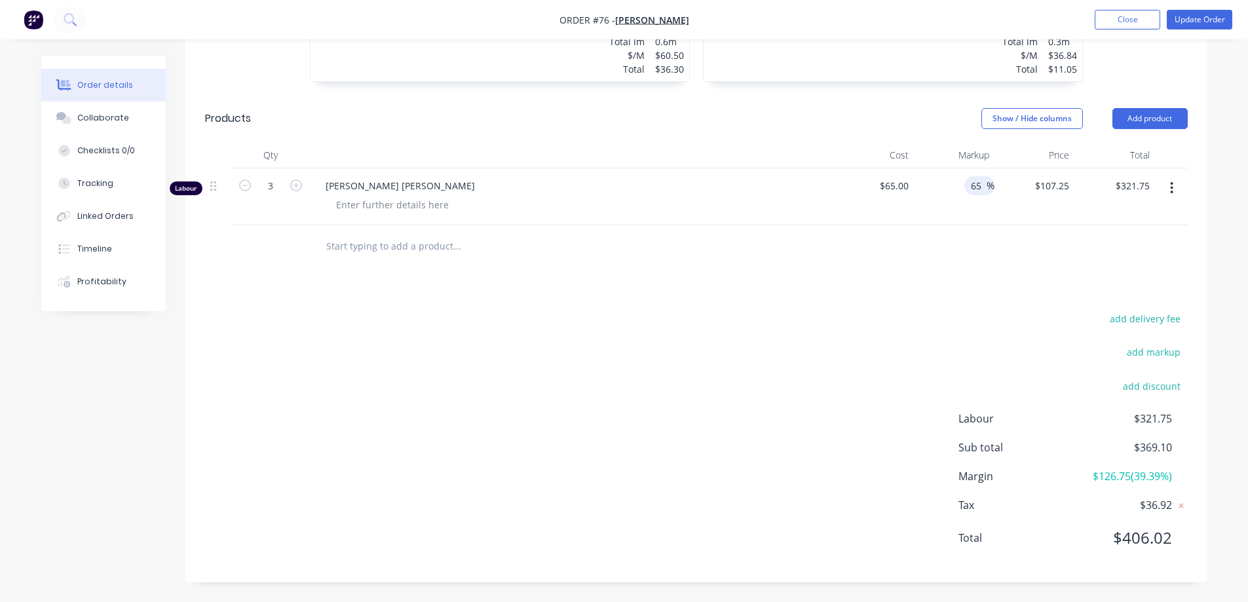
click at [979, 185] on input "65" at bounding box center [978, 185] width 17 height 19
drag, startPoint x: 986, startPoint y: 186, endPoint x: 934, endPoint y: 186, distance: 51.8
click at [934, 186] on div "65 65 %" at bounding box center [954, 196] width 81 height 57
type input "20"
type input "$78.00"
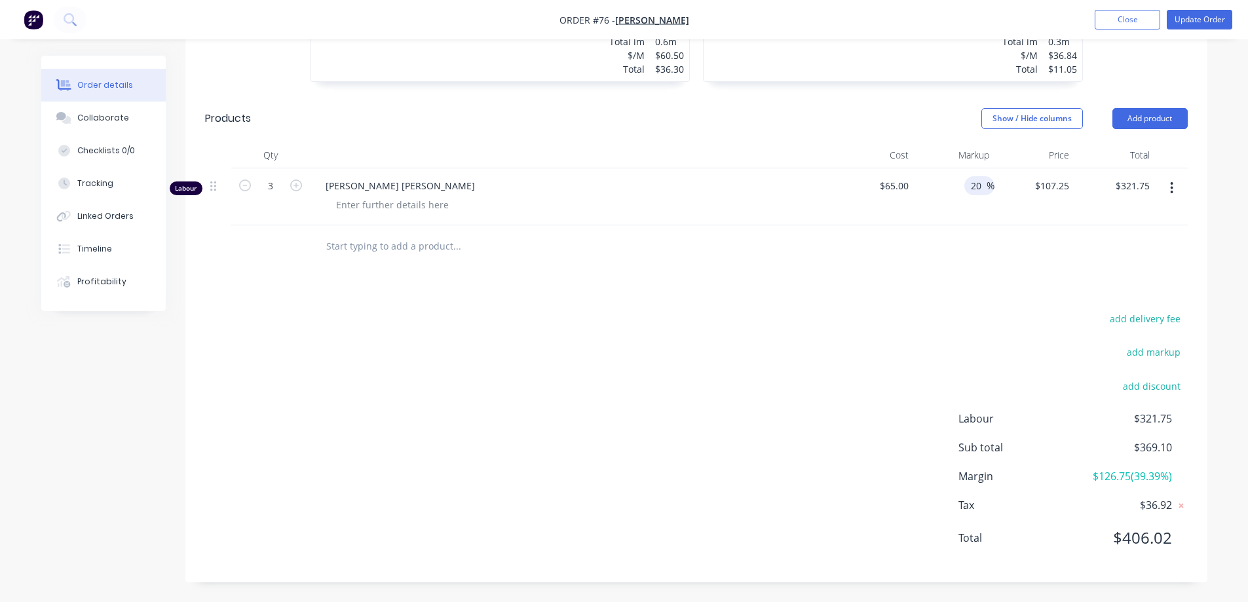
type input "$234.00"
click at [1018, 277] on div "Drawings Add drawing 0.55 Zincalume Zincalume Girth 1000 1 0 50 150 600 150 50 …" at bounding box center [696, 199] width 1022 height 768
drag, startPoint x: 983, startPoint y: 187, endPoint x: 965, endPoint y: 194, distance: 19.7
click at [965, 194] on div "20 20 %" at bounding box center [954, 196] width 81 height 57
type input "35"
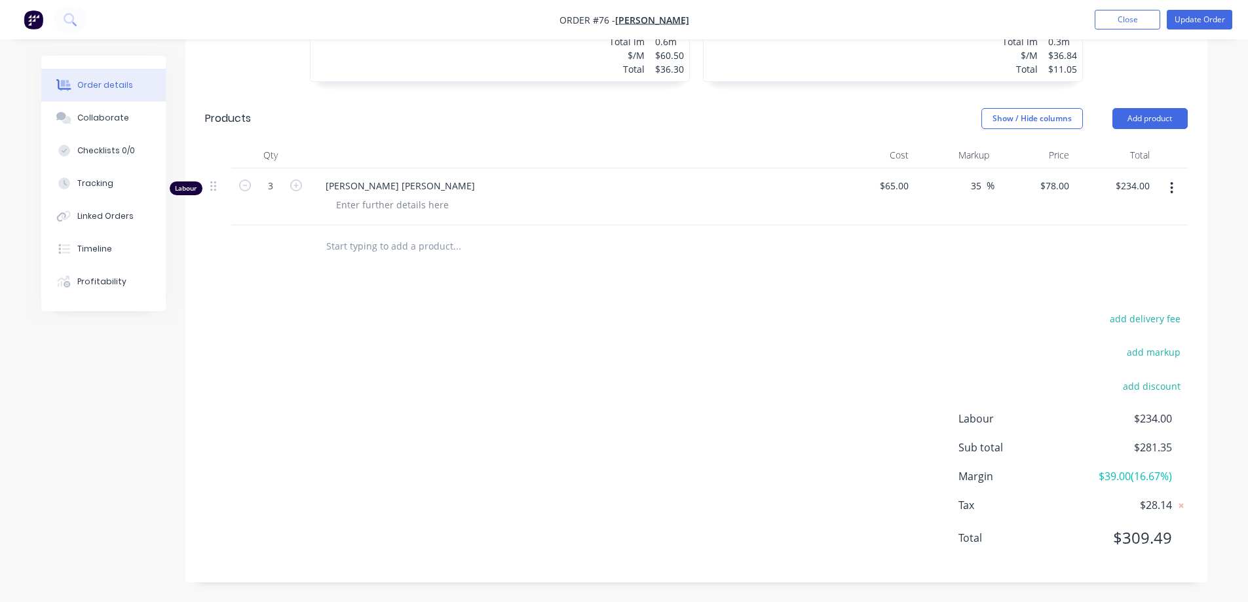
type input "$87.75"
type input "$263.25"
click at [962, 194] on div "35 35 %" at bounding box center [954, 196] width 81 height 57
drag, startPoint x: 975, startPoint y: 186, endPoint x: 955, endPoint y: 193, distance: 20.9
click at [955, 193] on div "35 35 %" at bounding box center [954, 196] width 81 height 57
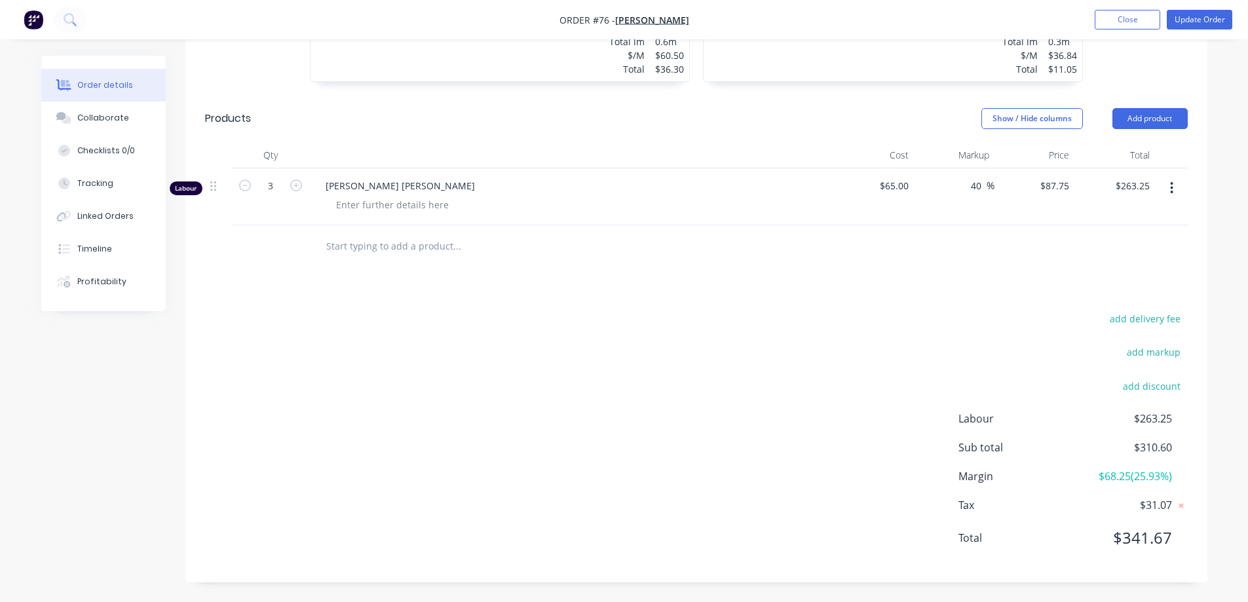
type input "40"
type input "$91.00"
type input "$273.00"
click at [952, 223] on div "40 40 %" at bounding box center [954, 196] width 81 height 57
click at [1185, 20] on button "Update Order" at bounding box center [1200, 20] width 66 height 20
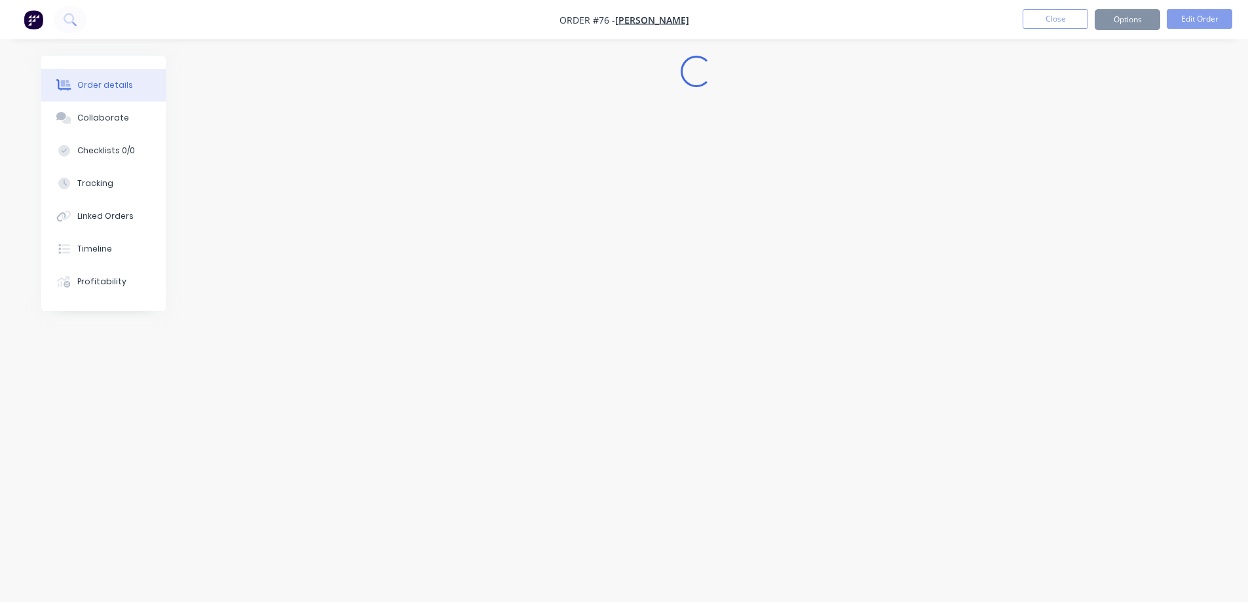
scroll to position [0, 0]
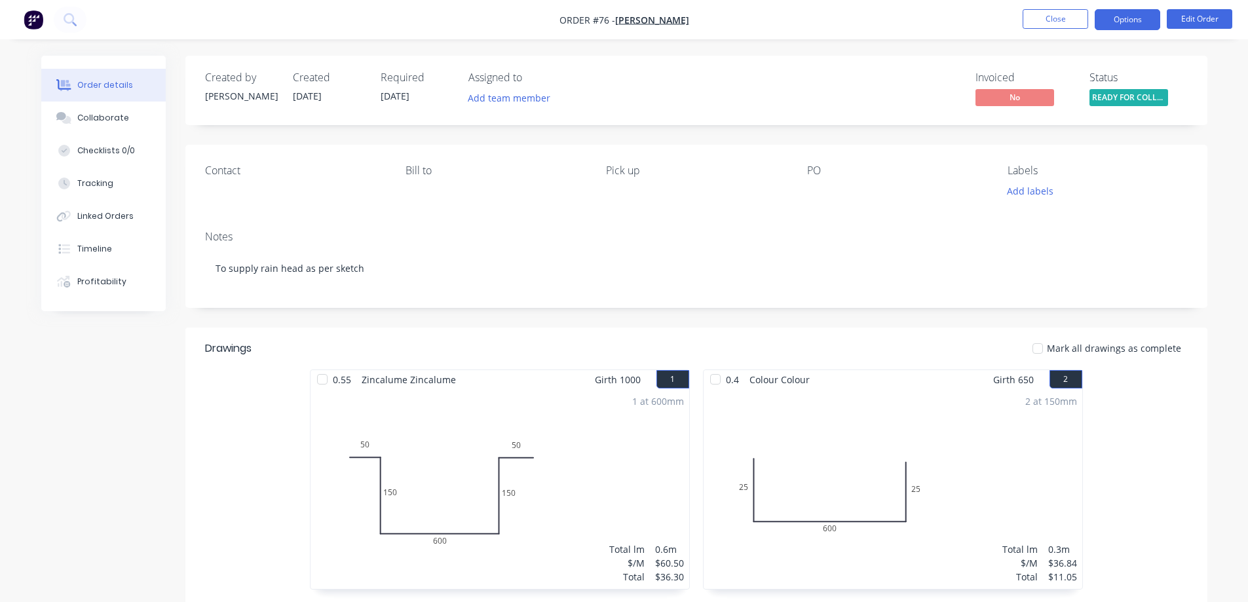
click at [1132, 22] on button "Options" at bounding box center [1128, 19] width 66 height 21
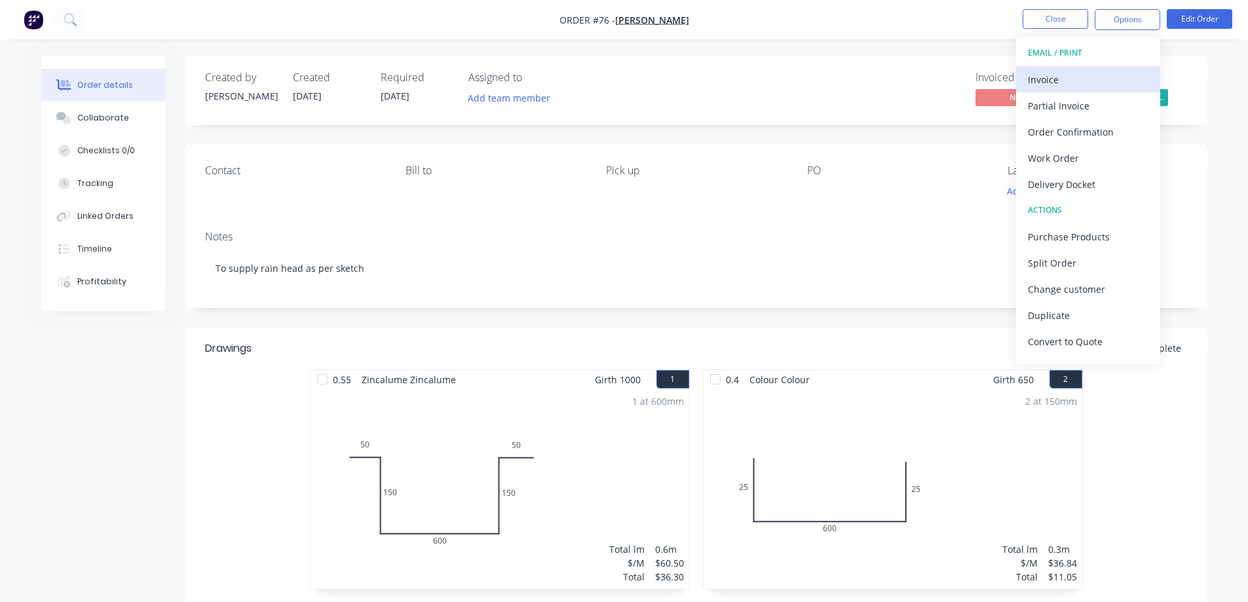
click at [1087, 85] on div "Invoice" at bounding box center [1088, 79] width 121 height 19
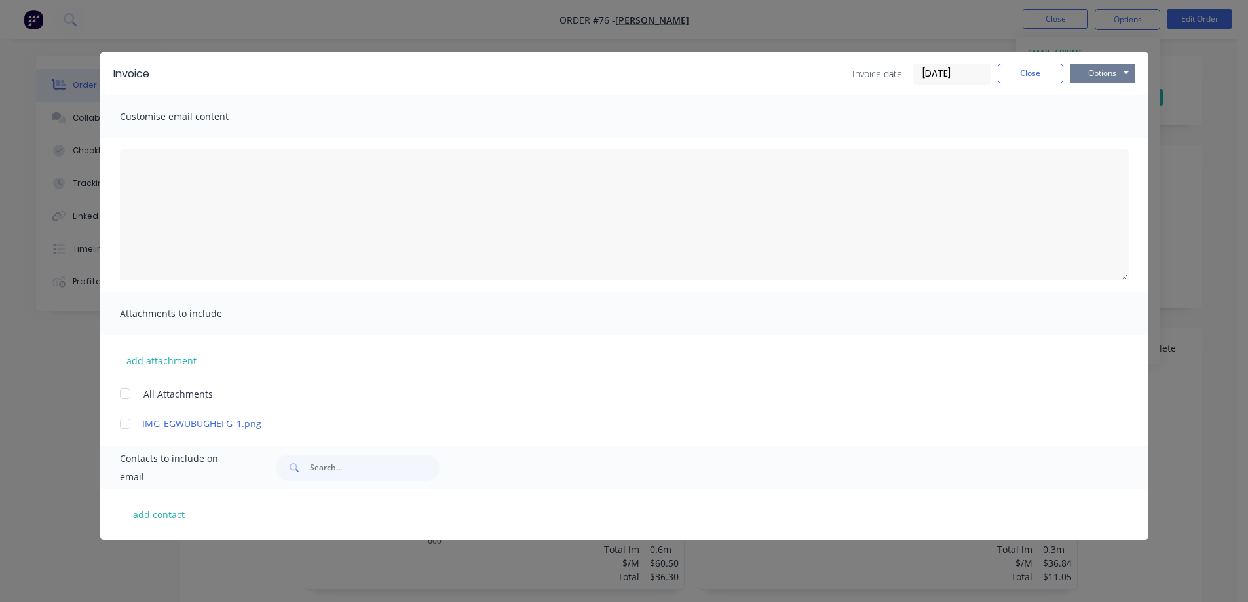
click at [1090, 73] on button "Options" at bounding box center [1103, 74] width 66 height 20
click at [1091, 117] on button "Print" at bounding box center [1112, 118] width 84 height 22
click at [1053, 68] on button "Close" at bounding box center [1031, 74] width 66 height 20
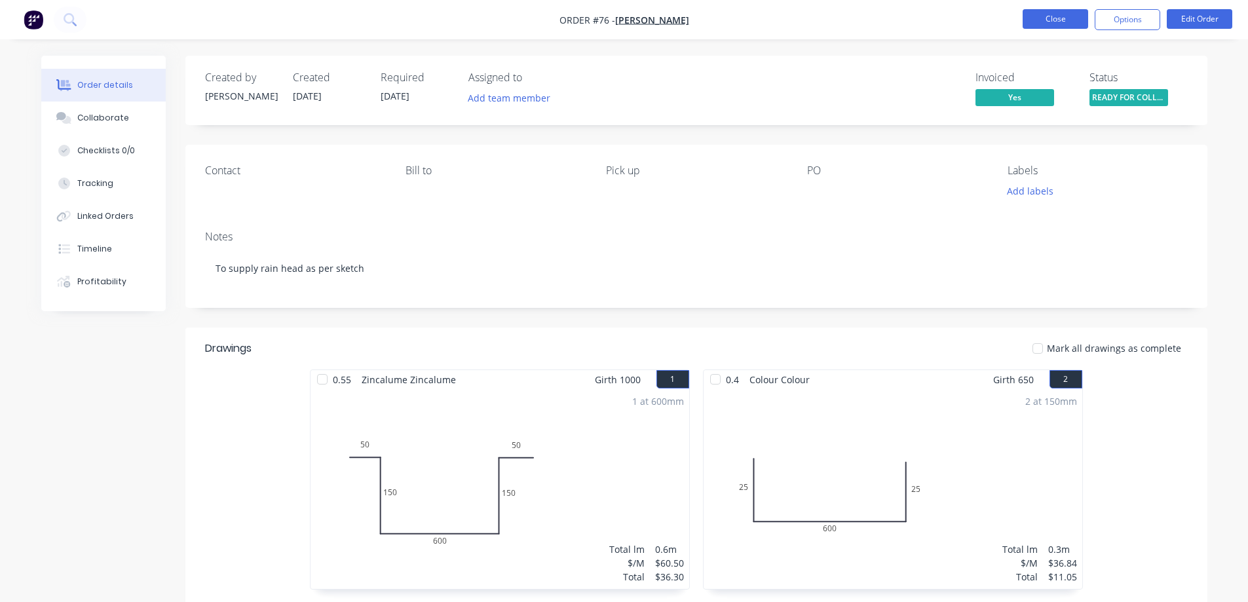
click at [1054, 18] on button "Close" at bounding box center [1056, 19] width 66 height 20
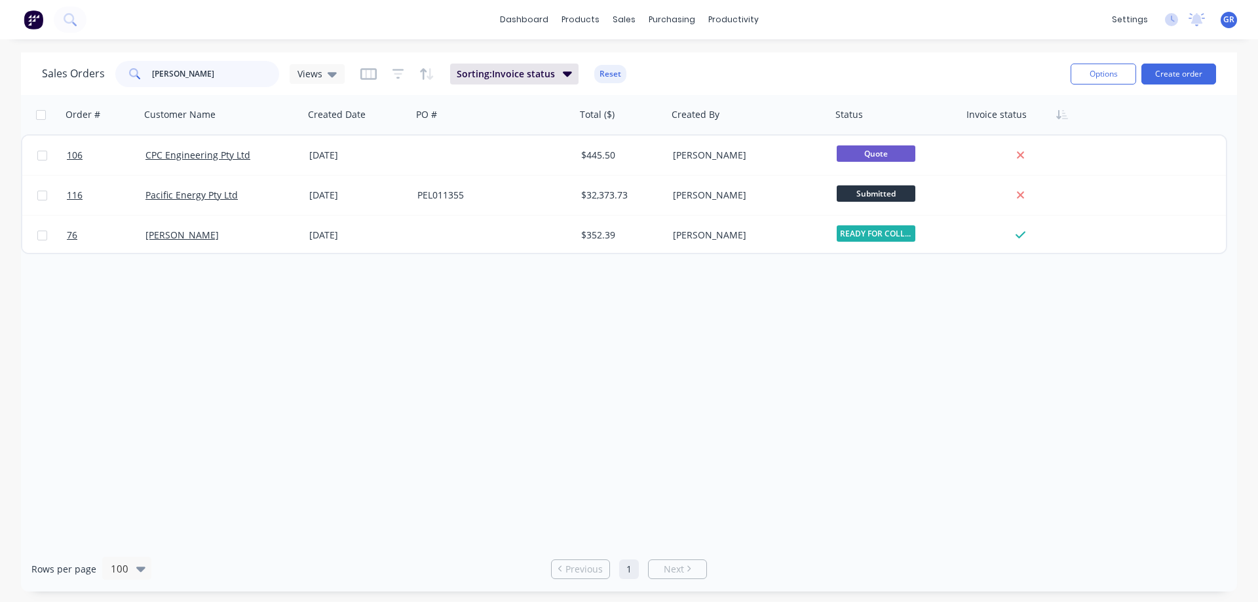
drag, startPoint x: 111, startPoint y: 77, endPoint x: 84, endPoint y: 76, distance: 27.5
click at [85, 76] on div "Sales Orders peter Views" at bounding box center [193, 74] width 303 height 26
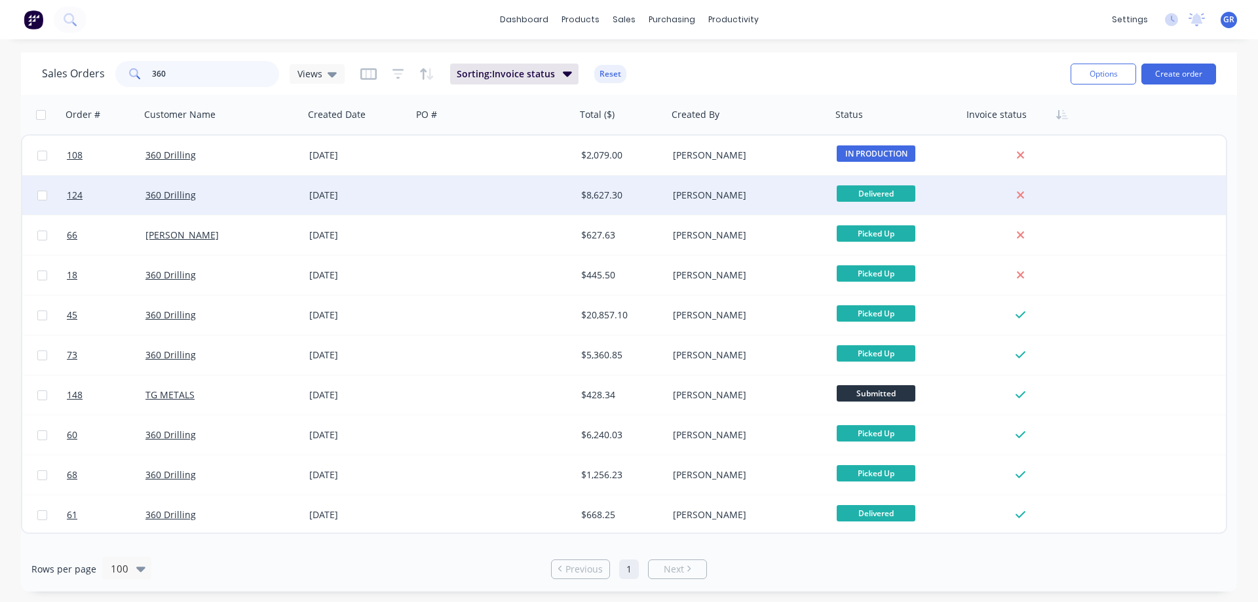
type input "360"
click at [255, 196] on div "360 Drilling" at bounding box center [217, 195] width 145 height 13
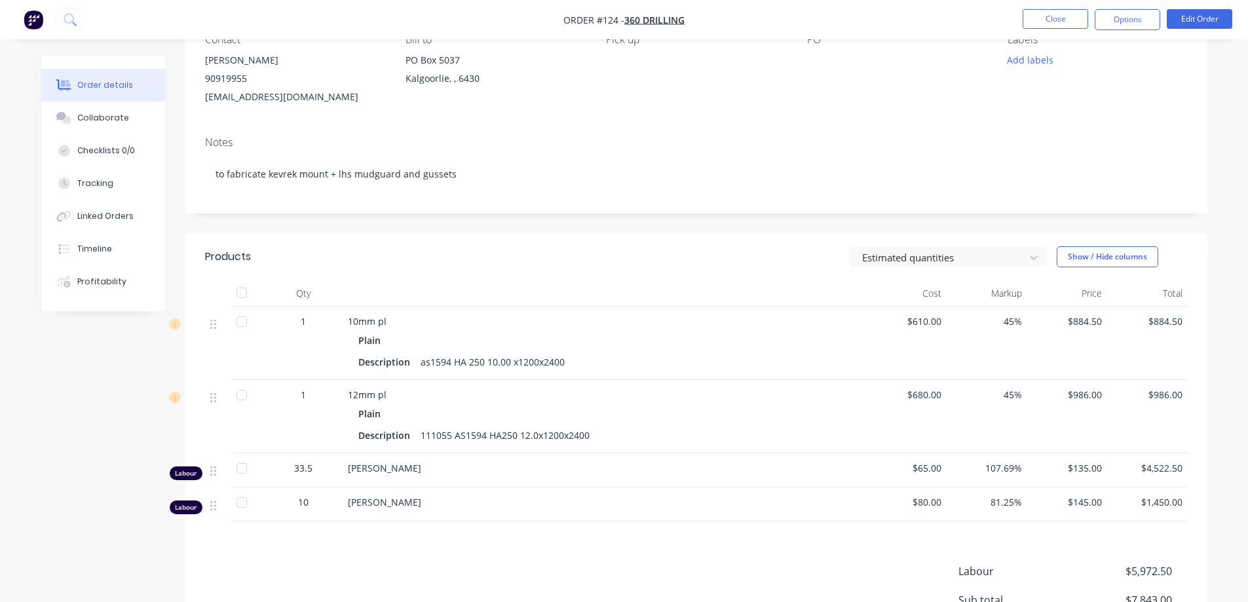
scroll to position [66, 0]
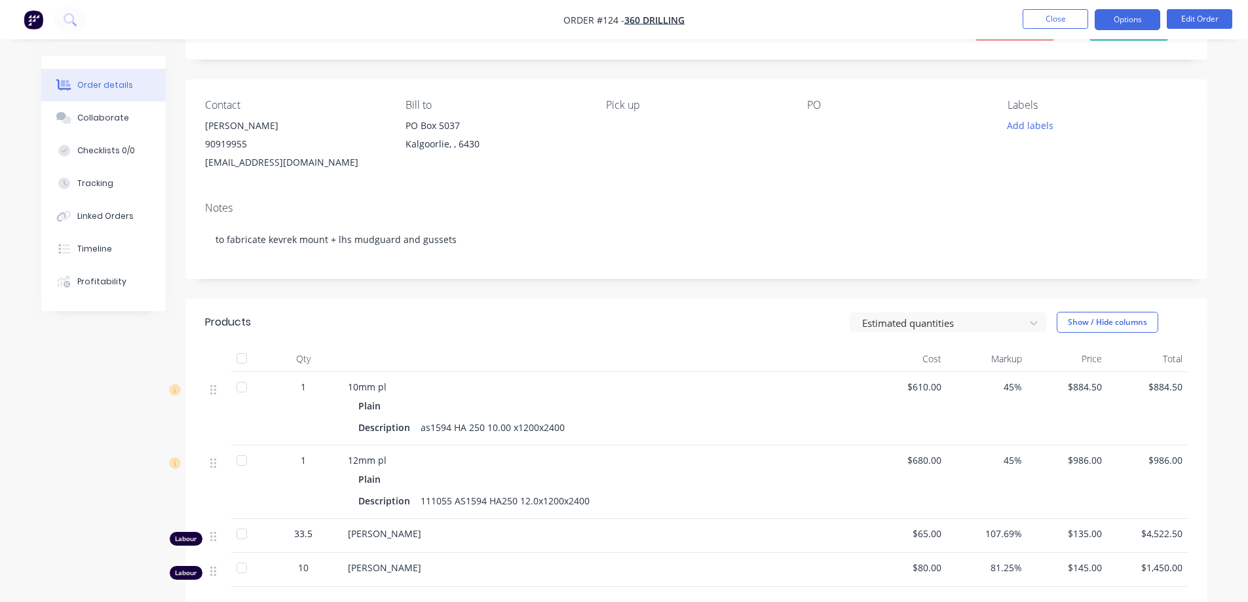
click at [1118, 22] on button "Options" at bounding box center [1128, 19] width 66 height 21
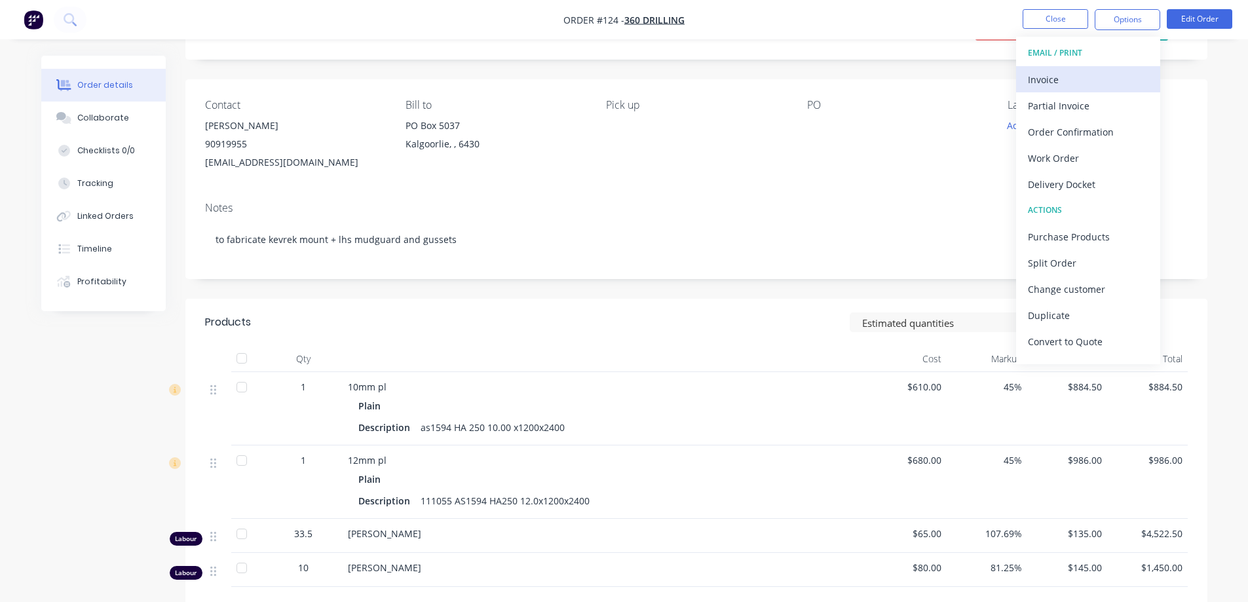
click at [1057, 73] on div "Invoice" at bounding box center [1088, 79] width 121 height 19
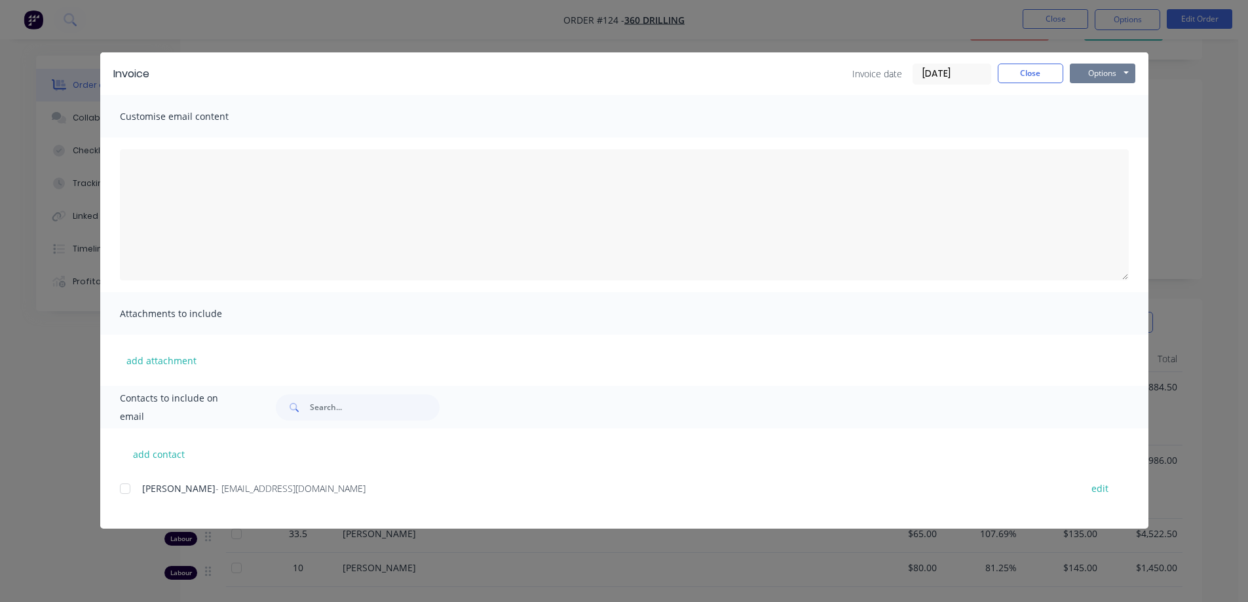
click at [1100, 69] on button "Options" at bounding box center [1103, 74] width 66 height 20
click at [1100, 117] on button "Print" at bounding box center [1112, 118] width 84 height 22
click at [1040, 77] on button "Close" at bounding box center [1031, 74] width 66 height 20
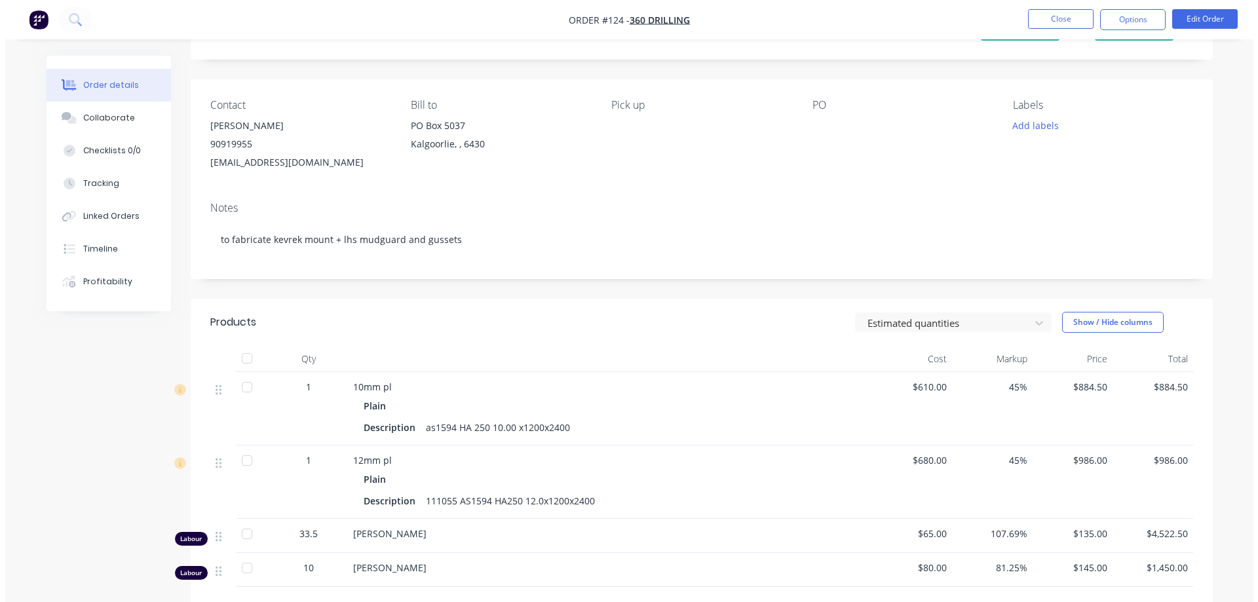
scroll to position [0, 0]
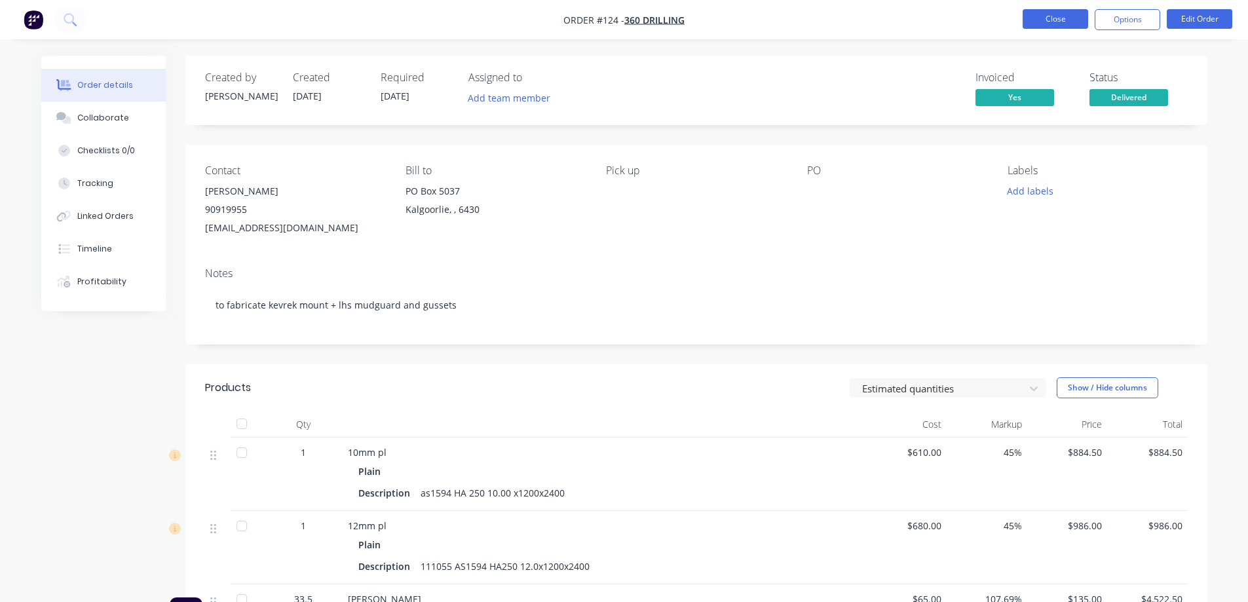
click at [1052, 16] on button "Close" at bounding box center [1056, 19] width 66 height 20
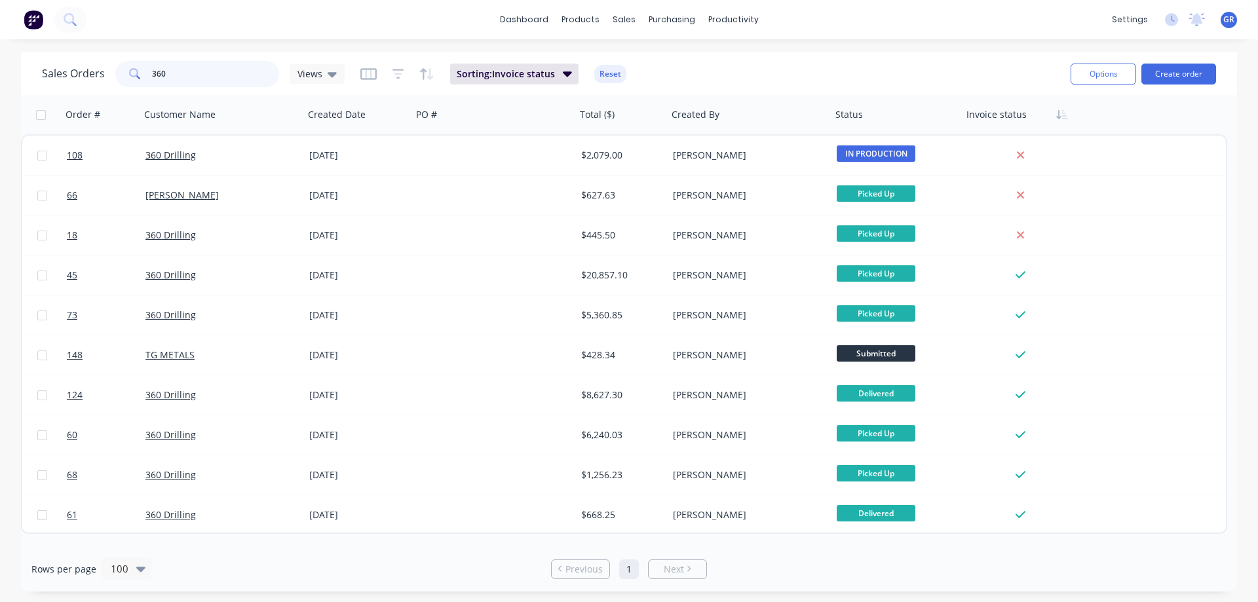
click at [188, 73] on input "360" at bounding box center [216, 74] width 128 height 26
type input "3"
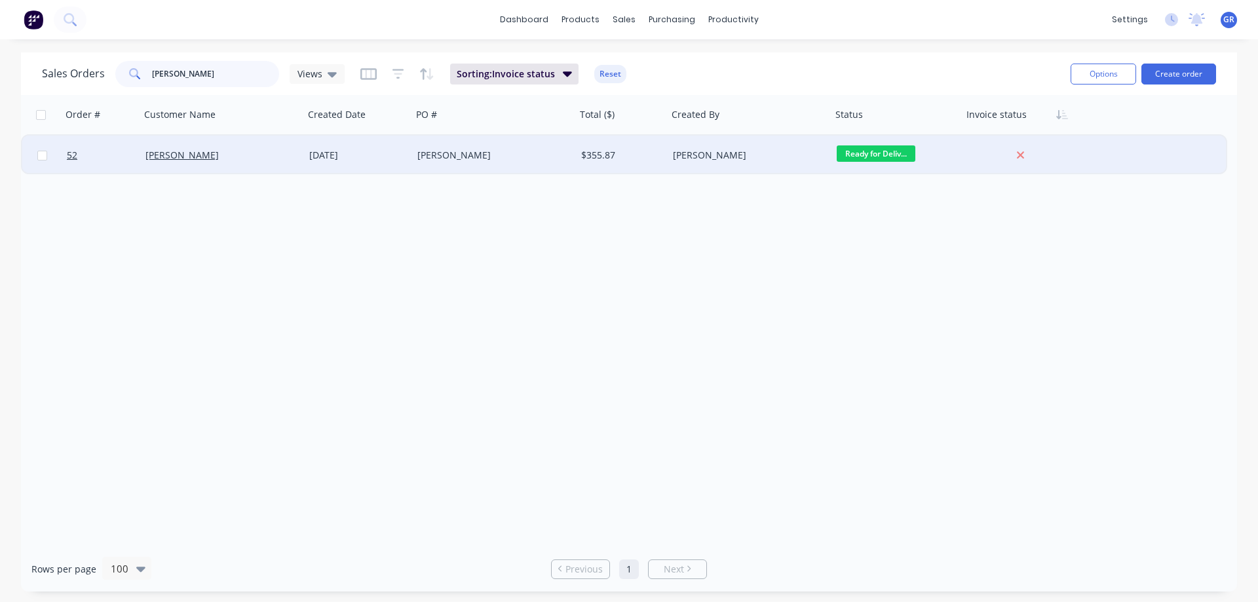
type input "jim"
click at [212, 155] on div "Jim Hollis" at bounding box center [217, 155] width 145 height 13
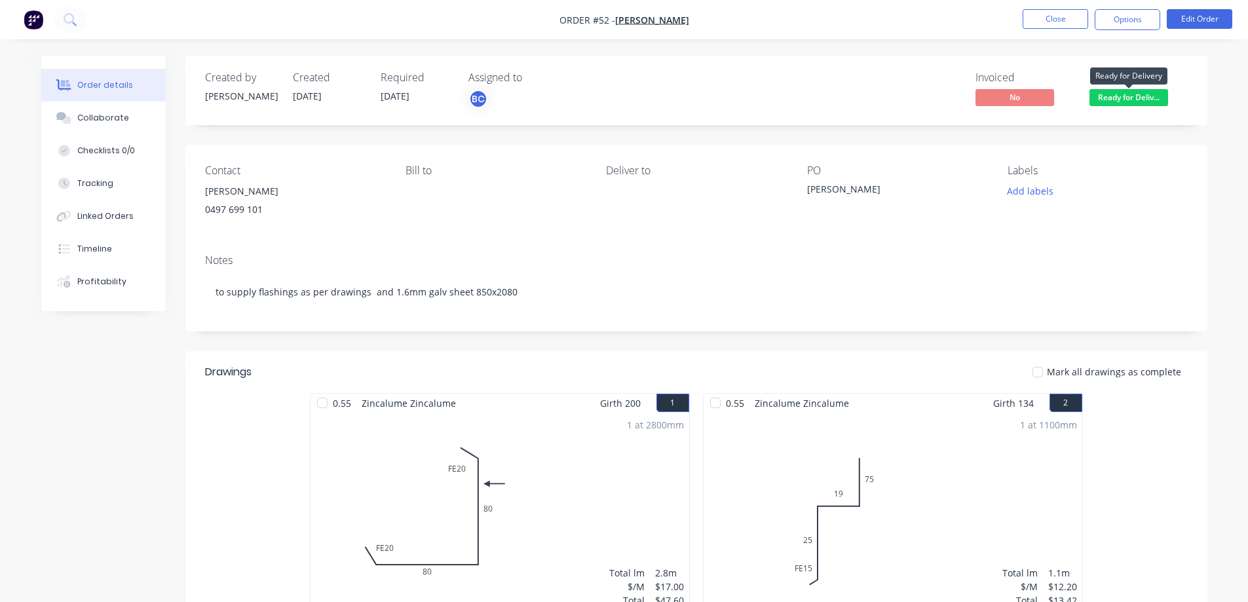
click at [1132, 91] on span "Ready for Deliv..." at bounding box center [1129, 97] width 79 height 16
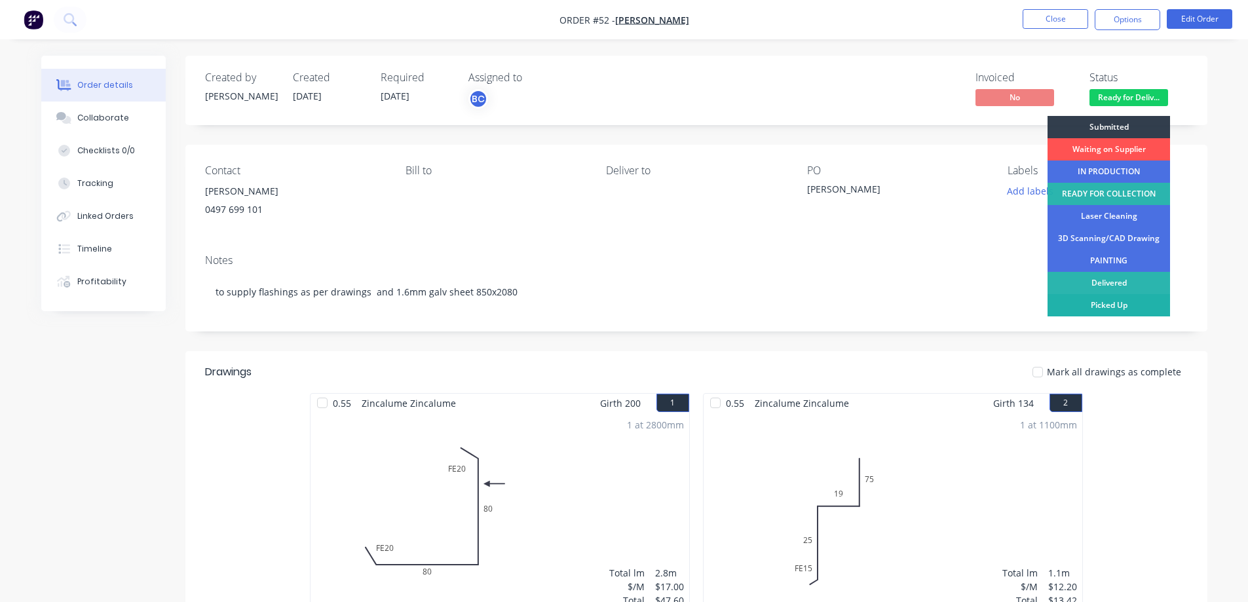
click at [1099, 305] on div "Picked Up" at bounding box center [1109, 305] width 123 height 22
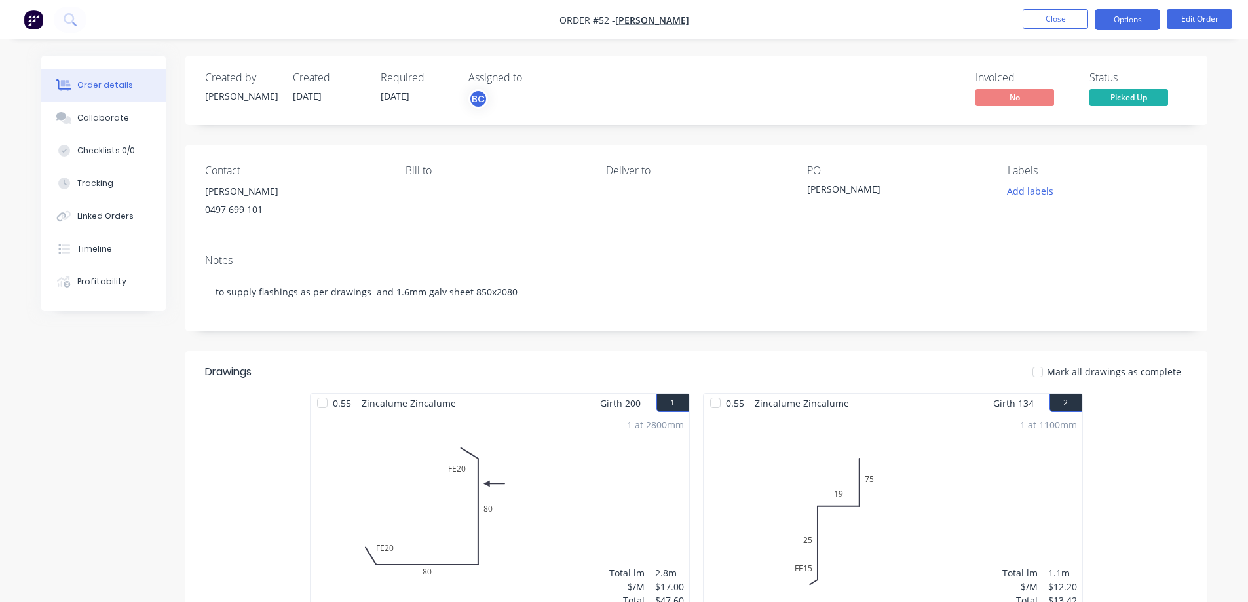
click at [1132, 24] on button "Options" at bounding box center [1128, 19] width 66 height 21
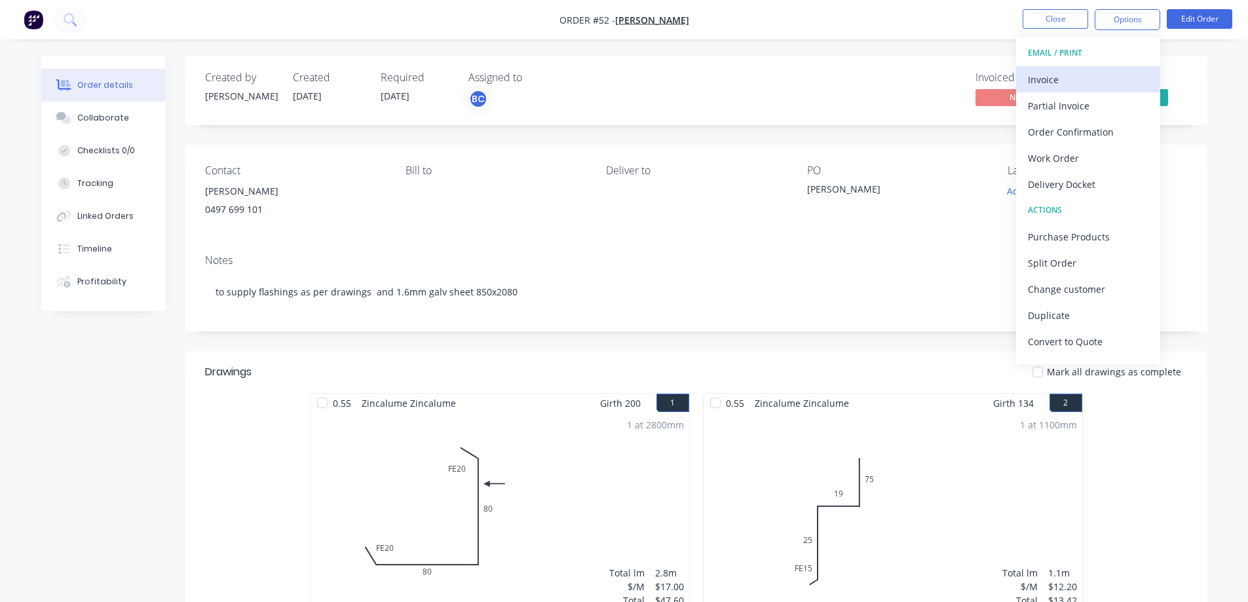
click at [1082, 85] on div "Invoice" at bounding box center [1088, 79] width 121 height 19
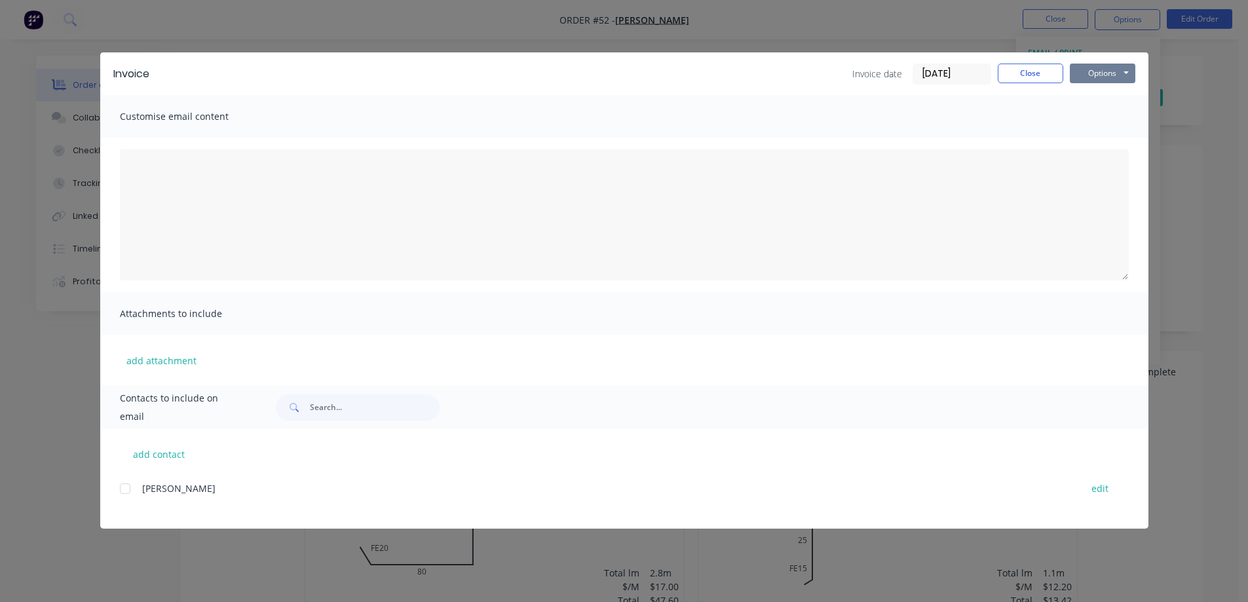
click at [1104, 77] on button "Options" at bounding box center [1103, 74] width 66 height 20
click at [1098, 115] on button "Print" at bounding box center [1112, 118] width 84 height 22
